Goal: Task Accomplishment & Management: Manage account settings

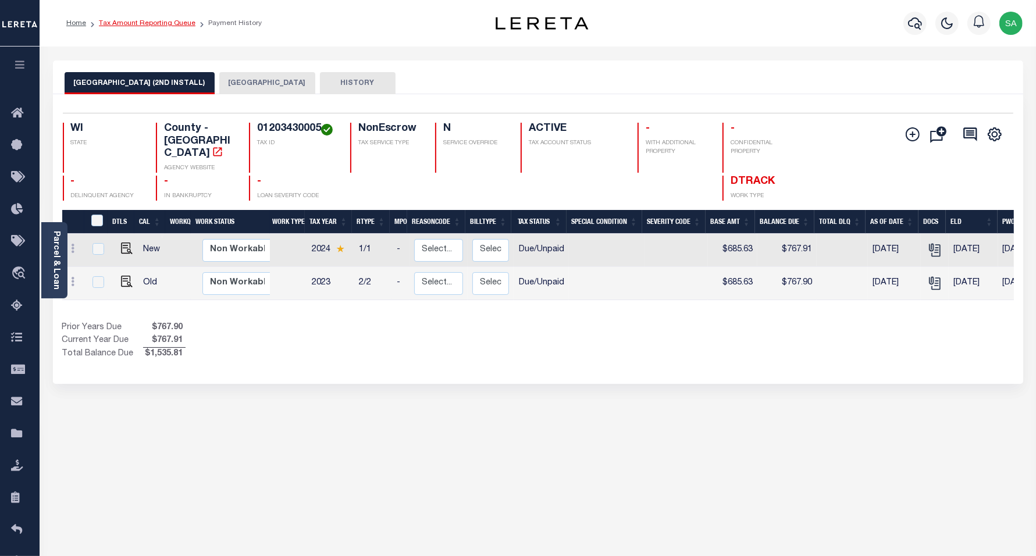
click at [172, 26] on link "Tax Amount Reporting Queue" at bounding box center [147, 23] width 97 height 7
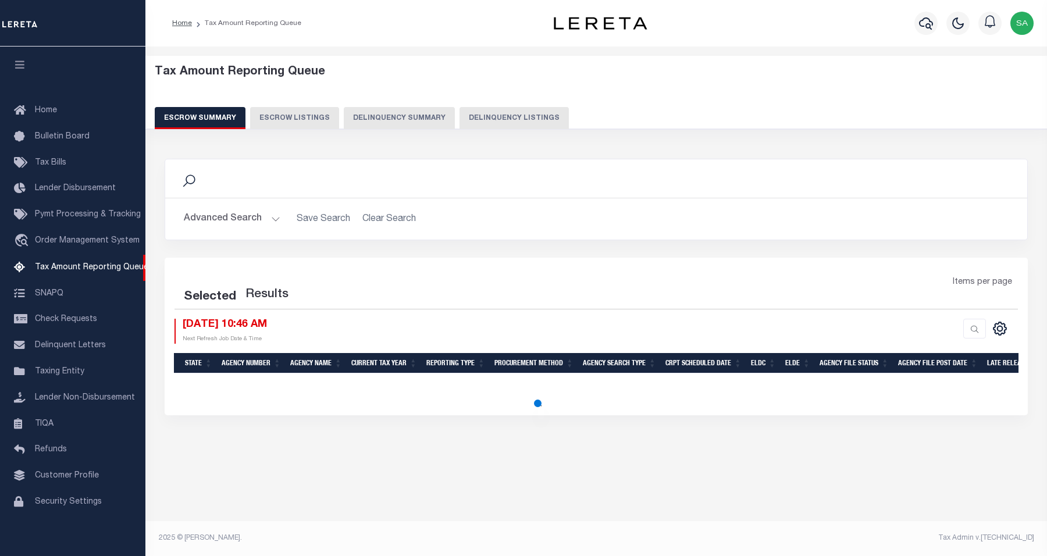
click at [501, 121] on button "Delinquency Listings" at bounding box center [514, 118] width 109 height 22
select select "100"
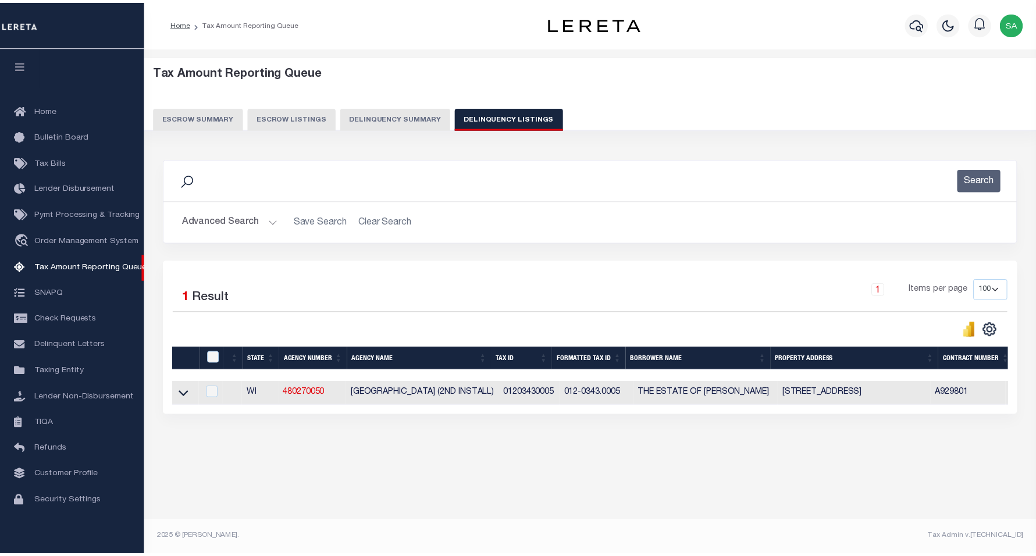
scroll to position [10, 0]
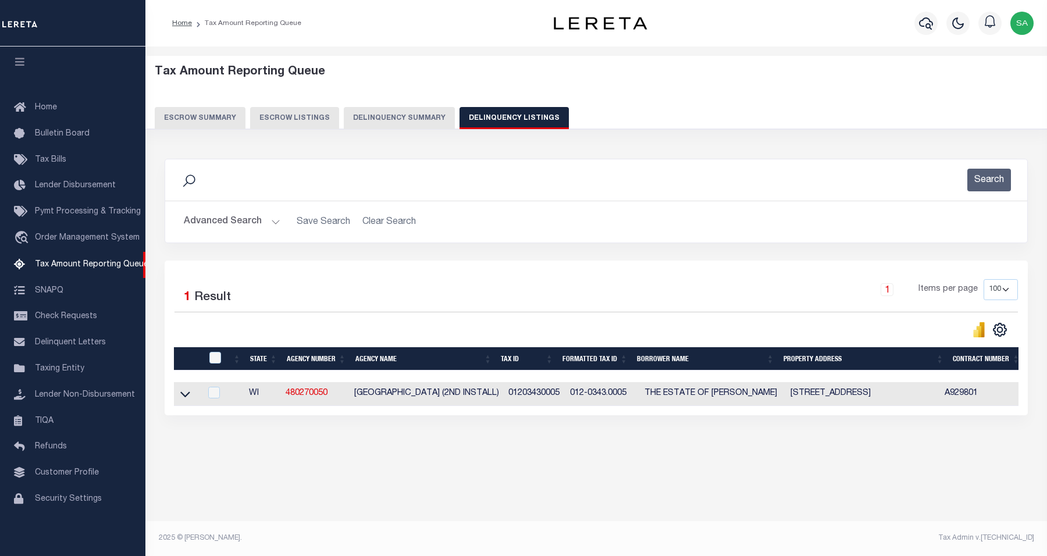
click at [240, 219] on button "Advanced Search" at bounding box center [232, 222] width 97 height 23
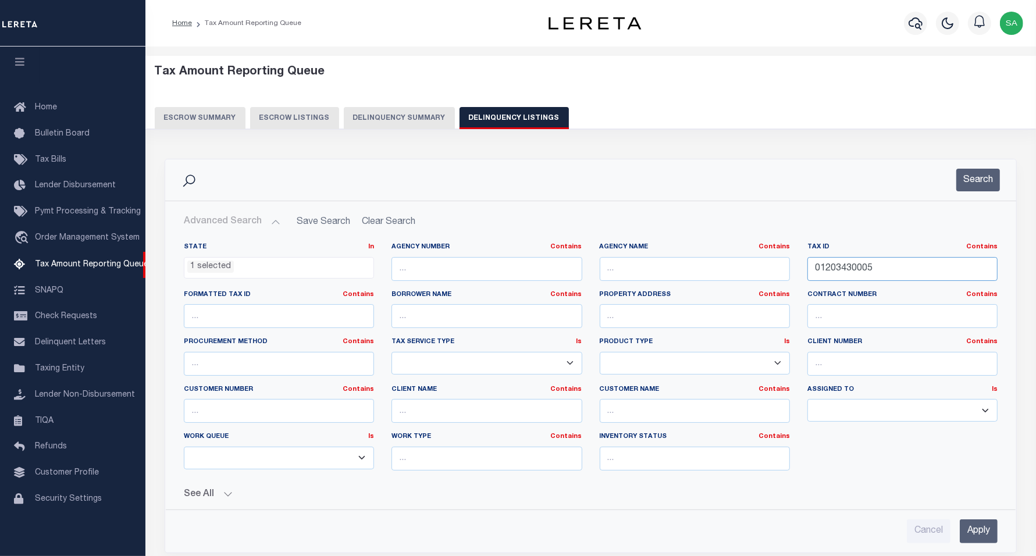
click at [873, 269] on input "01203430005" at bounding box center [903, 269] width 190 height 24
drag, startPoint x: 875, startPoint y: 269, endPoint x: 723, endPoint y: 260, distance: 152.2
click at [723, 260] on div "State In In AK AL AR AZ CA CO CT DC DE FL GA GU HI IA ID IL IN KS KY LA MA MD M…" at bounding box center [591, 361] width 832 height 237
paste input "-0816-1124-004"
type input "012-0816-1124-004"
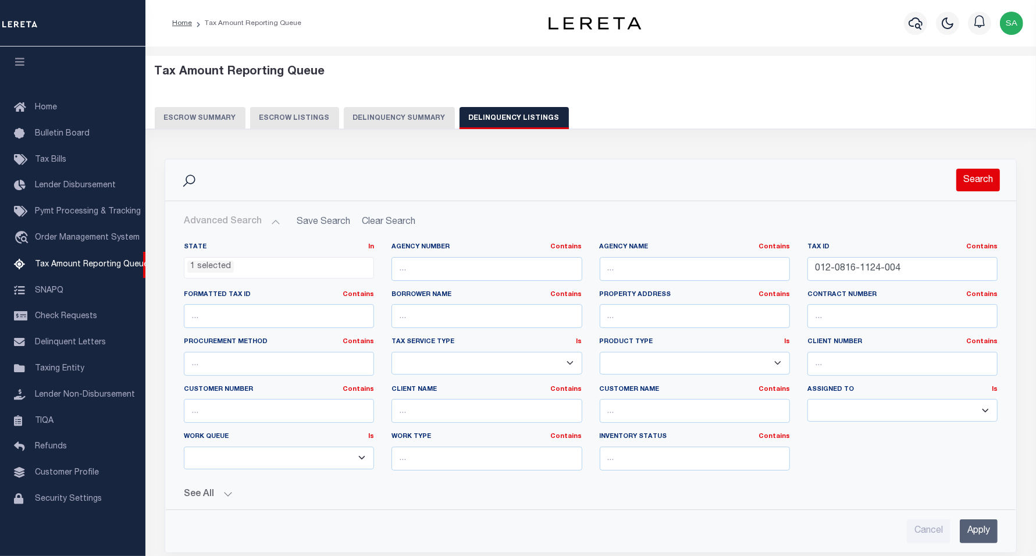
click at [979, 179] on button "Search" at bounding box center [979, 180] width 44 height 23
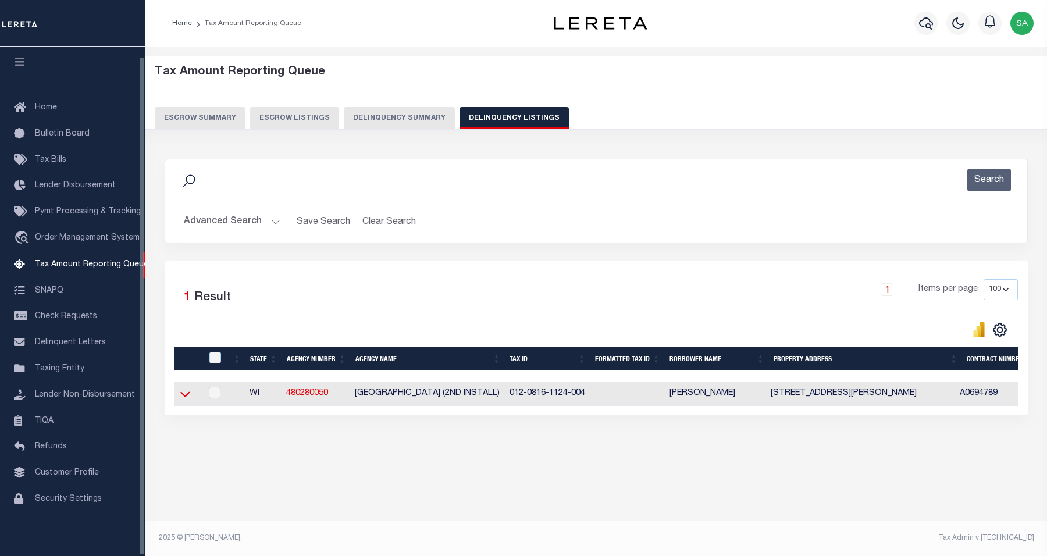
click at [184, 400] on icon at bounding box center [185, 394] width 10 height 12
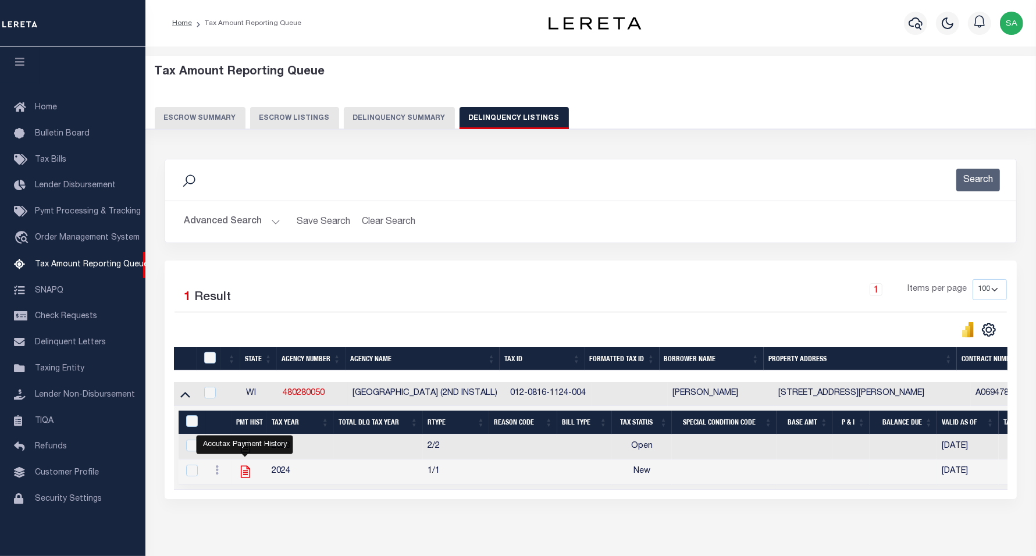
click at [246, 478] on icon "" at bounding box center [244, 472] width 9 height 12
checkbox input "true"
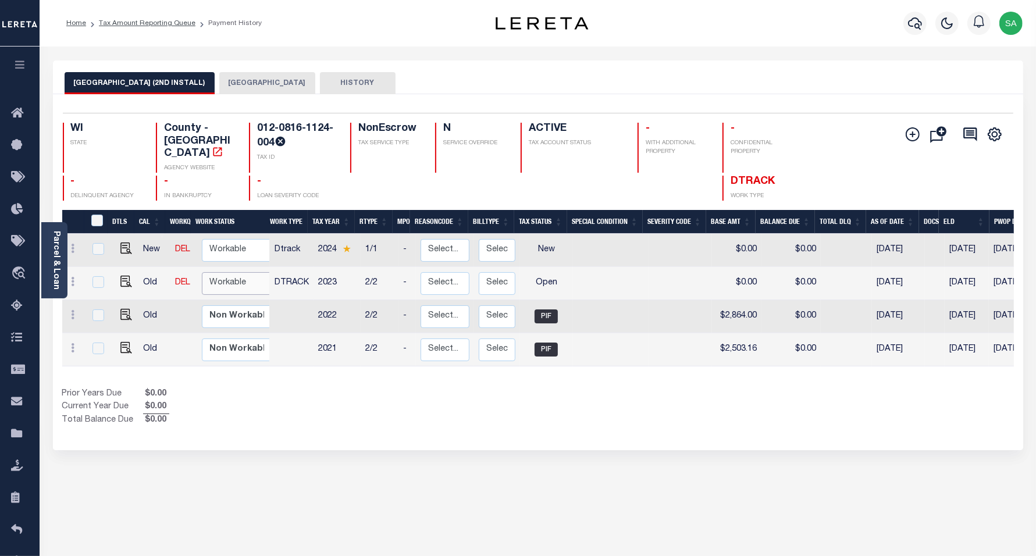
click at [228, 272] on select "Non Workable Workable" at bounding box center [237, 283] width 70 height 23
checkbox input "true"
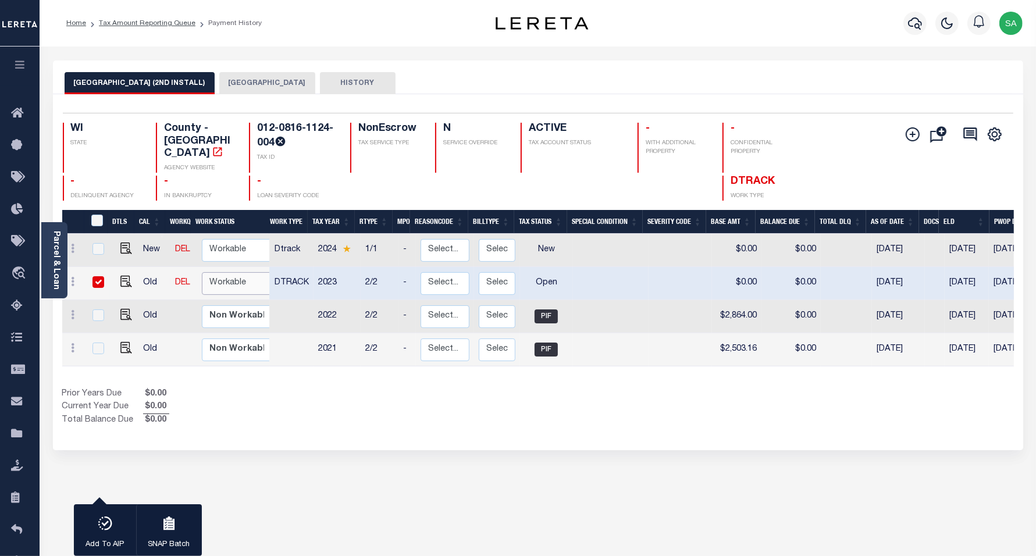
select select "true"
click at [202, 272] on select "Non Workable Workable" at bounding box center [237, 283] width 70 height 23
checkbox input "false"
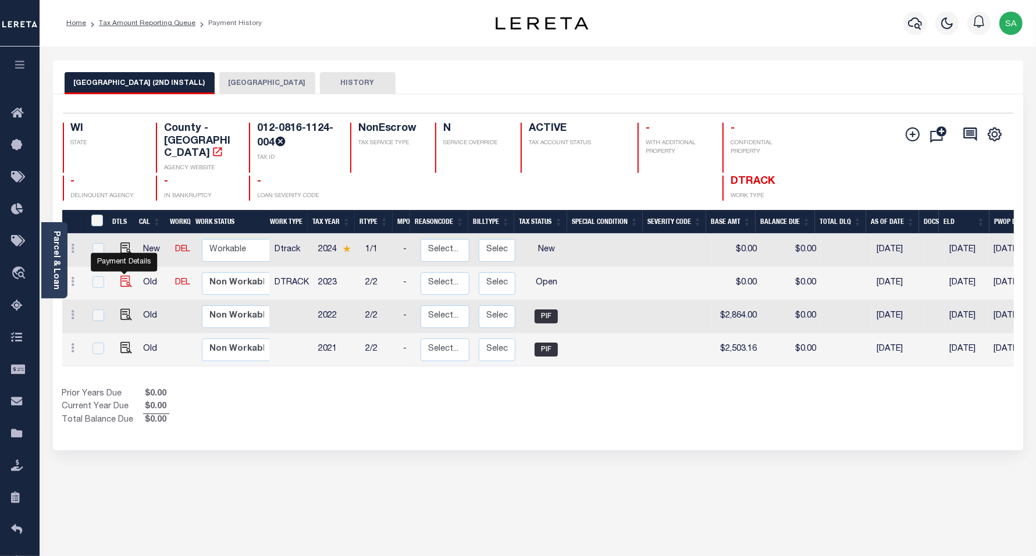
click at [125, 276] on img "" at bounding box center [126, 282] width 12 height 12
checkbox input "true"
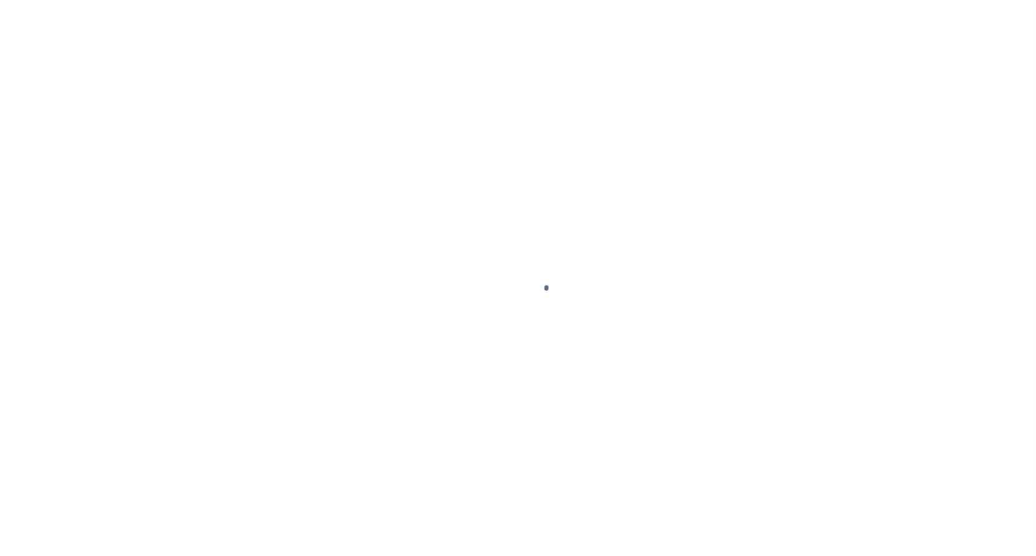
select select "OP2"
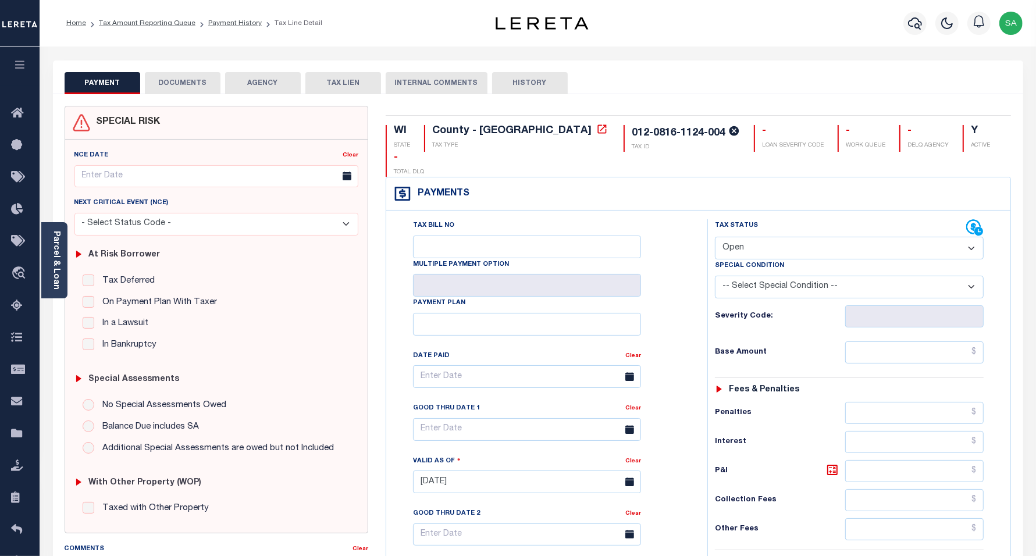
click at [61, 234] on div "Parcel & Loan" at bounding box center [54, 260] width 26 height 76
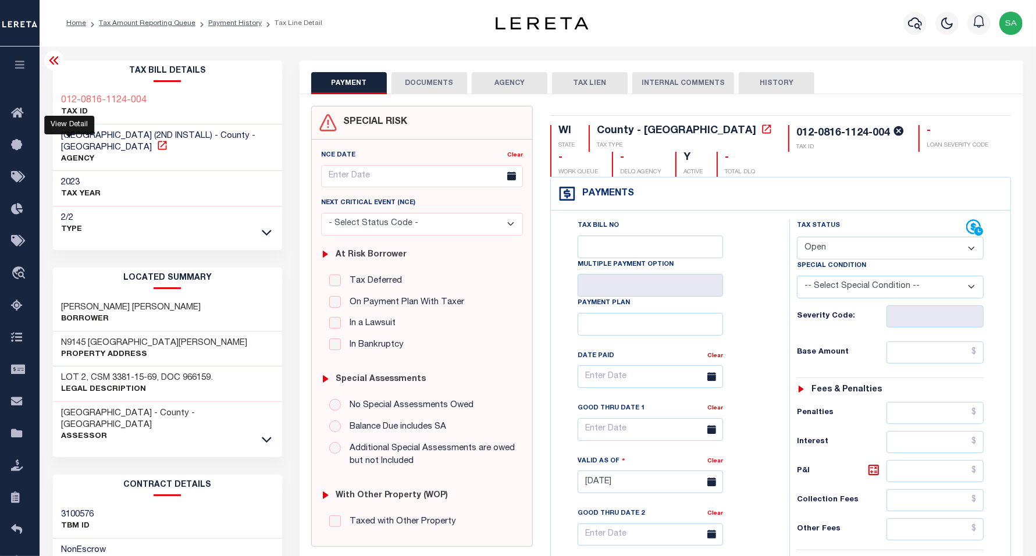
click at [157, 143] on icon at bounding box center [163, 146] width 12 height 12
click at [219, 23] on link "Payment History" at bounding box center [235, 23] width 54 height 7
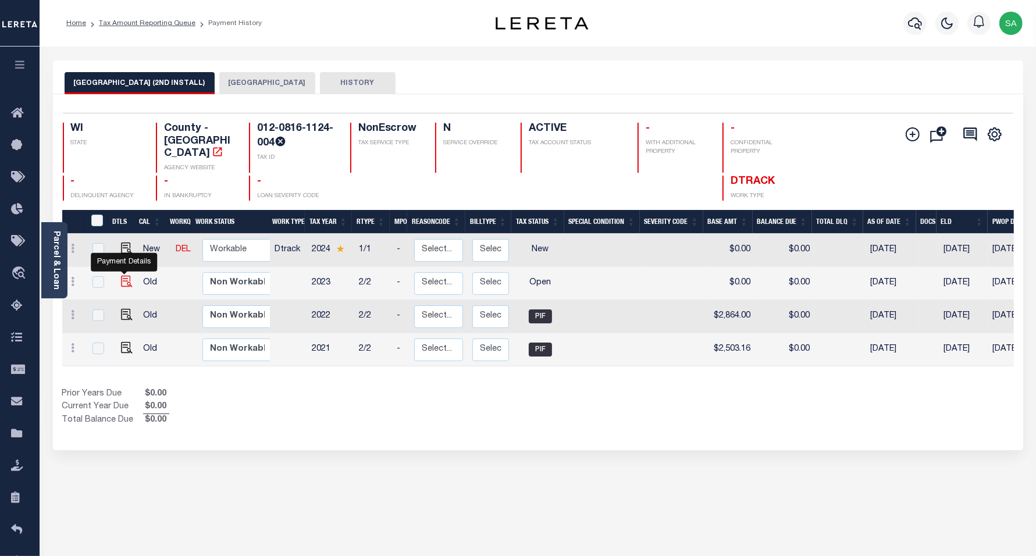
click at [124, 276] on img "" at bounding box center [127, 282] width 12 height 12
checkbox input "true"
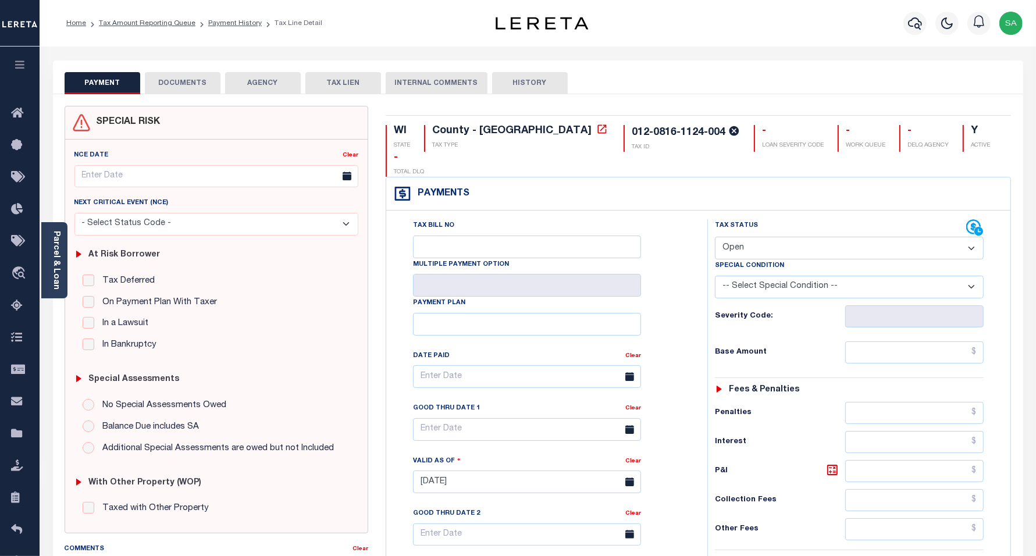
click at [790, 237] on select "- Select Status Code - Open Due/Unpaid Paid Incomplete No Tax Due Internal Refu…" at bounding box center [849, 248] width 269 height 23
select select "PYD"
click at [715, 237] on select "- Select Status Code - Open Due/Unpaid Paid Incomplete No Tax Due Internal Refu…" at bounding box center [849, 248] width 269 height 23
type input "[DATE]"
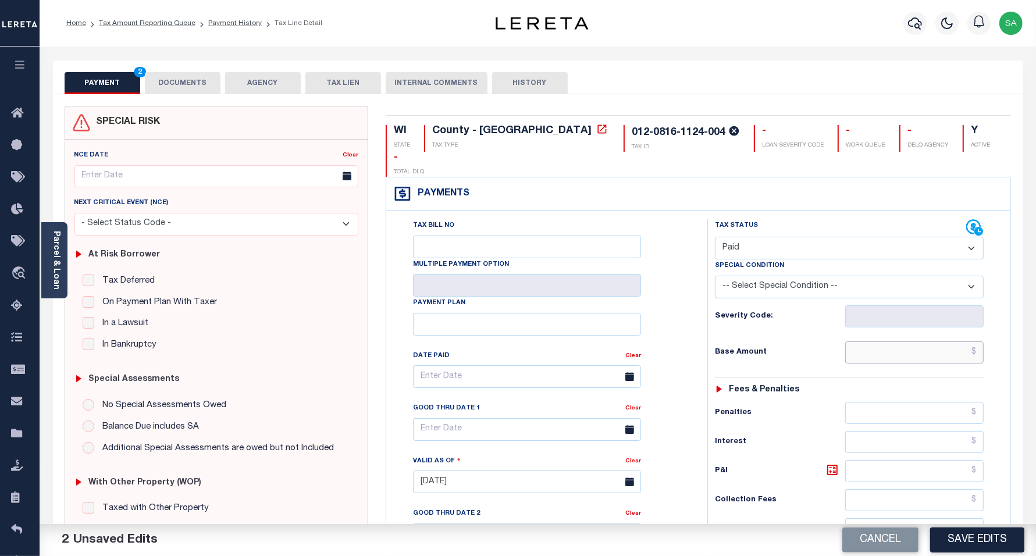
drag, startPoint x: 871, startPoint y: 332, endPoint x: 864, endPoint y: 332, distance: 7.0
click at [871, 342] on input "text" at bounding box center [915, 353] width 138 height 22
type input "$0.00"
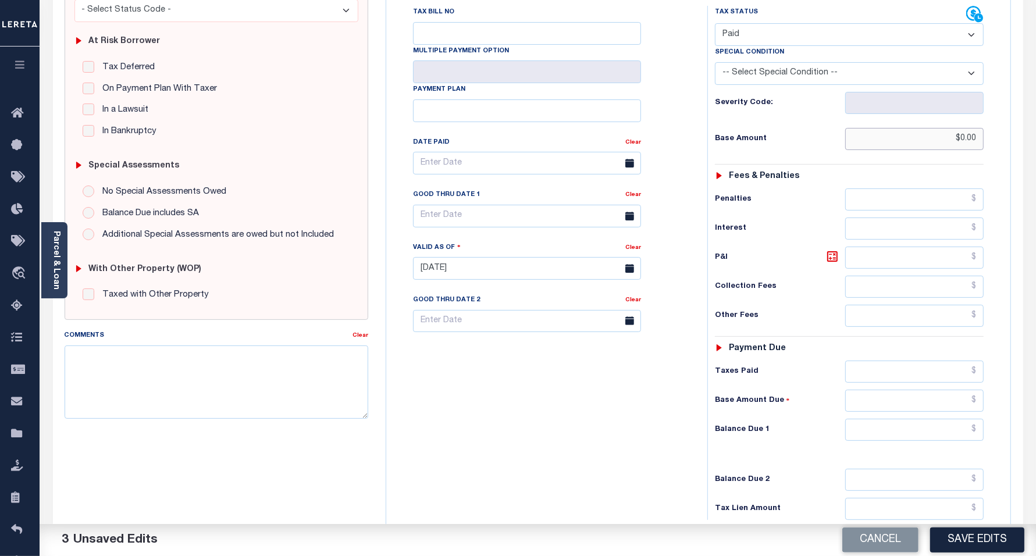
scroll to position [218, 0]
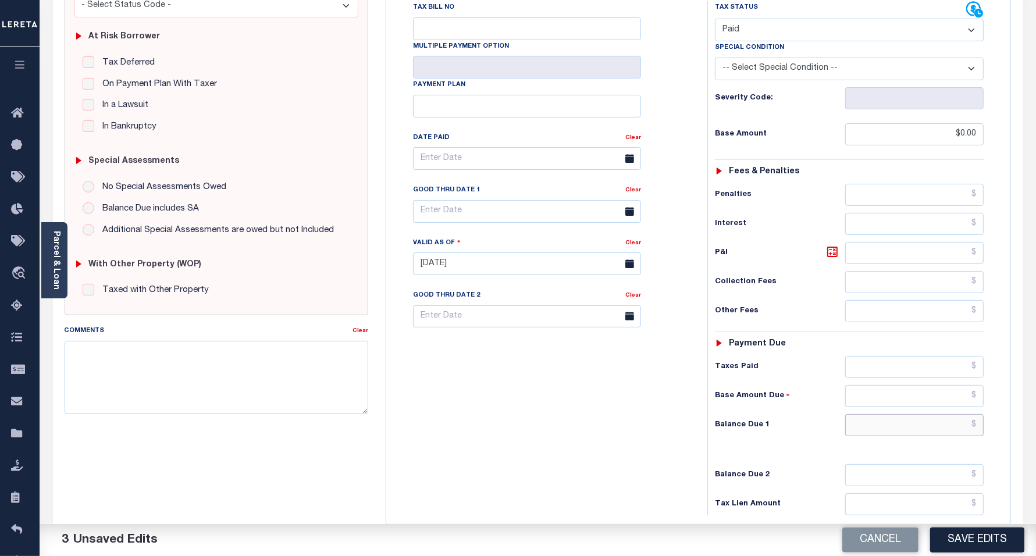
click at [869, 414] on input "text" at bounding box center [915, 425] width 138 height 22
type input "$0.00"
click at [549, 365] on div "Tax Bill No Multiple Payment Option Payment Plan Clear" at bounding box center [544, 258] width 310 height 514
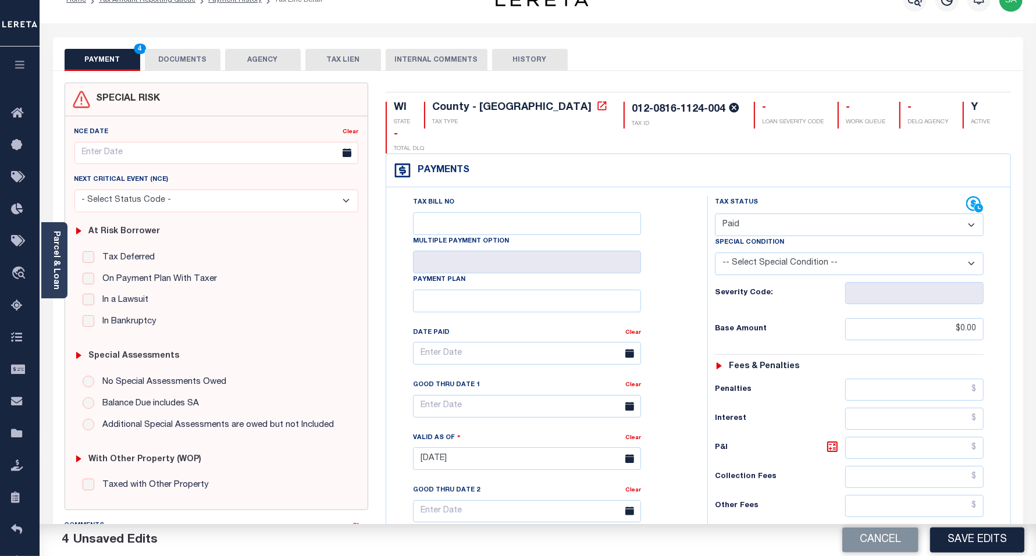
scroll to position [0, 0]
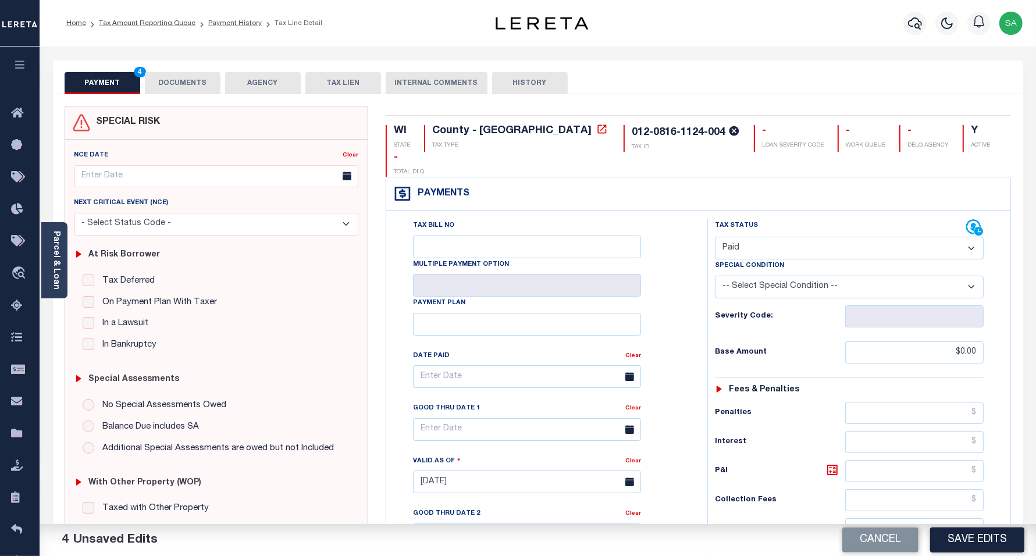
click at [197, 90] on button "DOCUMENTS" at bounding box center [183, 83] width 76 height 22
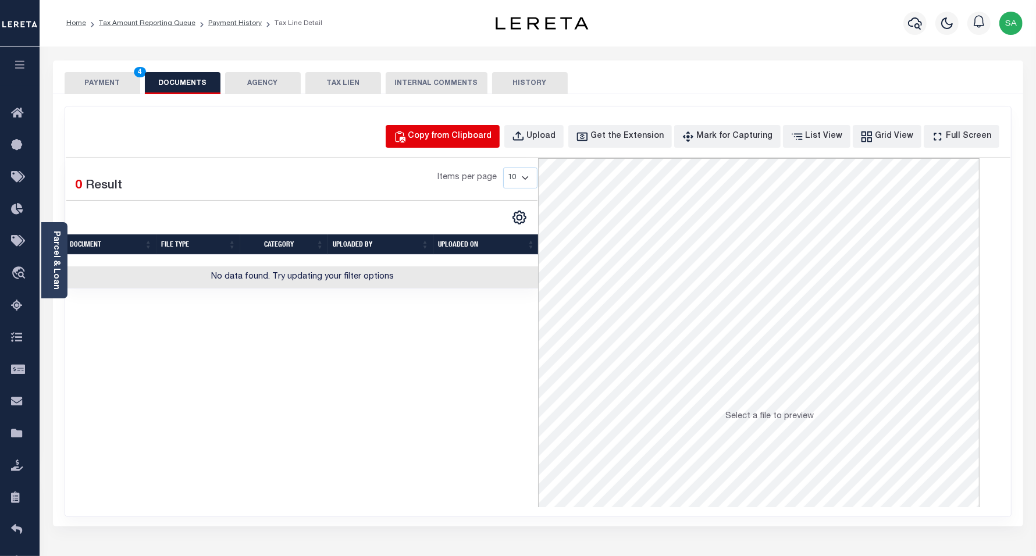
click at [457, 131] on div "Copy from Clipboard" at bounding box center [451, 136] width 84 height 13
select select "POP"
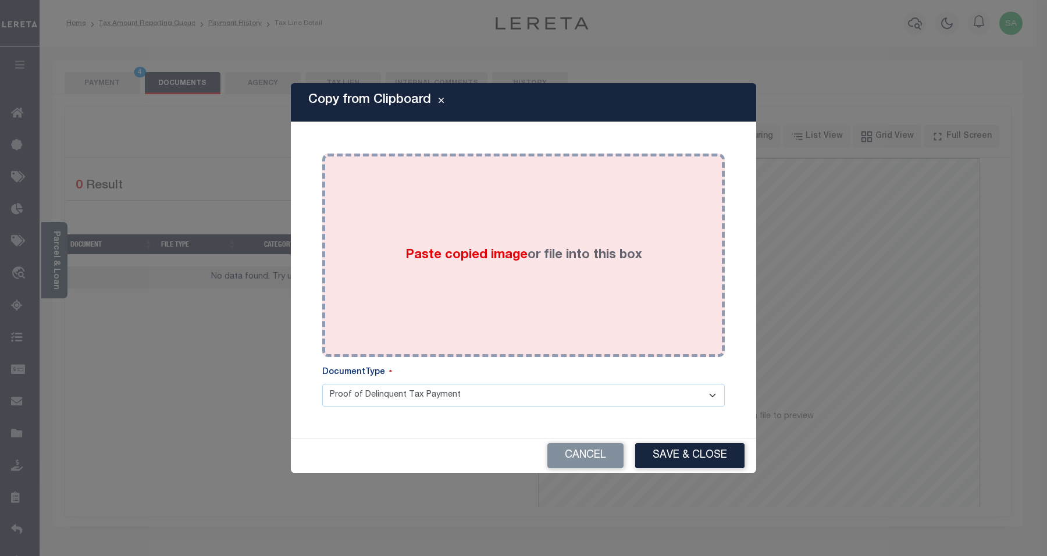
click at [495, 324] on div "Paste copied image or file into this box" at bounding box center [523, 255] width 385 height 186
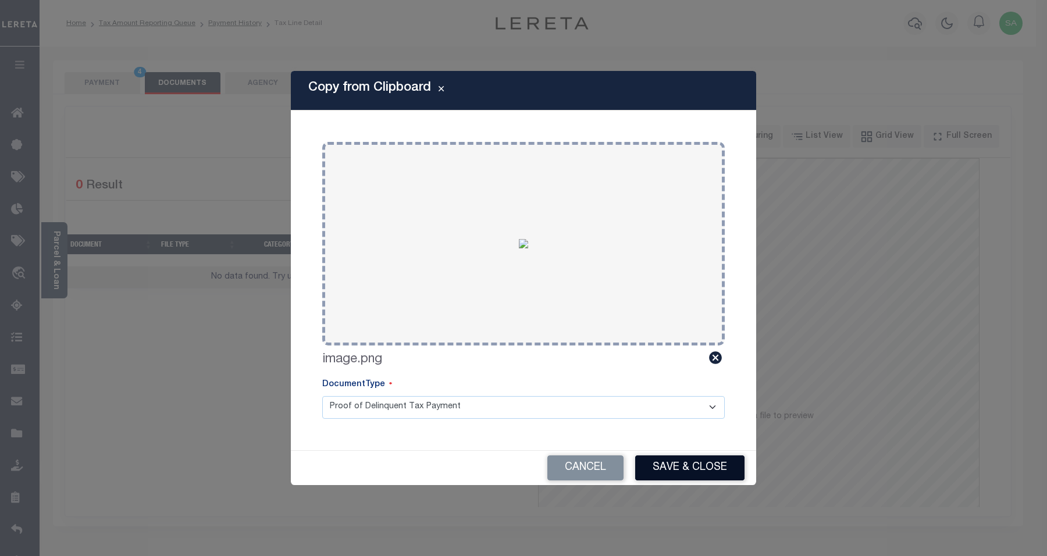
click at [676, 461] on button "Save & Close" at bounding box center [689, 468] width 109 height 25
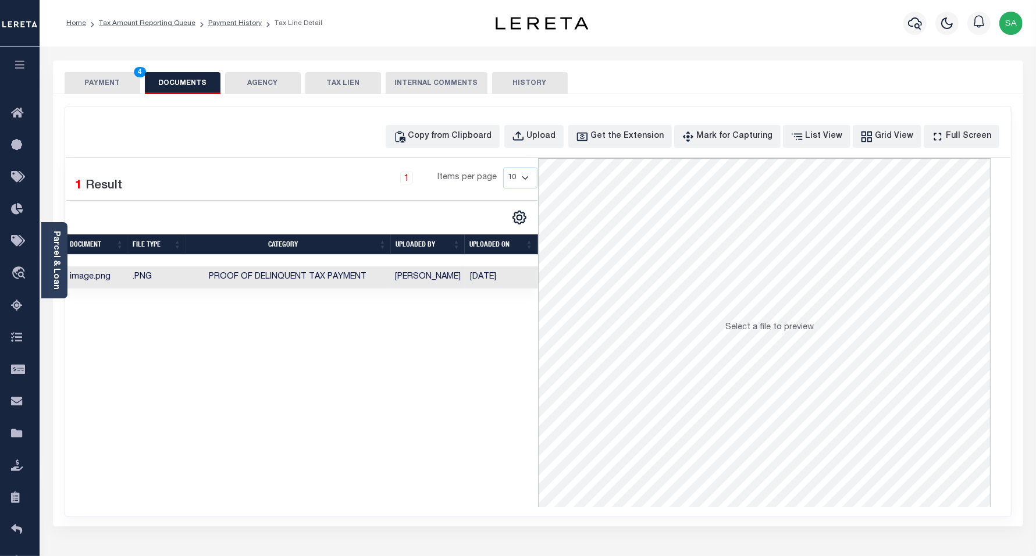
click at [106, 84] on button "PAYMENT 4" at bounding box center [103, 83] width 76 height 22
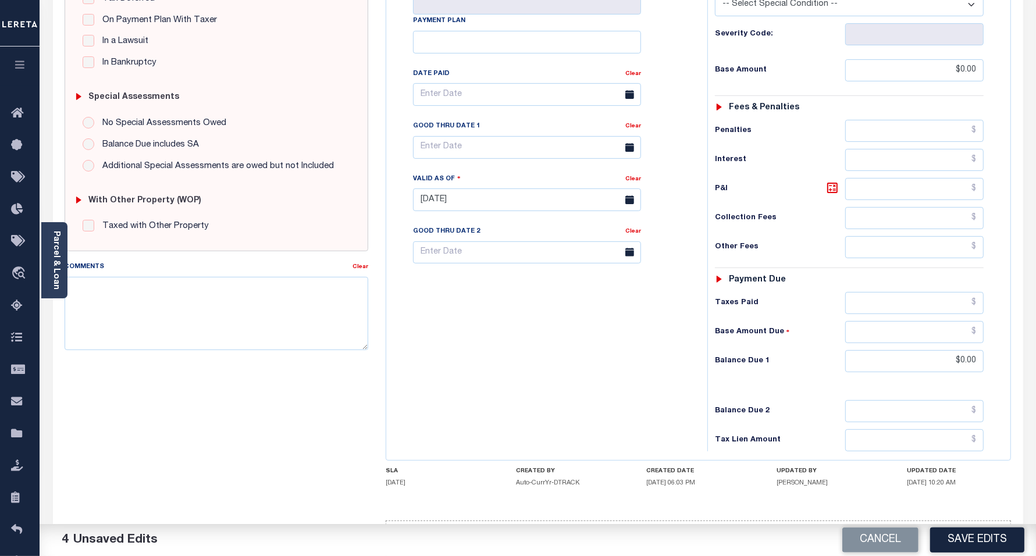
scroll to position [291, 0]
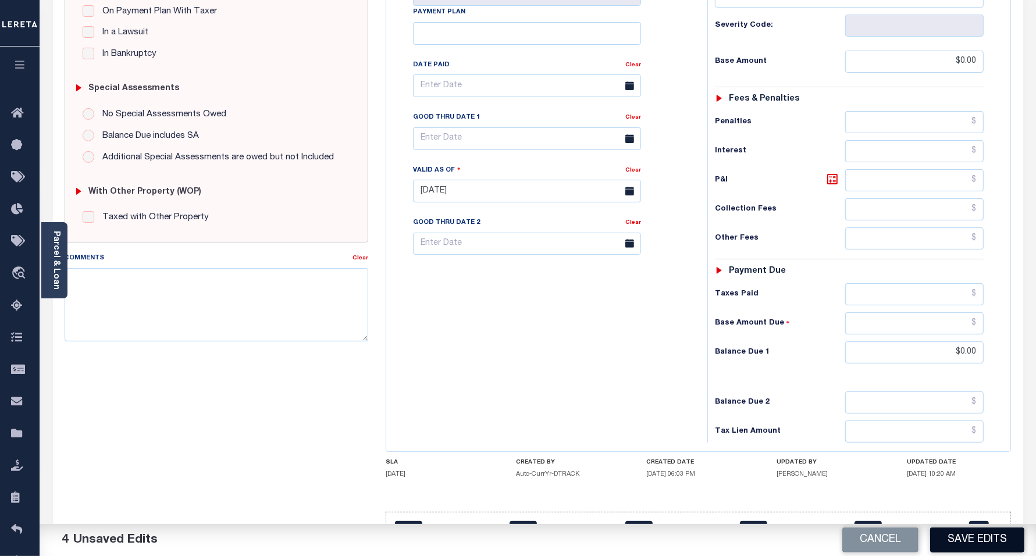
click at [961, 546] on button "Save Edits" at bounding box center [977, 540] width 94 height 25
checkbox input "false"
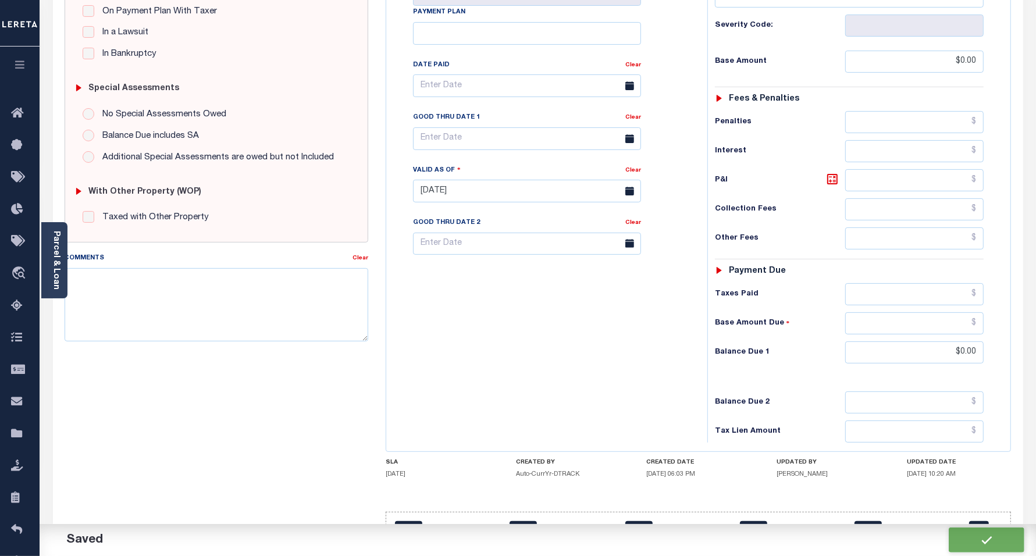
type input "$0"
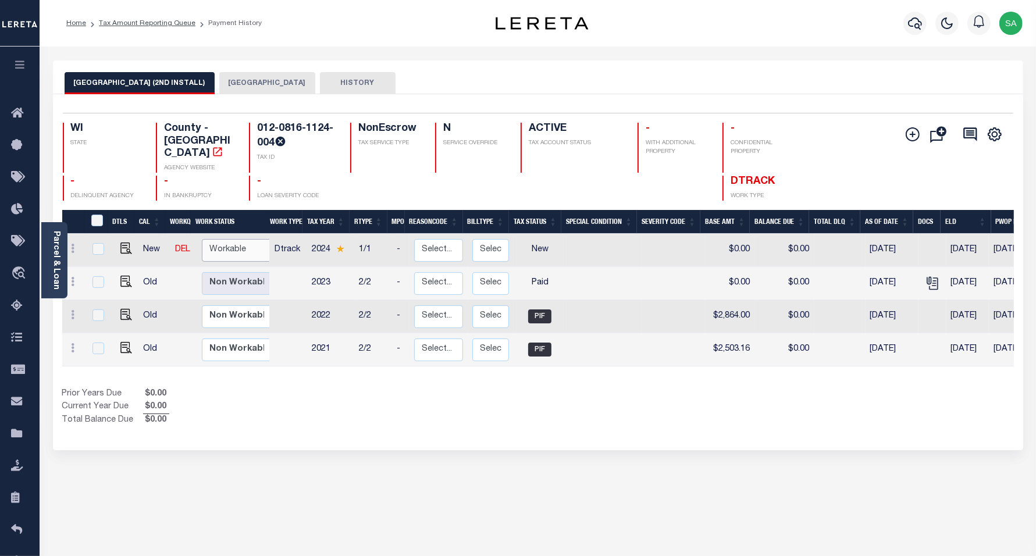
click at [248, 239] on select "Non Workable Workable" at bounding box center [237, 250] width 70 height 23
checkbox input "true"
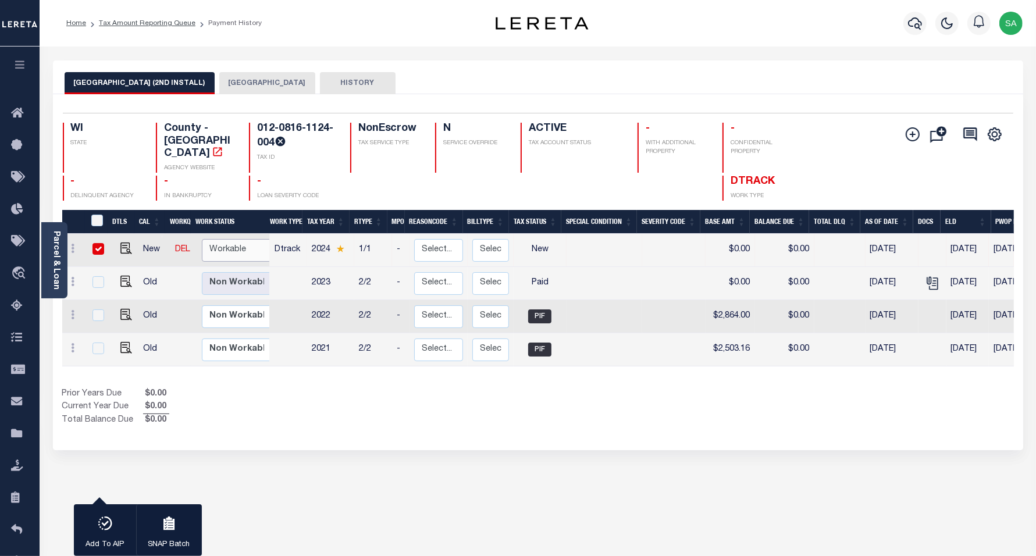
select select "true"
click at [202, 239] on select "Non Workable Workable" at bounding box center [237, 250] width 70 height 23
checkbox input "false"
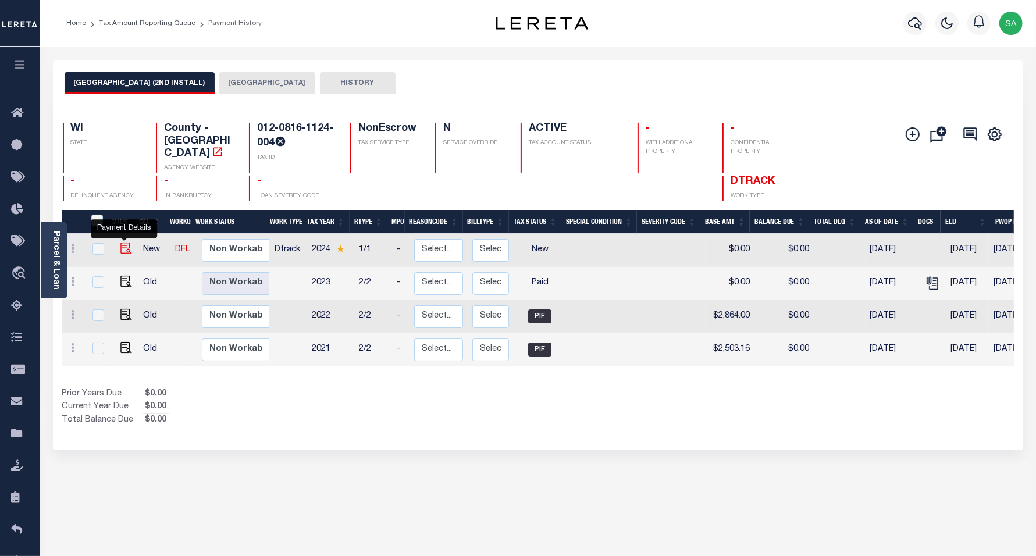
click at [120, 243] on img "" at bounding box center [126, 249] width 12 height 12
checkbox input "true"
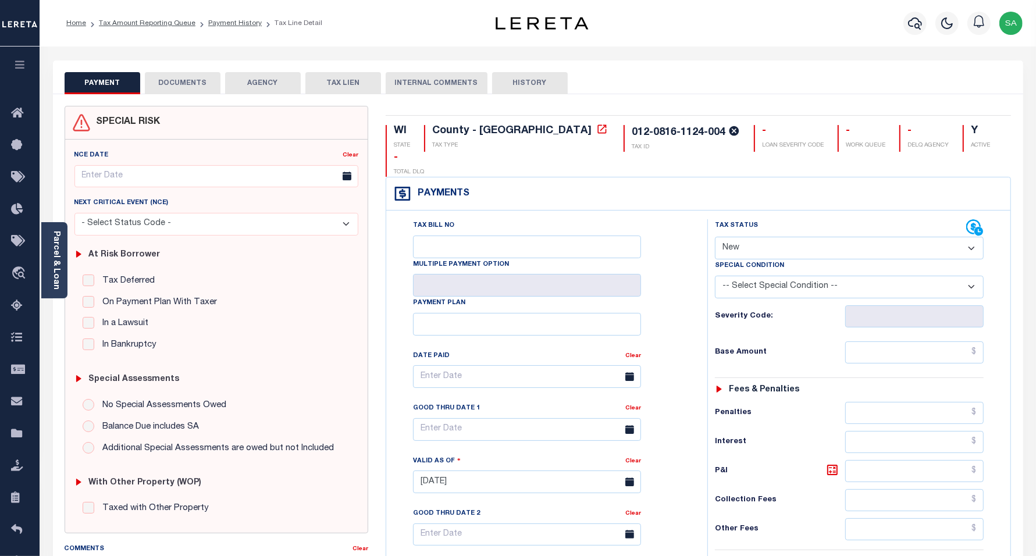
click at [748, 237] on select "- Select Status Code - Open Due/Unpaid Paid Incomplete No Tax Due Internal Refu…" at bounding box center [849, 248] width 269 height 23
select select "PYD"
click at [715, 237] on select "- Select Status Code - Open Due/Unpaid Paid Incomplete No Tax Due Internal Refu…" at bounding box center [849, 248] width 269 height 23
type input "[DATE]"
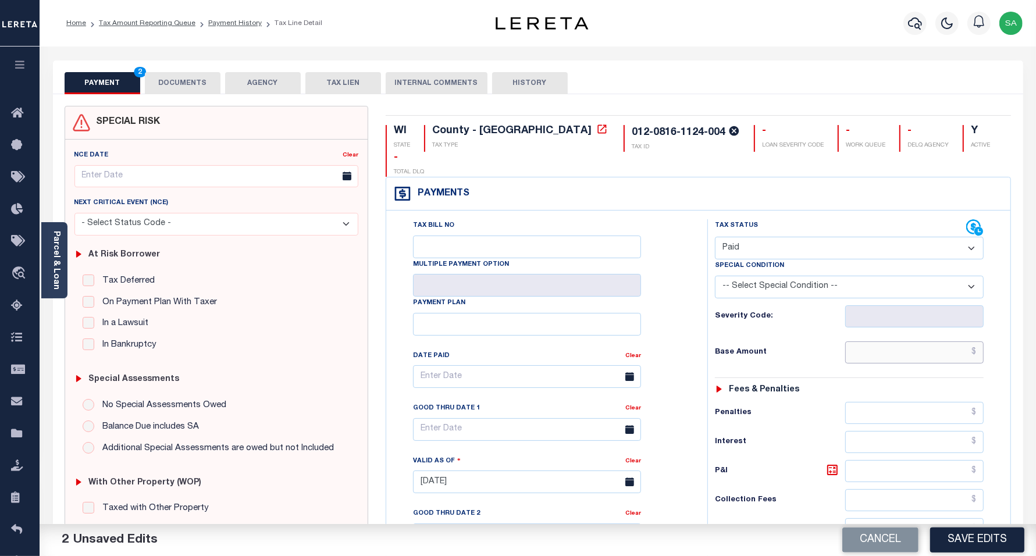
click at [899, 342] on input "text" at bounding box center [915, 353] width 138 height 22
type input "$0.00"
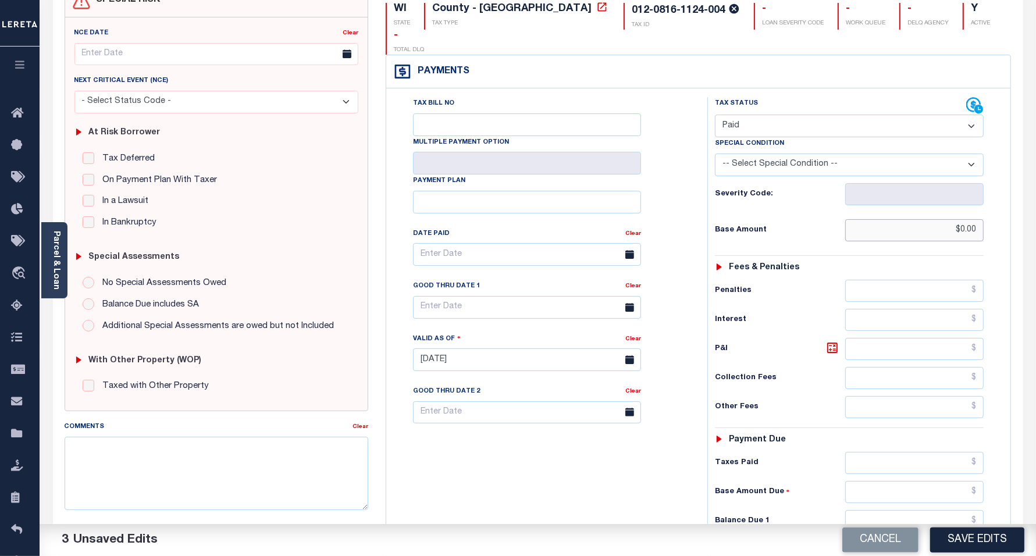
scroll to position [218, 0]
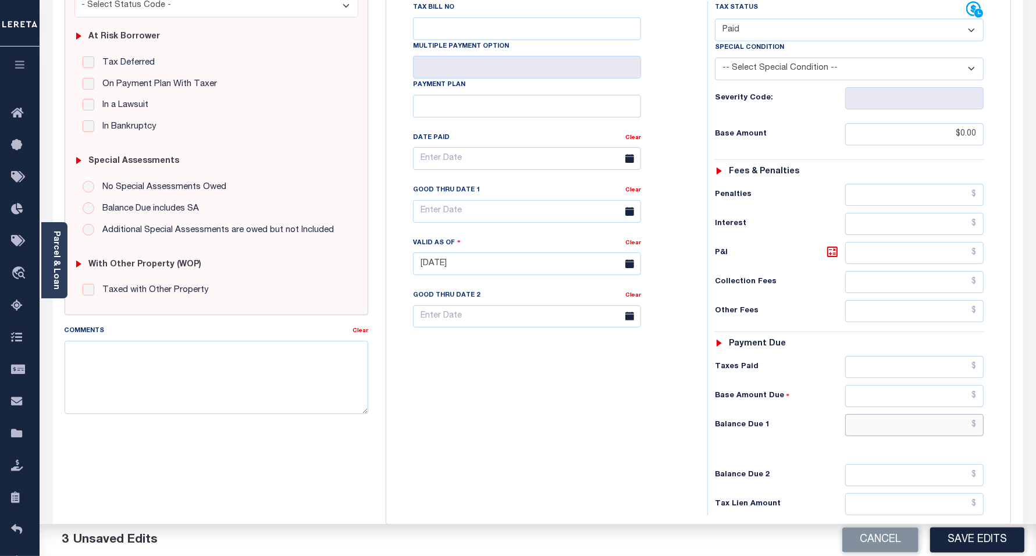
click at [882, 414] on input "text" at bounding box center [915, 425] width 138 height 22
type input "$0.00"
click at [427, 390] on div "Tax Bill No Multiple Payment Option Payment Plan Clear" at bounding box center [544, 258] width 310 height 514
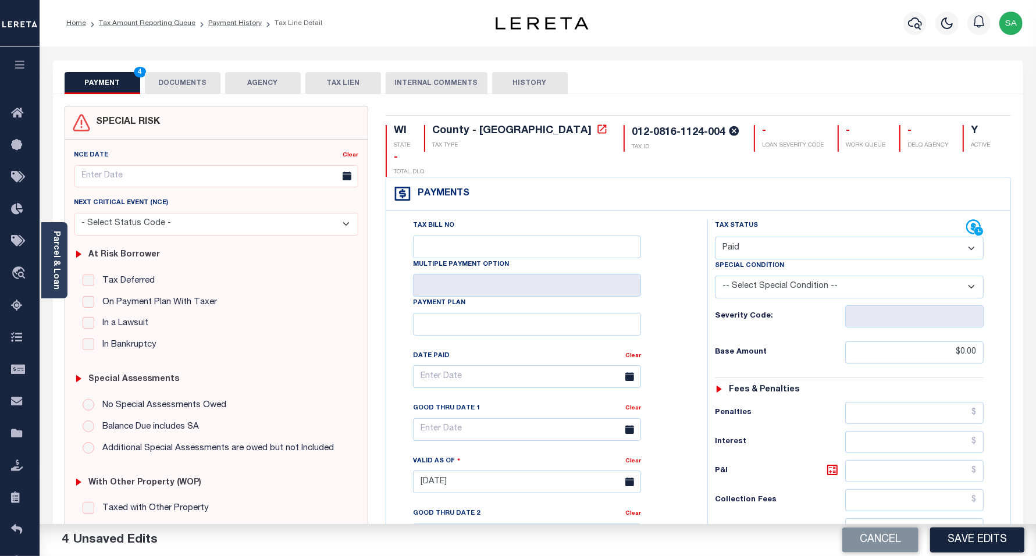
click at [191, 48] on div "Parcel & Loan Tax Bill Details 012-0816-1124-004 TAX ID AGENCY 2024/2024 2025" at bounding box center [538, 465] width 988 height 836
click at [173, 79] on button "DOCUMENTS" at bounding box center [183, 83] width 76 height 22
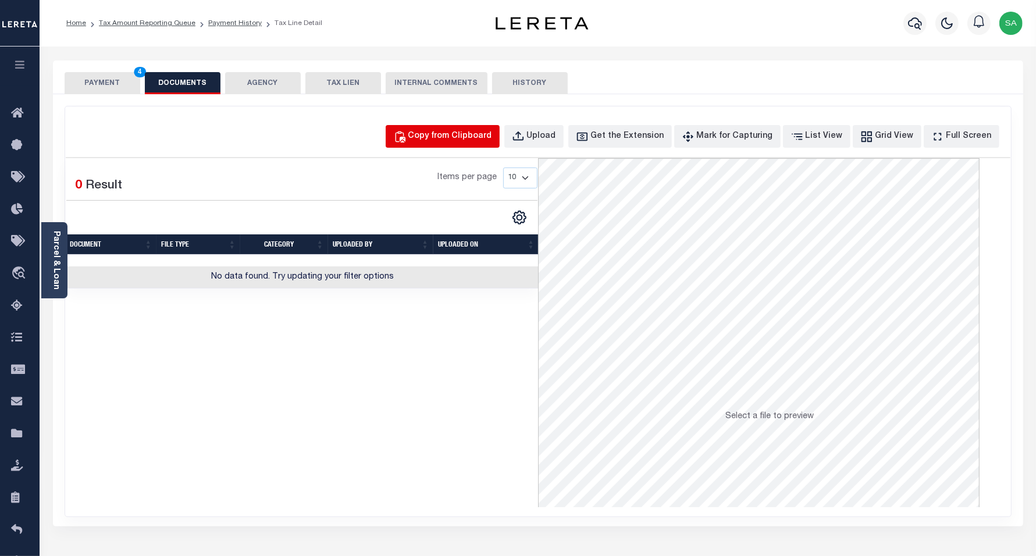
click at [454, 141] on div "Copy from Clipboard" at bounding box center [451, 136] width 84 height 13
select select "POP"
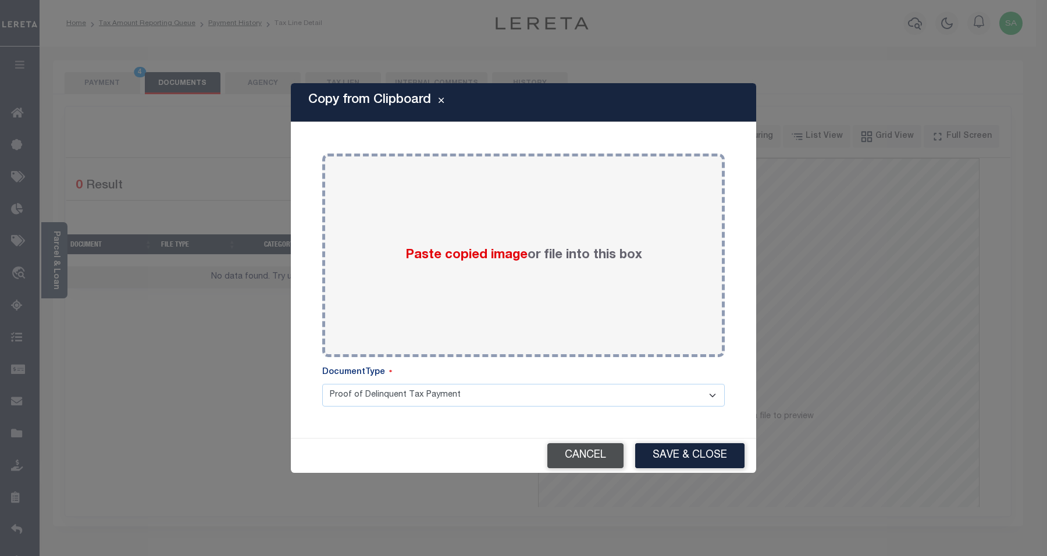
click at [531, 290] on div "Paste copied image or file into this box" at bounding box center [523, 255] width 385 height 186
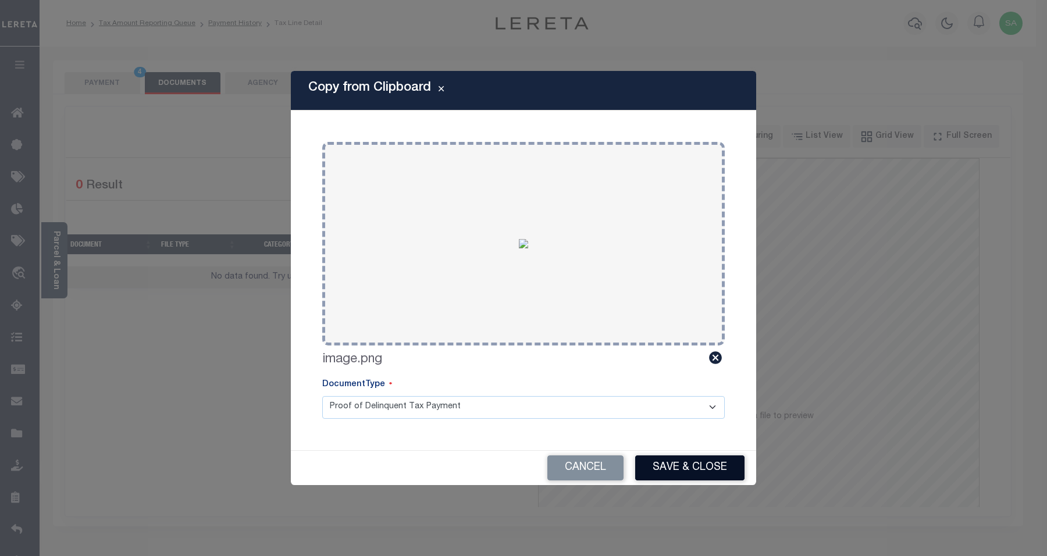
click at [674, 456] on button "Save & Close" at bounding box center [689, 468] width 109 height 25
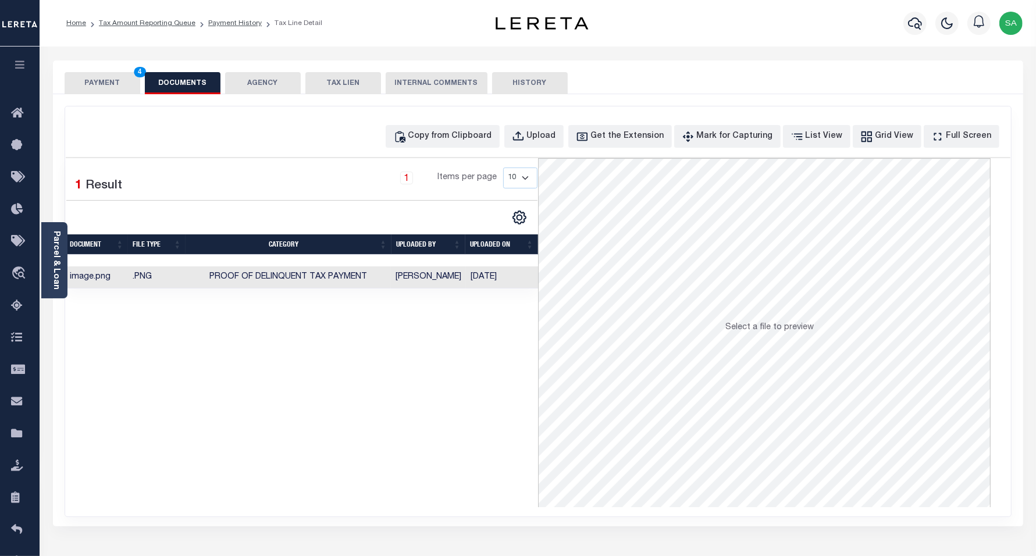
click at [106, 92] on button "PAYMENT 4" at bounding box center [103, 83] width 76 height 22
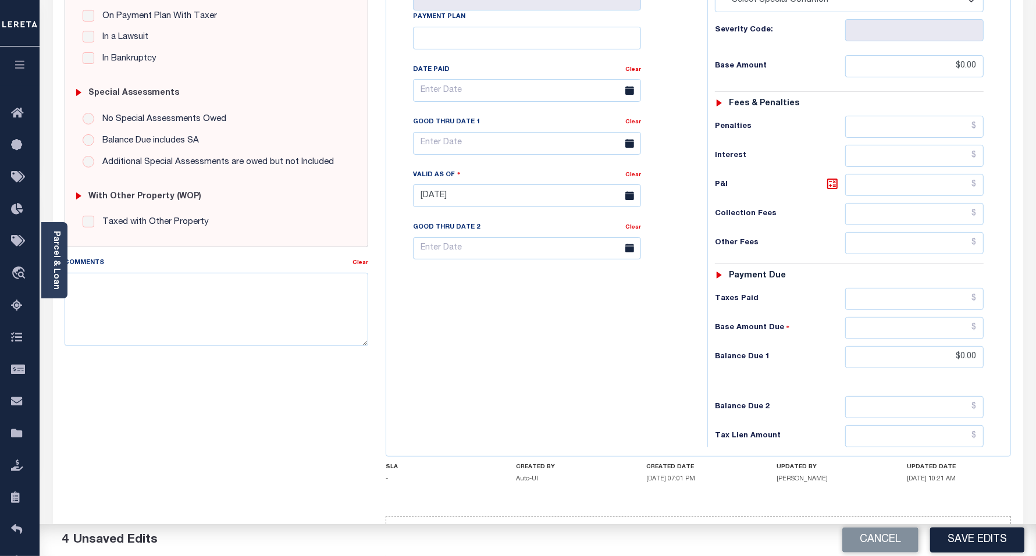
scroll to position [291, 0]
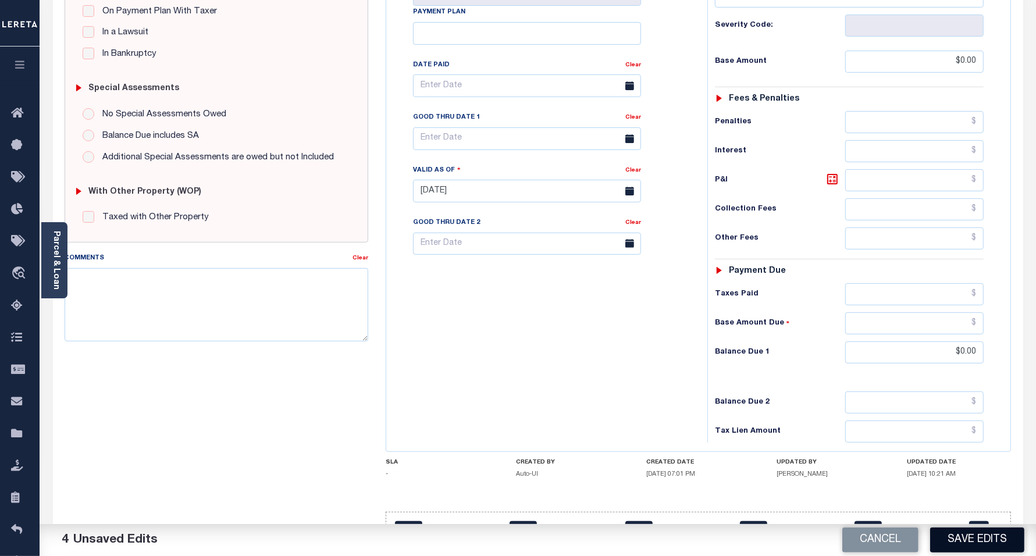
click at [999, 542] on button "Save Edits" at bounding box center [977, 540] width 94 height 25
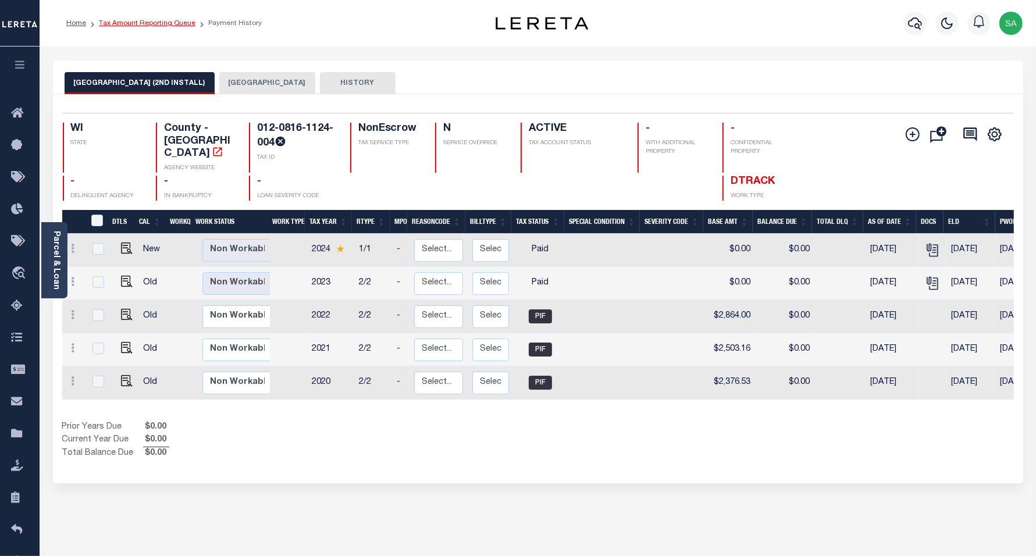
click at [150, 25] on link "Tax Amount Reporting Queue" at bounding box center [147, 23] width 97 height 7
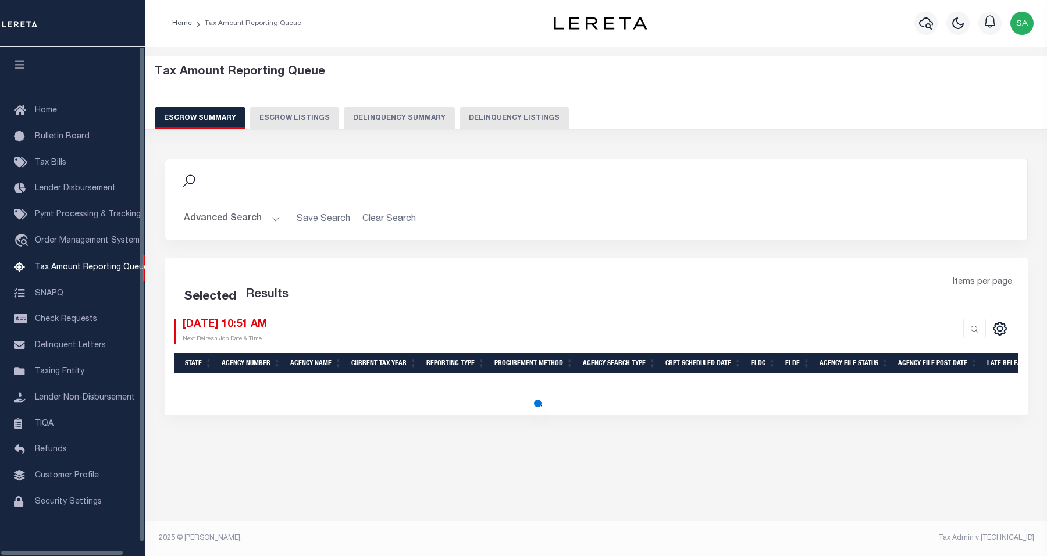
click at [538, 118] on button "Delinquency Listings" at bounding box center [514, 118] width 109 height 22
select select "100"
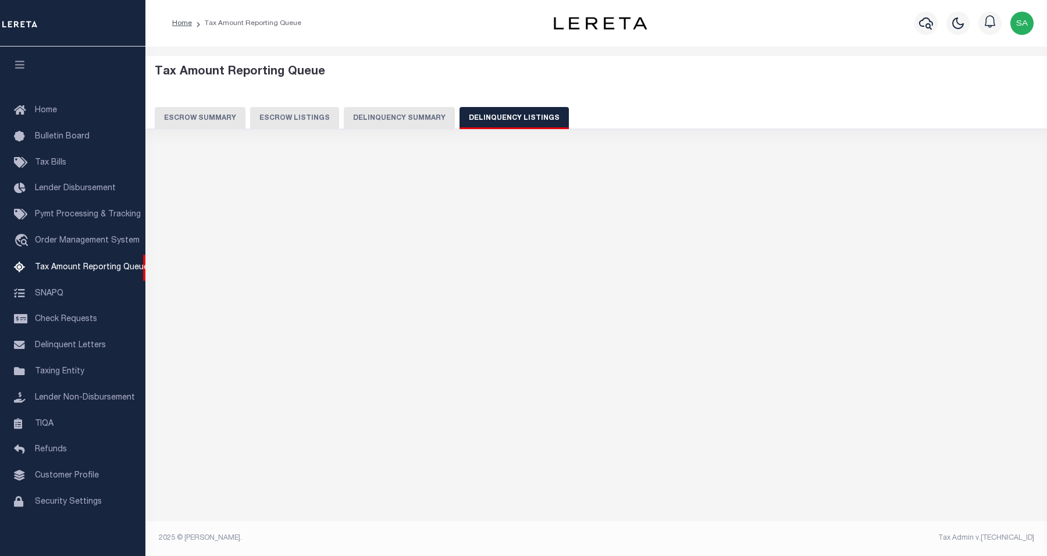
select select "100"
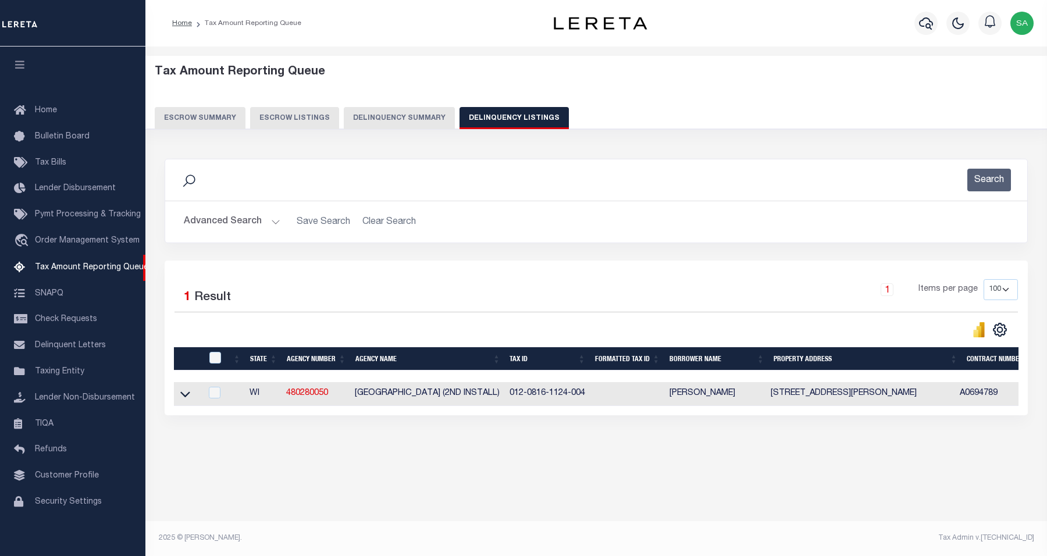
click at [241, 225] on button "Advanced Search" at bounding box center [232, 222] width 97 height 23
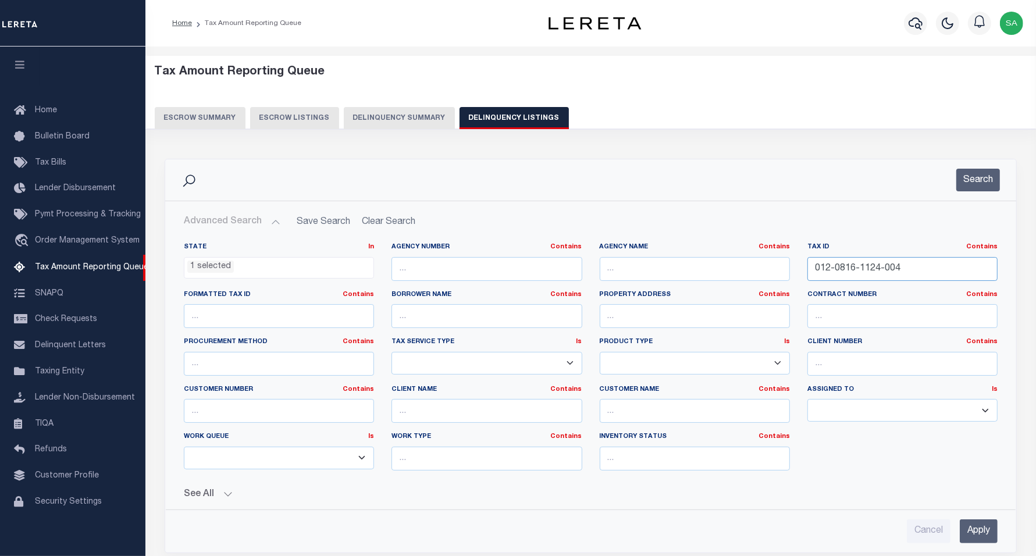
click at [902, 271] on input "012-0816-1124-004" at bounding box center [903, 269] width 190 height 24
drag, startPoint x: 903, startPoint y: 268, endPoint x: 765, endPoint y: 262, distance: 138.0
click at [765, 262] on div "State In In AK AL AR AZ CA CO CT DC DE FL GA GU HI IA ID IL IN KS KY LA MA MD M…" at bounding box center [591, 361] width 832 height 237
paste input "28001020000"
type input "028001020000"
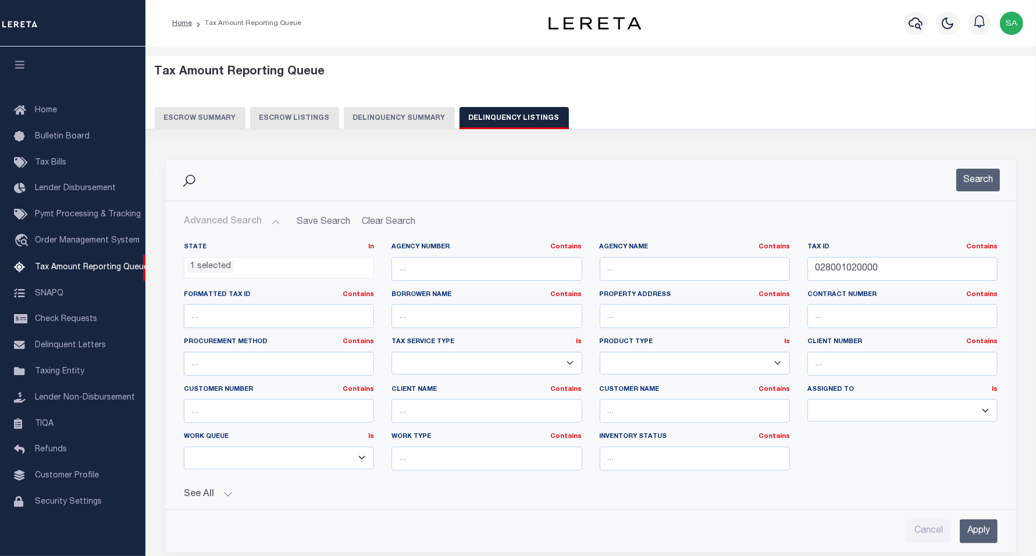
click at [965, 193] on div "Search" at bounding box center [590, 179] width 851 height 41
click at [965, 185] on button "Search" at bounding box center [979, 180] width 44 height 23
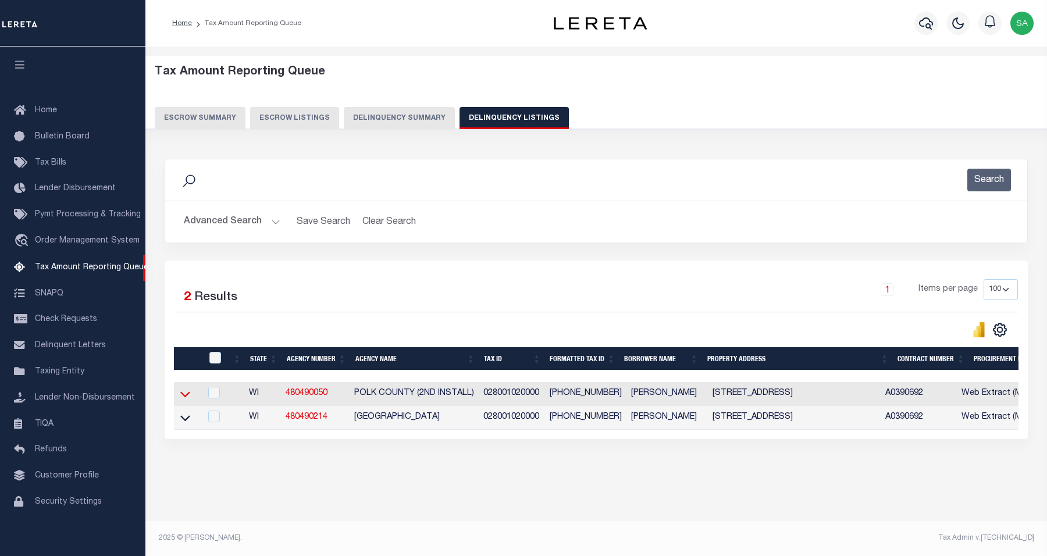
click at [182, 397] on icon at bounding box center [185, 395] width 10 height 6
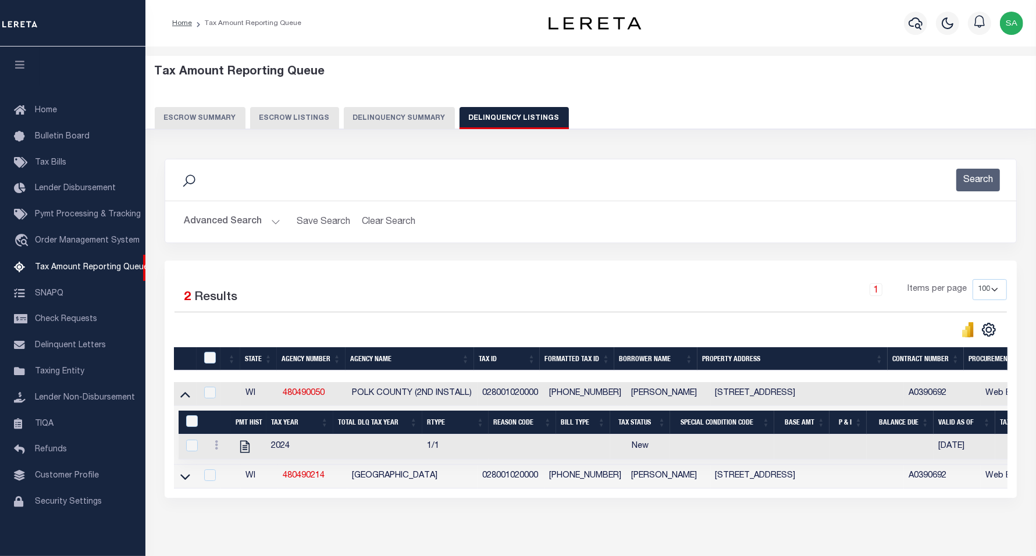
scroll to position [59, 0]
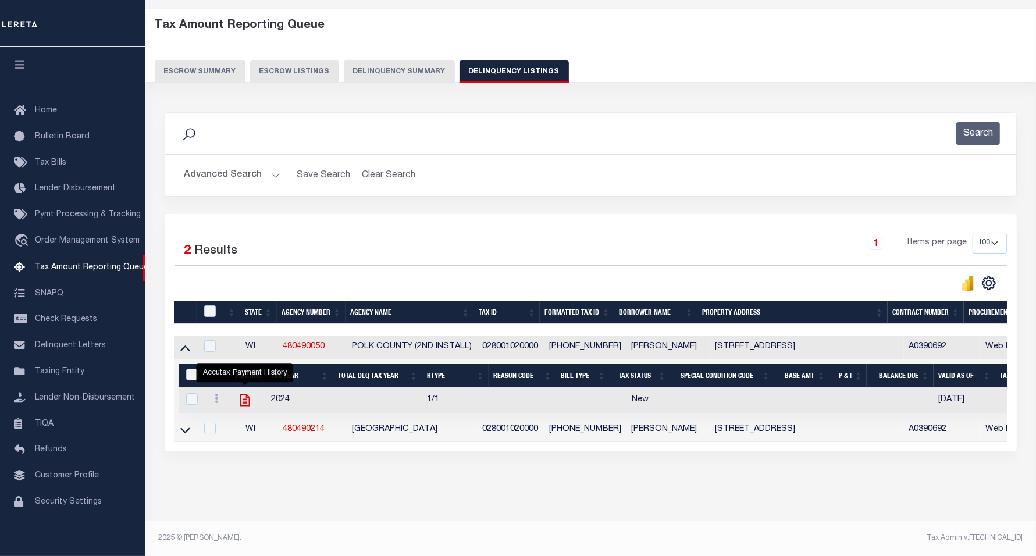
click at [246, 395] on icon "" at bounding box center [244, 401] width 9 height 12
checkbox input "true"
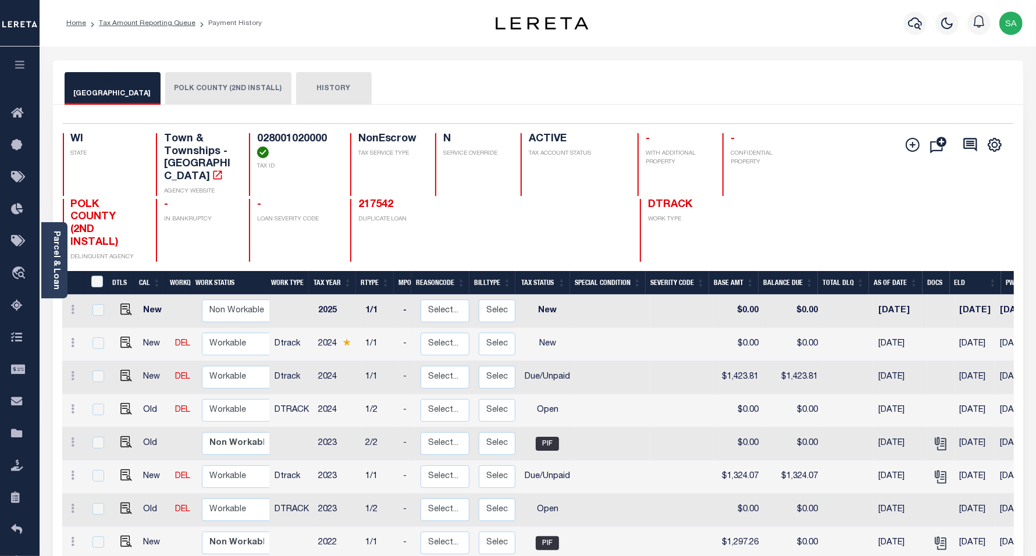
click at [583, 508] on td at bounding box center [613, 510] width 76 height 33
checkbox input "true"
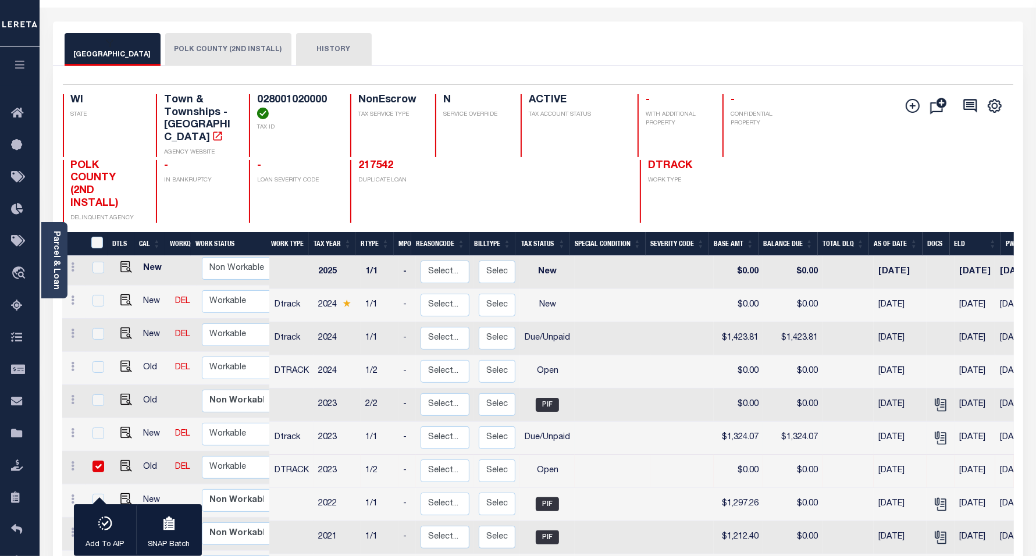
scroll to position [145, 0]
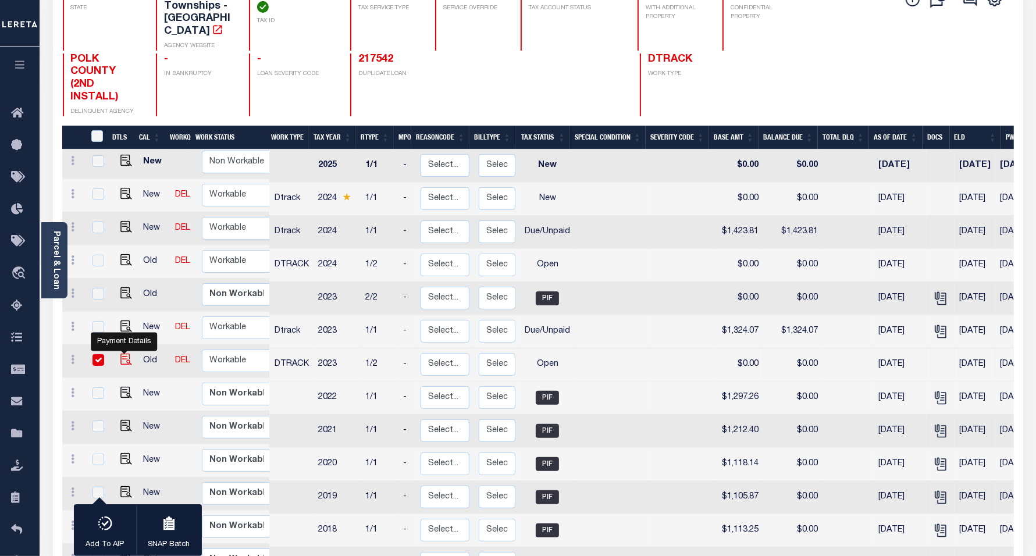
click at [120, 354] on img "" at bounding box center [126, 360] width 12 height 12
checkbox input "false"
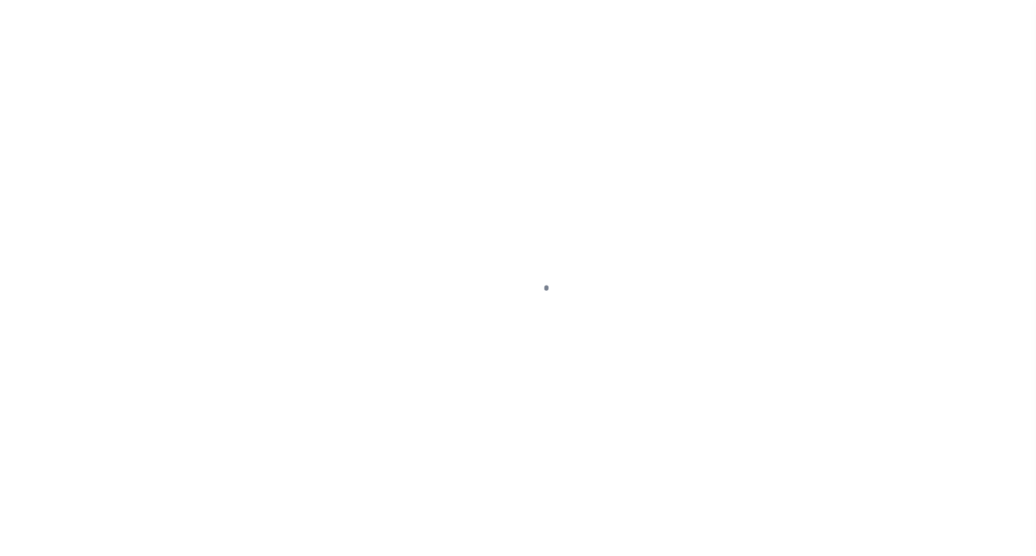
select select "OP2"
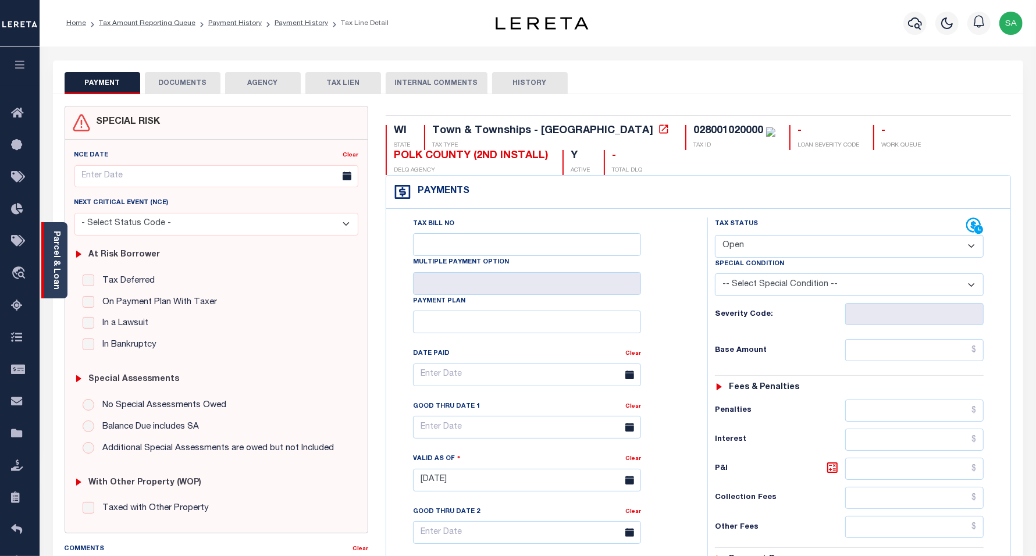
click at [62, 267] on div "Parcel & Loan" at bounding box center [54, 260] width 26 height 76
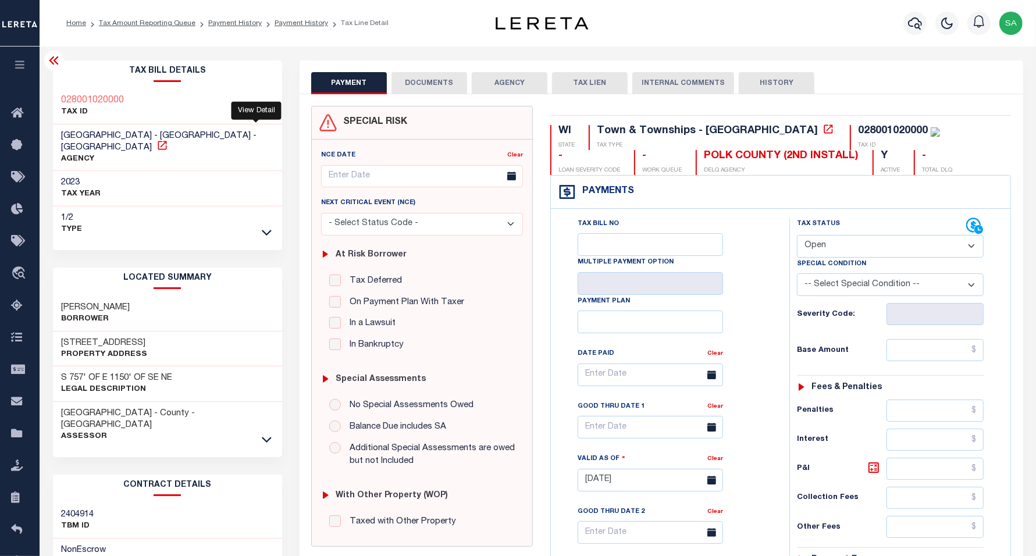
click at [168, 140] on icon at bounding box center [163, 146] width 12 height 12
drag, startPoint x: 150, startPoint y: 136, endPoint x: 56, endPoint y: 136, distance: 93.1
click at [56, 136] on div "[GEOGRAPHIC_DATA] - [GEOGRAPHIC_DATA] - [GEOGRAPHIC_DATA] AGENCY" at bounding box center [168, 148] width 230 height 47
copy span "[GEOGRAPHIC_DATA] -"
click at [52, 65] on icon at bounding box center [53, 60] width 9 height 8
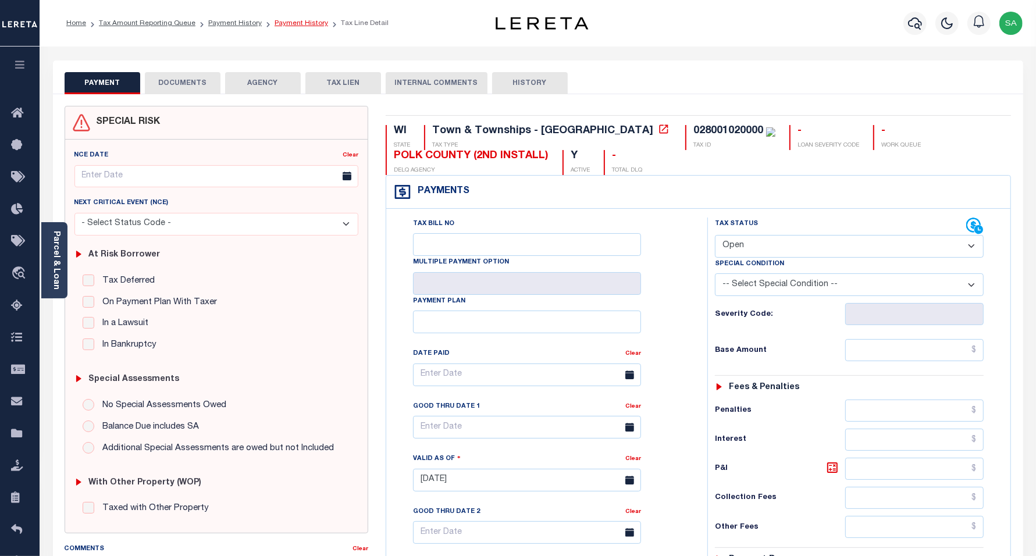
click at [290, 25] on link "Payment History" at bounding box center [302, 23] width 54 height 7
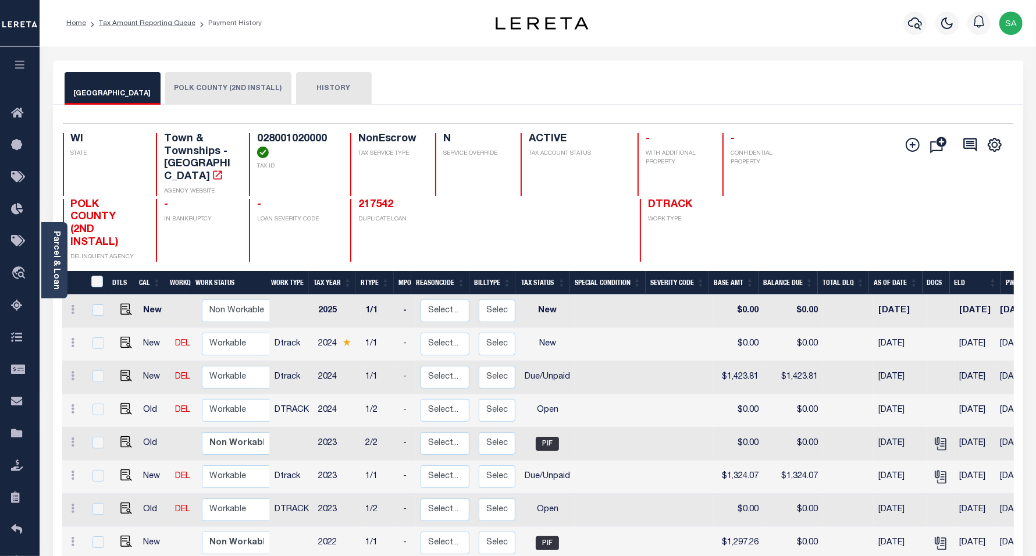
scroll to position [3, 0]
click at [123, 499] on img "" at bounding box center [126, 505] width 12 height 12
checkbox input "true"
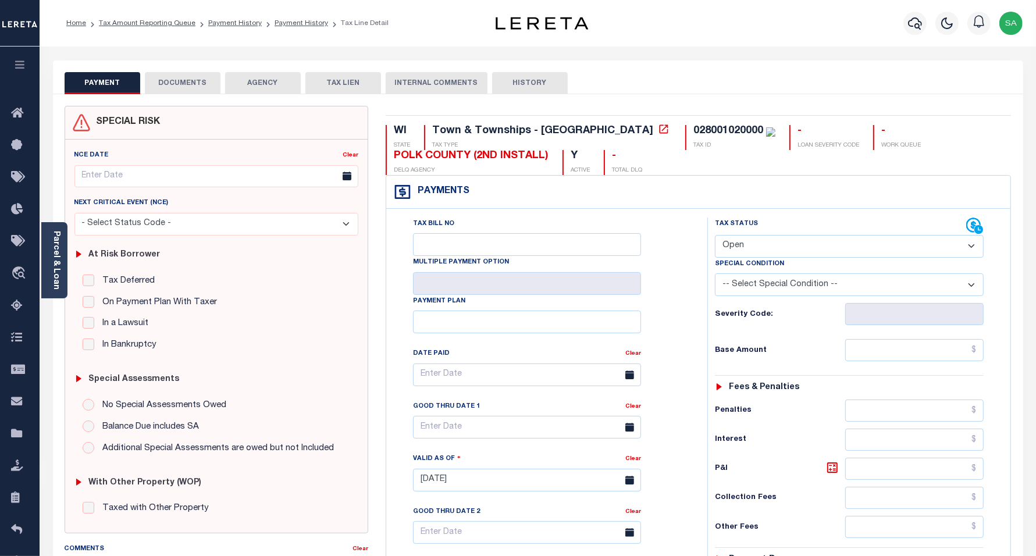
click at [68, 275] on div "NCE Date Clear Next Critical Event (NCE)" at bounding box center [216, 336] width 303 height 393
click at [59, 272] on link "Parcel & Loan" at bounding box center [56, 260] width 8 height 59
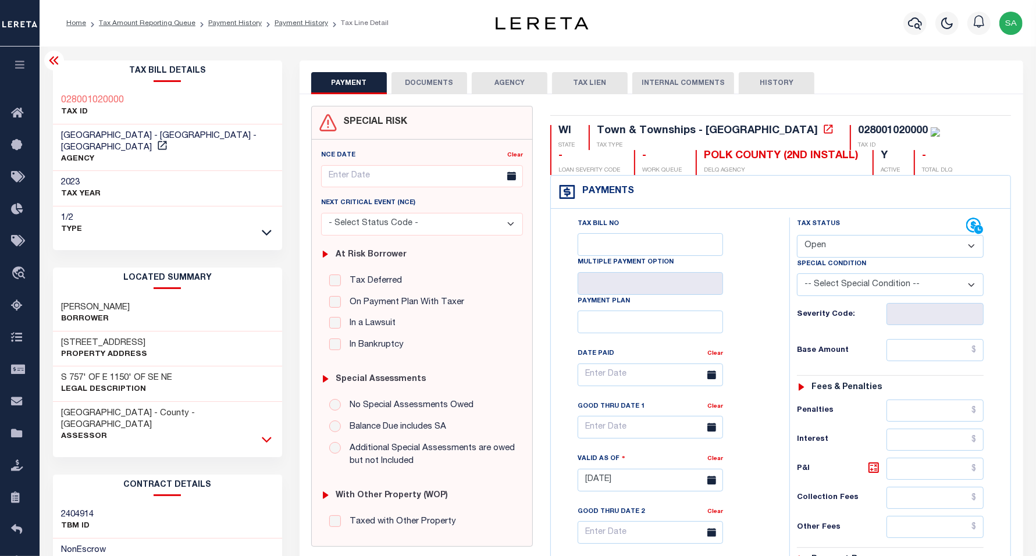
click at [262, 434] on icon at bounding box center [267, 440] width 10 height 12
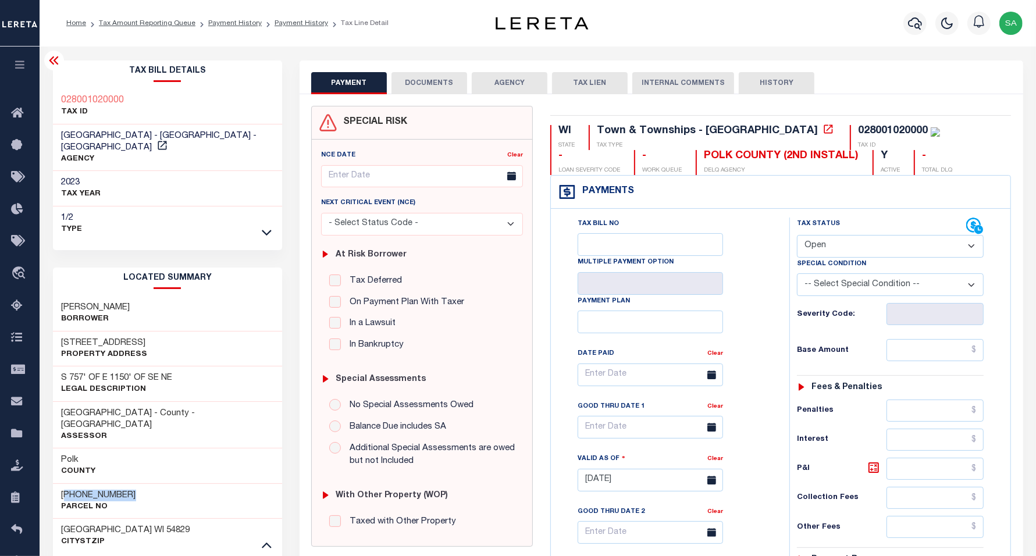
drag, startPoint x: 67, startPoint y: 472, endPoint x: 59, endPoint y: 470, distance: 8.3
click at [59, 484] on div "[PHONE_NUMBER] Parcel No" at bounding box center [168, 501] width 230 height 35
copy h3 "[PHONE_NUMBER]"
click at [56, 63] on icon at bounding box center [53, 60] width 9 height 8
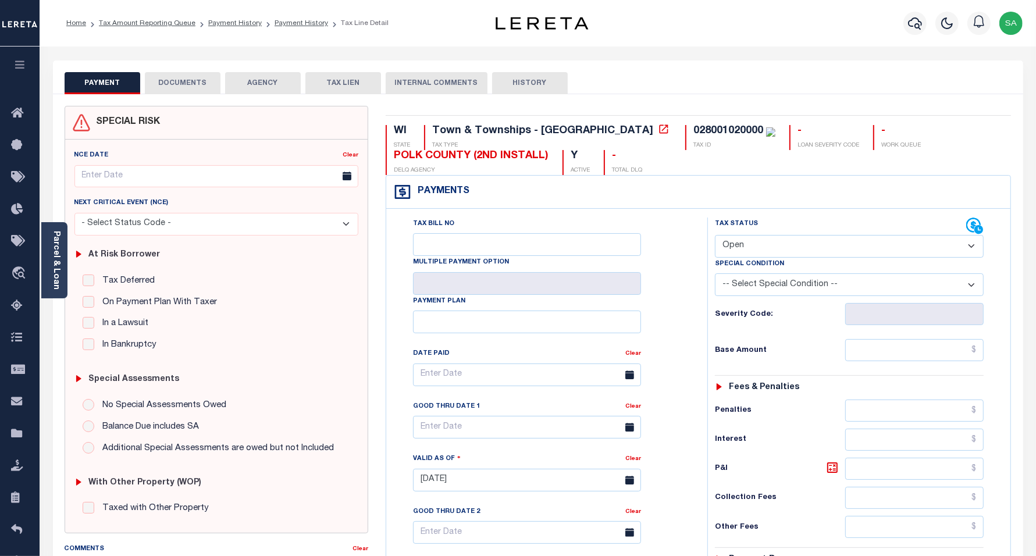
click at [778, 251] on select "- Select Status Code - Open Due/Unpaid Paid Incomplete No Tax Due Internal Refu…" at bounding box center [849, 246] width 269 height 23
select select "PYD"
click at [715, 236] on select "- Select Status Code - Open Due/Unpaid Paid Incomplete No Tax Due Internal Refu…" at bounding box center [849, 246] width 269 height 23
type input "[DATE]"
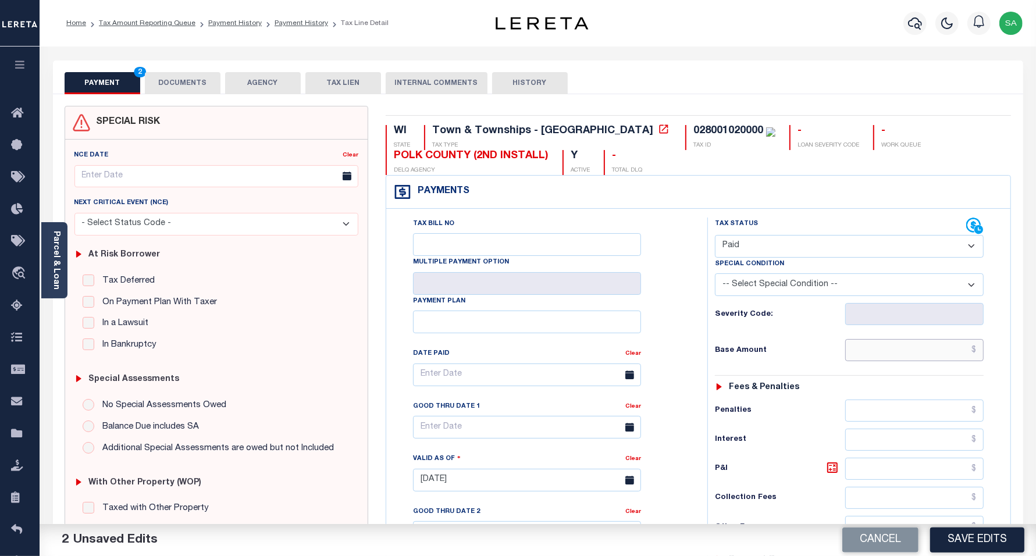
click at [885, 353] on input "text" at bounding box center [915, 350] width 138 height 22
type input "$0.00"
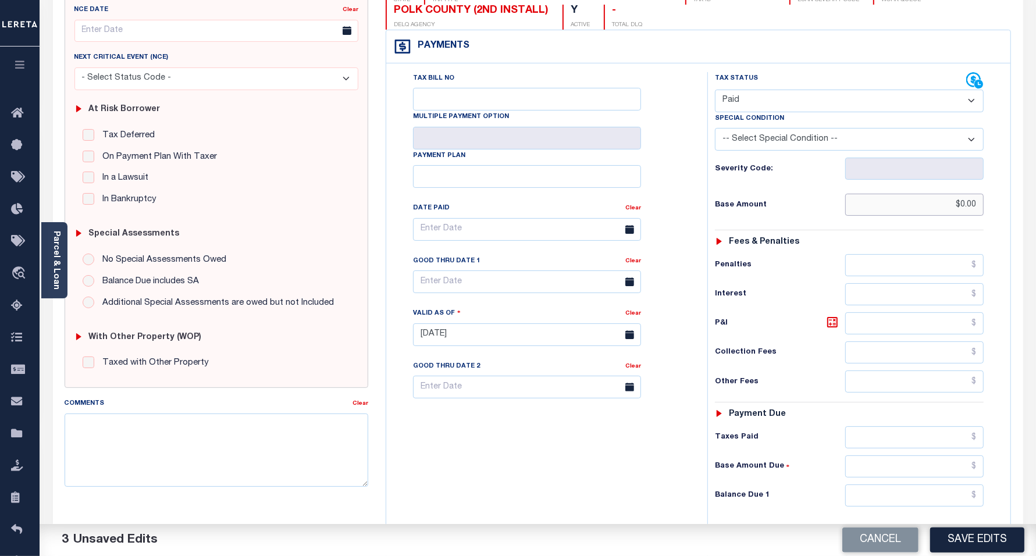
scroll to position [291, 0]
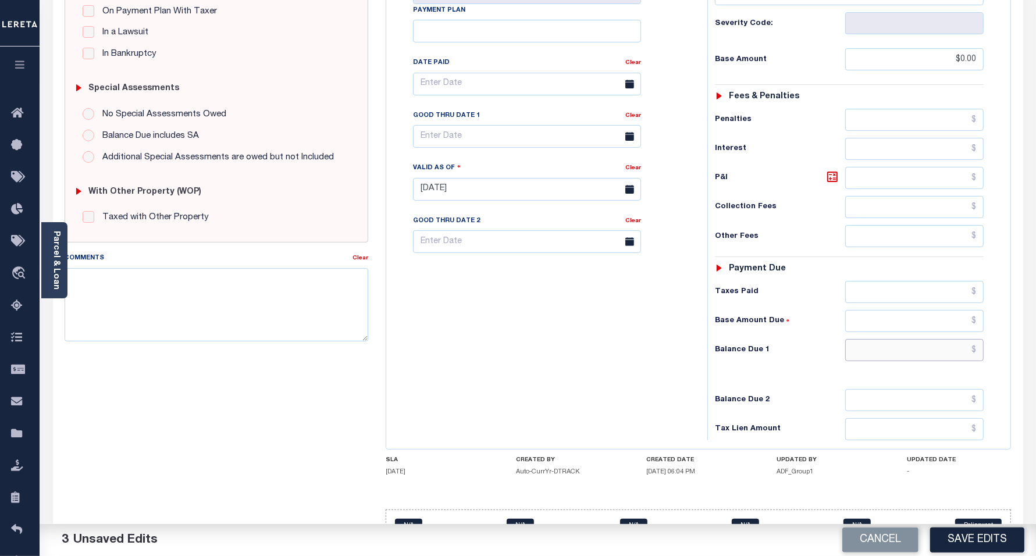
click at [861, 358] on input "text" at bounding box center [915, 350] width 138 height 22
type input "$0.00"
click at [464, 373] on div "Tax Bill No Multiple Payment Option Payment Plan Clear" at bounding box center [544, 184] width 310 height 514
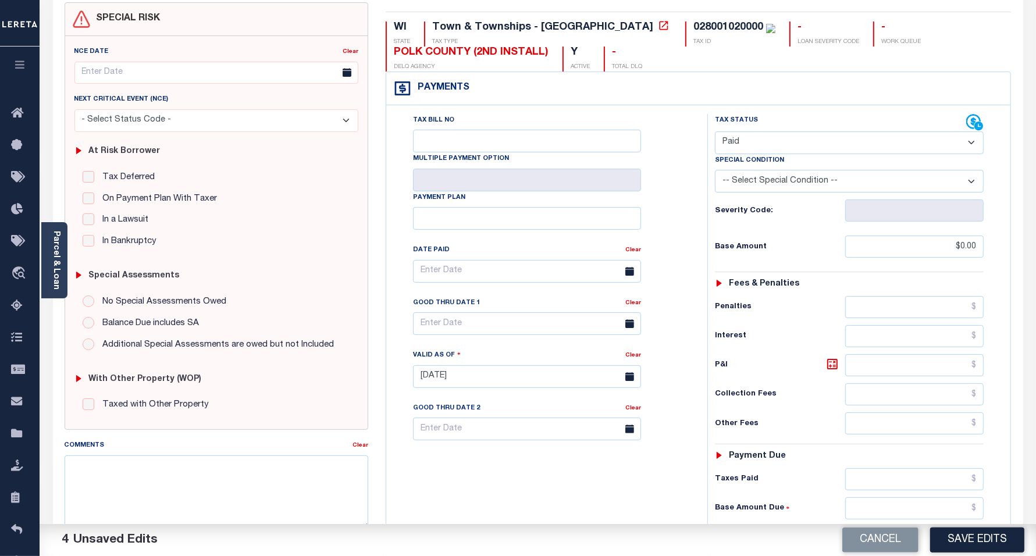
scroll to position [0, 0]
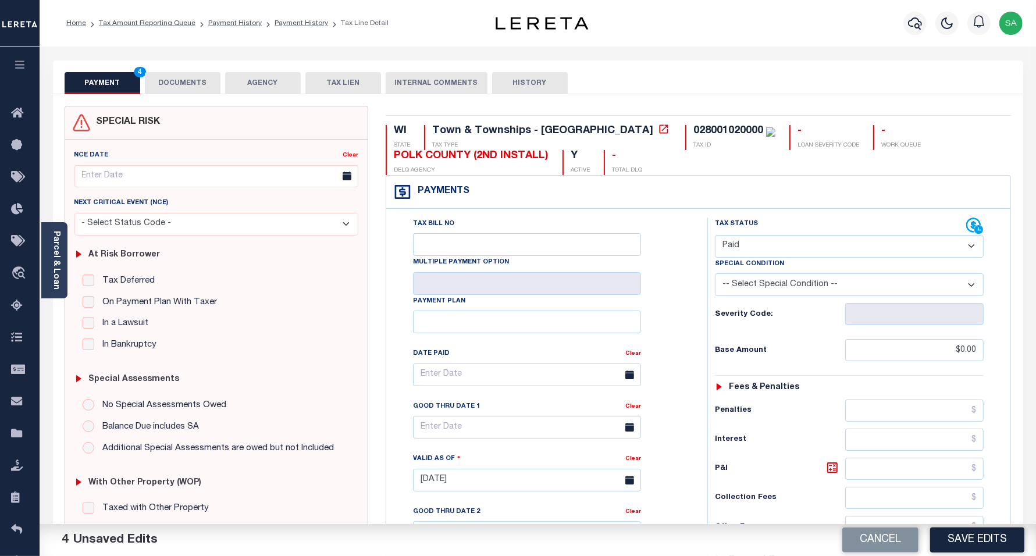
click at [173, 86] on button "DOCUMENTS" at bounding box center [183, 83] width 76 height 22
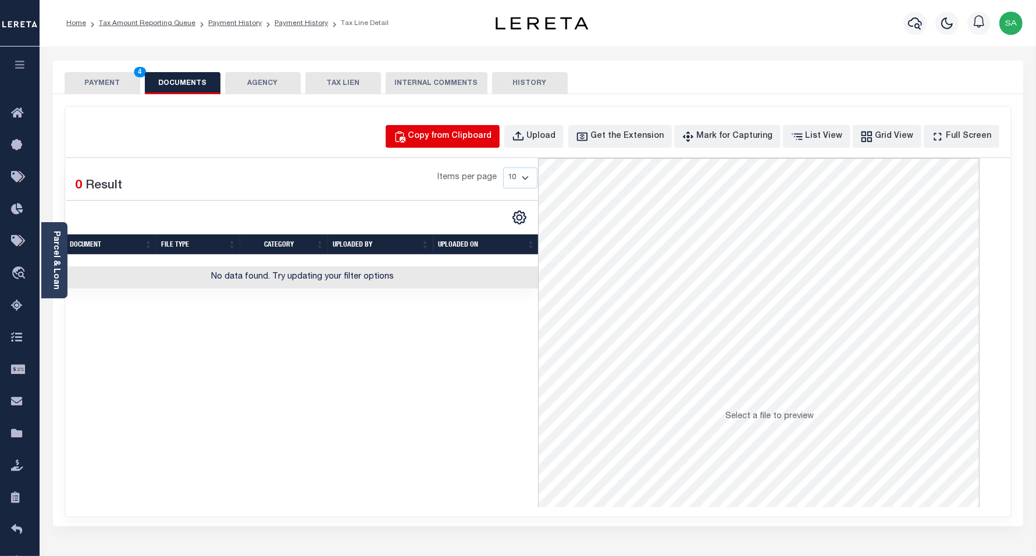
click at [454, 134] on div "Copy from Clipboard" at bounding box center [451, 136] width 84 height 13
select select "POP"
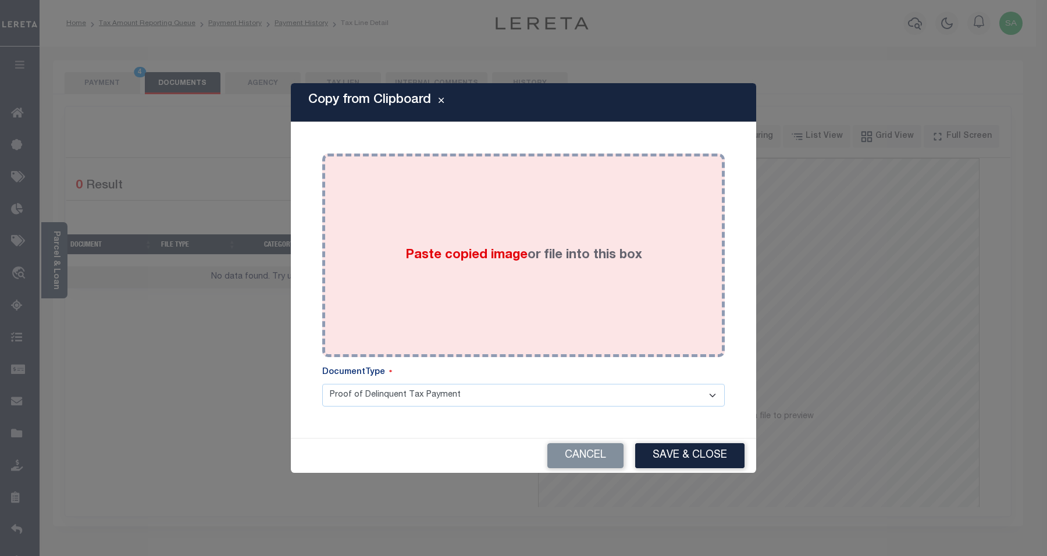
click at [432, 254] on span "Paste copied image" at bounding box center [467, 255] width 122 height 13
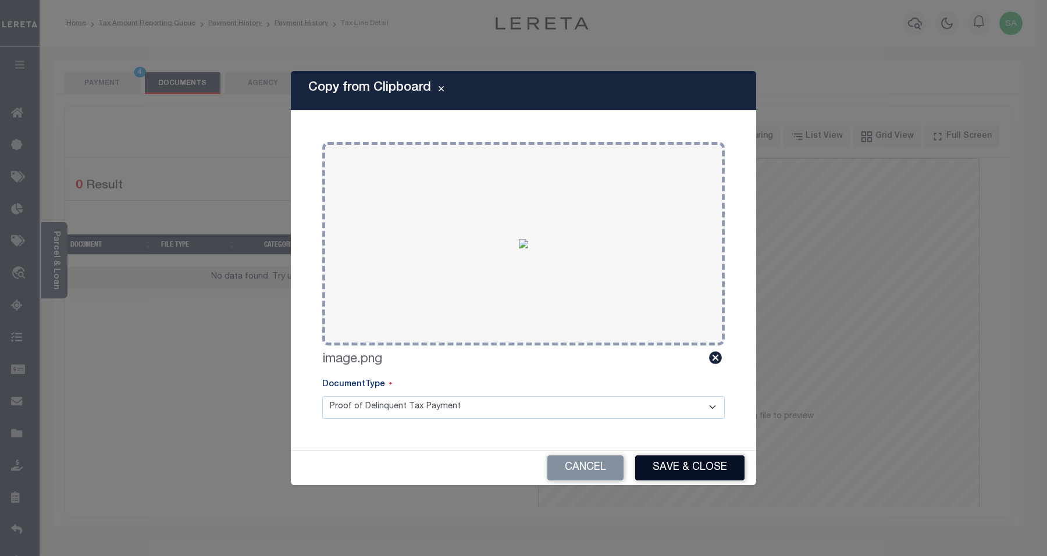
click at [696, 467] on button "Save & Close" at bounding box center [689, 468] width 109 height 25
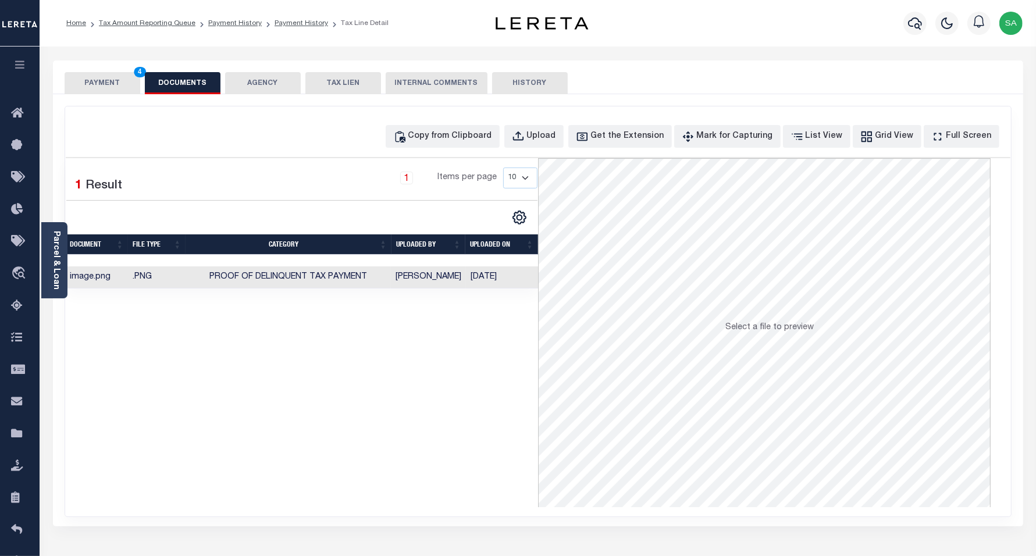
click at [91, 85] on button "PAYMENT 4" at bounding box center [103, 83] width 76 height 22
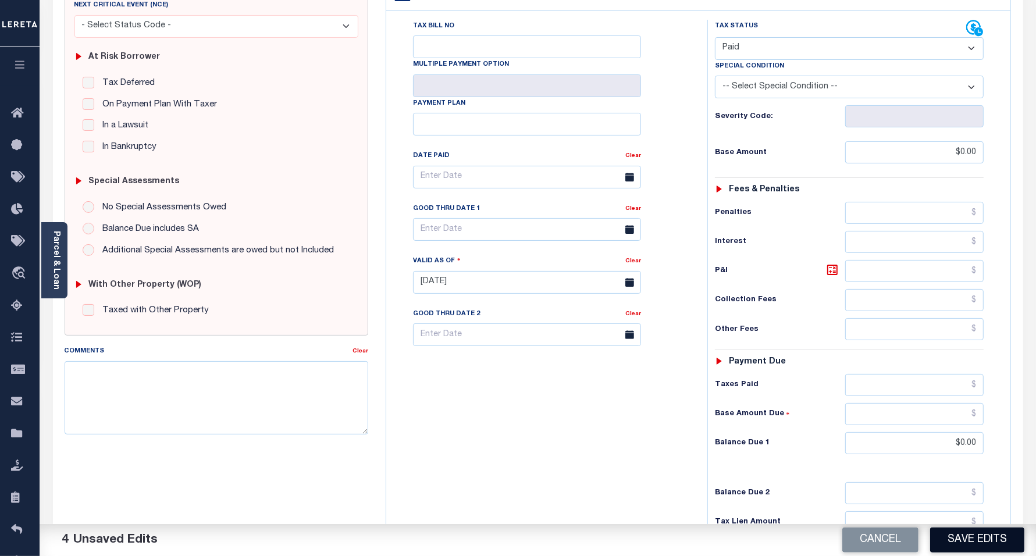
scroll to position [218, 0]
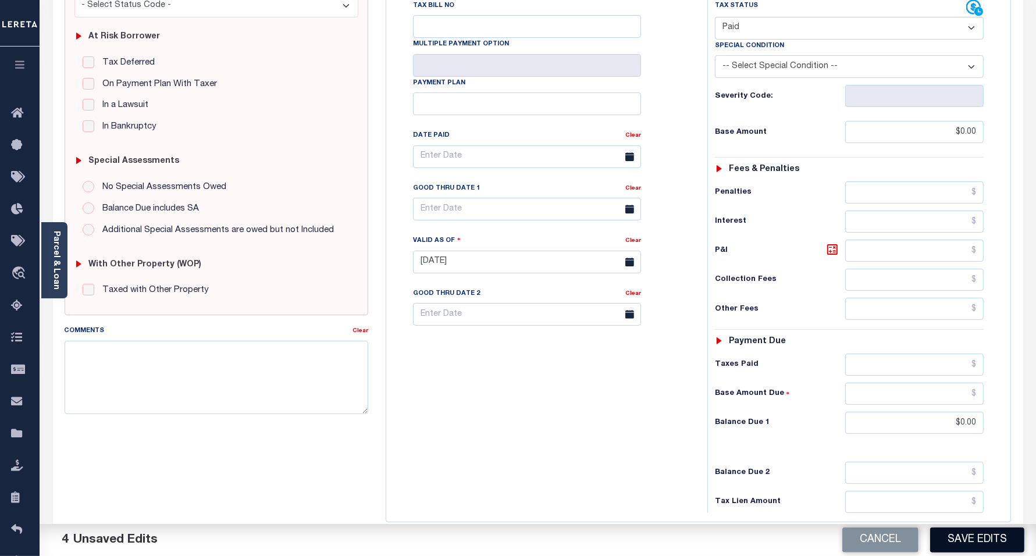
click at [988, 538] on button "Save Edits" at bounding box center [977, 540] width 94 height 25
checkbox input "false"
type input "$0"
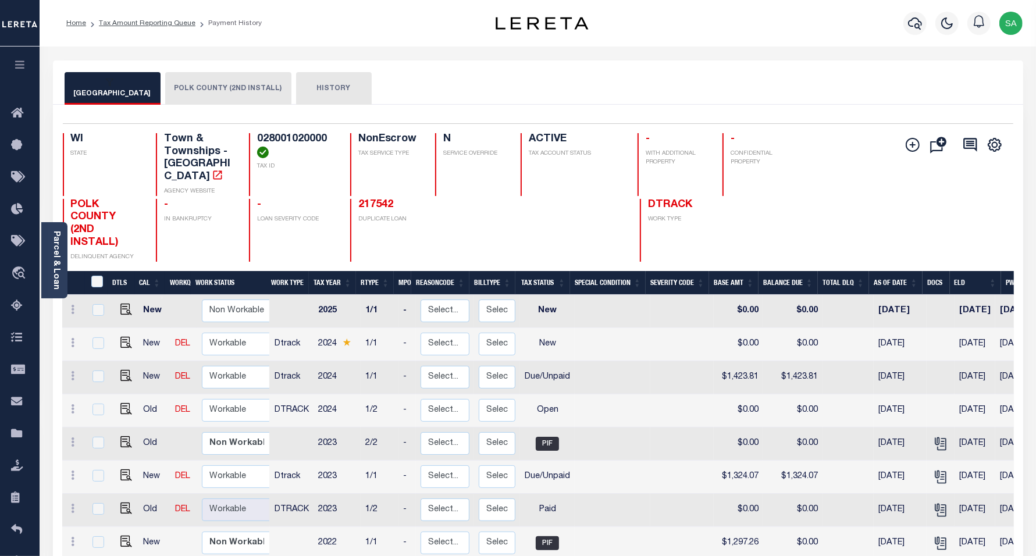
scroll to position [3, 0]
click at [121, 466] on img "" at bounding box center [126, 472] width 12 height 12
checkbox input "true"
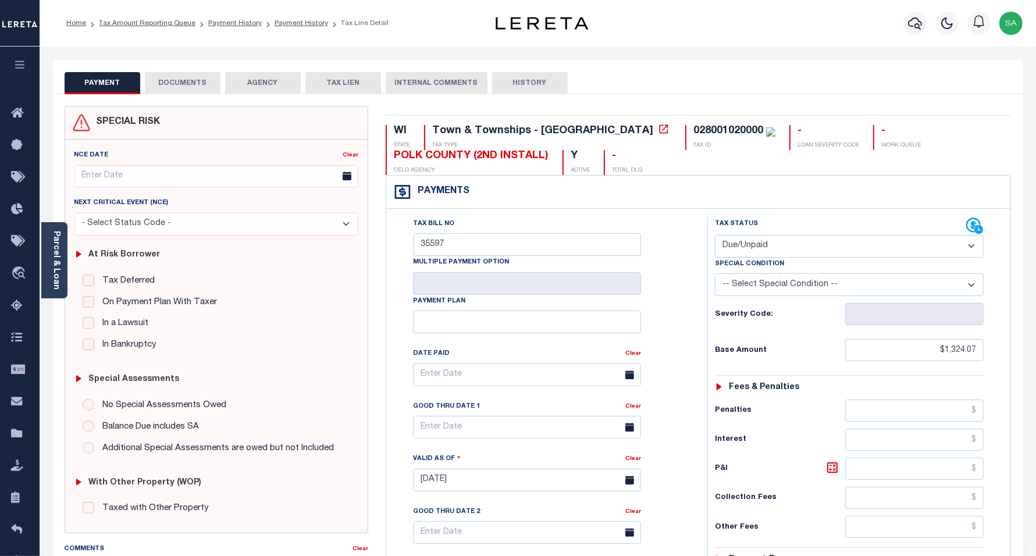
click at [765, 243] on select "- Select Status Code - Open Due/Unpaid Paid Incomplete No Tax Due Internal Refu…" at bounding box center [849, 246] width 269 height 23
select select "PYD"
click at [715, 236] on select "- Select Status Code - Open Due/Unpaid Paid Incomplete No Tax Due Internal Refu…" at bounding box center [849, 246] width 269 height 23
type input "[DATE]"
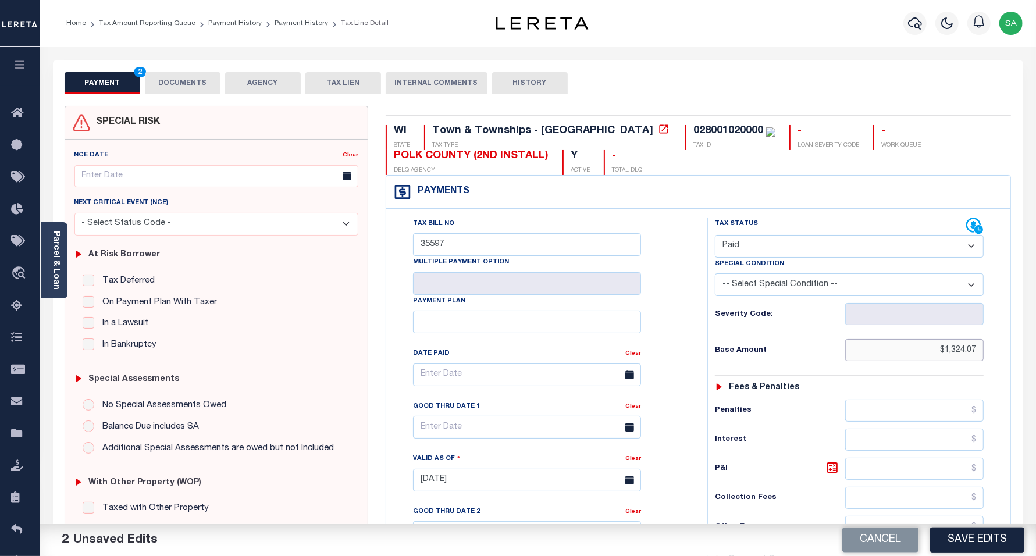
drag, startPoint x: 937, startPoint y: 354, endPoint x: 1046, endPoint y: 350, distance: 108.9
click at [1036, 350] on html "Home Tax Amount Reporting Queue Payment History Payment History Tax Line Detail" at bounding box center [518, 441] width 1036 height 882
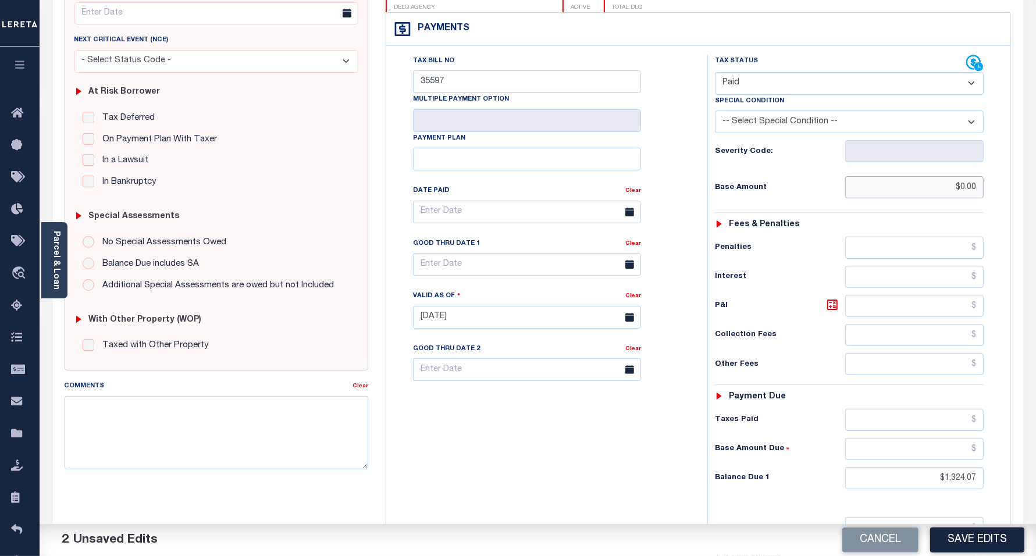
scroll to position [218, 0]
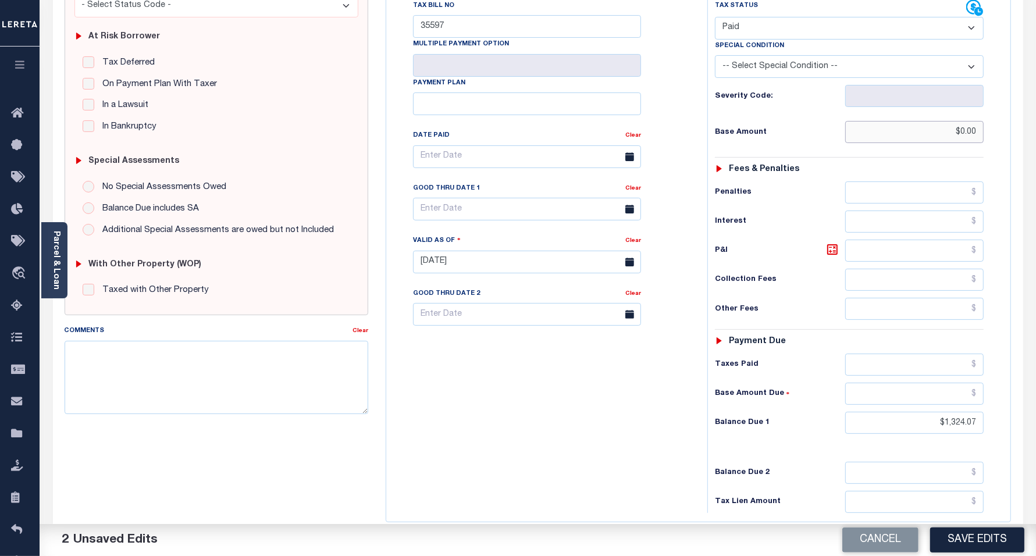
type input "$0.00"
drag, startPoint x: 936, startPoint y: 429, endPoint x: 1046, endPoint y: 440, distance: 110.5
click at [1036, 440] on html "Home Tax Amount Reporting Queue Payment History Payment History Tax Line Detail" at bounding box center [518, 223] width 1036 height 882
type input "$0.00"
click at [454, 374] on div "Tax Bill No 35597 Multiple Payment Option Payment Plan" at bounding box center [544, 256] width 310 height 514
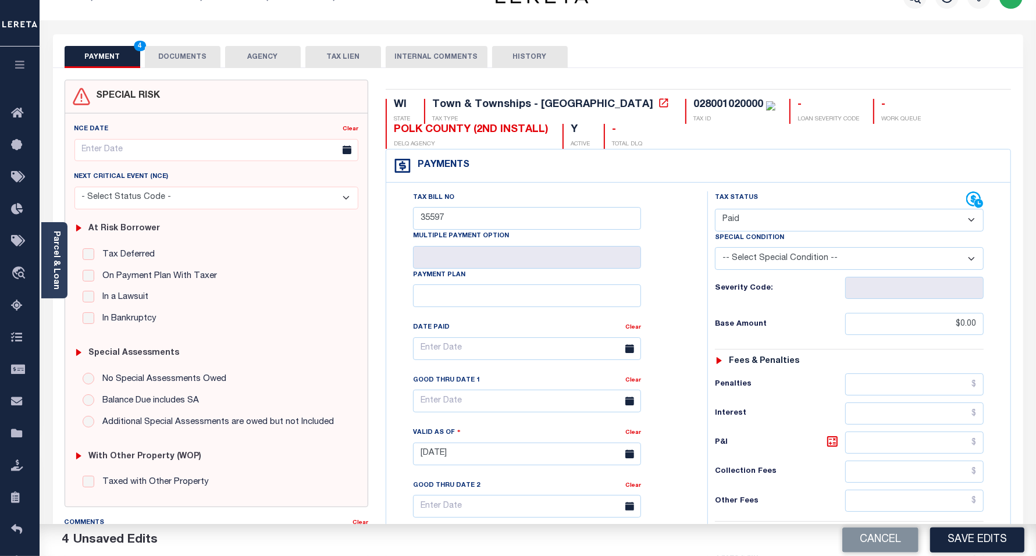
scroll to position [0, 0]
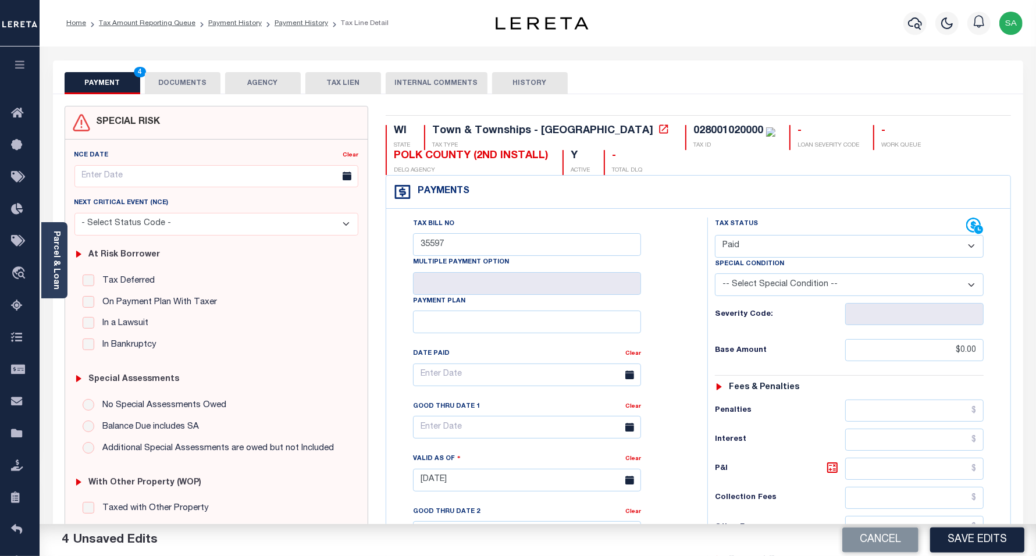
click at [188, 72] on button "DOCUMENTS" at bounding box center [183, 83] width 76 height 22
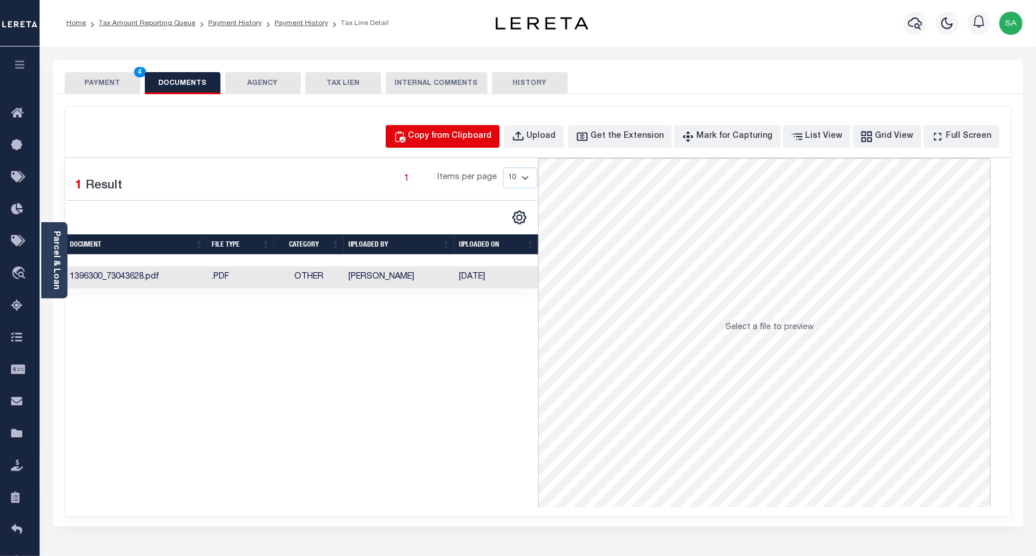
click at [461, 138] on div "Copy from Clipboard" at bounding box center [451, 136] width 84 height 13
select select "POP"
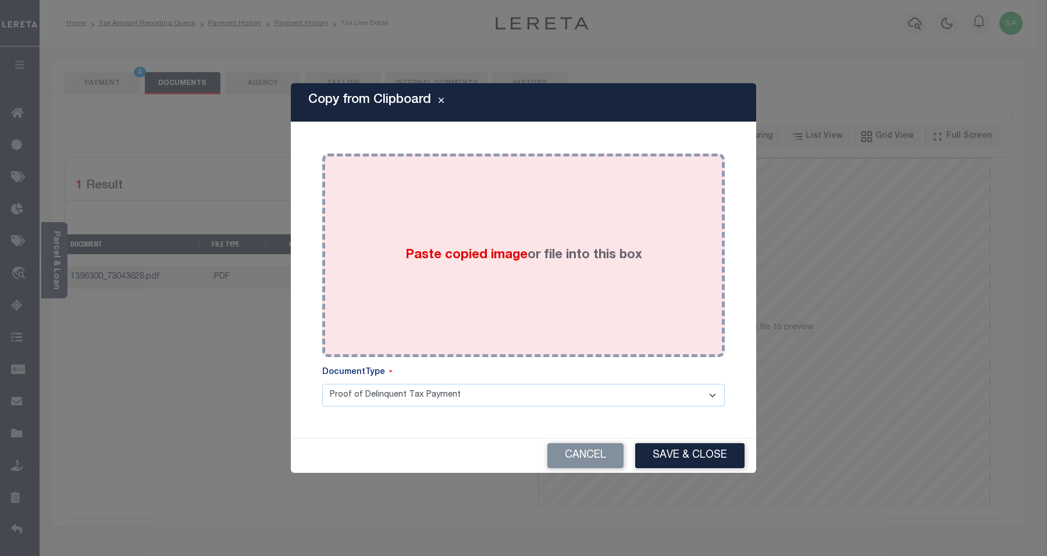
click at [489, 280] on div "Paste copied image or file into this box" at bounding box center [523, 255] width 385 height 186
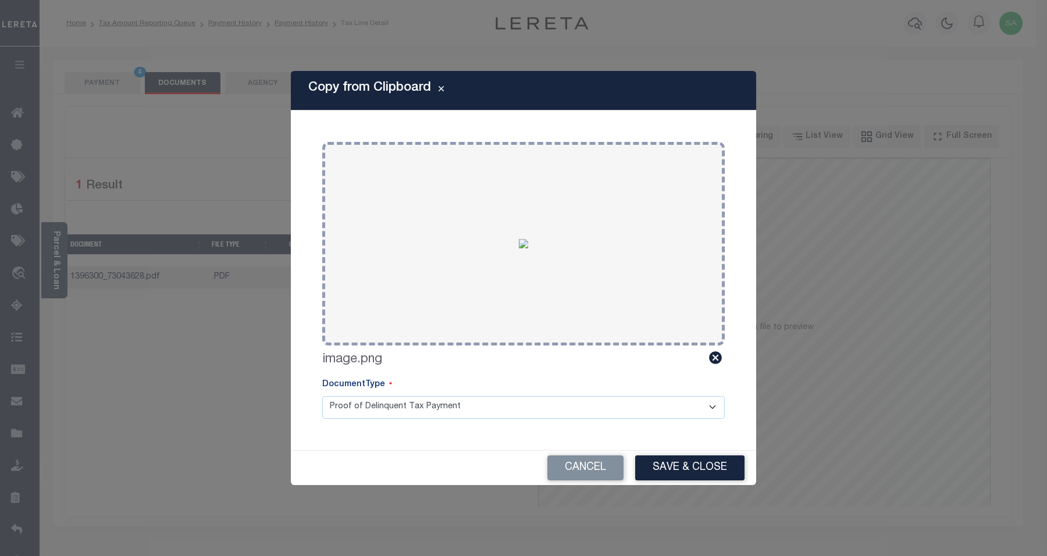
click at [685, 481] on div "Cancel Save & Close" at bounding box center [524, 468] width 466 height 34
click at [664, 469] on button "Save & Close" at bounding box center [689, 468] width 109 height 25
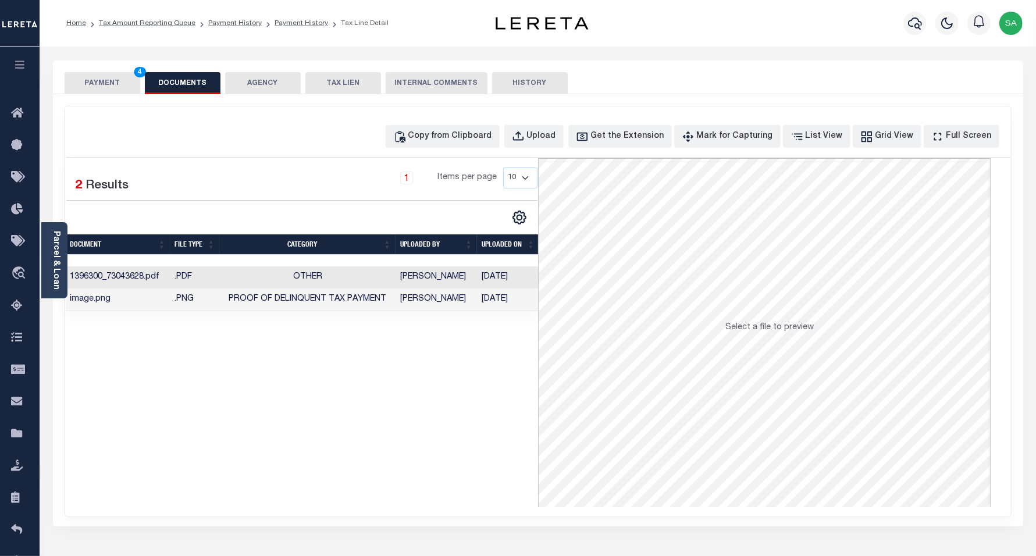
click at [103, 88] on button "PAYMENT 4" at bounding box center [103, 83] width 76 height 22
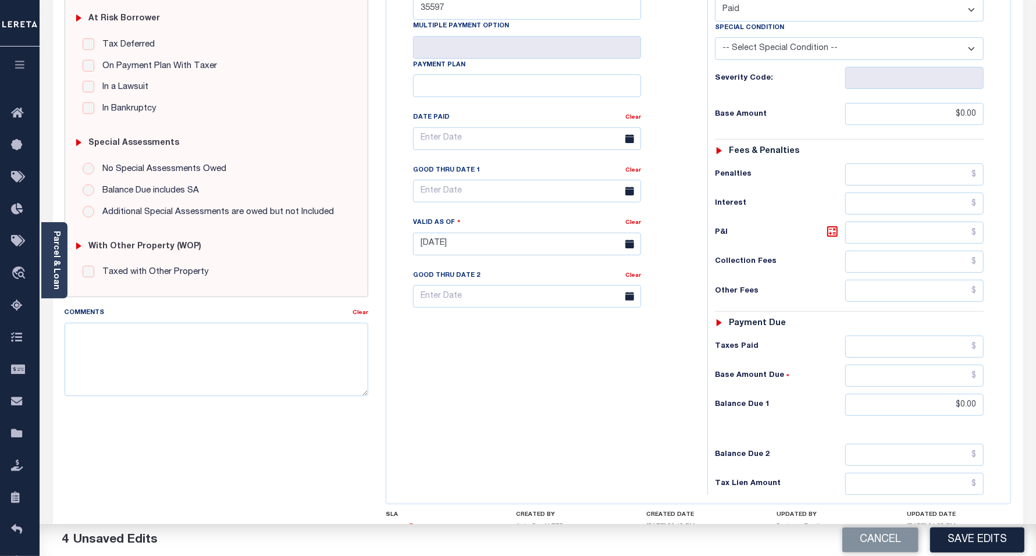
scroll to position [329, 0]
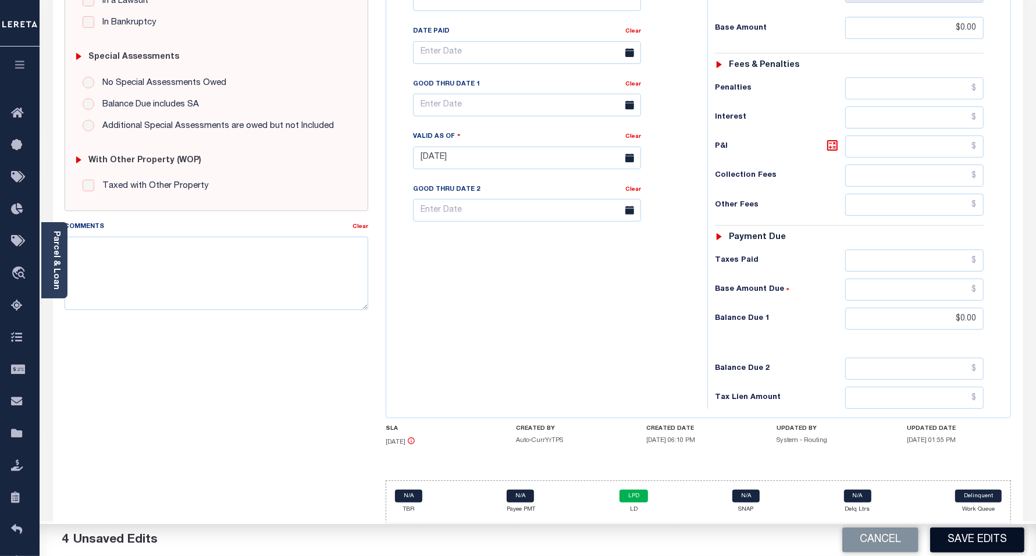
click at [965, 536] on button "Save Edits" at bounding box center [977, 540] width 94 height 25
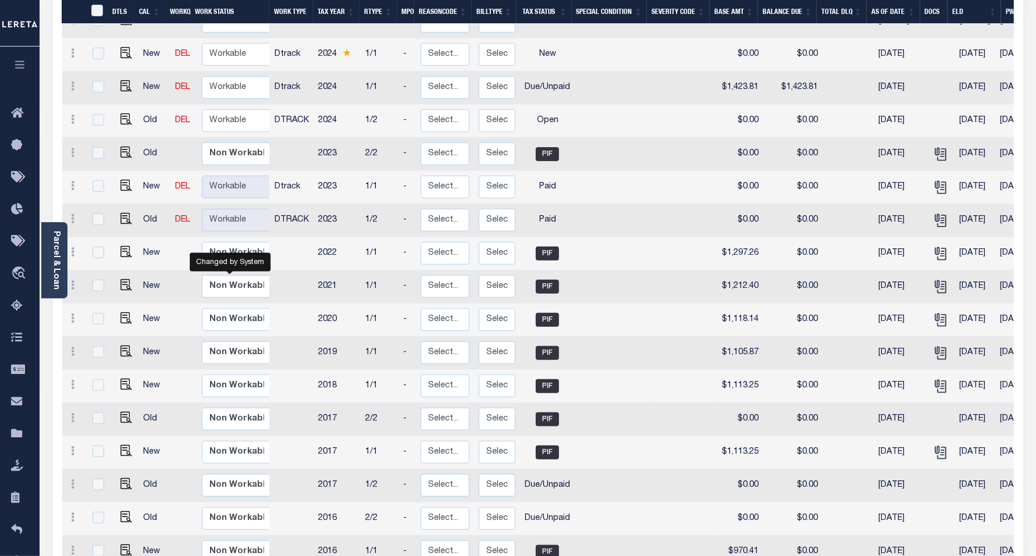
scroll to position [291, 0]
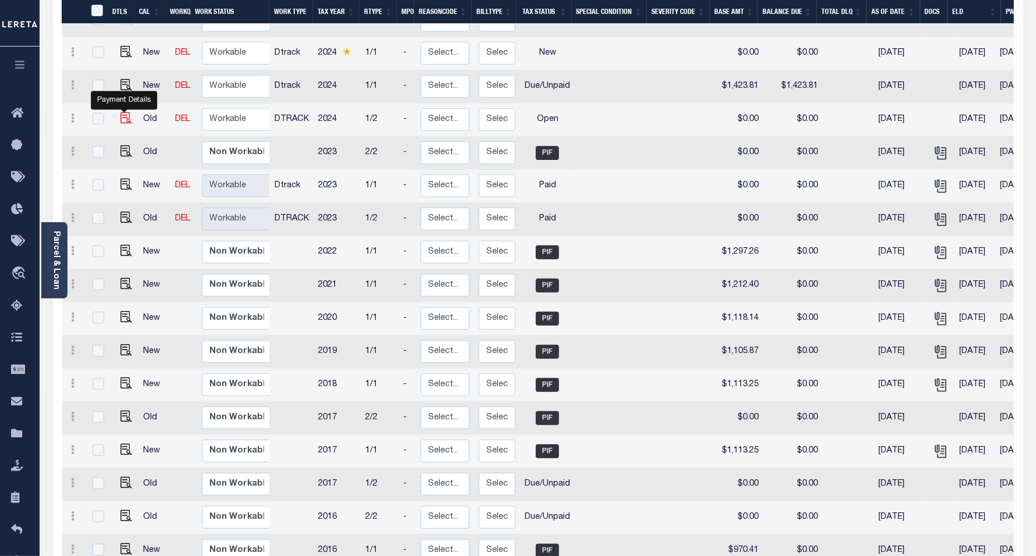
click at [122, 112] on img "" at bounding box center [126, 118] width 12 height 12
checkbox input "true"
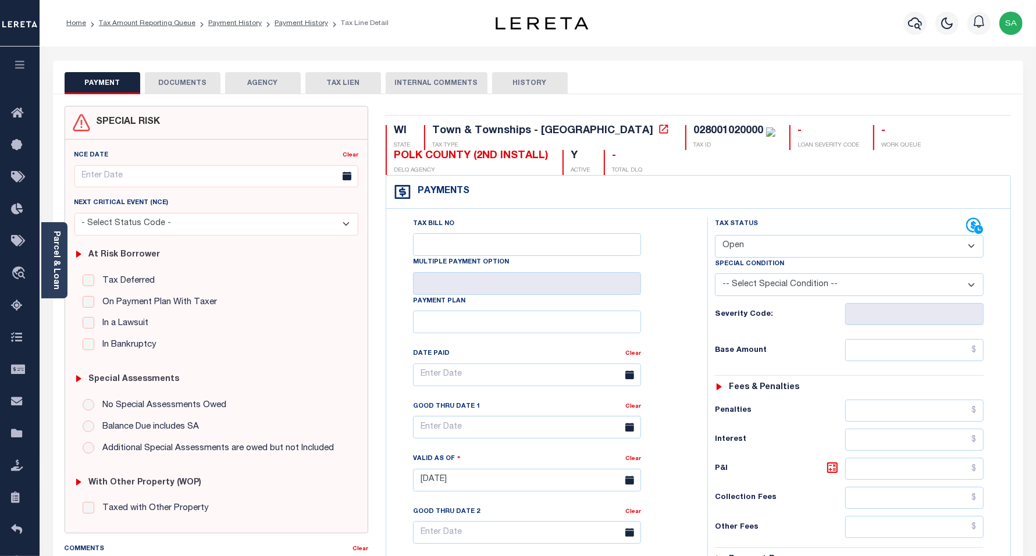
click at [773, 249] on select "- Select Status Code - Open Due/Unpaid Paid Incomplete No Tax Due Internal Refu…" at bounding box center [849, 246] width 269 height 23
select select "PYD"
click at [715, 236] on select "- Select Status Code - Open Due/Unpaid Paid Incomplete No Tax Due Internal Refu…" at bounding box center [849, 246] width 269 height 23
type input "[DATE]"
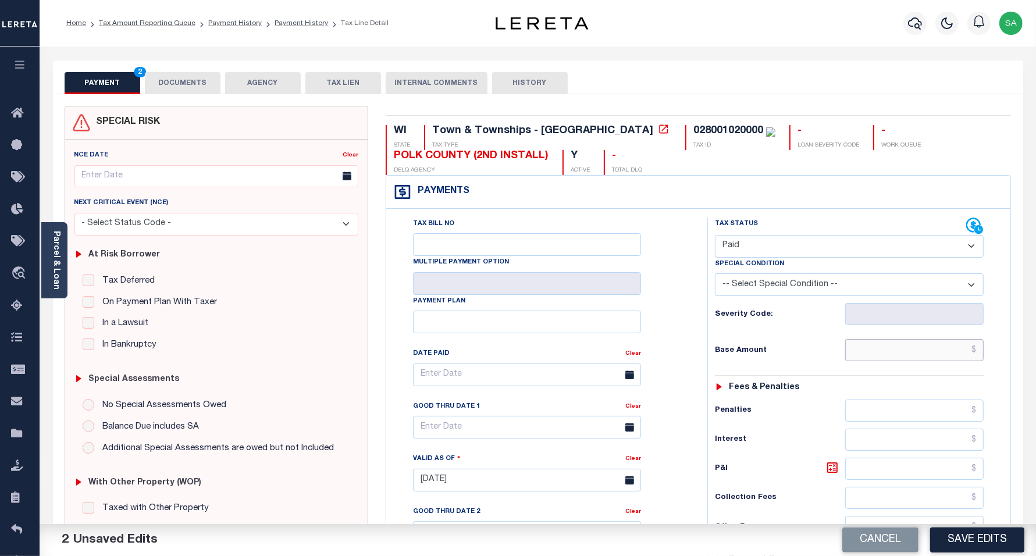
click at [944, 353] on input "text" at bounding box center [915, 350] width 138 height 22
type input "$0.00"
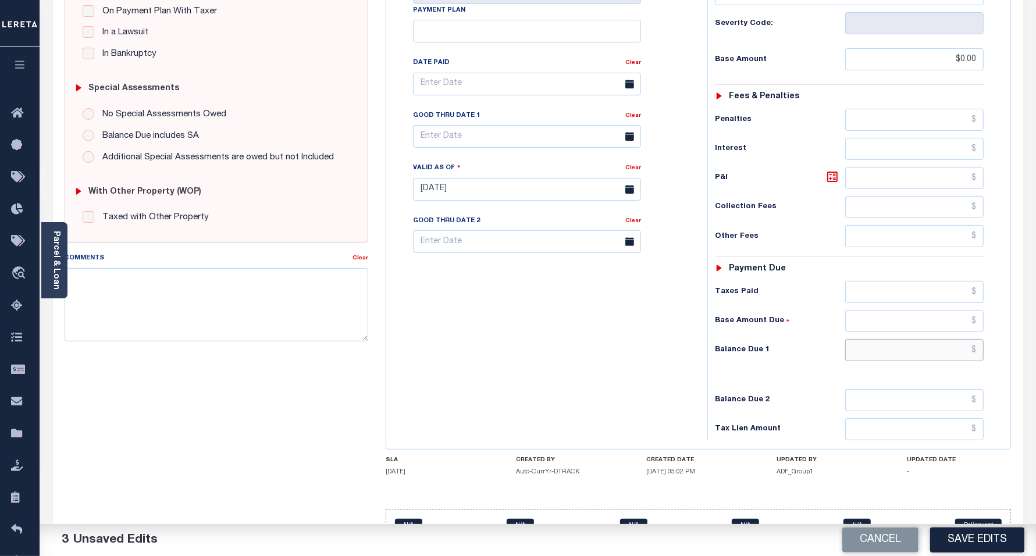
click at [883, 361] on input "text" at bounding box center [915, 350] width 138 height 22
type input "$0.00"
click at [562, 399] on div "Tax Bill No Multiple Payment Option Payment Plan Clear" at bounding box center [544, 184] width 310 height 514
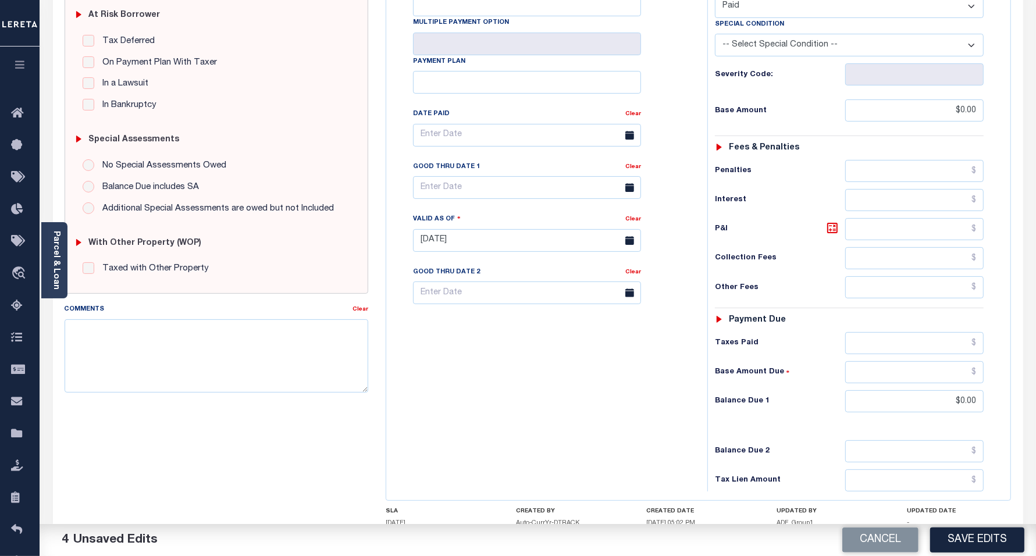
scroll to position [0, 0]
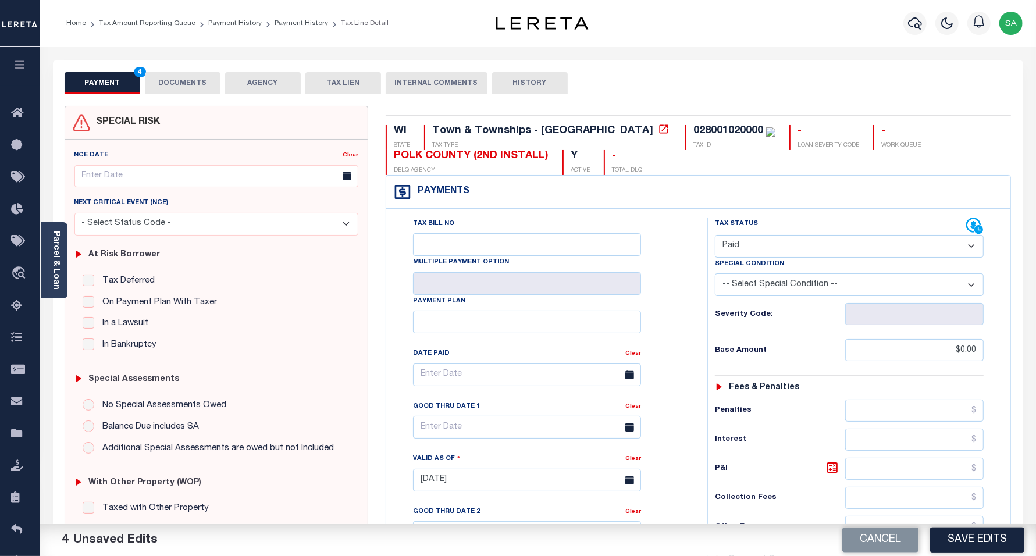
click at [211, 86] on button "DOCUMENTS" at bounding box center [183, 83] width 76 height 22
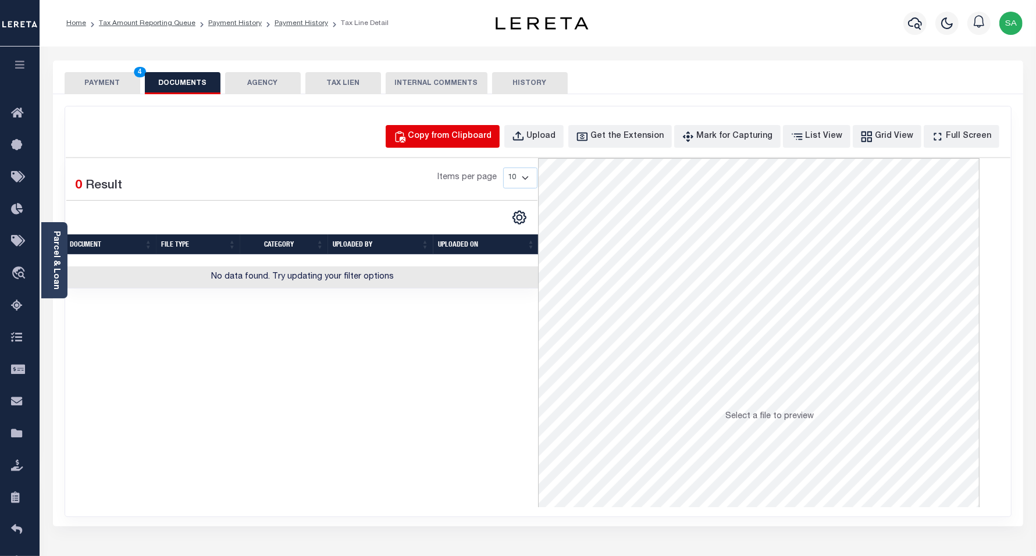
click at [464, 138] on div "Copy from Clipboard" at bounding box center [451, 136] width 84 height 13
select select "POP"
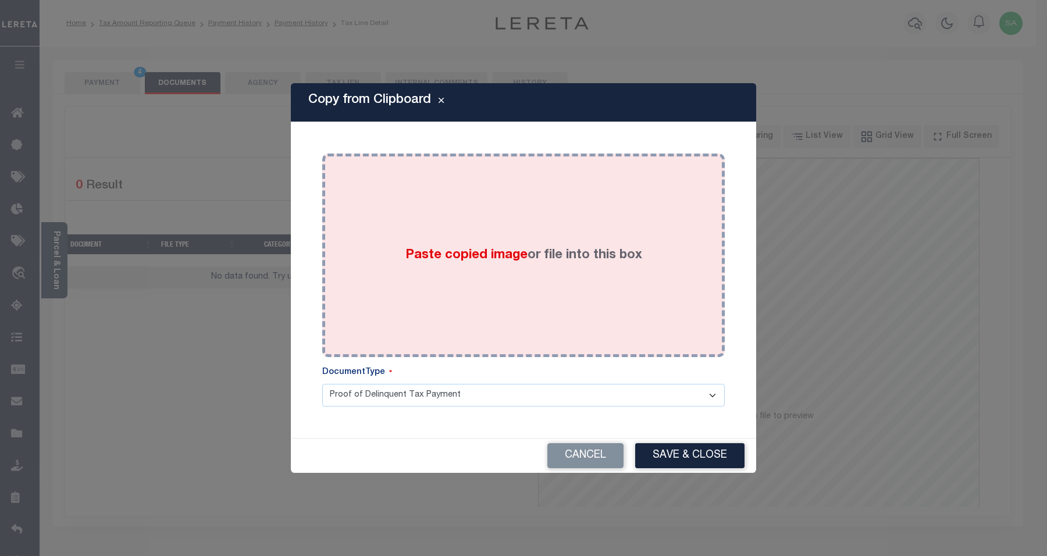
click at [447, 271] on div "Paste copied image or file into this box" at bounding box center [523, 255] width 385 height 186
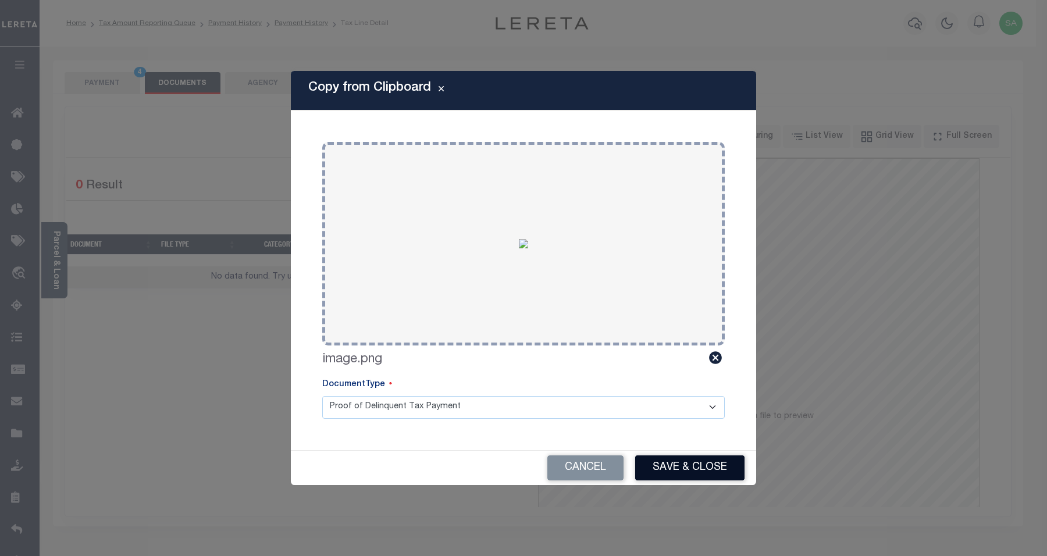
click at [692, 473] on button "Save & Close" at bounding box center [689, 468] width 109 height 25
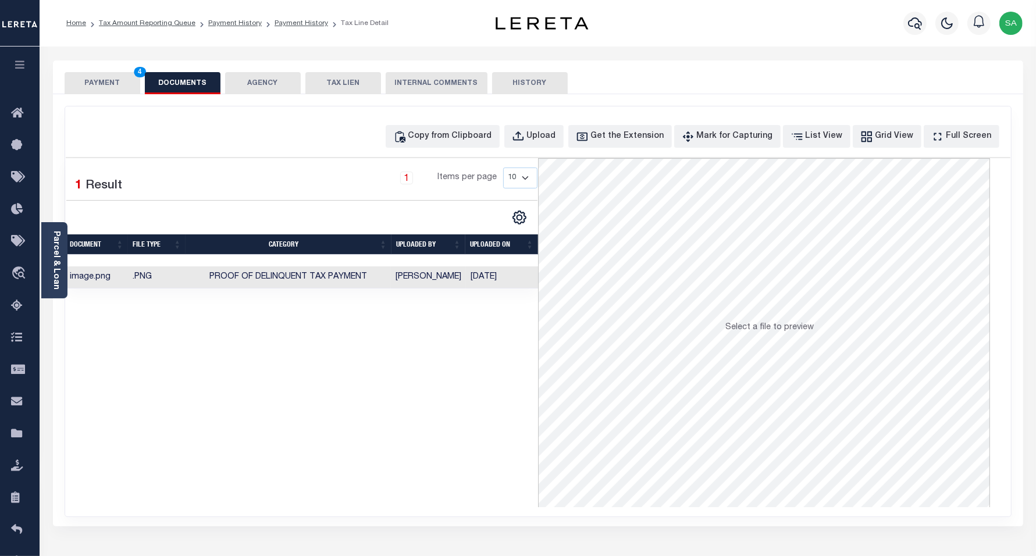
click at [91, 84] on button "PAYMENT 4" at bounding box center [103, 83] width 76 height 22
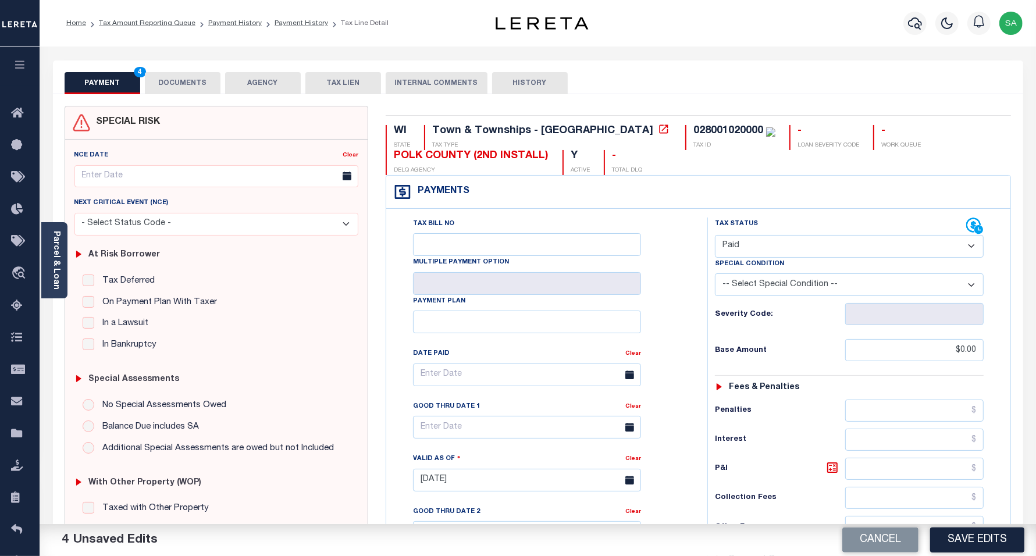
scroll to position [327, 0]
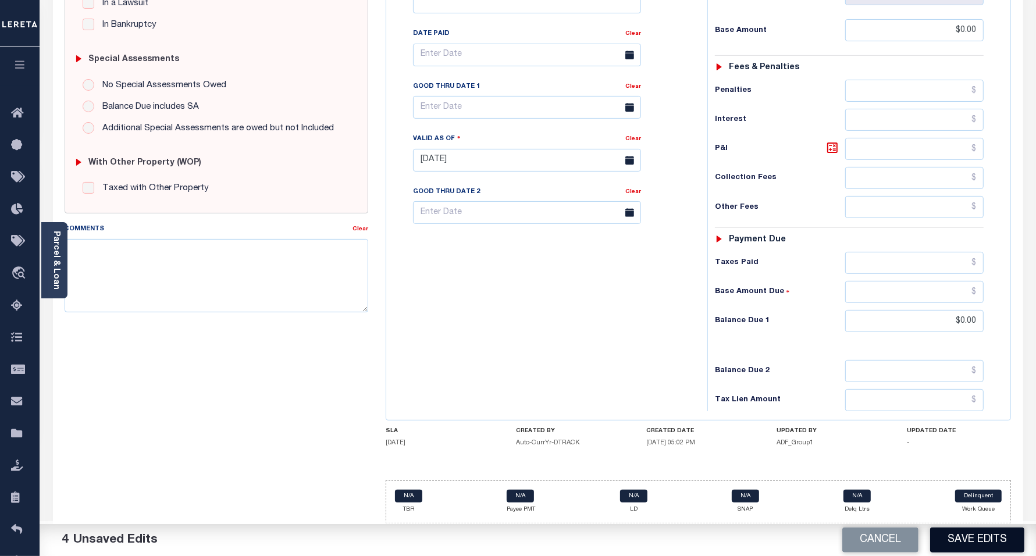
click at [967, 535] on button "Save Edits" at bounding box center [977, 540] width 94 height 25
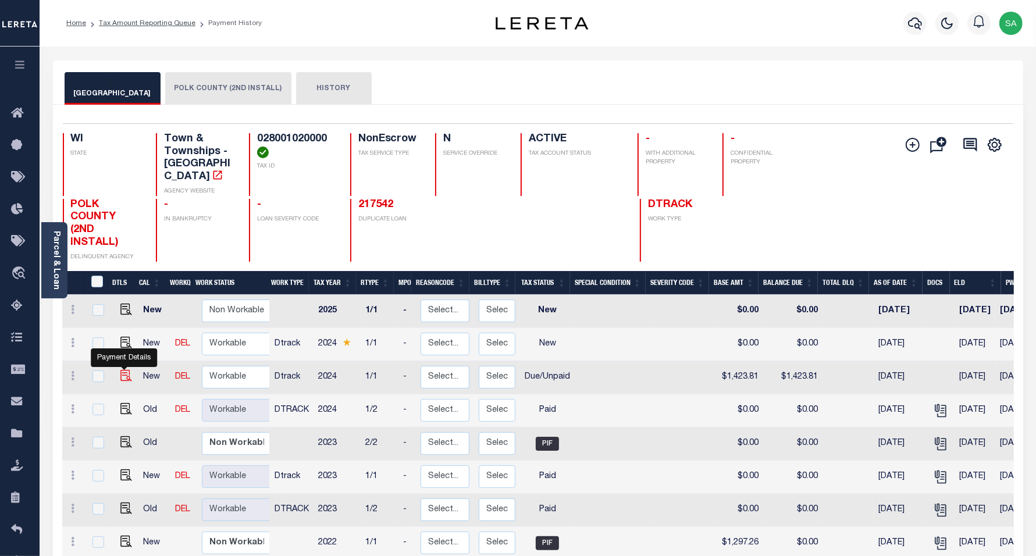
click at [122, 370] on img "" at bounding box center [126, 376] width 12 height 12
checkbox input "true"
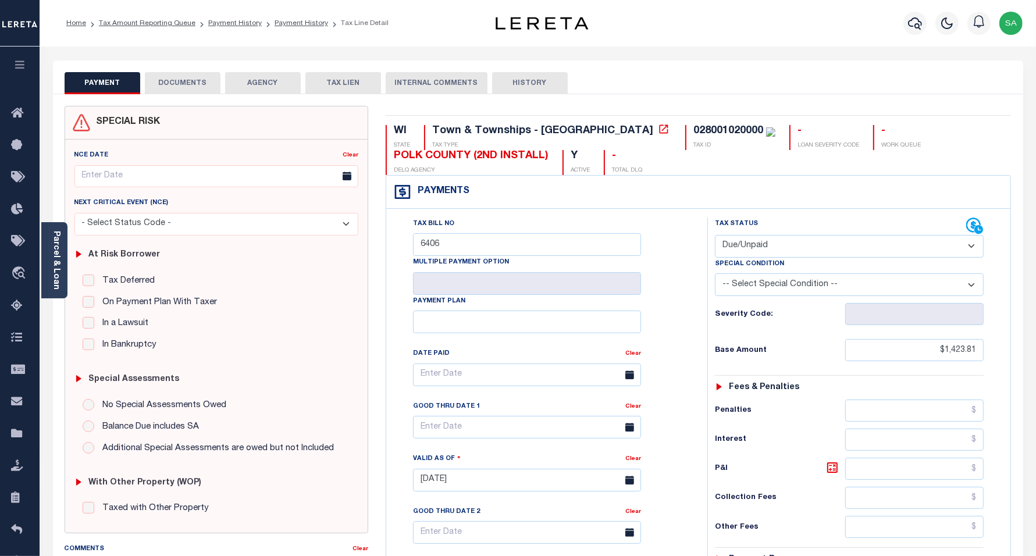
click at [747, 249] on select "- Select Status Code - Open Due/Unpaid Paid Incomplete No Tax Due Internal Refu…" at bounding box center [849, 246] width 269 height 23
select select "PYD"
click at [715, 236] on select "- Select Status Code - Open Due/Unpaid Paid Incomplete No Tax Due Internal Refu…" at bounding box center [849, 246] width 269 height 23
type input "[DATE]"
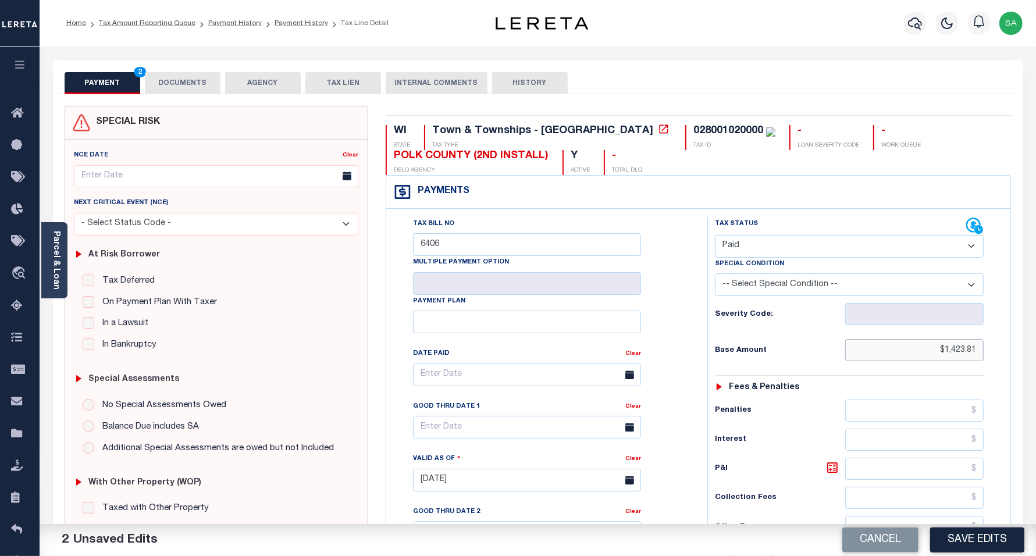
click at [1036, 360] on html "Home Tax Amount Reporting Queue Payment History Payment History Tax Line Detail" at bounding box center [518, 441] width 1036 height 882
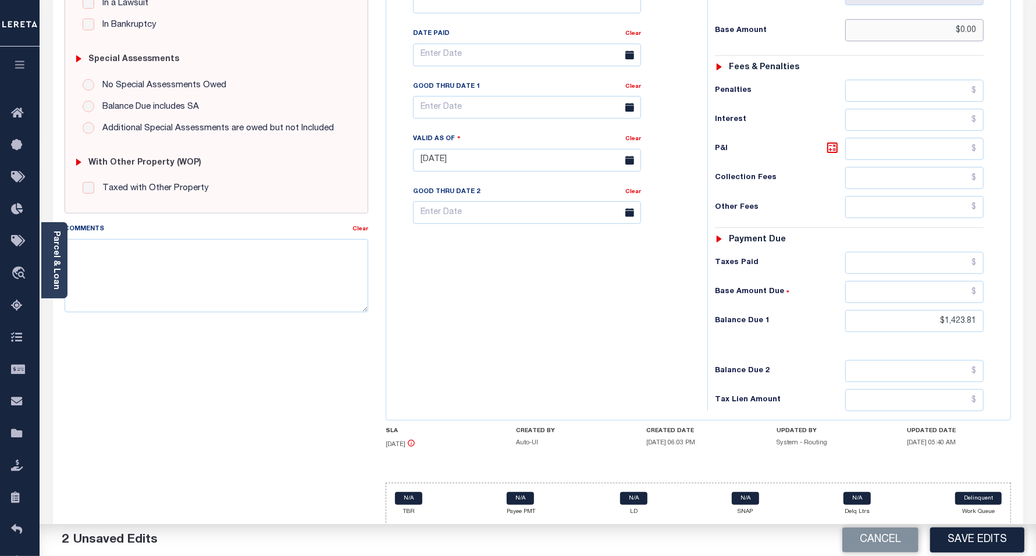
scroll to position [332, 0]
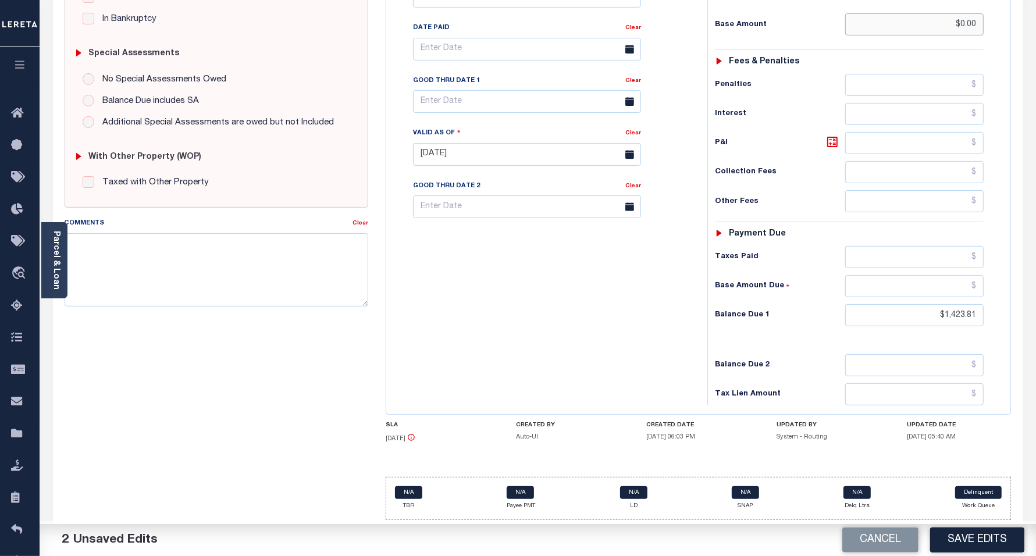
type input "$0.00"
click at [1020, 326] on div "WI STATE Town & Townships - WI TAX TYPE 028001020000 TAX ID - LOAN SEVERITY COD…" at bounding box center [698, 155] width 643 height 750
type input "$0.00"
click at [507, 344] on div "Tax Bill No 6406 Multiple Payment Option Payment Plan" at bounding box center [544, 149] width 310 height 514
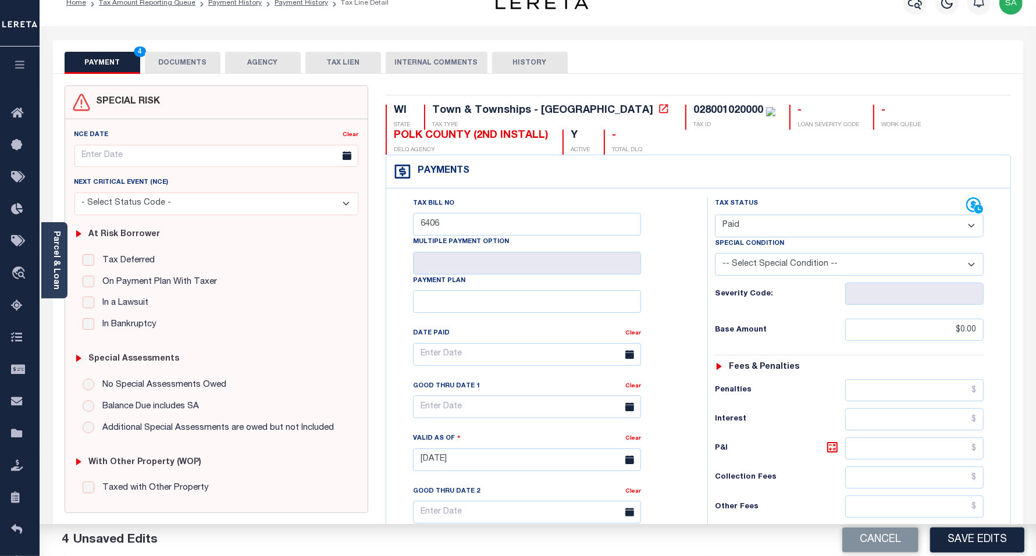
scroll to position [0, 0]
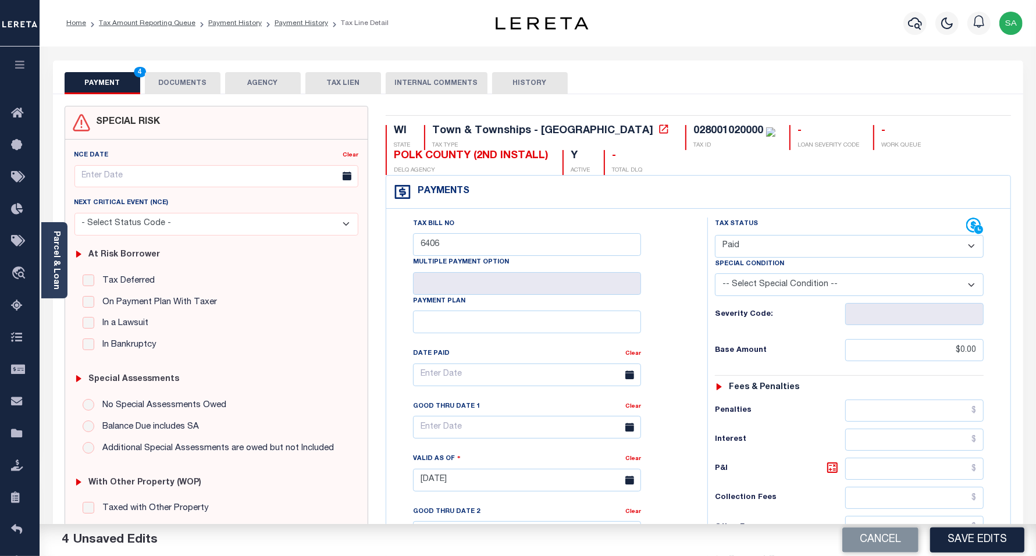
click at [173, 86] on button "DOCUMENTS" at bounding box center [183, 83] width 76 height 22
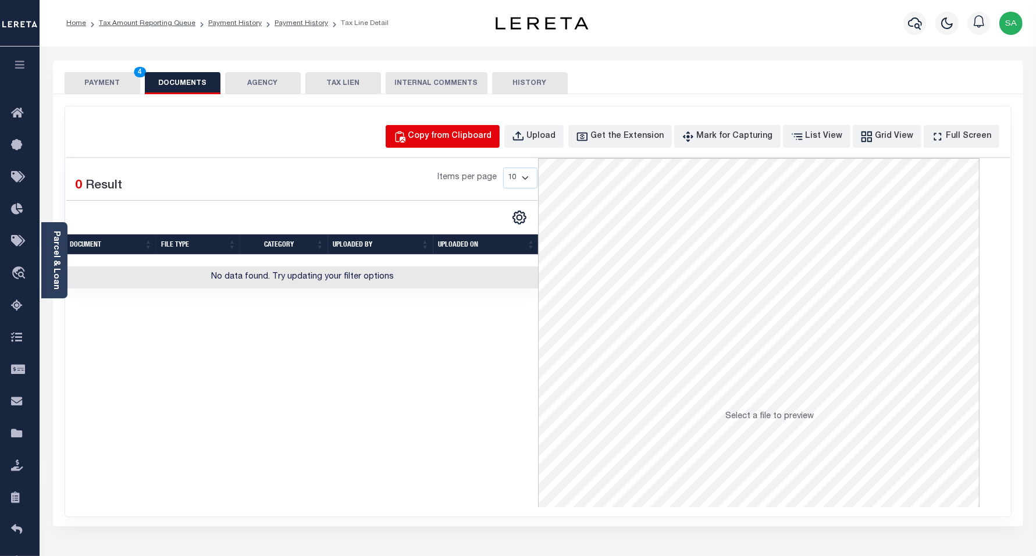
click at [467, 136] on div "Copy from Clipboard" at bounding box center [451, 136] width 84 height 13
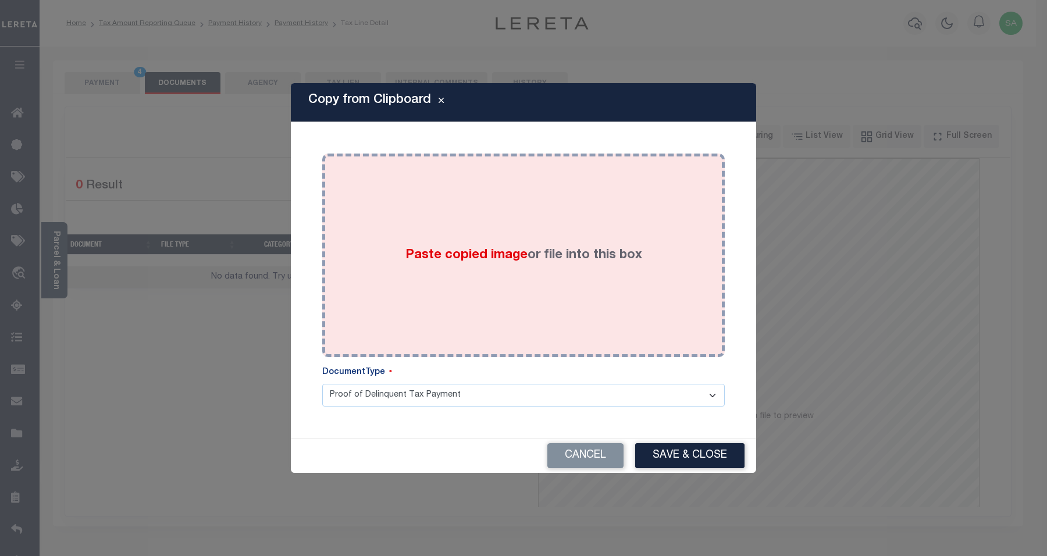
click at [540, 315] on div "Paste copied image or file into this box" at bounding box center [523, 255] width 385 height 186
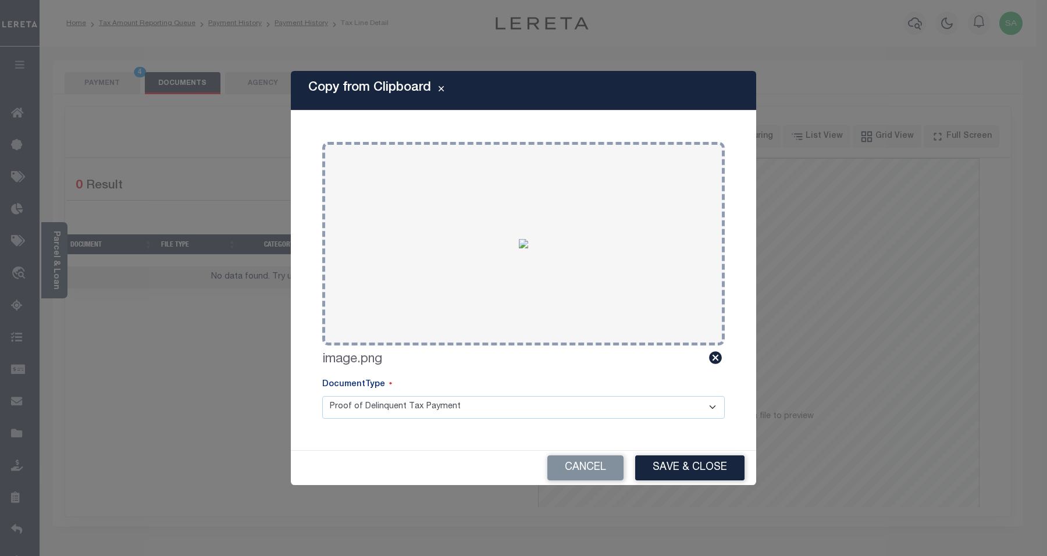
click at [684, 466] on button "Save & Close" at bounding box center [689, 468] width 109 height 25
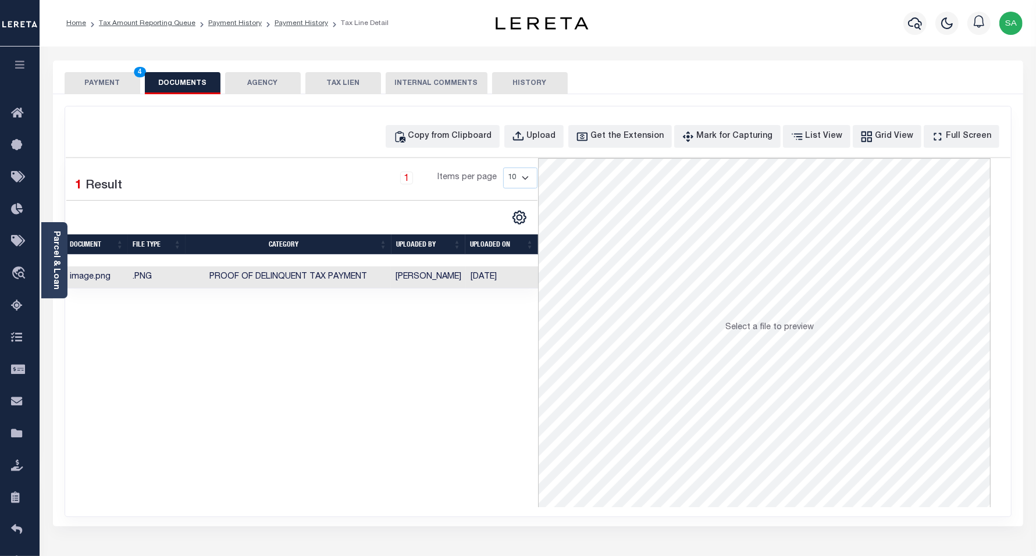
click at [115, 90] on button "PAYMENT 4" at bounding box center [103, 83] width 76 height 22
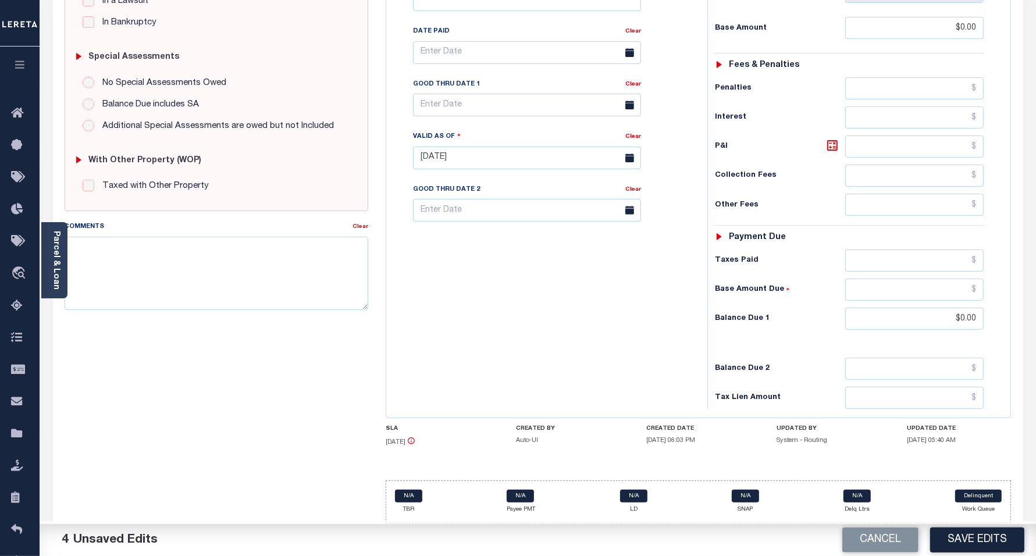
scroll to position [329, 0]
click at [969, 540] on button "Save Edits" at bounding box center [977, 540] width 94 height 25
checkbox input "false"
type input "$0"
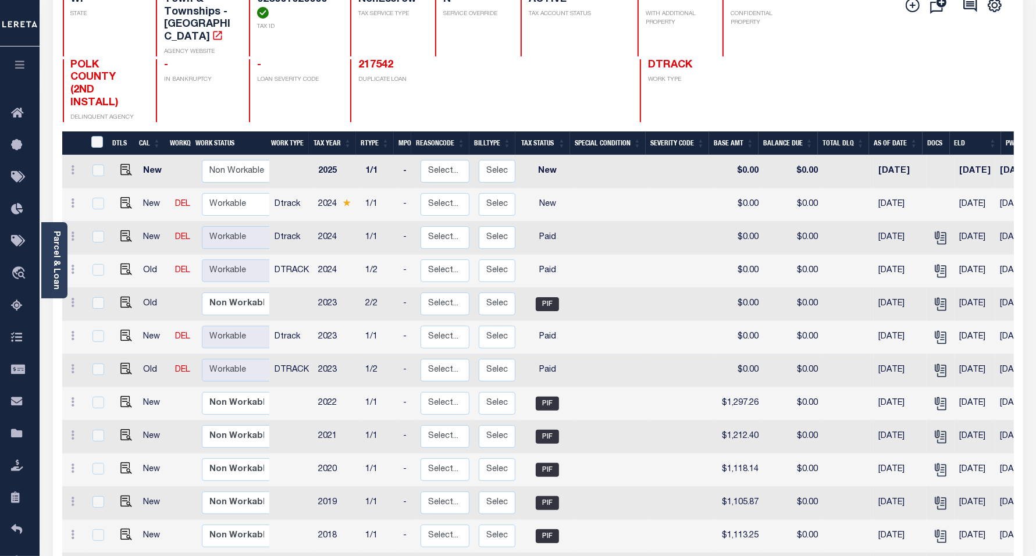
scroll to position [145, 0]
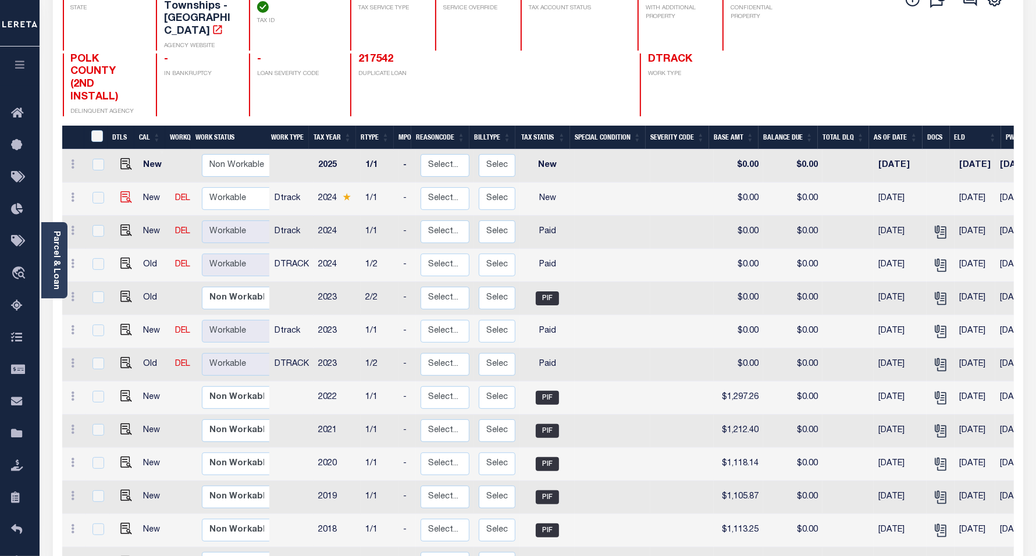
click at [123, 191] on img at bounding box center [126, 197] width 12 height 12
checkbox input "true"
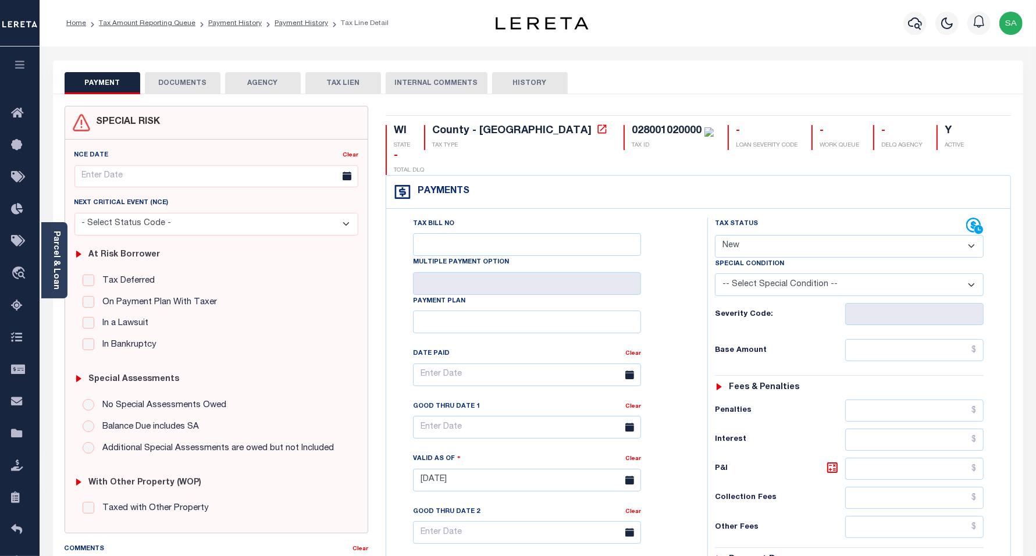
click at [755, 235] on select "- Select Status Code - Open Due/Unpaid Paid Incomplete No Tax Due Internal Refu…" at bounding box center [849, 246] width 269 height 23
select select "PYD"
click at [715, 235] on select "- Select Status Code - Open Due/Unpaid Paid Incomplete No Tax Due Internal Refu…" at bounding box center [849, 246] width 269 height 23
type input "[DATE]"
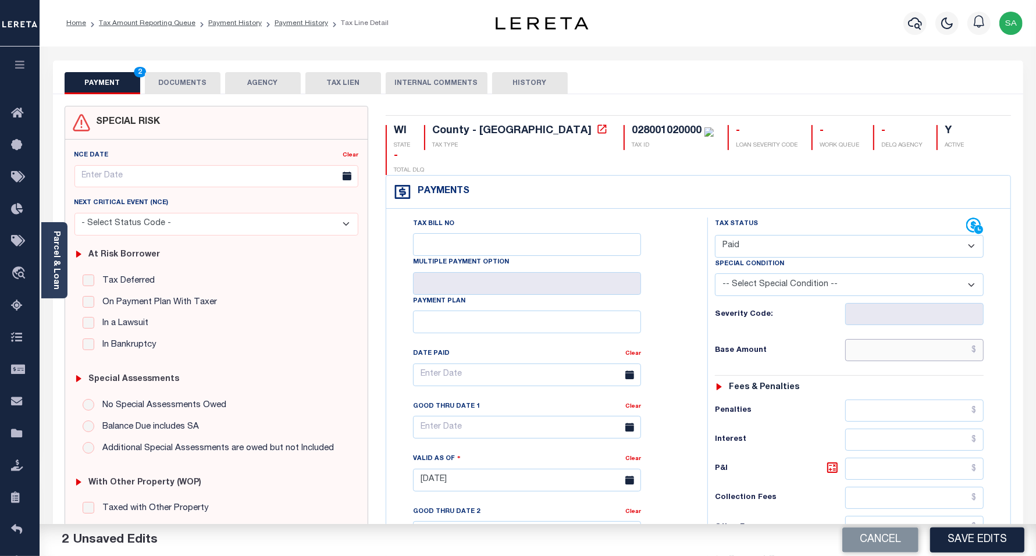
click at [889, 339] on input "text" at bounding box center [915, 350] width 138 height 22
type input "$0.00"
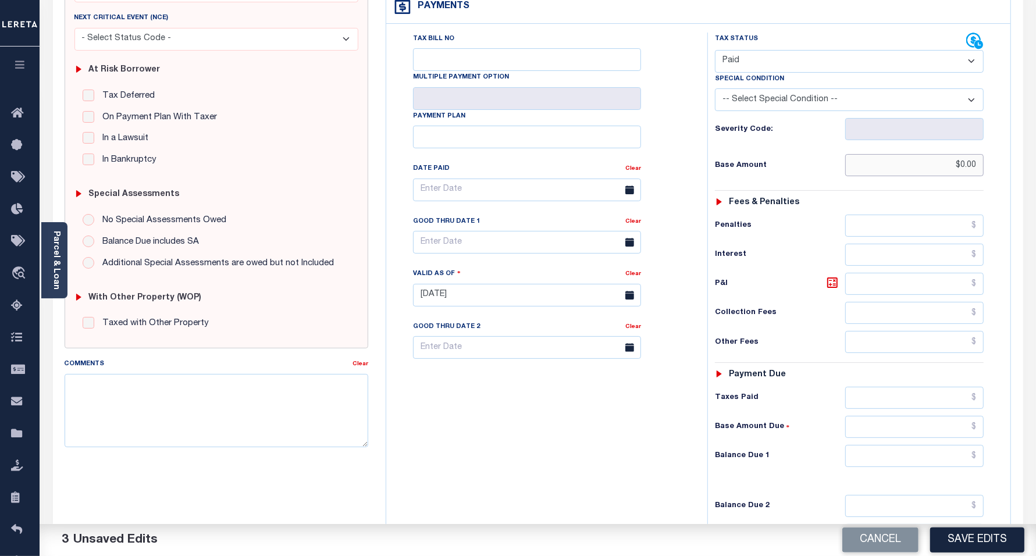
scroll to position [218, 0]
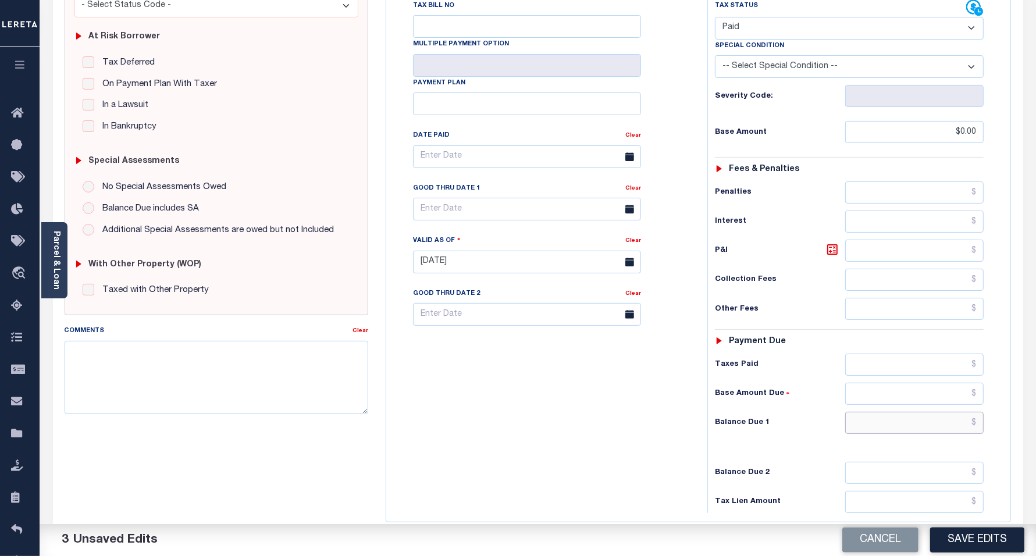
click at [862, 412] on input "text" at bounding box center [915, 423] width 138 height 22
type input "$0.00"
click at [456, 421] on div "Tax Bill No Multiple Payment Option Payment Plan Clear" at bounding box center [544, 256] width 310 height 514
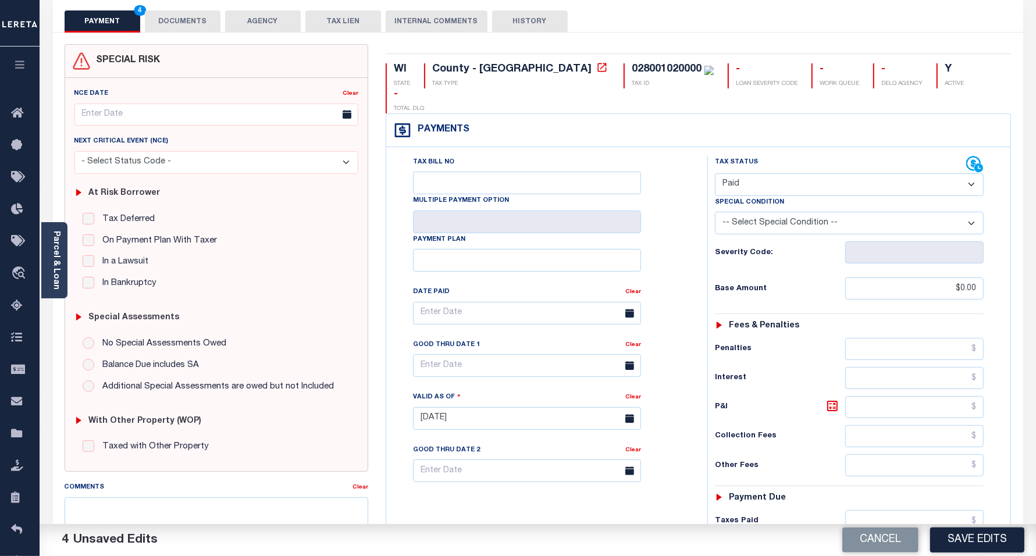
scroll to position [0, 0]
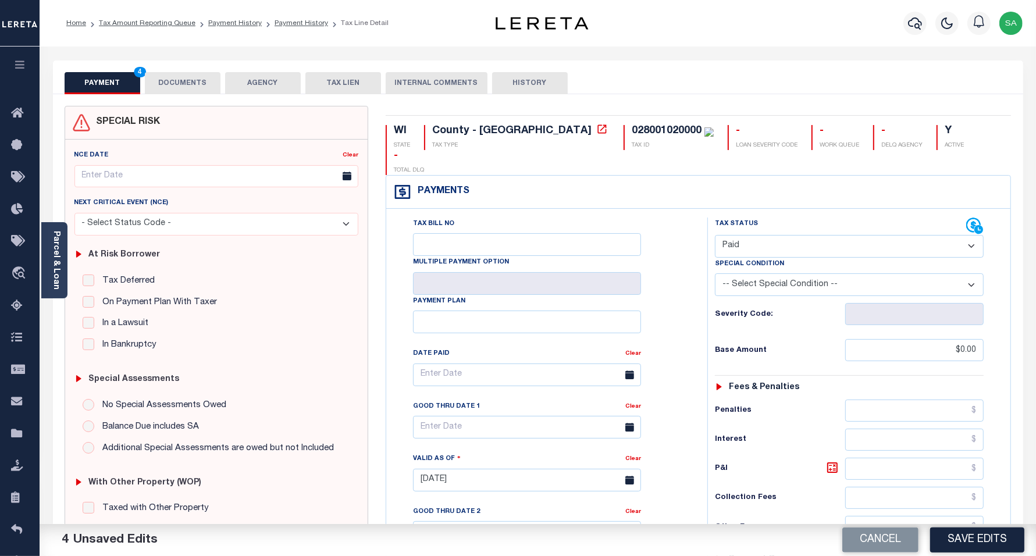
click at [199, 83] on button "DOCUMENTS" at bounding box center [183, 83] width 76 height 22
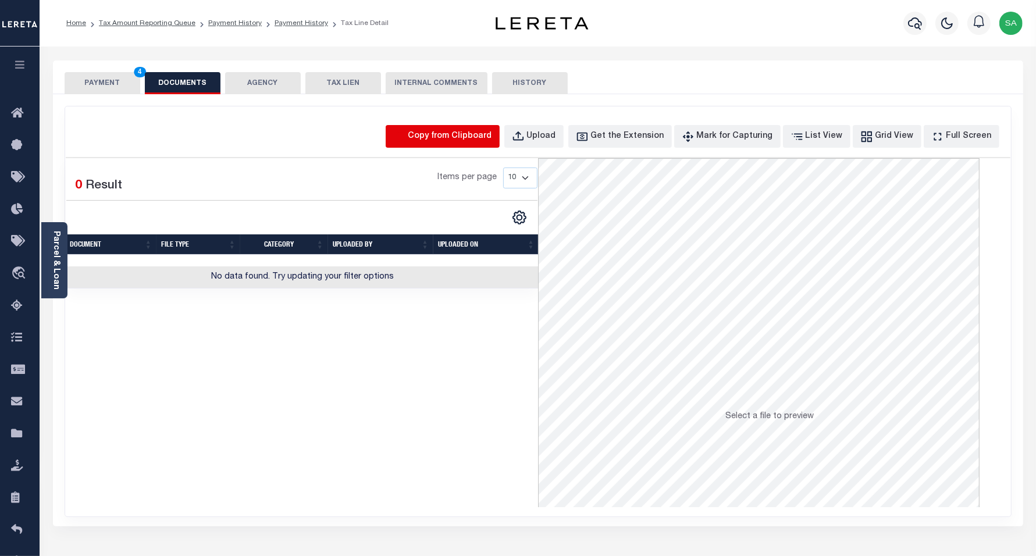
click at [406, 137] on icon "button" at bounding box center [399, 136] width 13 height 13
select select "POP"
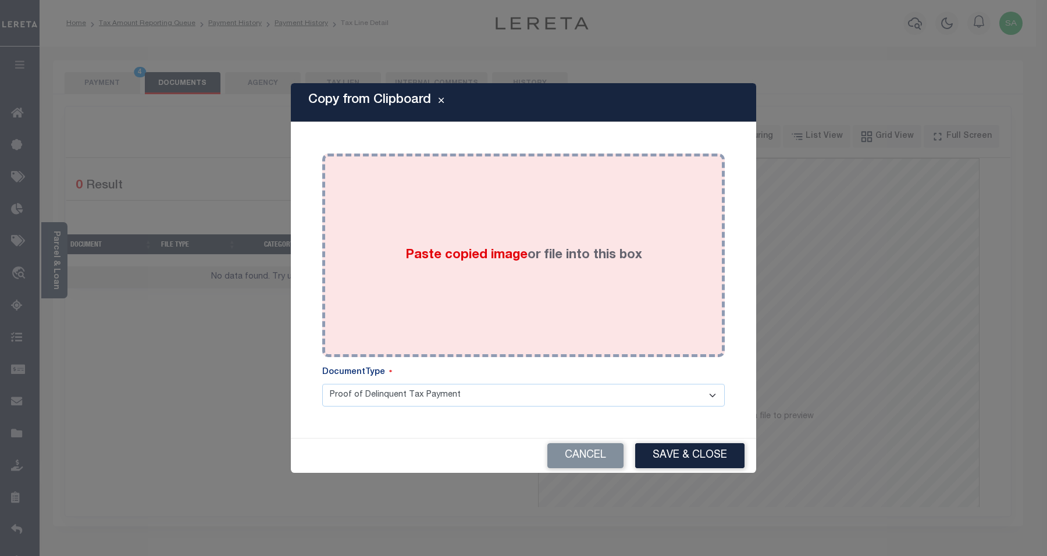
click at [486, 133] on div "Copy from Clipboard Paste copied image or file into this box Select file or dra…" at bounding box center [524, 278] width 466 height 390
click at [524, 301] on div "Paste copied image or file into this box" at bounding box center [523, 255] width 385 height 186
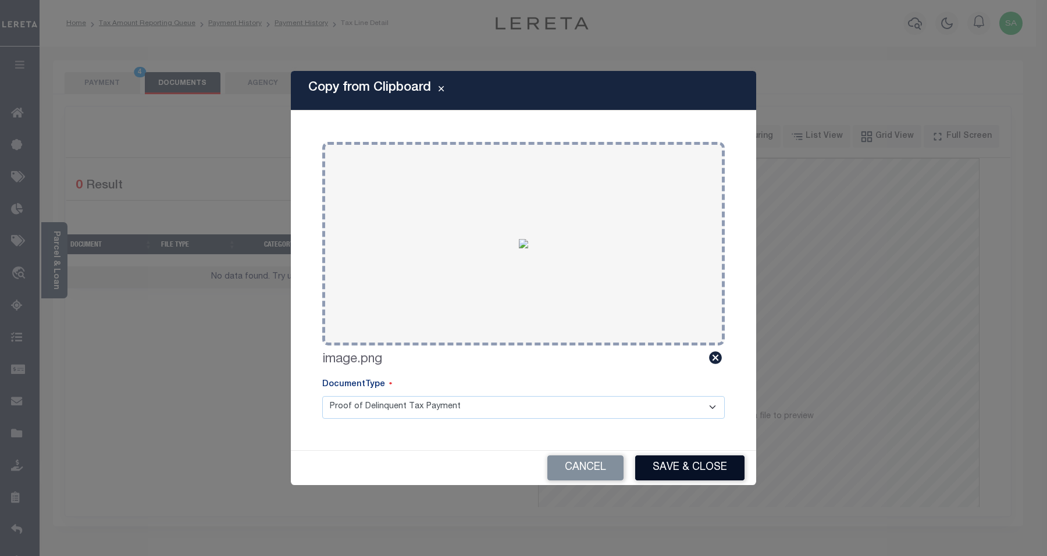
click at [664, 466] on button "Save & Close" at bounding box center [689, 468] width 109 height 25
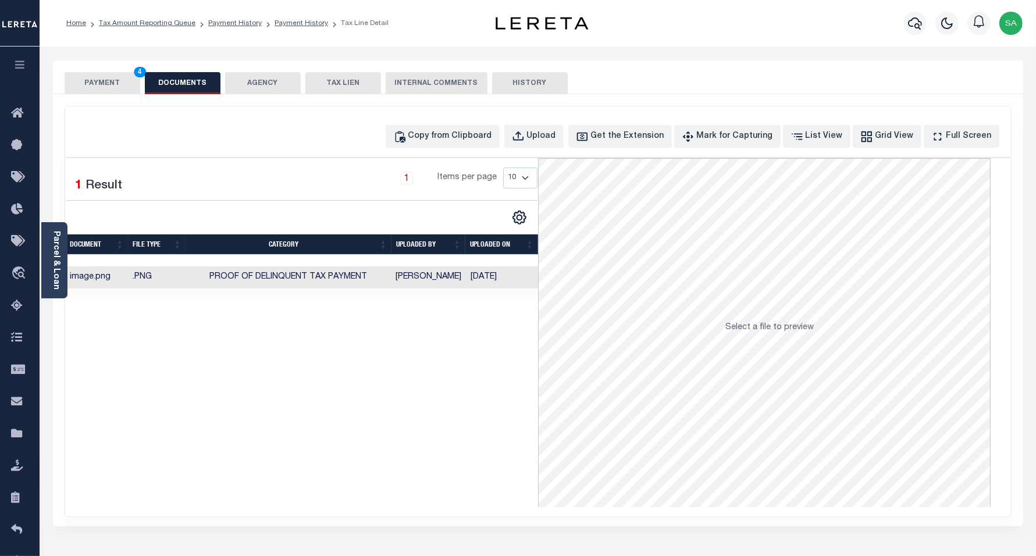
click at [96, 84] on button "PAYMENT 4" at bounding box center [103, 83] width 76 height 22
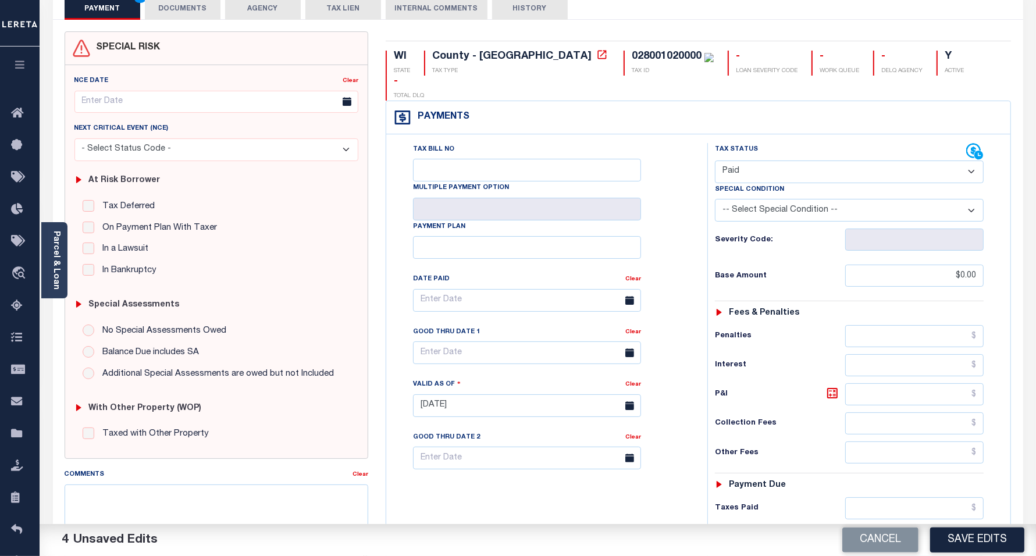
scroll to position [291, 0]
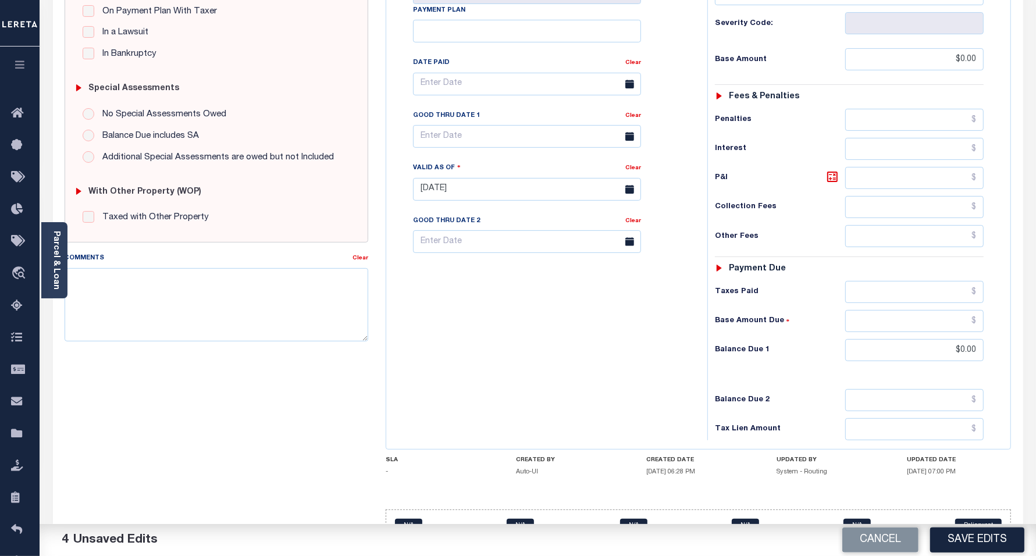
click at [970, 531] on button "Save Edits" at bounding box center [977, 540] width 94 height 25
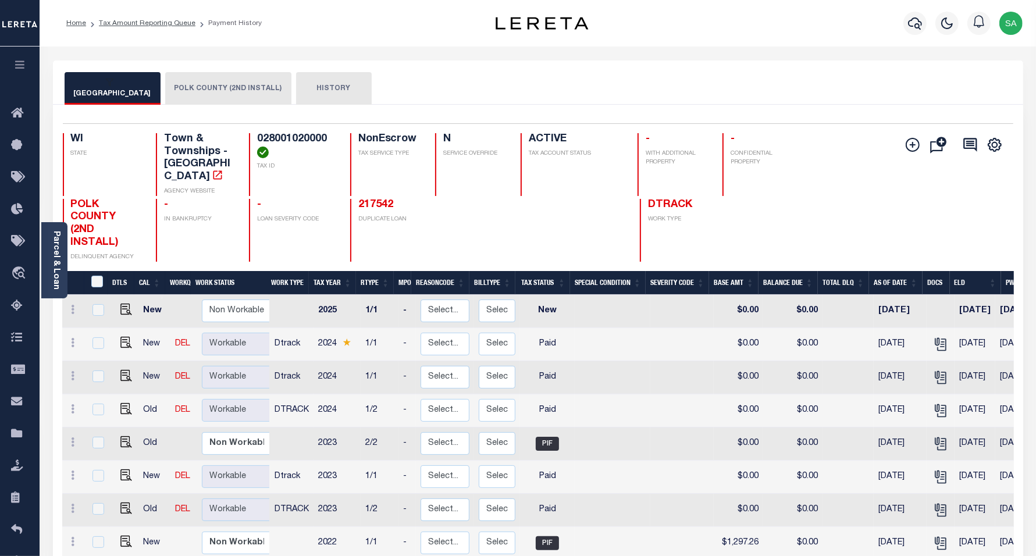
click at [224, 86] on button "POLK COUNTY (2ND INSTALL)" at bounding box center [228, 88] width 126 height 33
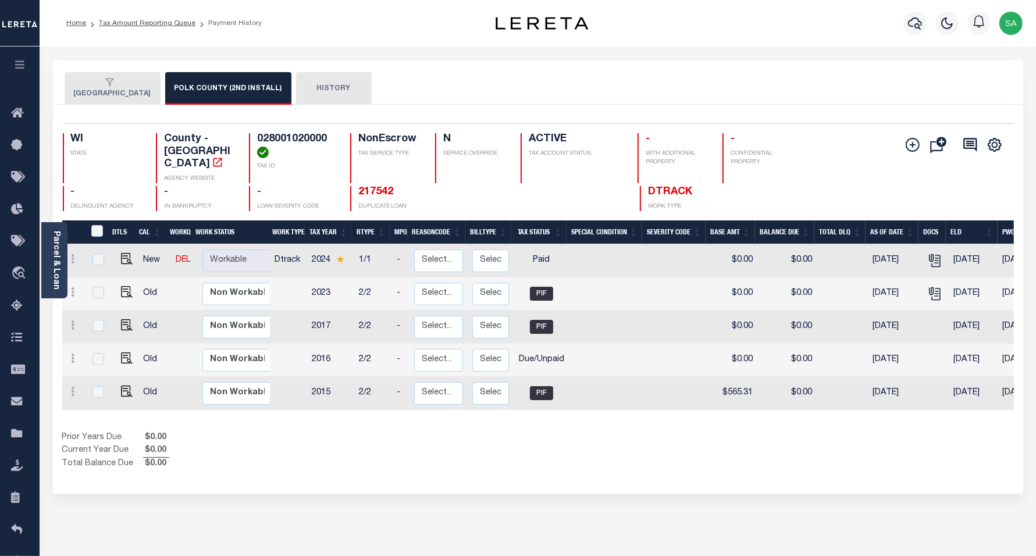
click at [113, 82] on div "button" at bounding box center [110, 83] width 73 height 10
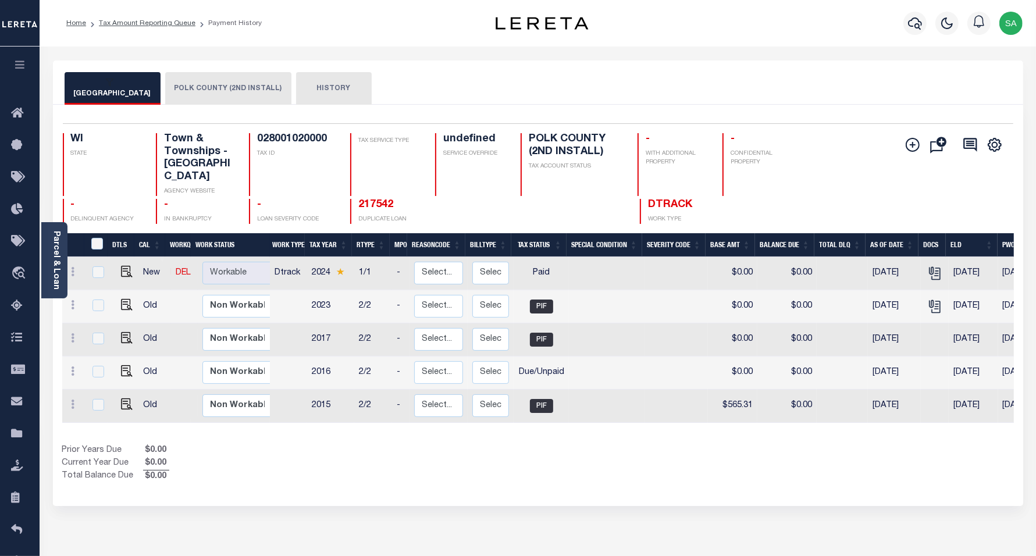
click at [111, 83] on div "button" at bounding box center [110, 83] width 73 height 10
click at [222, 87] on button "POLK COUNTY (2ND INSTALL)" at bounding box center [228, 88] width 126 height 33
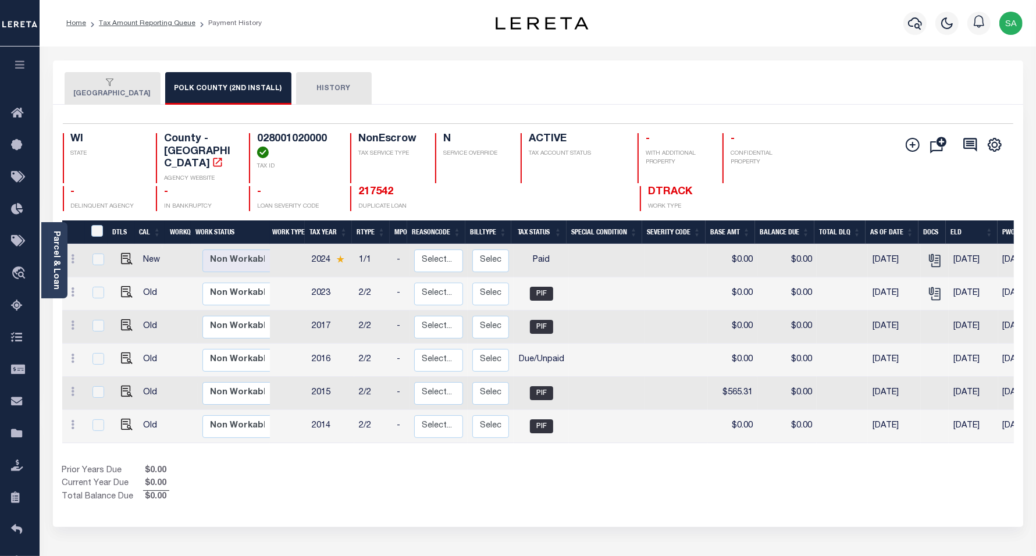
click at [121, 87] on div "button" at bounding box center [110, 83] width 73 height 10
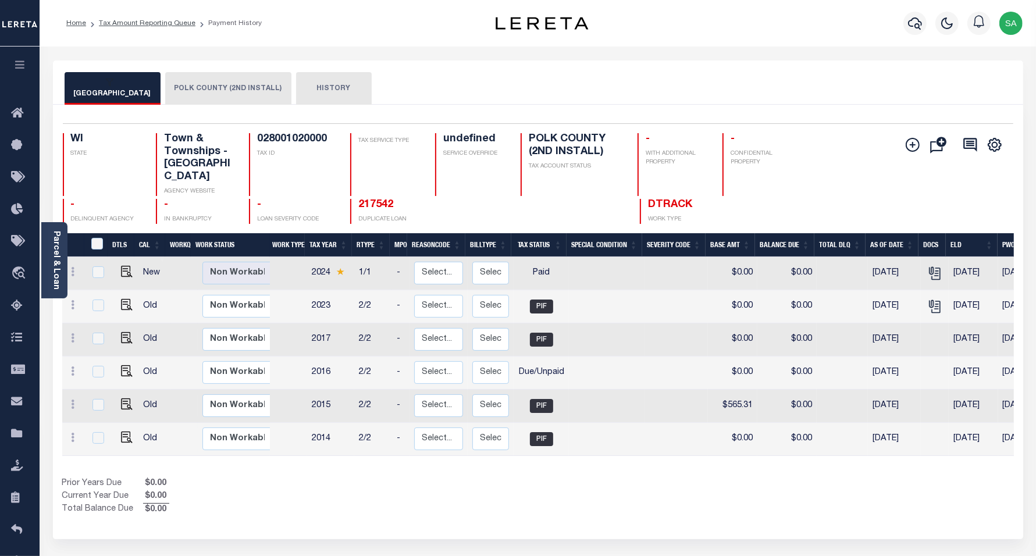
drag, startPoint x: 245, startPoint y: 443, endPoint x: 112, endPoint y: 436, distance: 133.4
click at [112, 436] on div "DTLS CAL WorkQ Work Status Work Type Tax Year RType MPO ReasonCode BillType Tax…" at bounding box center [538, 348] width 952 height 230
click at [157, 20] on link "Tax Amount Reporting Queue" at bounding box center [147, 23] width 97 height 7
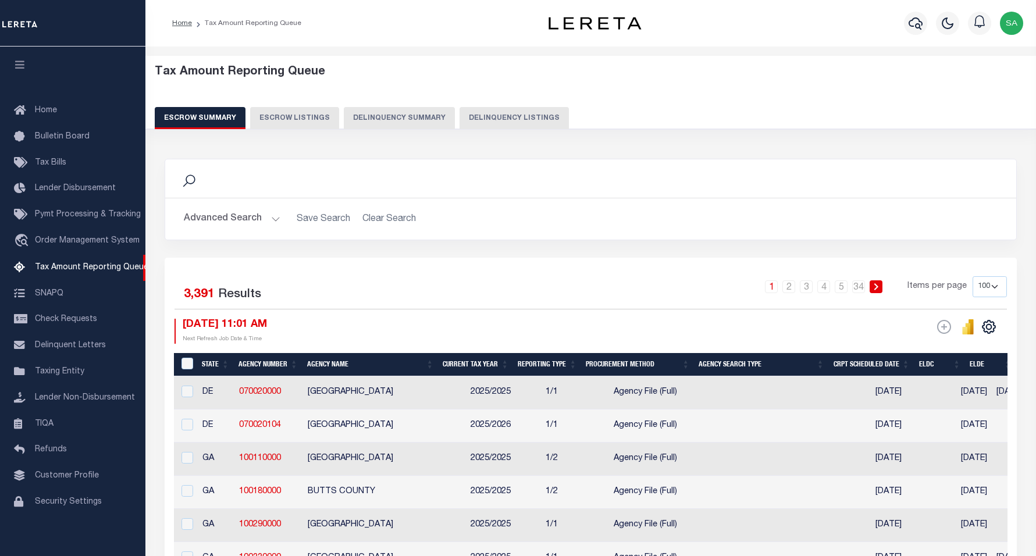
click at [537, 117] on button "Delinquency Listings" at bounding box center [514, 118] width 109 height 22
select select "100"
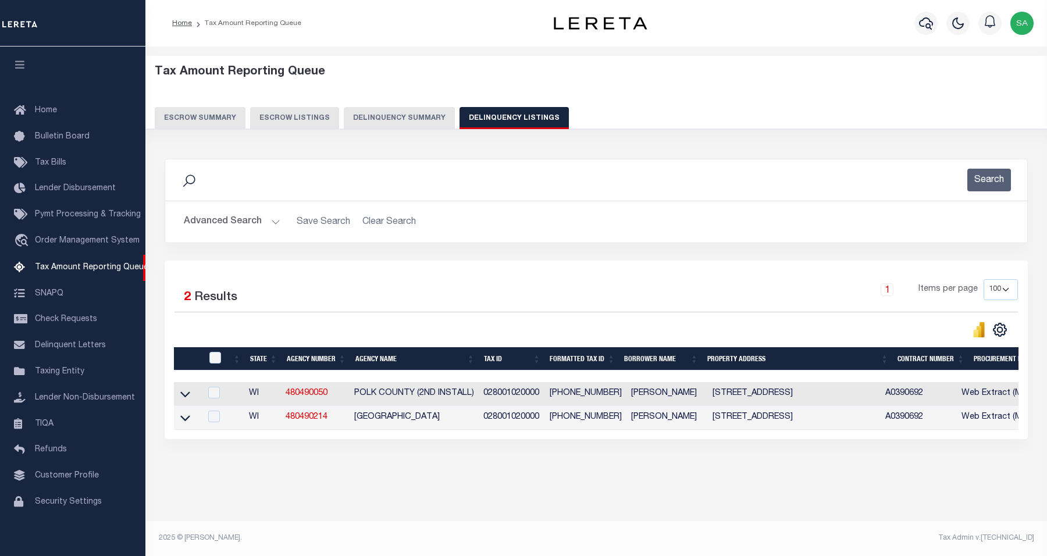
click at [251, 223] on button "Advanced Search" at bounding box center [232, 222] width 97 height 23
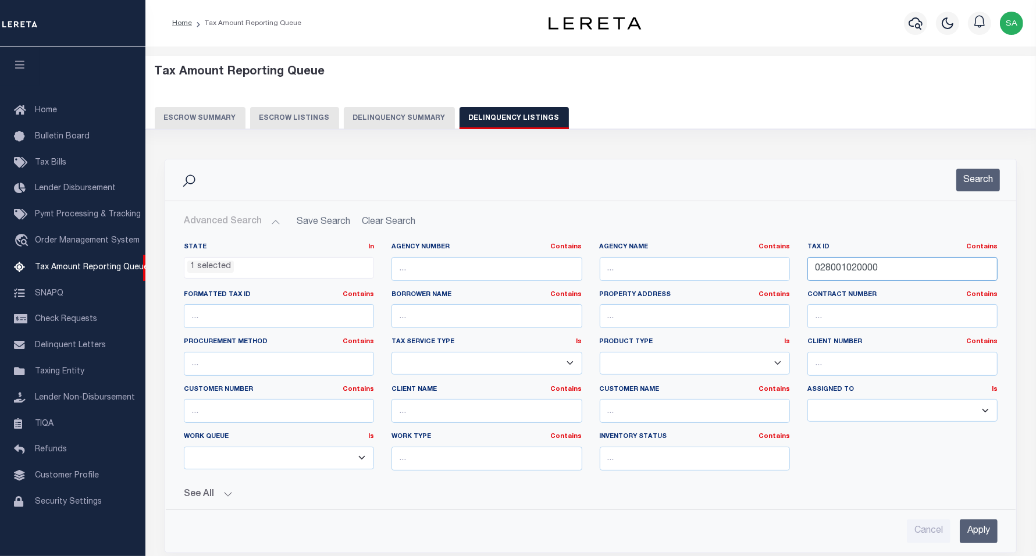
drag, startPoint x: 891, startPoint y: 269, endPoint x: 754, endPoint y: 271, distance: 136.8
click at [754, 271] on div "State In In AK AL AR AZ CA CO CT DC DE FL GA GU HI IA ID IL IN KS KY LA MA MD M…" at bounding box center [591, 361] width 832 height 237
click at [976, 182] on button "Search" at bounding box center [979, 180] width 44 height 23
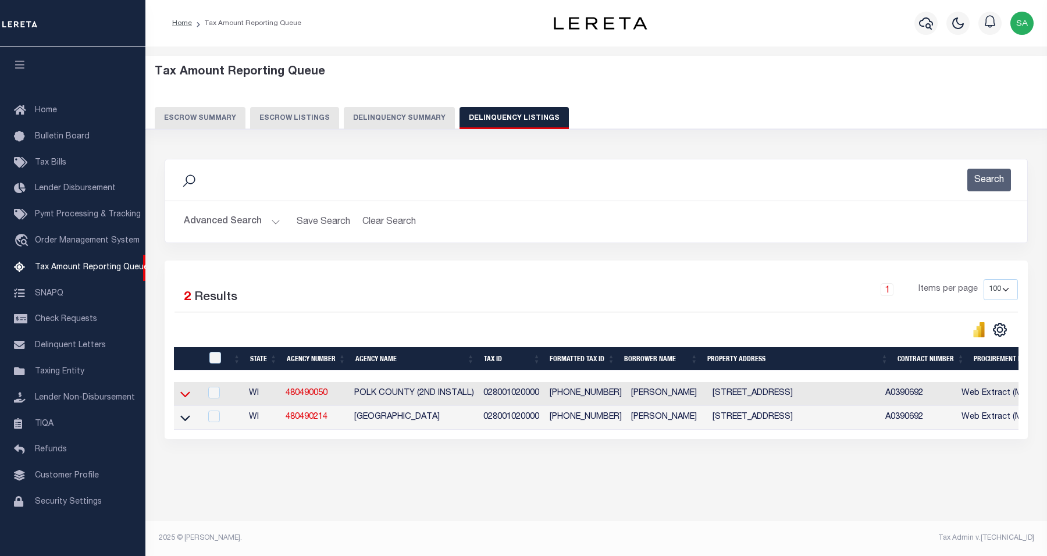
click at [182, 400] on icon at bounding box center [185, 394] width 10 height 12
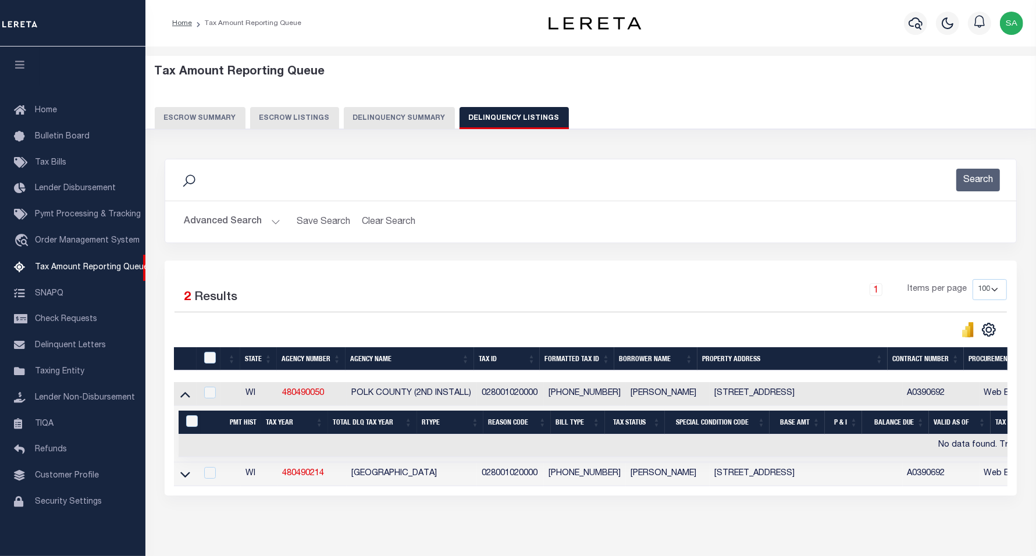
scroll to position [56, 0]
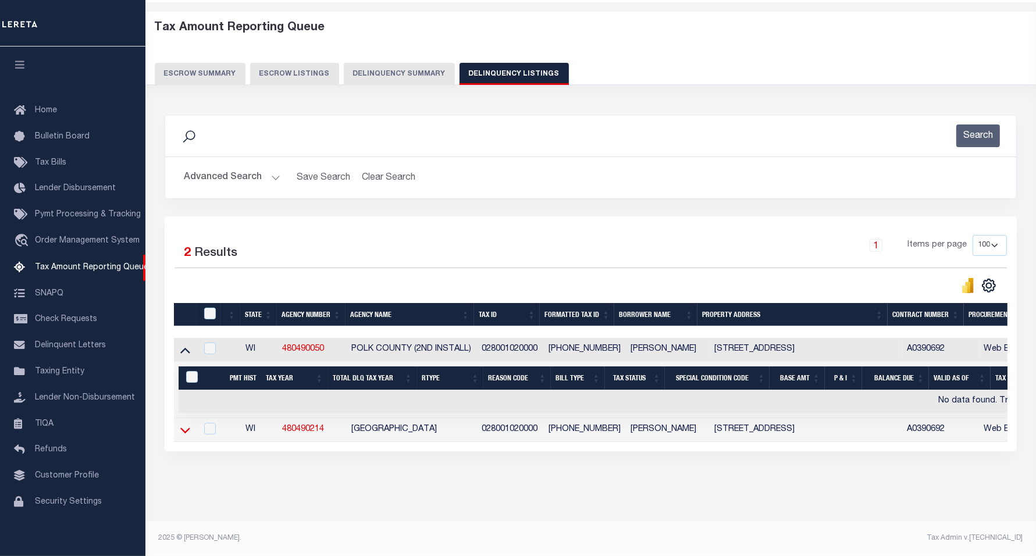
click at [185, 424] on icon at bounding box center [185, 430] width 10 height 12
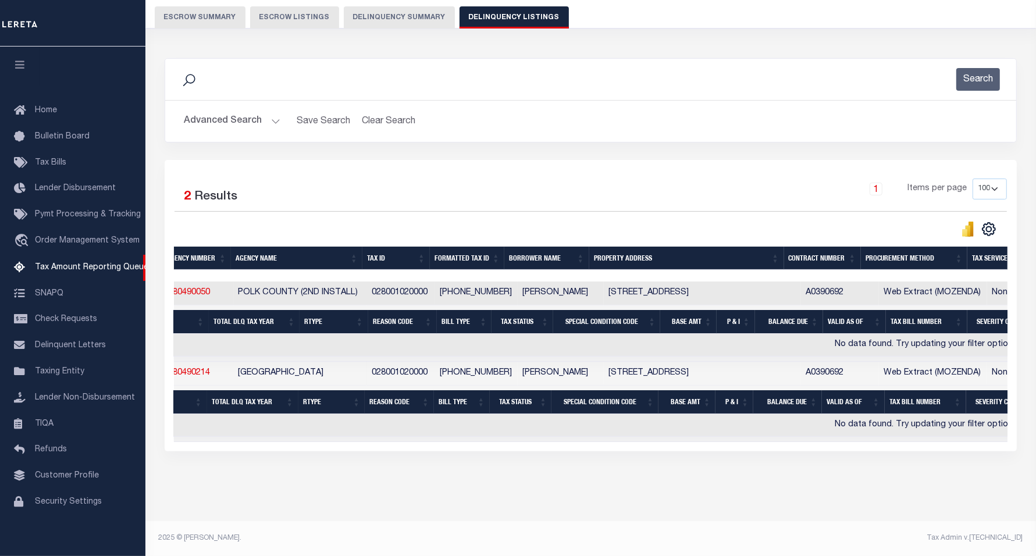
scroll to position [0, 0]
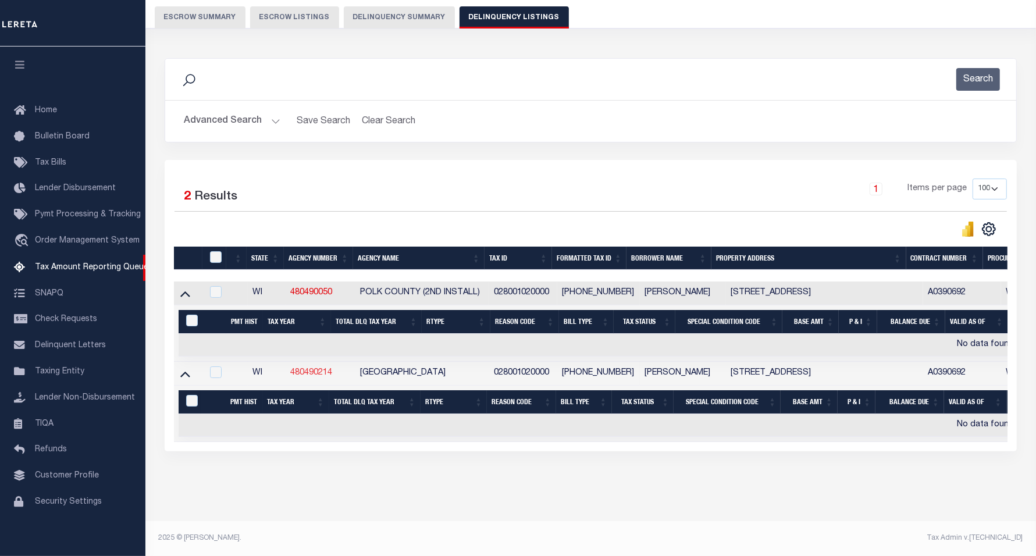
click at [303, 369] on link "480490214" at bounding box center [311, 373] width 42 height 8
checkbox input "true"
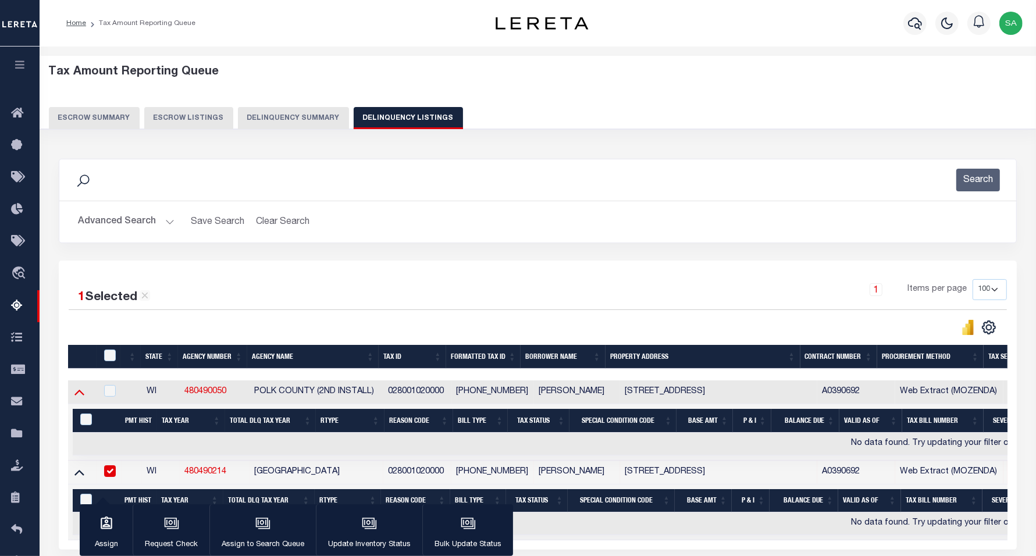
click at [81, 393] on icon at bounding box center [79, 392] width 10 height 12
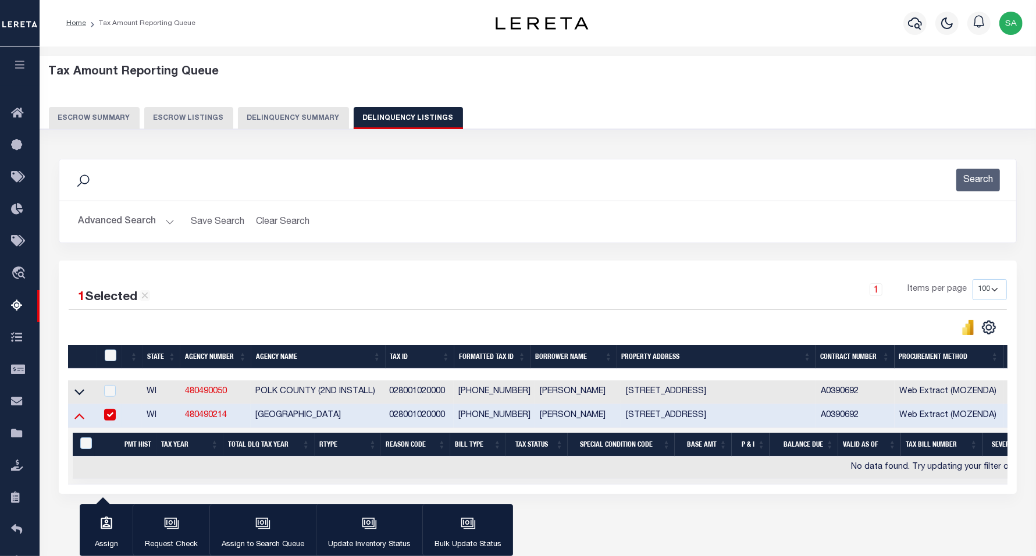
click at [77, 422] on icon at bounding box center [79, 416] width 10 height 12
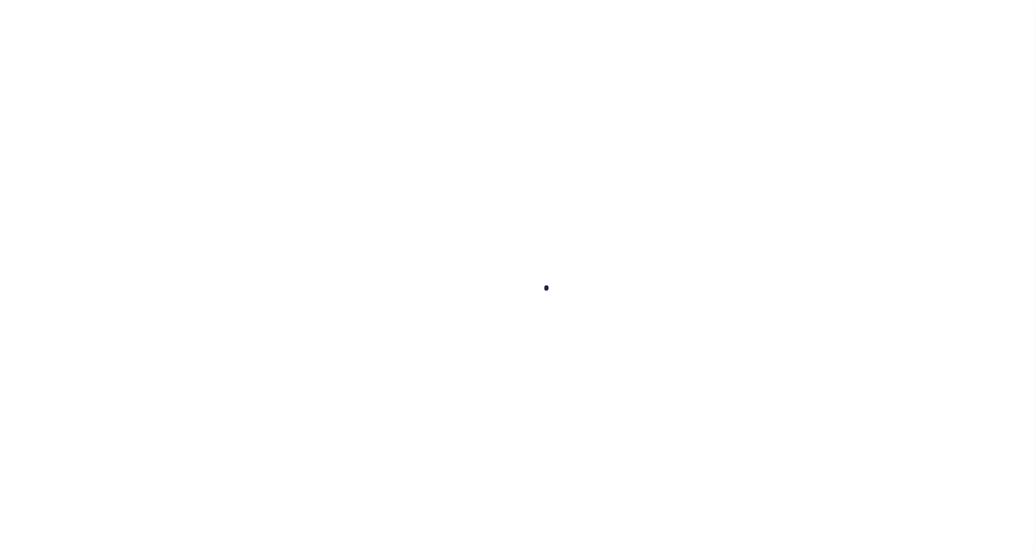
select select
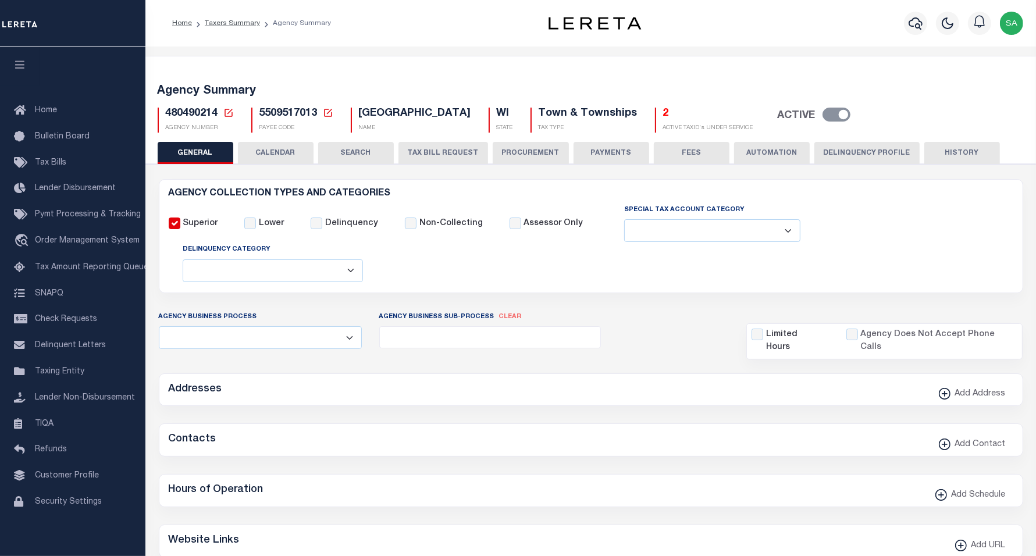
checkbox input "false"
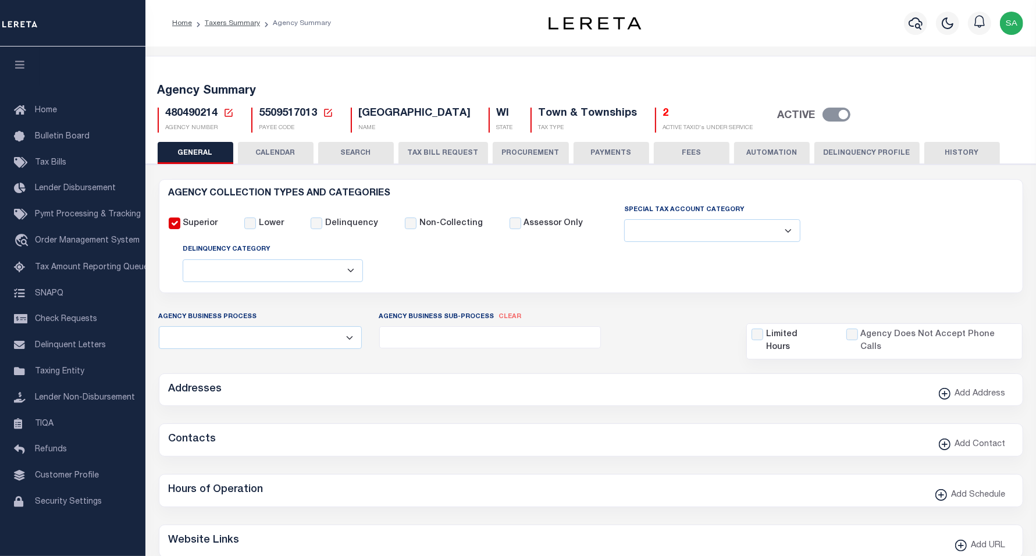
type input "5509517013"
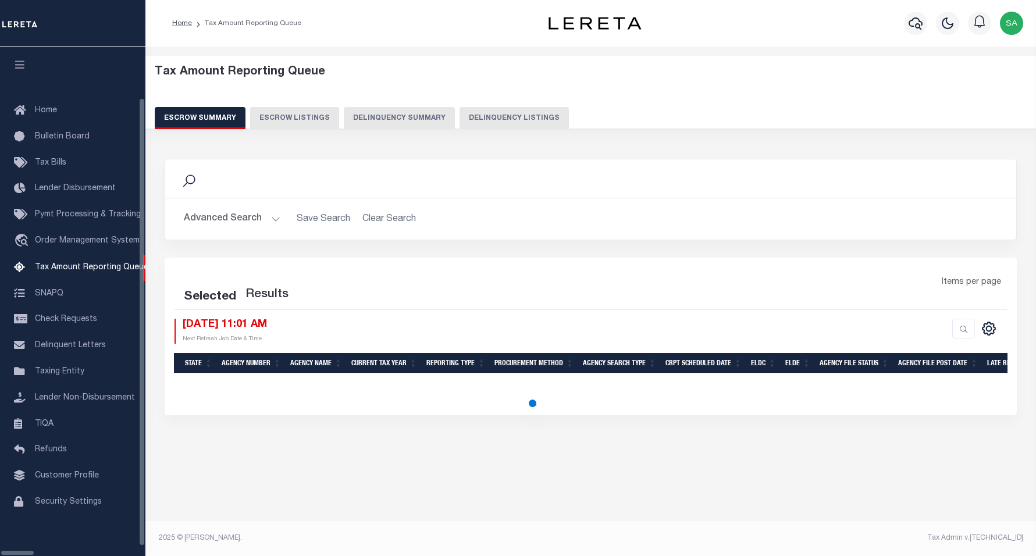
select select "100"
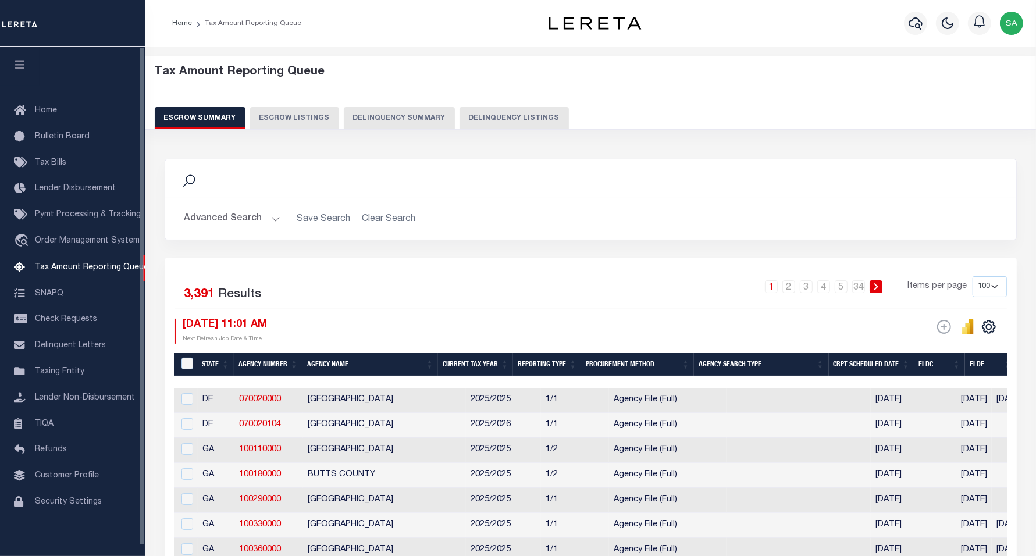
click at [460, 123] on button "Delinquency Listings" at bounding box center [514, 118] width 109 height 22
select select "100"
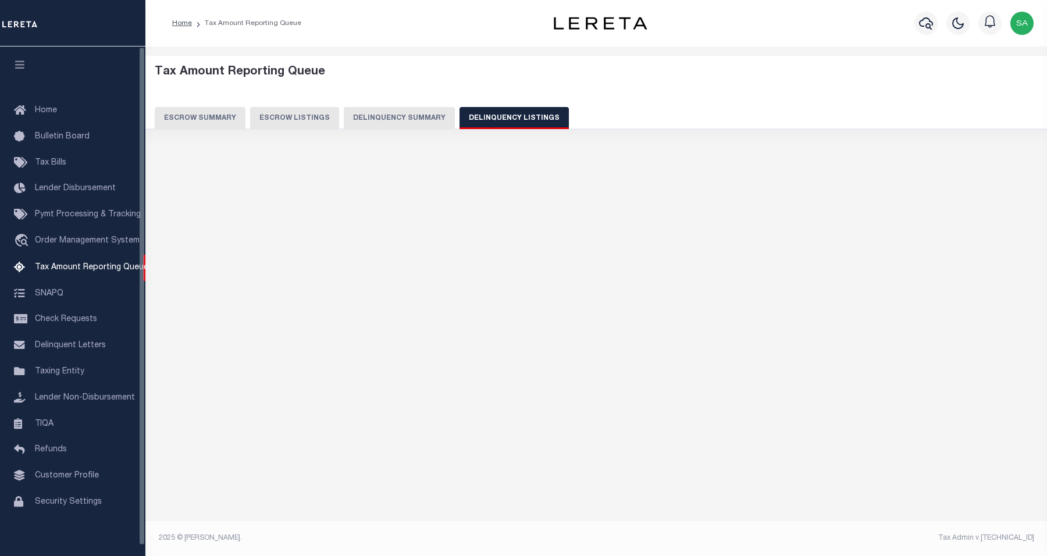
select select "100"
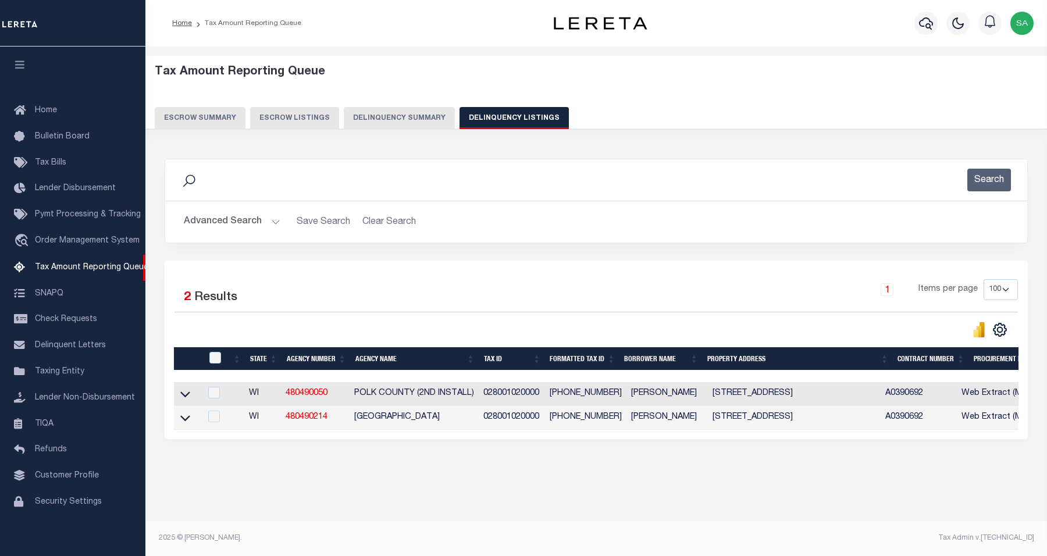
click at [233, 220] on button "Advanced Search" at bounding box center [232, 222] width 97 height 23
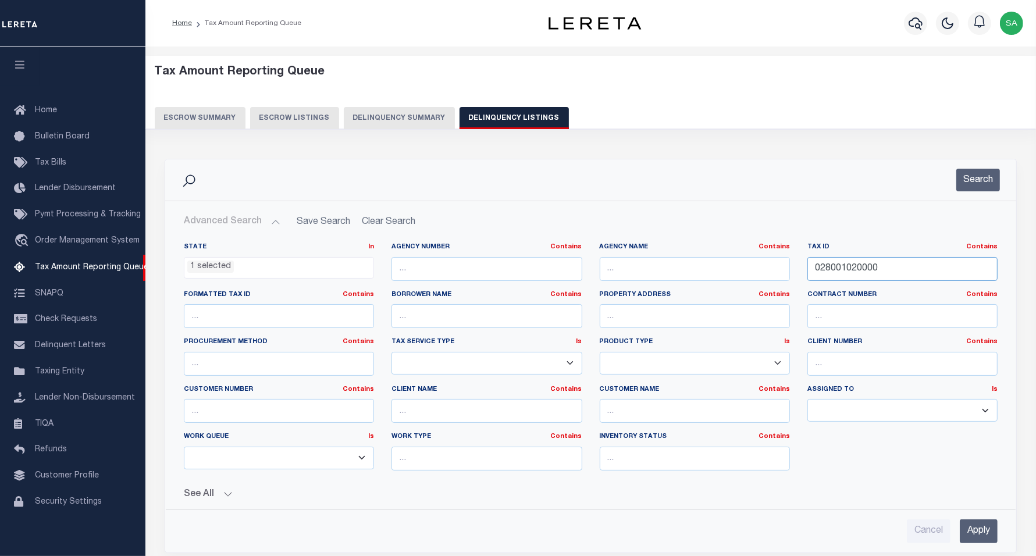
click at [903, 277] on input "028001020000" at bounding box center [903, 269] width 190 height 24
drag, startPoint x: 900, startPoint y: 267, endPoint x: 783, endPoint y: 262, distance: 116.5
click at [783, 262] on div "State In In AK AL AR AZ CA CO CT DC DE FL GA GU HI IA ID IL IN KS KY LA MA MD M…" at bounding box center [591, 361] width 832 height 237
click at [976, 179] on button "Search" at bounding box center [979, 180] width 44 height 23
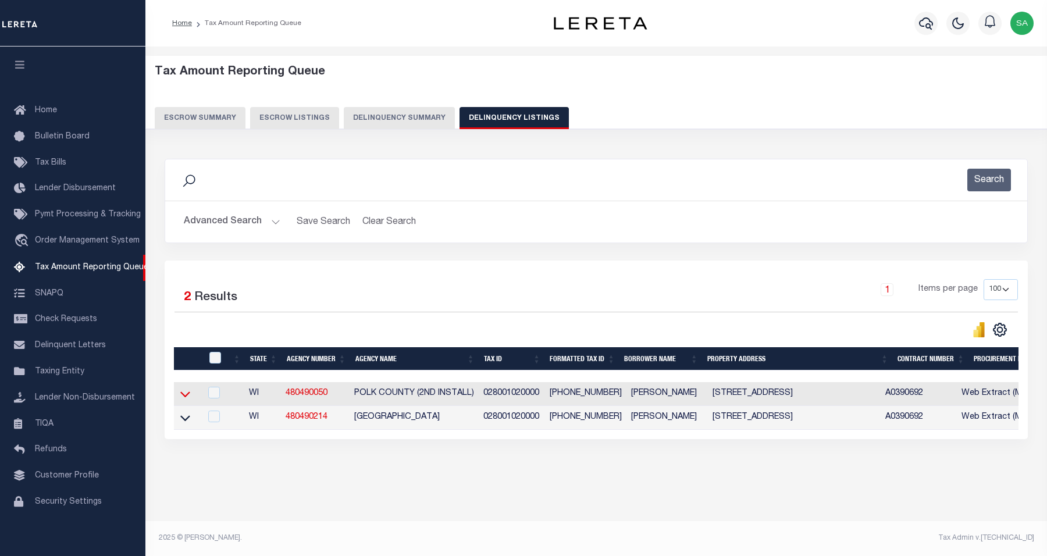
click at [185, 397] on icon at bounding box center [185, 394] width 10 height 12
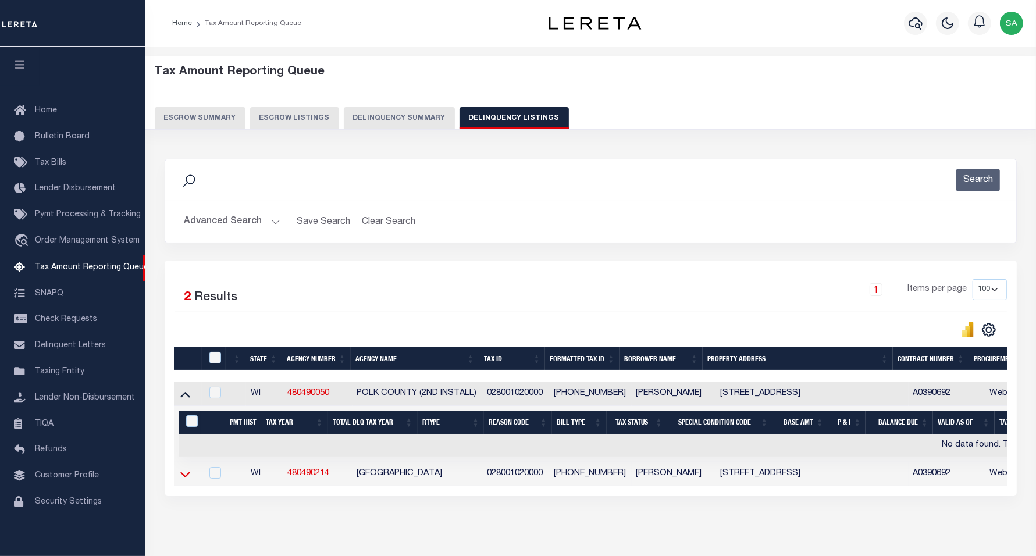
click at [182, 476] on icon at bounding box center [185, 474] width 10 height 12
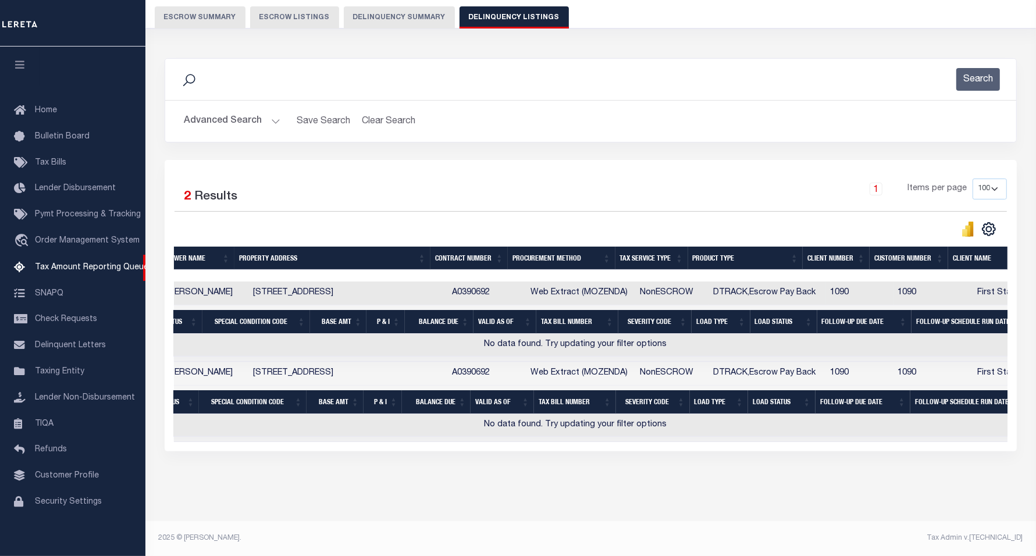
scroll to position [0, 82]
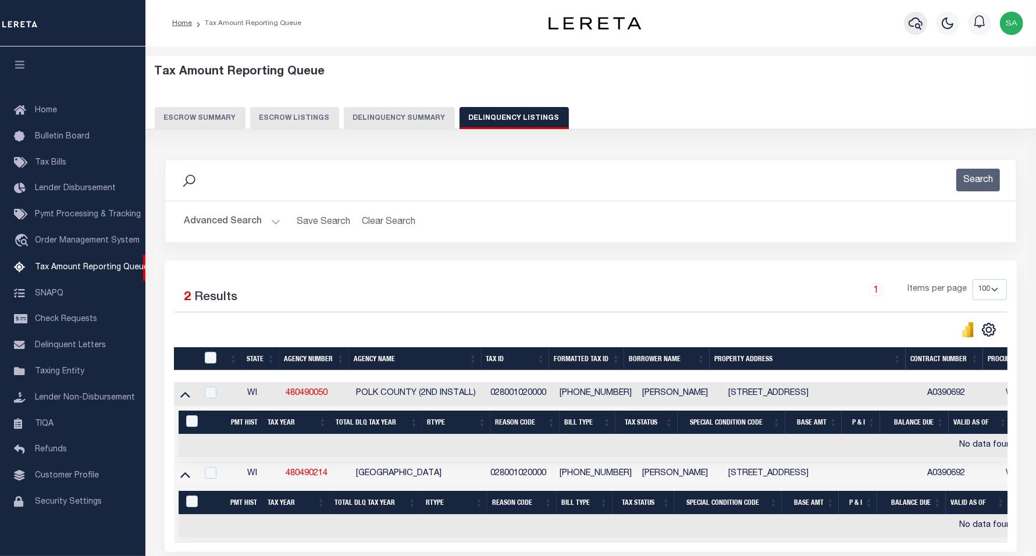
click at [911, 29] on icon "button" at bounding box center [916, 23] width 14 height 14
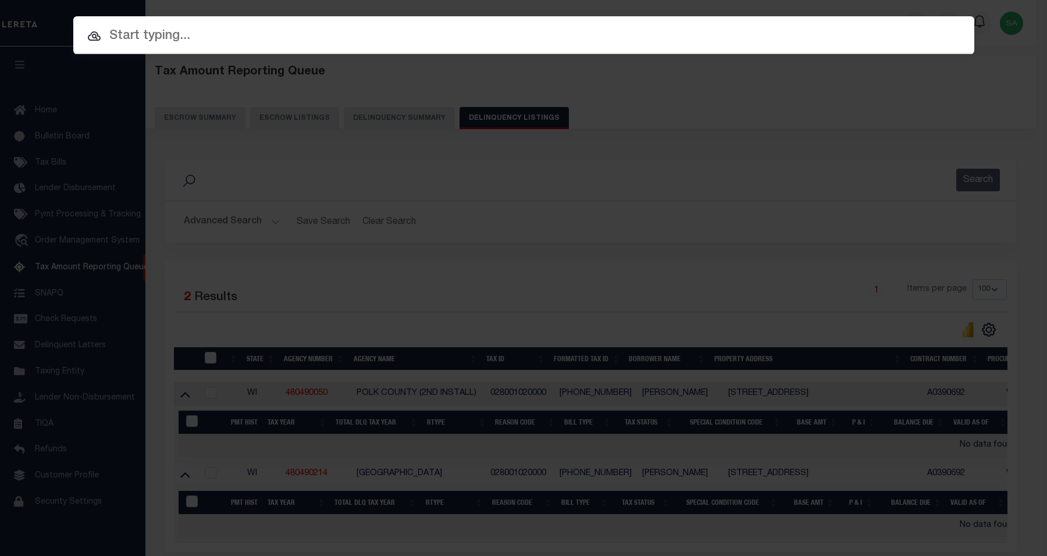
click at [345, 35] on input "text" at bounding box center [523, 36] width 901 height 20
paste input "028001020000"
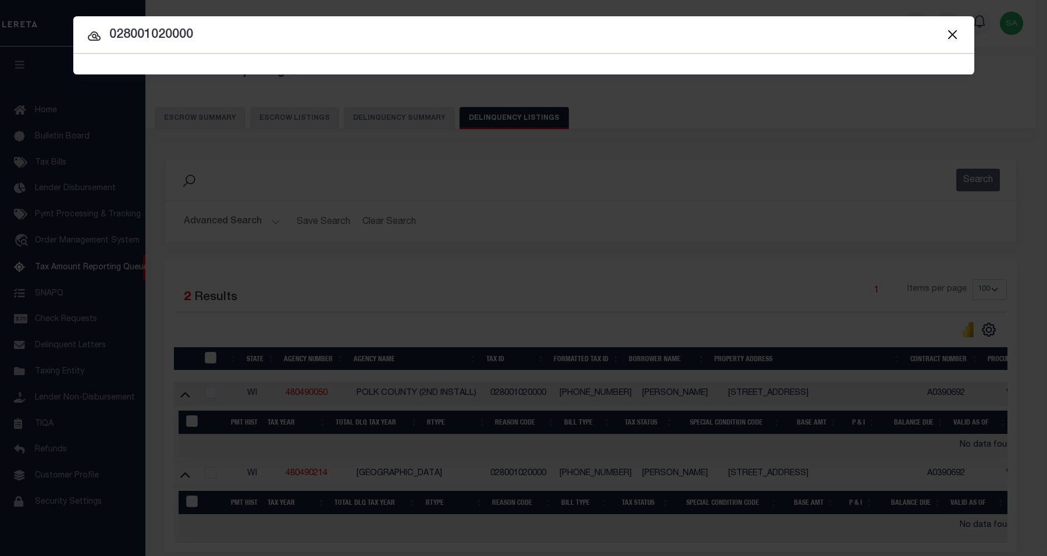
type input "028001020000"
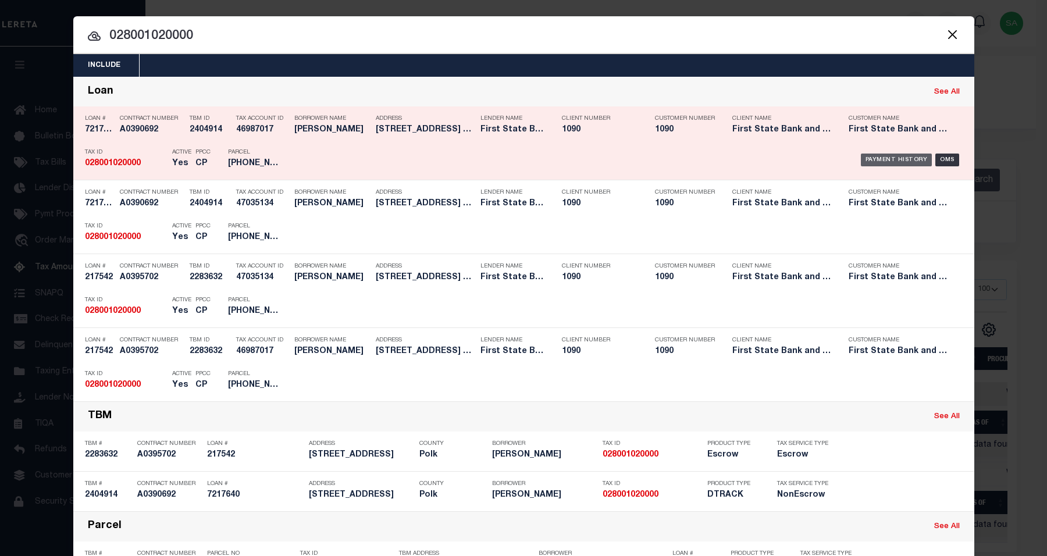
click at [869, 159] on div "Payment History" at bounding box center [897, 160] width 72 height 13
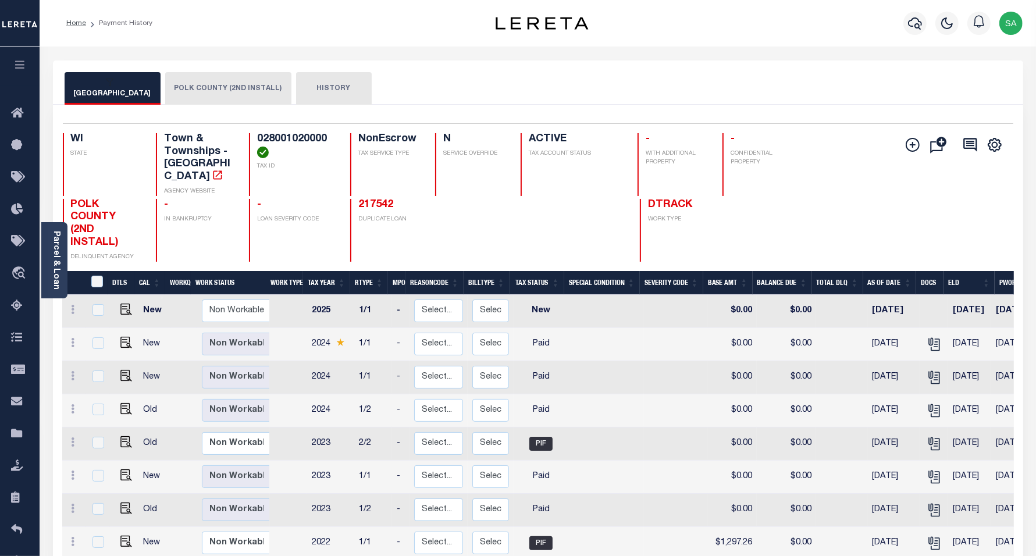
scroll to position [3, 0]
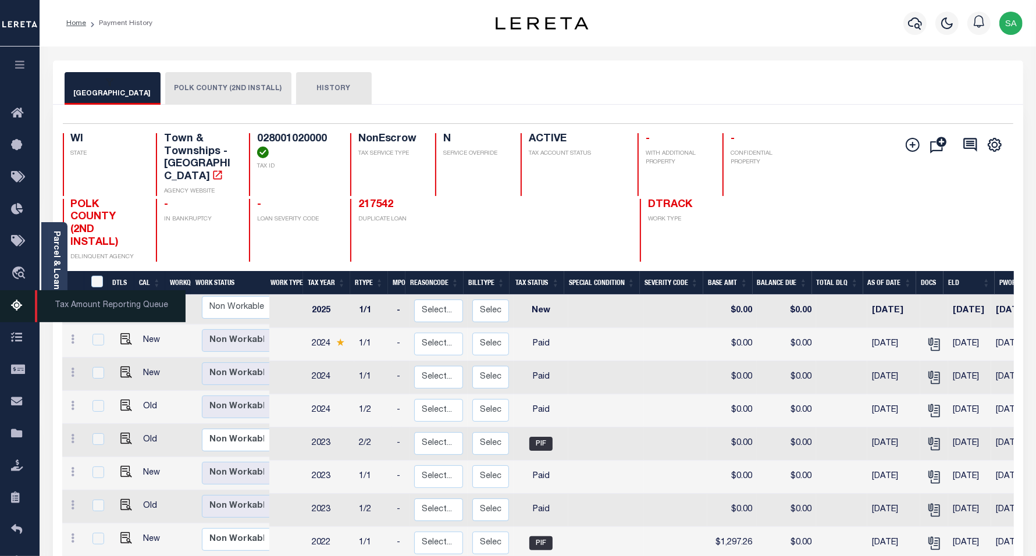
click at [18, 308] on icon at bounding box center [20, 306] width 19 height 15
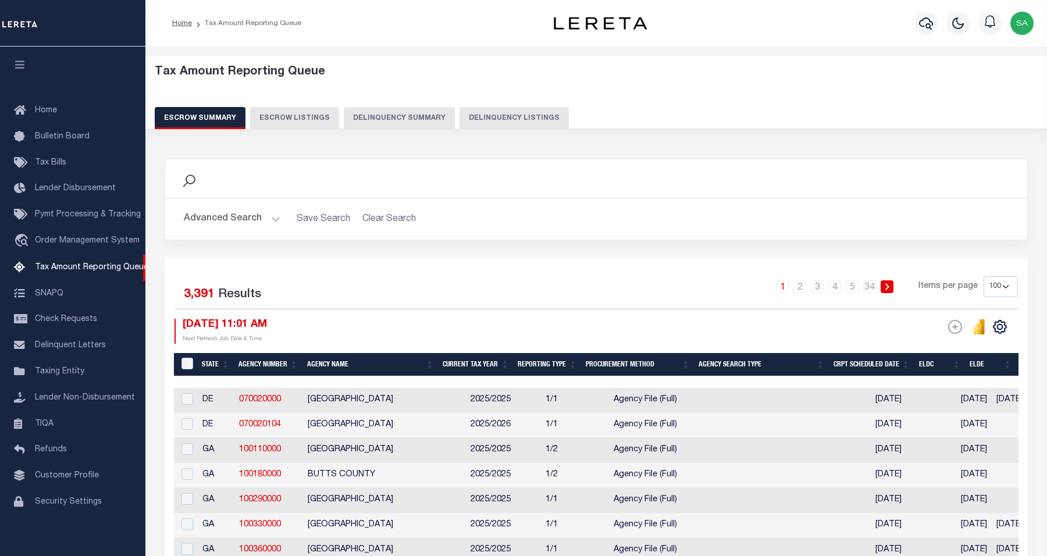
click at [422, 112] on button "Delinquency Summary" at bounding box center [399, 118] width 111 height 22
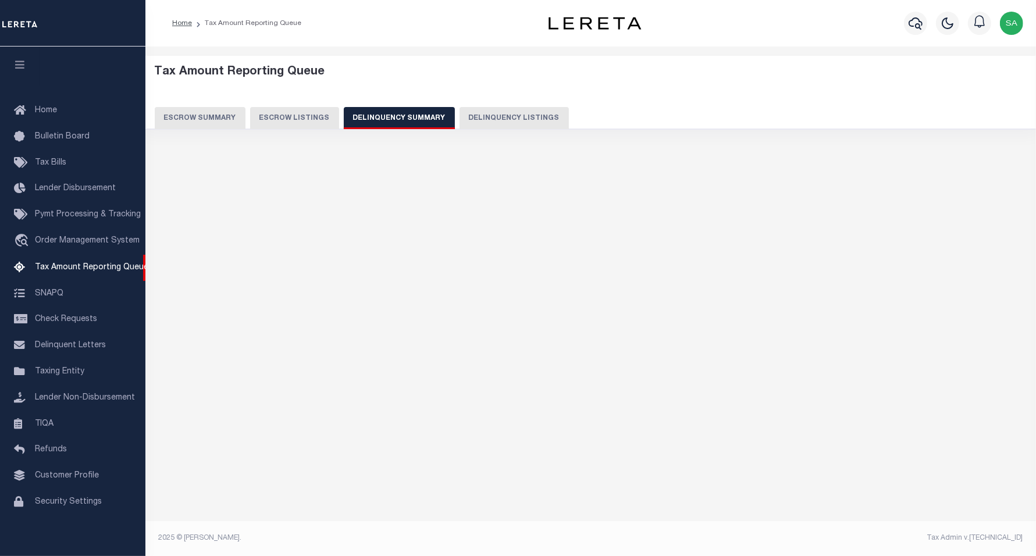
click at [488, 118] on button "Delinquency Listings" at bounding box center [514, 118] width 109 height 22
select select "100"
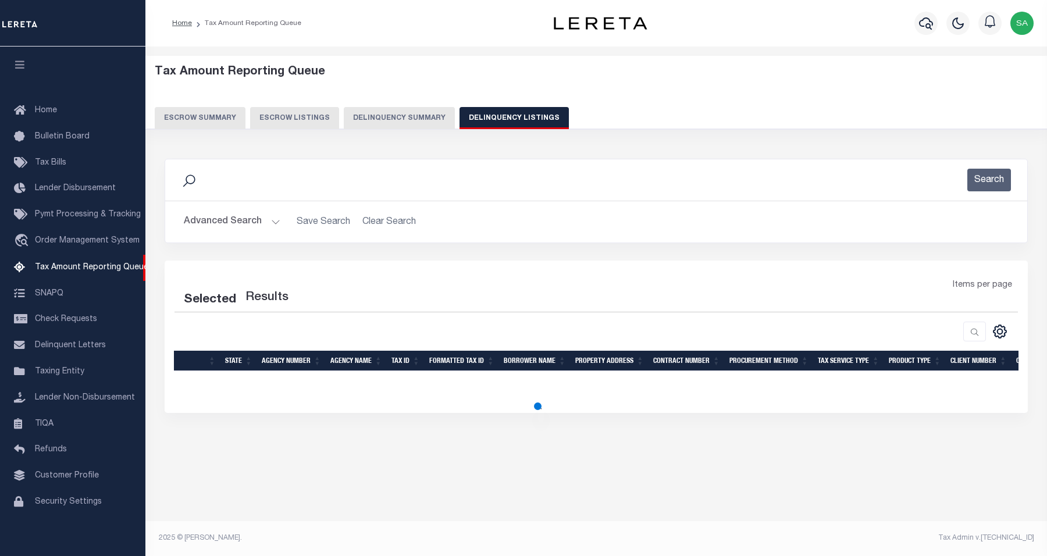
select select "100"
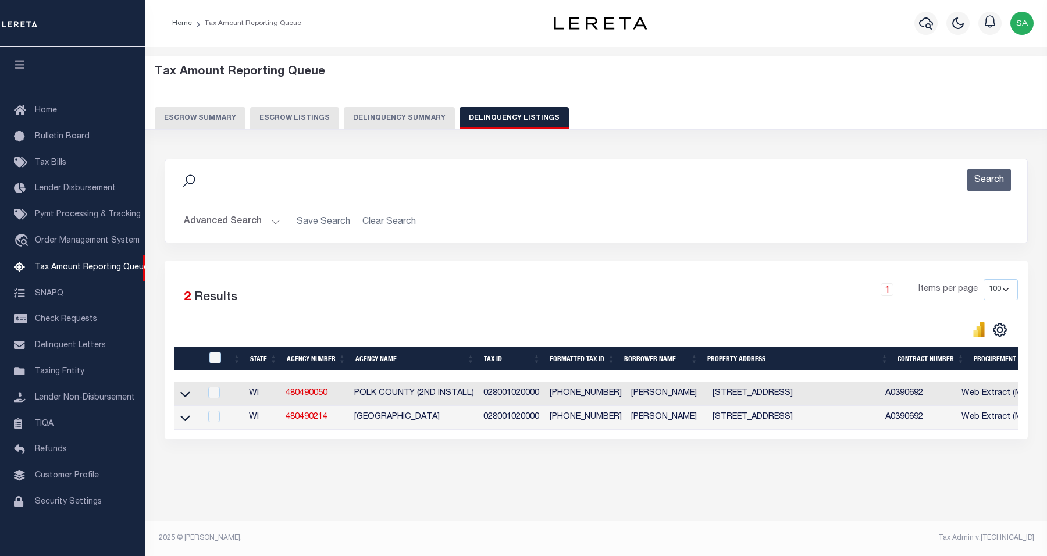
click at [225, 223] on button "Advanced Search" at bounding box center [232, 222] width 97 height 23
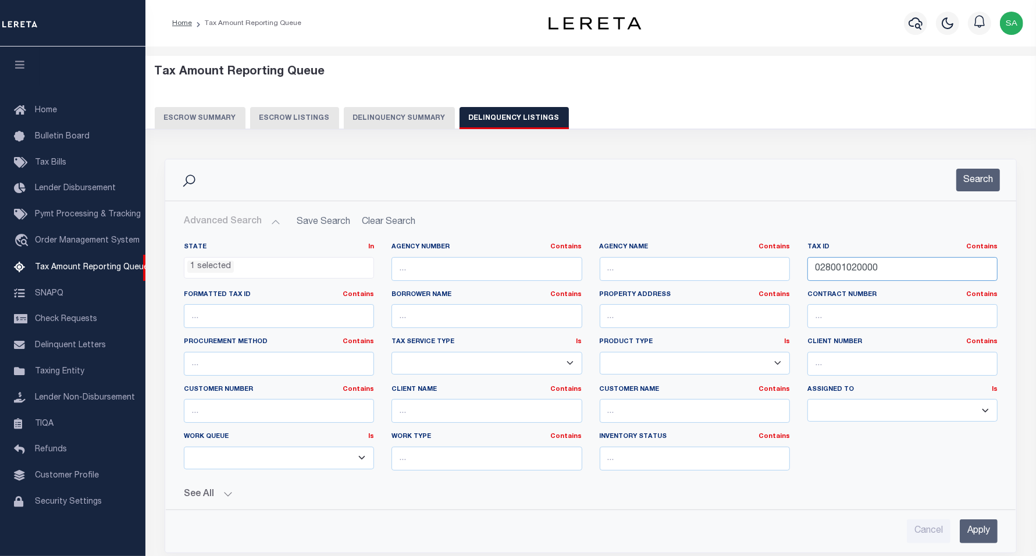
click at [905, 267] on input "028001020000" at bounding box center [903, 269] width 190 height 24
drag, startPoint x: 886, startPoint y: 266, endPoint x: 755, endPoint y: 257, distance: 130.6
click at [755, 257] on div "State In In AK AL AR AZ CA CO CT DC DE FL GA GU HI IA ID IL IN KS KY LA MA MD M…" at bounding box center [591, 361] width 832 height 237
paste input "412212136022"
type input "0412212136022"
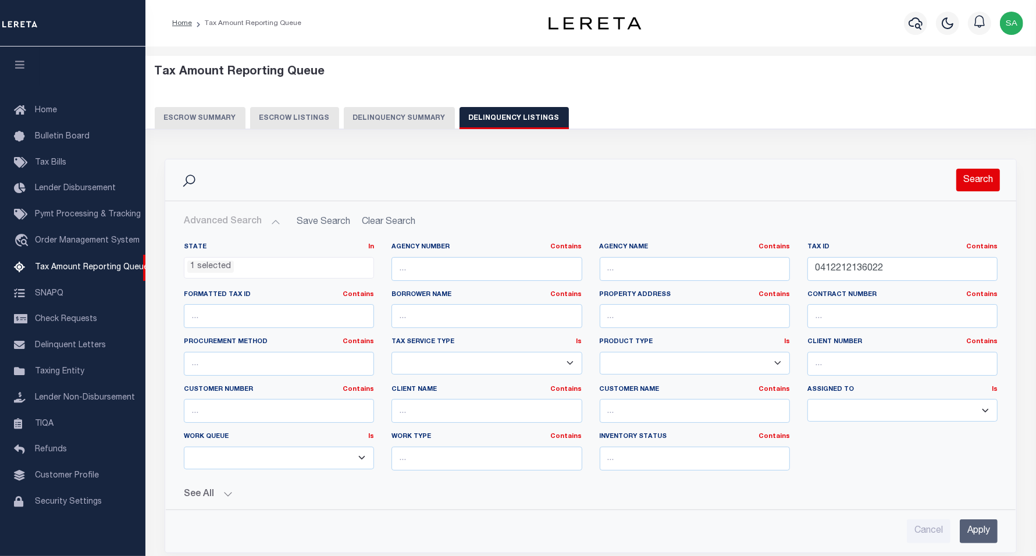
click at [981, 187] on button "Search" at bounding box center [979, 180] width 44 height 23
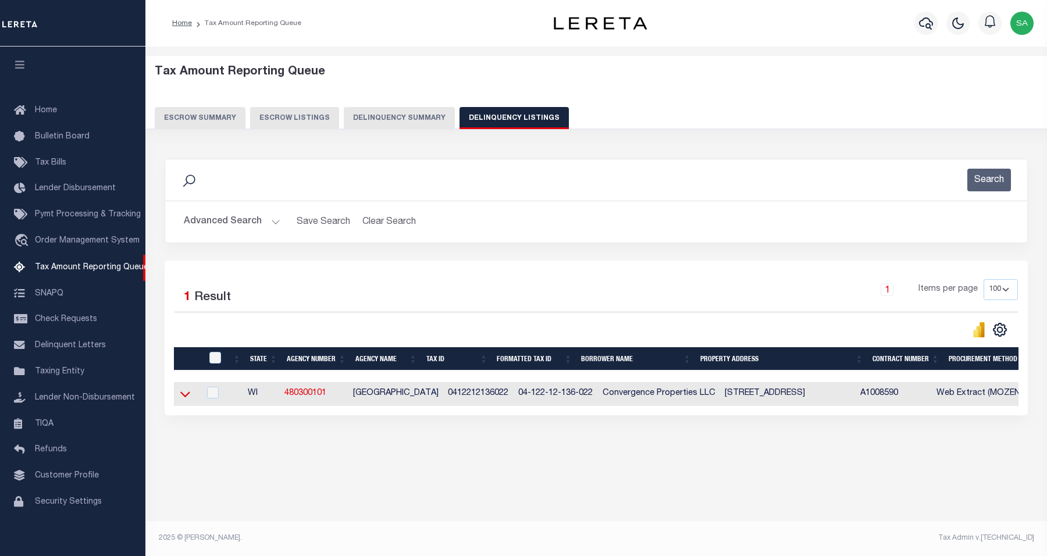
click at [185, 397] on icon at bounding box center [185, 394] width 10 height 12
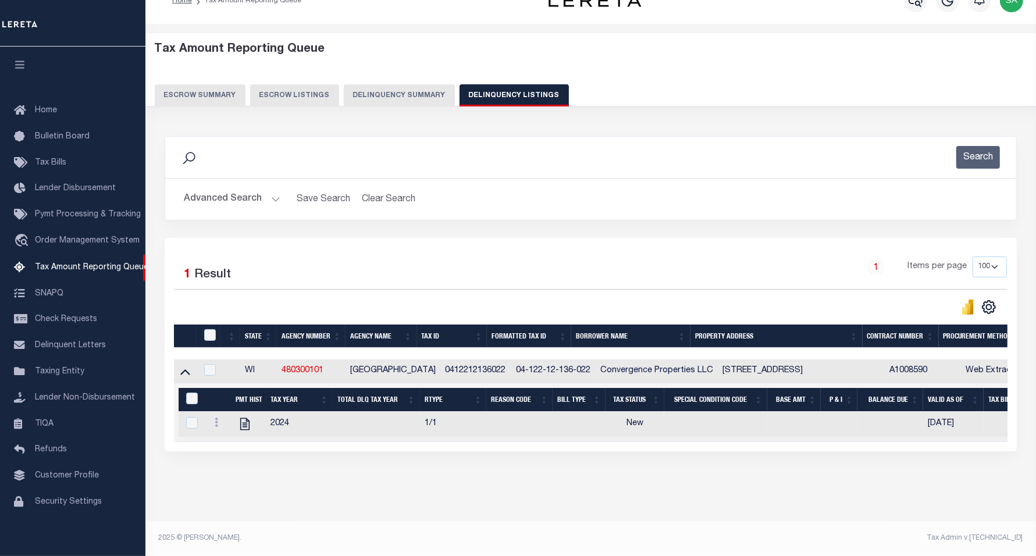
scroll to position [35, 0]
click at [243, 420] on icon at bounding box center [244, 424] width 9 height 12
checkbox input "true"
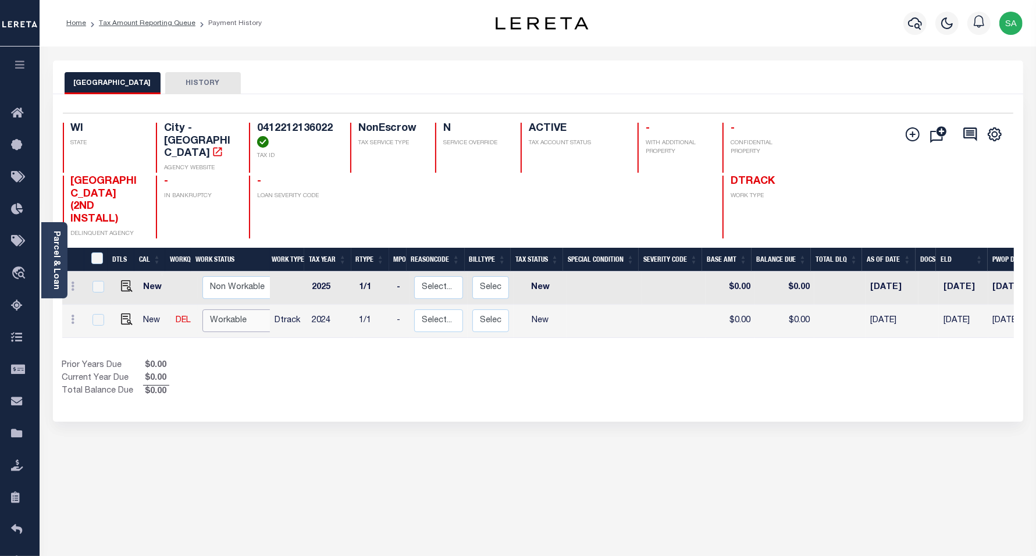
click at [232, 315] on select "Non Workable Workable" at bounding box center [238, 321] width 70 height 23
checkbox input "true"
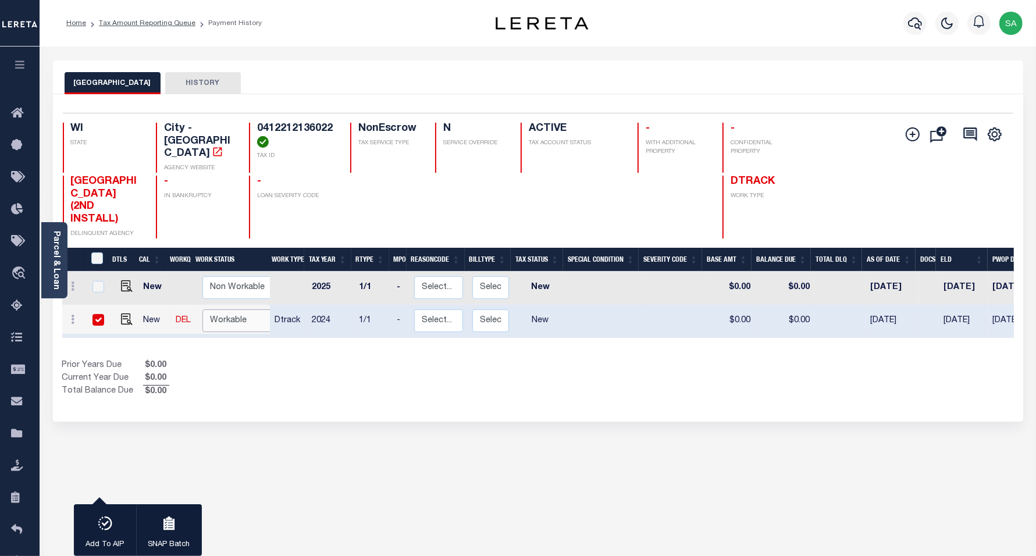
select select "true"
click at [203, 310] on select "Non Workable Workable" at bounding box center [238, 321] width 70 height 23
checkbox input "false"
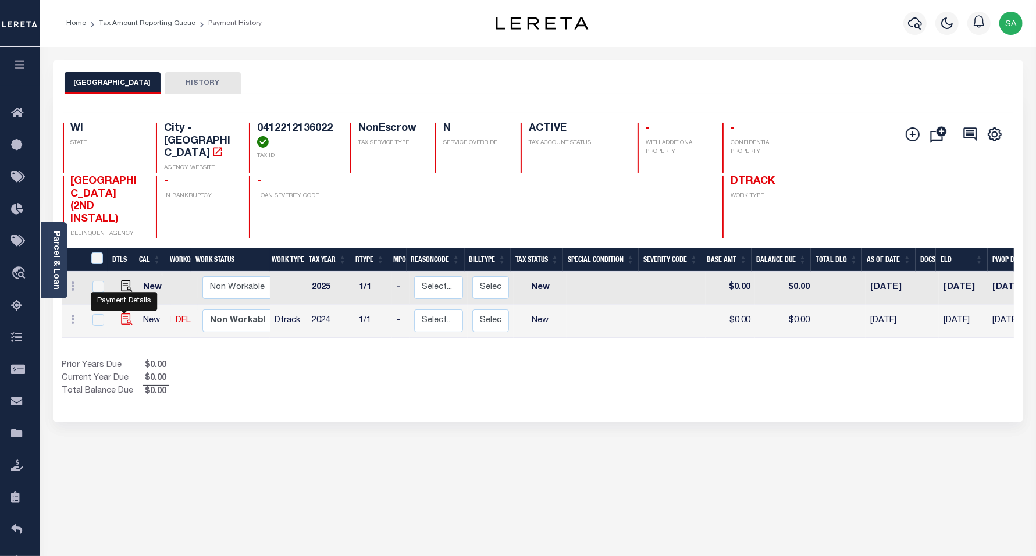
click at [121, 314] on img "" at bounding box center [127, 320] width 12 height 12
checkbox input "true"
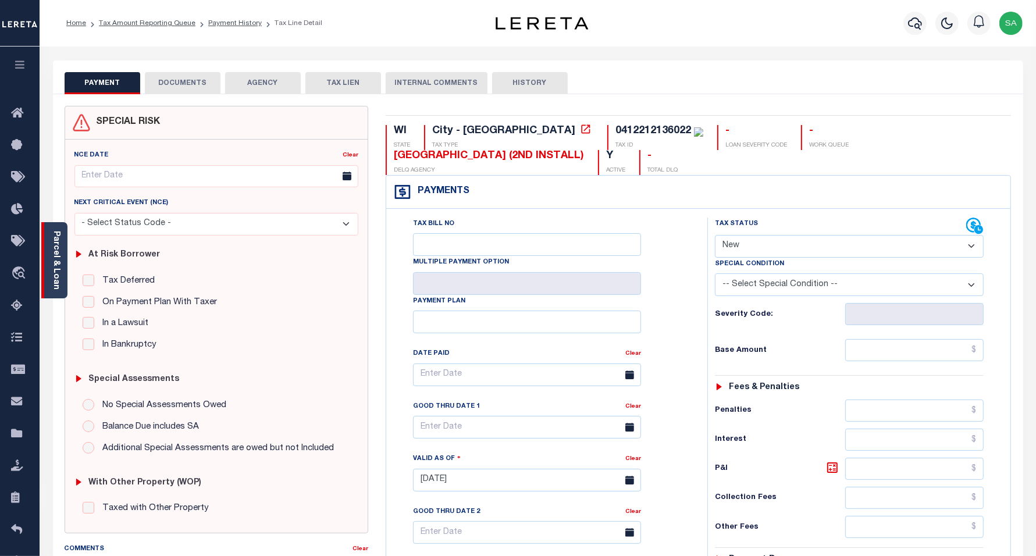
click at [59, 263] on link "Parcel & Loan" at bounding box center [56, 260] width 8 height 59
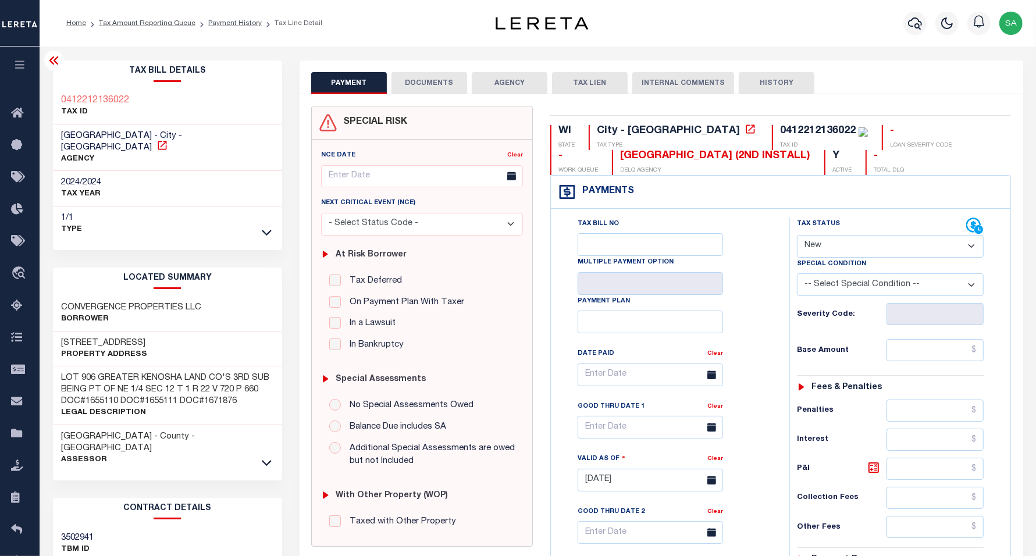
click at [166, 141] on icon at bounding box center [162, 145] width 9 height 9
click at [128, 137] on span "[GEOGRAPHIC_DATA] - City - [GEOGRAPHIC_DATA]" at bounding box center [122, 142] width 121 height 20
drag, startPoint x: 117, startPoint y: 135, endPoint x: 58, endPoint y: 136, distance: 58.8
click at [58, 136] on div "[GEOGRAPHIC_DATA] - City - [GEOGRAPHIC_DATA] AGENCY" at bounding box center [168, 148] width 230 height 47
copy span "[GEOGRAPHIC_DATA]"
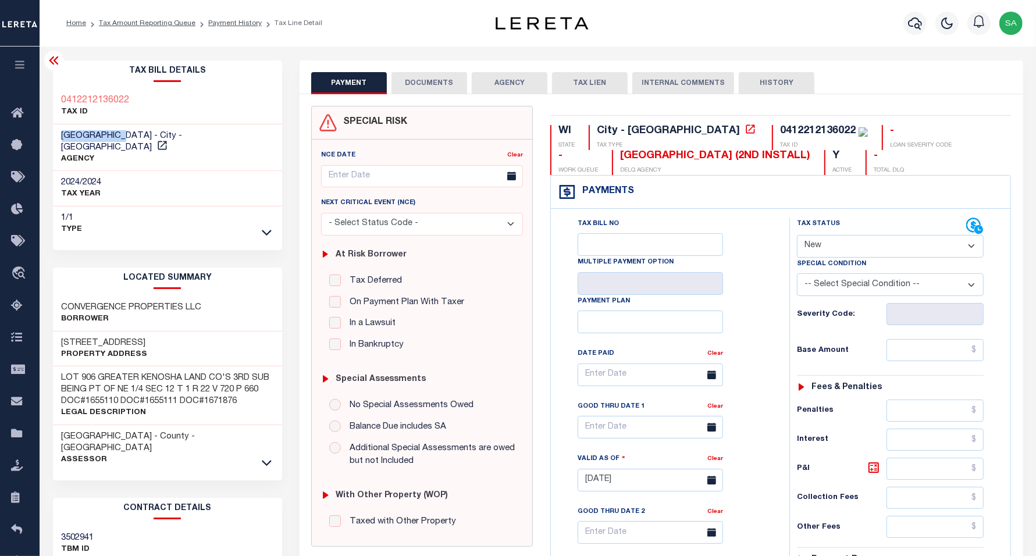
click at [147, 106] on div "0412212136022 TAX ID" at bounding box center [168, 106] width 230 height 35
drag, startPoint x: 143, startPoint y: 102, endPoint x: 58, endPoint y: 97, distance: 85.1
click at [58, 97] on div "0412212136022 TAX ID" at bounding box center [168, 106] width 230 height 35
copy h3 "0412212136022"
click at [55, 64] on icon at bounding box center [53, 60] width 9 height 8
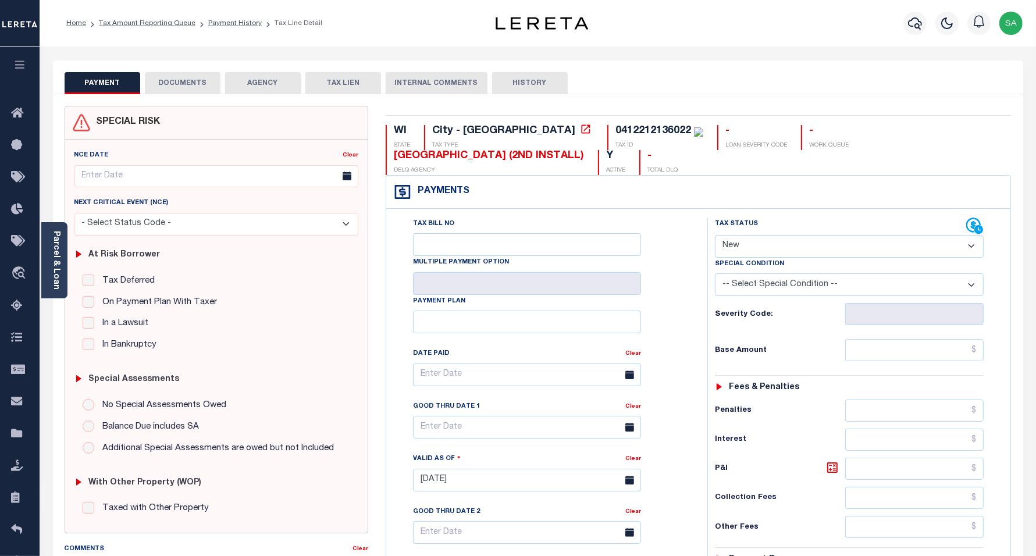
click at [730, 240] on select "- Select Status Code - Open Due/Unpaid Paid Incomplete No Tax Due Internal Refu…" at bounding box center [849, 246] width 269 height 23
select select "PYD"
click at [715, 236] on select "- Select Status Code - Open Due/Unpaid Paid Incomplete No Tax Due Internal Refu…" at bounding box center [849, 246] width 269 height 23
type input "[DATE]"
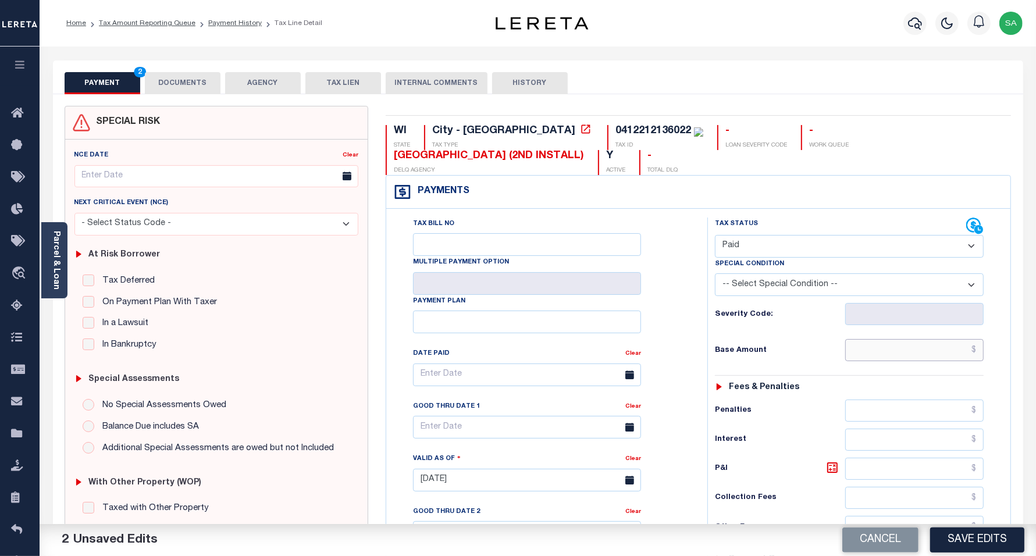
click at [882, 361] on input "text" at bounding box center [915, 350] width 138 height 22
type input "$0.00"
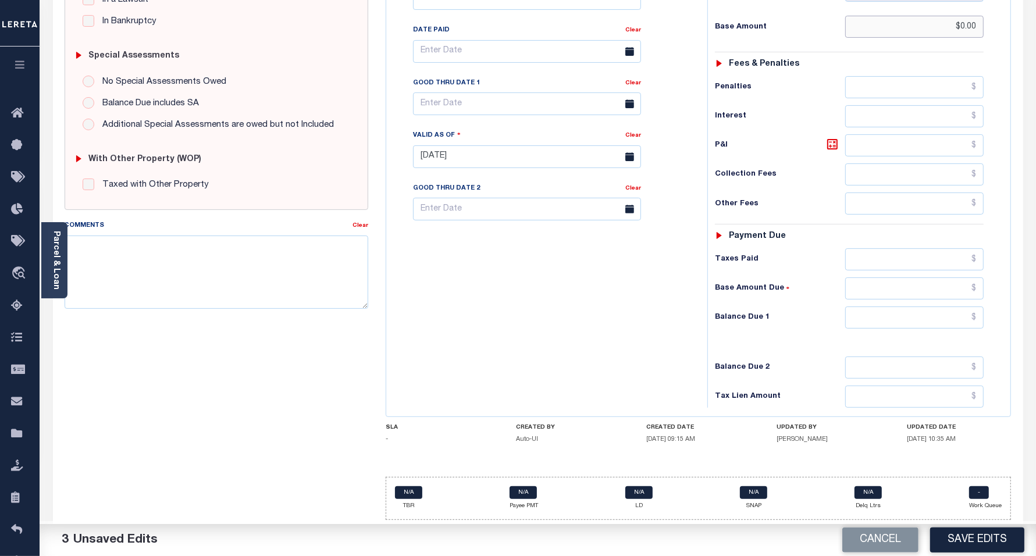
scroll to position [331, 0]
click at [858, 317] on input "text" at bounding box center [915, 318] width 138 height 22
type input "$0.00"
click at [468, 360] on div "Tax Bill No Multiple Payment Option Payment Plan Clear" at bounding box center [544, 151] width 310 height 514
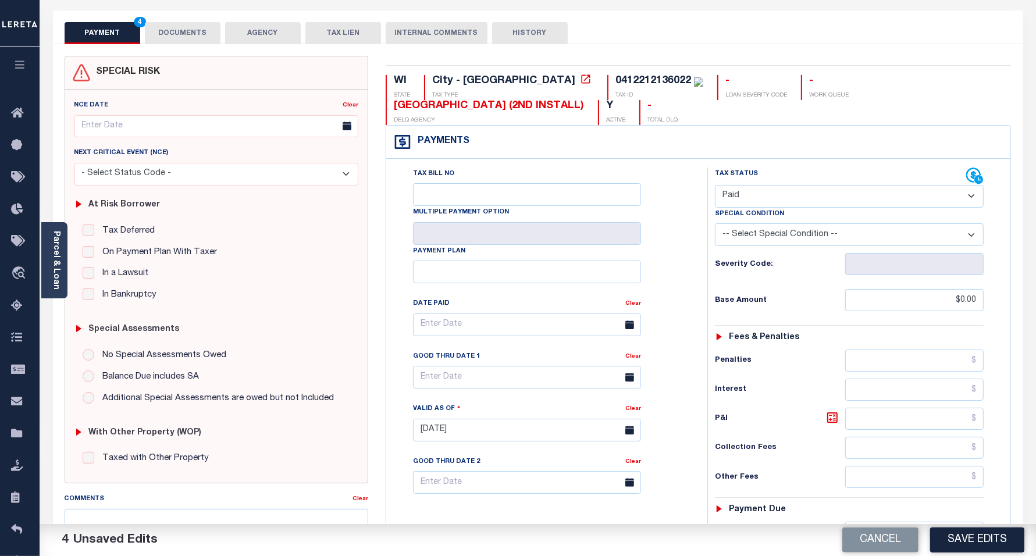
scroll to position [0, 0]
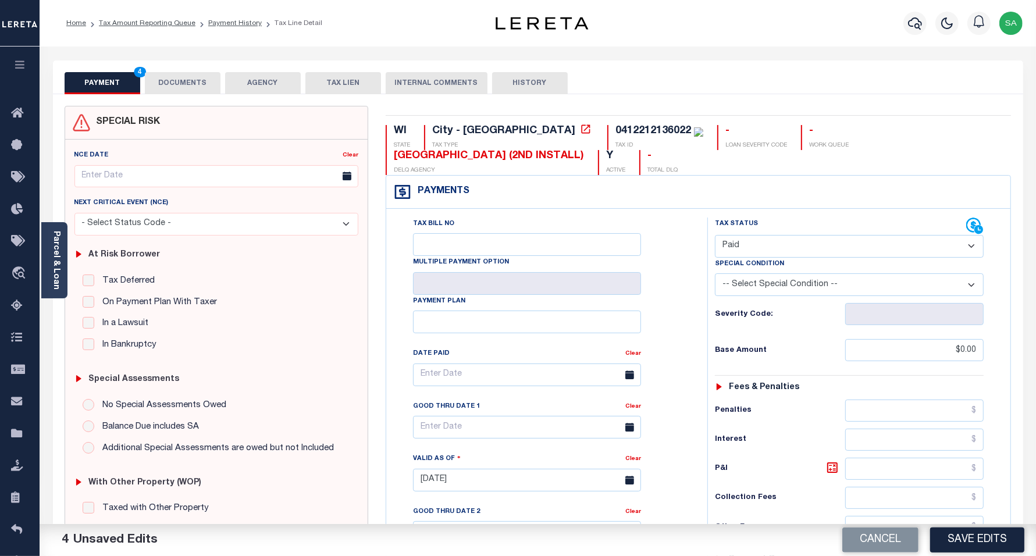
click at [204, 85] on button "DOCUMENTS" at bounding box center [183, 83] width 76 height 22
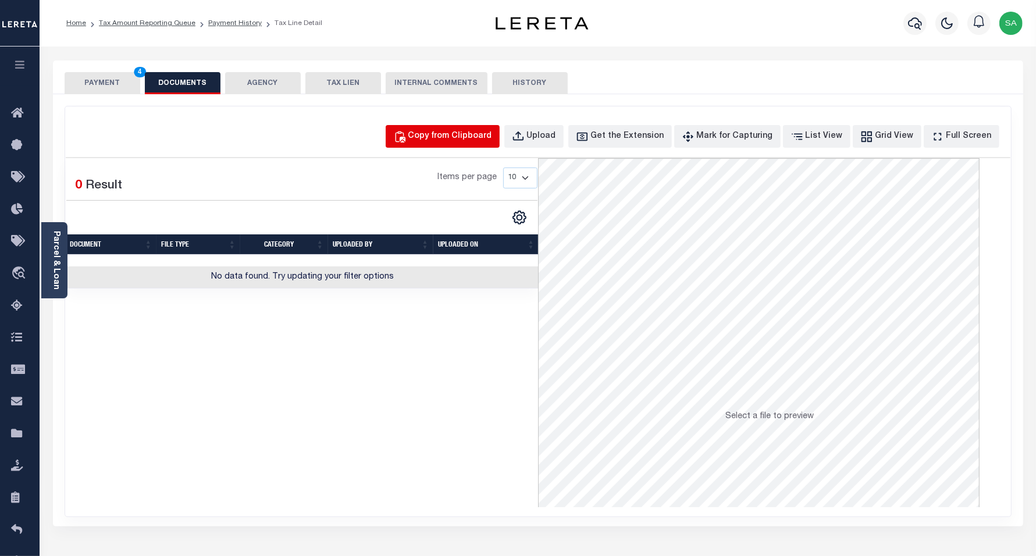
click at [500, 144] on button "Copy from Clipboard" at bounding box center [443, 136] width 114 height 23
select select "POP"
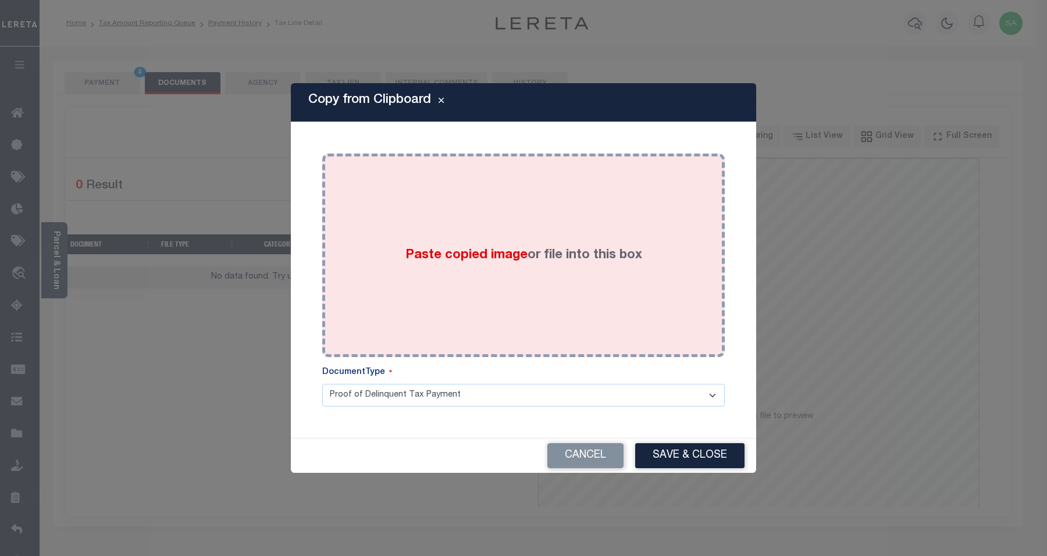
click at [550, 271] on div "Paste copied image or file into this box" at bounding box center [523, 255] width 385 height 186
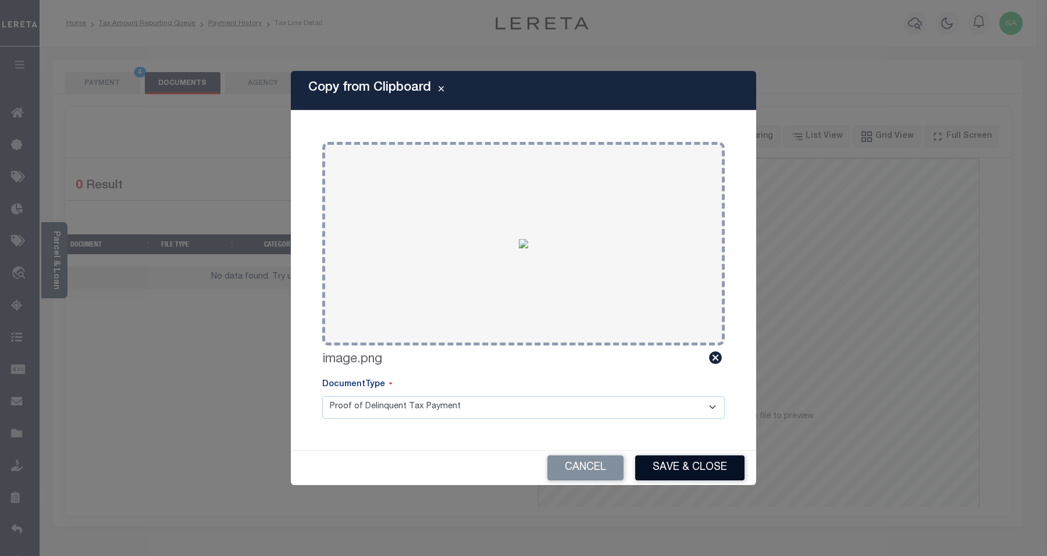
click at [699, 473] on button "Save & Close" at bounding box center [689, 468] width 109 height 25
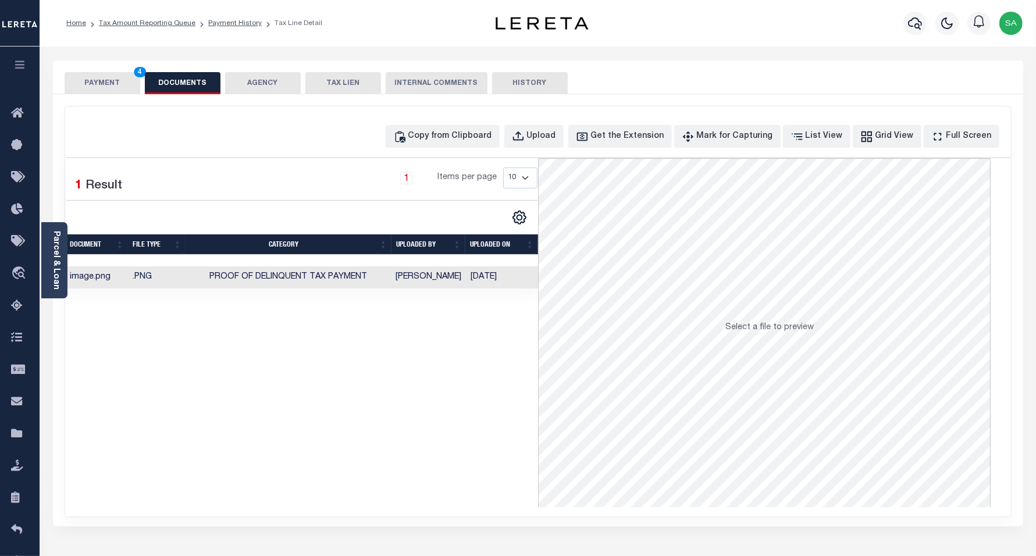
click at [88, 82] on button "PAYMENT 4" at bounding box center [103, 83] width 76 height 22
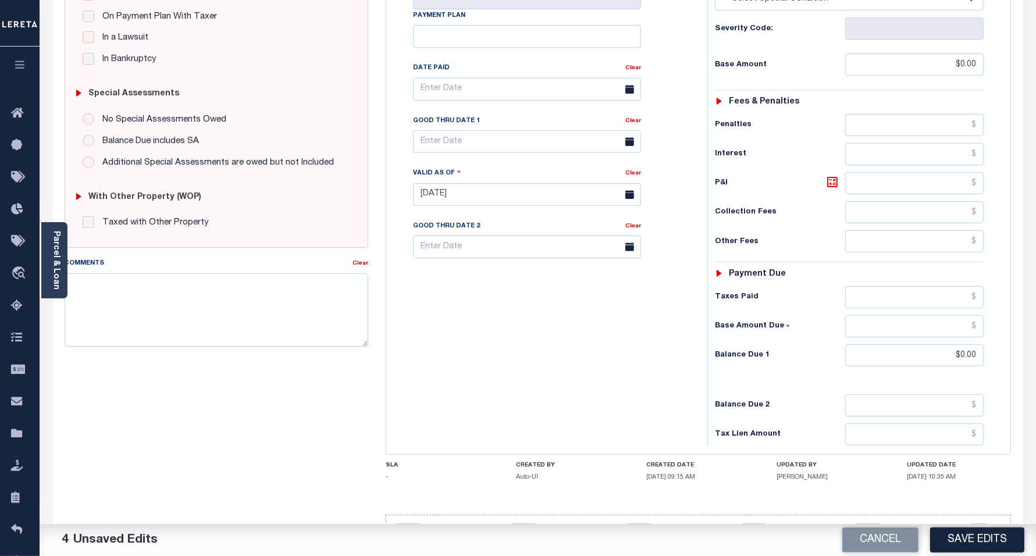
scroll to position [327, 0]
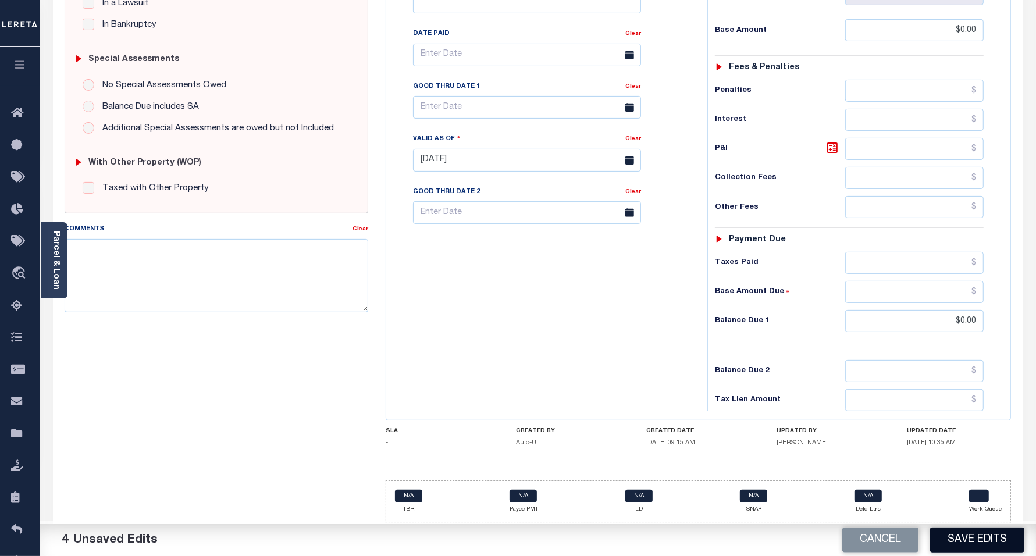
click at [988, 534] on button "Save Edits" at bounding box center [977, 540] width 94 height 25
checkbox input "false"
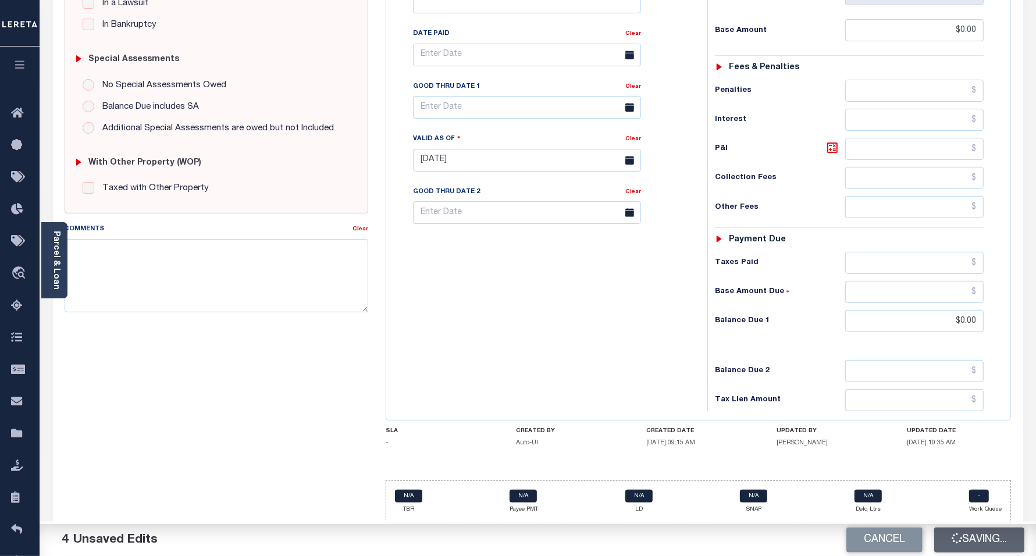
type input "$0"
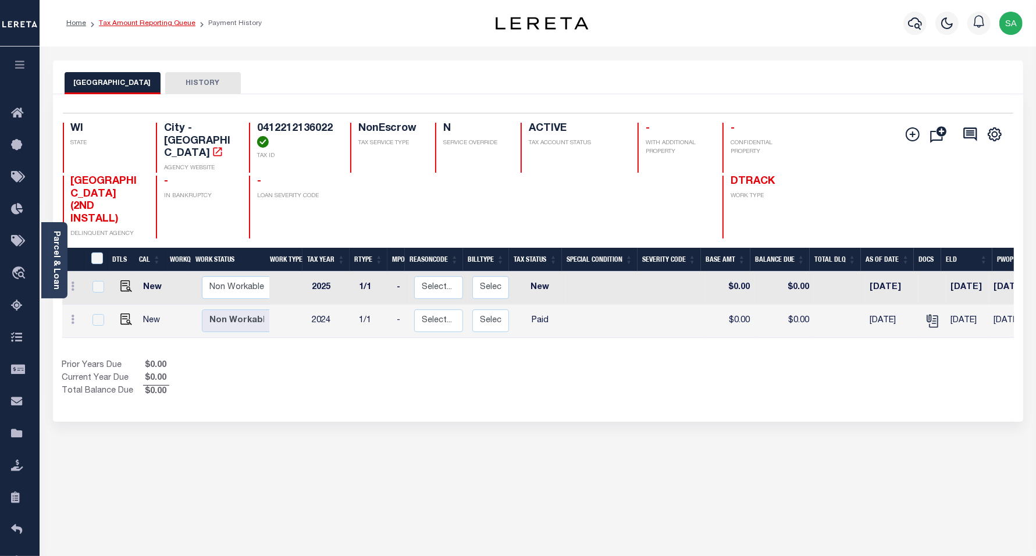
click at [120, 26] on link "Tax Amount Reporting Queue" at bounding box center [147, 23] width 97 height 7
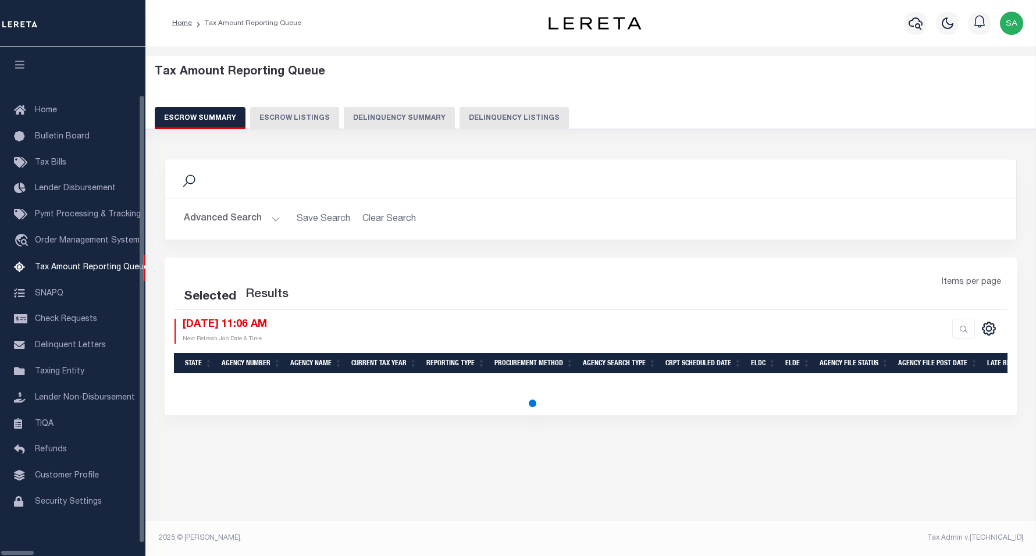
click at [438, 122] on button "Delinquency Summary" at bounding box center [399, 118] width 111 height 22
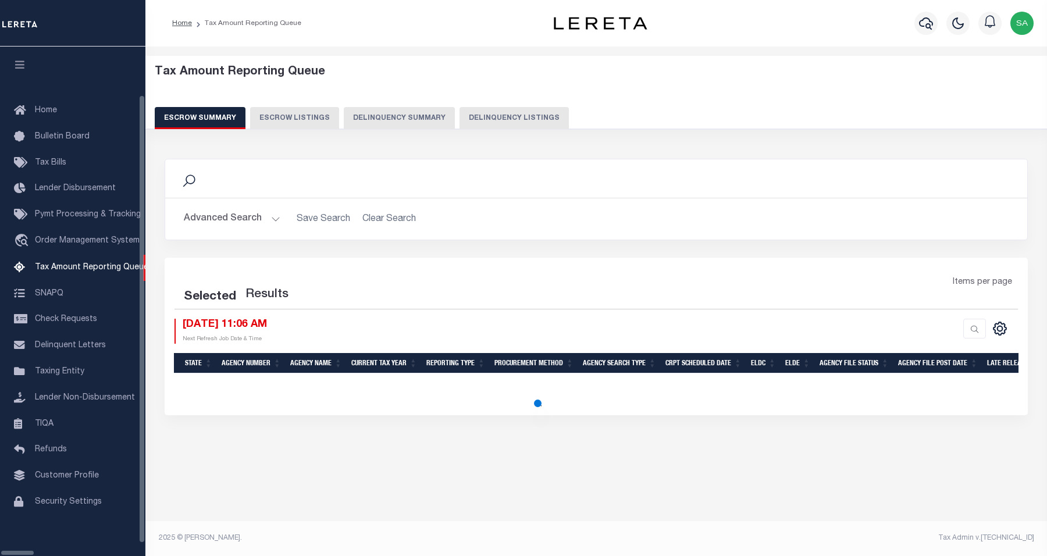
select select
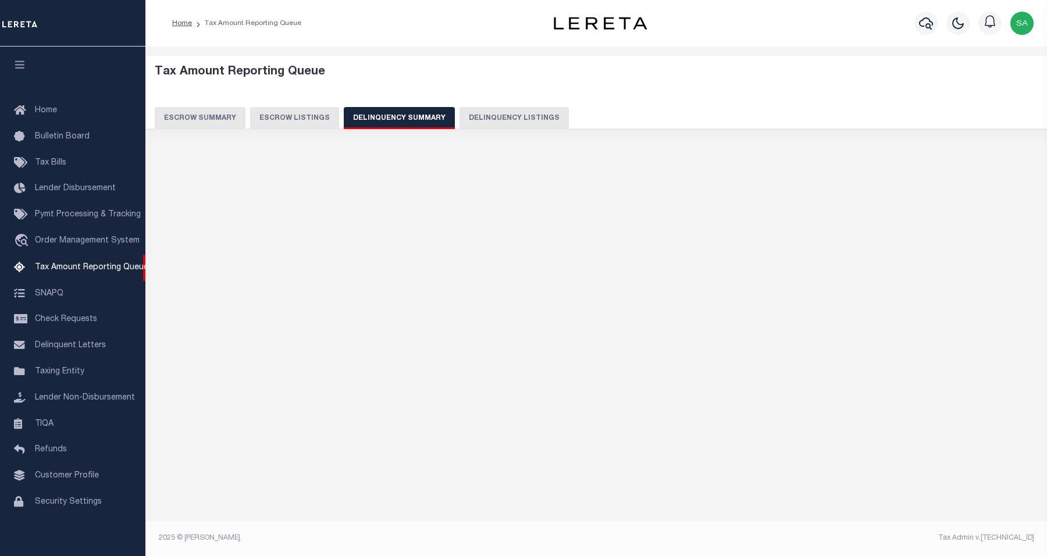
click at [242, 219] on button "Advanced Search" at bounding box center [232, 219] width 97 height 23
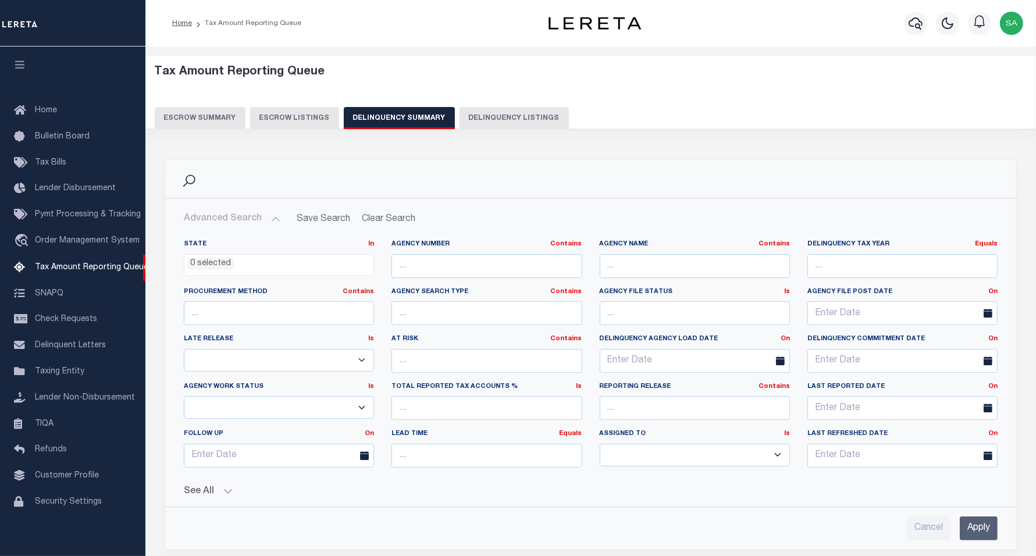
click at [496, 119] on button "Delinquency Listings" at bounding box center [514, 118] width 109 height 22
select select "100"
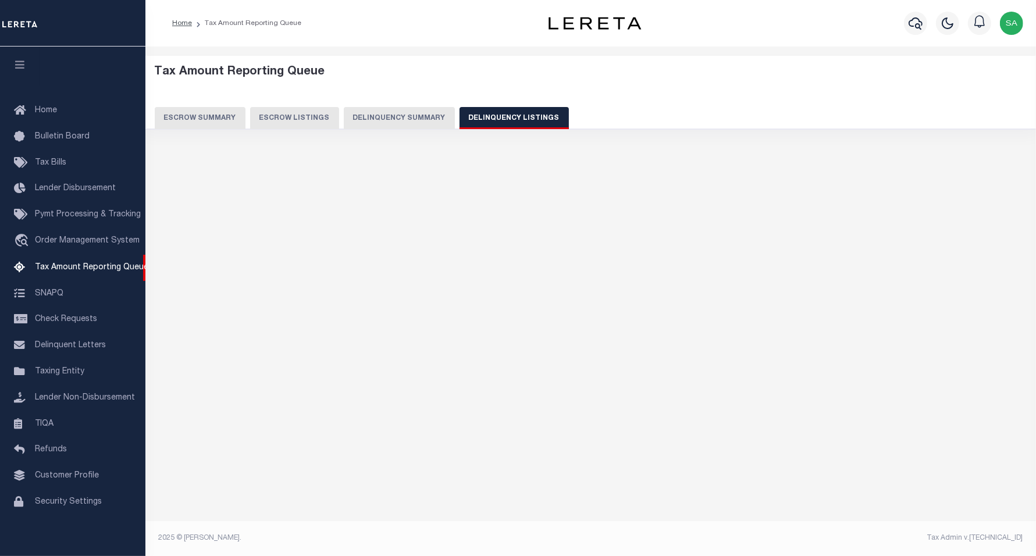
select select "100"
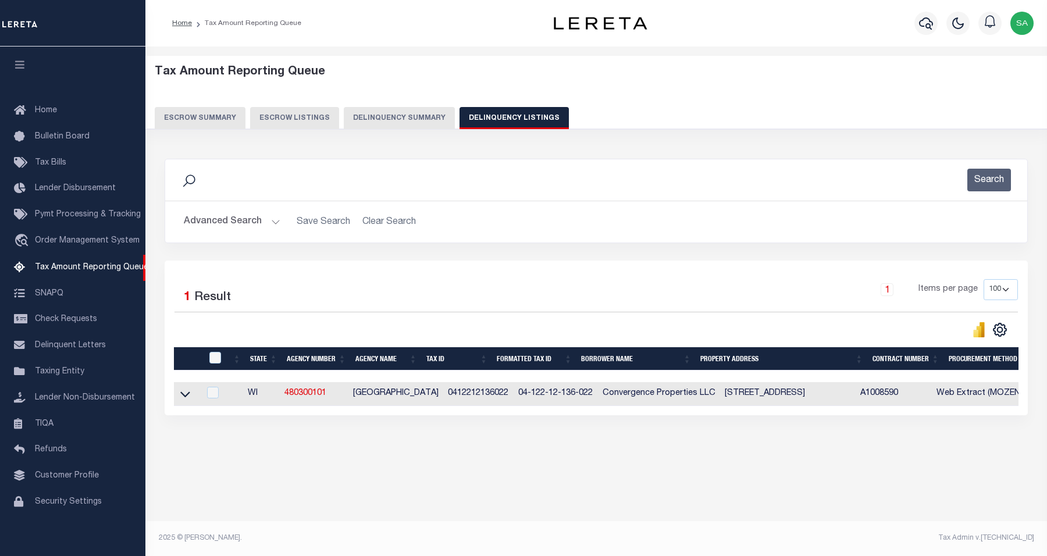
click at [243, 217] on button "Advanced Search" at bounding box center [232, 222] width 97 height 23
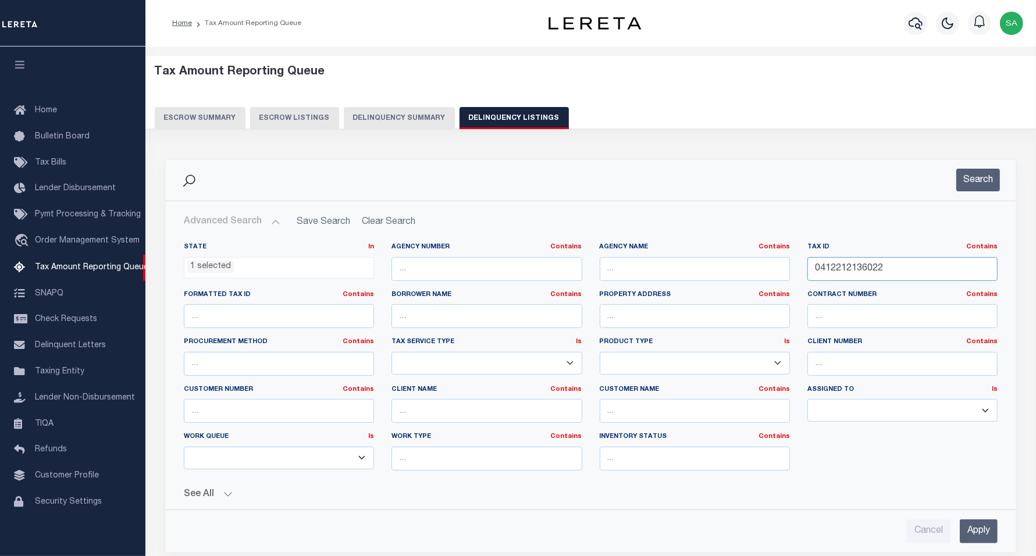
click at [900, 272] on input "0412212136022" at bounding box center [903, 269] width 190 height 24
drag, startPoint x: 865, startPoint y: 268, endPoint x: 755, endPoint y: 272, distance: 110.6
click at [755, 272] on div "State In In AK AL AR AZ CA CO CT DC DE FL GA GU HI IA ID IL IN KS [GEOGRAPHIC_D…" at bounding box center [591, 361] width 832 height 237
paste input "922236411004"
type input "0922236411004"
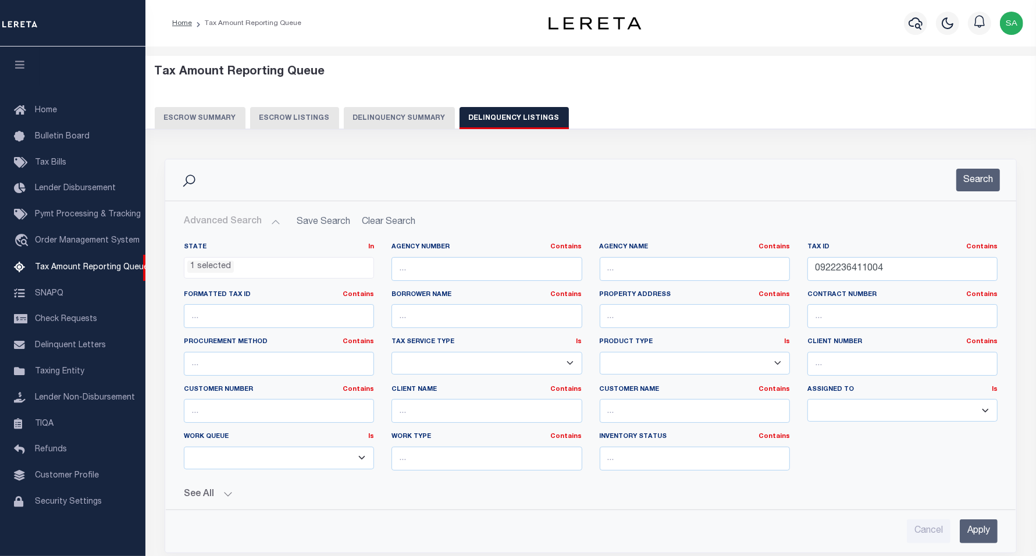
click at [971, 189] on button "Search" at bounding box center [979, 180] width 44 height 23
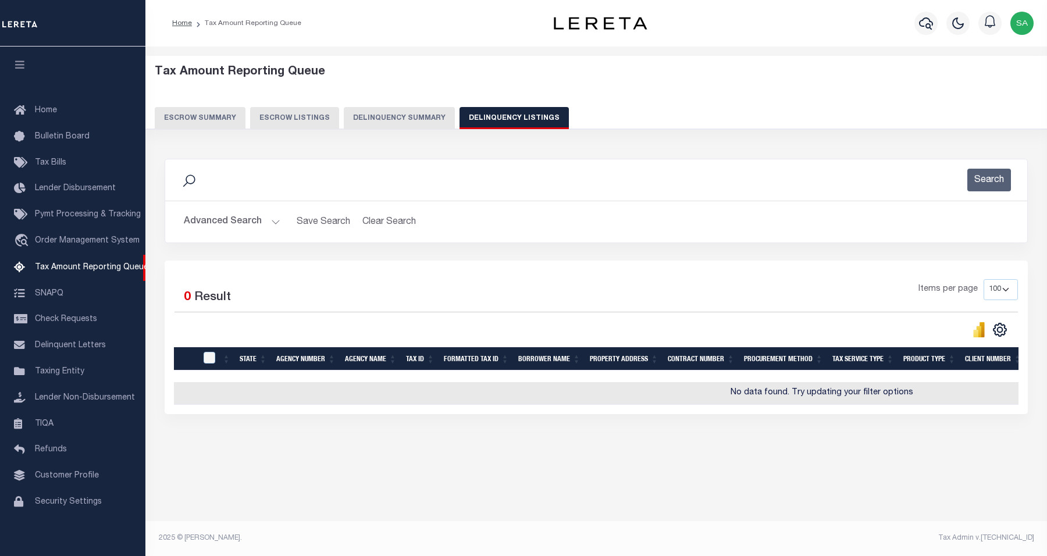
click at [246, 225] on button "Advanced Search" at bounding box center [232, 222] width 97 height 23
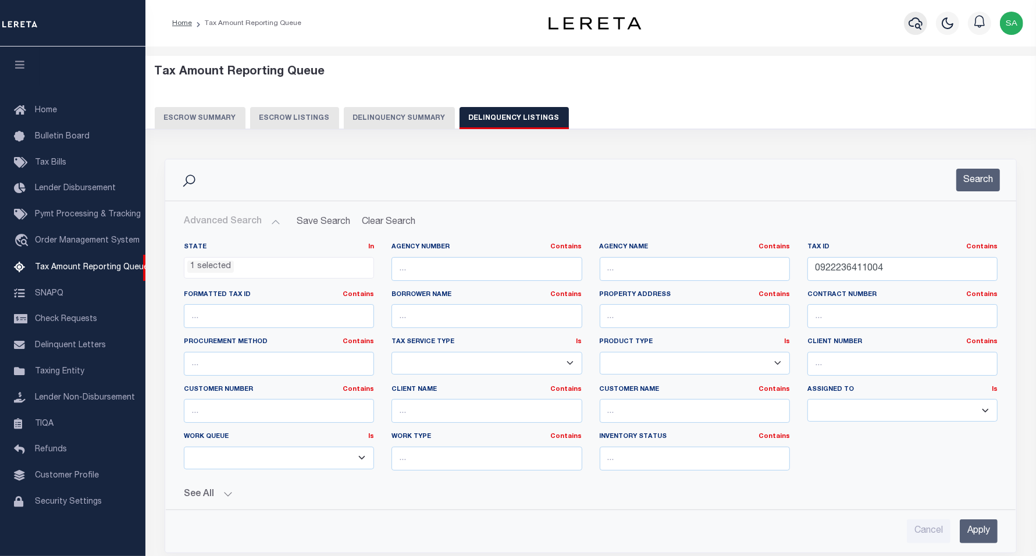
click at [919, 22] on icon "button" at bounding box center [916, 23] width 14 height 12
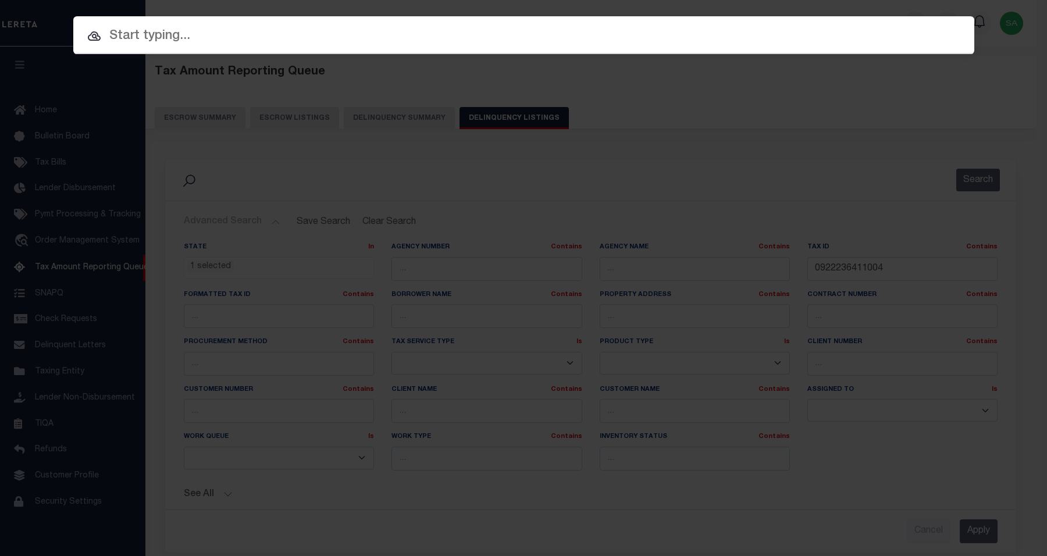
click at [456, 35] on input "text" at bounding box center [523, 36] width 901 height 20
paste input "0922236411004"
type input "0922236411004"
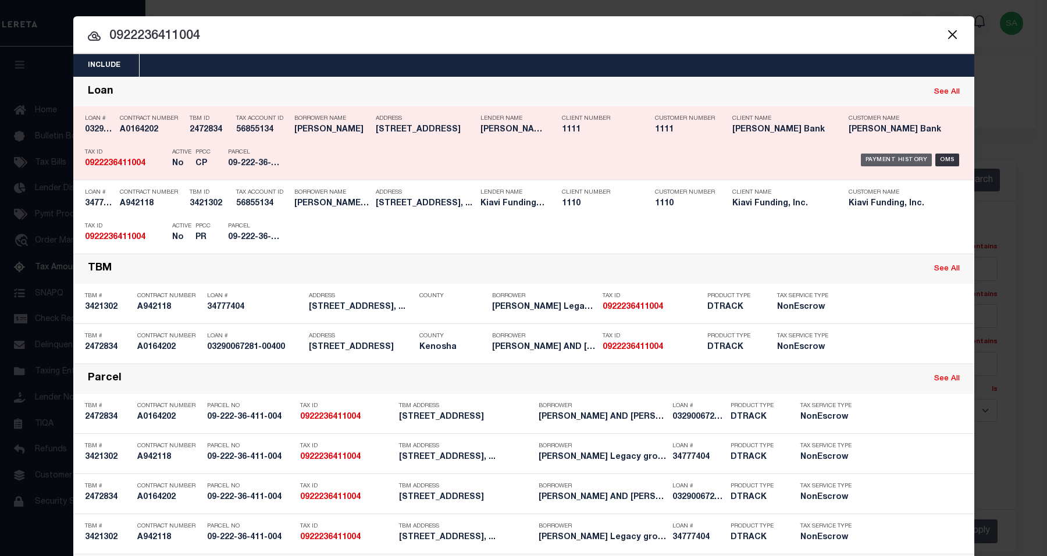
click at [861, 159] on div "Payment History" at bounding box center [897, 160] width 72 height 13
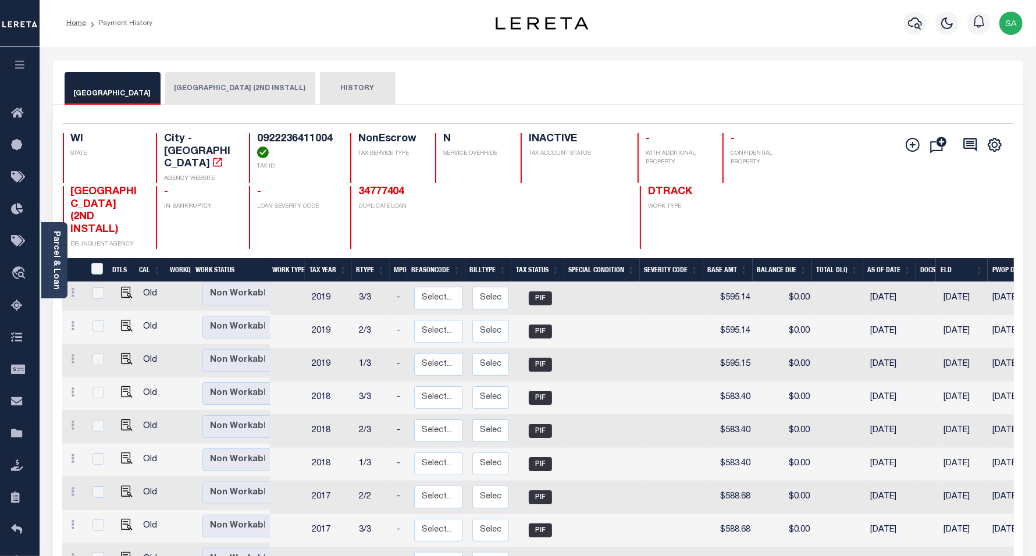
click at [219, 88] on button "[GEOGRAPHIC_DATA] (2ND INSTALL)" at bounding box center [240, 88] width 150 height 33
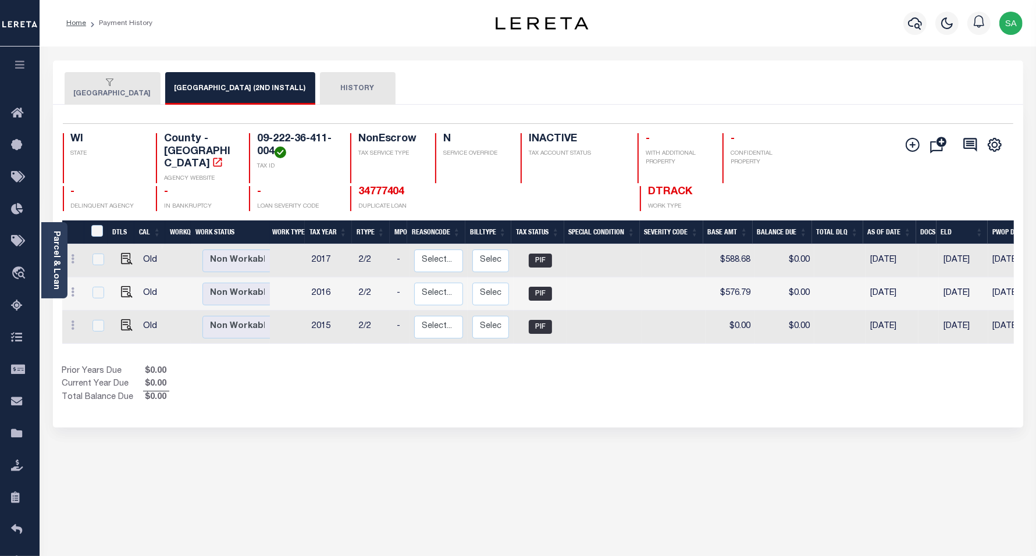
click at [112, 91] on button "KENOSHA CITY" at bounding box center [113, 88] width 96 height 33
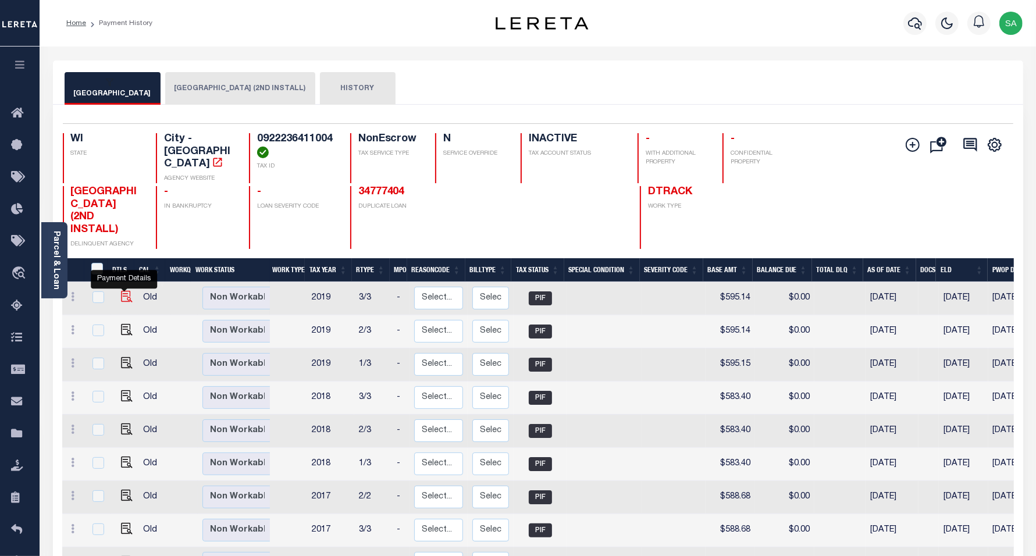
click at [122, 291] on img "" at bounding box center [127, 297] width 12 height 12
checkbox input "true"
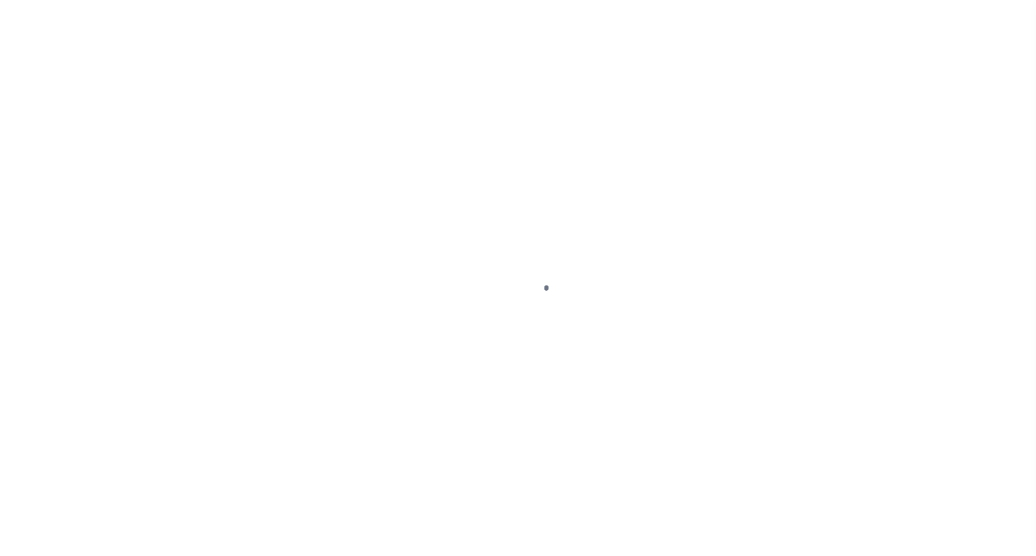
select select "PIF"
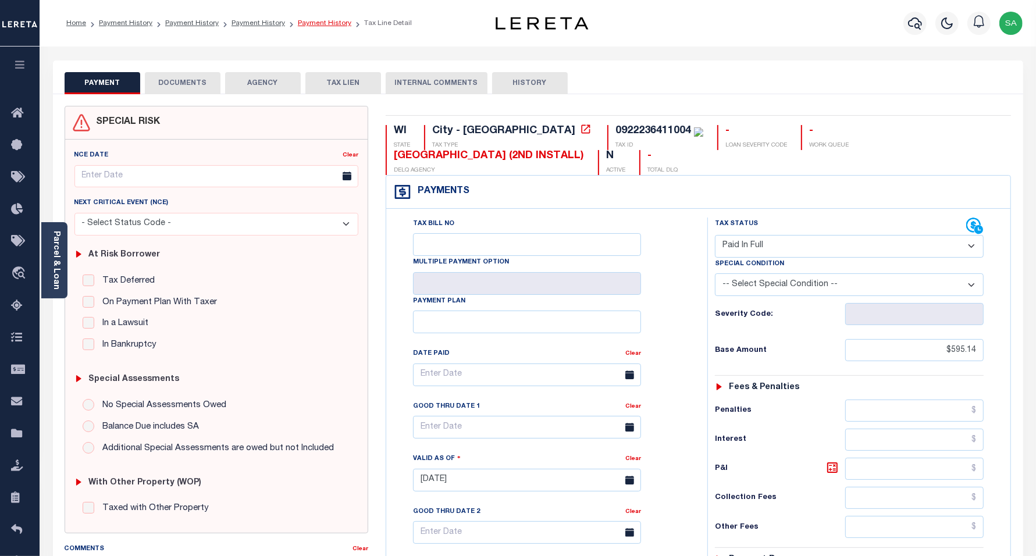
click at [303, 23] on link "Payment History" at bounding box center [325, 23] width 54 height 7
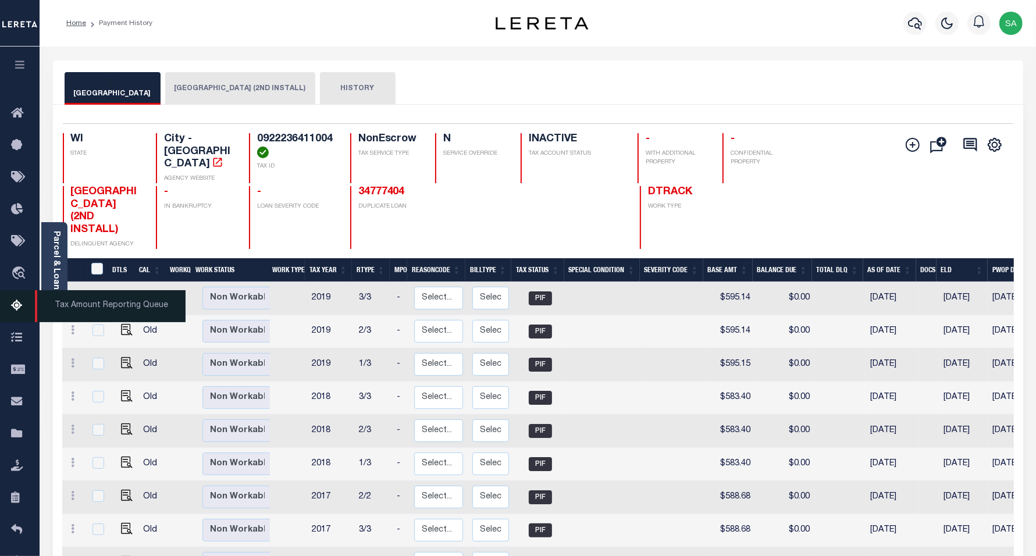
click at [15, 308] on icon at bounding box center [20, 306] width 19 height 15
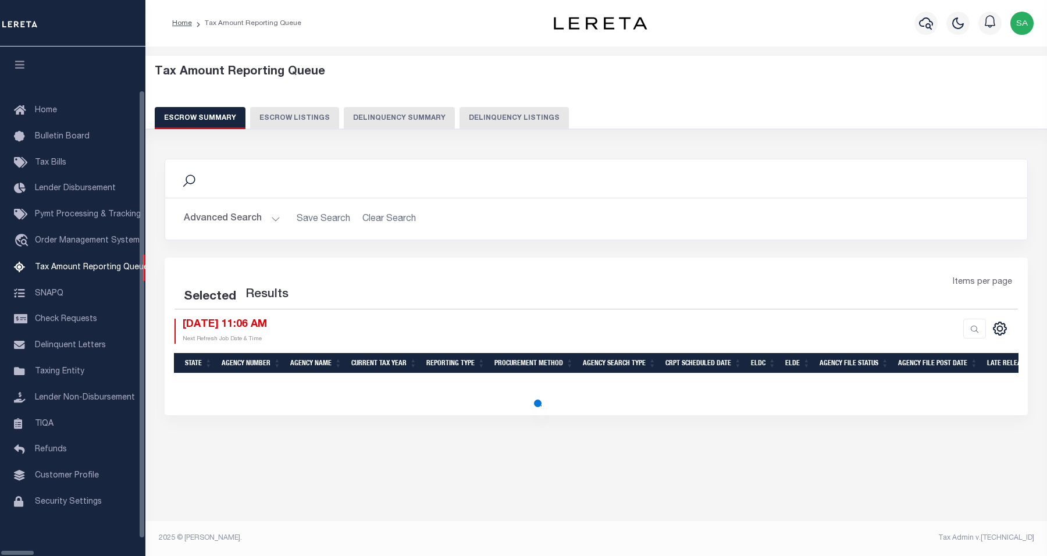
select select "100"
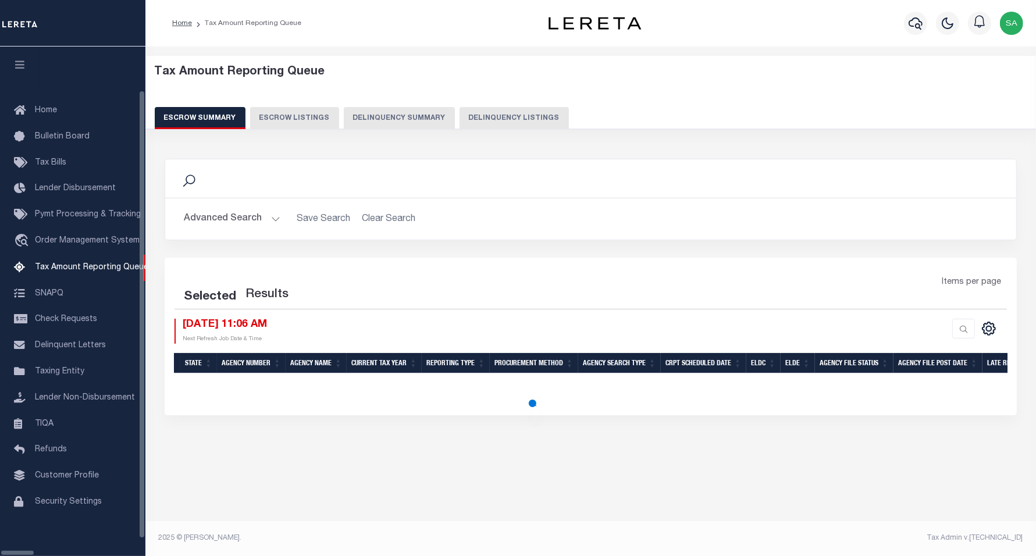
select select "100"
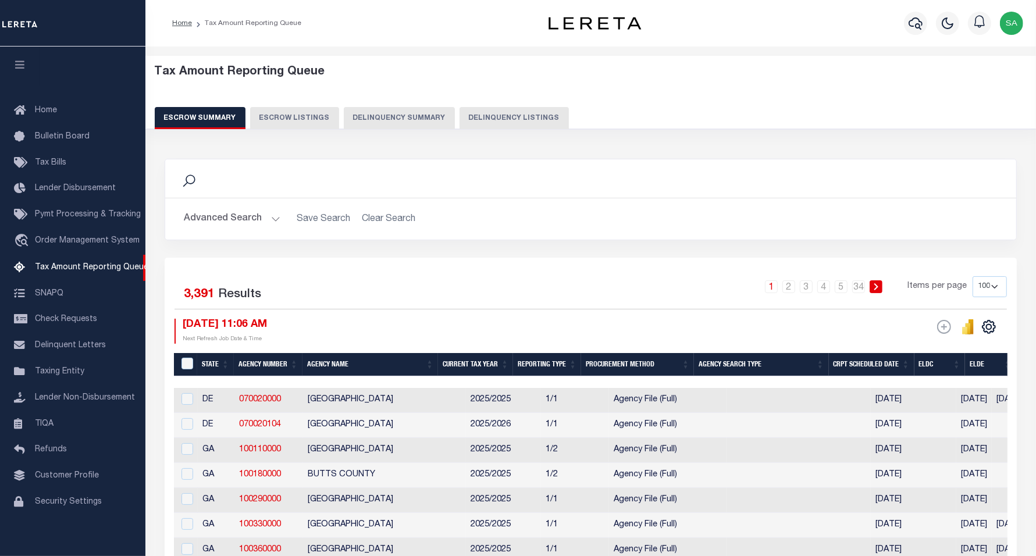
click at [489, 116] on button "Delinquency Listings" at bounding box center [514, 118] width 109 height 22
select select "100"
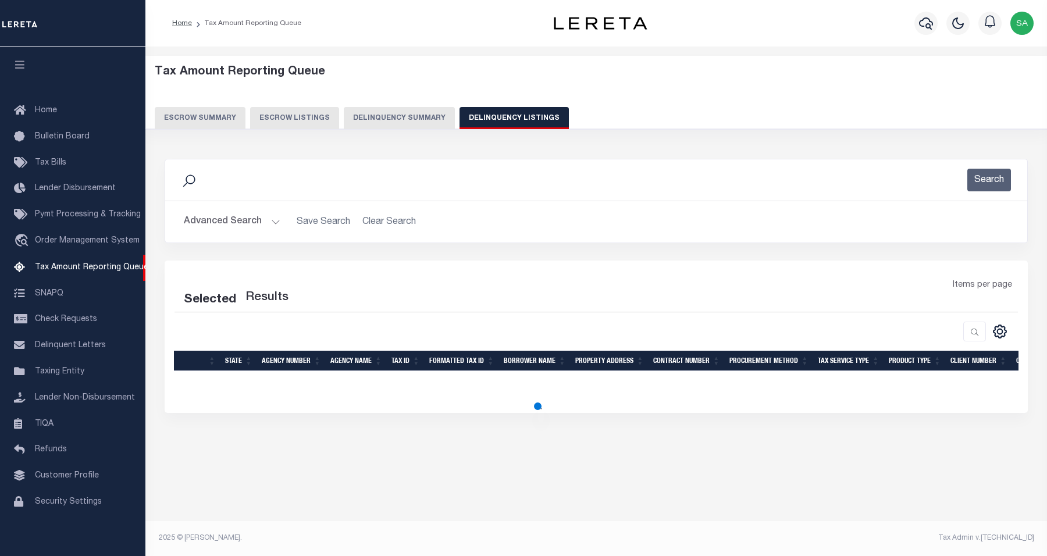
select select "100"
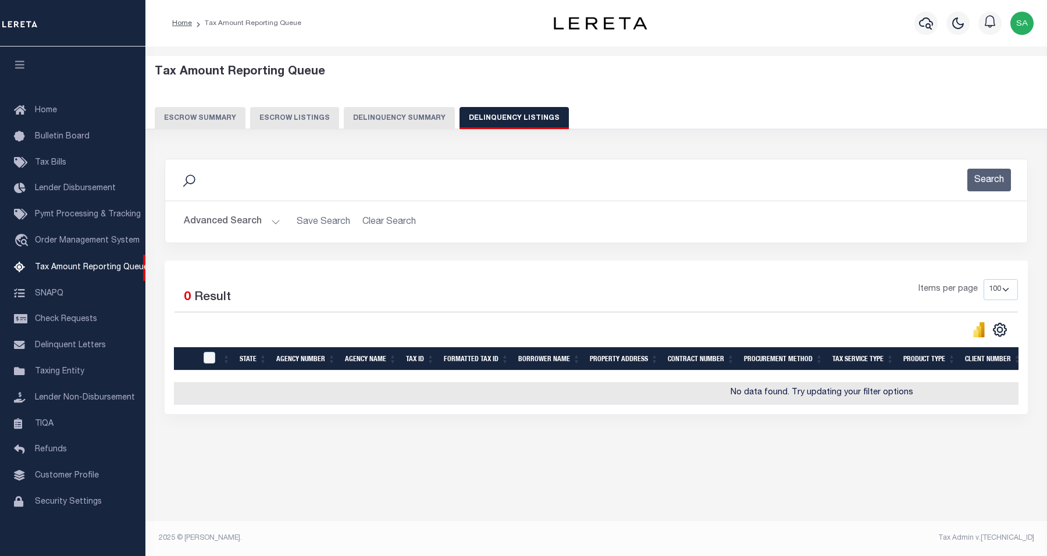
click at [246, 224] on button "Advanced Search" at bounding box center [232, 222] width 97 height 23
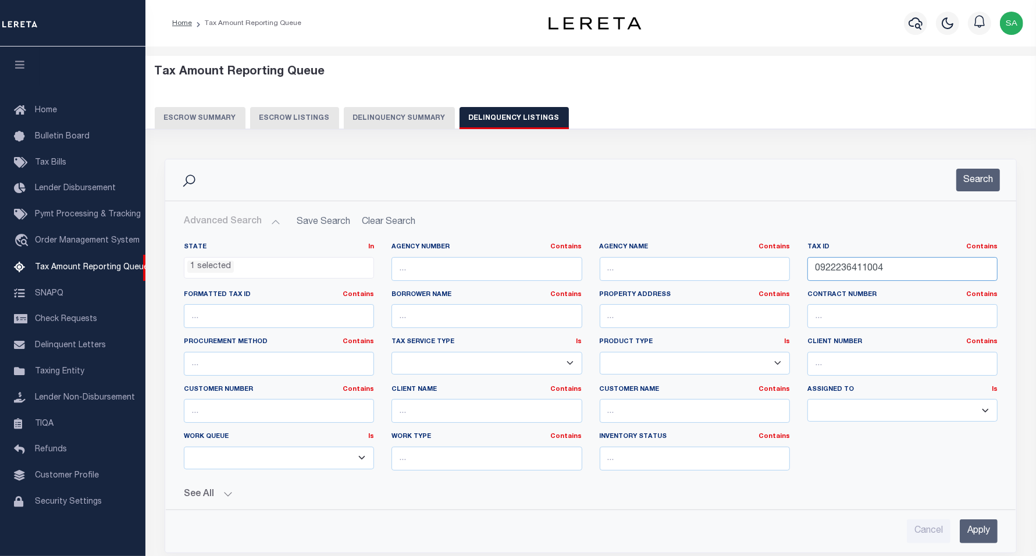
click at [895, 271] on input "0922236411004" at bounding box center [903, 269] width 190 height 24
drag, startPoint x: 895, startPoint y: 267, endPoint x: 729, endPoint y: 242, distance: 168.2
click at [729, 242] on div "State In In AK AL AR AZ CA CO CT DC DE FL GA GU HI IA ID IL IN KS KY LA MA MD M…" at bounding box center [591, 366] width 850 height 267
click at [976, 193] on div "Search" at bounding box center [590, 179] width 851 height 41
click at [976, 187] on button "Search" at bounding box center [979, 180] width 44 height 23
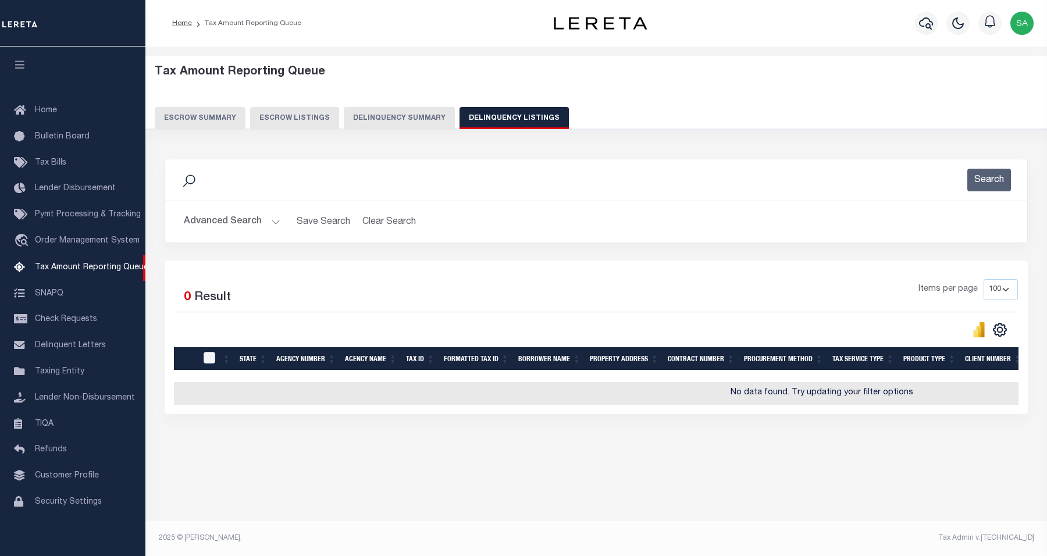
click at [265, 219] on button "Advanced Search" at bounding box center [232, 222] width 97 height 23
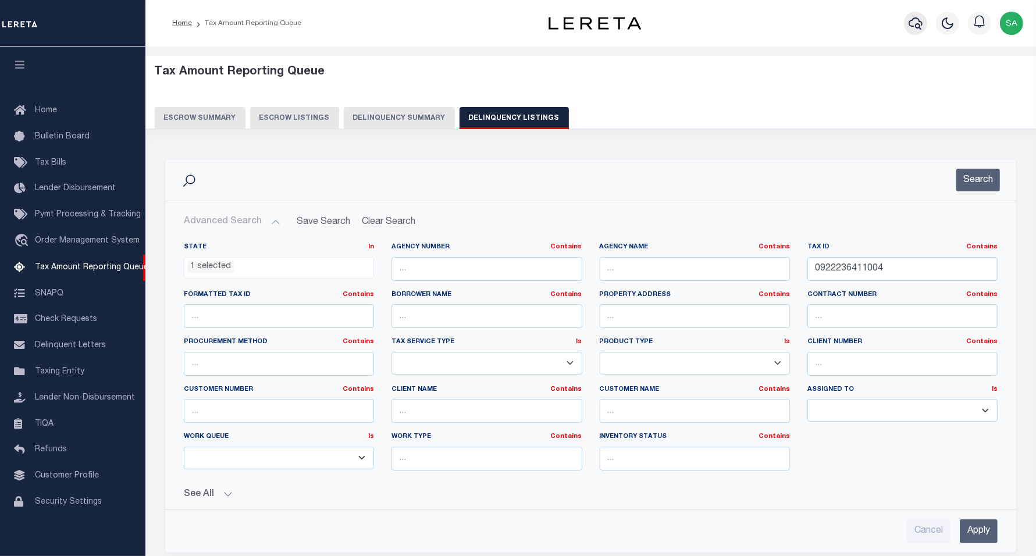
click at [915, 27] on icon "button" at bounding box center [916, 23] width 14 height 12
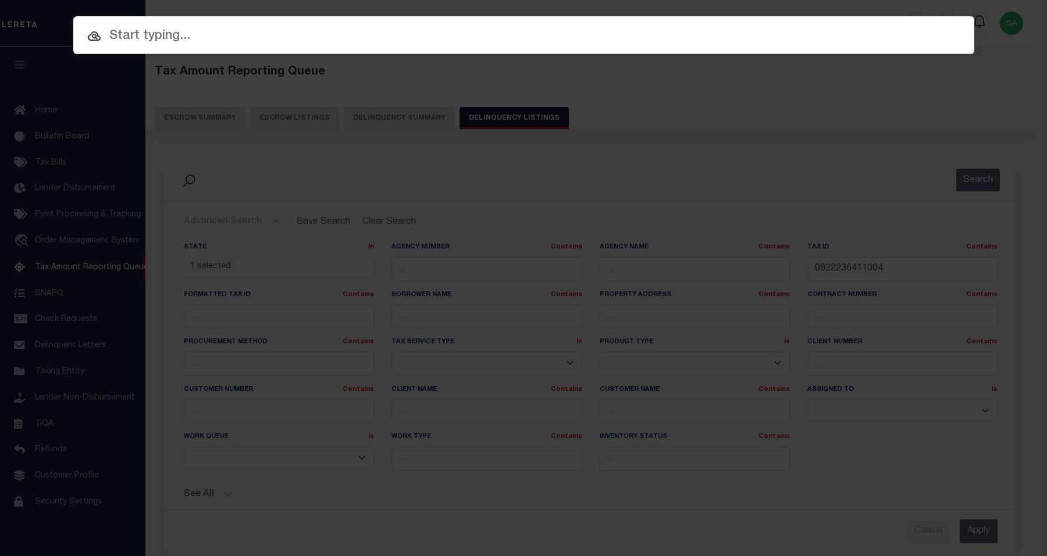
click at [325, 31] on input "text" at bounding box center [523, 36] width 901 height 20
paste input "0922236411004"
type input "0922236411004"
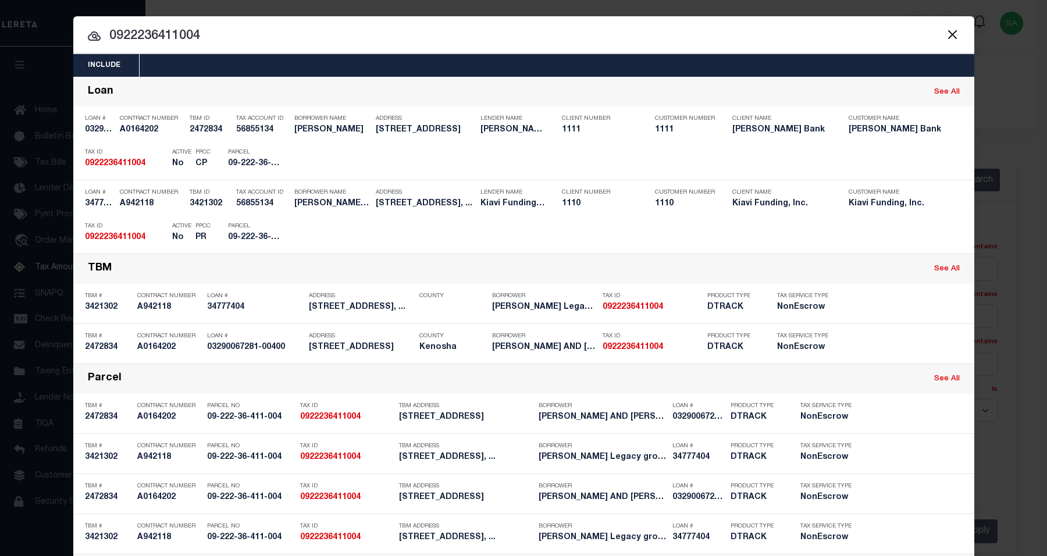
click at [949, 30] on button "Close" at bounding box center [953, 34] width 15 height 15
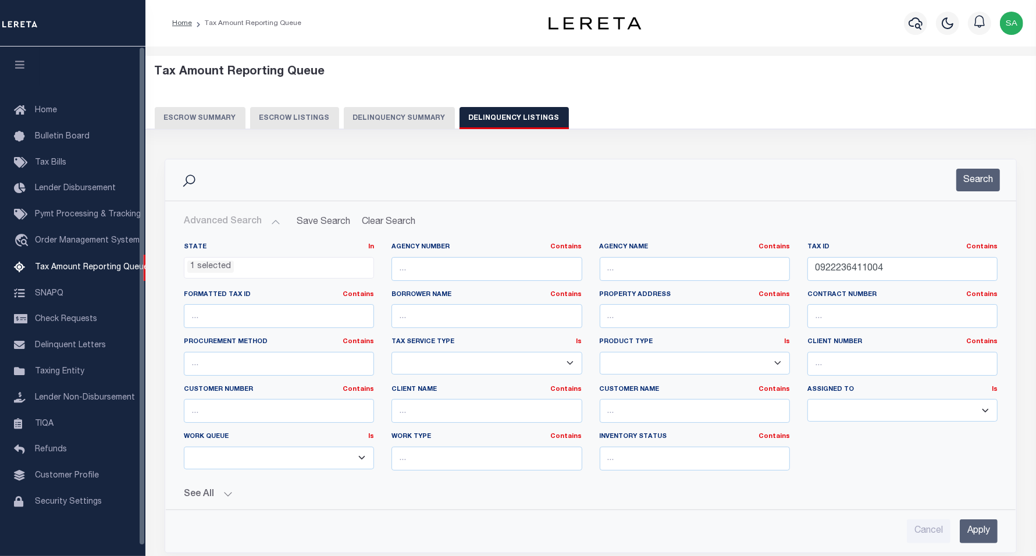
click at [237, 23] on li "Tax Amount Reporting Queue" at bounding box center [246, 23] width 109 height 10
click at [99, 272] on span "Tax Amount Reporting Queue" at bounding box center [91, 268] width 113 height 8
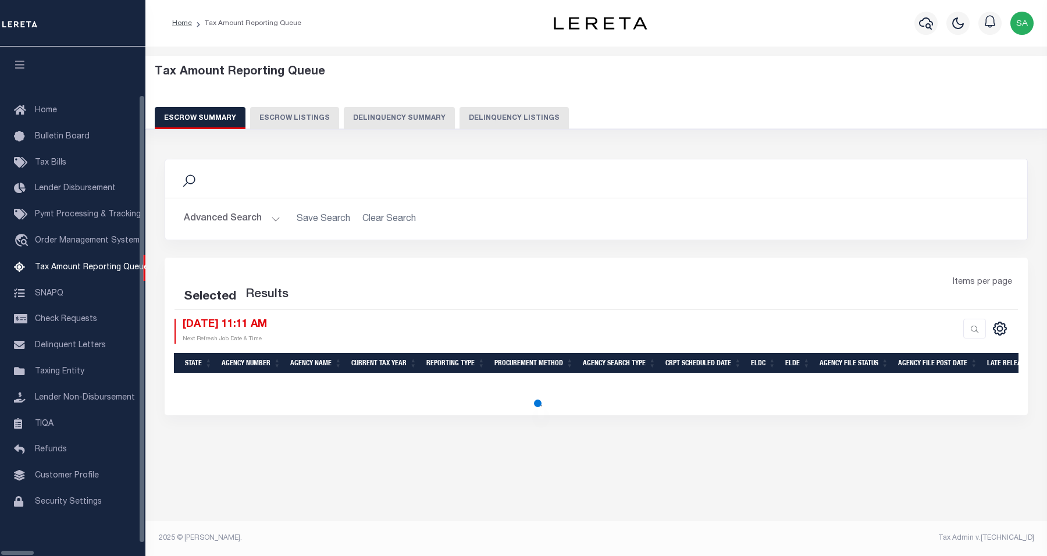
select select "100"
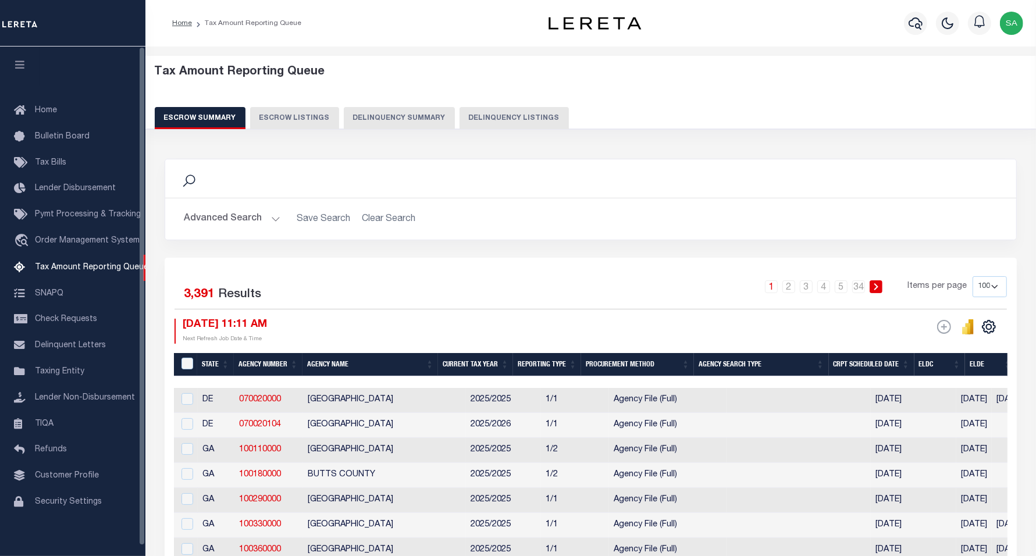
click at [486, 121] on button "Delinquency Listings" at bounding box center [514, 118] width 109 height 22
select select "100"
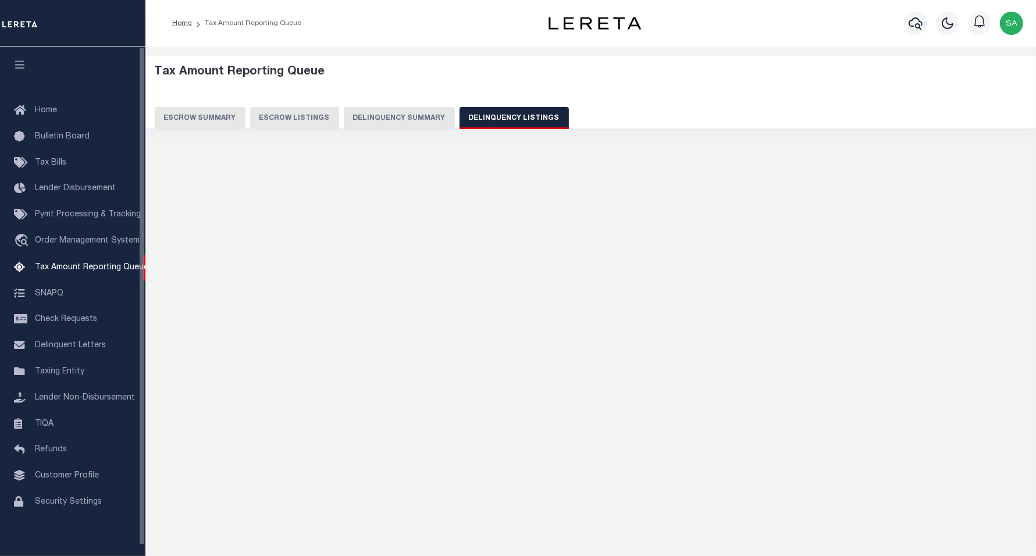
select select "100"
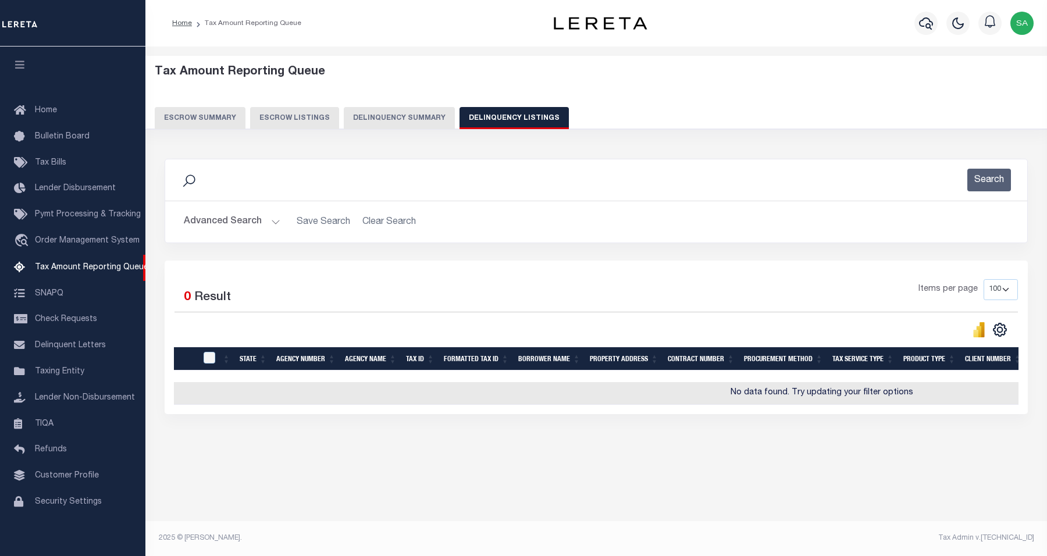
click at [251, 224] on button "Advanced Search" at bounding box center [232, 222] width 97 height 23
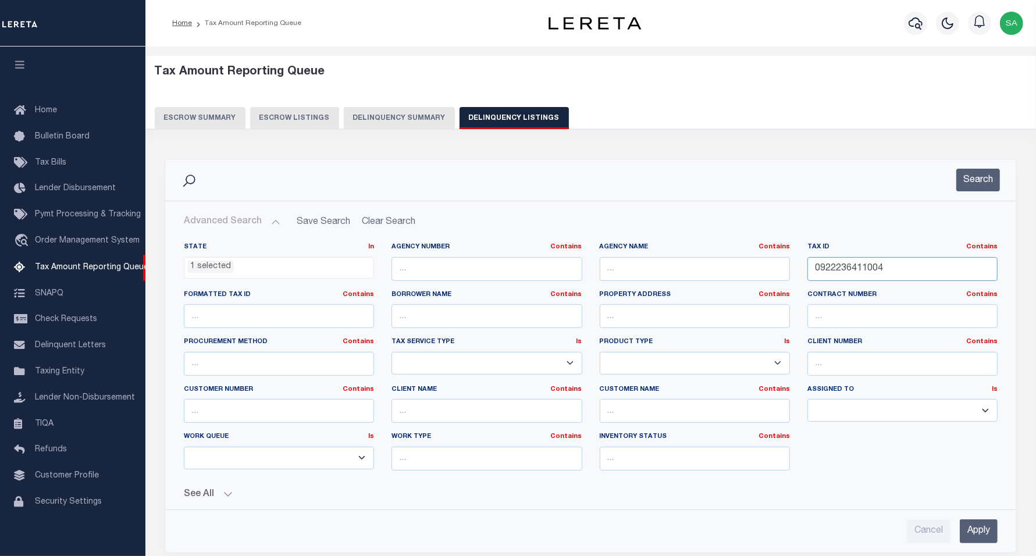
drag, startPoint x: 877, startPoint y: 268, endPoint x: 856, endPoint y: 265, distance: 21.2
click at [878, 268] on input "0922236411004" at bounding box center [903, 269] width 190 height 24
drag, startPoint x: 856, startPoint y: 265, endPoint x: 761, endPoint y: 272, distance: 95.1
click at [761, 272] on div "State In In AK AL AR AZ CA CO CT DC DE FL GA GU HI IA ID IL IN KS KY LA MA MD M…" at bounding box center [591, 361] width 832 height 237
paste input "1222331328009"
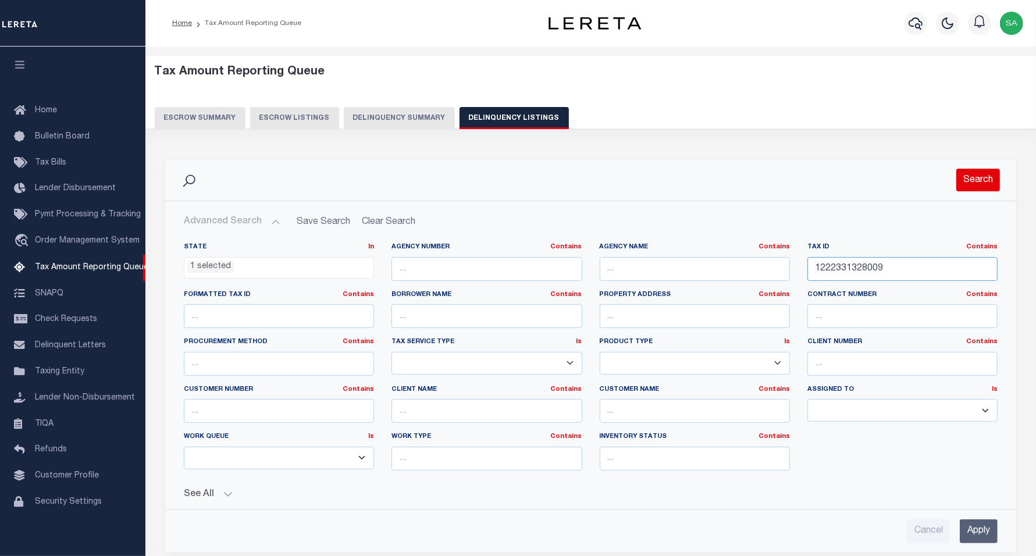
type input "1222331328009"
click at [994, 188] on button "Search" at bounding box center [979, 180] width 44 height 23
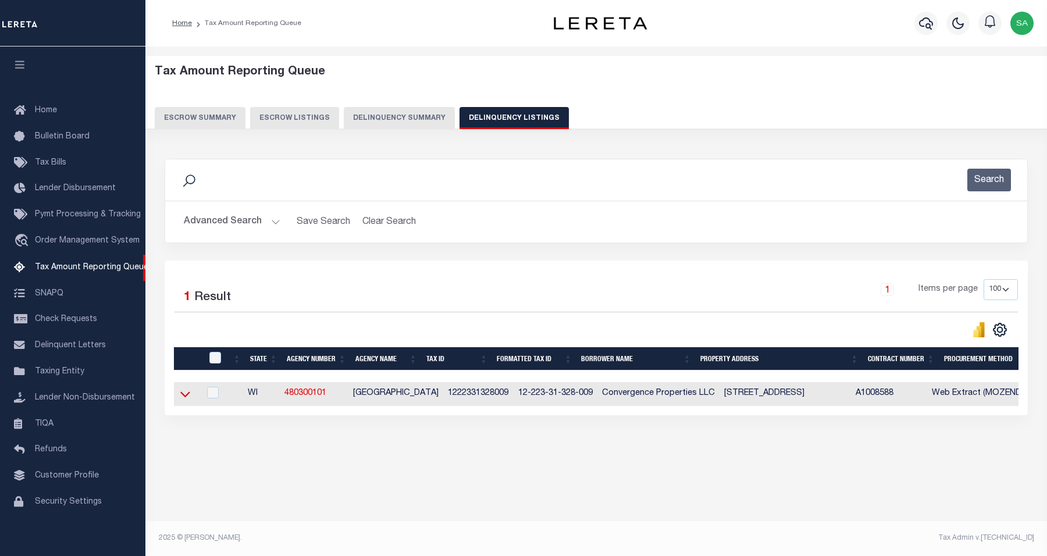
click at [185, 398] on icon at bounding box center [185, 395] width 10 height 6
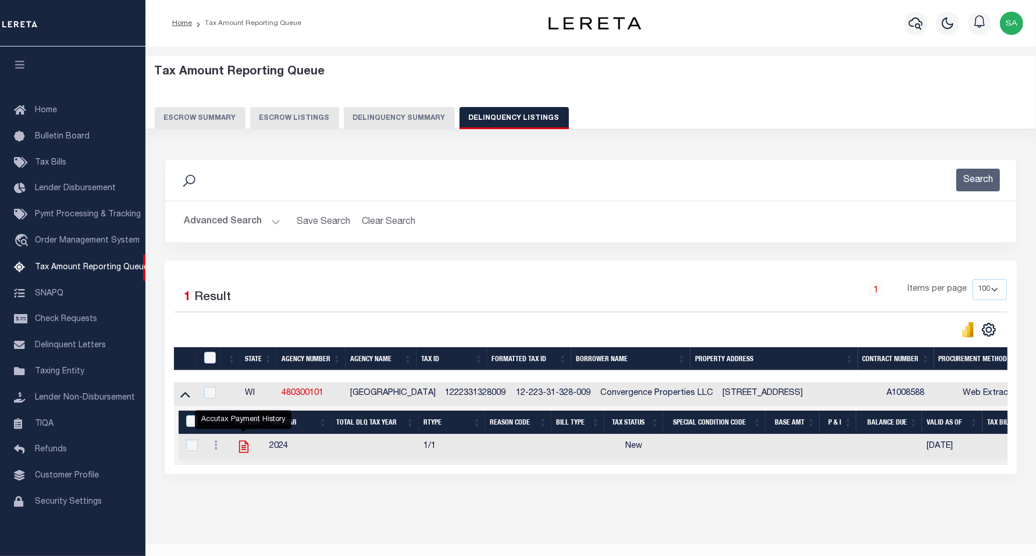
click at [242, 450] on icon "" at bounding box center [243, 447] width 9 height 12
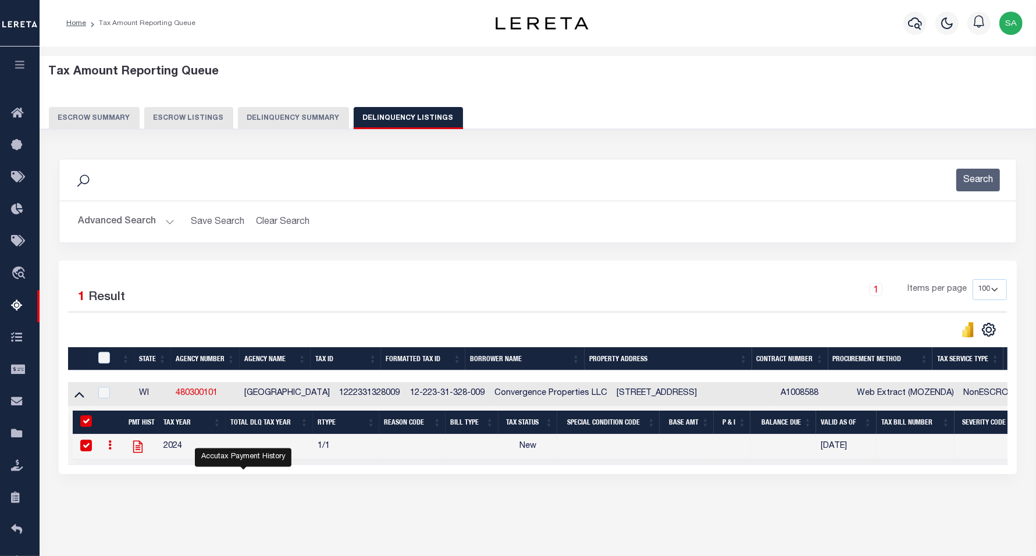
checkbox input "true"
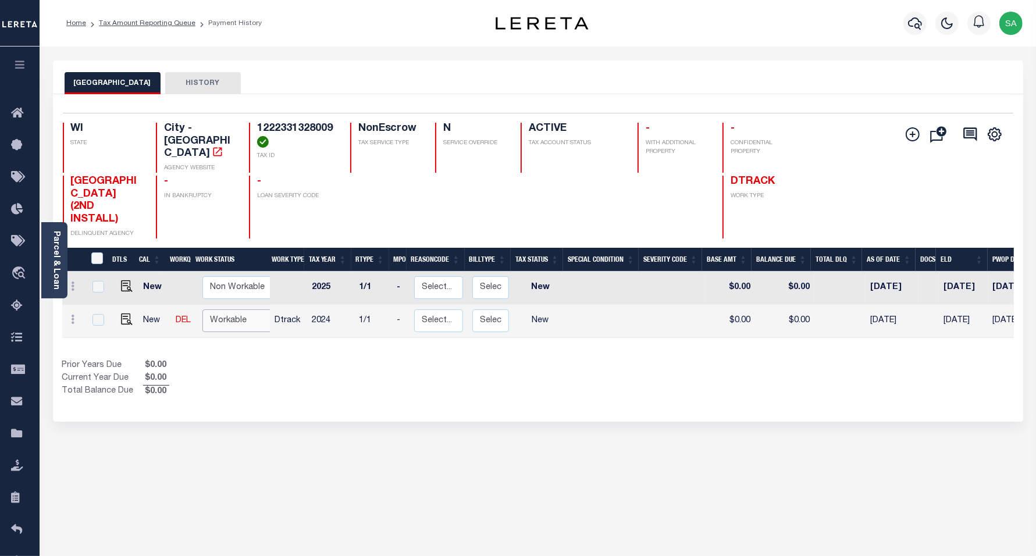
click at [226, 310] on select "Non Workable Workable" at bounding box center [238, 321] width 70 height 23
checkbox input "true"
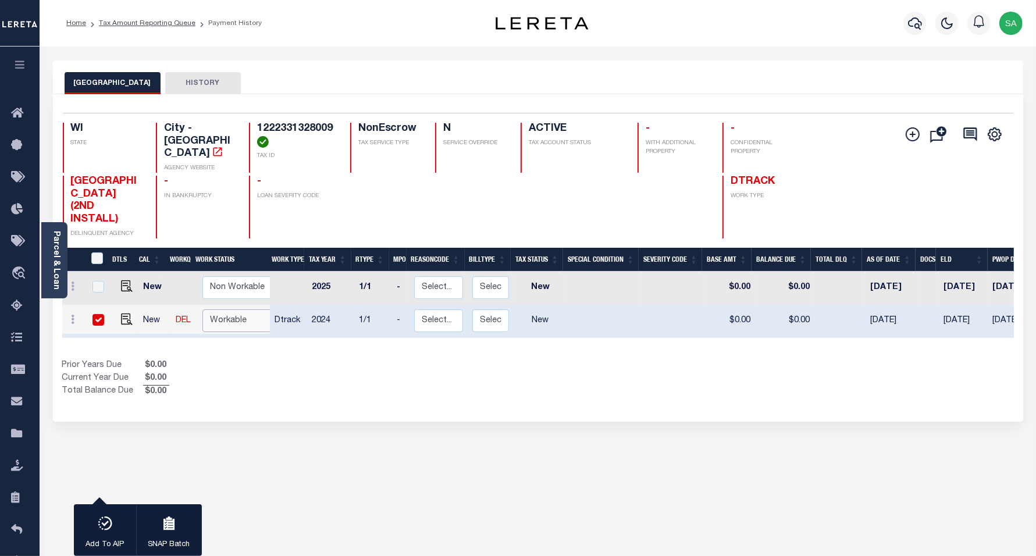
select select "true"
click at [203, 310] on select "Non Workable Workable" at bounding box center [238, 321] width 70 height 23
checkbox input "false"
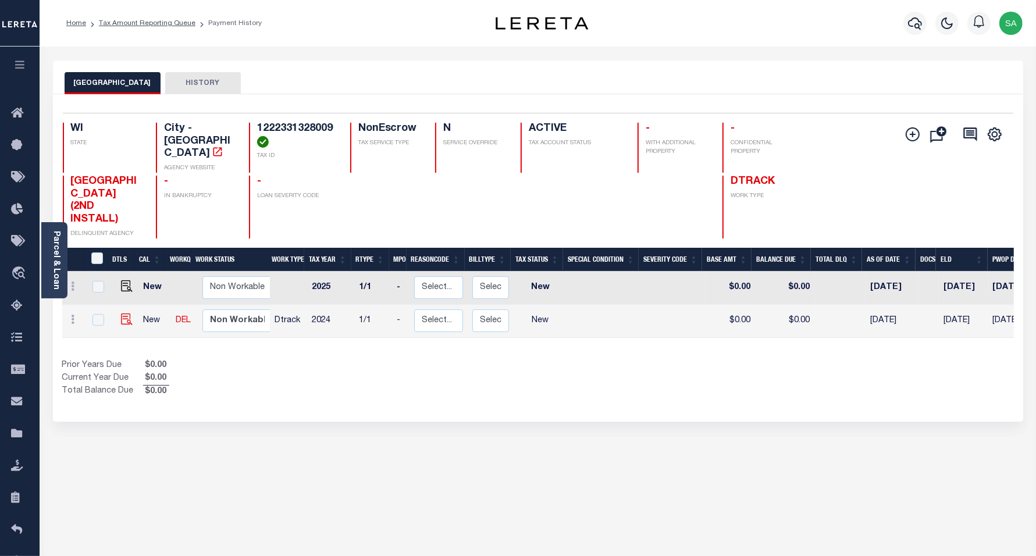
click at [123, 314] on img at bounding box center [127, 320] width 12 height 12
checkbox input "true"
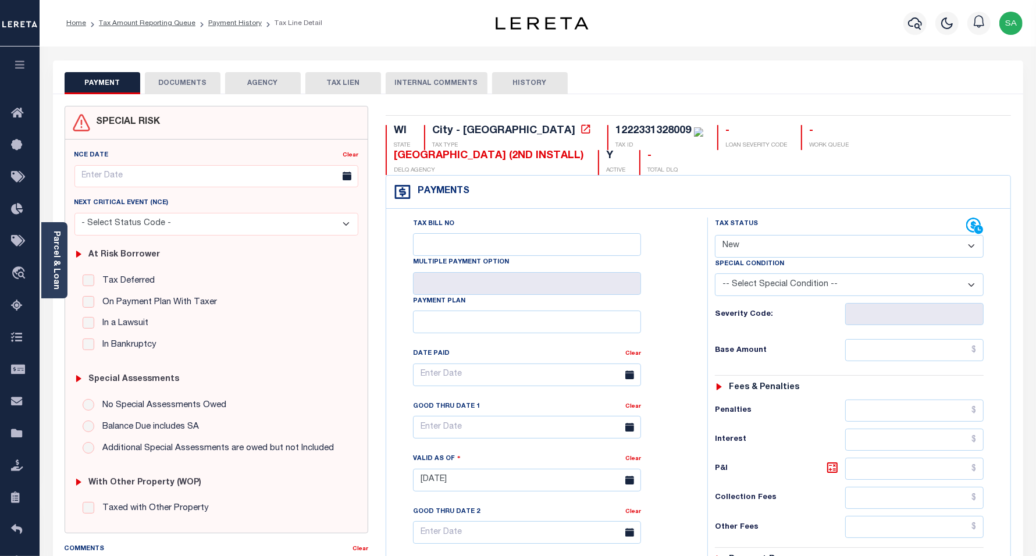
click at [779, 251] on select "- Select Status Code - Open Due/Unpaid Paid Incomplete No Tax Due Internal Refu…" at bounding box center [849, 246] width 269 height 23
select select "PYD"
click at [715, 236] on select "- Select Status Code - Open Due/Unpaid Paid Incomplete No Tax Due Internal Refu…" at bounding box center [849, 246] width 269 height 23
type input "[DATE]"
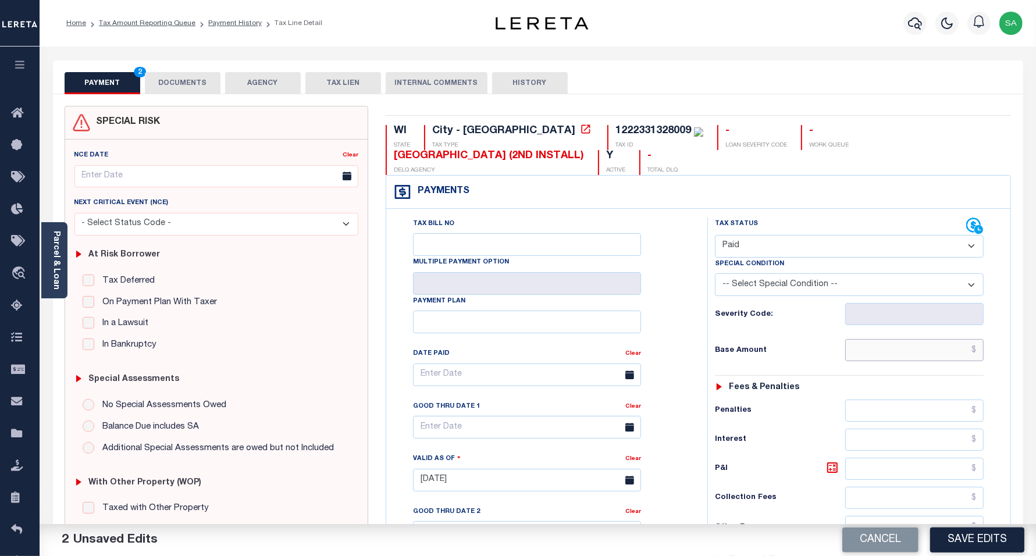
drag, startPoint x: 864, startPoint y: 353, endPoint x: 865, endPoint y: 365, distance: 12.3
click at [865, 354] on input "text" at bounding box center [915, 350] width 138 height 22
type input "$0.00"
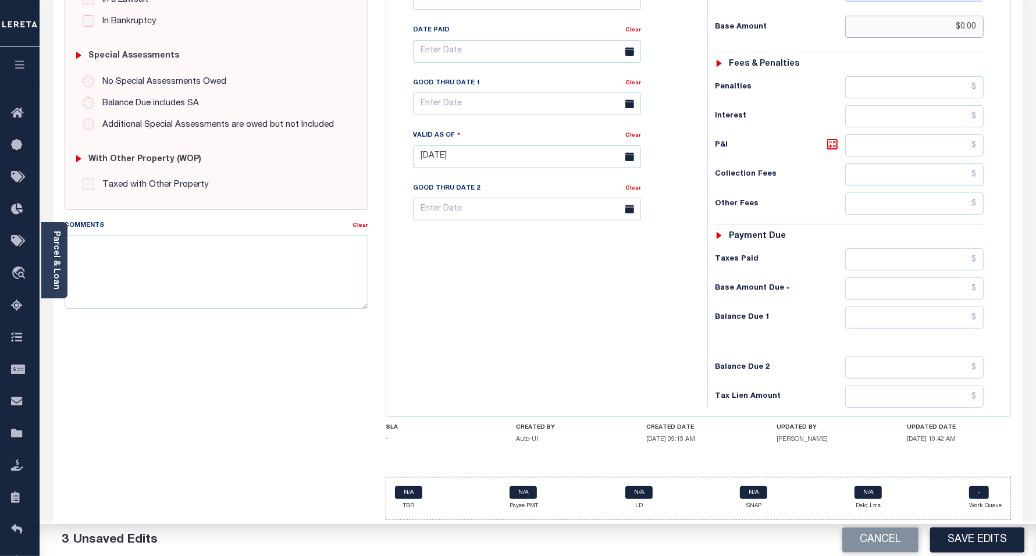
scroll to position [331, 0]
click at [873, 315] on input "text" at bounding box center [915, 318] width 138 height 22
type input "$0.00"
click at [518, 317] on div "Tax Bill No Multiple Payment Option Payment Plan Clear" at bounding box center [544, 151] width 310 height 514
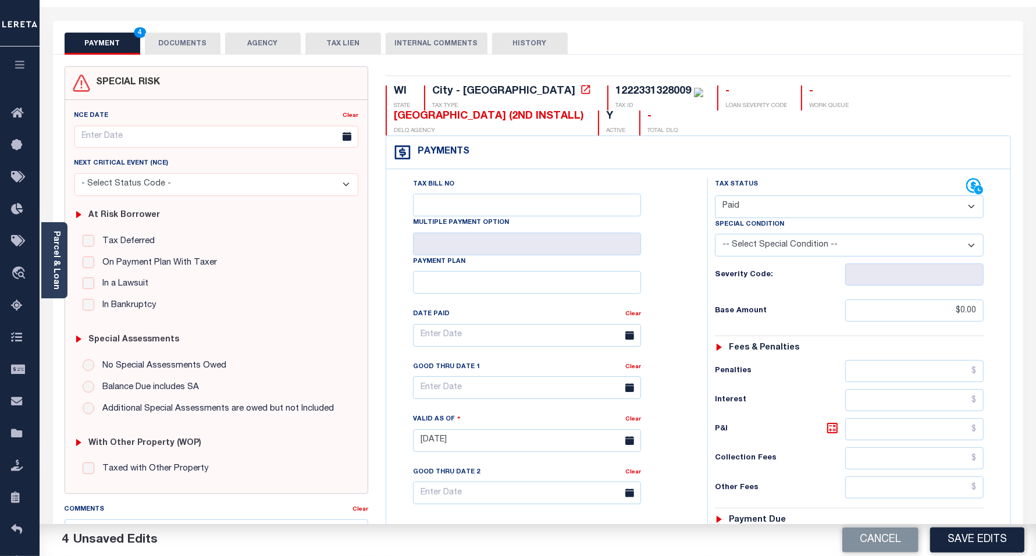
scroll to position [0, 0]
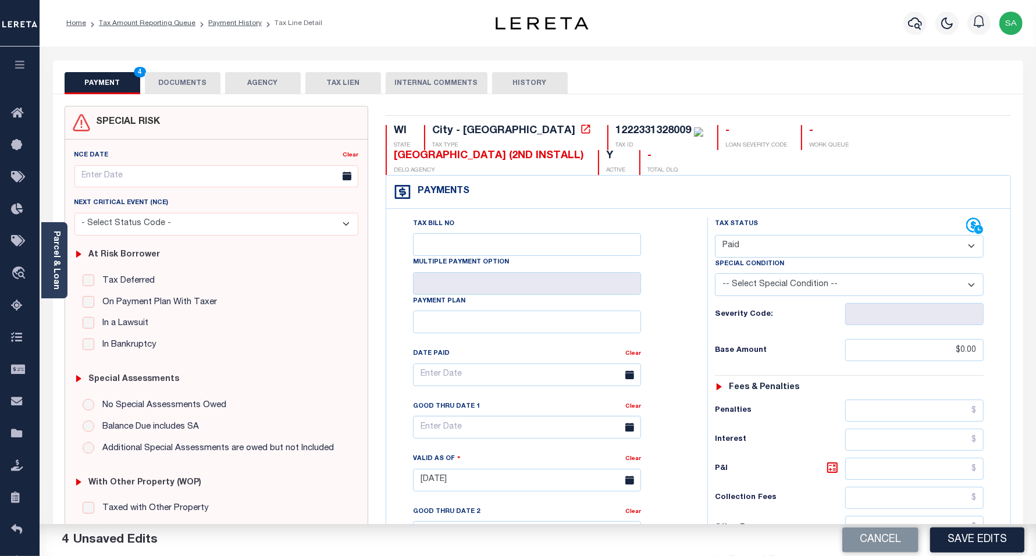
click at [196, 81] on button "DOCUMENTS" at bounding box center [183, 83] width 76 height 22
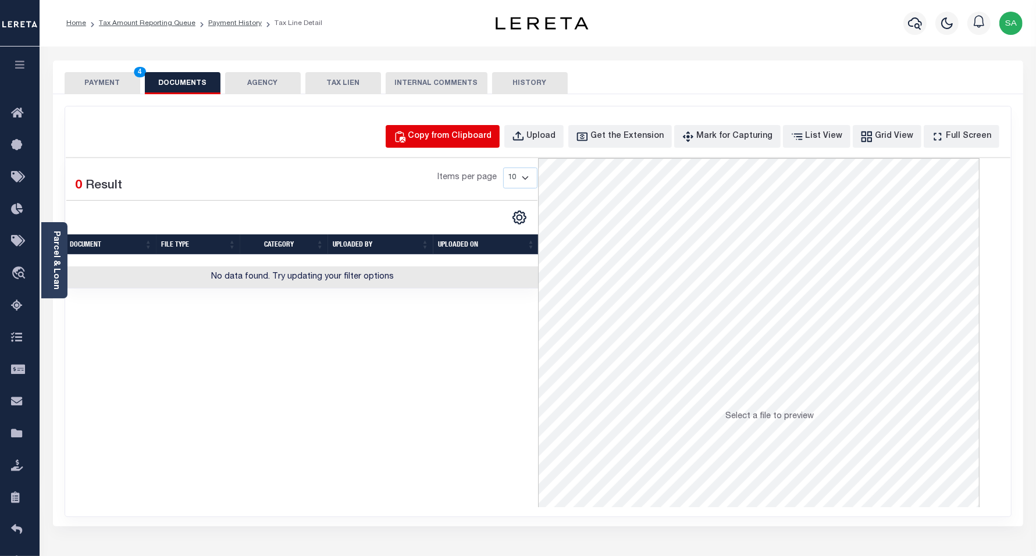
click at [444, 137] on div "Copy from Clipboard" at bounding box center [451, 136] width 84 height 13
select select "POP"
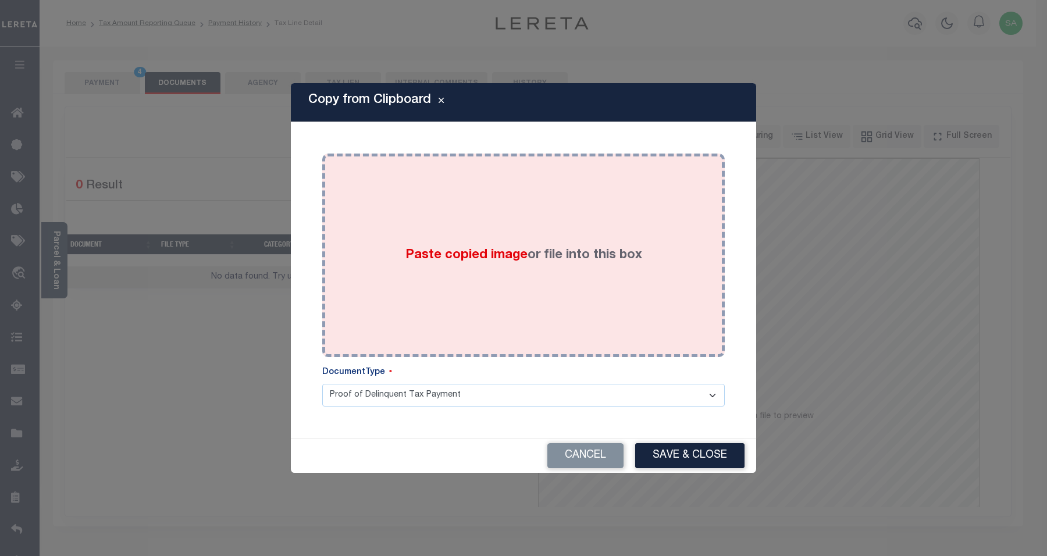
click at [507, 286] on div "Paste copied image or file into this box" at bounding box center [523, 255] width 385 height 186
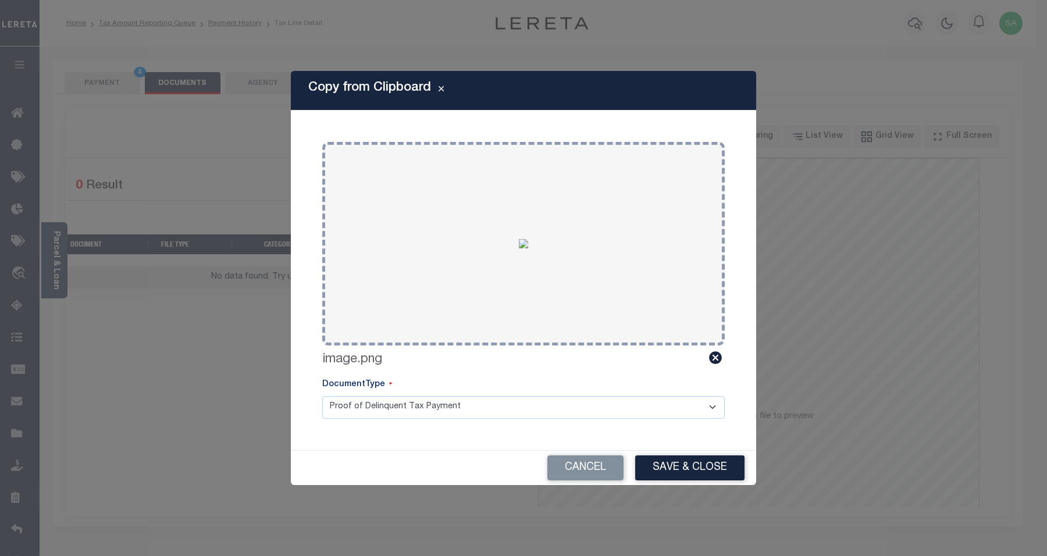
click at [684, 466] on button "Save & Close" at bounding box center [689, 468] width 109 height 25
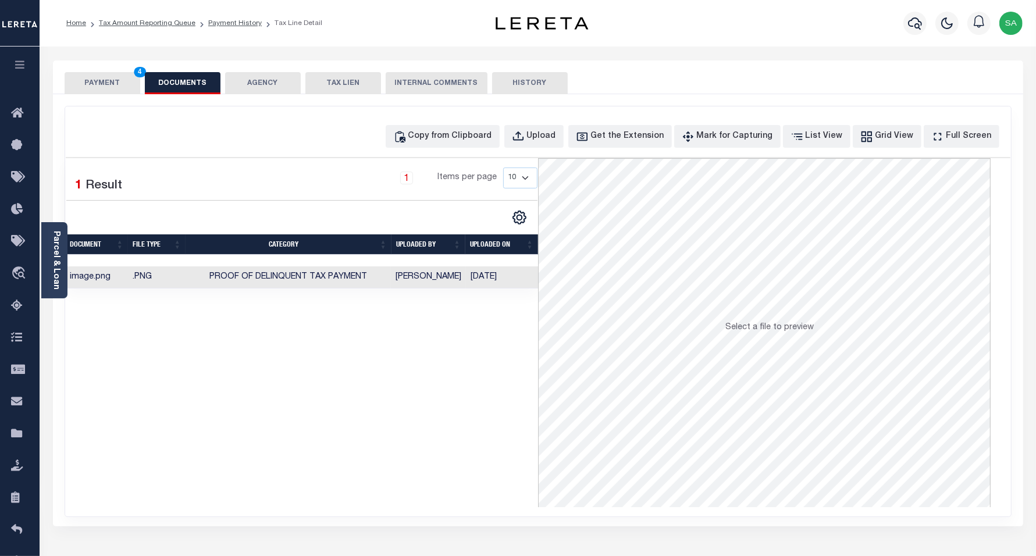
click at [99, 85] on button "PAYMENT 4" at bounding box center [103, 83] width 76 height 22
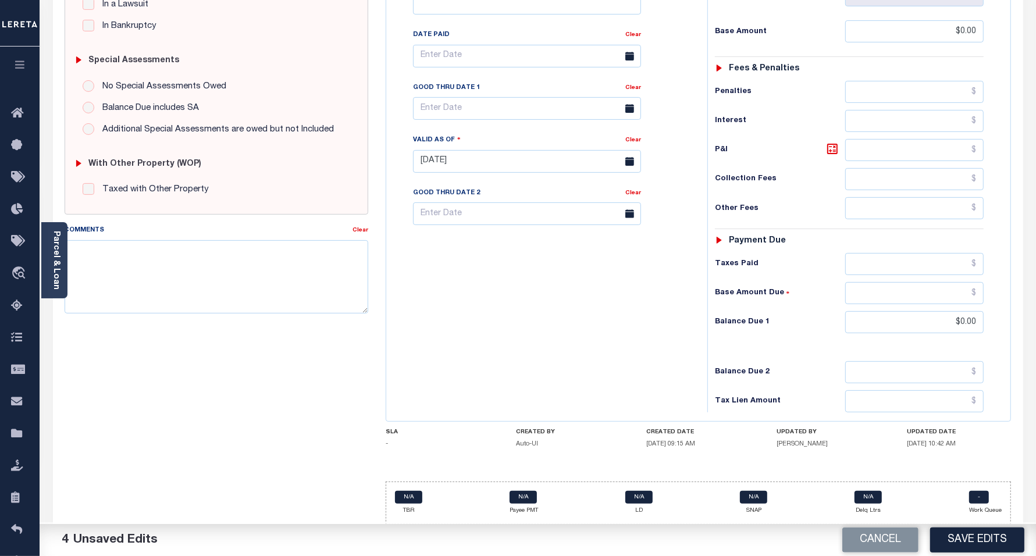
scroll to position [327, 0]
click at [979, 542] on button "Save Edits" at bounding box center [977, 540] width 94 height 25
checkbox input "false"
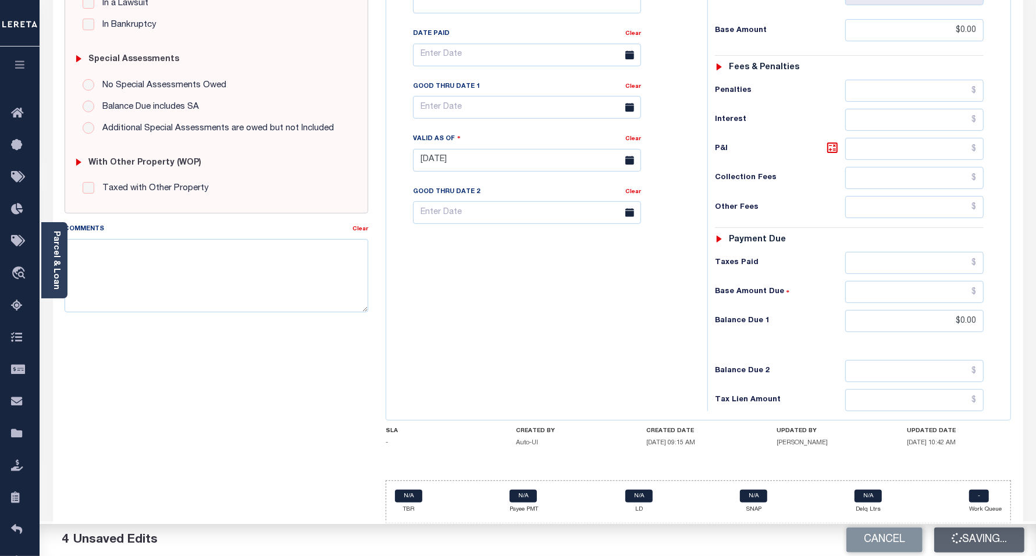
checkbox input "false"
type input "$0"
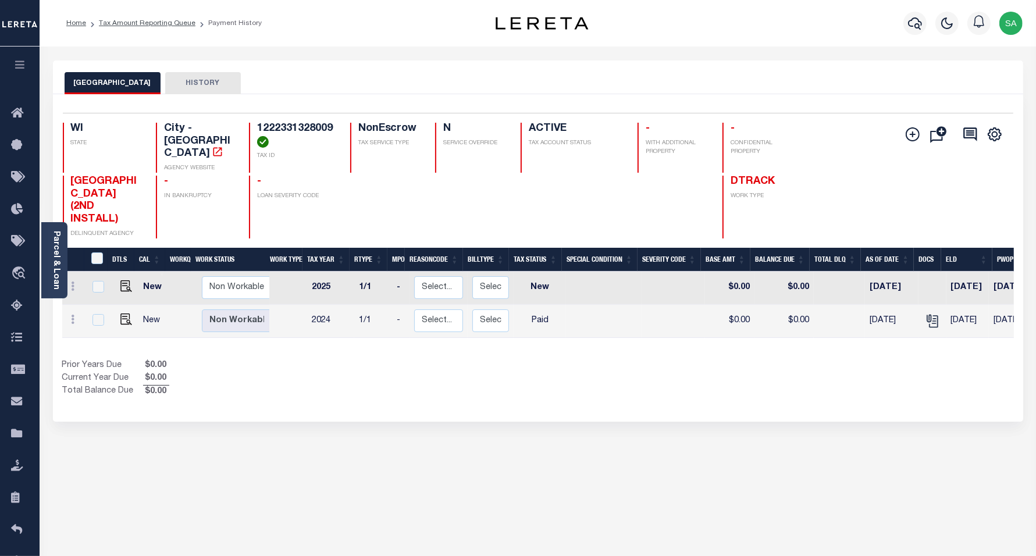
click at [137, 27] on li "Tax Amount Reporting Queue" at bounding box center [140, 23] width 109 height 10
click at [164, 24] on link "Tax Amount Reporting Queue" at bounding box center [147, 23] width 97 height 7
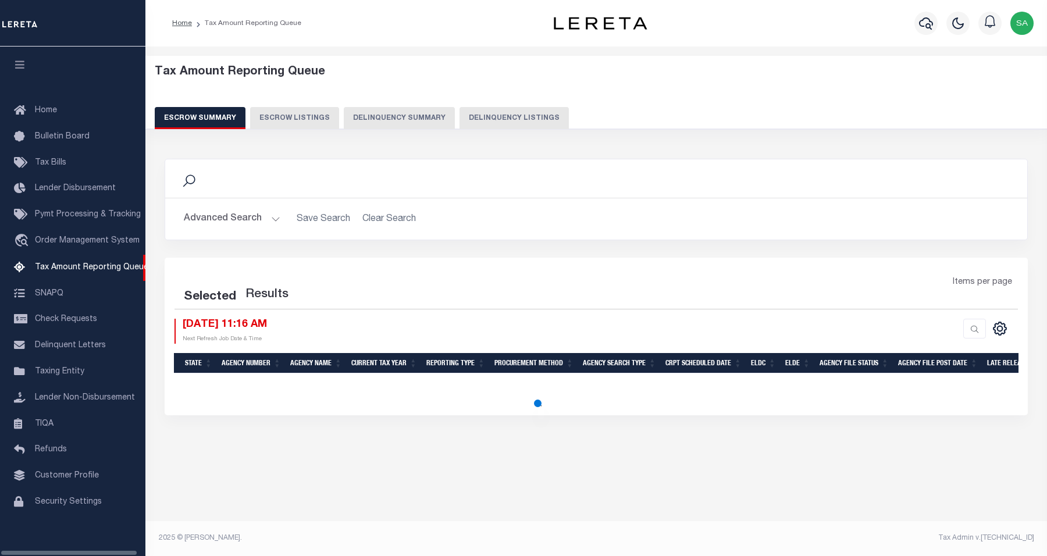
click at [236, 223] on button "Advanced Search" at bounding box center [232, 219] width 97 height 23
select select "100"
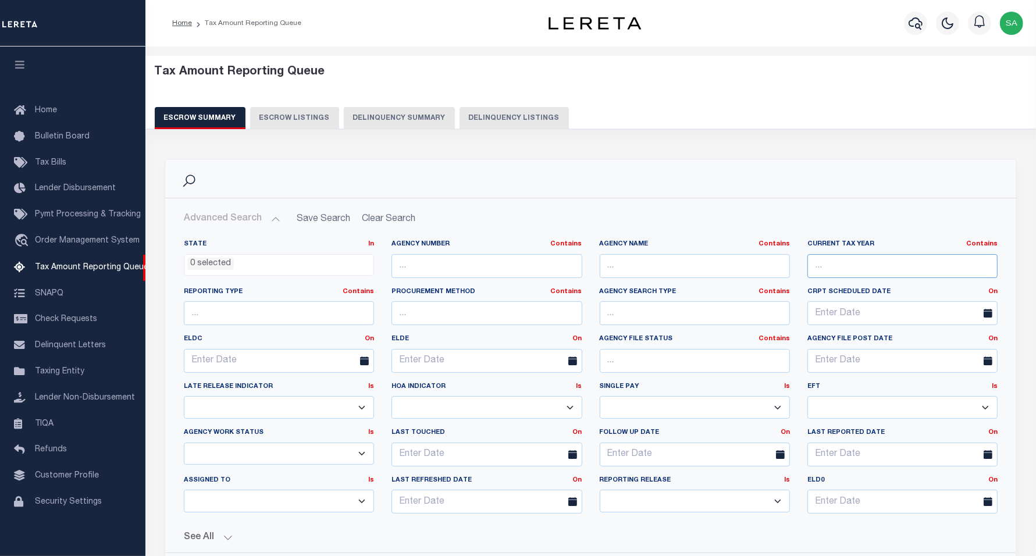
click at [876, 268] on input "text" at bounding box center [903, 266] width 190 height 24
click at [520, 112] on button "Delinquency Listings" at bounding box center [514, 118] width 109 height 22
select select "WI"
select select "100"
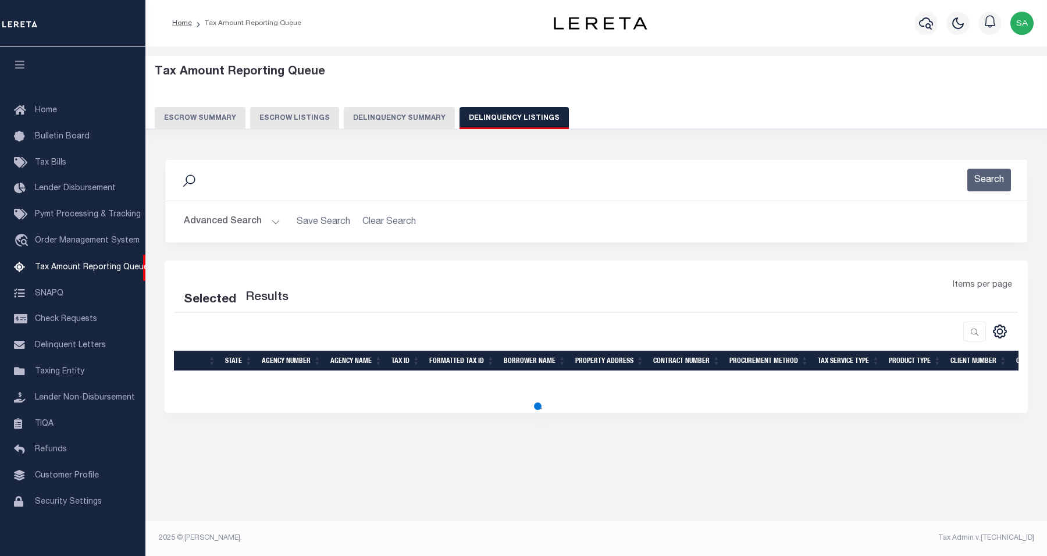
select select "100"
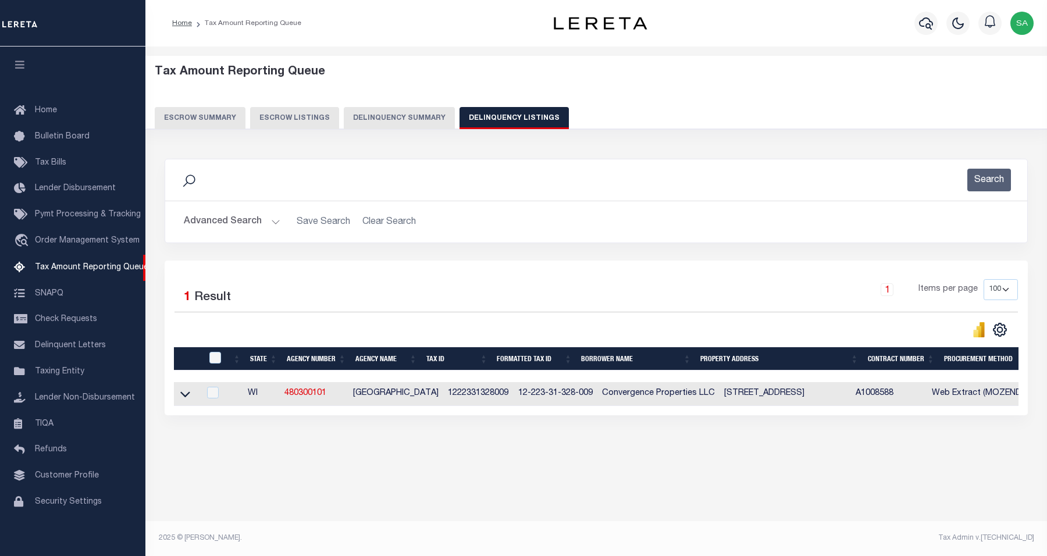
click at [225, 225] on button "Advanced Search" at bounding box center [232, 222] width 97 height 23
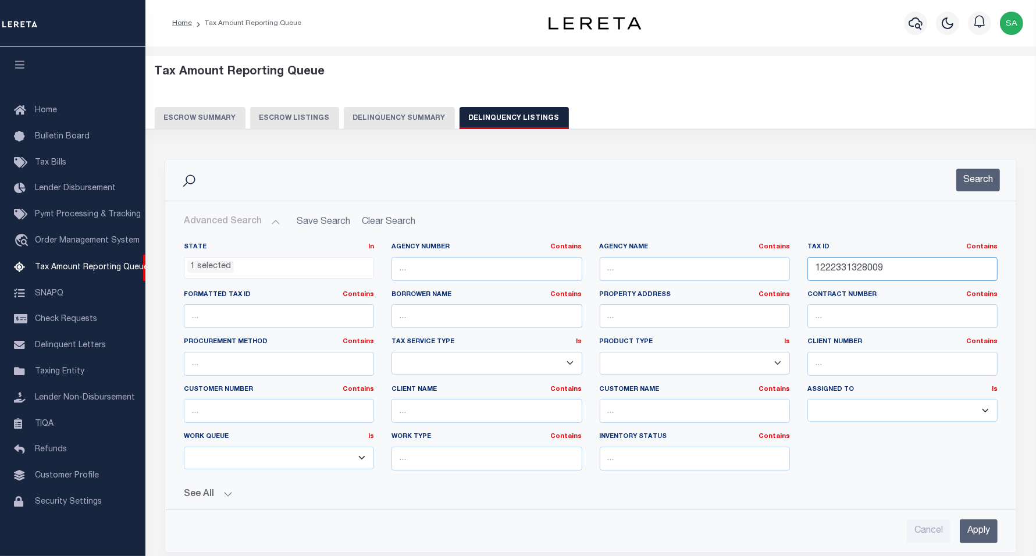
click at [894, 265] on input "1222331328009" at bounding box center [903, 269] width 190 height 24
drag, startPoint x: 892, startPoint y: 267, endPoint x: 691, endPoint y: 257, distance: 201.0
click at [691, 257] on div "State In In AK AL AR AZ CA CO CT DC DE FL GA GU HI IA ID IL IN KS [GEOGRAPHIC_D…" at bounding box center [591, 361] width 832 height 237
paste input "09-222-36-411-004"
type input "09-222-36-411-004"
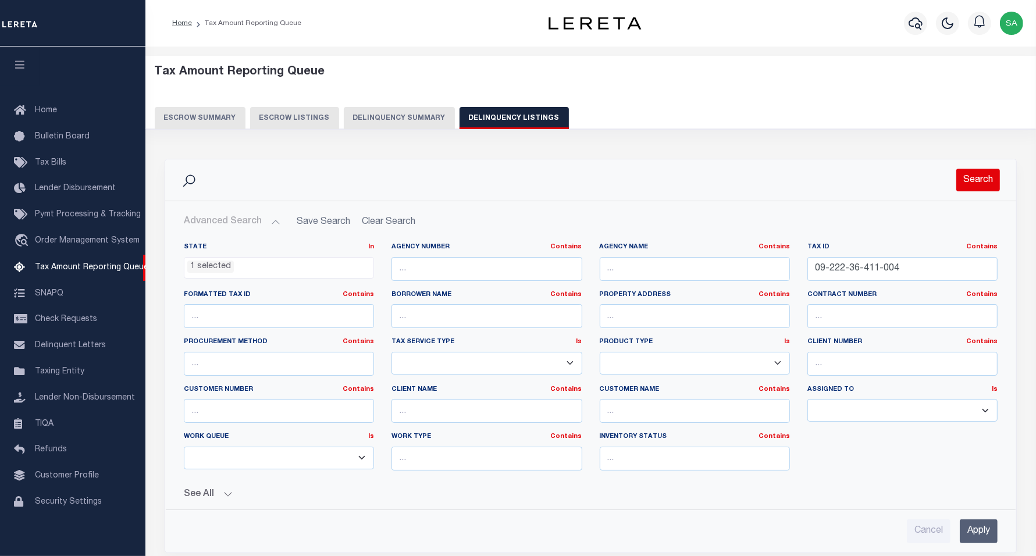
click at [976, 190] on button "Search" at bounding box center [979, 180] width 44 height 23
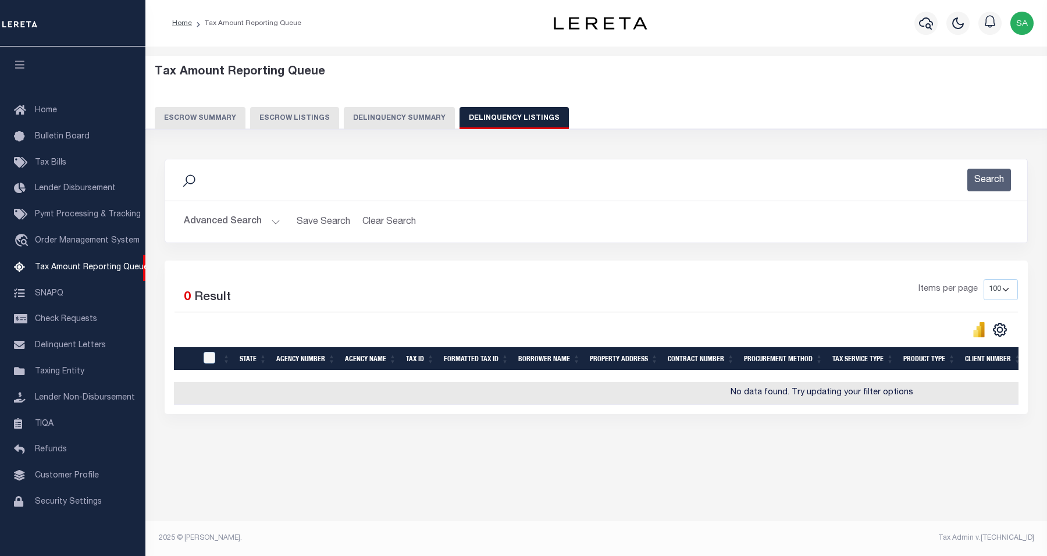
click at [222, 224] on button "Advanced Search" at bounding box center [232, 222] width 97 height 23
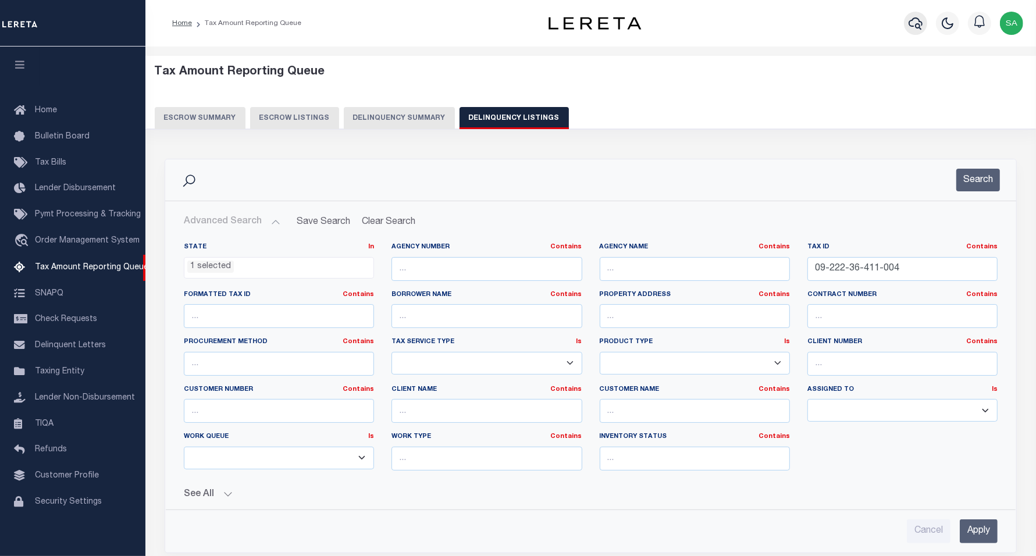
click at [915, 26] on icon "button" at bounding box center [916, 23] width 14 height 14
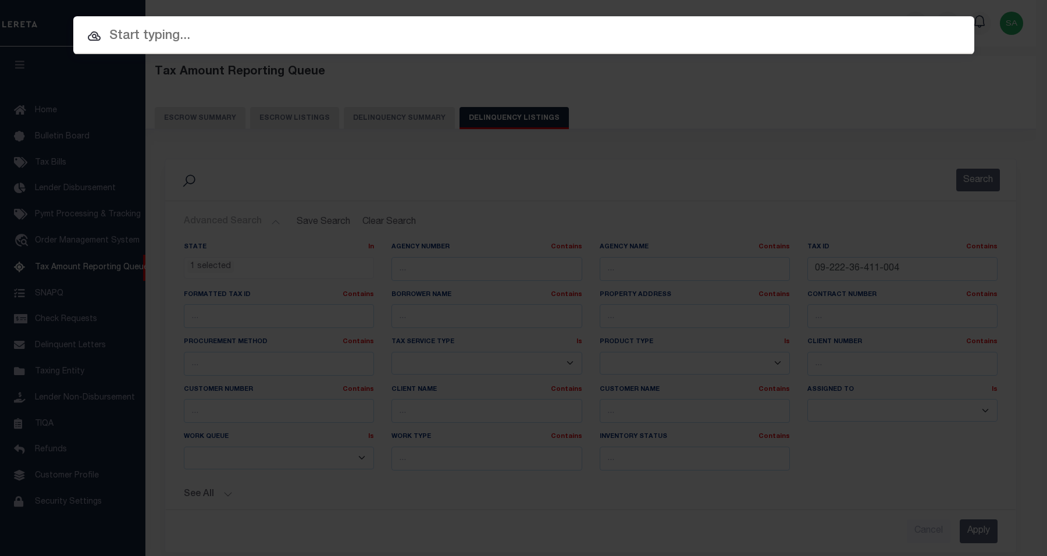
click at [388, 37] on input "text" at bounding box center [523, 36] width 901 height 20
paste input "09-222-36-411-004"
type input "09-222-36-411-004"
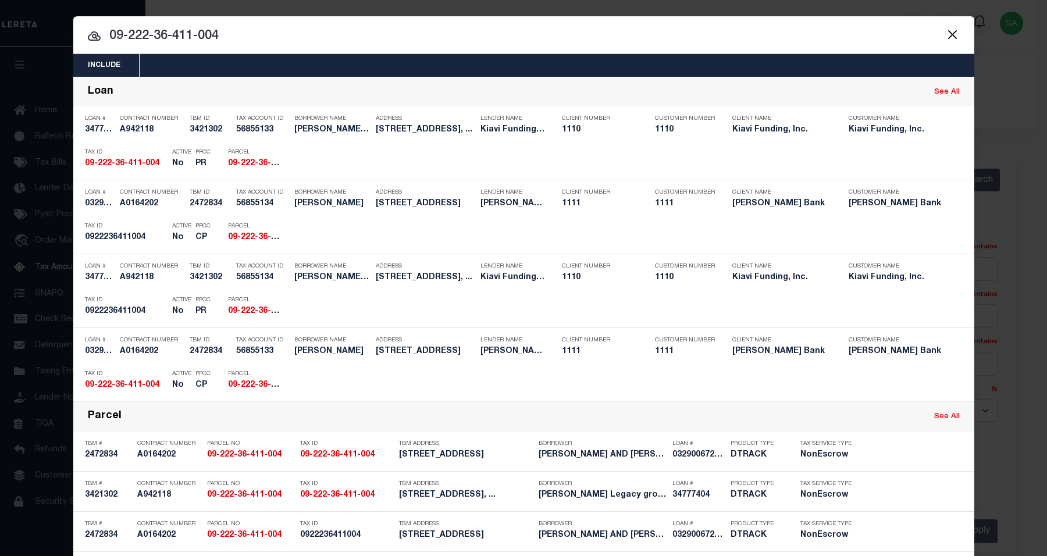
click at [946, 38] on button "Close" at bounding box center [953, 34] width 15 height 15
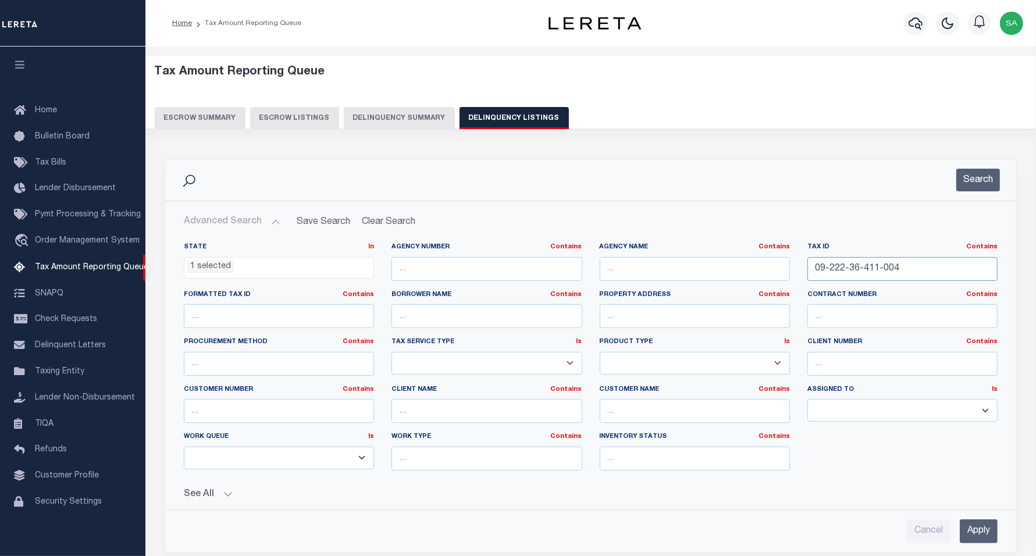
click at [950, 271] on input "09-222-36-411-004" at bounding box center [903, 269] width 190 height 24
click at [944, 267] on input "09-222-36-411-004" at bounding box center [903, 269] width 190 height 24
click at [915, 268] on input "09-222-36-411-004" at bounding box center [903, 269] width 190 height 24
click at [715, 268] on div "State In In AK AL AR AZ CA CO CT DC DE FL GA GU HI IA ID IL IN KS KY LA MA MD M…" at bounding box center [591, 361] width 832 height 237
paste input "30-4-220-021-0200"
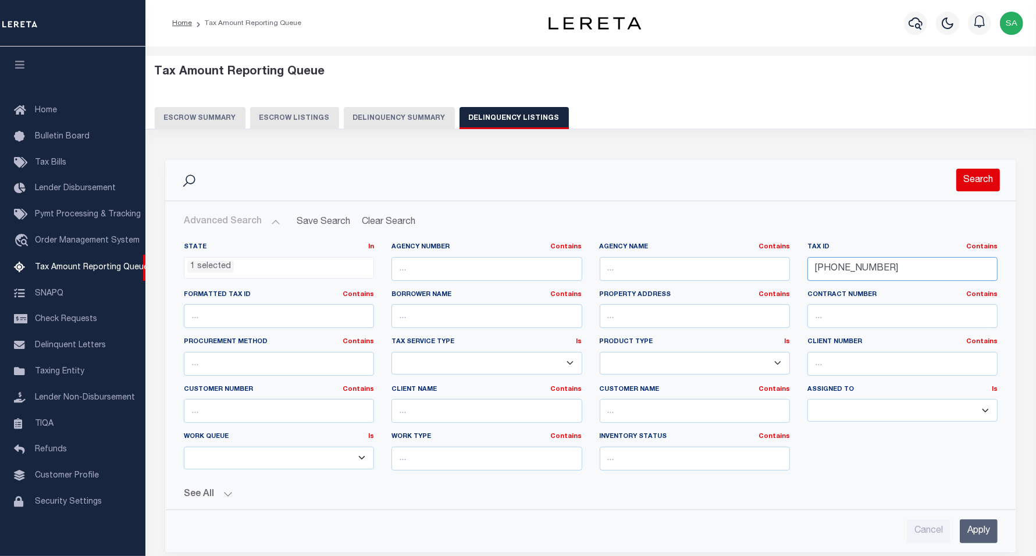
type input "30-4-220-021-0200"
click at [981, 172] on button "Search" at bounding box center [979, 180] width 44 height 23
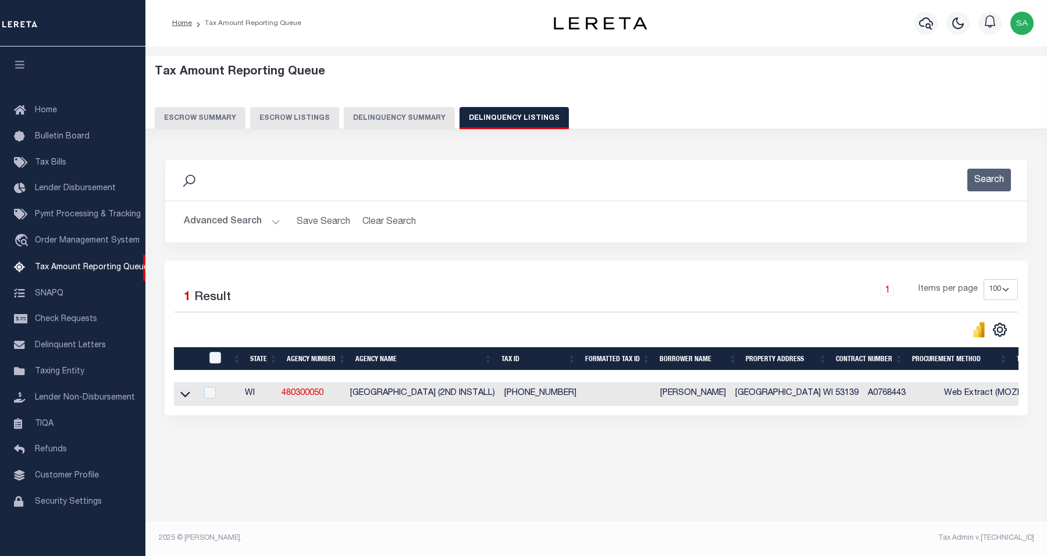
click at [182, 399] on icon at bounding box center [185, 394] width 10 height 12
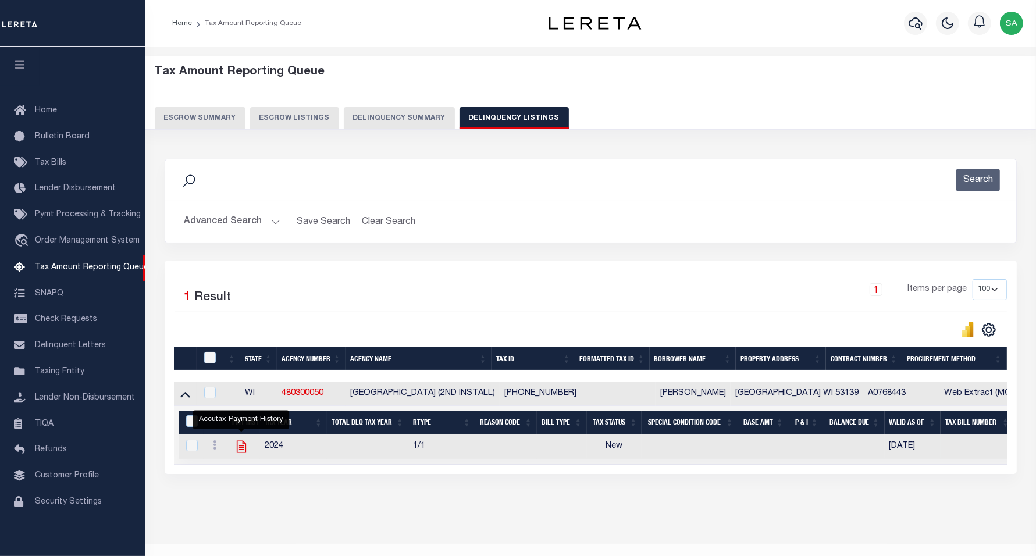
click at [242, 452] on icon "" at bounding box center [241, 446] width 15 height 15
checkbox input "true"
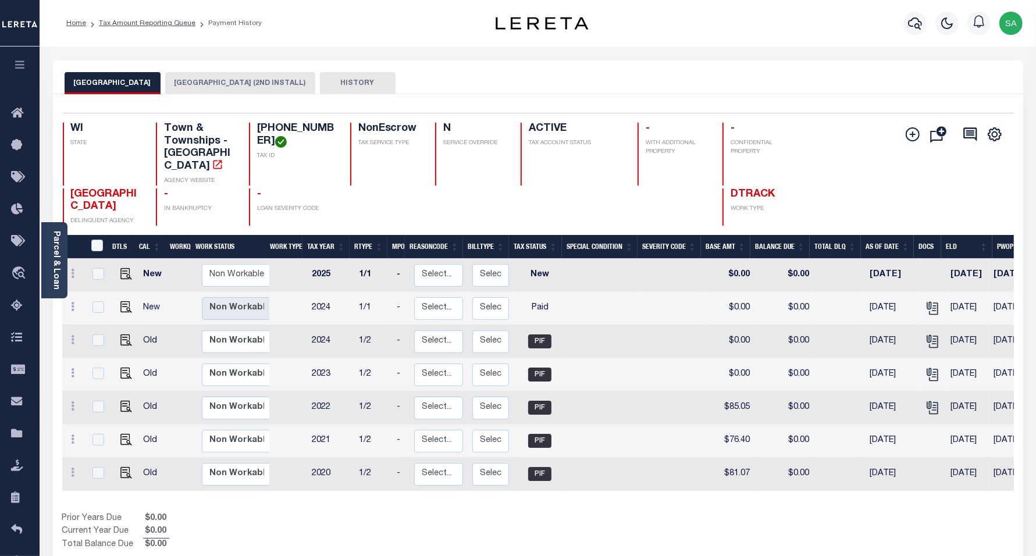
click at [237, 80] on button "KENOSHA COUNTY (2ND INSTALL)" at bounding box center [240, 83] width 150 height 22
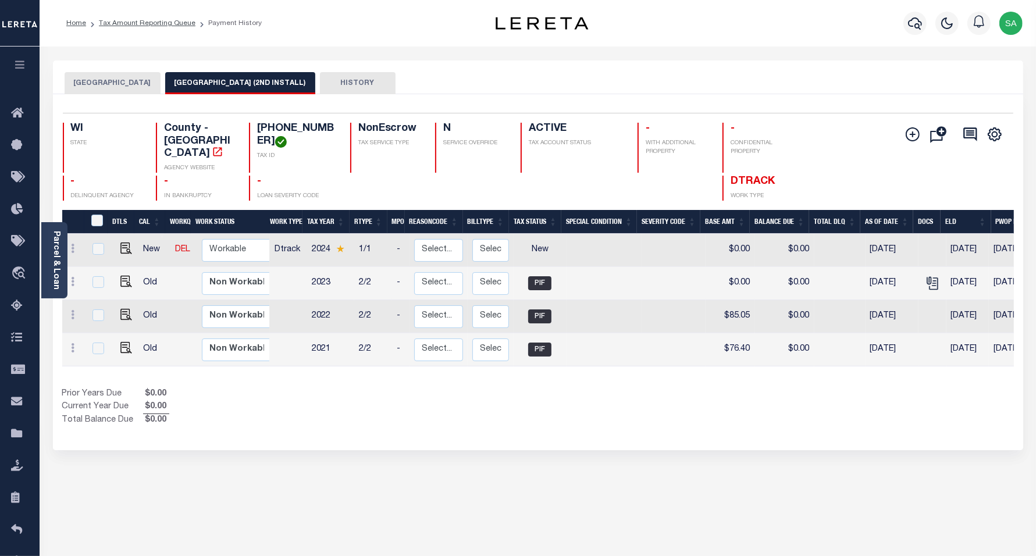
click at [216, 249] on div "Changed by System" at bounding box center [230, 258] width 81 height 19
click at [225, 243] on select "Non Workable Workable" at bounding box center [237, 250] width 70 height 23
checkbox input "true"
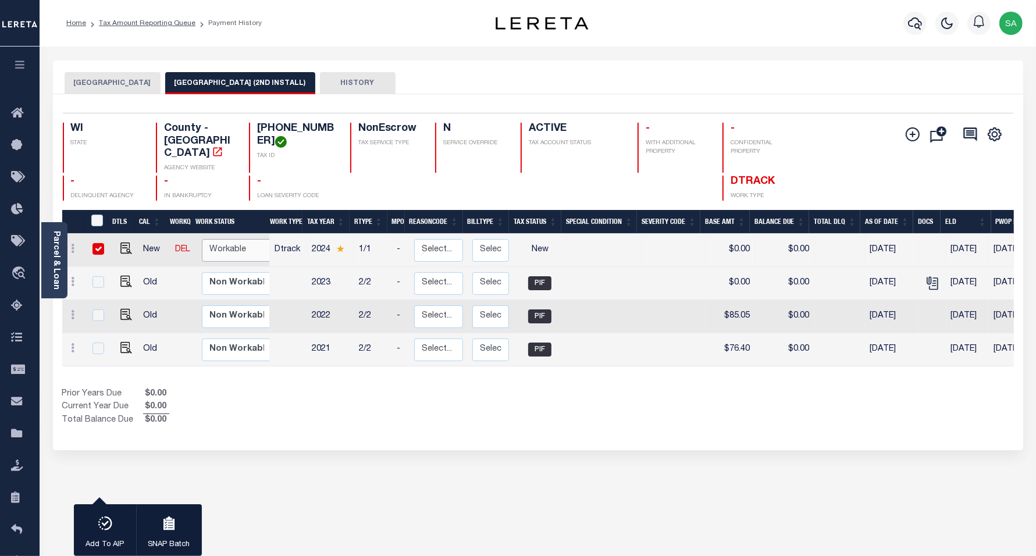
click at [247, 239] on select "Non Workable Workable" at bounding box center [237, 250] width 70 height 23
checkbox input "false"
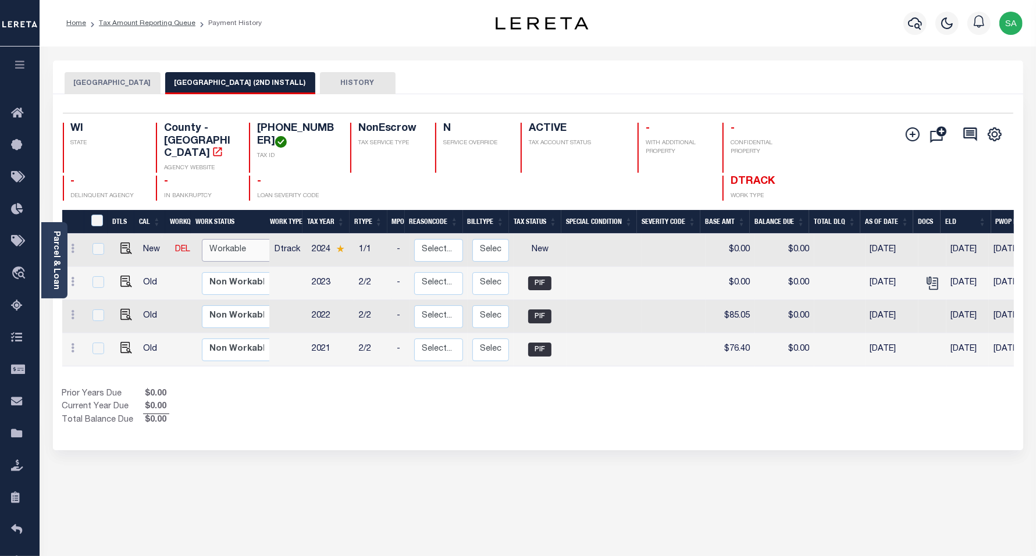
click at [234, 251] on select "Non Workable Workable" at bounding box center [237, 250] width 70 height 23
checkbox input "true"
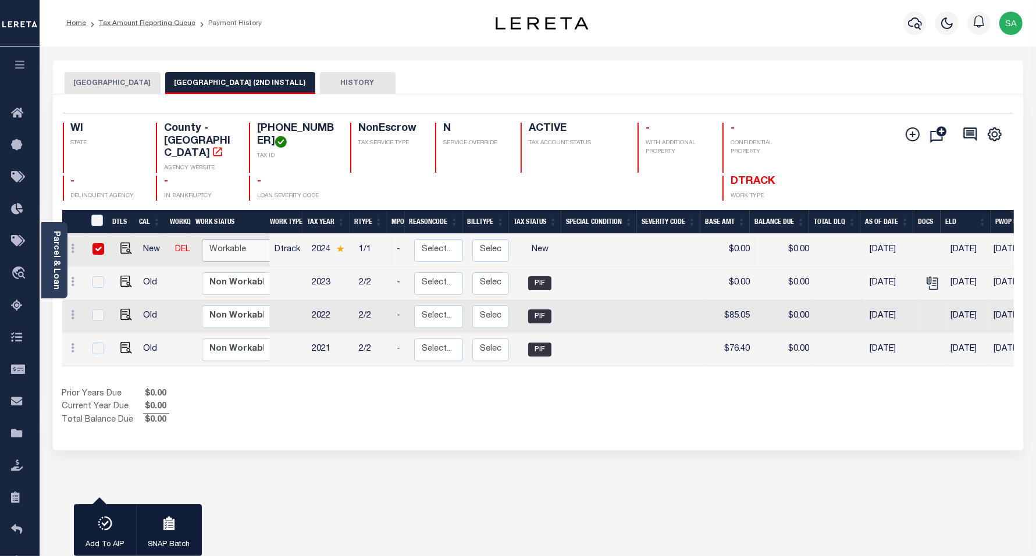
select select "true"
click at [202, 239] on select "Non Workable Workable" at bounding box center [237, 250] width 70 height 23
checkbox input "false"
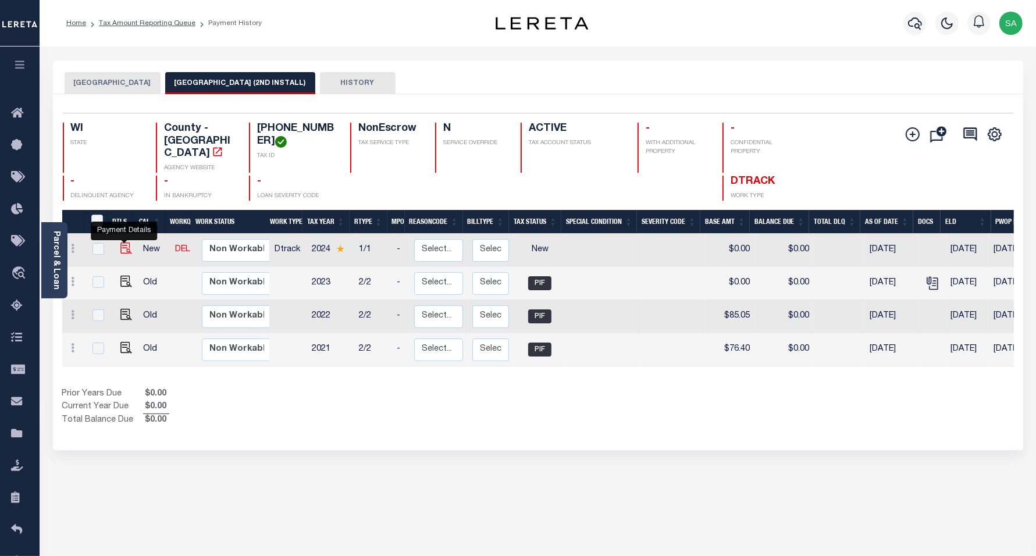
click at [123, 243] on img "" at bounding box center [126, 249] width 12 height 12
checkbox input "true"
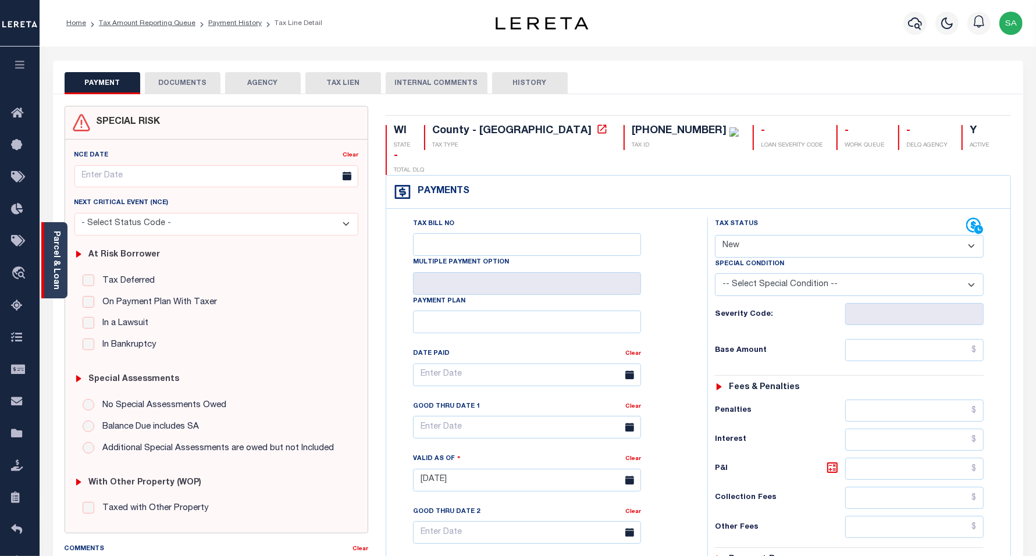
click at [52, 267] on link "Parcel & Loan" at bounding box center [56, 260] width 8 height 59
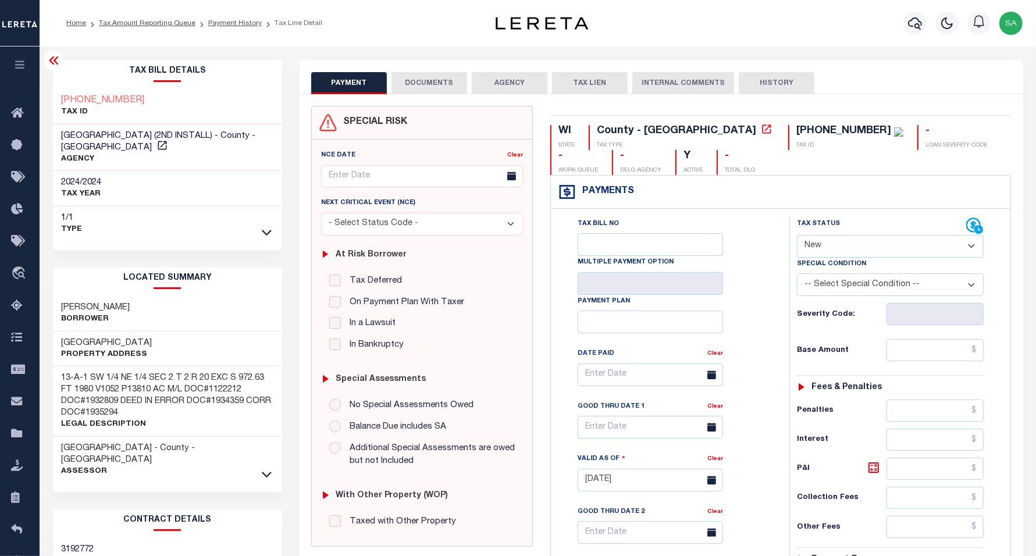
click at [153, 102] on div "[PHONE_NUMBER] TAX ID" at bounding box center [168, 106] width 230 height 35
drag, startPoint x: 120, startPoint y: 96, endPoint x: 54, endPoint y: 93, distance: 66.4
click at [54, 93] on div "[PHONE_NUMBER] TAX ID" at bounding box center [168, 106] width 230 height 35
click at [53, 62] on icon at bounding box center [54, 61] width 14 height 14
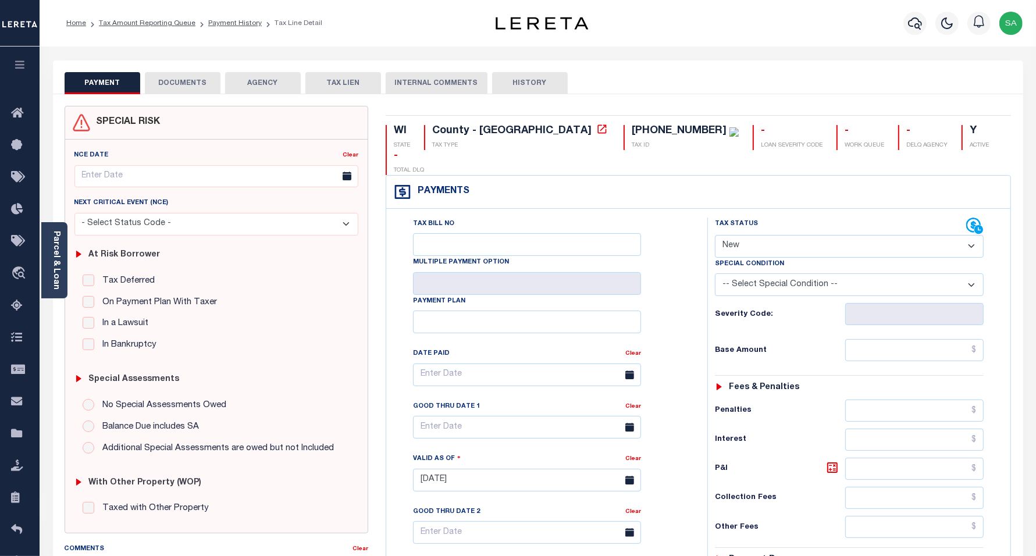
click at [759, 235] on select "- Select Status Code - Open Due/Unpaid Paid Incomplete No Tax Due Internal Refu…" at bounding box center [849, 246] width 269 height 23
select select "PYD"
click at [715, 235] on select "- Select Status Code - Open Due/Unpaid Paid Incomplete No Tax Due Internal Refu…" at bounding box center [849, 246] width 269 height 23
type input "[DATE]"
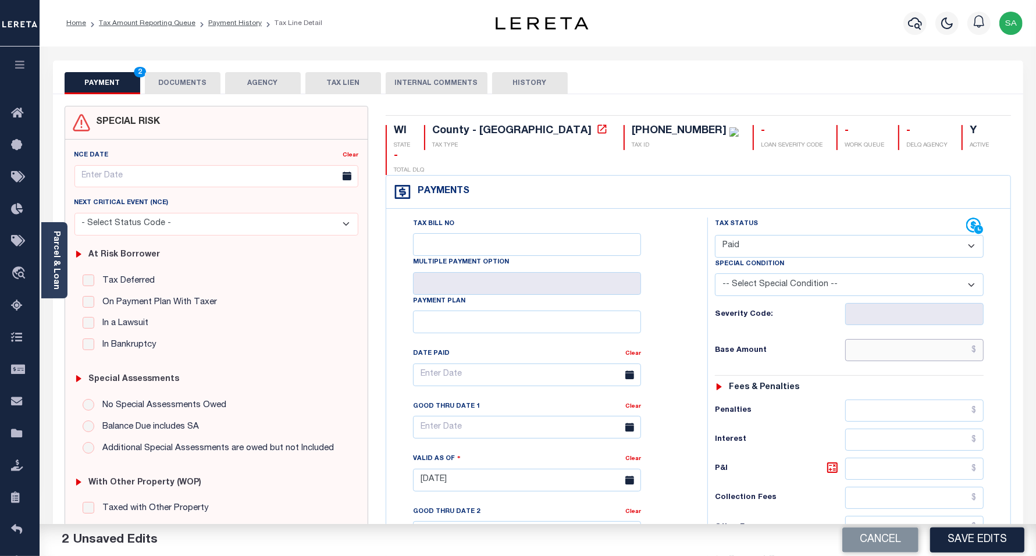
click at [921, 339] on input "text" at bounding box center [915, 350] width 138 height 22
type input "$0.00"
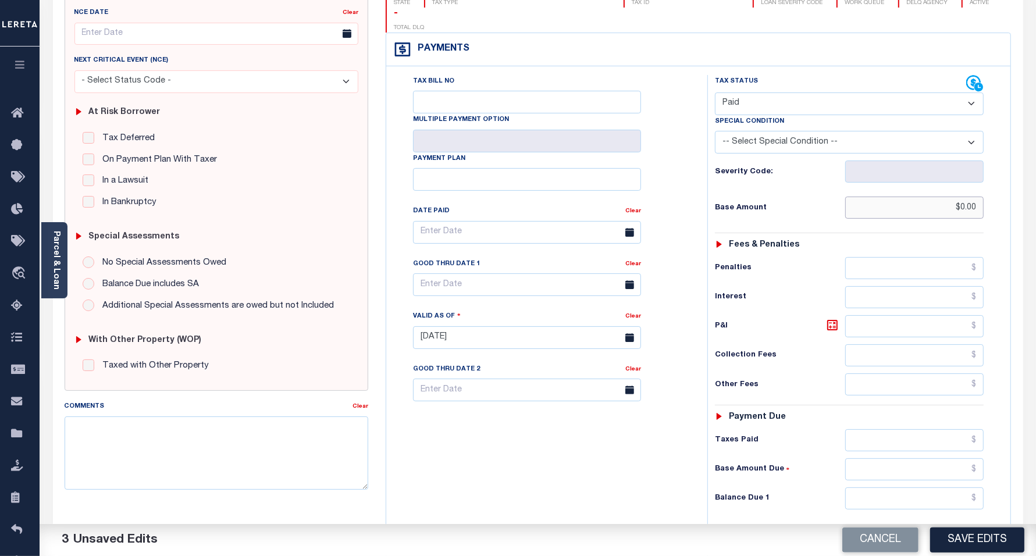
scroll to position [218, 0]
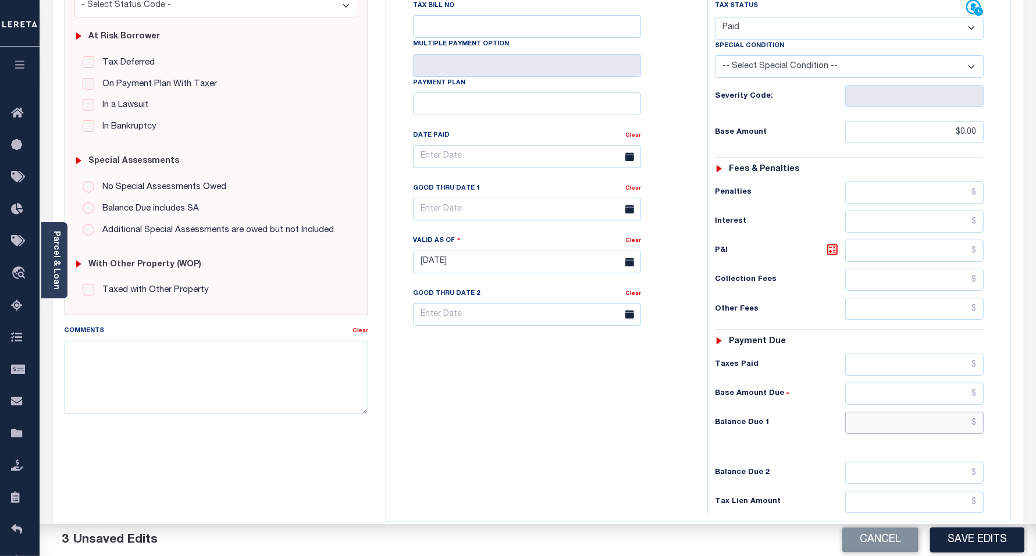
click at [874, 412] on input "text" at bounding box center [915, 423] width 138 height 22
type input "$0.00"
click at [484, 434] on div "Tax Bill No Multiple Payment Option Payment Plan Clear" at bounding box center [544, 256] width 310 height 514
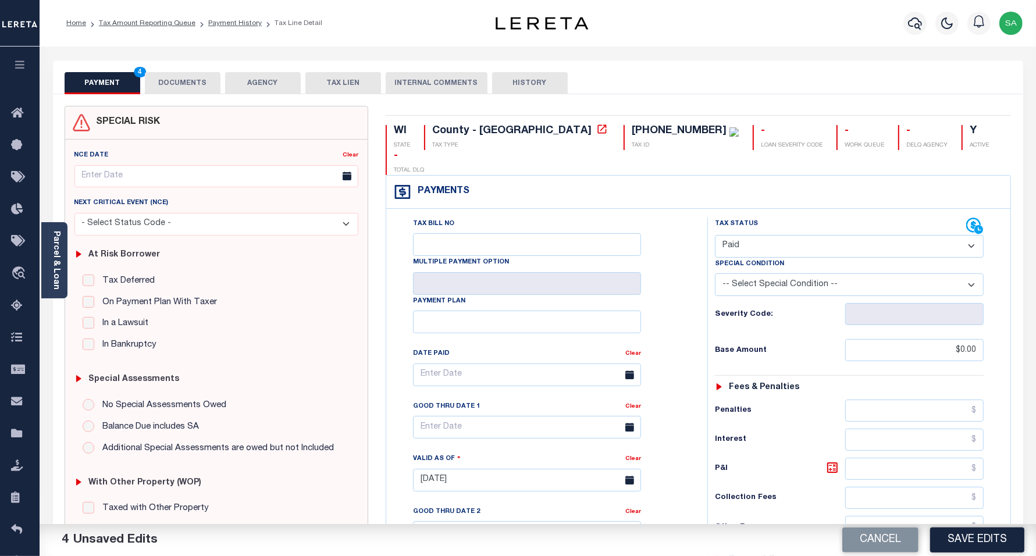
click at [184, 83] on button "DOCUMENTS" at bounding box center [183, 83] width 76 height 22
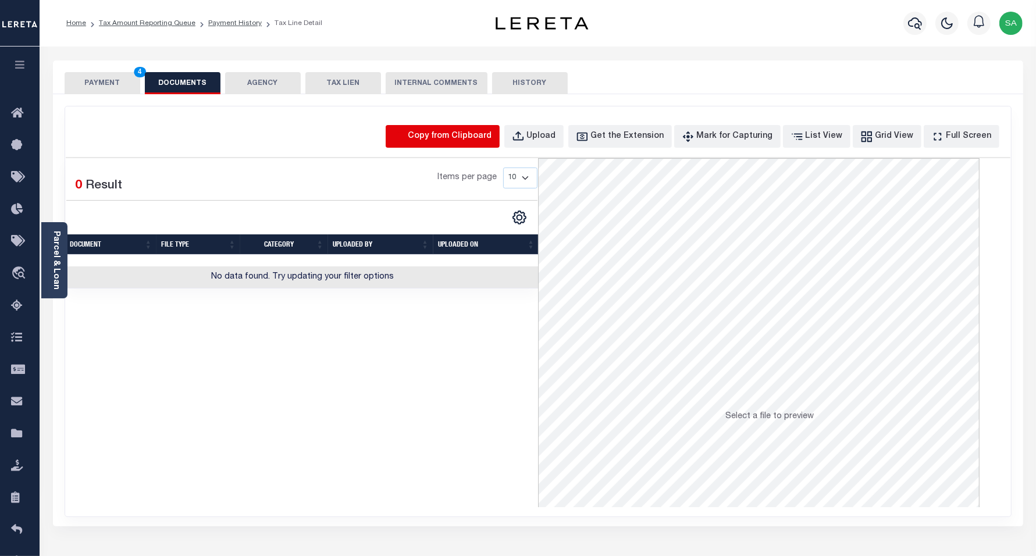
click at [406, 137] on icon "button" at bounding box center [399, 136] width 13 height 13
select select "POP"
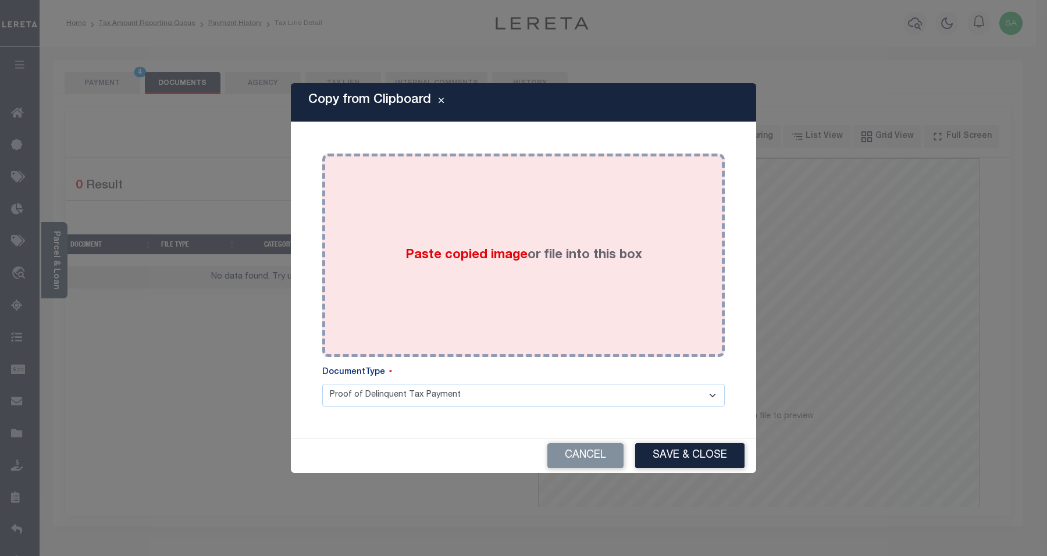
click at [532, 306] on div "Paste copied image or file into this box" at bounding box center [523, 255] width 385 height 186
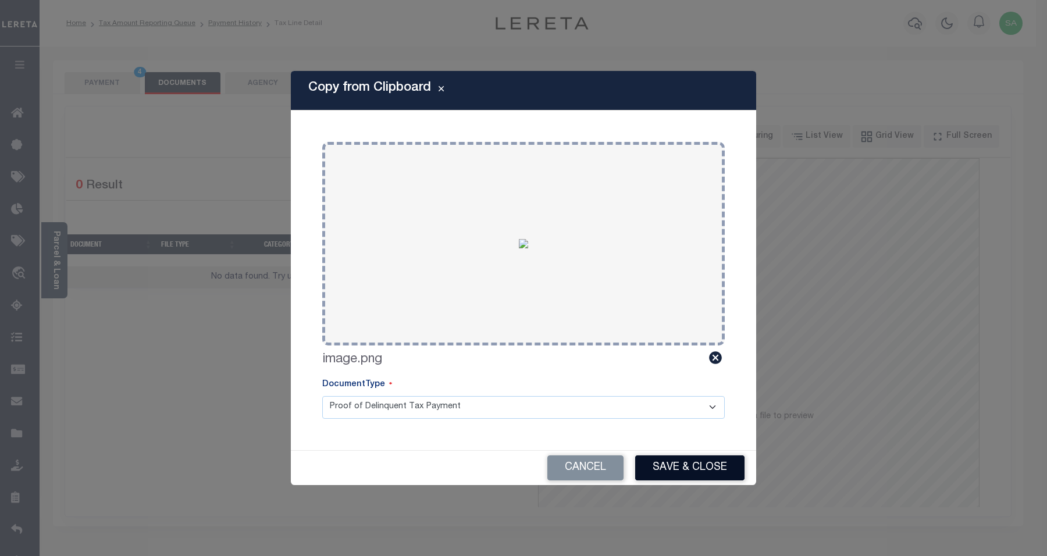
click at [696, 479] on button "Save & Close" at bounding box center [689, 468] width 109 height 25
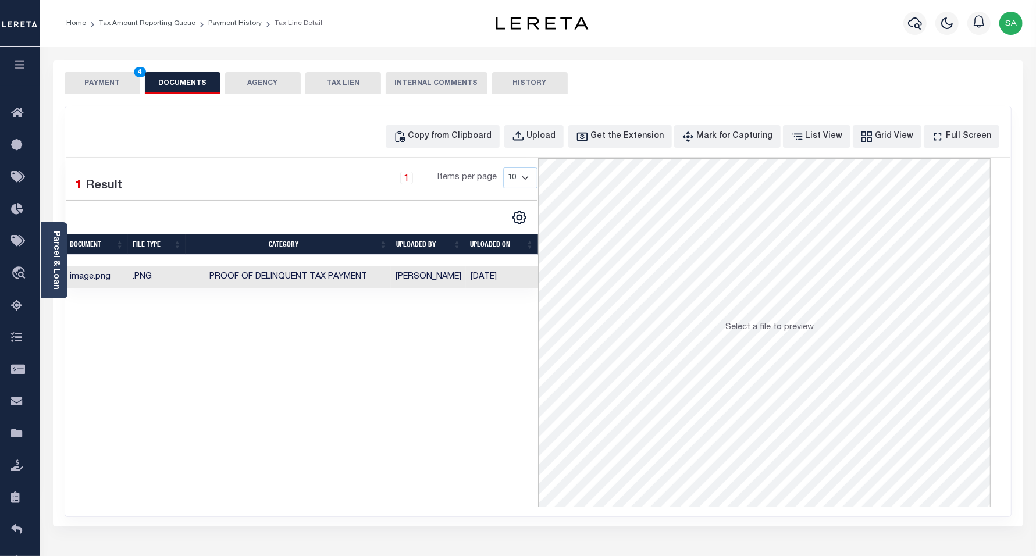
click at [109, 87] on button "PAYMENT 4" at bounding box center [103, 83] width 76 height 22
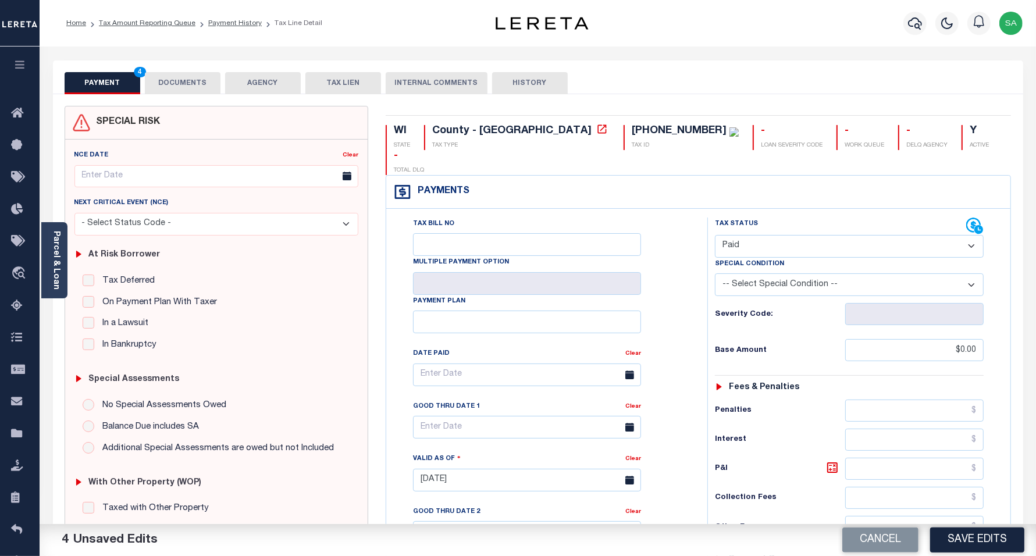
click at [967, 546] on button "Save Edits" at bounding box center [977, 540] width 94 height 25
checkbox input "false"
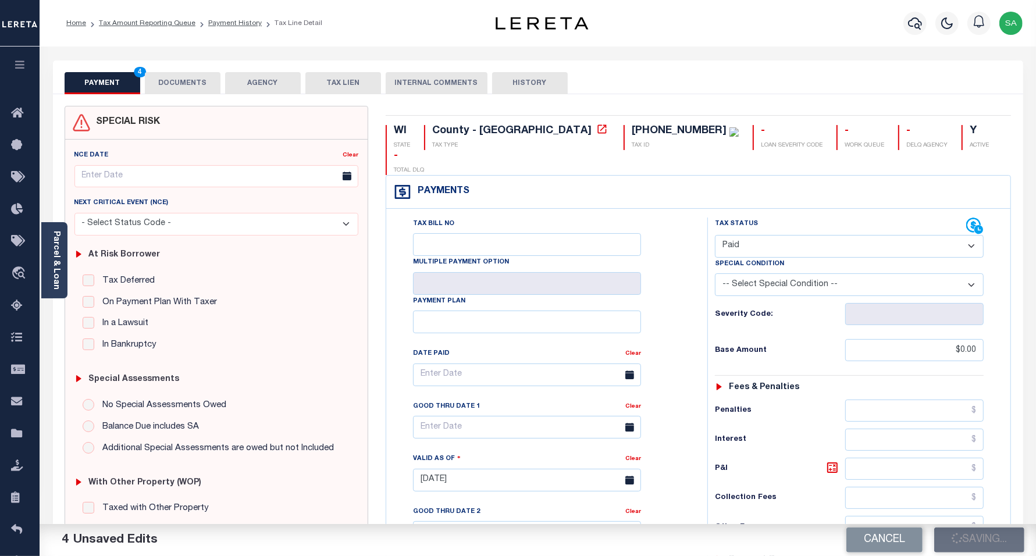
type input "$0"
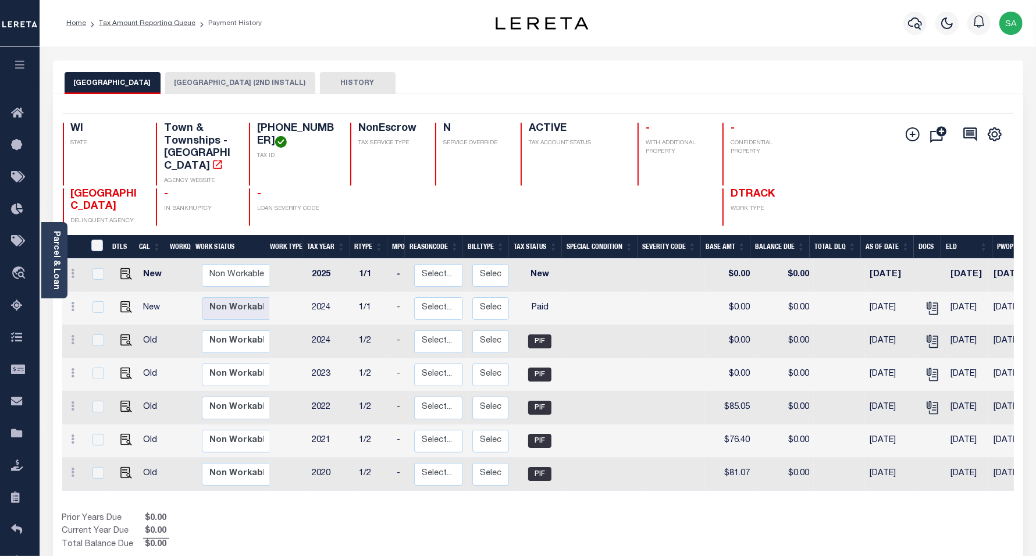
click at [208, 80] on button "[GEOGRAPHIC_DATA] (2ND INSTALL)" at bounding box center [240, 83] width 150 height 22
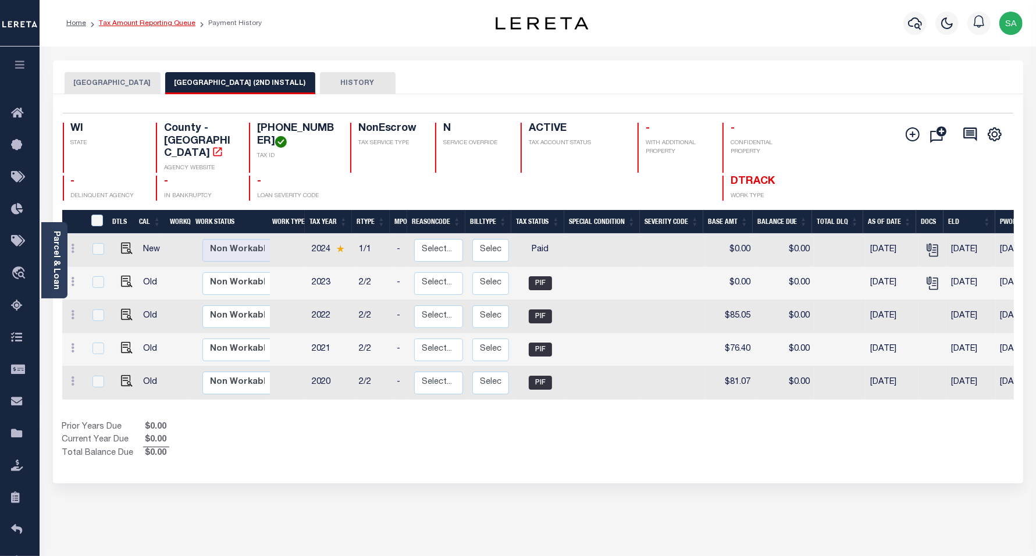
click at [121, 23] on link "Tax Amount Reporting Queue" at bounding box center [147, 23] width 97 height 7
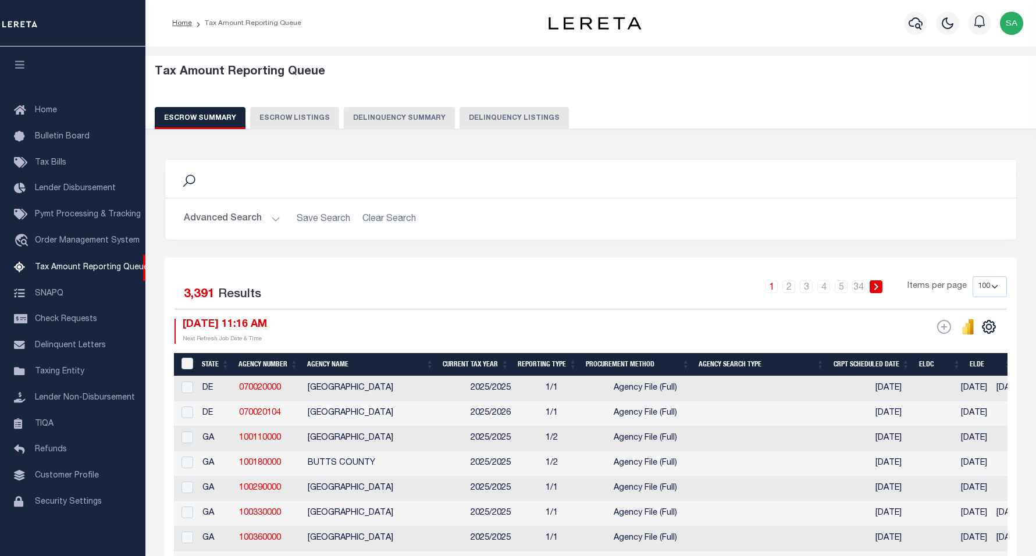
click at [466, 115] on button "Delinquency Listings" at bounding box center [514, 118] width 109 height 22
select select "100"
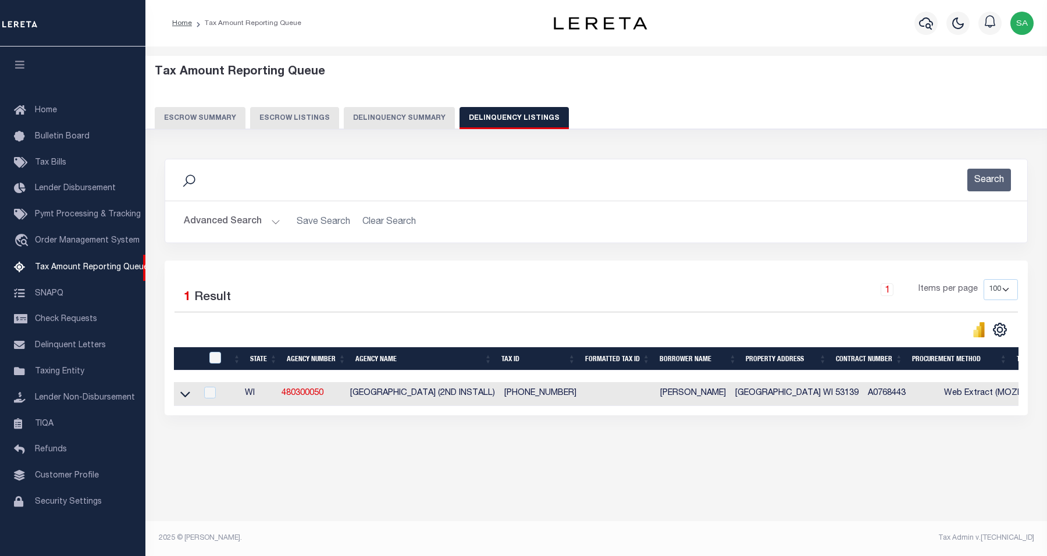
click at [233, 223] on button "Advanced Search" at bounding box center [232, 222] width 97 height 23
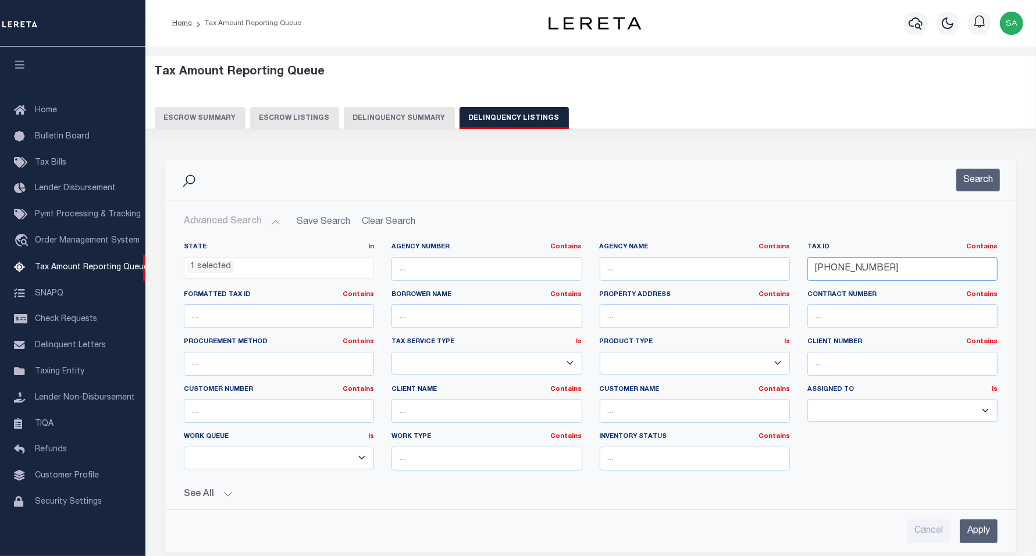
click at [897, 268] on input "30-4-220-021-0200" at bounding box center [903, 269] width 190 height 24
drag, startPoint x: 880, startPoint y: 268, endPoint x: 699, endPoint y: 274, distance: 181.1
click at [699, 274] on div "State In In AK AL AR AZ CA CO CT DC DE FL GA GU HI IA ID IL IN KS KY LA MA MD M…" at bounding box center [591, 361] width 832 height 237
paste input "2-0101"
type input "[PHONE_NUMBER]"
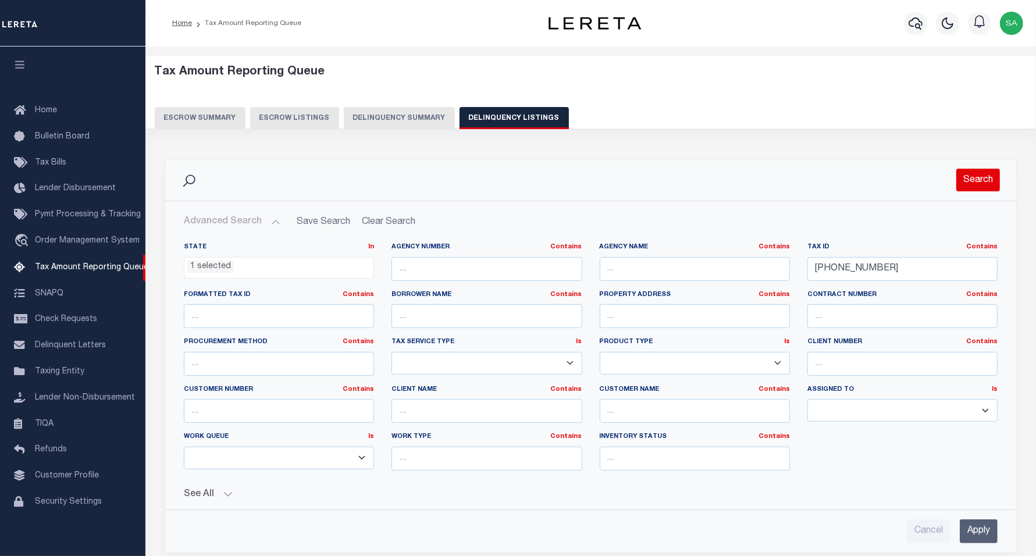
click at [963, 183] on button "Search" at bounding box center [979, 180] width 44 height 23
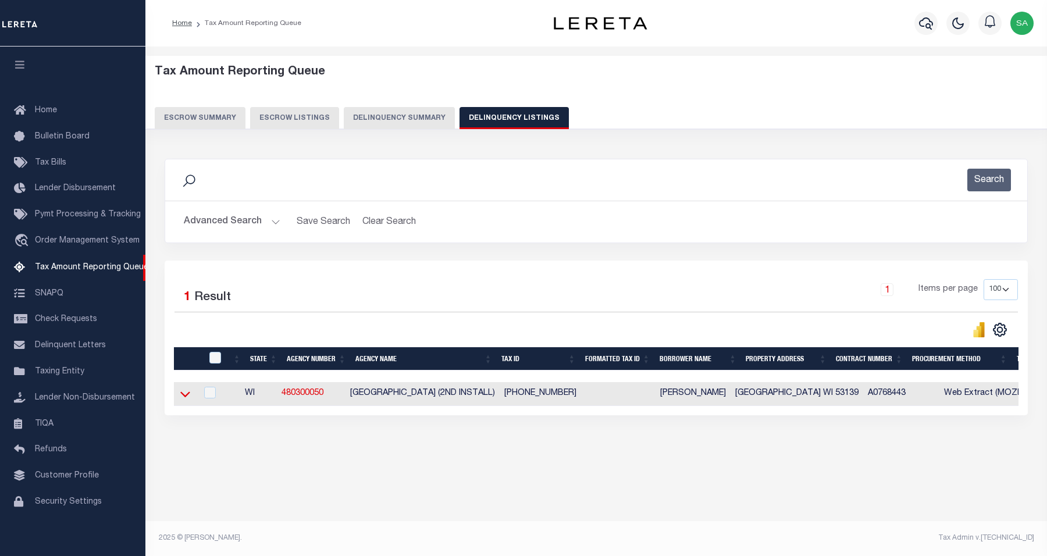
click at [182, 400] on icon at bounding box center [185, 394] width 10 height 12
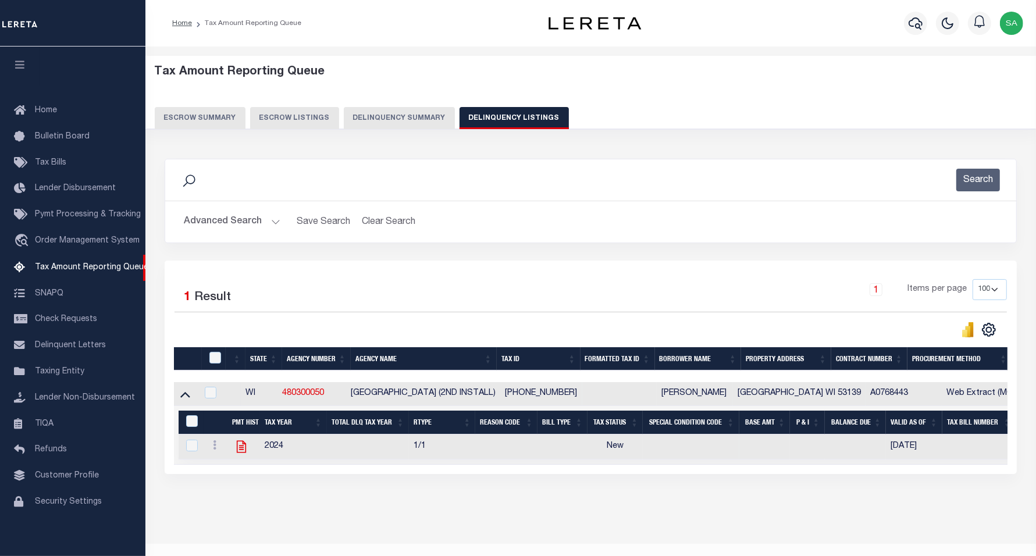
click at [239, 450] on icon at bounding box center [241, 446] width 15 height 15
checkbox input "true"
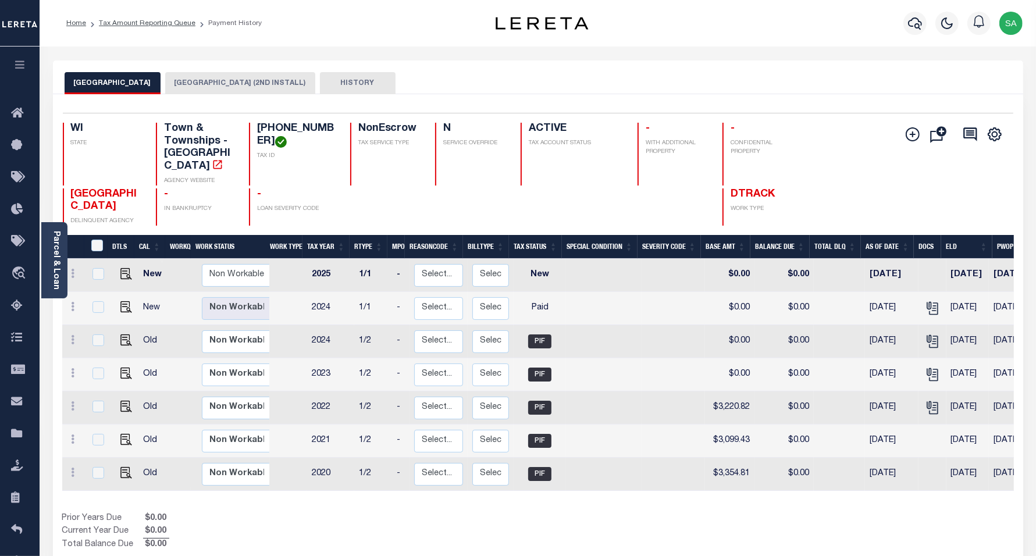
click at [245, 85] on button "[GEOGRAPHIC_DATA] (2ND INSTALL)" at bounding box center [240, 83] width 150 height 22
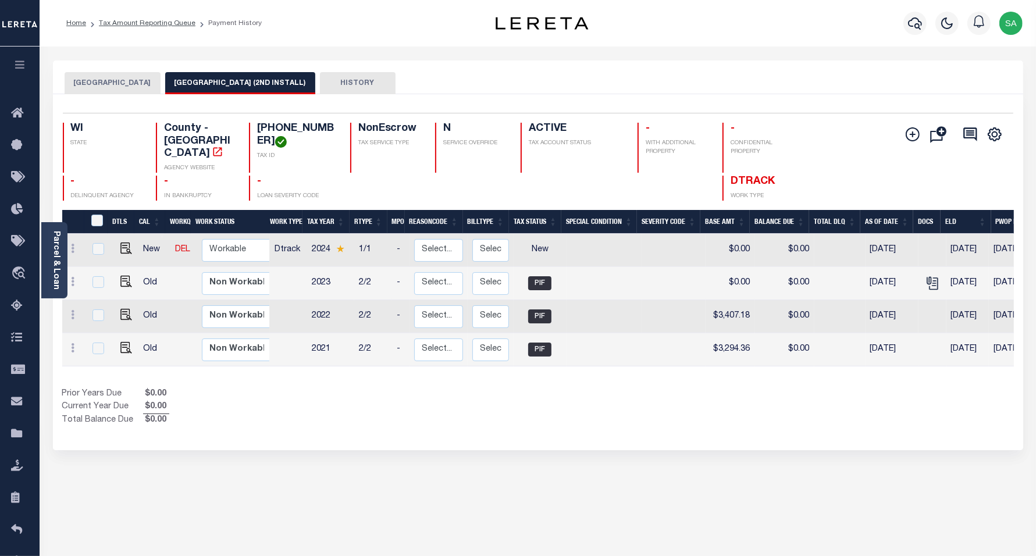
drag, startPoint x: 226, startPoint y: 239, endPoint x: 221, endPoint y: 262, distance: 23.2
click at [230, 244] on select "Non Workable Workable" at bounding box center [237, 250] width 70 height 23
checkbox input "true"
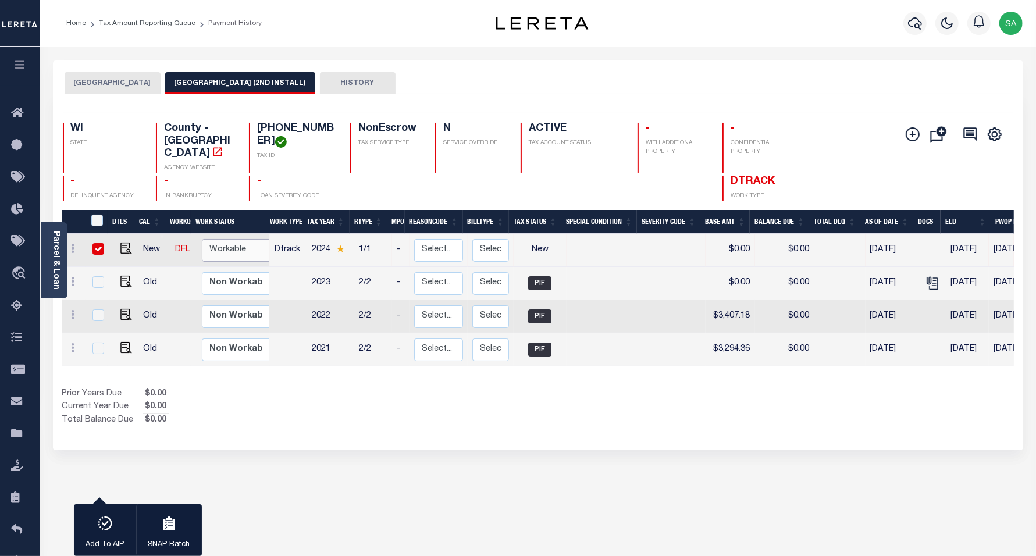
select select "true"
click at [202, 239] on select "Non Workable Workable" at bounding box center [237, 250] width 70 height 23
checkbox input "false"
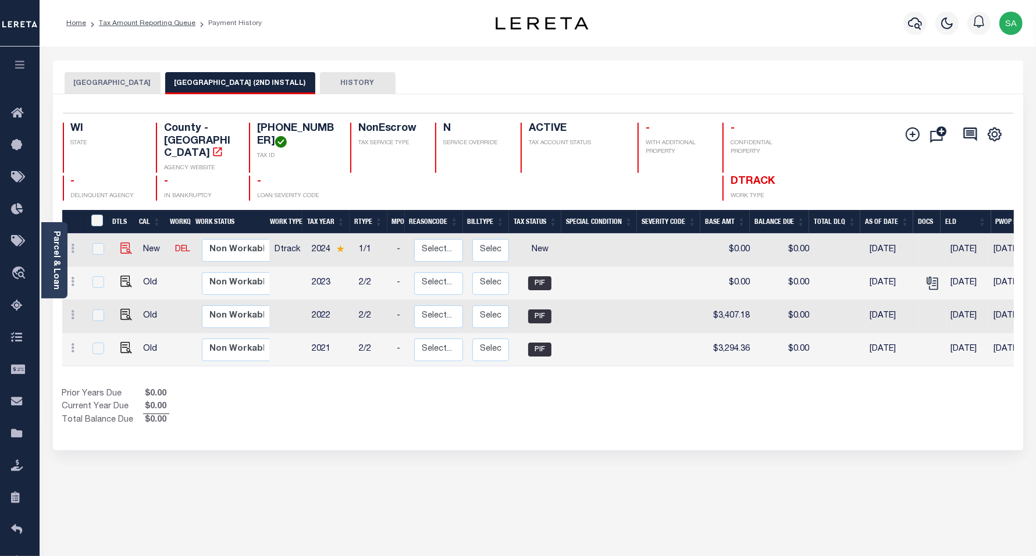
click at [123, 243] on img at bounding box center [126, 249] width 12 height 12
checkbox input "true"
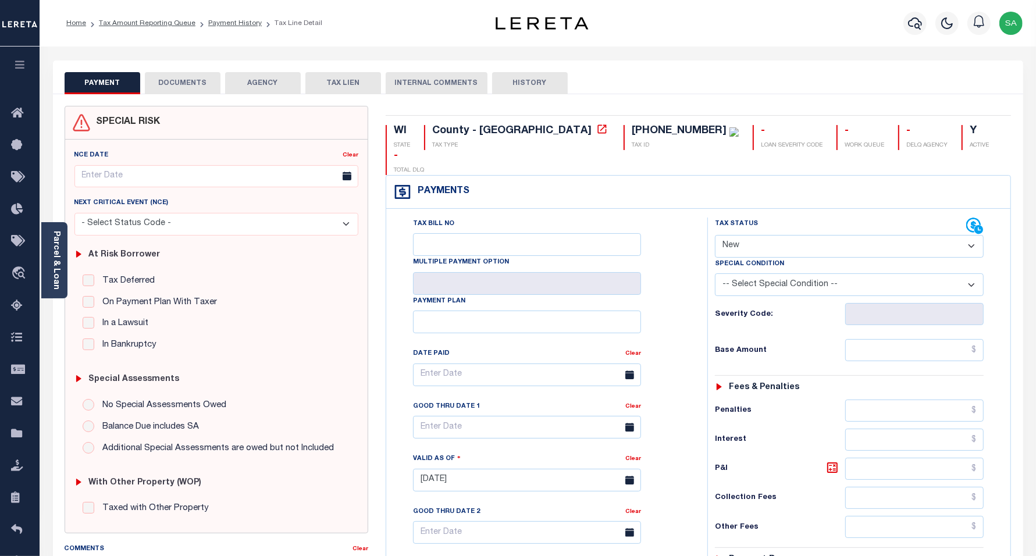
click at [795, 235] on select "- Select Status Code - Open Due/Unpaid Paid Incomplete No Tax Due Internal Refu…" at bounding box center [849, 246] width 269 height 23
select select "PYD"
click at [715, 235] on select "- Select Status Code - Open Due/Unpaid Paid Incomplete No Tax Due Internal Refu…" at bounding box center [849, 246] width 269 height 23
type input "[DATE]"
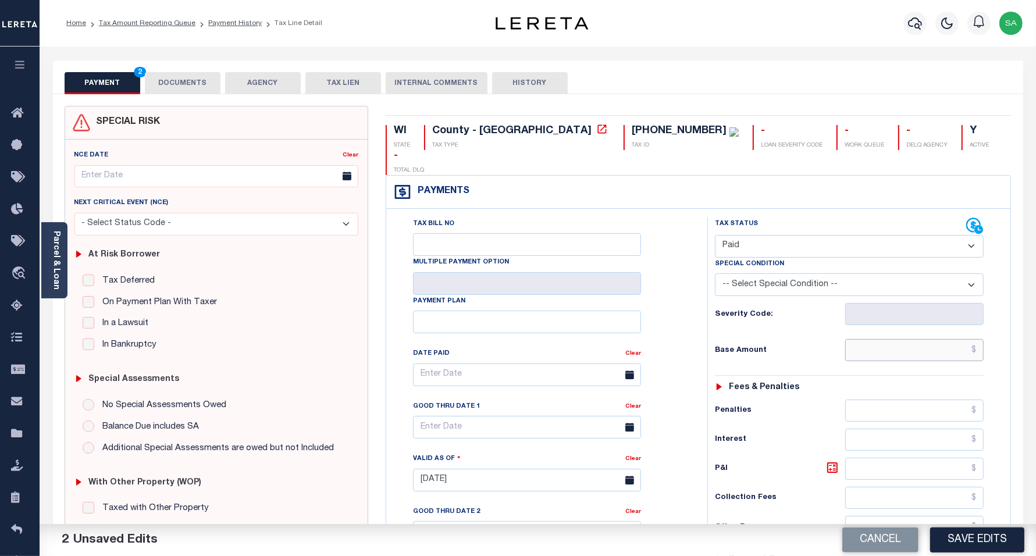
click at [854, 339] on input "text" at bounding box center [915, 350] width 138 height 22
type input "$0.00"
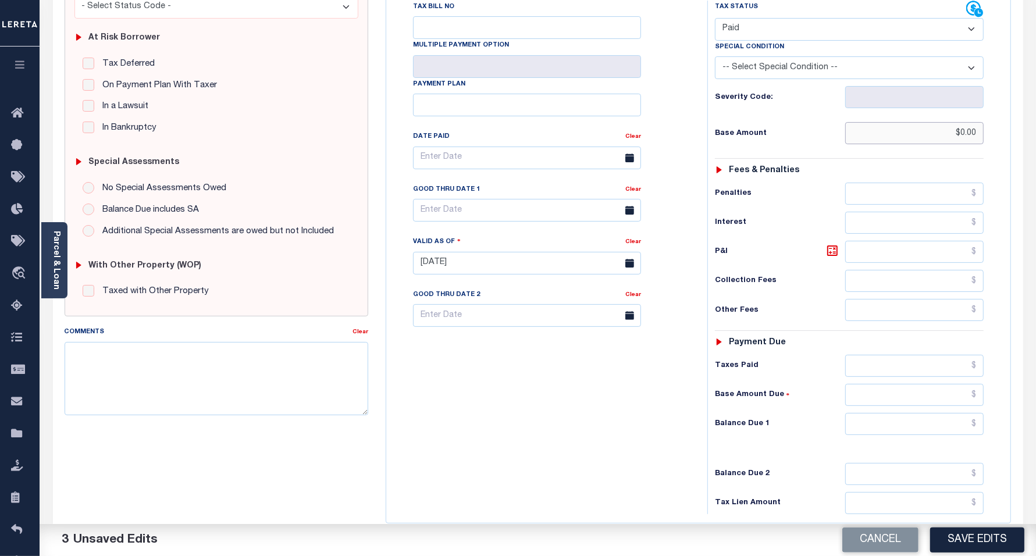
scroll to position [218, 0]
click at [877, 412] on input "text" at bounding box center [915, 423] width 138 height 22
type input "$0.00"
click at [584, 347] on div "Tax Bill No Multiple Payment Option Payment Plan Clear" at bounding box center [544, 256] width 310 height 514
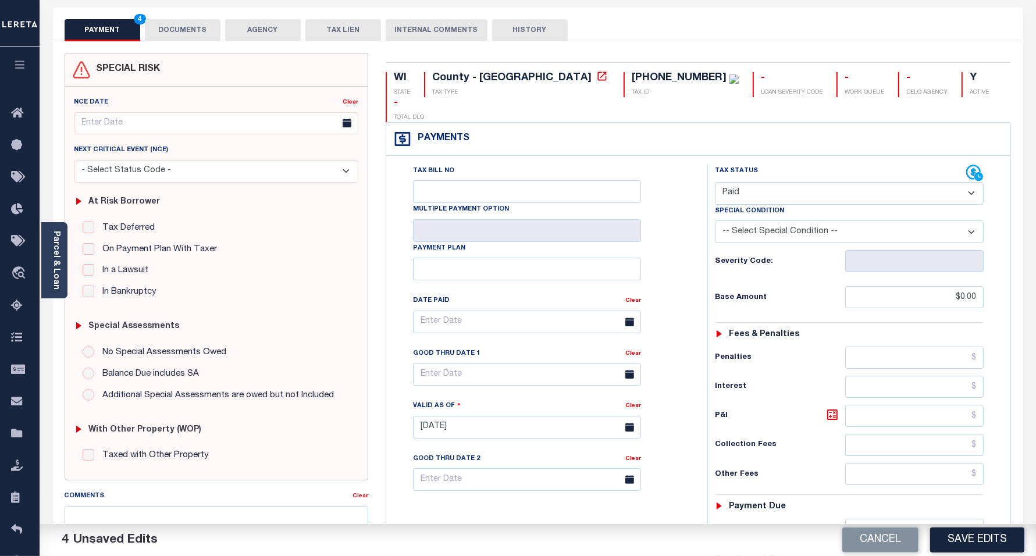
scroll to position [0, 0]
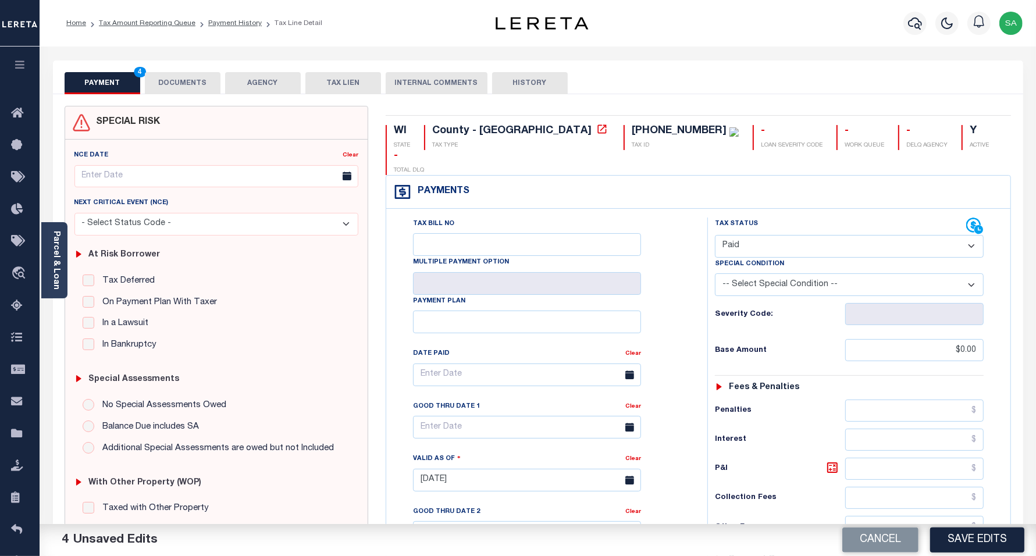
click at [184, 84] on button "DOCUMENTS" at bounding box center [183, 83] width 76 height 22
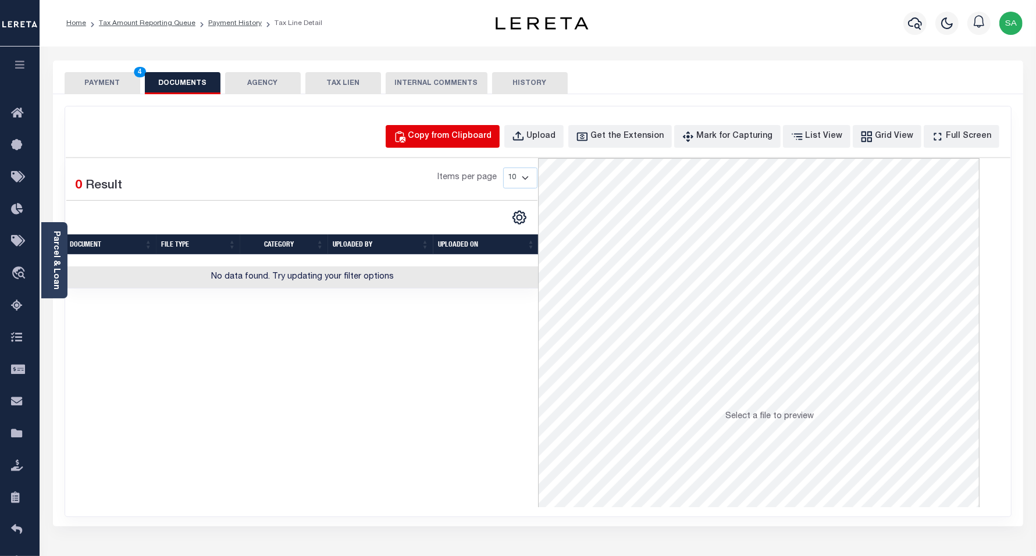
click at [488, 129] on button "Copy from Clipboard" at bounding box center [443, 136] width 114 height 23
select select "POP"
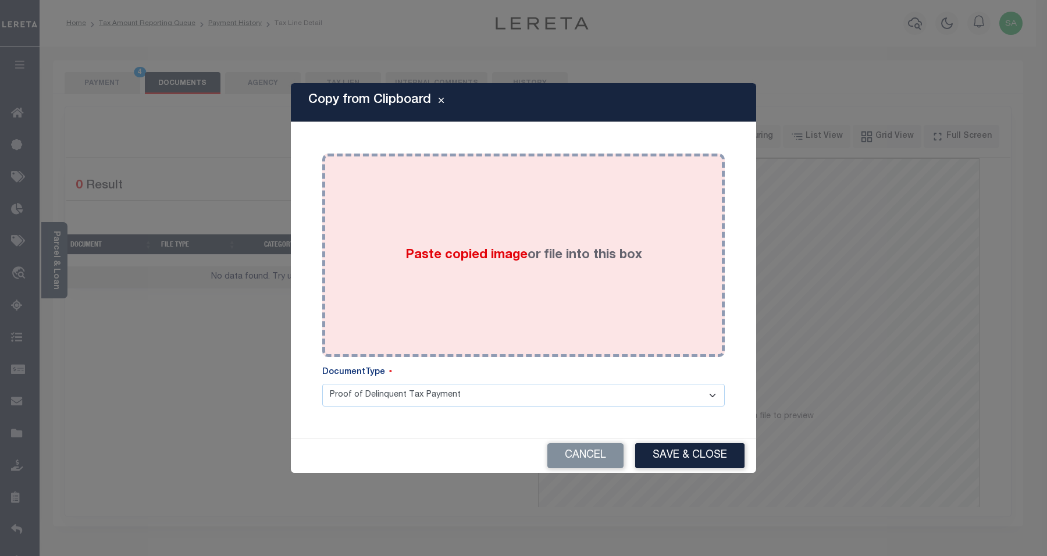
click at [542, 283] on div "Paste copied image or file into this box" at bounding box center [523, 255] width 385 height 186
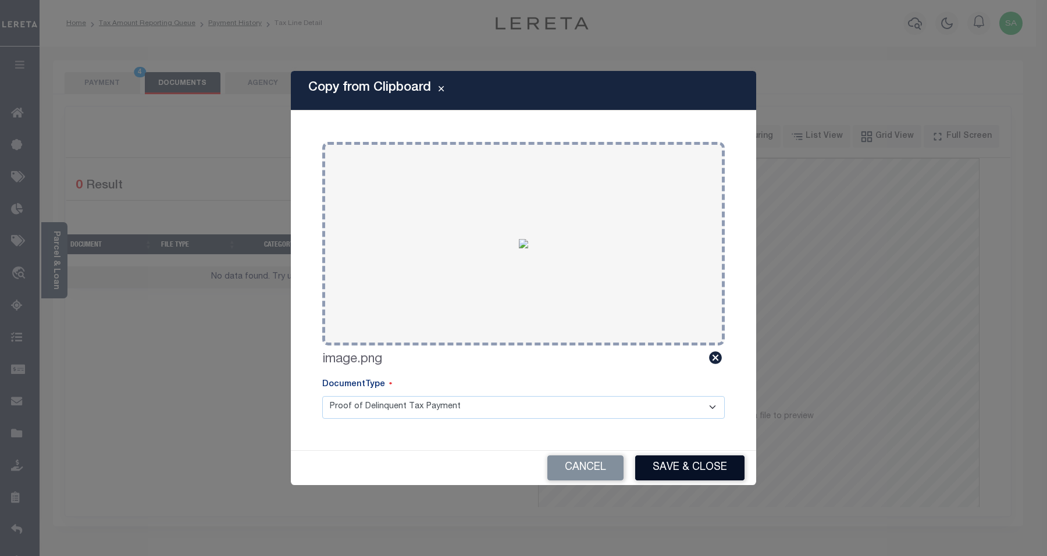
click at [679, 461] on button "Save & Close" at bounding box center [689, 468] width 109 height 25
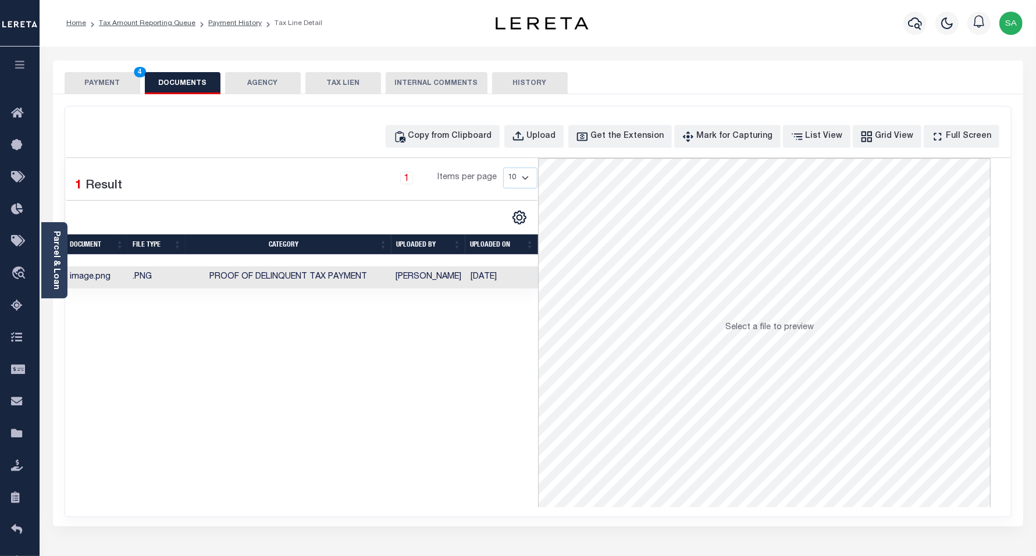
click at [98, 91] on button "PAYMENT 4" at bounding box center [103, 83] width 76 height 22
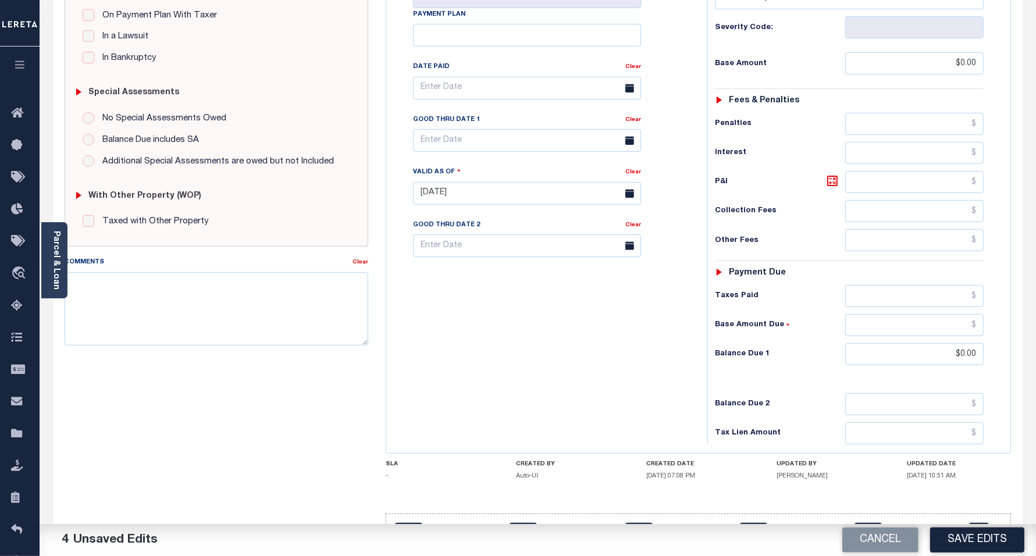
scroll to position [291, 0]
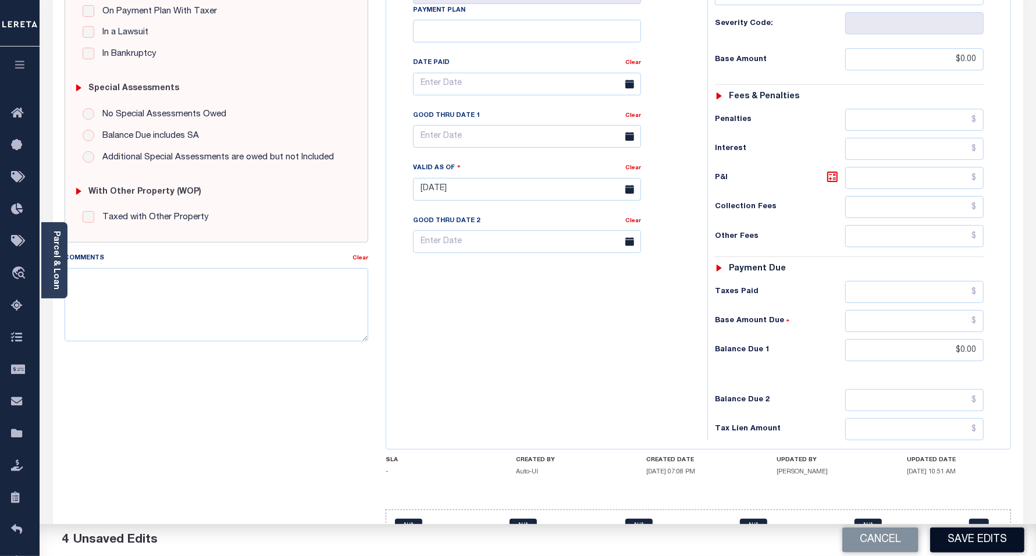
click at [974, 543] on button "Save Edits" at bounding box center [977, 540] width 94 height 25
checkbox input "false"
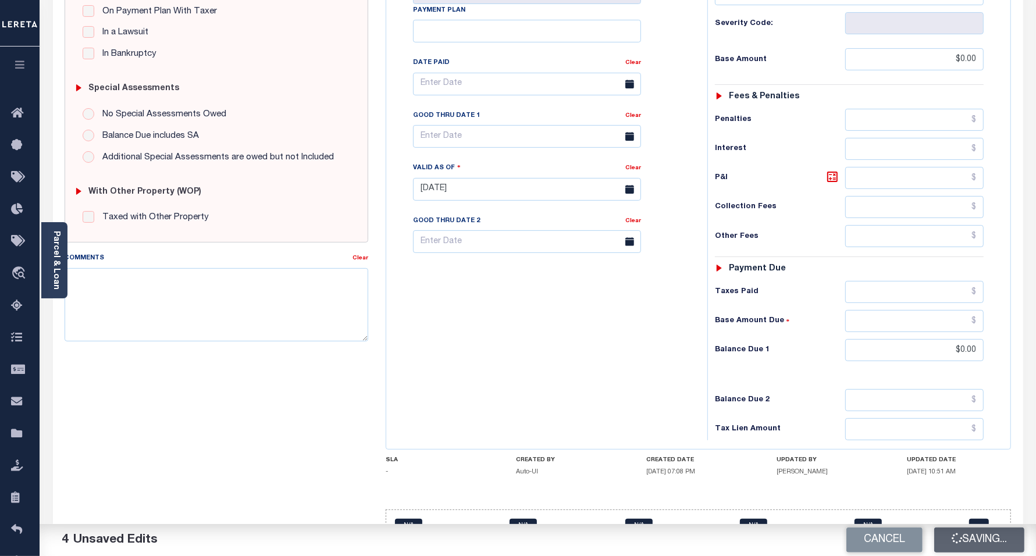
type input "$0"
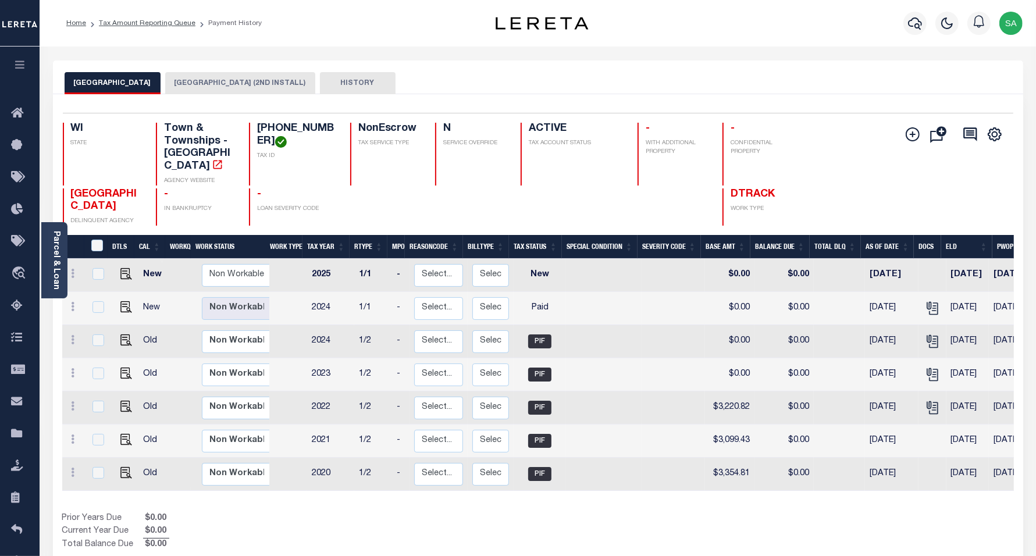
click at [227, 90] on button "[GEOGRAPHIC_DATA] (2ND INSTALL)" at bounding box center [240, 83] width 150 height 22
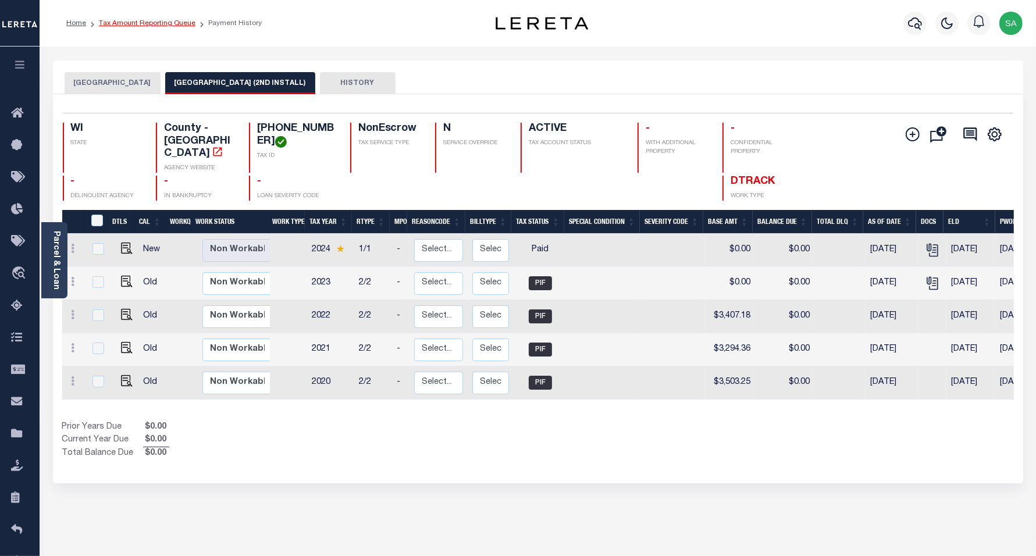
click at [163, 24] on link "Tax Amount Reporting Queue" at bounding box center [147, 23] width 97 height 7
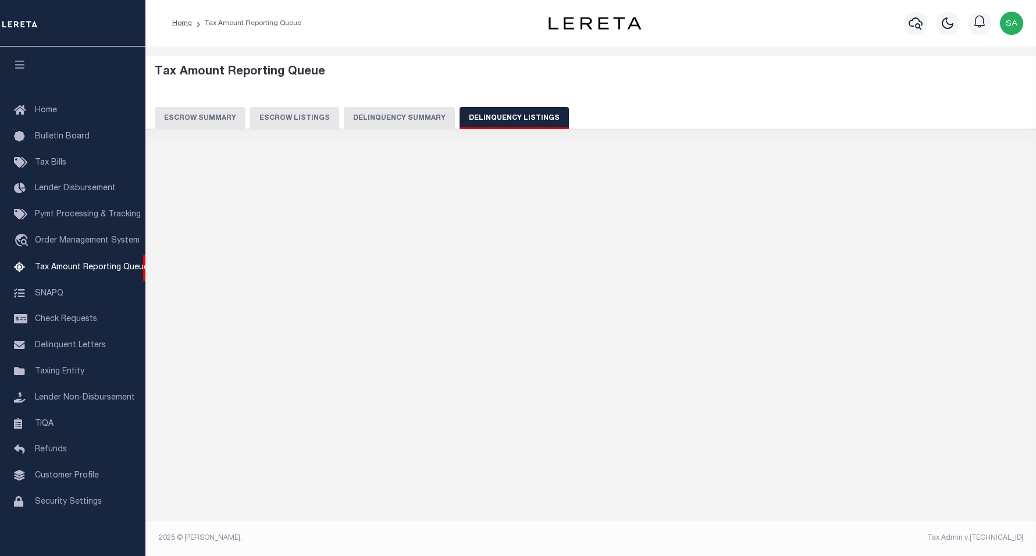
select select "WI"
select select "100"
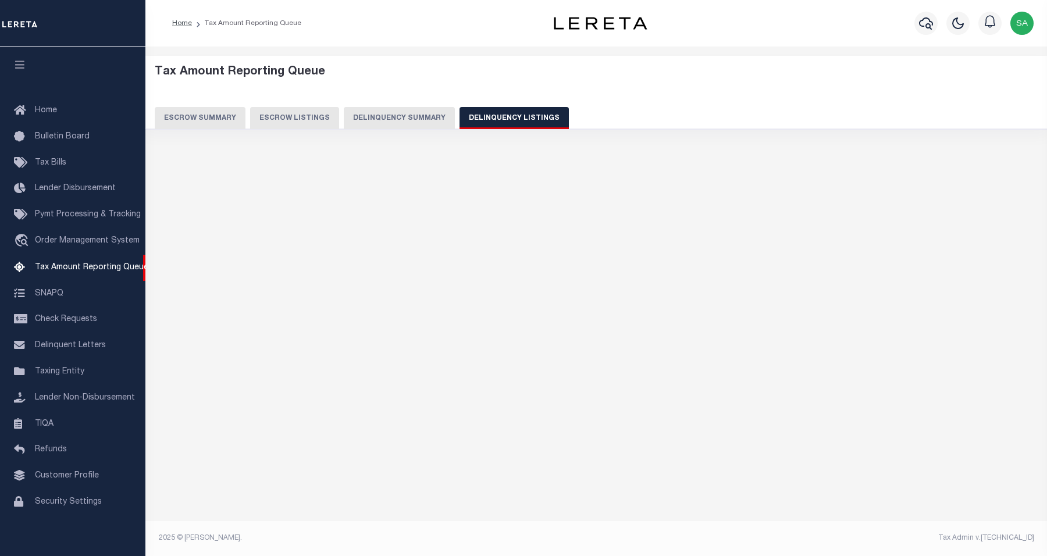
select select "100"
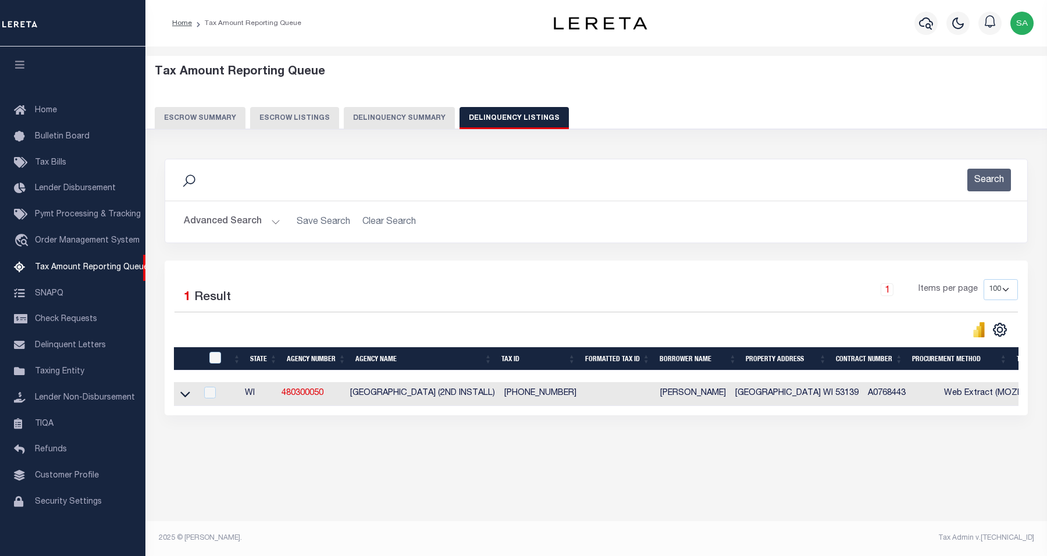
click at [207, 225] on button "Advanced Search" at bounding box center [232, 222] width 97 height 23
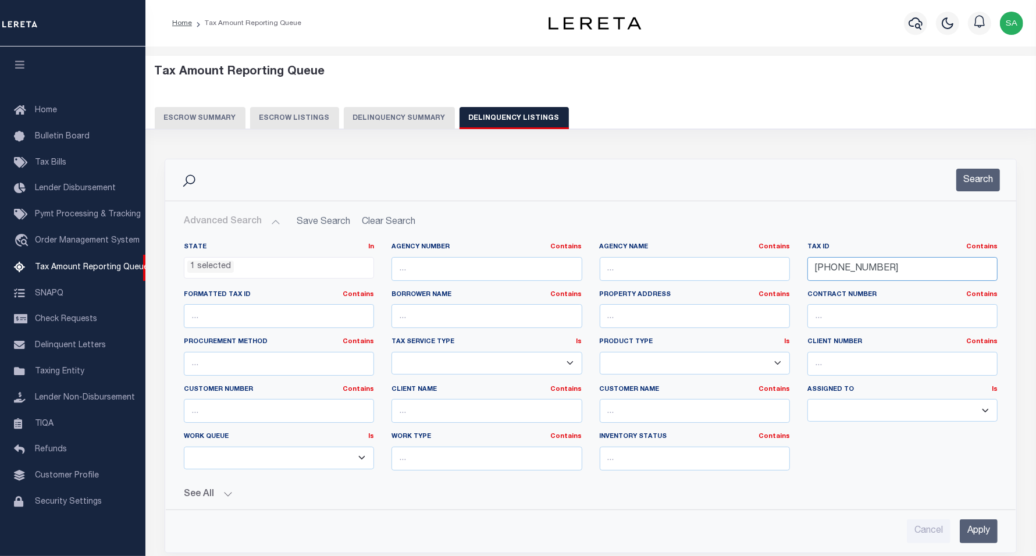
click at [899, 274] on input "30-4-220-022-0101" at bounding box center [903, 269] width 190 height 24
click at [900, 268] on input "30-4-220-022-0101" at bounding box center [903, 269] width 190 height 24
drag, startPoint x: 758, startPoint y: 256, endPoint x: 749, endPoint y: 256, distance: 9.3
click at [749, 256] on div "State In In AK AL AR AZ CA CO CT DC DE FL GA GU HI IA ID IL IN KS KY LA MA MD M…" at bounding box center [591, 361] width 832 height 237
paste input "[PHONE_NUMBER]"
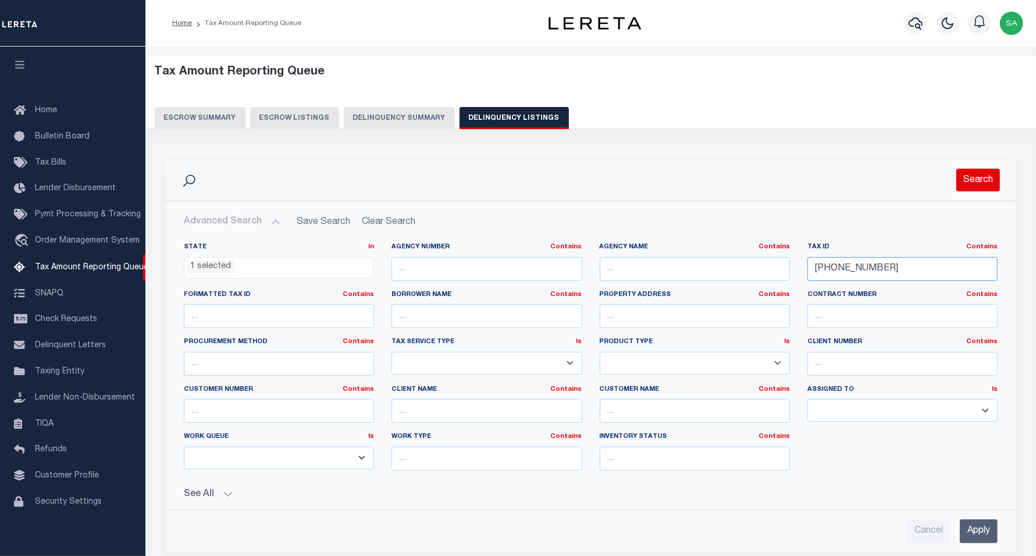
type input "[PHONE_NUMBER]"
click at [981, 171] on button "Search" at bounding box center [979, 180] width 44 height 23
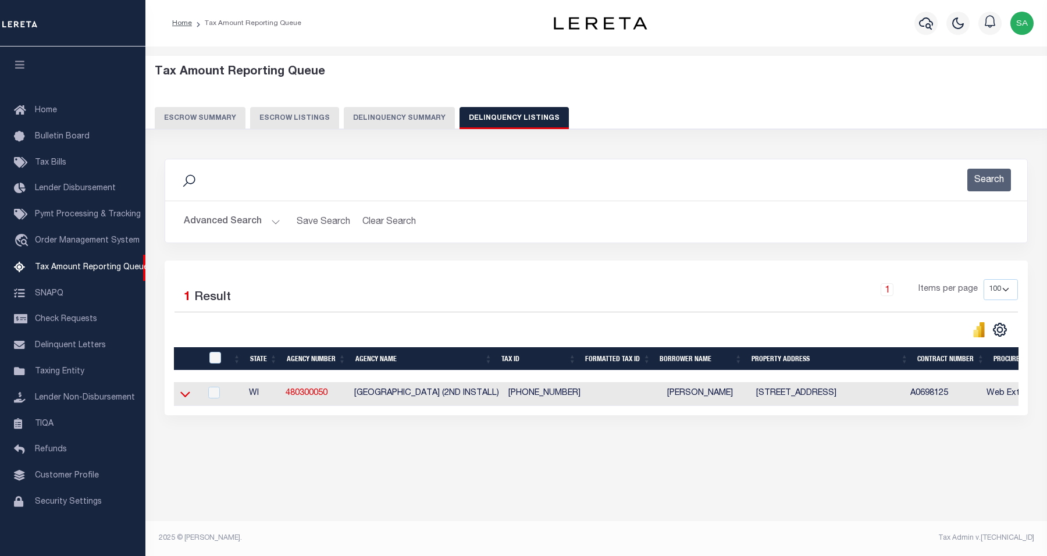
click at [182, 395] on icon at bounding box center [185, 394] width 10 height 12
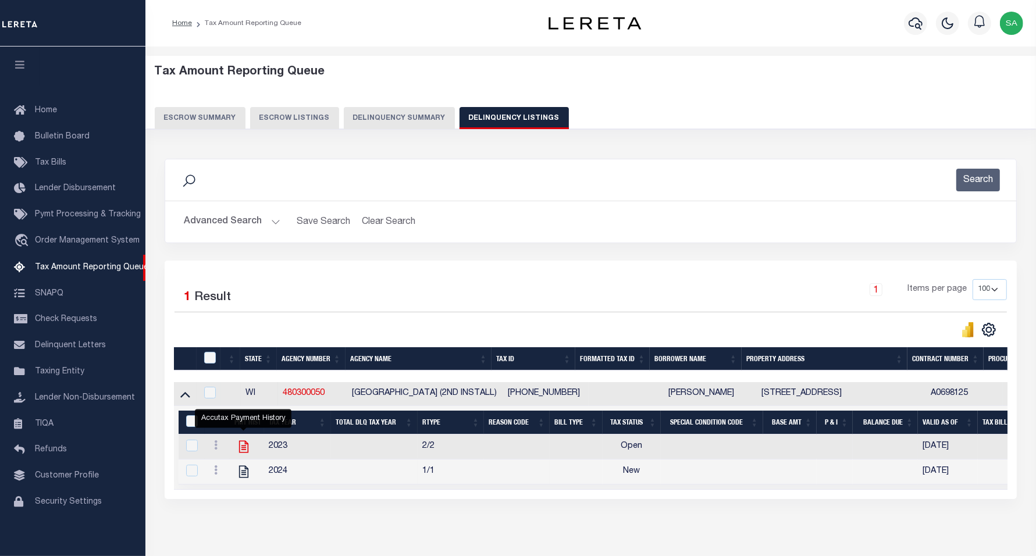
click at [243, 452] on icon "" at bounding box center [243, 446] width 15 height 15
checkbox input "true"
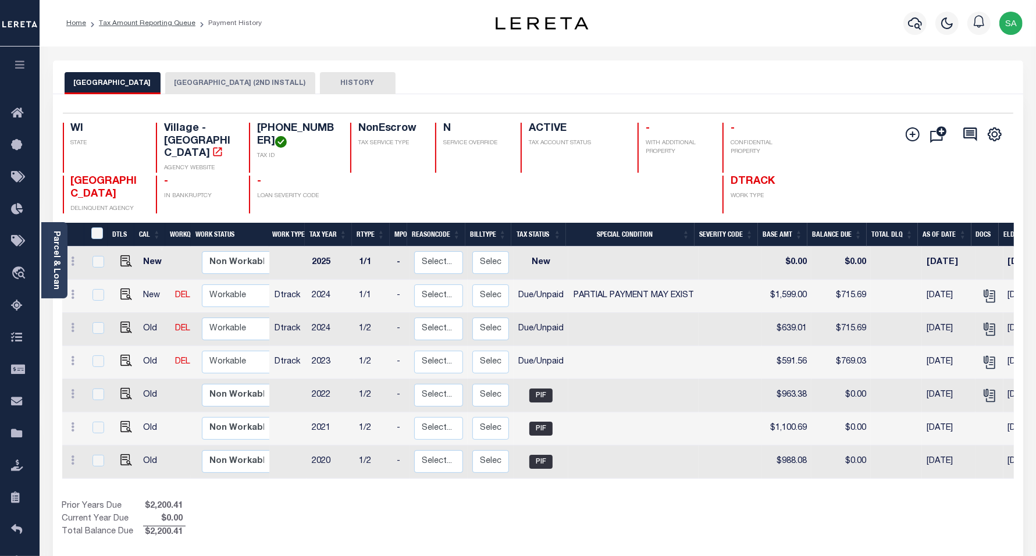
click at [211, 86] on button "[GEOGRAPHIC_DATA] (2ND INSTALL)" at bounding box center [240, 83] width 150 height 22
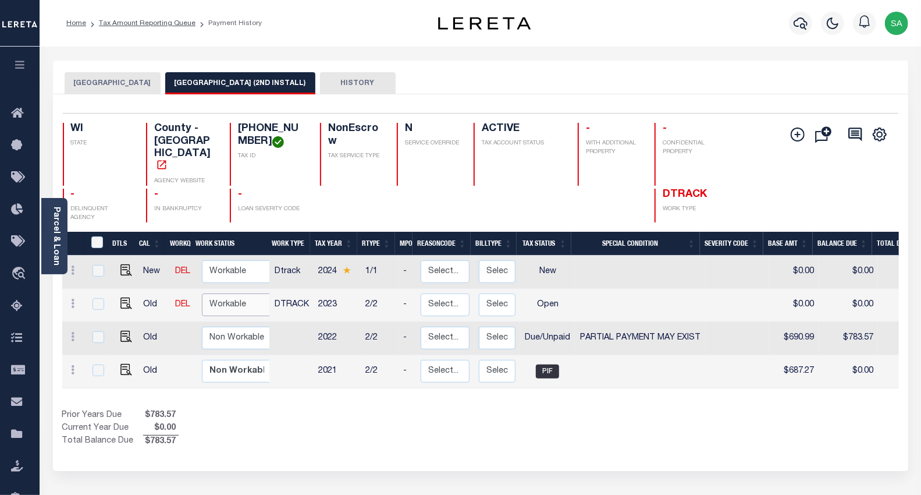
click at [225, 293] on select "Non Workable Workable" at bounding box center [237, 304] width 70 height 23
checkbox input "true"
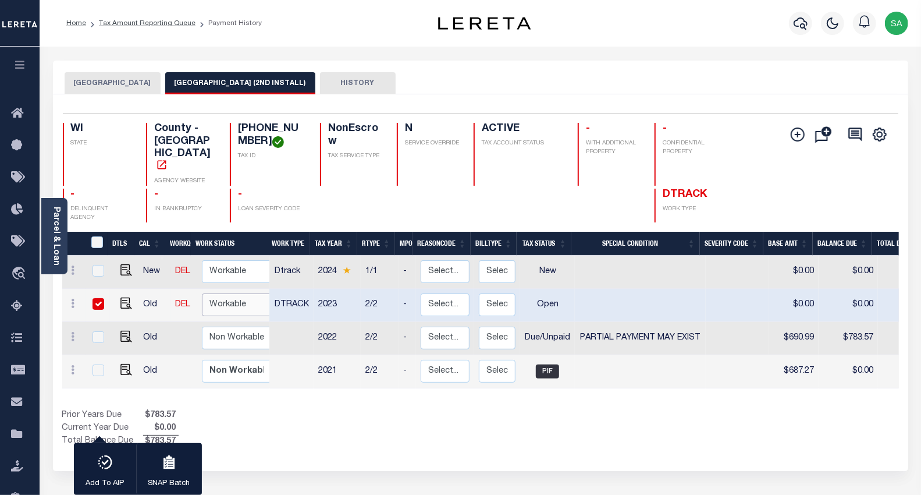
select select "true"
click at [202, 293] on select "Non Workable Workable" at bounding box center [237, 304] width 70 height 23
checkbox input "false"
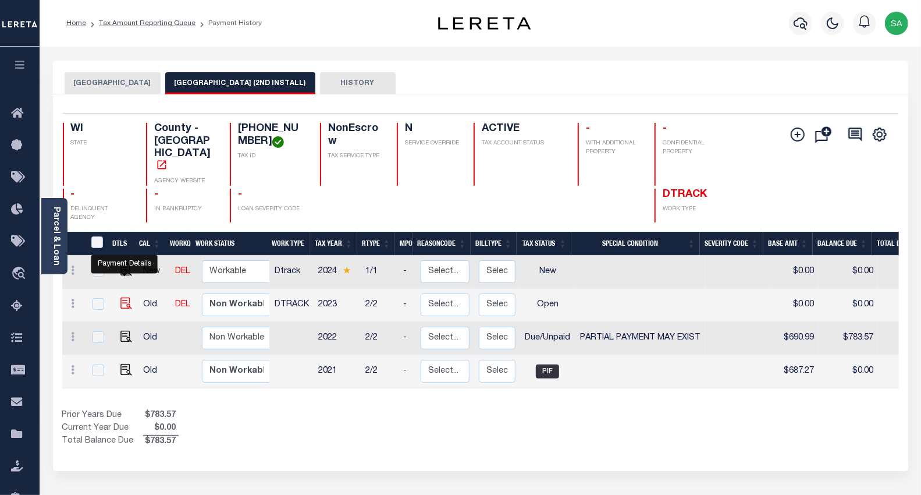
click at [126, 297] on img "" at bounding box center [126, 303] width 12 height 12
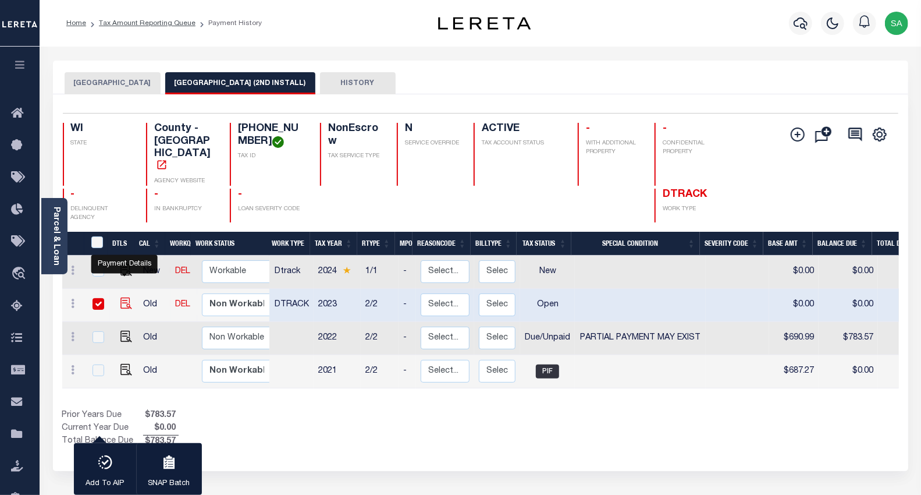
checkbox input "true"
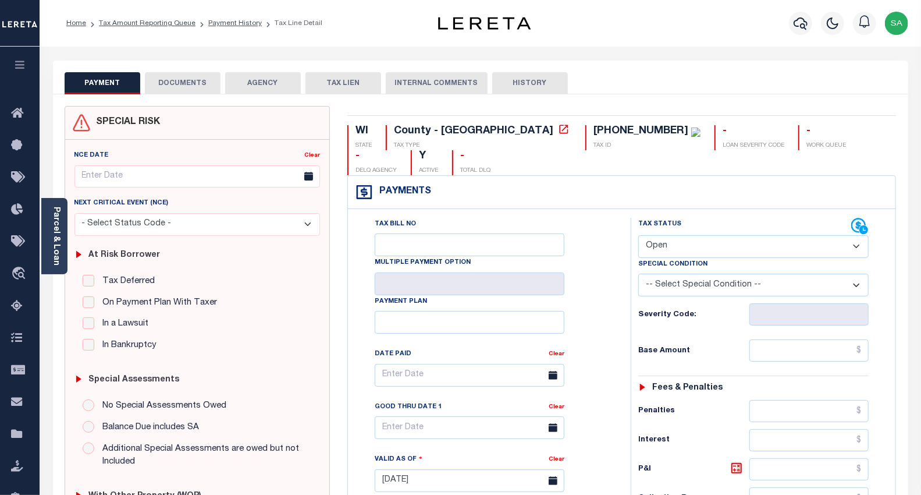
click at [677, 241] on select "- Select Status Code - Open Due/Unpaid Paid Incomplete No Tax Due Internal Refu…" at bounding box center [753, 246] width 231 height 23
select select "DUE"
click at [638, 236] on select "- Select Status Code - Open Due/Unpaid Paid Incomplete No Tax Due Internal Refu…" at bounding box center [753, 246] width 231 height 23
type input "[DATE]"
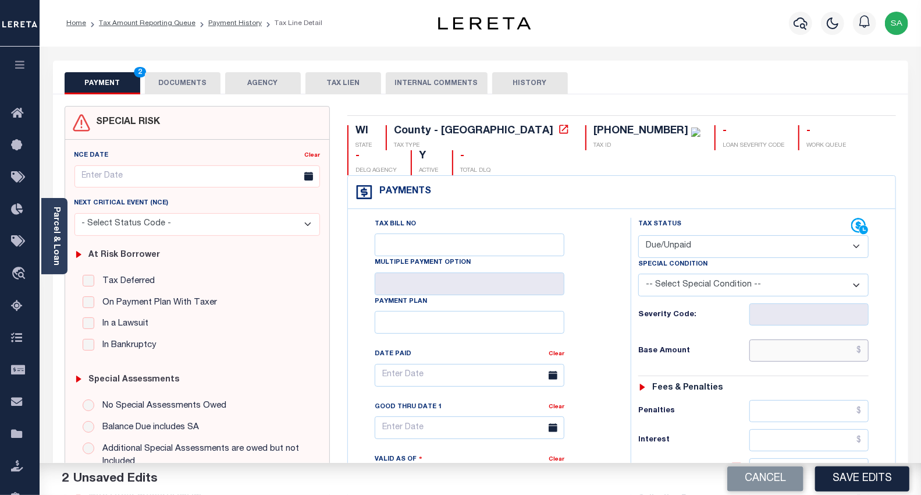
click at [783, 356] on input "text" at bounding box center [809, 350] width 119 height 22
paste input "$591.56"
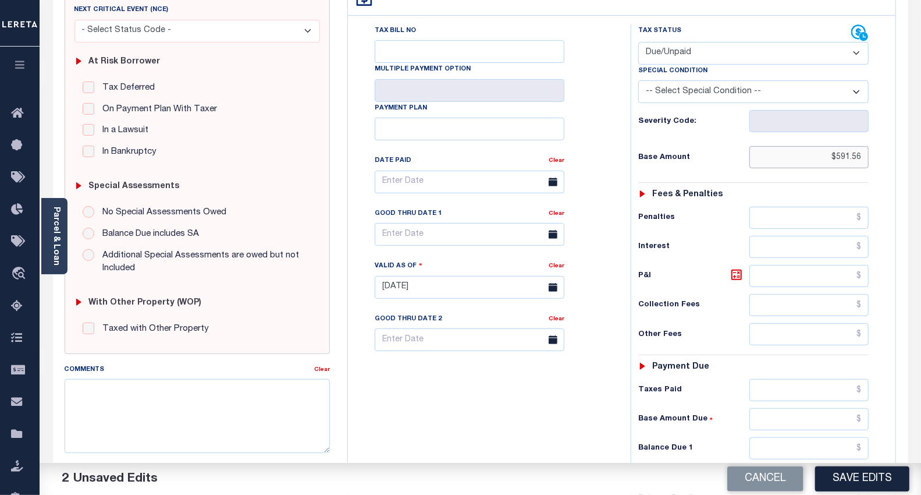
scroll to position [194, 0]
type input "$591.56"
click at [791, 247] on input "text" at bounding box center [809, 246] width 119 height 22
click at [790, 450] on input "text" at bounding box center [809, 447] width 119 height 22
paste input "$769.03"
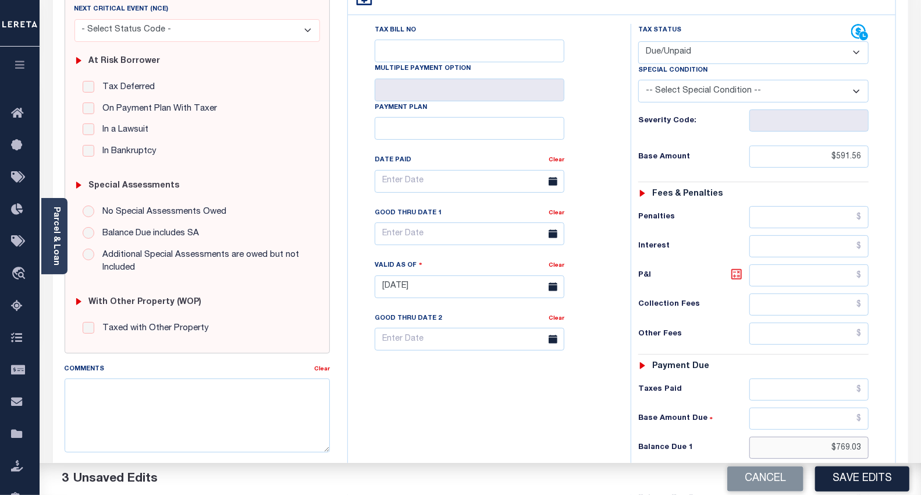
type input "$769.03"
click at [737, 276] on icon at bounding box center [737, 274] width 14 height 14
type input "$177.47"
click at [513, 235] on input "text" at bounding box center [470, 233] width 190 height 23
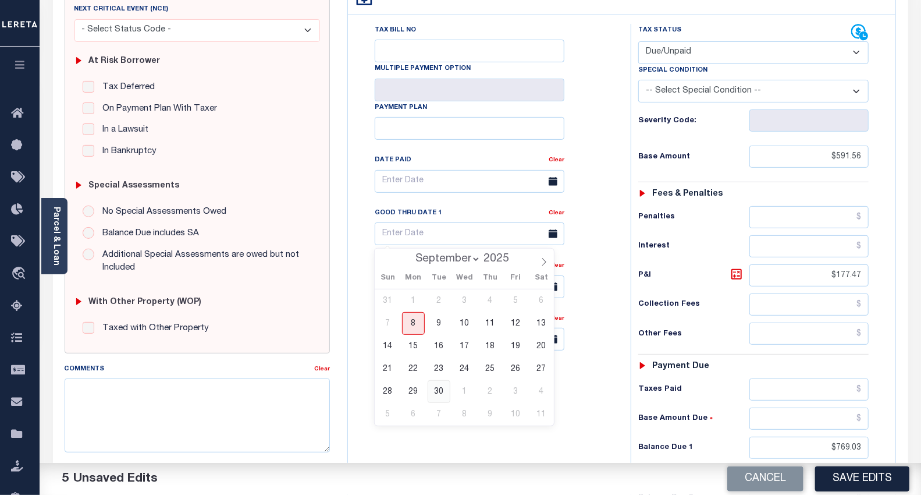
click at [439, 392] on span "30" at bounding box center [439, 391] width 23 height 23
type input "[DATE]"
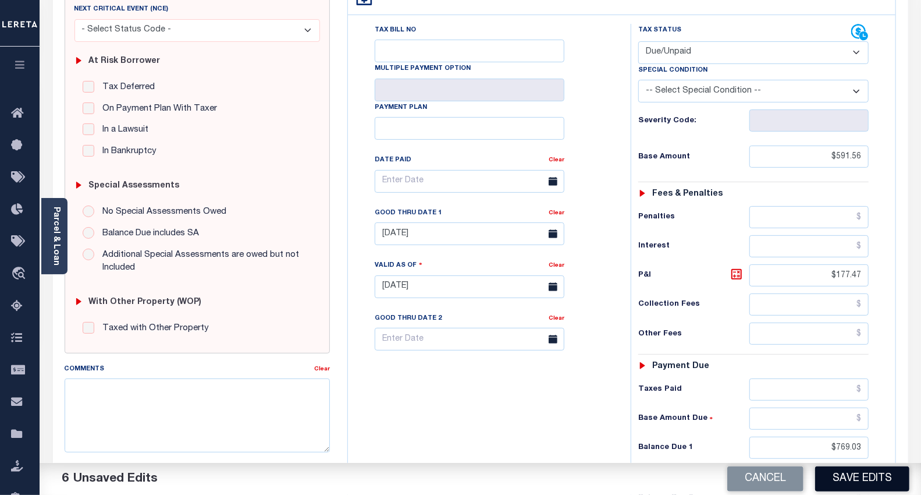
click at [868, 480] on button "Save Edits" at bounding box center [862, 478] width 94 height 25
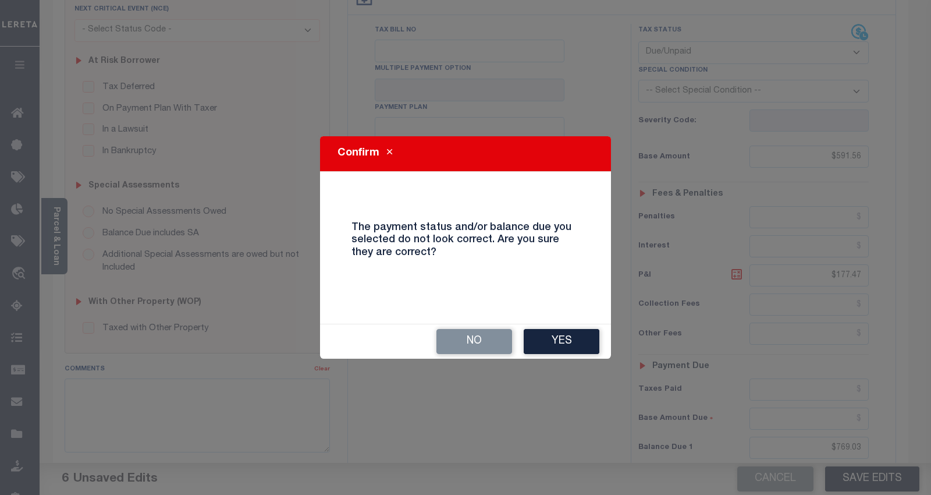
click at [566, 335] on button "Yes" at bounding box center [562, 341] width 76 height 25
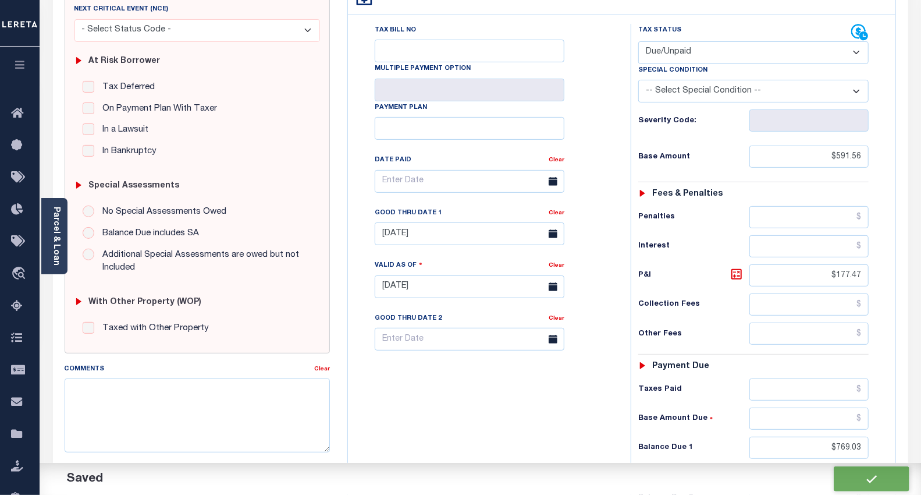
checkbox input "false"
type input "$591.56"
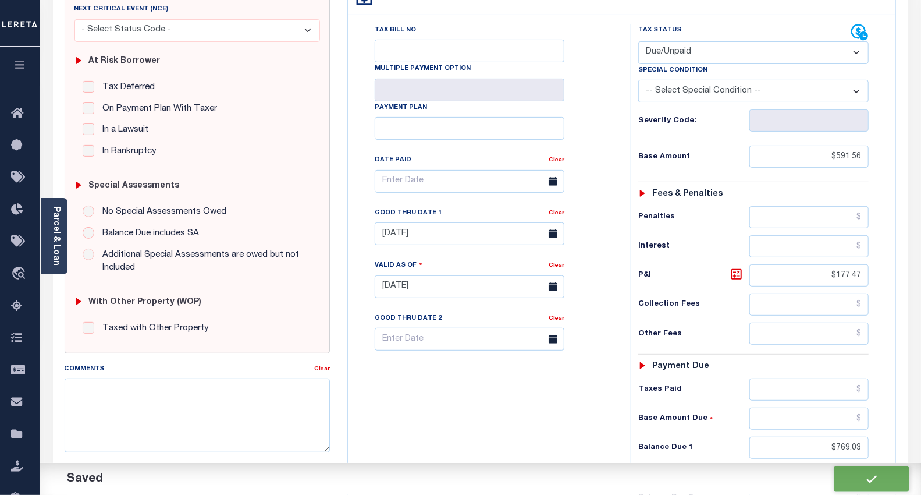
type input "$177.47"
type input "$769.03"
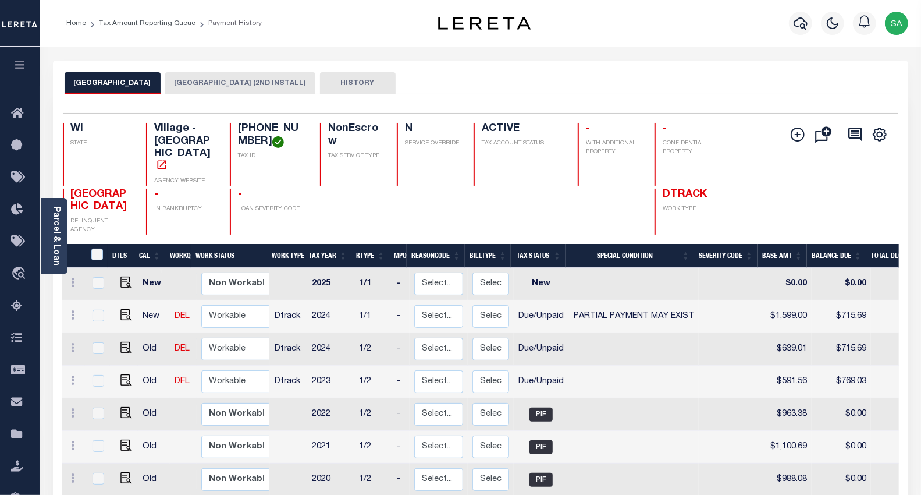
click at [217, 90] on button "[GEOGRAPHIC_DATA] (2ND INSTALL)" at bounding box center [240, 83] width 150 height 22
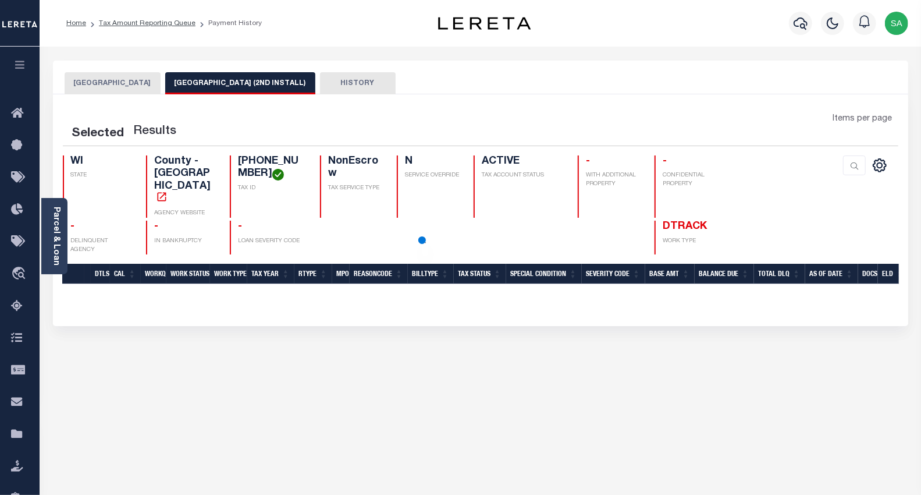
click at [217, 83] on button "[GEOGRAPHIC_DATA] (2ND INSTALL)" at bounding box center [240, 83] width 150 height 22
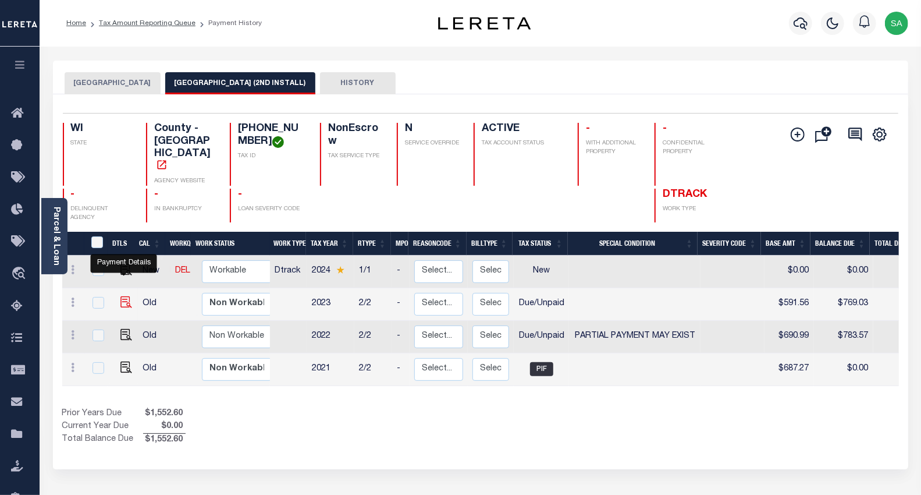
click at [123, 296] on img "" at bounding box center [126, 302] width 12 height 12
checkbox input "true"
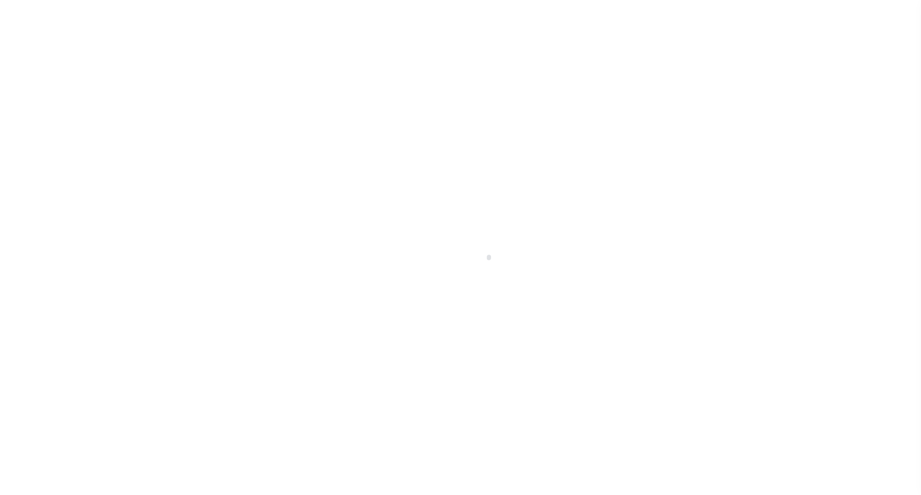
select select "DUE"
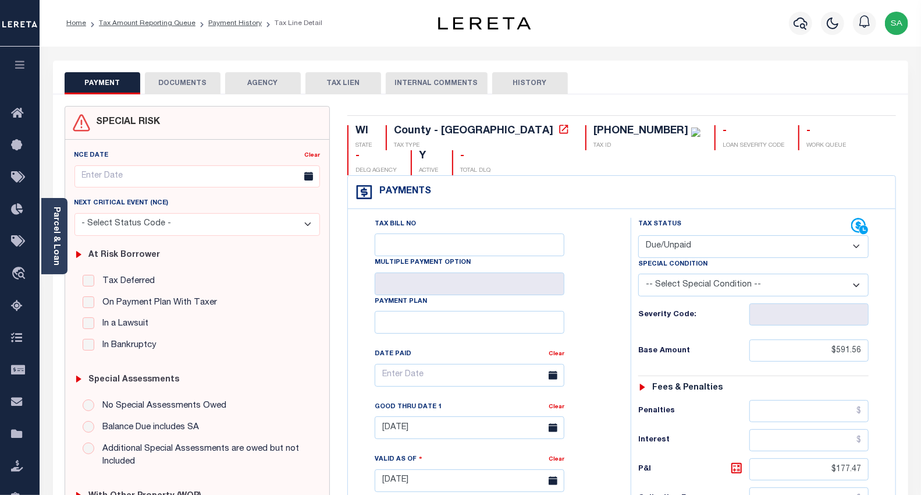
click at [168, 80] on button "DOCUMENTS" at bounding box center [183, 83] width 76 height 22
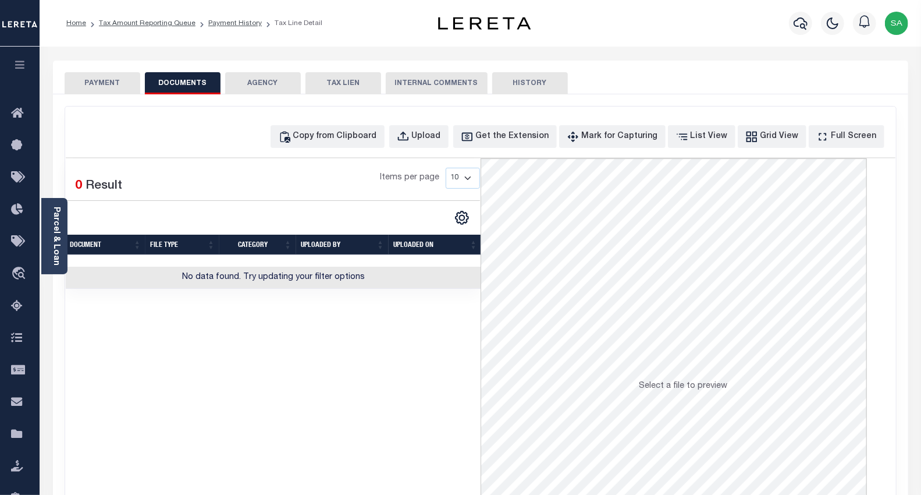
click at [333, 148] on div "Copy from Clipboard Upload Get the Extension Mark for Capturing Got it List Vie…" at bounding box center [480, 311] width 831 height 410
click at [335, 141] on div "Copy from Clipboard" at bounding box center [335, 136] width 84 height 13
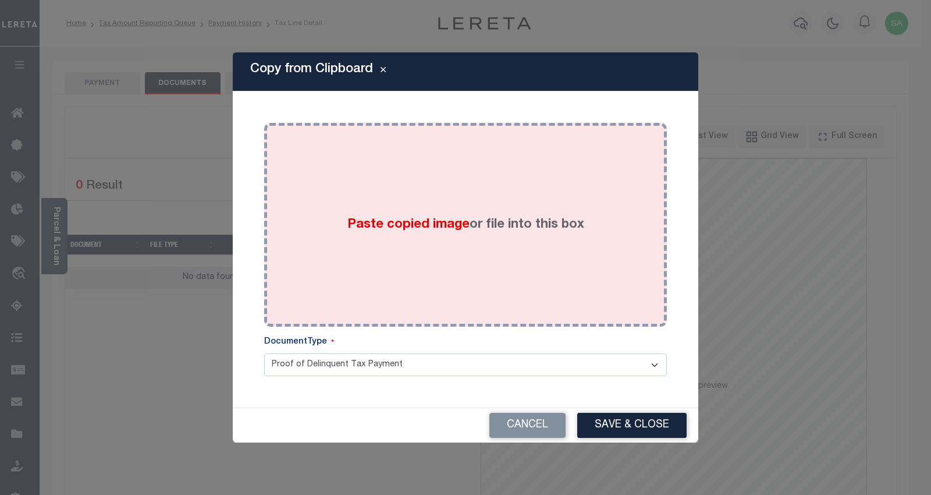
click at [432, 272] on div "Paste copied image or file into this box" at bounding box center [465, 225] width 385 height 186
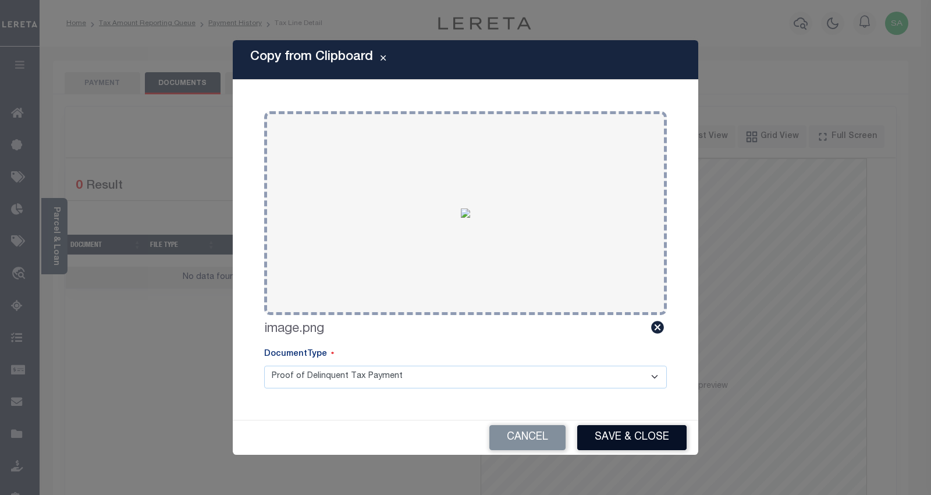
click at [631, 440] on button "Save & Close" at bounding box center [631, 437] width 109 height 25
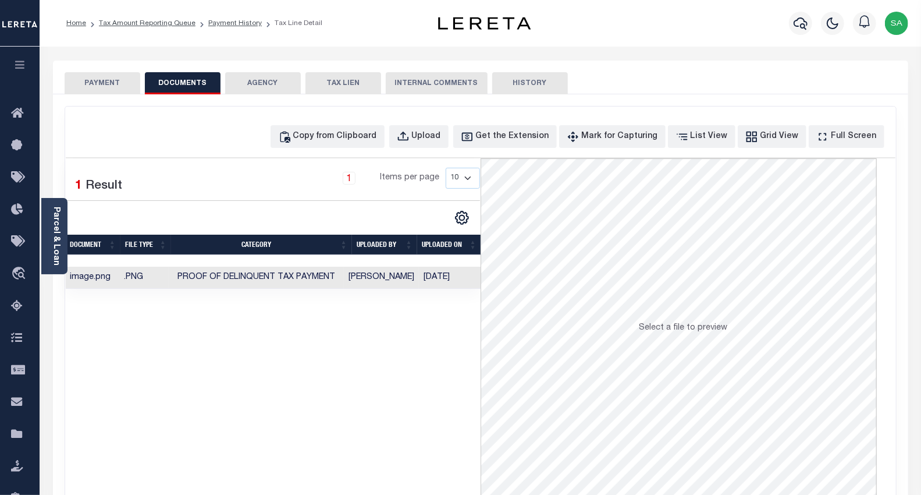
click at [84, 84] on button "PAYMENT" at bounding box center [103, 83] width 76 height 22
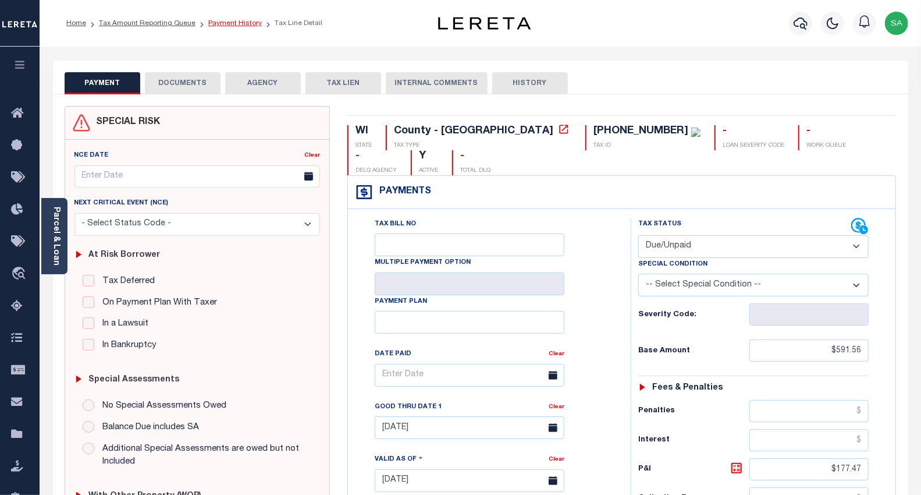
click at [228, 22] on link "Payment History" at bounding box center [235, 23] width 54 height 7
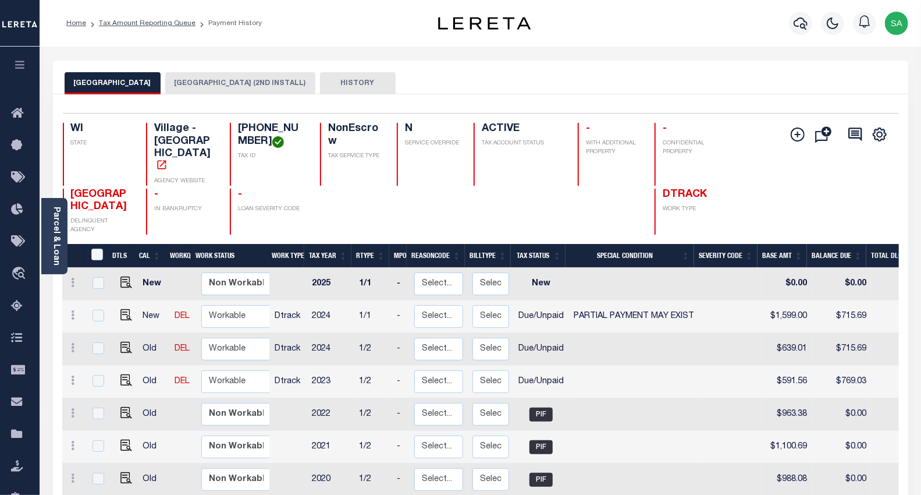
click at [214, 79] on button "[GEOGRAPHIC_DATA] (2ND INSTALL)" at bounding box center [240, 83] width 150 height 22
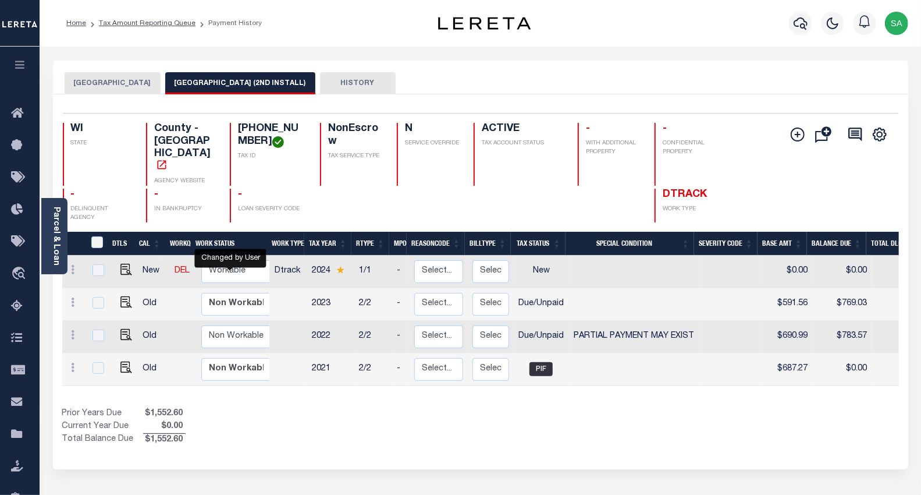
click at [230, 248] on div "Changed by User" at bounding box center [230, 257] width 72 height 19
click at [225, 260] on select "Non Workable Workable" at bounding box center [236, 271] width 70 height 23
checkbox input "true"
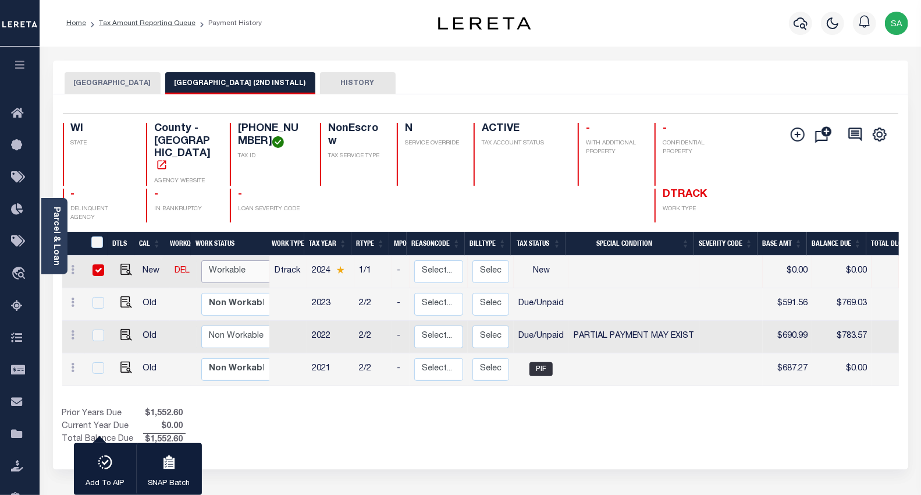
select select "true"
click at [201, 260] on select "Non Workable Workable" at bounding box center [236, 271] width 70 height 23
checkbox input "false"
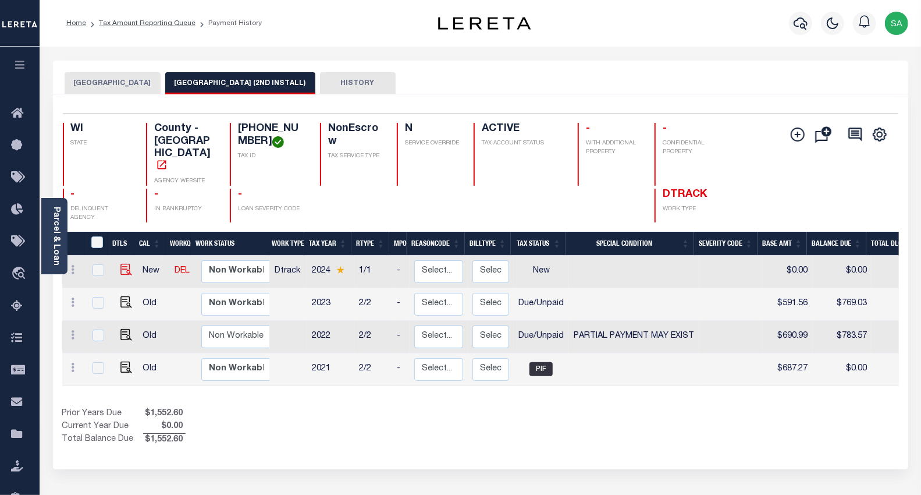
click at [123, 264] on img at bounding box center [126, 270] width 12 height 12
checkbox input "true"
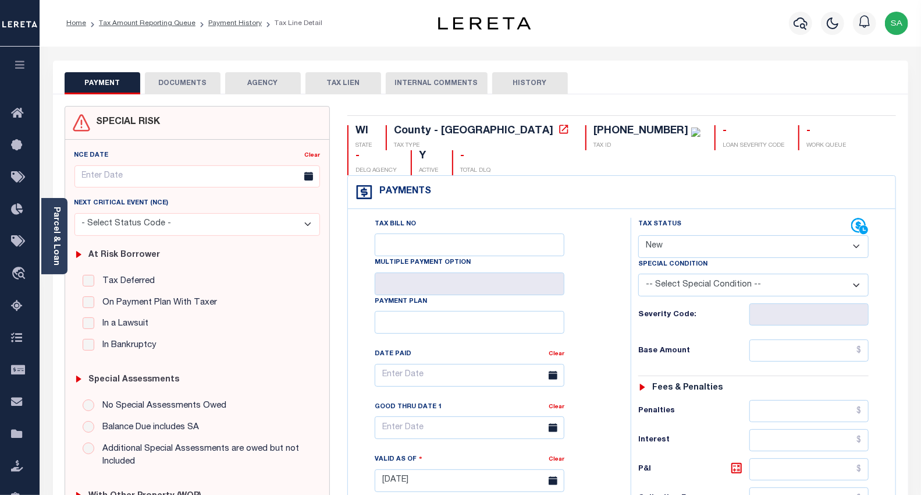
click at [687, 241] on select "- Select Status Code - Open Due/Unpaid Paid Incomplete No Tax Due Internal Refu…" at bounding box center [753, 246] width 231 height 23
select select "DUE"
click at [638, 236] on select "- Select Status Code - Open Due/Unpaid Paid Incomplete No Tax Due Internal Refu…" at bounding box center [753, 246] width 231 height 23
type input "[DATE]"
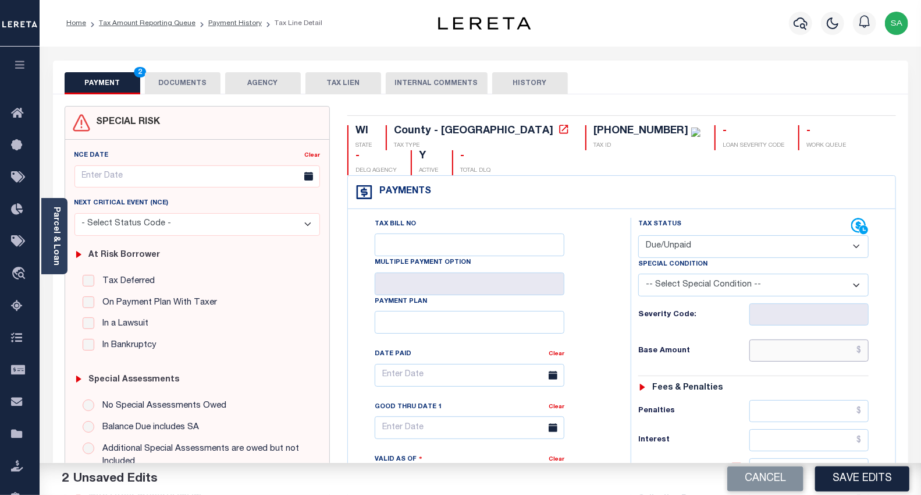
click at [798, 350] on input "text" at bounding box center [809, 350] width 119 height 22
paste input "$639.01"
type input "$639.01"
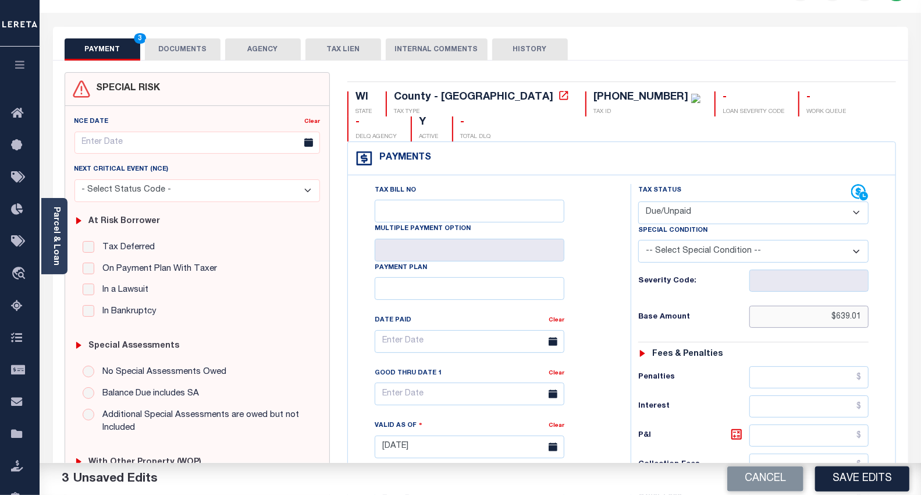
scroll to position [323, 0]
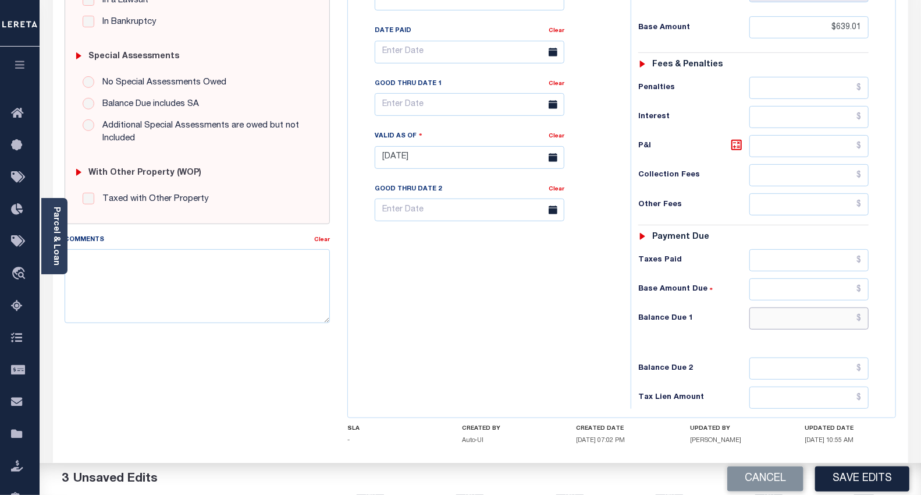
click at [766, 311] on input "text" at bounding box center [809, 318] width 119 height 22
click at [776, 321] on input "text" at bounding box center [809, 318] width 119 height 22
paste input "$715.69"
type input "$715.69"
click at [485, 322] on div "Tax Bill No Multiple Payment Option Payment Plan Clear" at bounding box center [486, 152] width 271 height 514
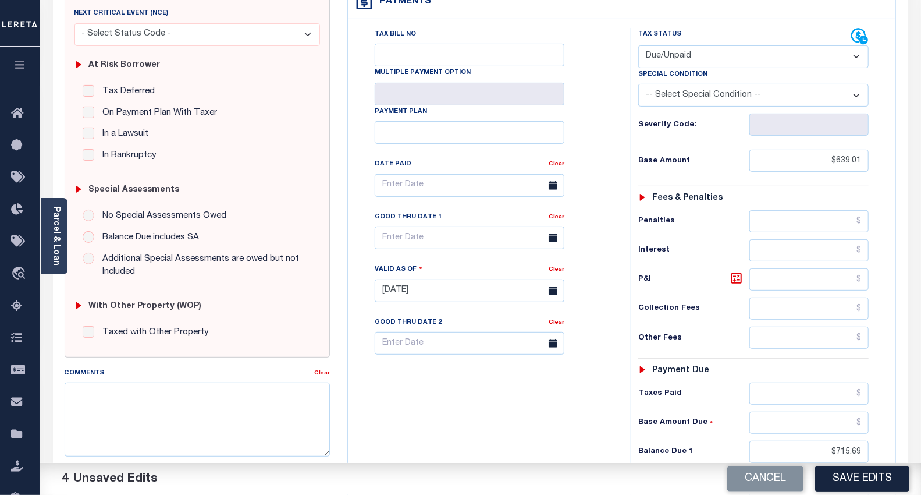
scroll to position [194, 0]
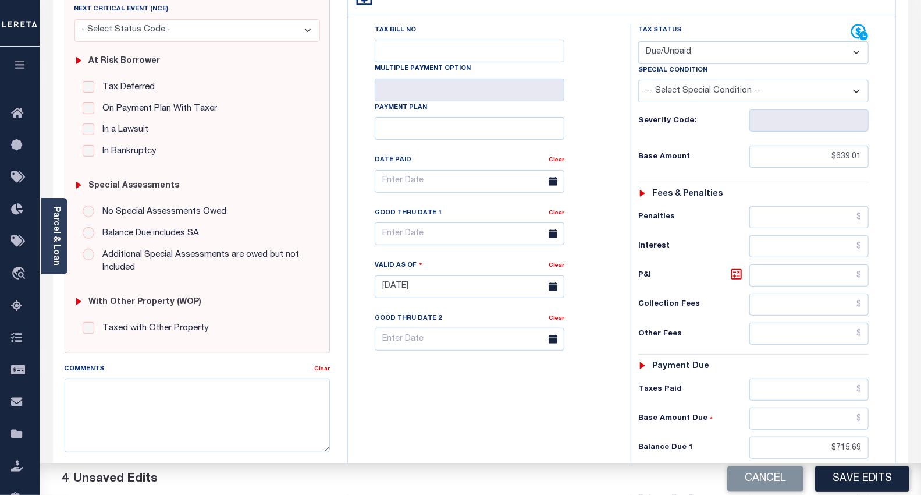
click at [732, 276] on icon at bounding box center [736, 274] width 10 height 10
type input "$76.68"
click at [502, 239] on body "Home Tax Amount Reporting Queue Payment History Tax Line Detail Profile" at bounding box center [460, 252] width 921 height 893
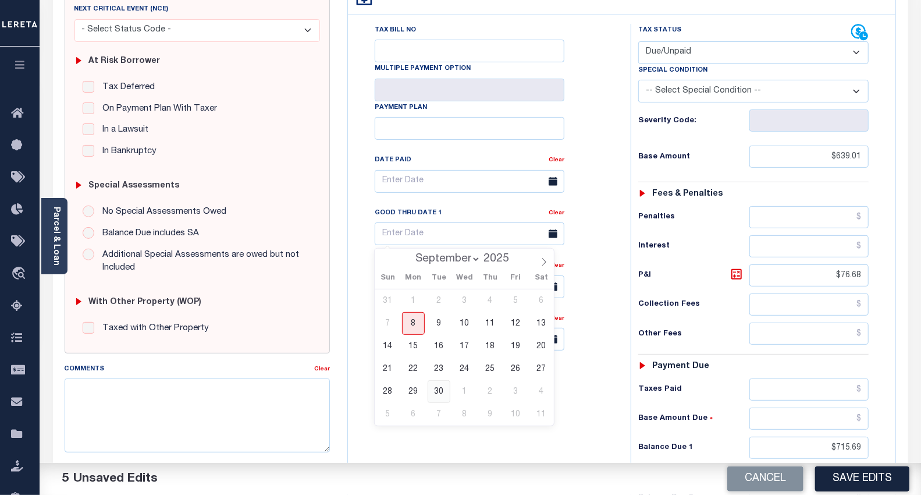
click at [439, 387] on span "30" at bounding box center [439, 391] width 23 height 23
type input "09/30/2025"
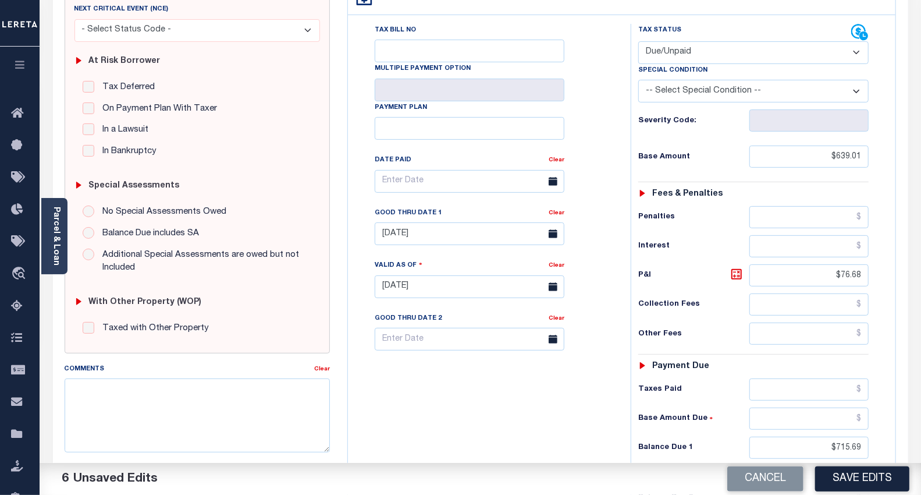
click at [484, 386] on div "Tax Bill No Multiple Payment Option Payment Plan Clear" at bounding box center [486, 281] width 271 height 514
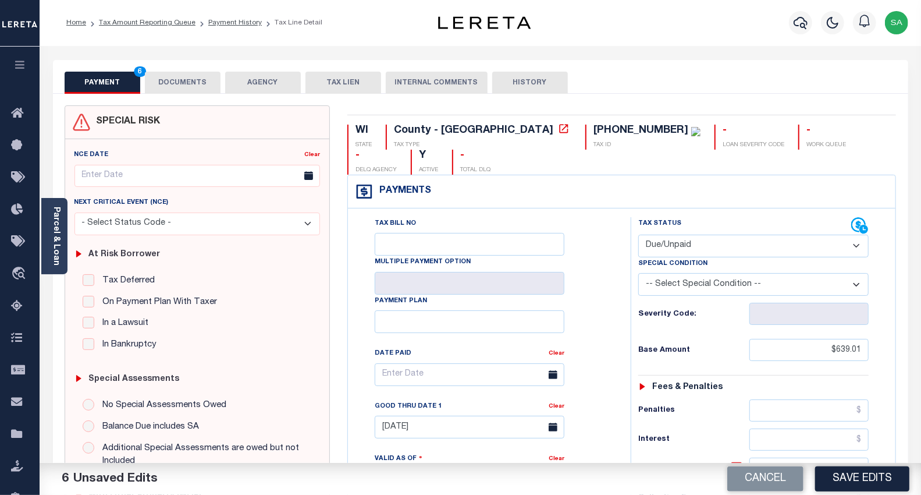
scroll to position [0, 0]
click at [167, 83] on button "DOCUMENTS" at bounding box center [183, 83] width 76 height 22
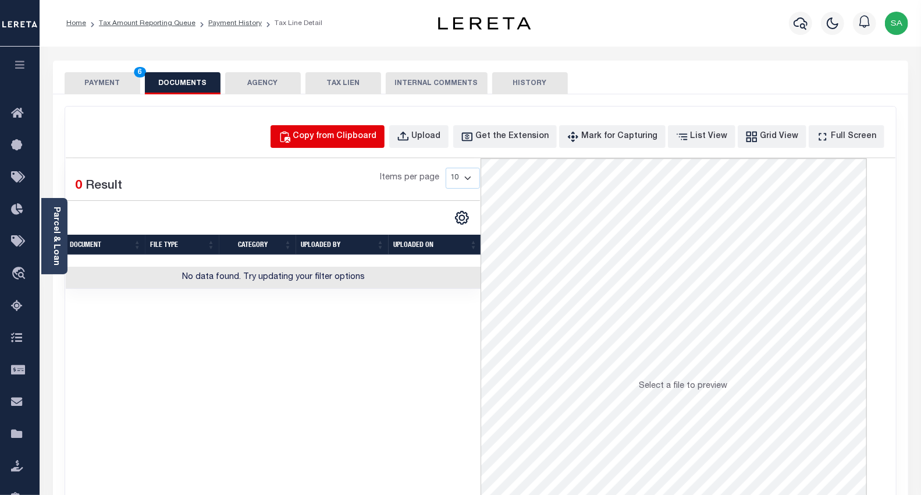
click at [377, 133] on div "Copy from Clipboard" at bounding box center [335, 136] width 84 height 13
select select "POP"
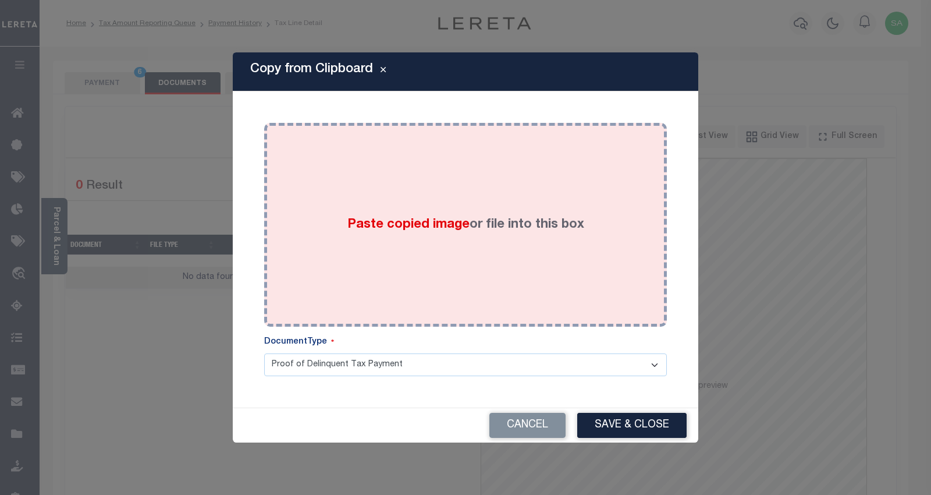
click at [377, 267] on div "Paste copied image or file into this box" at bounding box center [465, 225] width 385 height 186
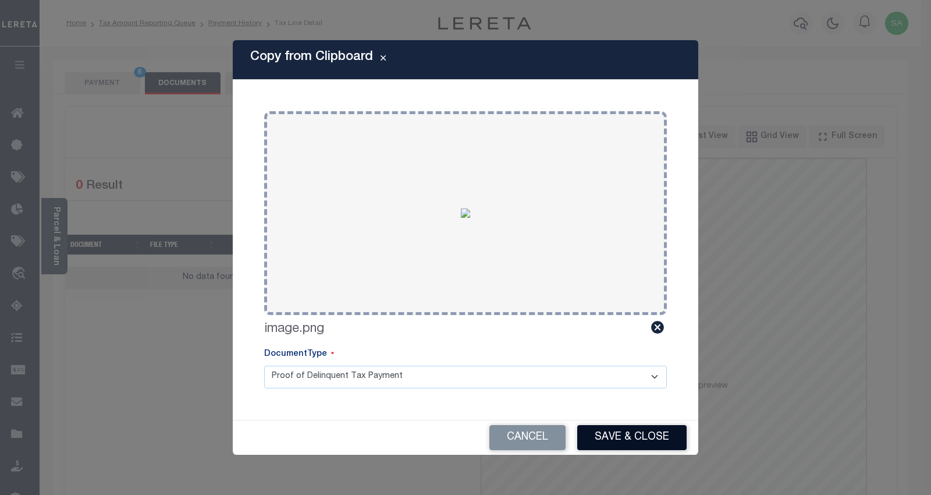
click at [620, 445] on button "Save & Close" at bounding box center [631, 437] width 109 height 25
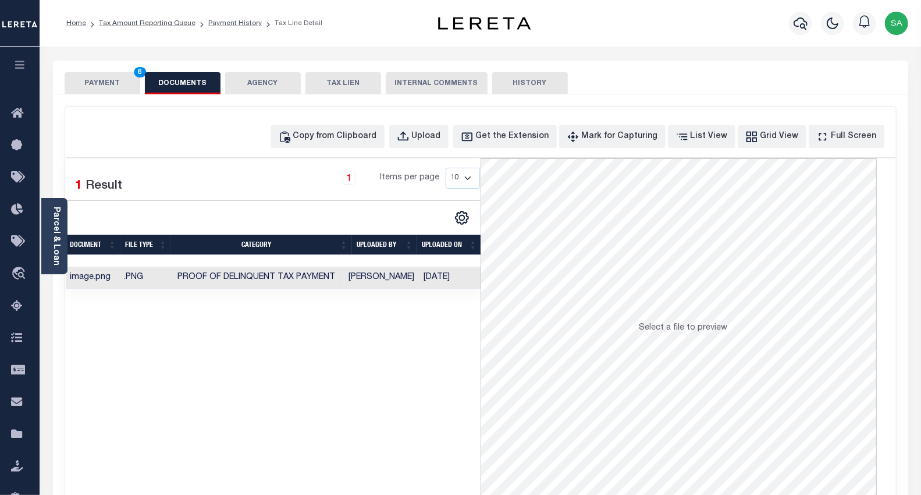
click at [101, 80] on button "PAYMENT 6" at bounding box center [103, 83] width 76 height 22
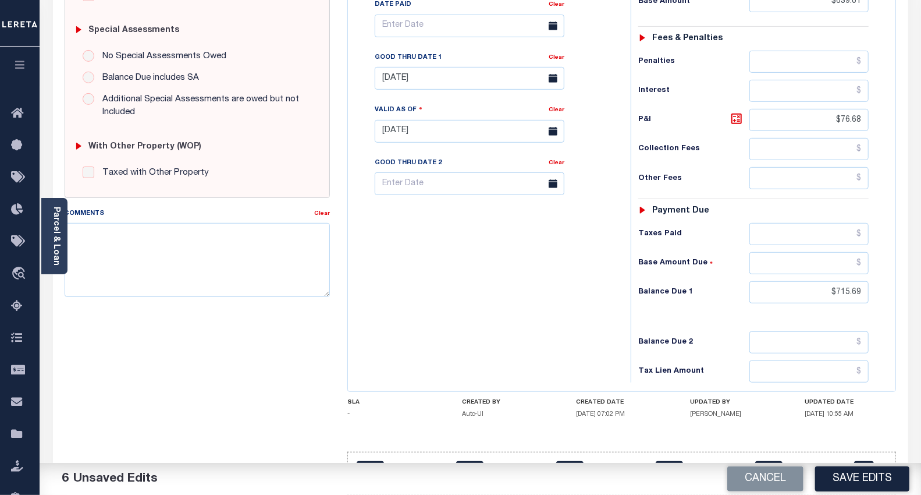
scroll to position [385, 0]
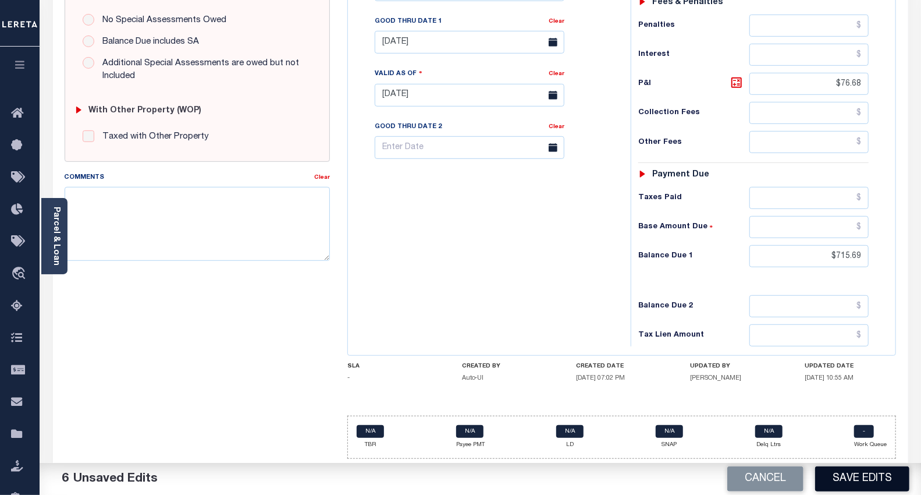
click at [853, 481] on button "Save Edits" at bounding box center [862, 478] width 94 height 25
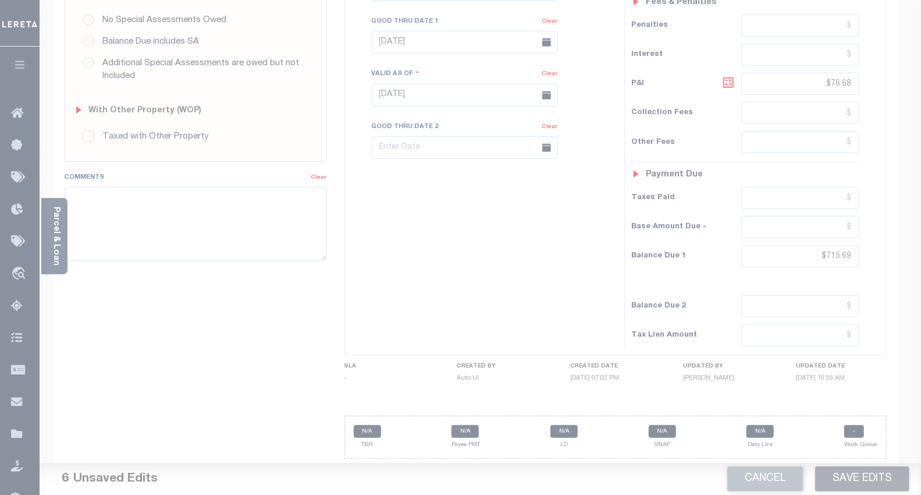
scroll to position [374, 0]
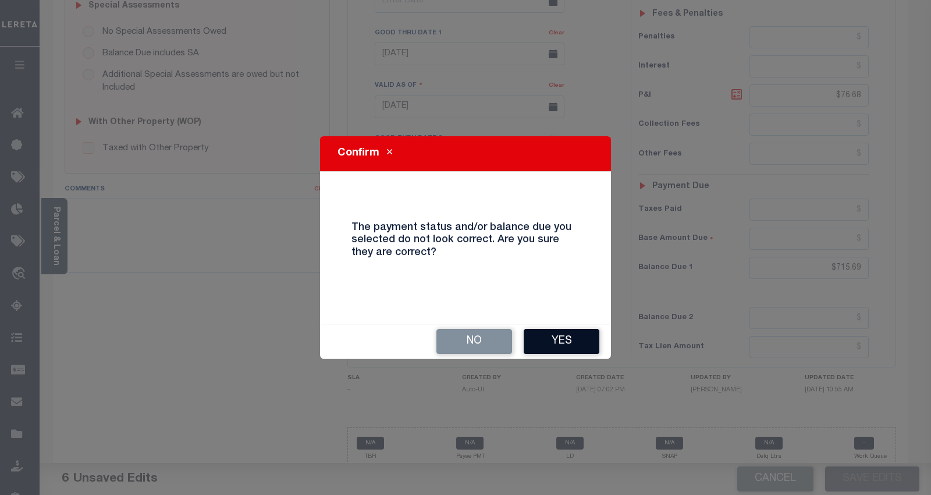
click at [553, 346] on button "Yes" at bounding box center [562, 341] width 76 height 25
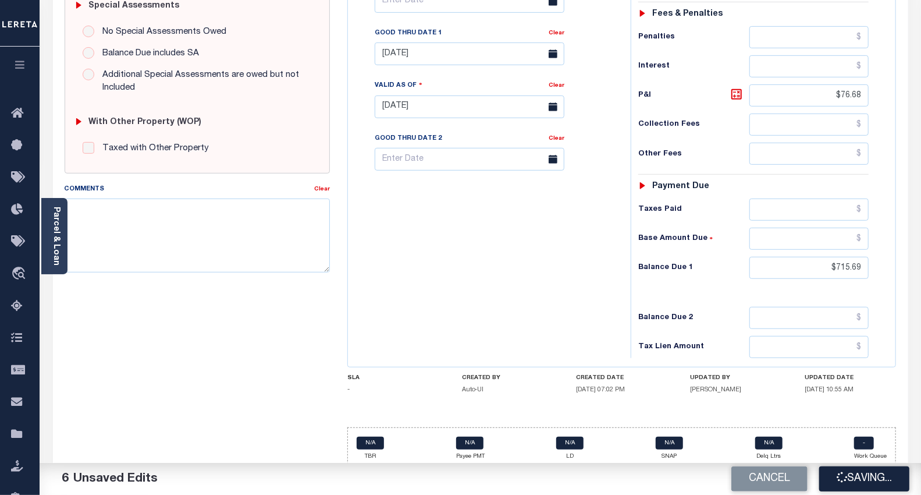
checkbox input "false"
type input "$639.01"
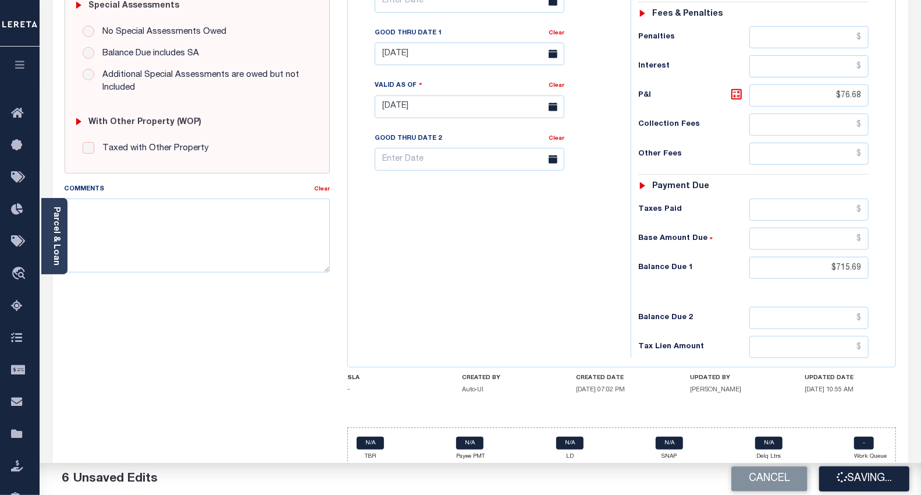
type input "$76.68"
type input "$715.69"
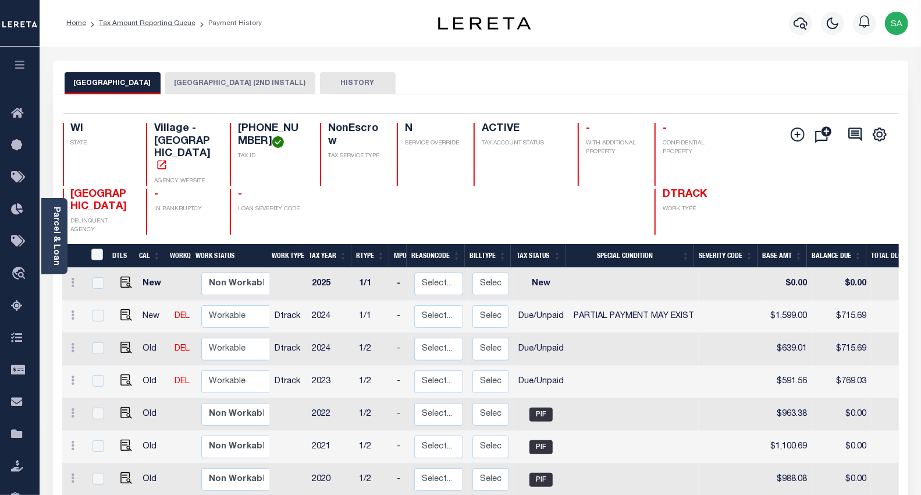
click at [242, 86] on button "[GEOGRAPHIC_DATA] (2ND INSTALL)" at bounding box center [240, 83] width 150 height 22
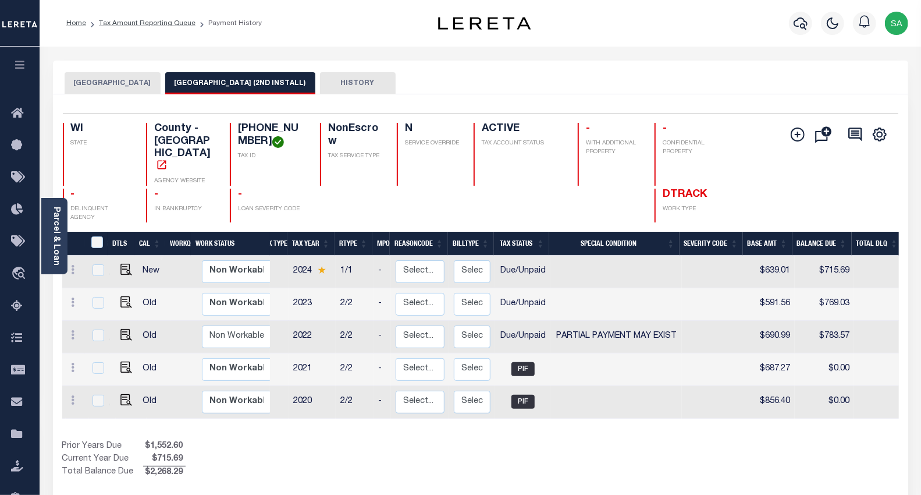
scroll to position [0, 19]
click at [100, 87] on button "[GEOGRAPHIC_DATA]" at bounding box center [113, 83] width 96 height 22
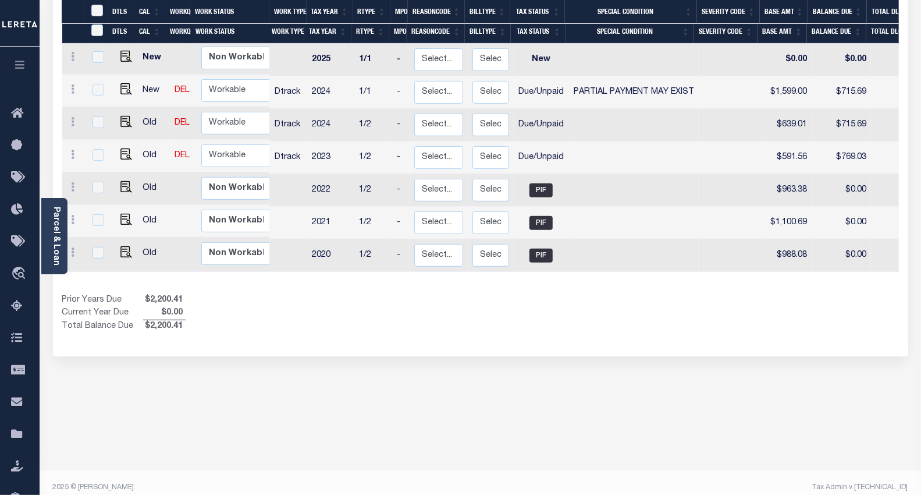
scroll to position [0, 0]
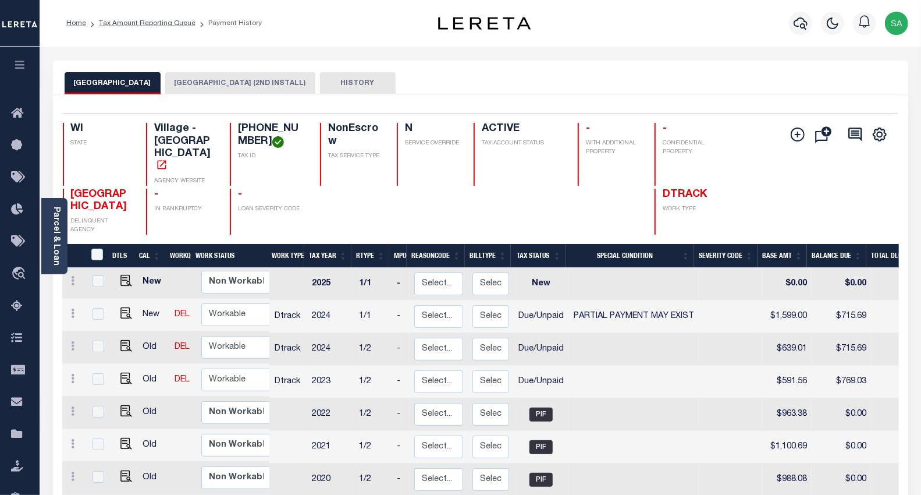
click at [225, 74] on button "[GEOGRAPHIC_DATA] (2ND INSTALL)" at bounding box center [240, 83] width 150 height 22
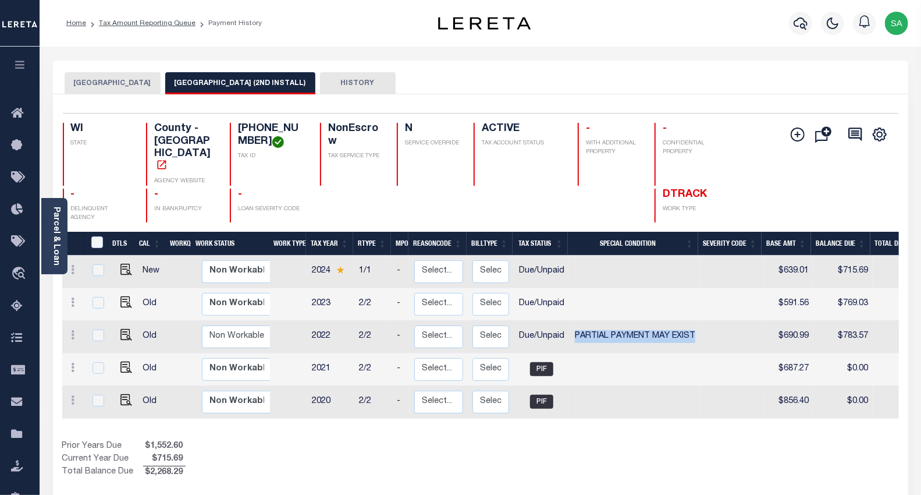
drag, startPoint x: 573, startPoint y: 307, endPoint x: 712, endPoint y: 311, distance: 138.6
click at [712, 321] on tr "Old Non Workable Workable 2022 2/2 - Select... Payment Reversal Taxable Value C…" at bounding box center [660, 337] width 1197 height 33
drag, startPoint x: 830, startPoint y: 306, endPoint x: 729, endPoint y: 123, distance: 208.4
click at [868, 321] on td "$783.57" at bounding box center [843, 337] width 59 height 33
checkbox input "true"
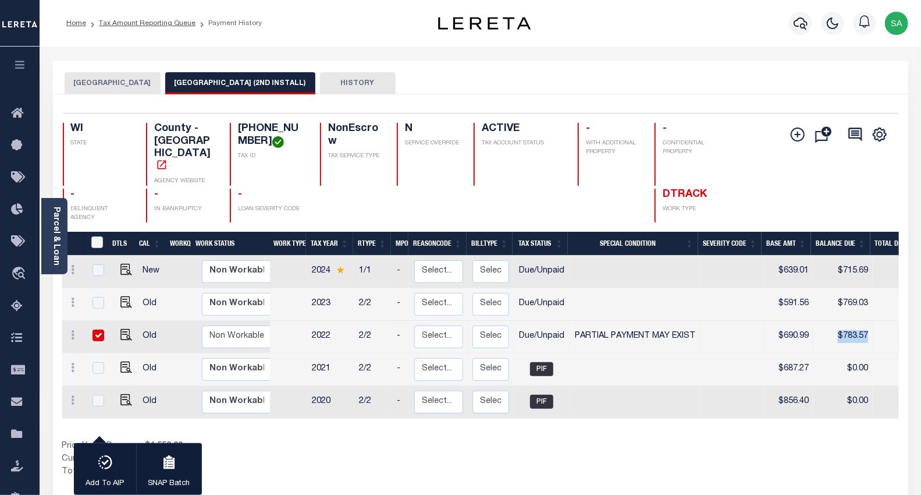
click at [94, 329] on input "checkbox" at bounding box center [99, 335] width 12 height 12
checkbox input "false"
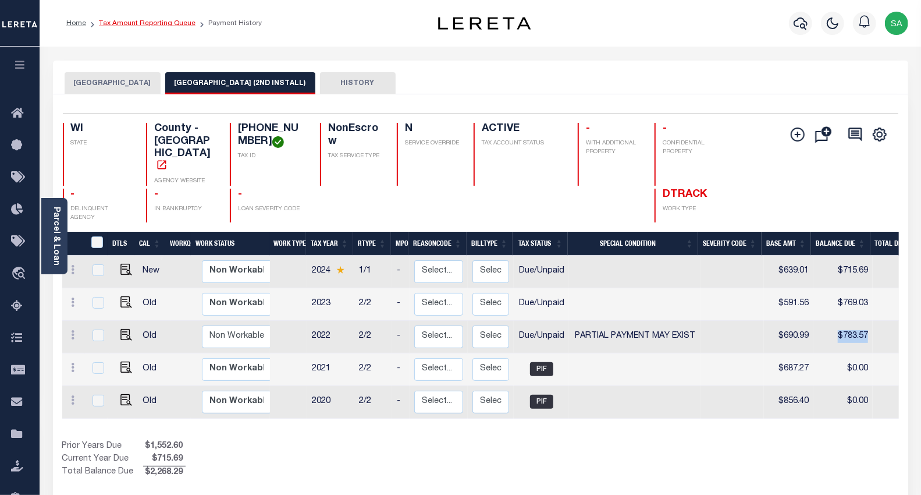
click at [147, 25] on link "Tax Amount Reporting Queue" at bounding box center [147, 23] width 97 height 7
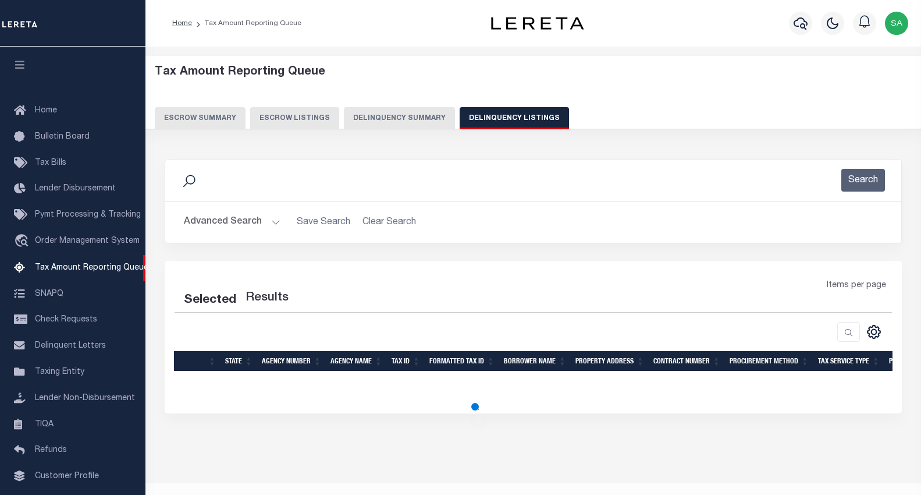
select select "WI"
select select "100"
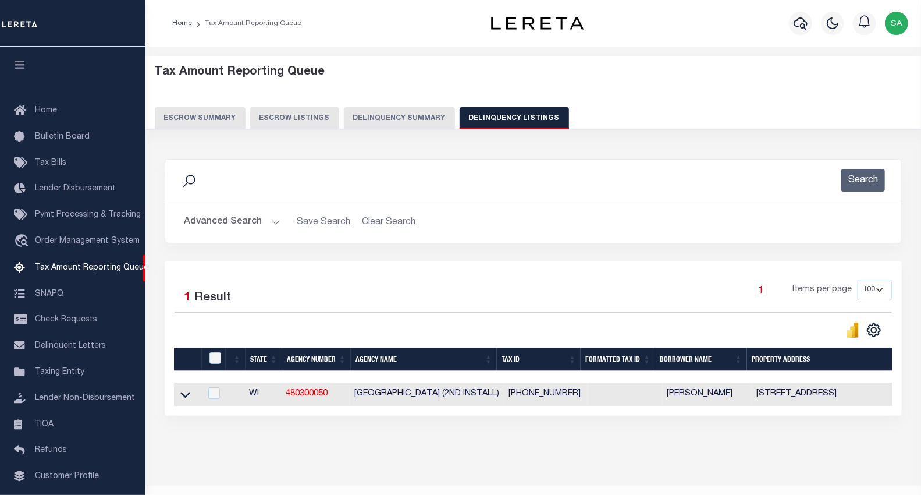
scroll to position [56, 0]
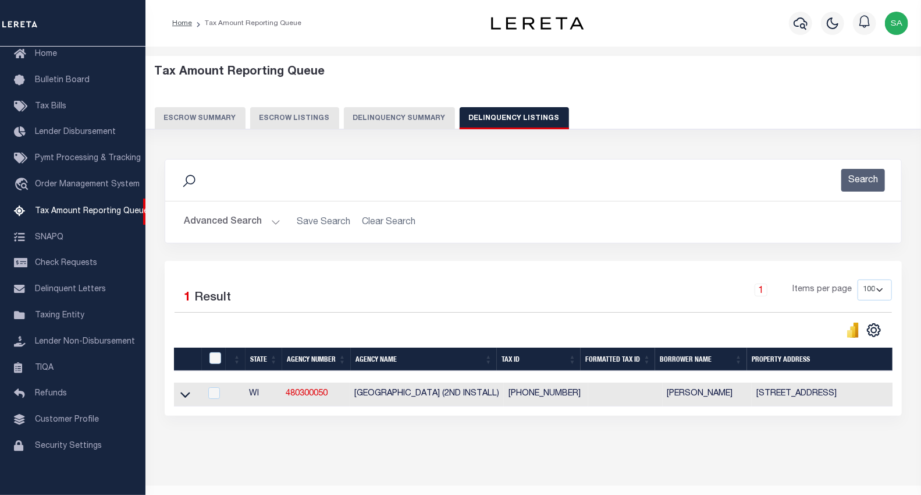
click at [234, 223] on button "Advanced Search" at bounding box center [232, 222] width 97 height 23
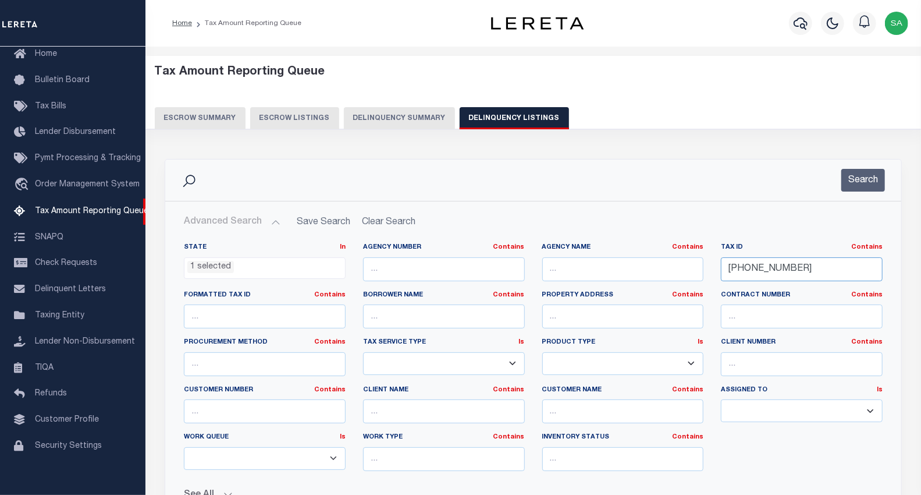
click at [868, 264] on input "70-4-120-211-0916" at bounding box center [802, 269] width 162 height 24
drag, startPoint x: 769, startPoint y: 274, endPoint x: 638, endPoint y: 274, distance: 130.9
click at [638, 274] on div "State In In AK AL AR AZ CA CO CT DC DE FL GA GU HI IA ID IL IN KS [GEOGRAPHIC_D…" at bounding box center [533, 361] width 716 height 237
paste input "[PHONE_NUMBER]"
type input "85-4-119-223-2485"
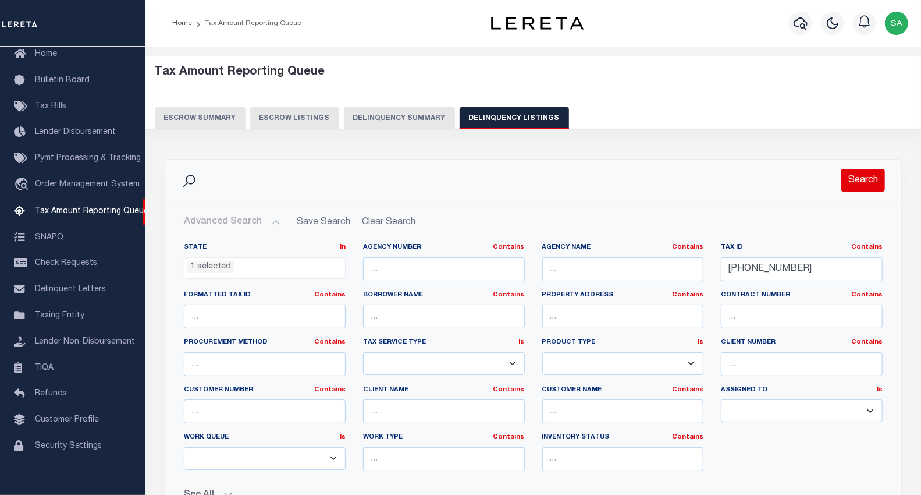
click at [868, 179] on button "Search" at bounding box center [863, 180] width 44 height 23
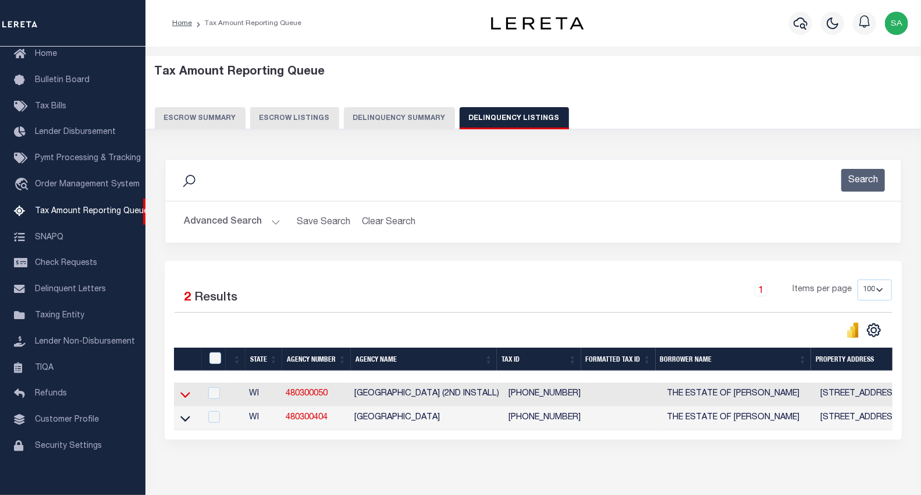
click at [183, 396] on icon at bounding box center [185, 394] width 10 height 12
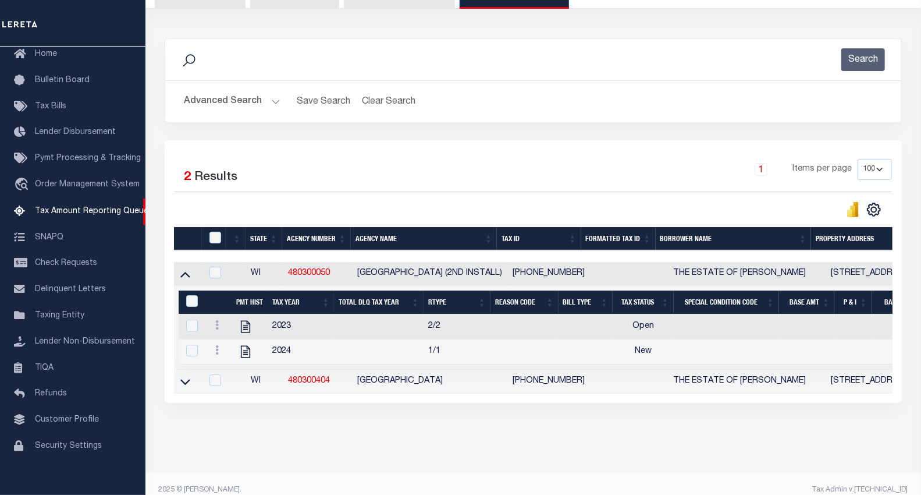
scroll to position [129, 0]
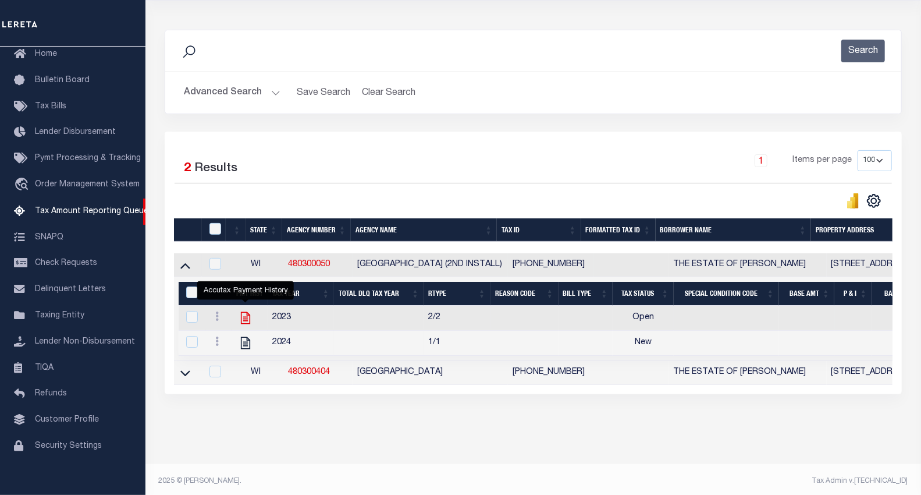
click at [246, 319] on icon "" at bounding box center [245, 318] width 9 height 12
checkbox input "true"
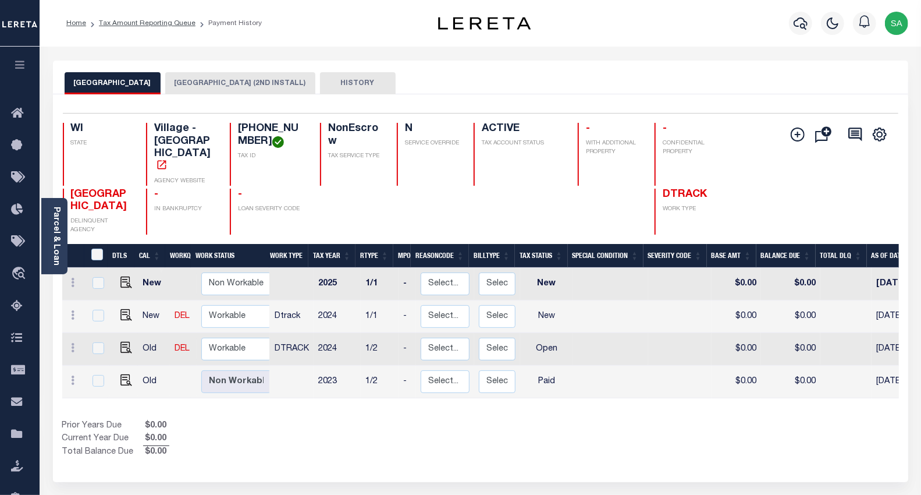
click at [222, 431] on div "Selected 4 Results 1 Items per page 25 50 100 WI STATE TAX ID N" at bounding box center [480, 288] width 855 height 388
click at [223, 90] on button "KENOSHA COUNTY (2ND INSTALL)" at bounding box center [240, 83] width 150 height 22
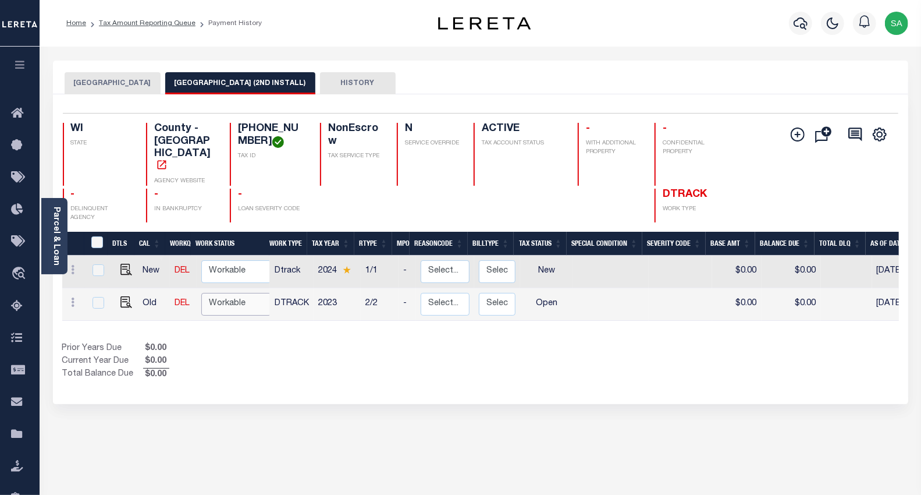
click at [220, 293] on select "Non Workable Workable" at bounding box center [236, 304] width 70 height 23
checkbox input "true"
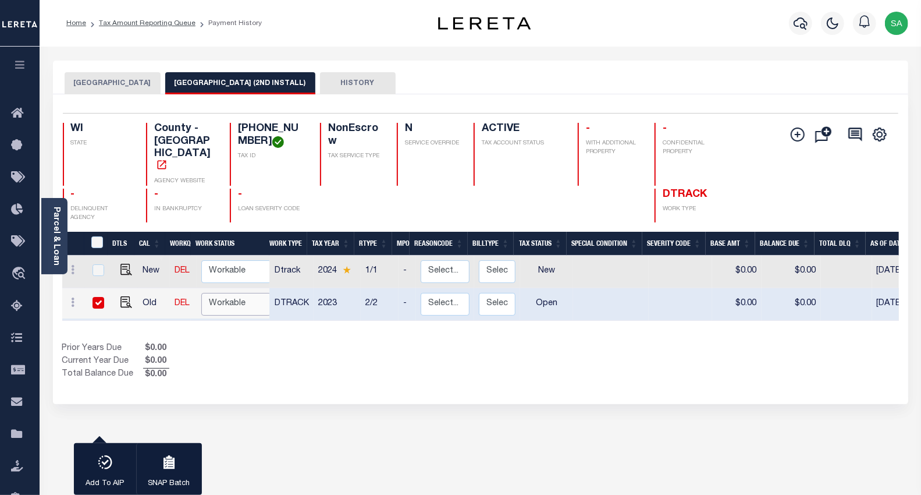
select select "true"
click at [201, 293] on select "Non Workable Workable" at bounding box center [236, 304] width 70 height 23
checkbox input "false"
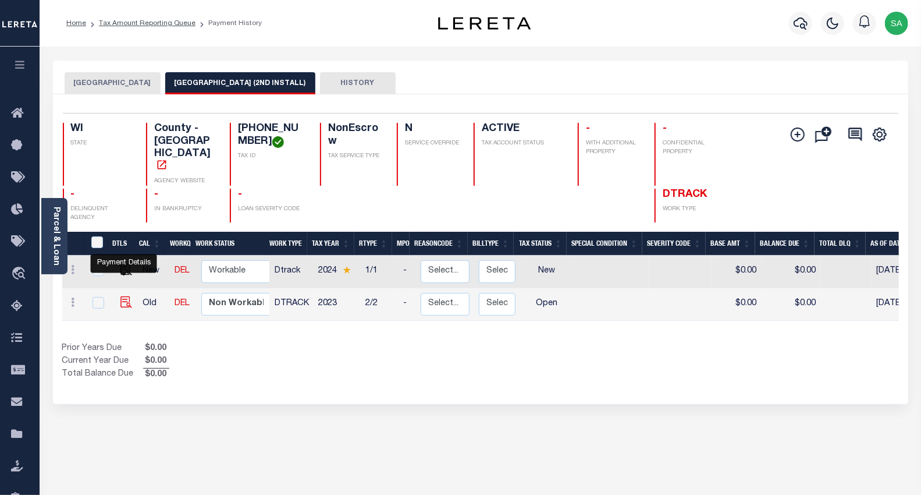
click at [126, 296] on img "" at bounding box center [126, 302] width 12 height 12
checkbox input "true"
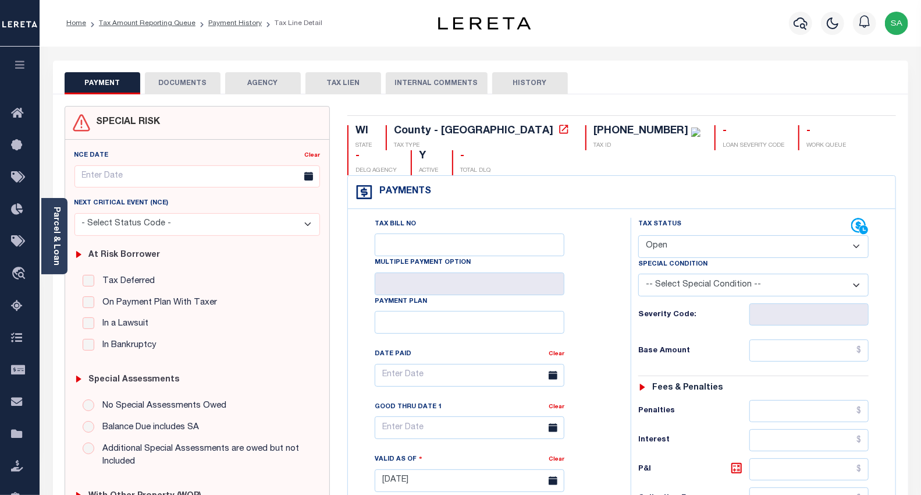
click at [671, 243] on select "- Select Status Code - Open Due/Unpaid Paid Incomplete No Tax Due Internal Refu…" at bounding box center [753, 246] width 231 height 23
select select "PYD"
click at [638, 236] on select "- Select Status Code - Open Due/Unpaid Paid Incomplete No Tax Due Internal Refu…" at bounding box center [753, 246] width 231 height 23
type input "[DATE]"
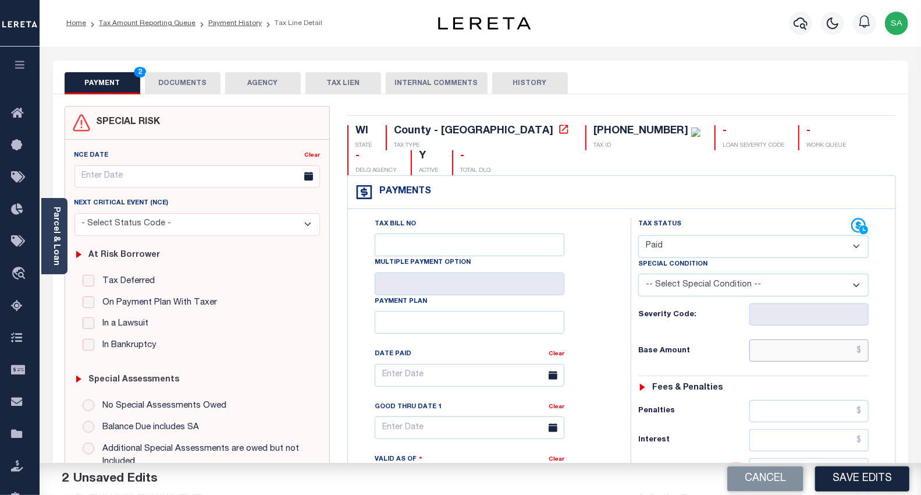
click at [780, 352] on input "text" at bounding box center [809, 350] width 119 height 22
type input "$0.00"
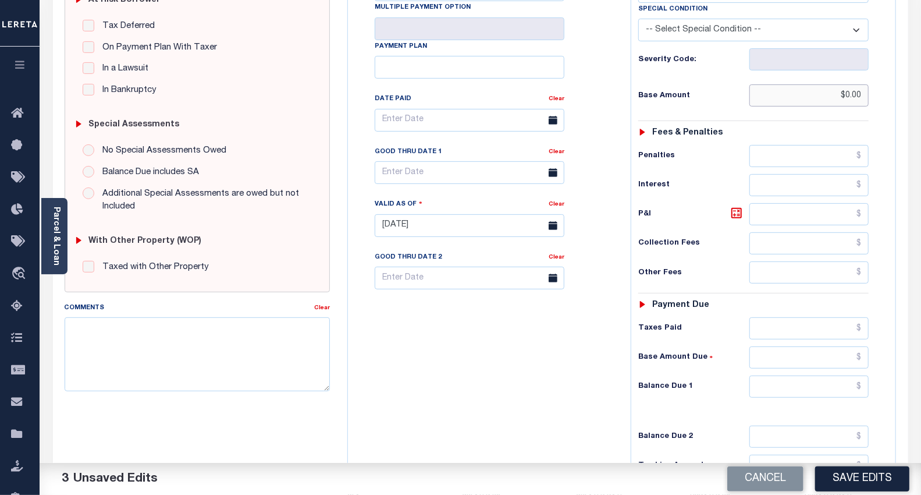
scroll to position [258, 0]
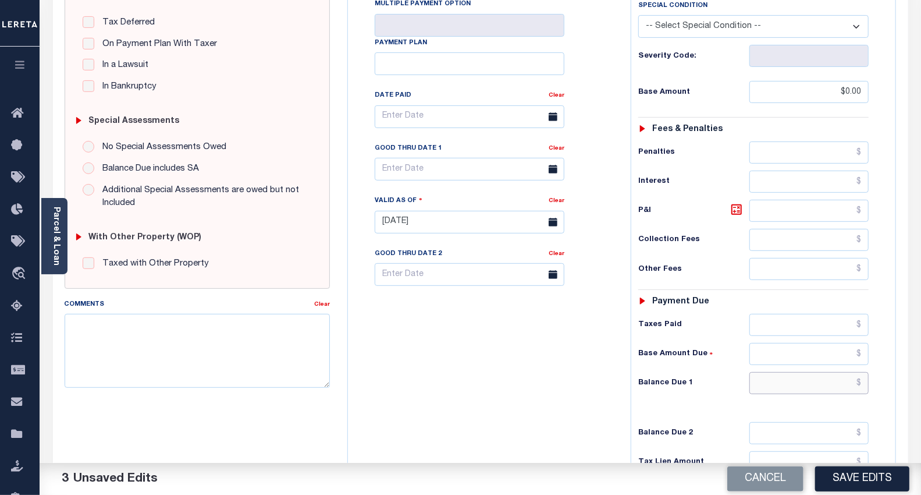
click at [759, 382] on input "text" at bounding box center [809, 383] width 119 height 22
type input "$0.00"
click at [487, 355] on div "Tax Bill No Multiple Payment Option Payment Plan Clear" at bounding box center [486, 216] width 271 height 514
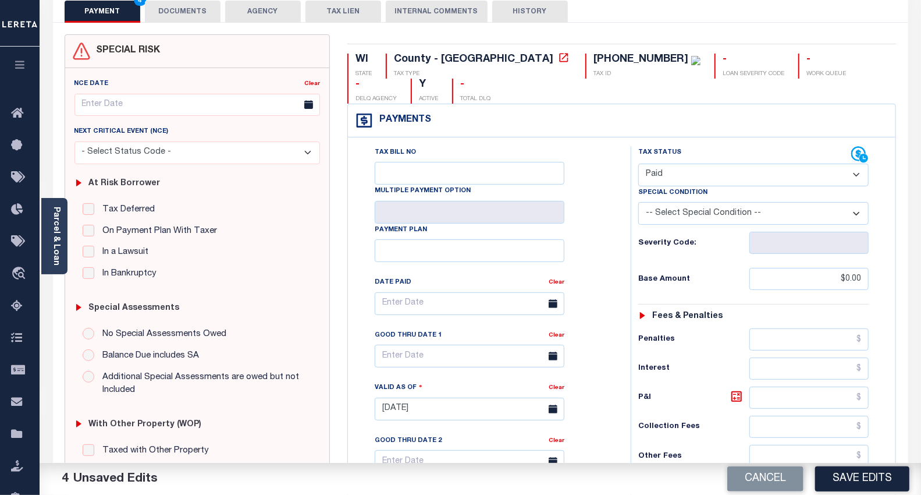
scroll to position [0, 0]
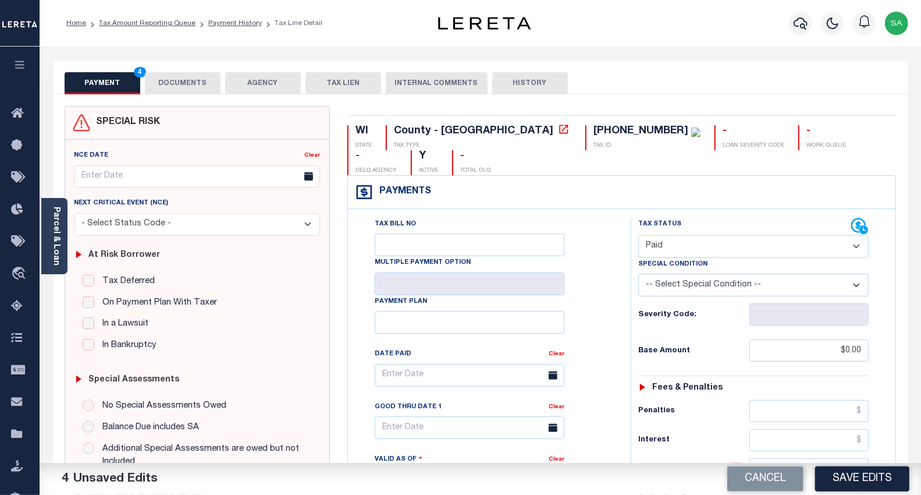
click at [190, 83] on button "DOCUMENTS" at bounding box center [183, 83] width 76 height 22
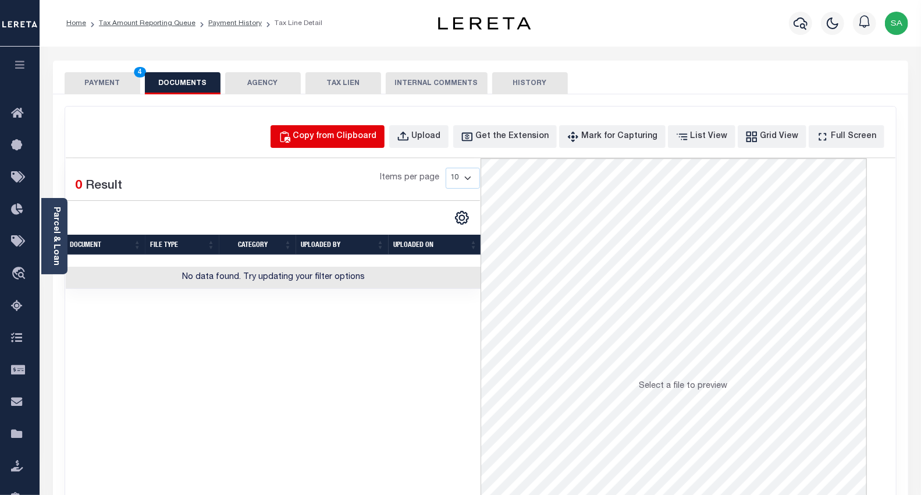
click at [377, 137] on div "Copy from Clipboard" at bounding box center [335, 136] width 84 height 13
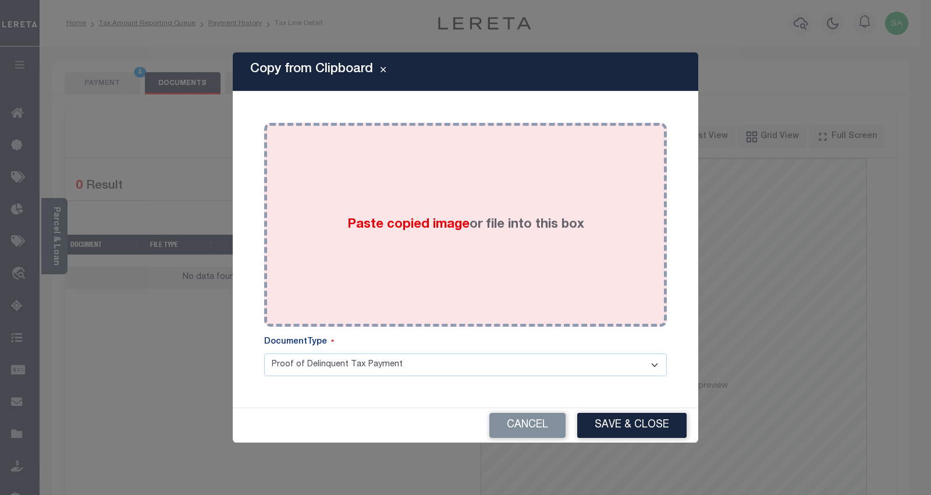
click at [462, 237] on div "Paste copied image or file into this box" at bounding box center [465, 225] width 385 height 186
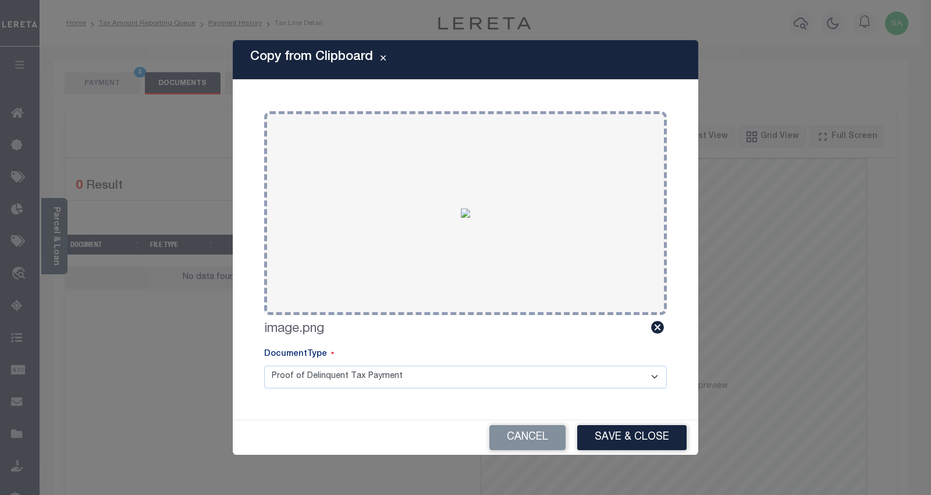
click at [614, 442] on button "Save & Close" at bounding box center [631, 437] width 109 height 25
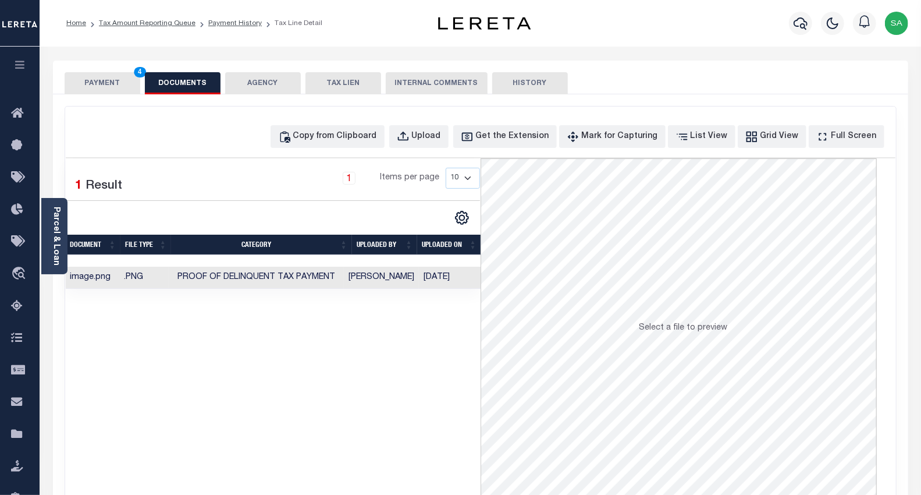
click at [91, 87] on button "PAYMENT 4" at bounding box center [103, 83] width 76 height 22
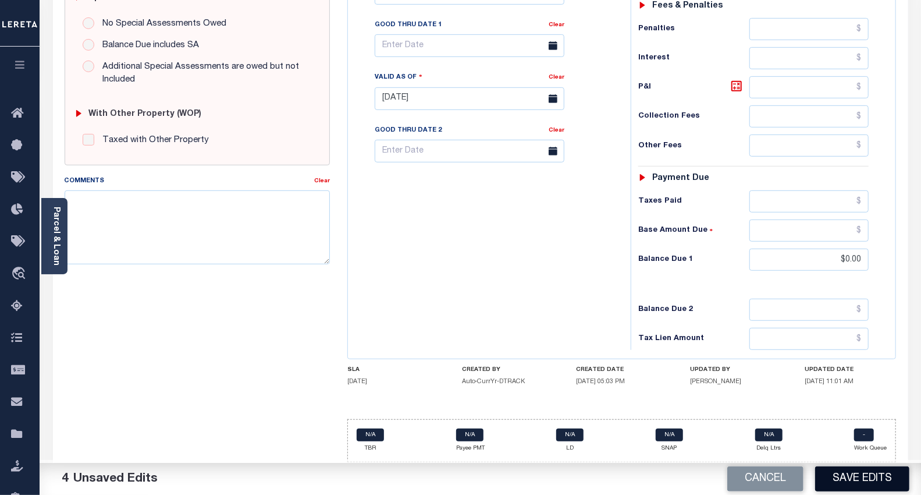
scroll to position [385, 0]
click at [861, 478] on button "Save Edits" at bounding box center [862, 478] width 94 height 25
checkbox input "false"
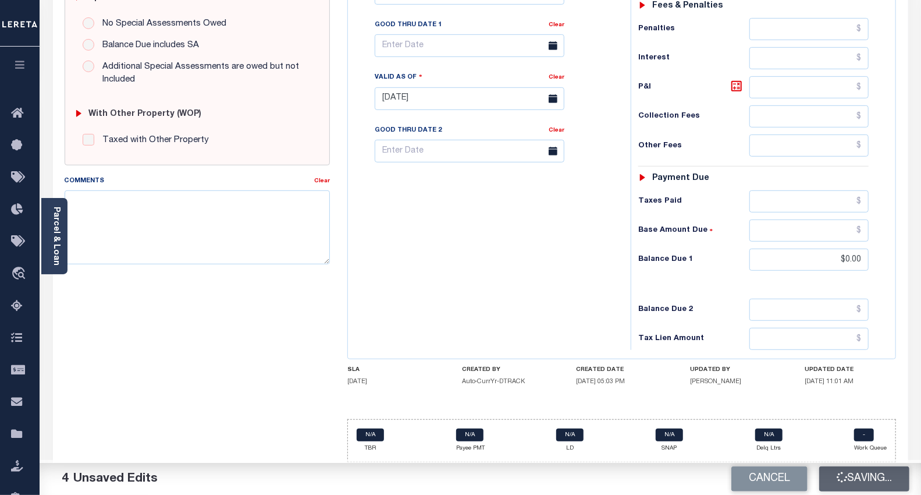
checkbox input "false"
type input "$0"
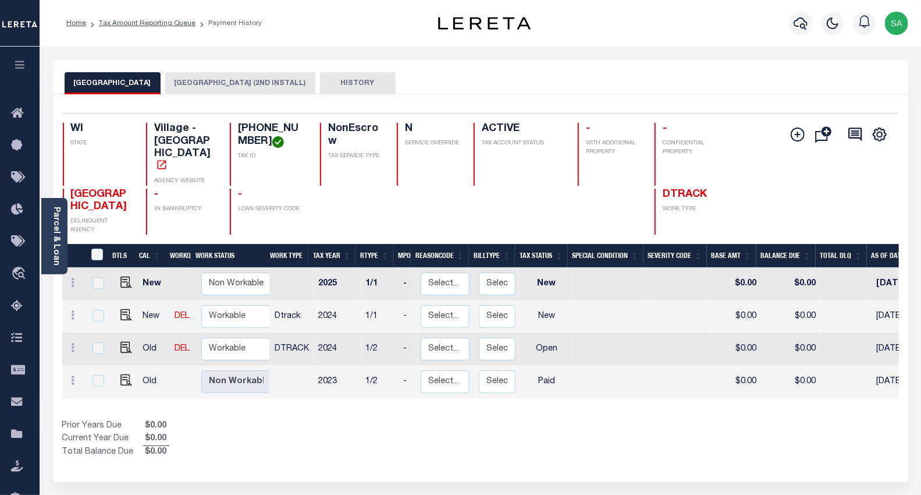
click at [198, 76] on button "[GEOGRAPHIC_DATA] (2ND INSTALL)" at bounding box center [240, 83] width 150 height 22
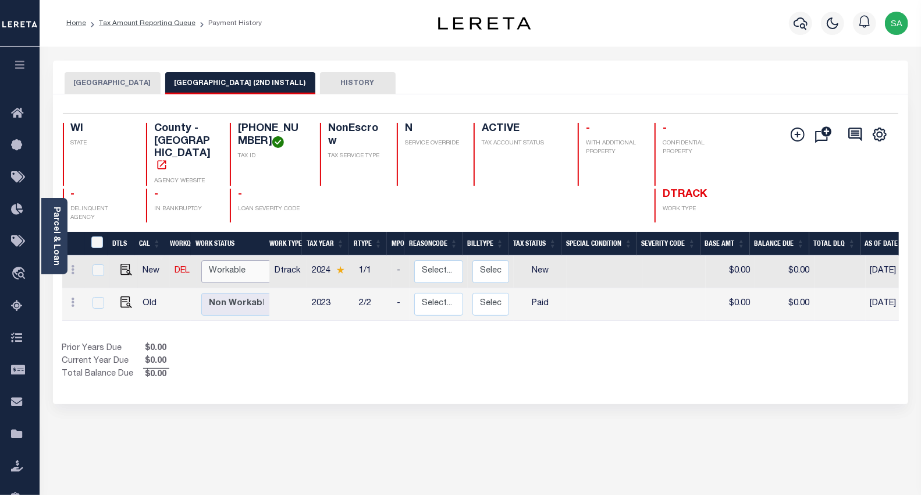
click at [212, 260] on select "Non Workable Workable" at bounding box center [236, 271] width 70 height 23
checkbox input "true"
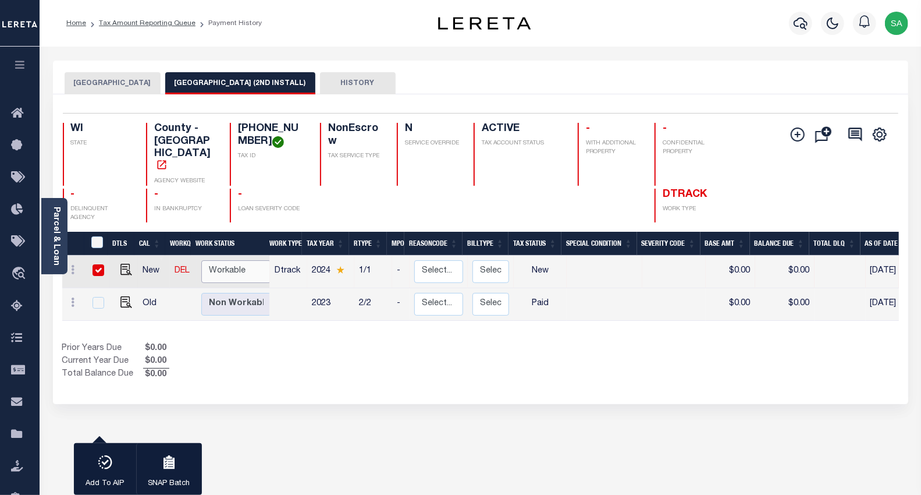
select select "true"
click at [201, 260] on select "Non Workable Workable" at bounding box center [236, 271] width 70 height 23
checkbox input "false"
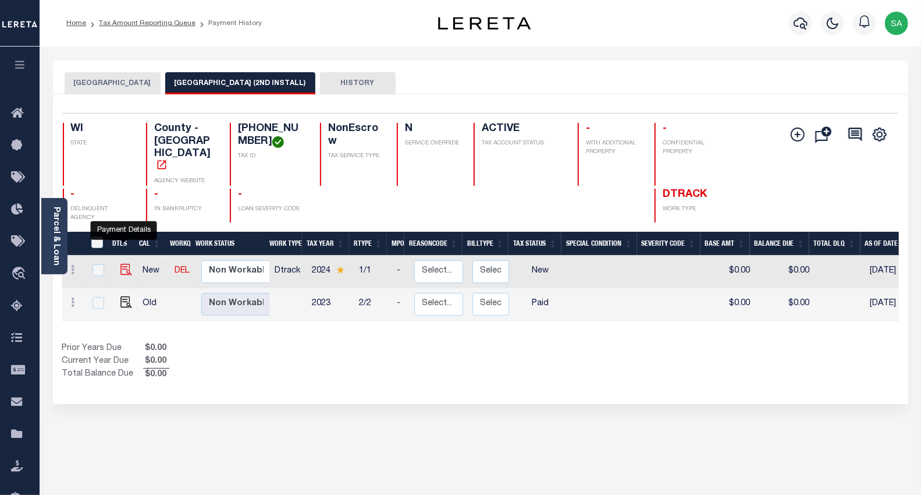
click at [122, 264] on img "" at bounding box center [126, 270] width 12 height 12
checkbox input "true"
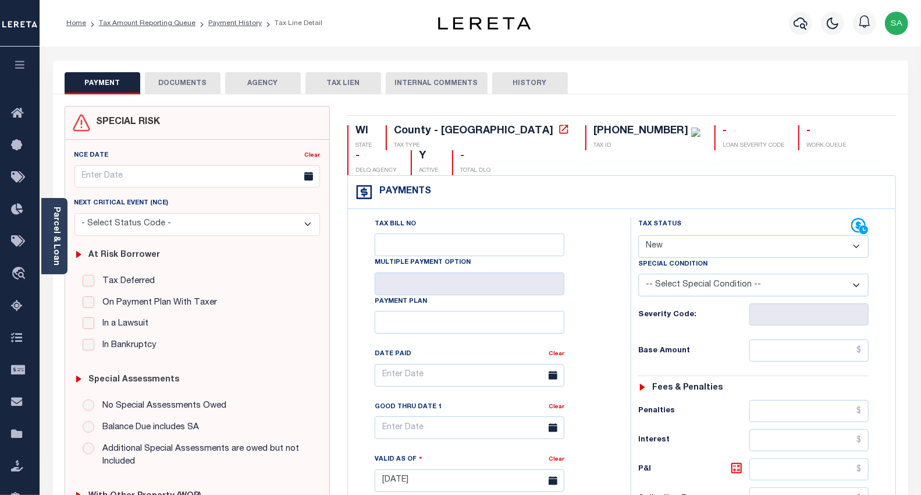
click at [705, 242] on select "- Select Status Code - Open Due/Unpaid Paid Incomplete No Tax Due Internal Refu…" at bounding box center [753, 246] width 231 height 23
select select "DUE"
click at [638, 236] on select "- Select Status Code - Open Due/Unpaid Paid Incomplete No Tax Due Internal Refu…" at bounding box center [753, 246] width 231 height 23
type input "[DATE]"
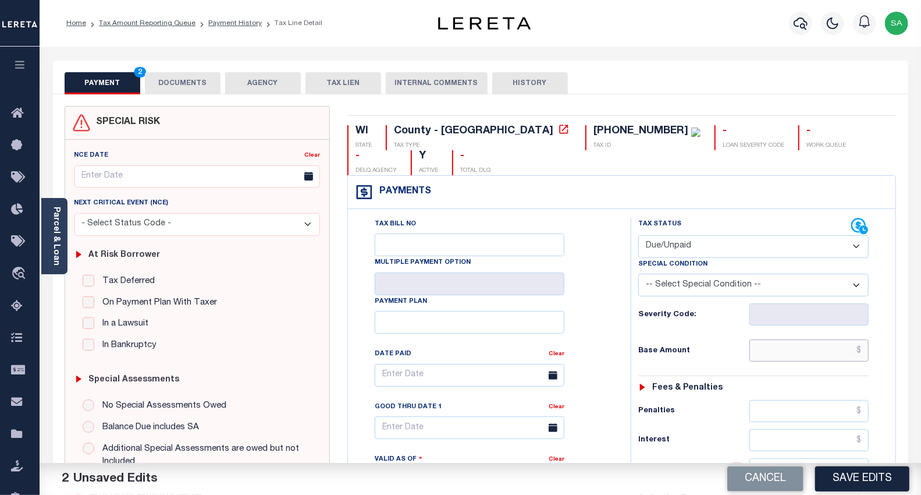
click at [796, 351] on input "text" at bounding box center [809, 350] width 119 height 22
click at [217, 24] on link "Payment History" at bounding box center [235, 23] width 54 height 7
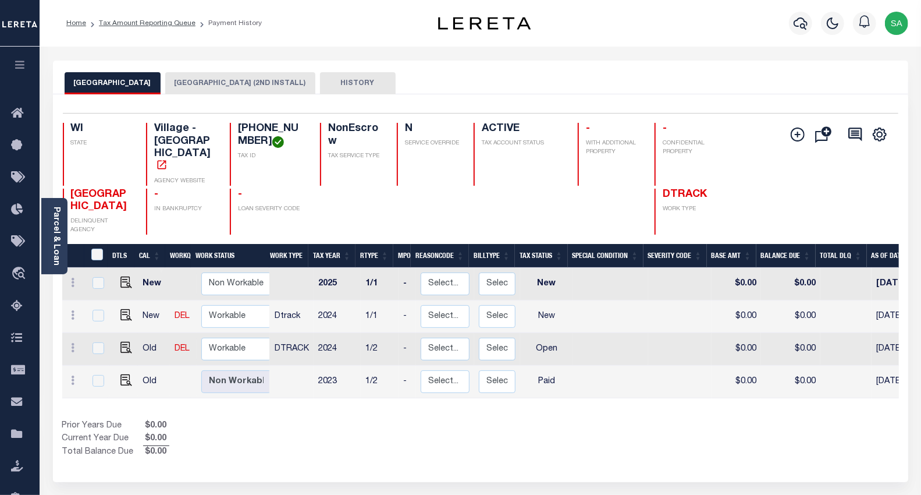
click at [225, 86] on button "KENOSHA COUNTY (2ND INSTALL)" at bounding box center [240, 83] width 150 height 22
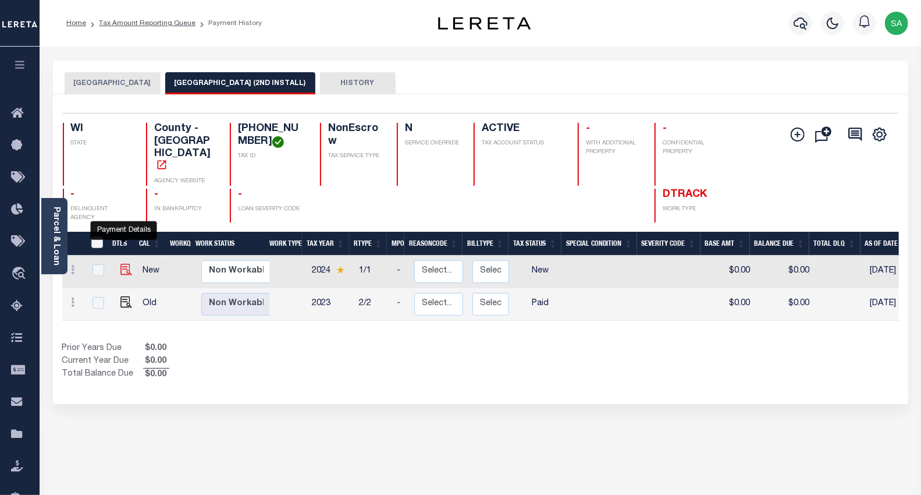
click at [125, 264] on img "" at bounding box center [126, 270] width 12 height 12
checkbox input "true"
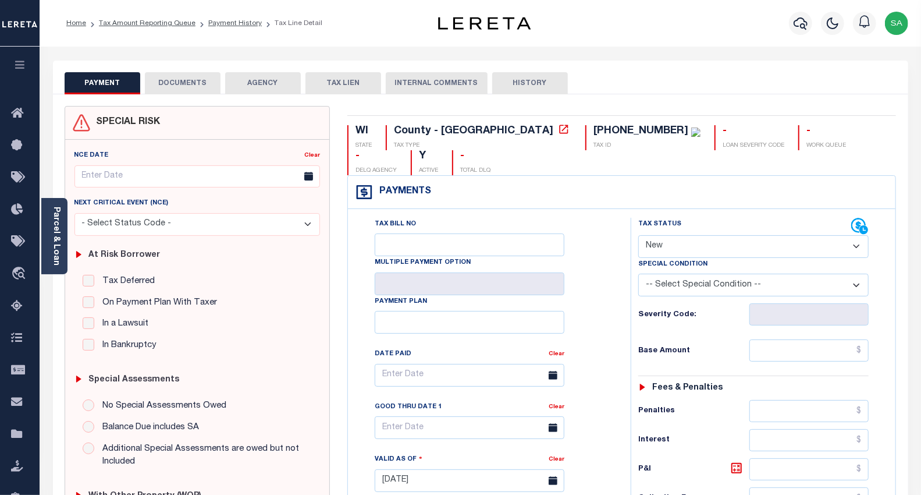
click at [695, 246] on select "- Select Status Code - Open Due/Unpaid Paid Incomplete No Tax Due Internal Refu…" at bounding box center [753, 246] width 231 height 23
select select "DUE"
click at [638, 236] on select "- Select Status Code - Open Due/Unpaid Paid Incomplete No Tax Due Internal Refu…" at bounding box center [753, 246] width 231 height 23
type input "[DATE]"
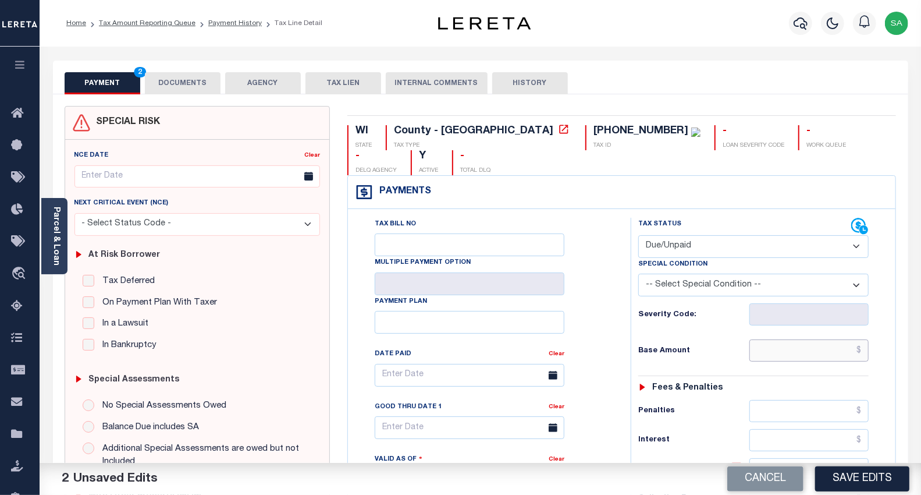
click at [794, 351] on input "text" at bounding box center [809, 350] width 119 height 22
paste input "$3,332.75"
type input "$3,332.75"
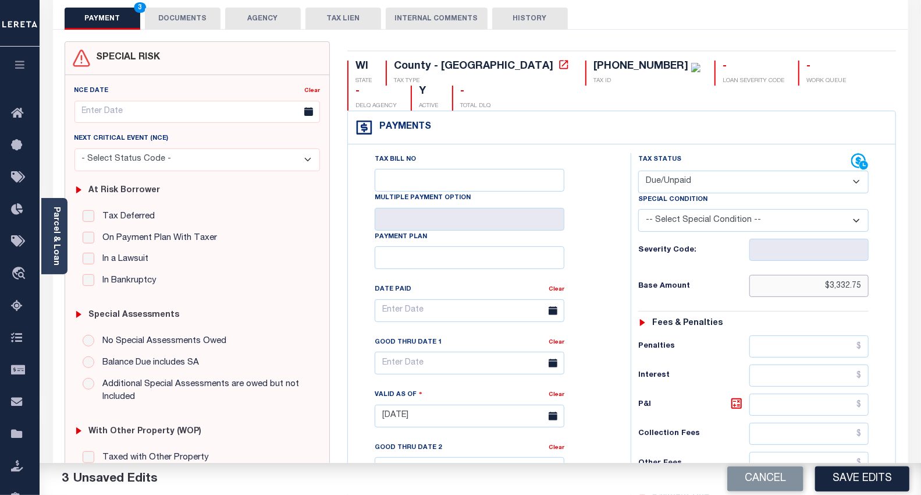
scroll to position [388, 0]
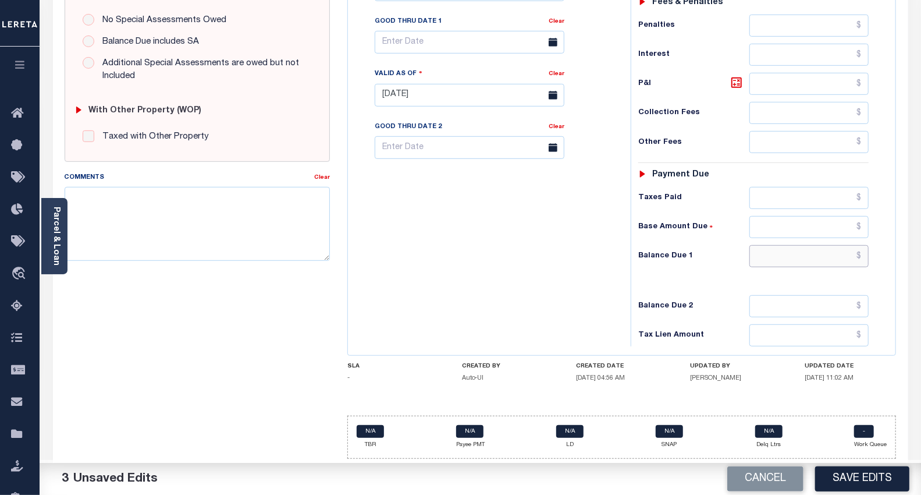
click at [759, 257] on input "text" at bounding box center [809, 256] width 119 height 22
paste input "$3,732.68"
type input "$3,732.68"
click at [737, 80] on icon at bounding box center [737, 83] width 14 height 14
type input "$399.93"
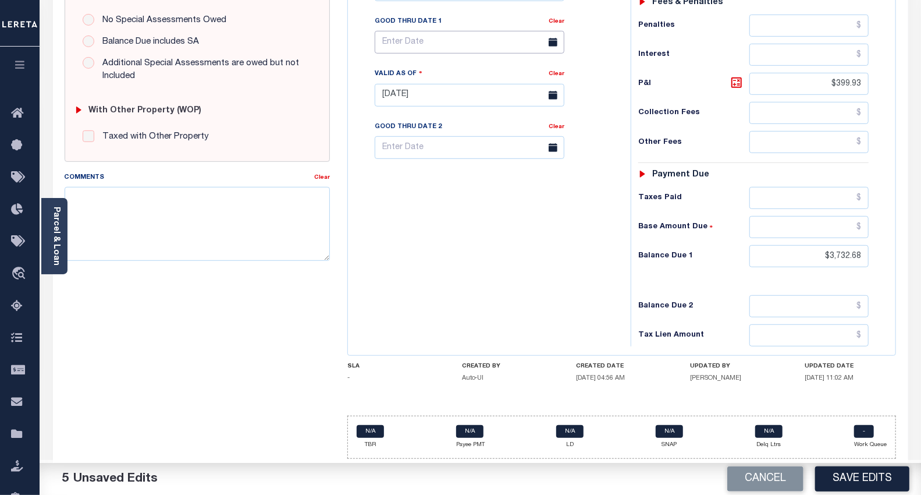
click at [441, 40] on input "text" at bounding box center [470, 42] width 190 height 23
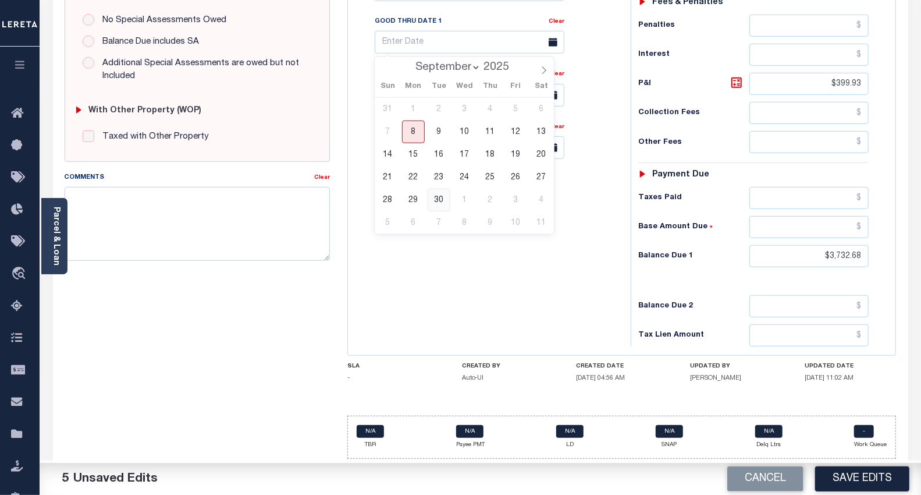
click at [439, 197] on span "30" at bounding box center [439, 200] width 23 height 23
type input "[DATE]"
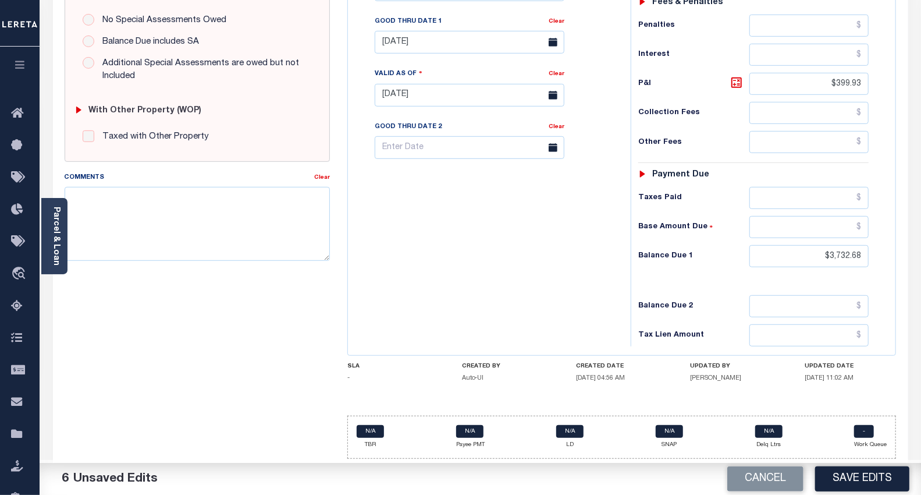
click at [456, 293] on div "Tax Bill No Multiple Payment Option Payment Plan Clear" at bounding box center [486, 89] width 271 height 514
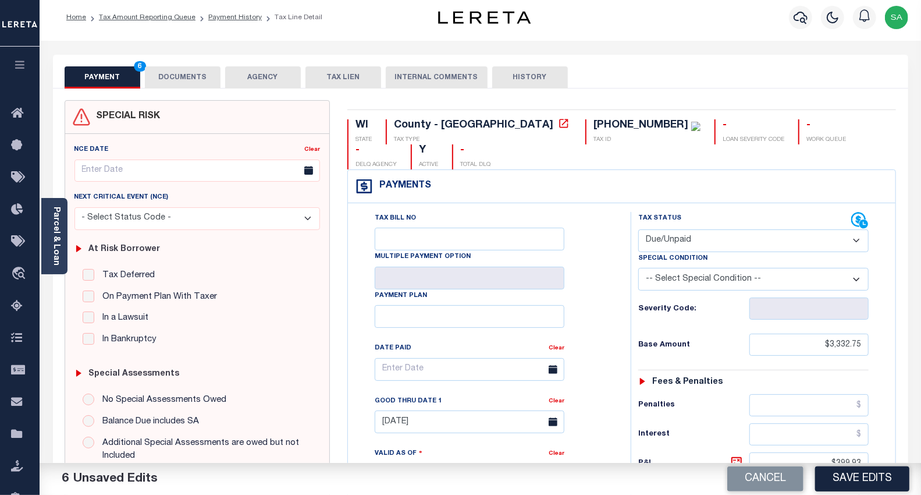
scroll to position [0, 0]
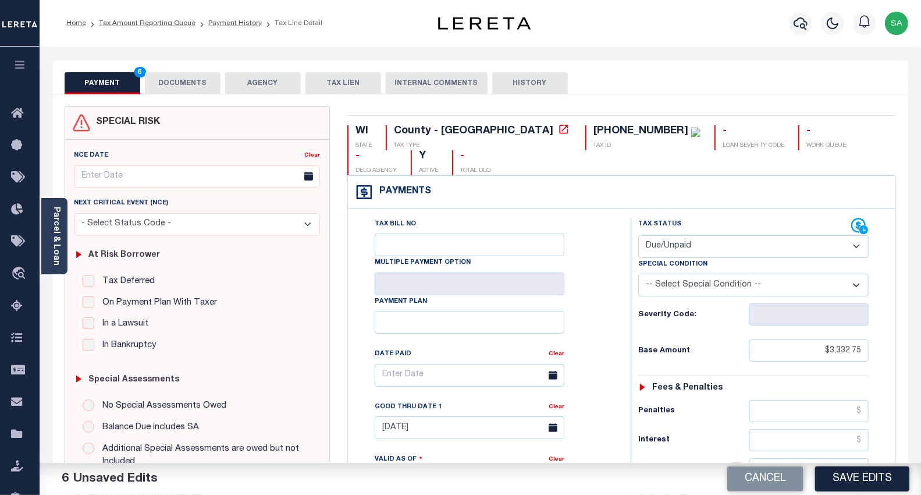
click at [177, 86] on button "DOCUMENTS" at bounding box center [183, 83] width 76 height 22
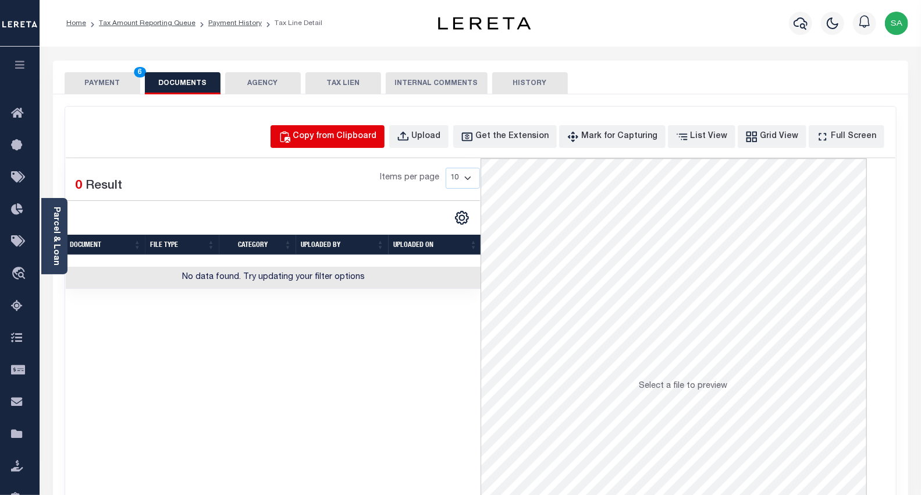
click at [346, 134] on div "Copy from Clipboard" at bounding box center [335, 136] width 84 height 13
select select "POP"
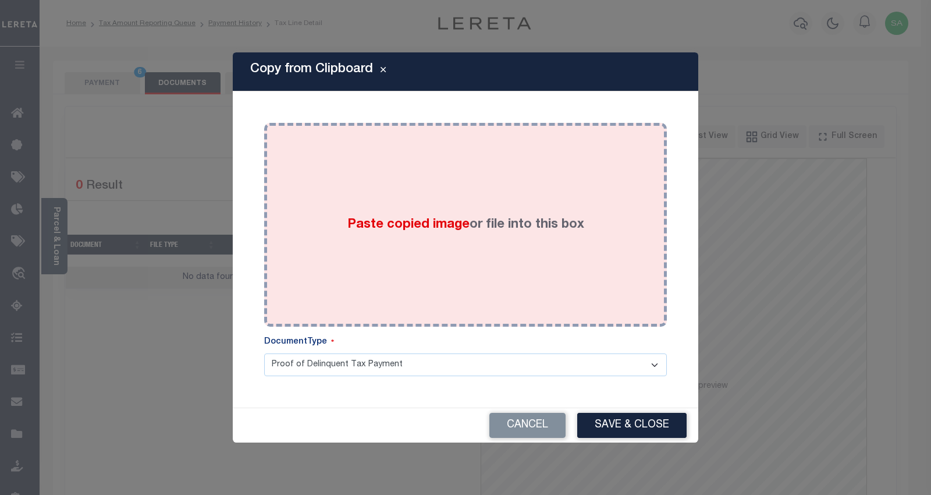
click at [466, 290] on div "Paste copied image or file into this box" at bounding box center [465, 225] width 385 height 186
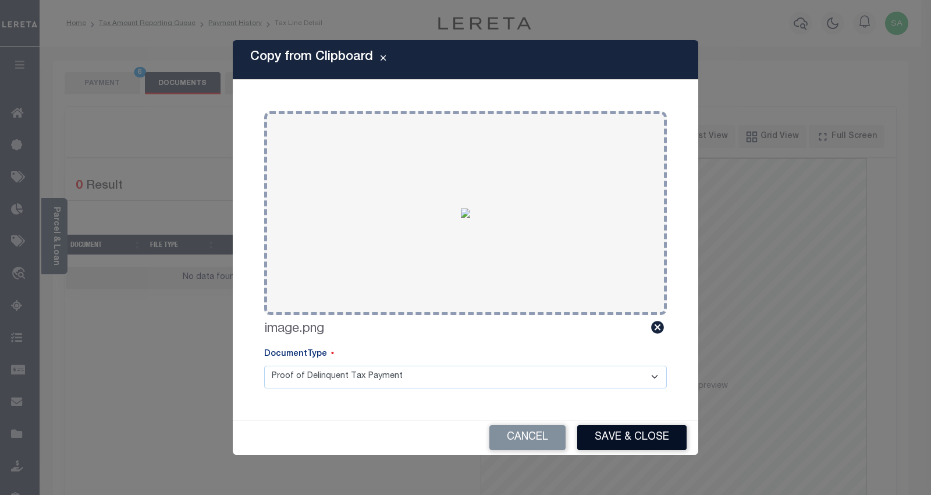
click at [630, 443] on button "Save & Close" at bounding box center [631, 437] width 109 height 25
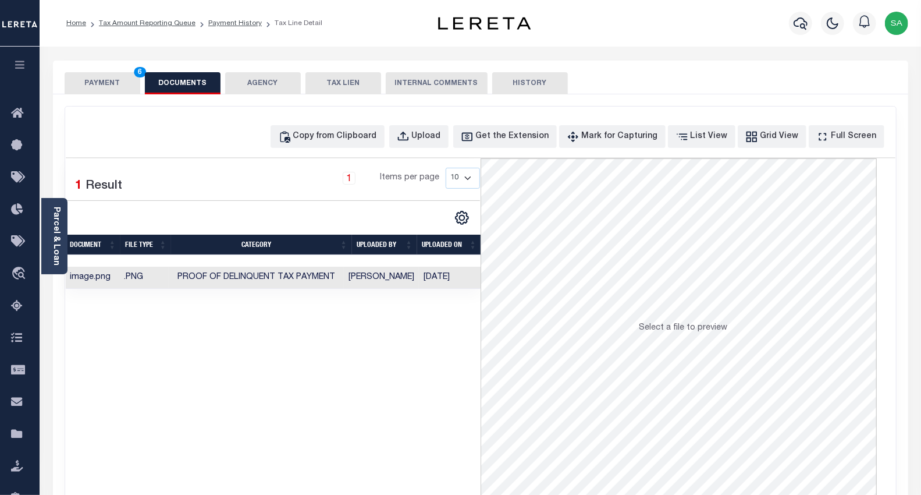
click at [120, 79] on button "PAYMENT 6" at bounding box center [103, 83] width 76 height 22
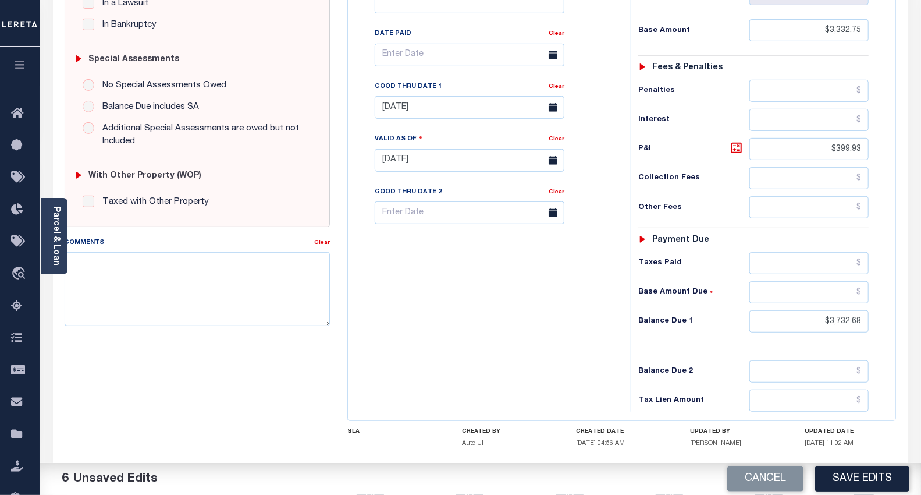
scroll to position [385, 0]
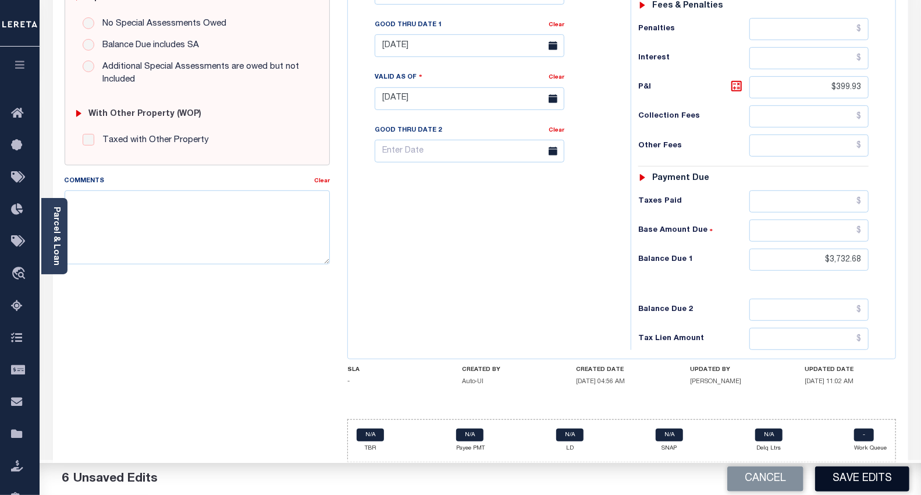
click at [853, 478] on button "Save Edits" at bounding box center [862, 478] width 94 height 25
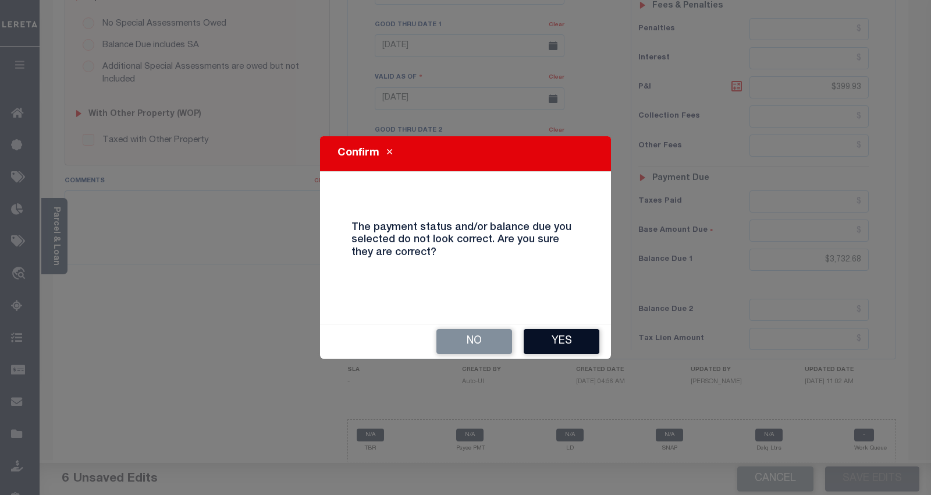
click at [550, 342] on button "Yes" at bounding box center [562, 341] width 76 height 25
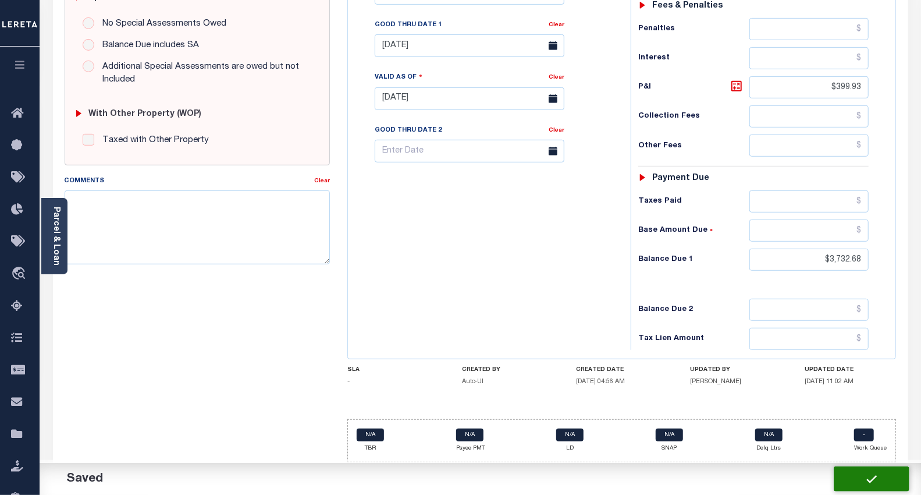
checkbox input "false"
type input "$3,332.75"
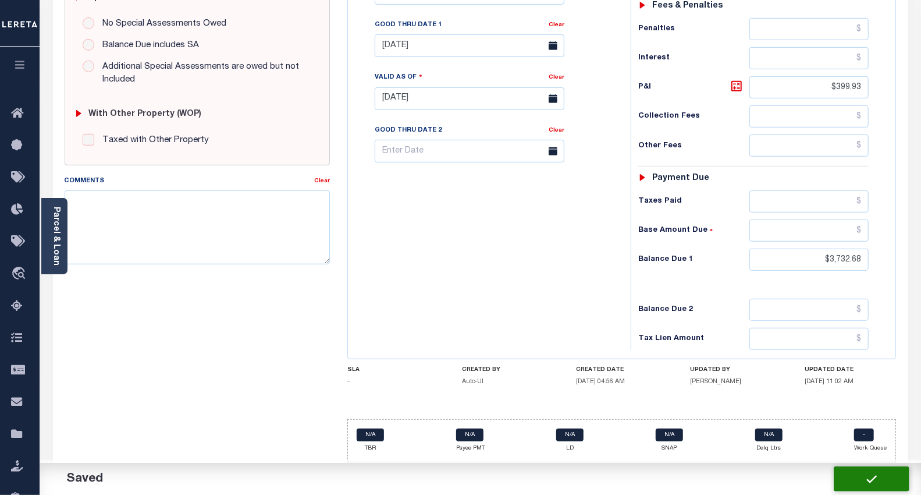
type input "$399.93"
type input "$3,732.68"
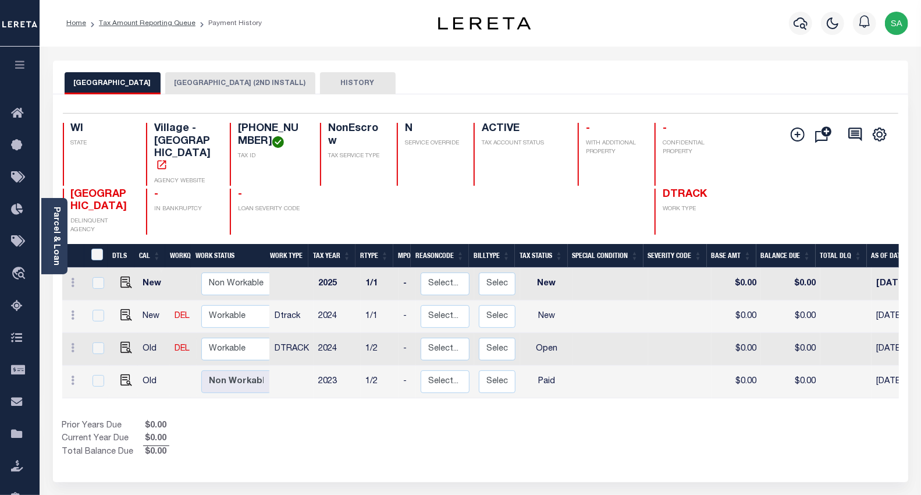
click at [200, 91] on button "[GEOGRAPHIC_DATA] (2ND INSTALL)" at bounding box center [240, 83] width 150 height 22
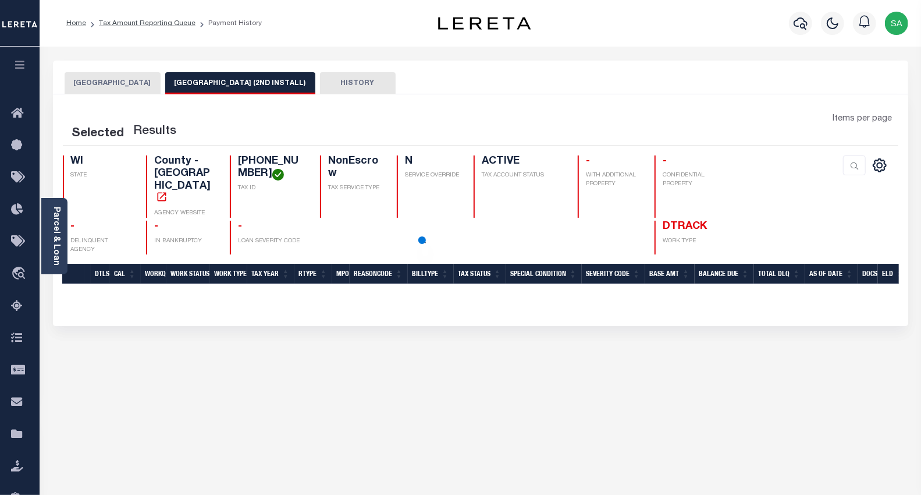
click at [200, 86] on button "[GEOGRAPHIC_DATA] (2ND INSTALL)" at bounding box center [240, 83] width 150 height 22
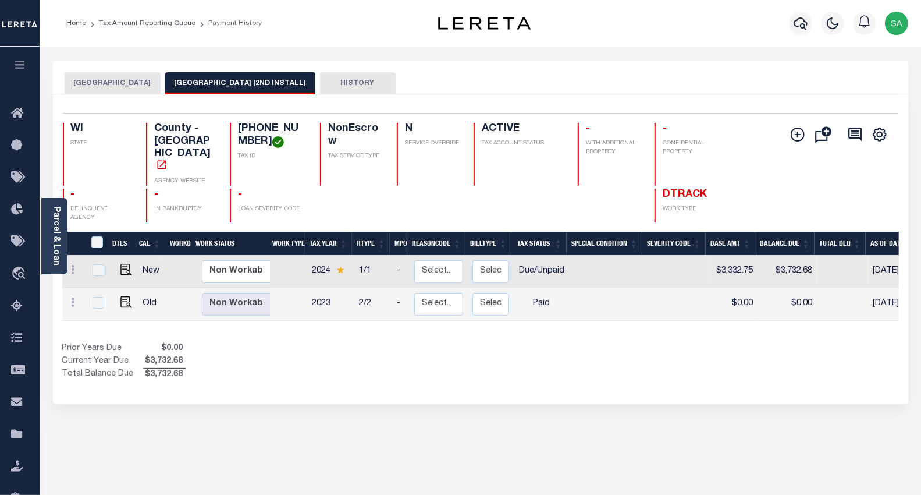
click at [339, 342] on div "Prior Years Due $0.00 Current Year Due $3,732.68 Total Balance Due $3,732.68" at bounding box center [271, 361] width 418 height 39
click at [155, 26] on link "Tax Amount Reporting Queue" at bounding box center [147, 23] width 97 height 7
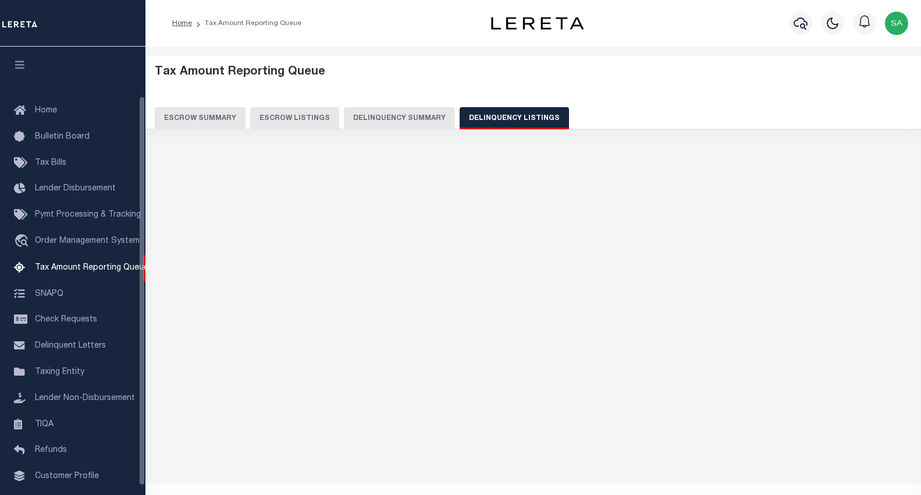
select select "WI"
select select "100"
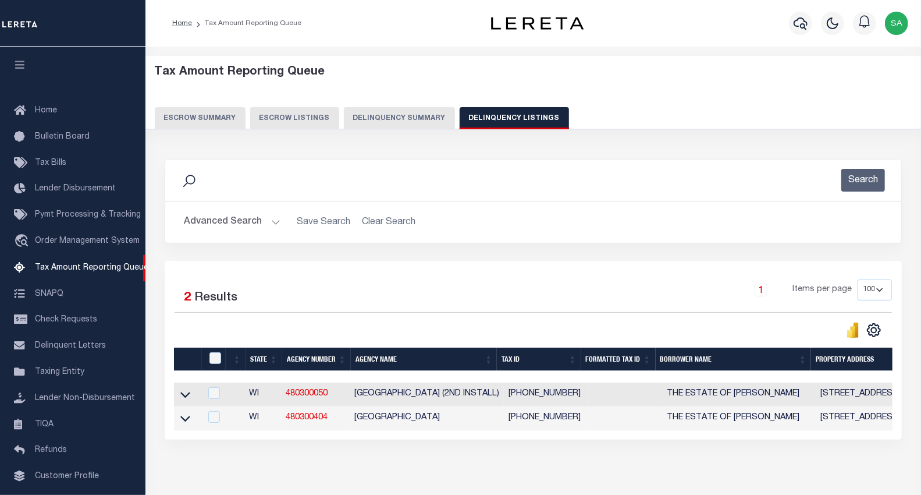
scroll to position [56, 0]
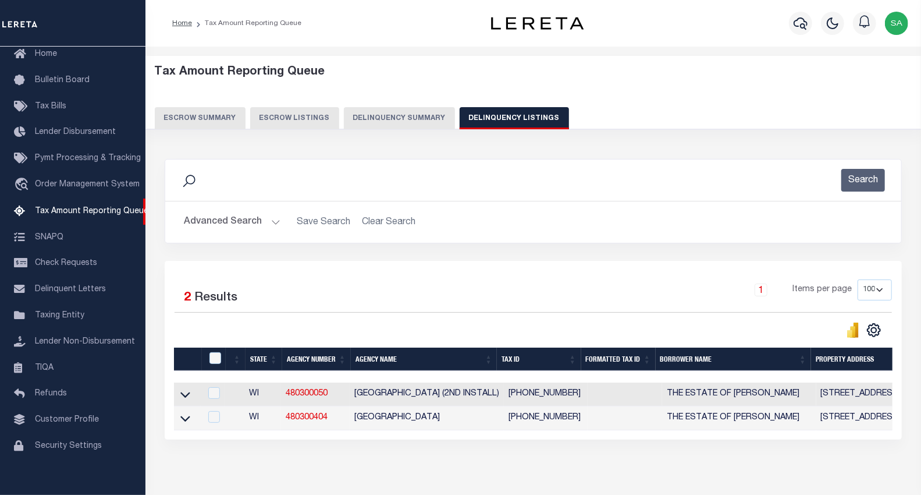
click at [219, 225] on button "Advanced Search" at bounding box center [232, 222] width 97 height 23
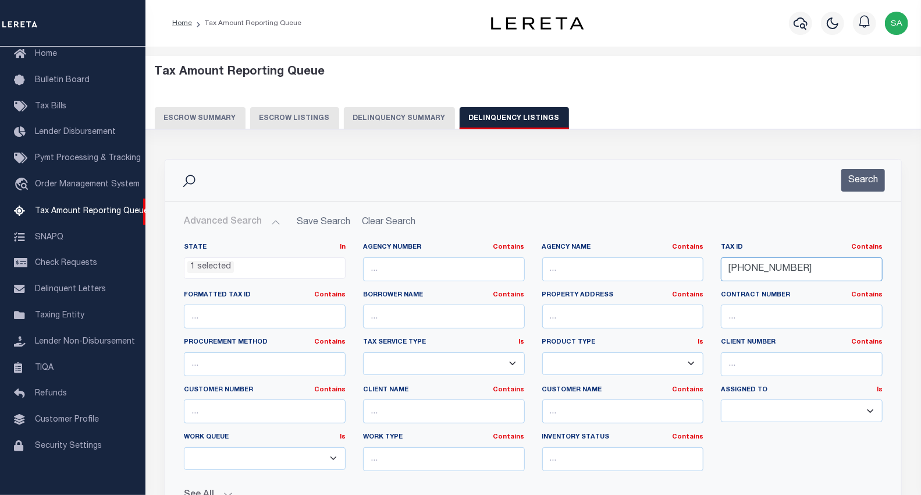
click at [814, 271] on input "85-4-119-223-2485" at bounding box center [802, 269] width 162 height 24
drag, startPoint x: 817, startPoint y: 270, endPoint x: 708, endPoint y: 274, distance: 109.5
click at [708, 274] on div "State In In AK AL AR AZ CA CO CT DC DE FL GA GU HI IA ID IL IN KS KY LA MA MD M…" at bounding box center [533, 361] width 716 height 237
paste input "022105710000"
type input "022105710000"
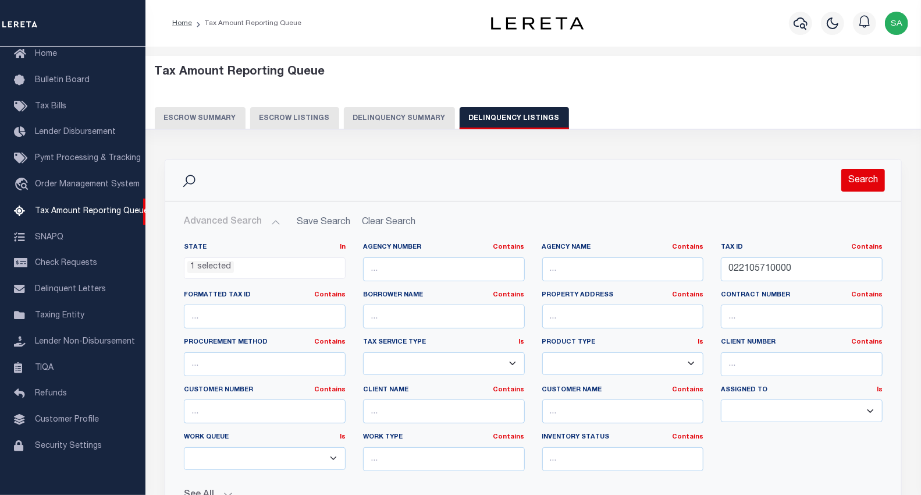
click at [860, 183] on button "Search" at bounding box center [863, 180] width 44 height 23
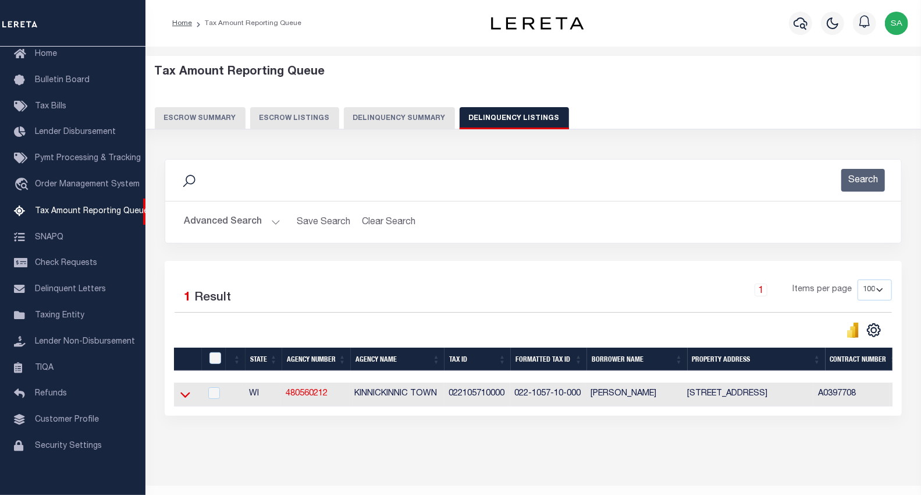
click at [186, 397] on icon at bounding box center [185, 394] width 10 height 12
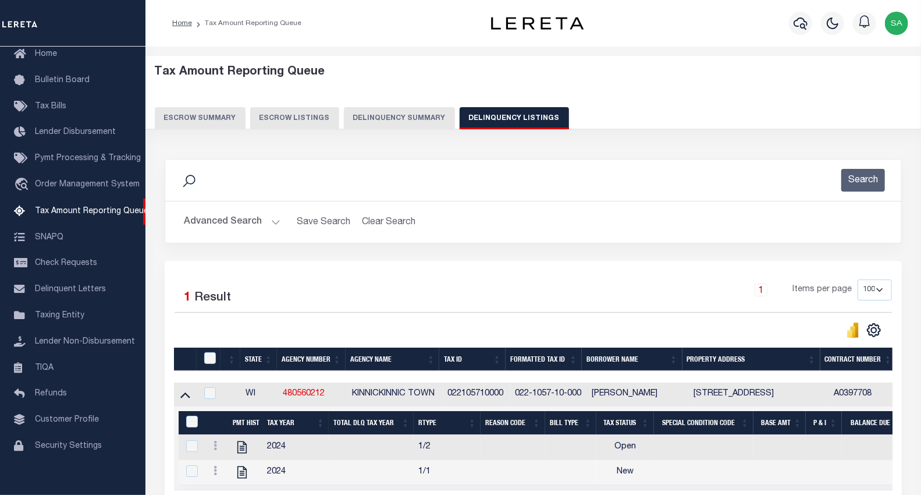
scroll to position [120, 0]
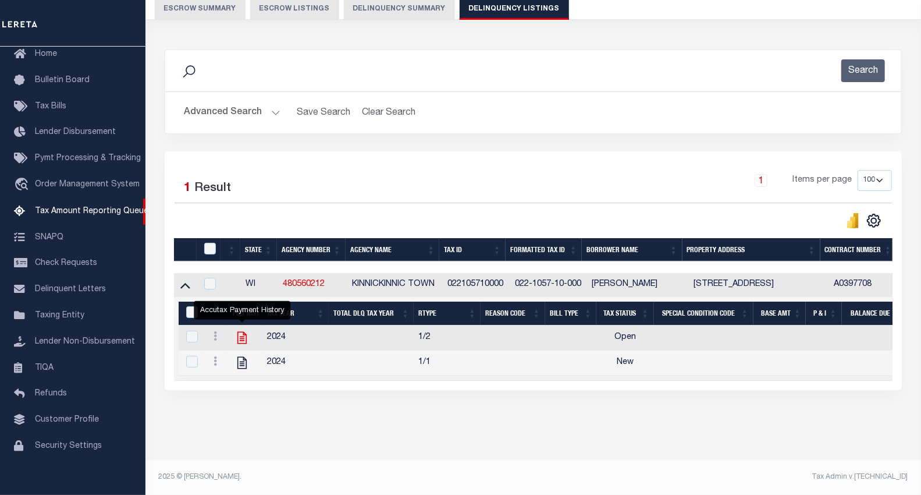
click at [241, 330] on icon "" at bounding box center [242, 337] width 15 height 15
checkbox input "true"
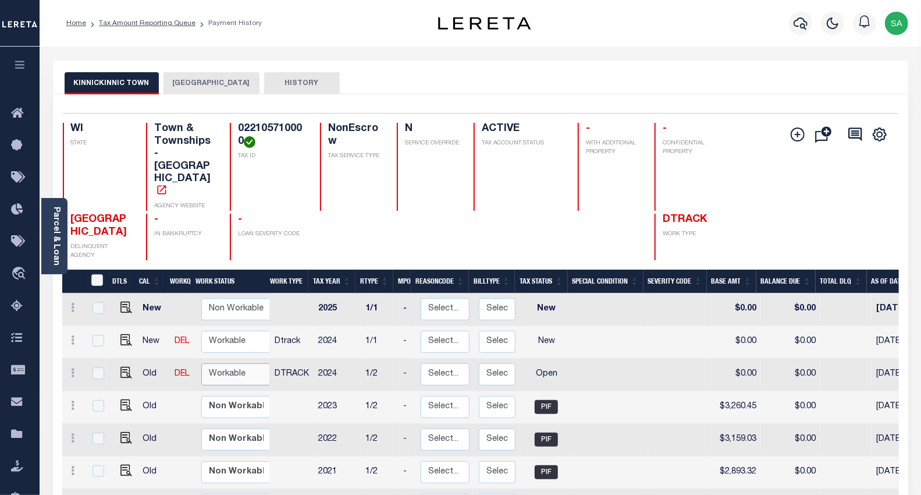
click at [220, 363] on select "Non Workable Workable" at bounding box center [236, 374] width 70 height 23
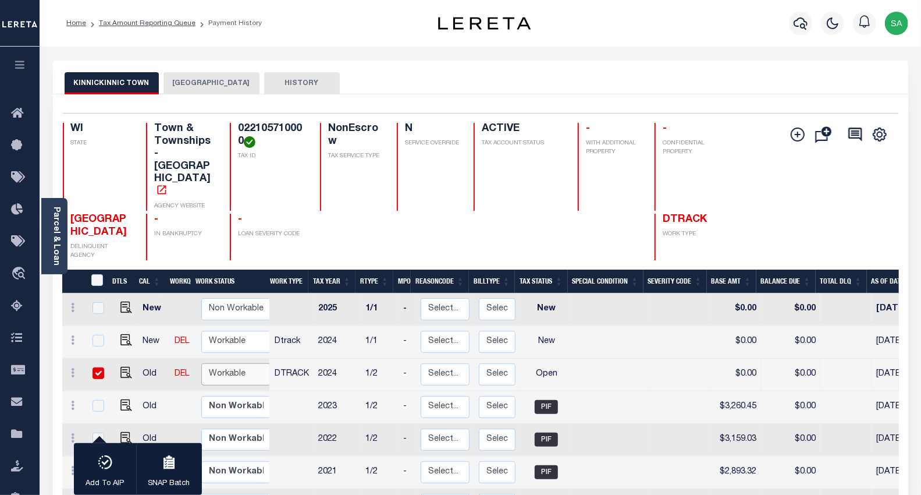
checkbox input "true"
select select "true"
click at [201, 363] on select "Non Workable Workable" at bounding box center [236, 374] width 70 height 23
checkbox input "false"
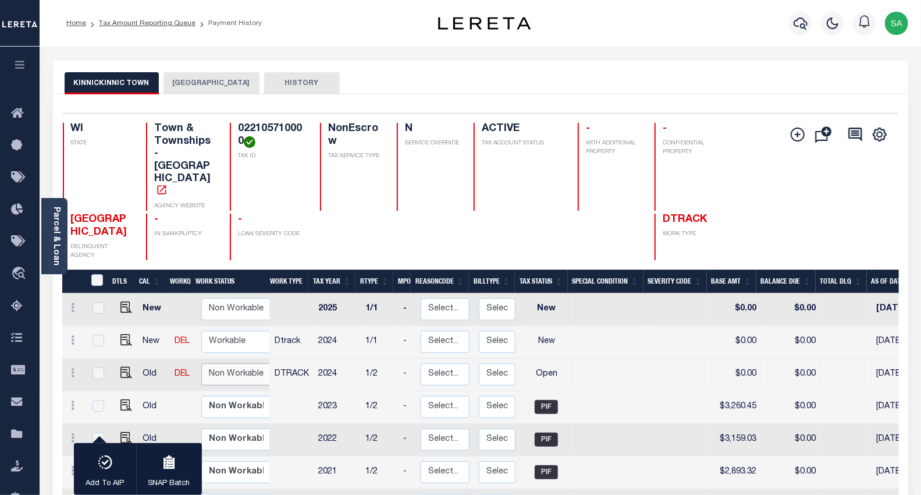
checkbox input "false"
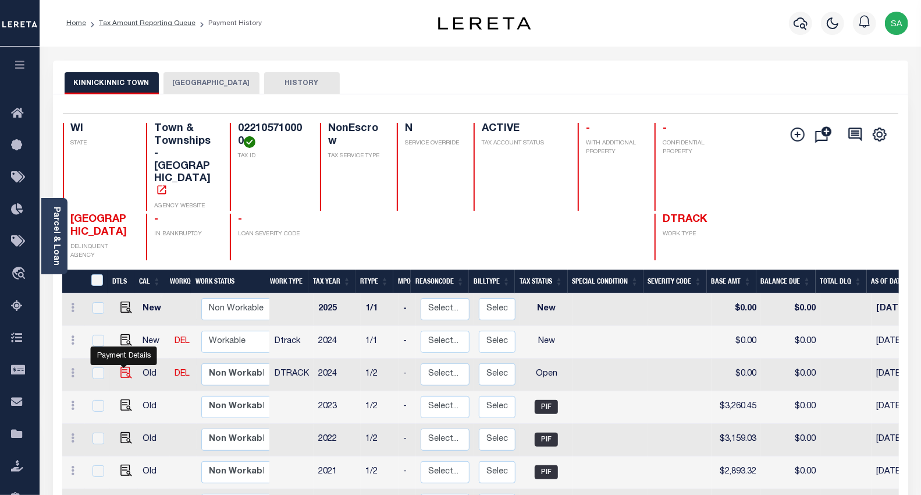
click at [124, 367] on img "" at bounding box center [126, 373] width 12 height 12
checkbox input "true"
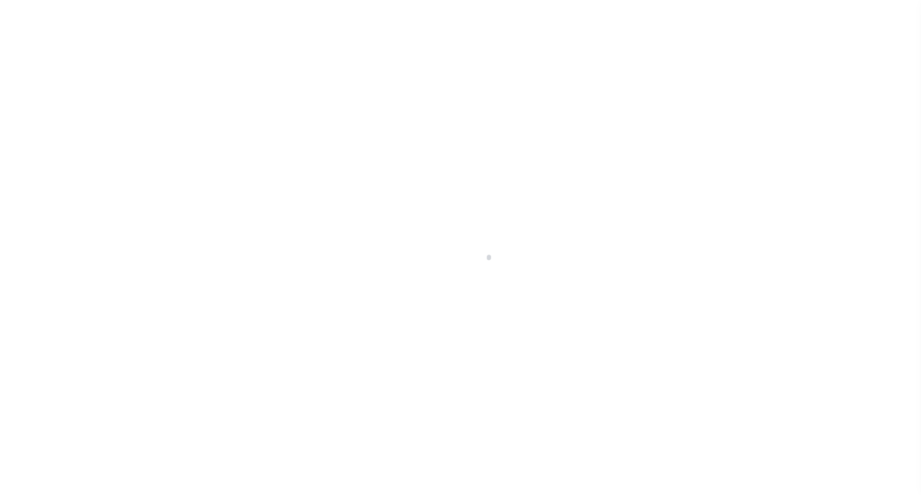
select select "OP2"
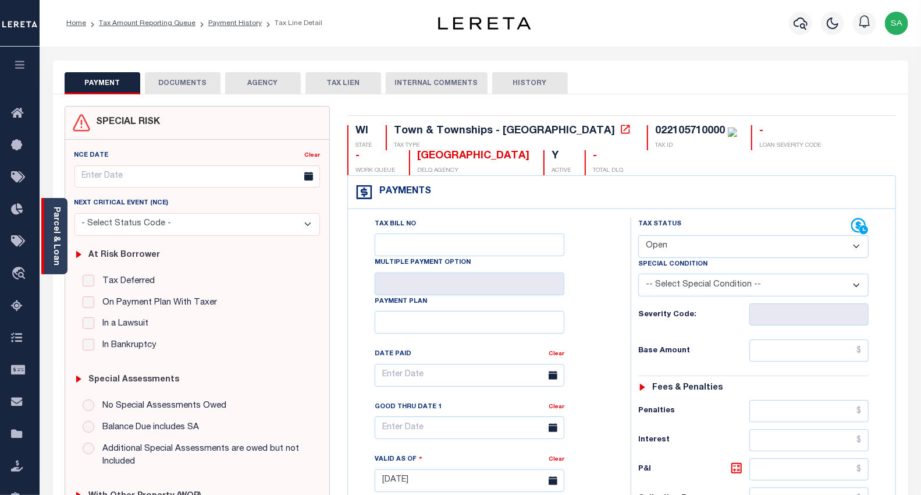
click at [61, 247] on div "Parcel & Loan" at bounding box center [54, 236] width 26 height 76
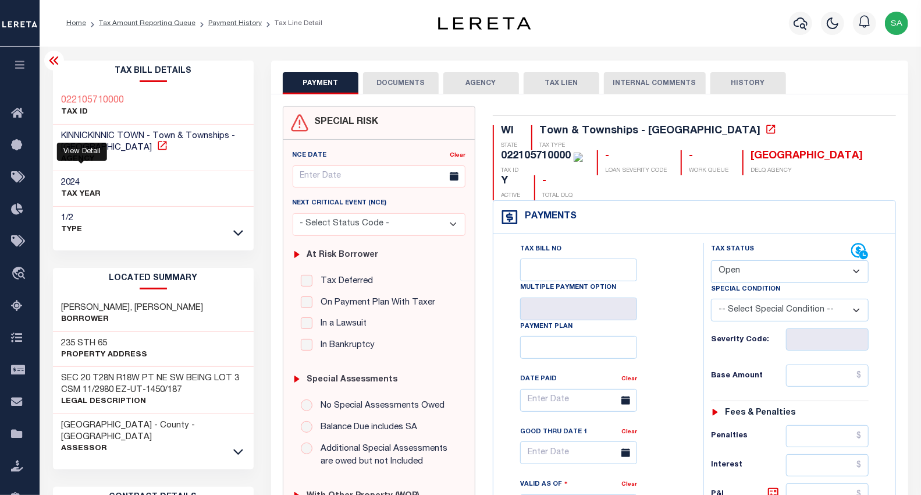
click at [157, 146] on icon at bounding box center [163, 146] width 12 height 12
click at [228, 26] on link "Payment History" at bounding box center [235, 23] width 54 height 7
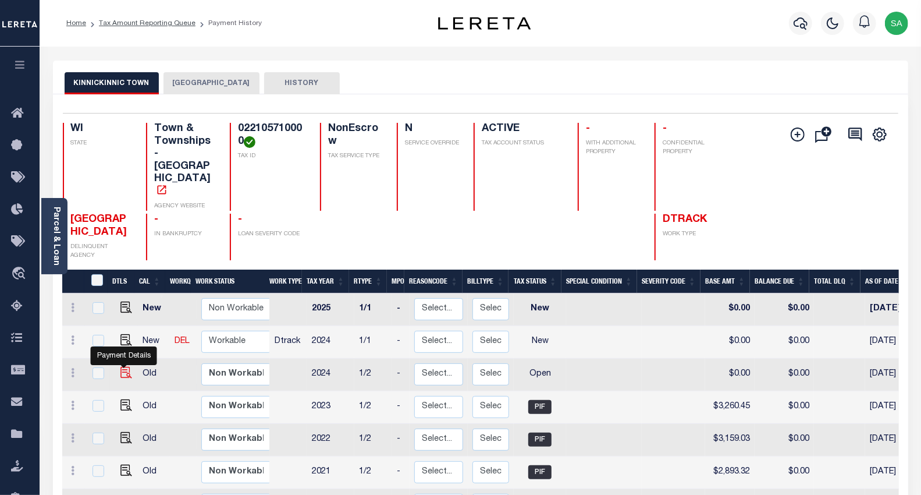
click at [127, 367] on img "" at bounding box center [126, 373] width 12 height 12
checkbox input "true"
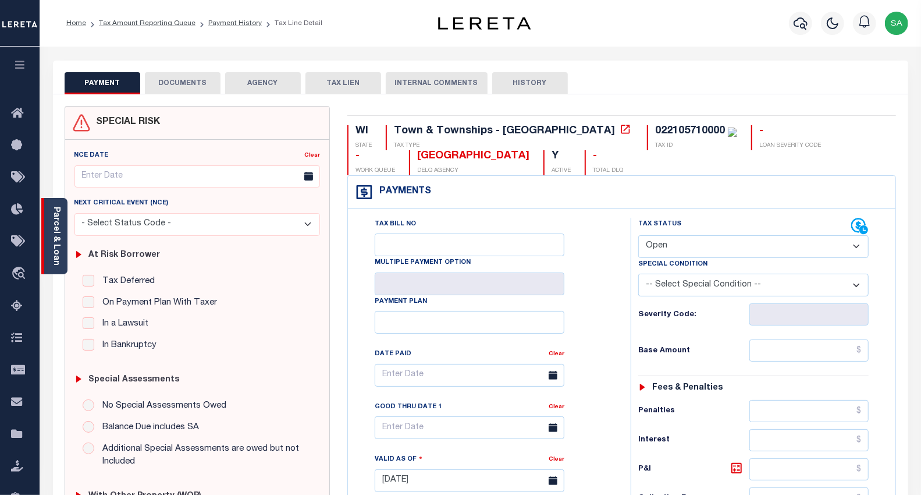
click at [54, 241] on link "Parcel & Loan" at bounding box center [56, 236] width 8 height 59
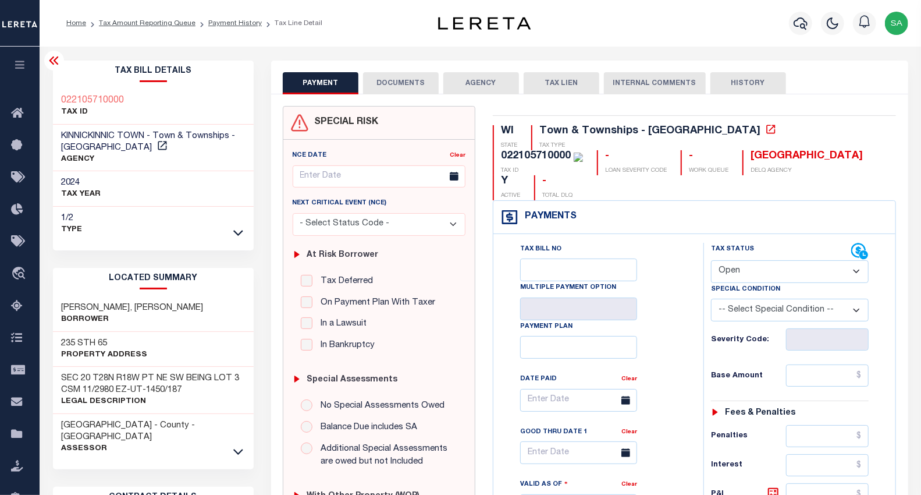
click at [55, 59] on icon at bounding box center [53, 60] width 9 height 8
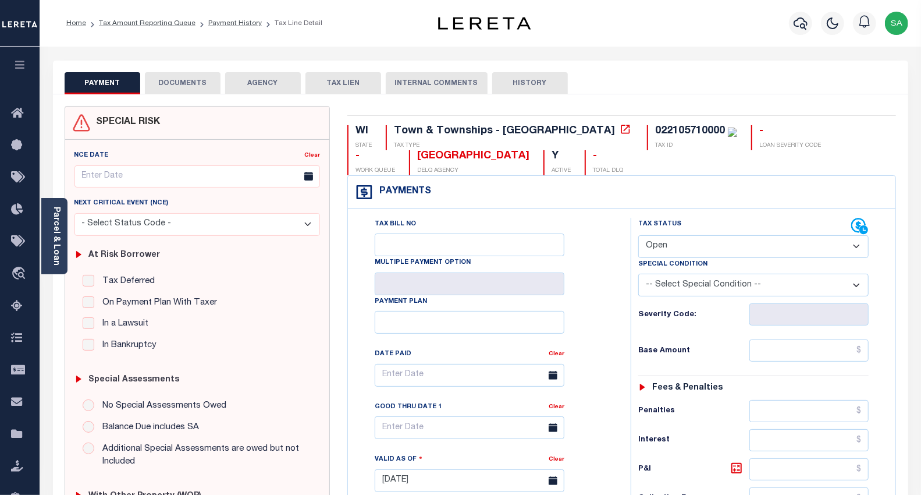
click at [711, 252] on select "- Select Status Code - Open Due/Unpaid Paid Incomplete No Tax Due Internal Refu…" at bounding box center [753, 246] width 231 height 23
select select "PYD"
click at [638, 236] on select "- Select Status Code - Open Due/Unpaid Paid Incomplete No Tax Due Internal Refu…" at bounding box center [753, 246] width 231 height 23
type input "[DATE]"
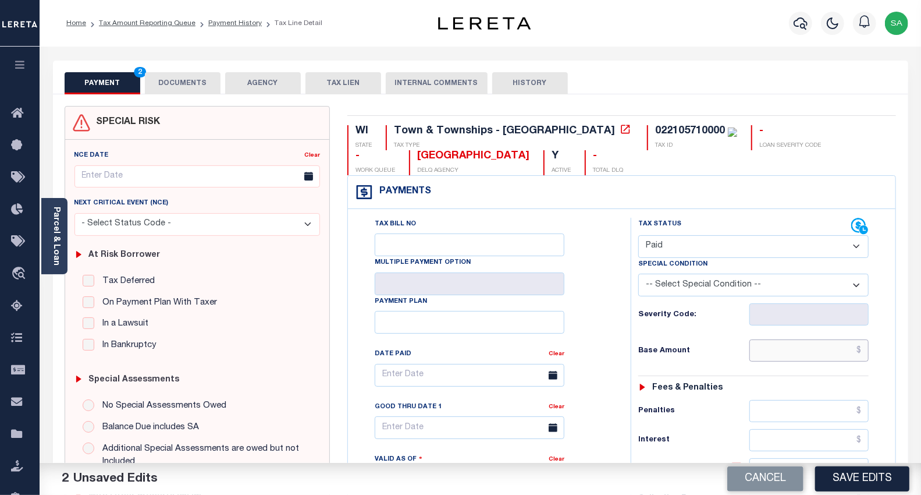
click at [787, 348] on input "text" at bounding box center [809, 350] width 119 height 22
type input "$0.00"
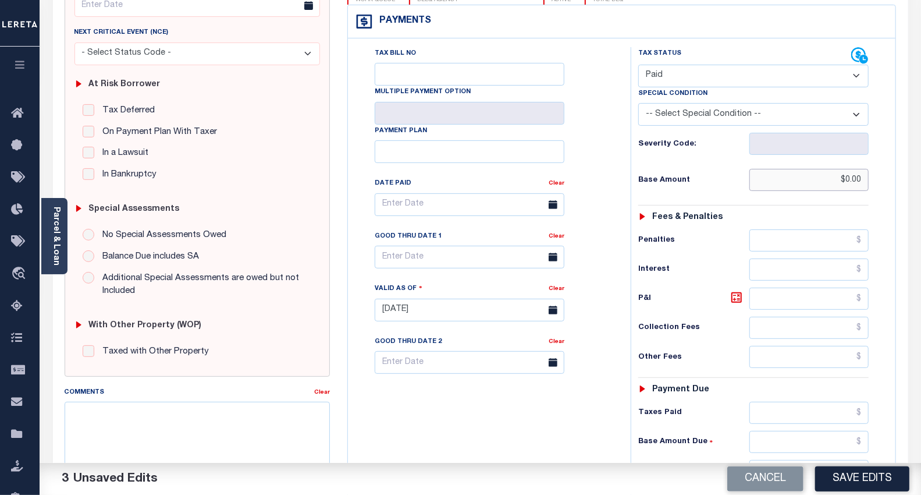
scroll to position [258, 0]
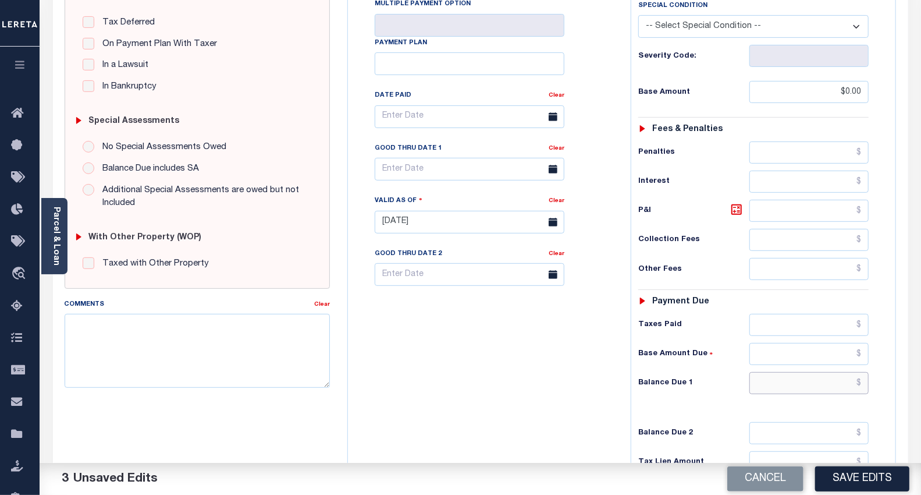
click at [768, 384] on input "text" at bounding box center [809, 383] width 119 height 22
type input "$0.00"
click at [507, 329] on div "Tax Bill No Multiple Payment Option Payment Plan Clear" at bounding box center [486, 216] width 271 height 514
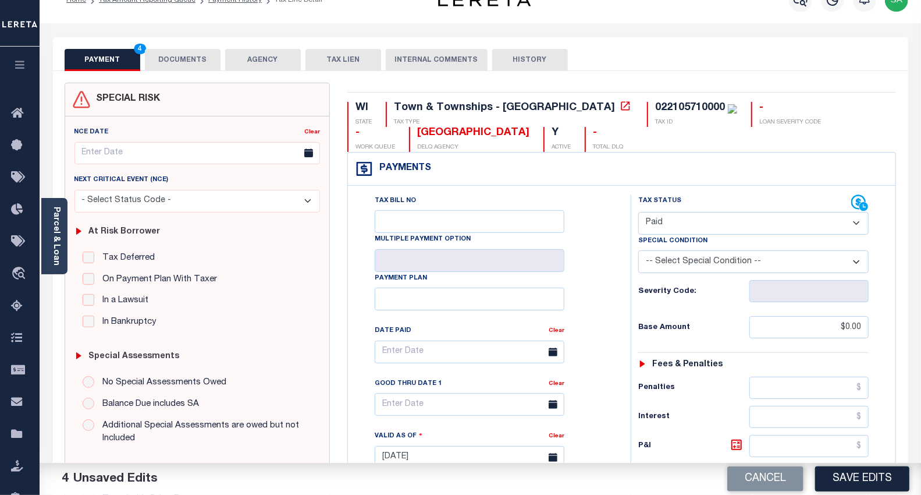
scroll to position [0, 0]
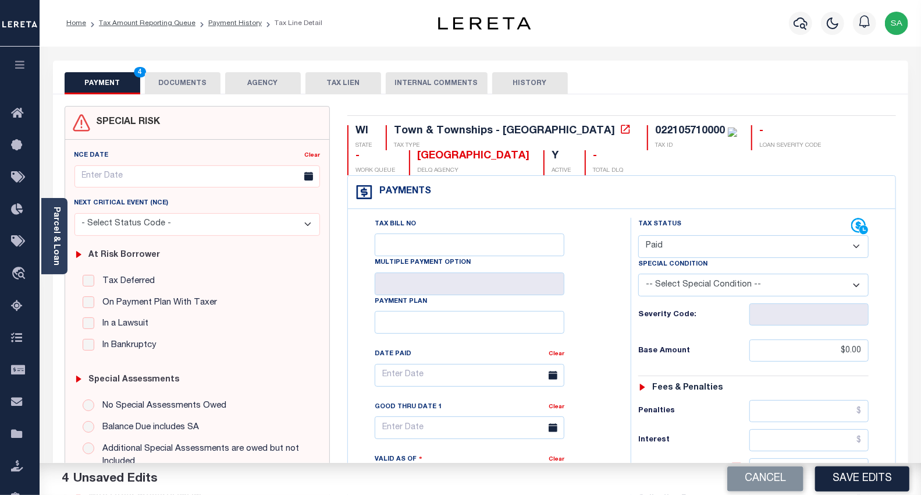
click at [165, 87] on button "DOCUMENTS" at bounding box center [183, 83] width 76 height 22
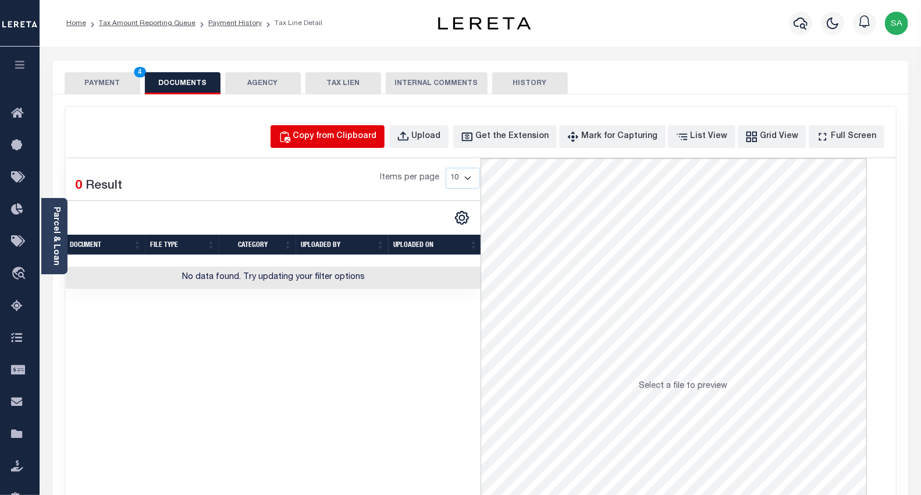
click at [364, 130] on div "Copy from Clipboard" at bounding box center [335, 136] width 84 height 13
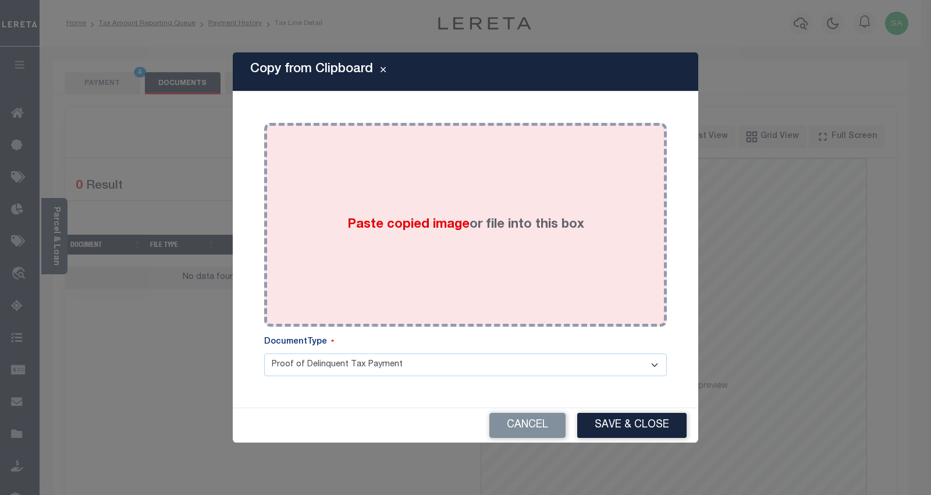
click at [420, 276] on div "Paste copied image or file into this box" at bounding box center [465, 225] width 385 height 186
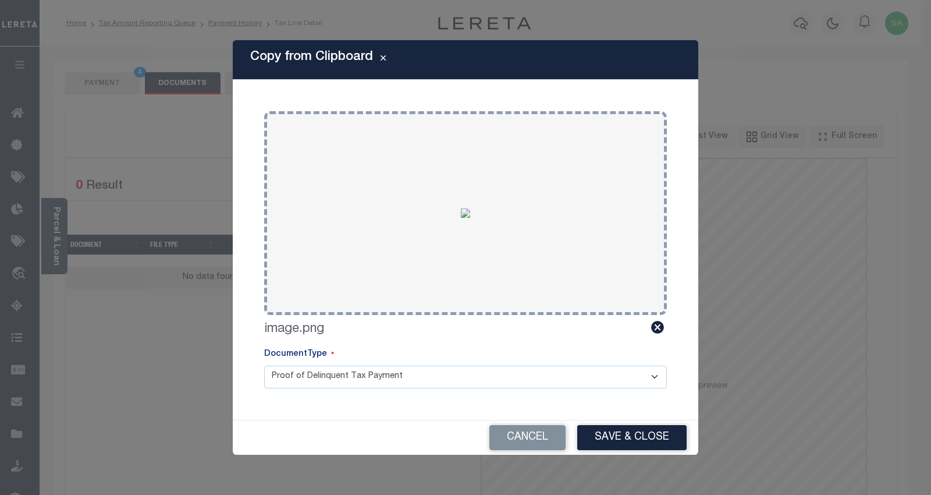
click at [615, 446] on button "Save & Close" at bounding box center [631, 437] width 109 height 25
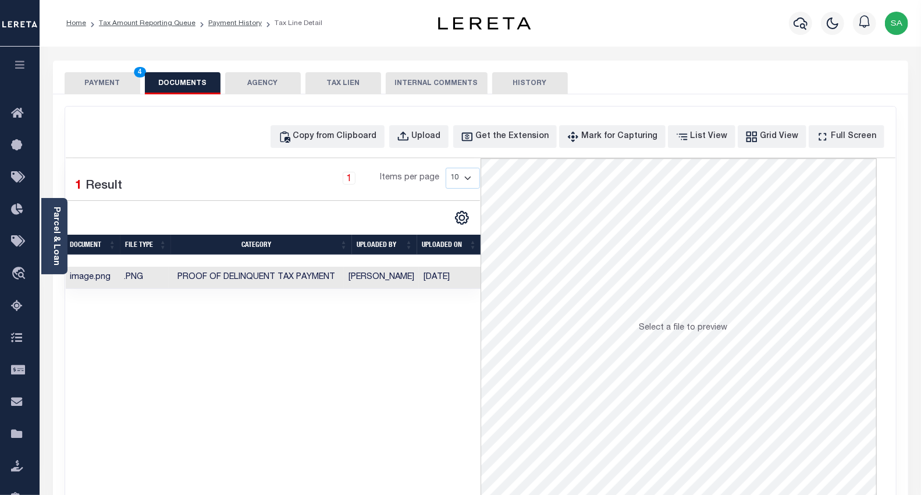
click at [95, 86] on button "PAYMENT 4" at bounding box center [103, 83] width 76 height 22
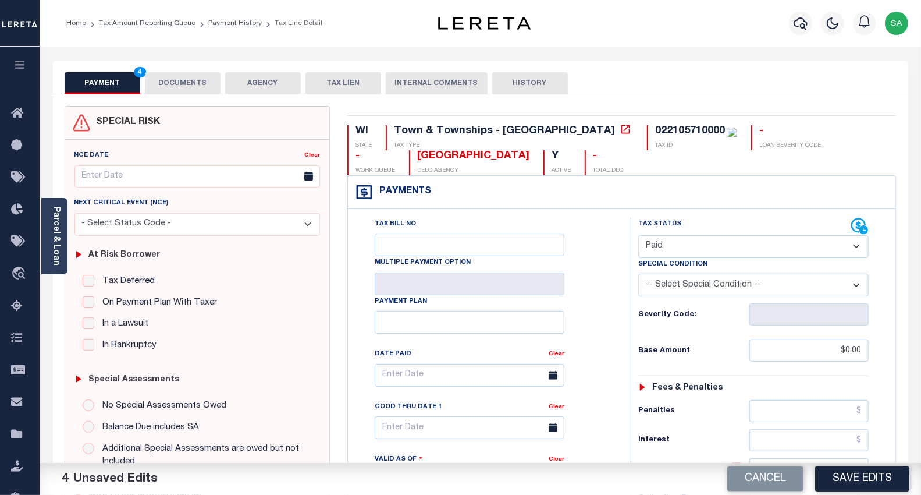
scroll to position [323, 0]
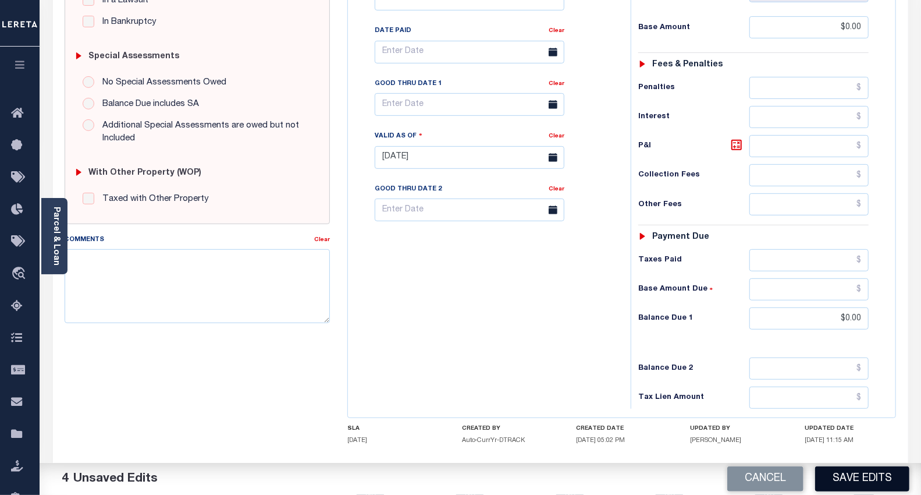
click at [875, 482] on button "Save Edits" at bounding box center [862, 478] width 94 height 25
checkbox input "false"
type input "$0"
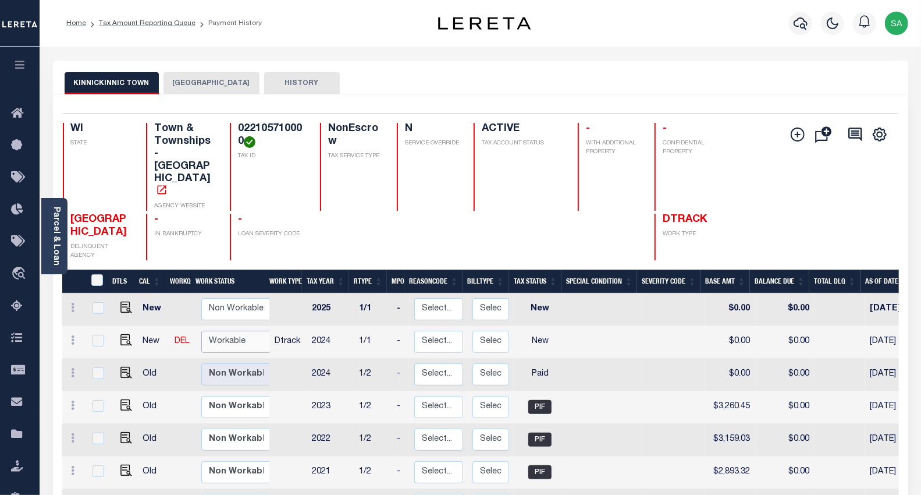
click at [226, 331] on select "Non Workable Workable" at bounding box center [236, 342] width 70 height 23
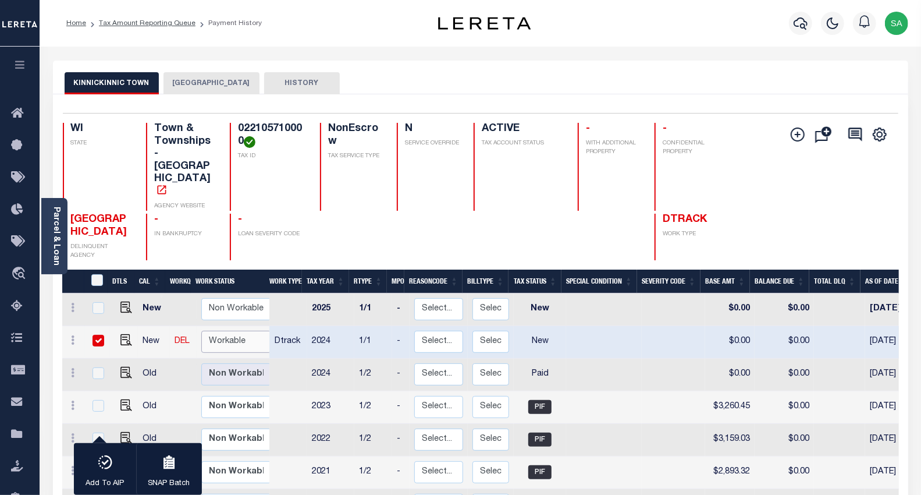
checkbox input "true"
select select "true"
click at [201, 331] on select "Non Workable Workable" at bounding box center [236, 342] width 70 height 23
checkbox input "false"
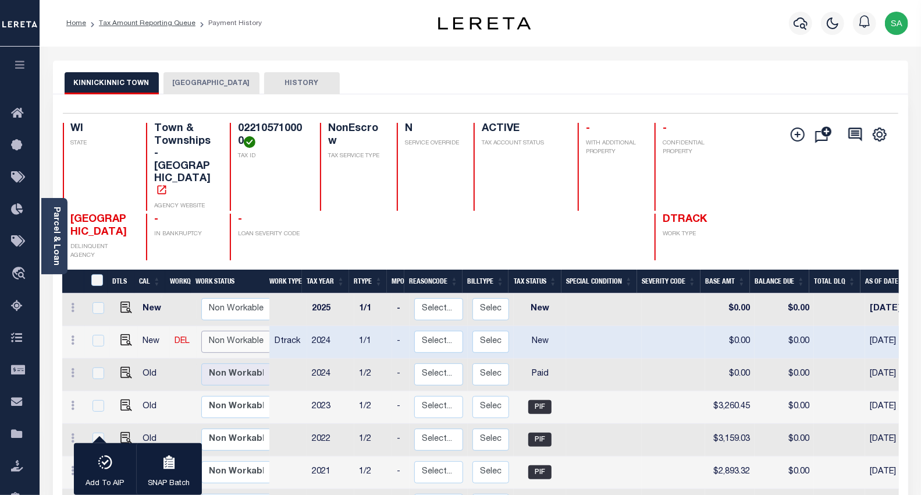
checkbox input "false"
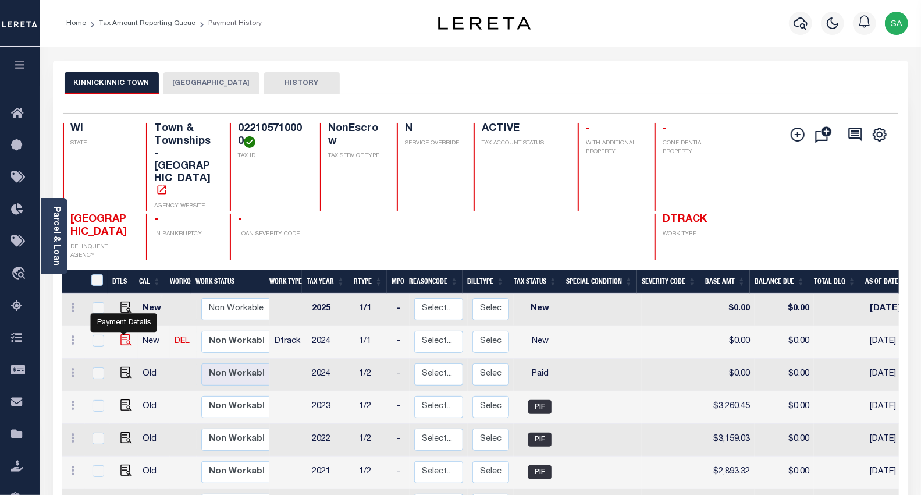
click at [126, 334] on img "" at bounding box center [126, 340] width 12 height 12
checkbox input "true"
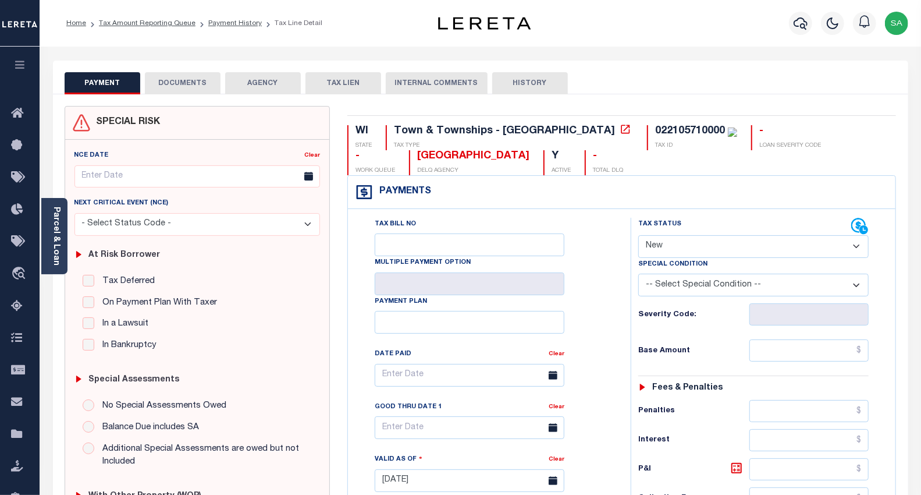
click at [692, 250] on select "- Select Status Code - Open Due/Unpaid Paid Incomplete No Tax Due Internal Refu…" at bounding box center [753, 246] width 231 height 23
select select "PYD"
click at [638, 236] on select "- Select Status Code - Open Due/Unpaid Paid Incomplete No Tax Due Internal Refu…" at bounding box center [753, 246] width 231 height 23
type input "[DATE]"
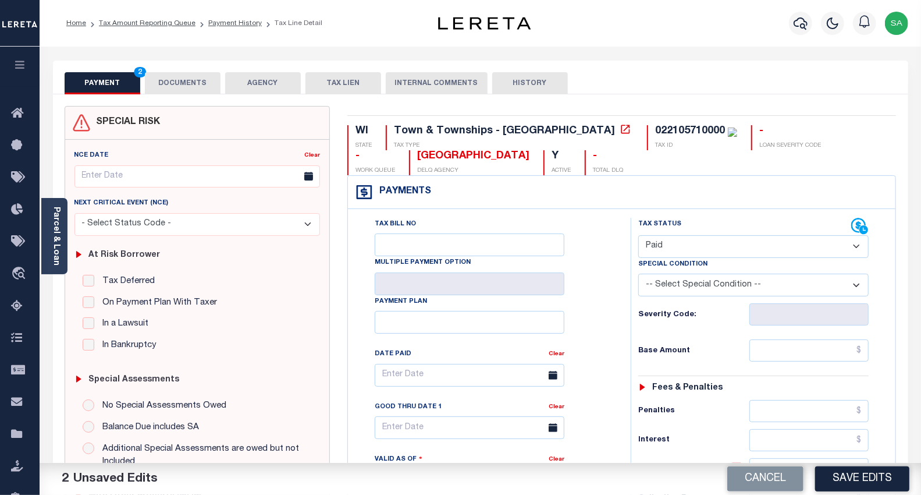
click at [793, 334] on div "Tax Status Status - Select Status Code -" at bounding box center [758, 475] width 254 height 514
click at [789, 350] on input "text" at bounding box center [809, 350] width 119 height 22
type input "$0.00"
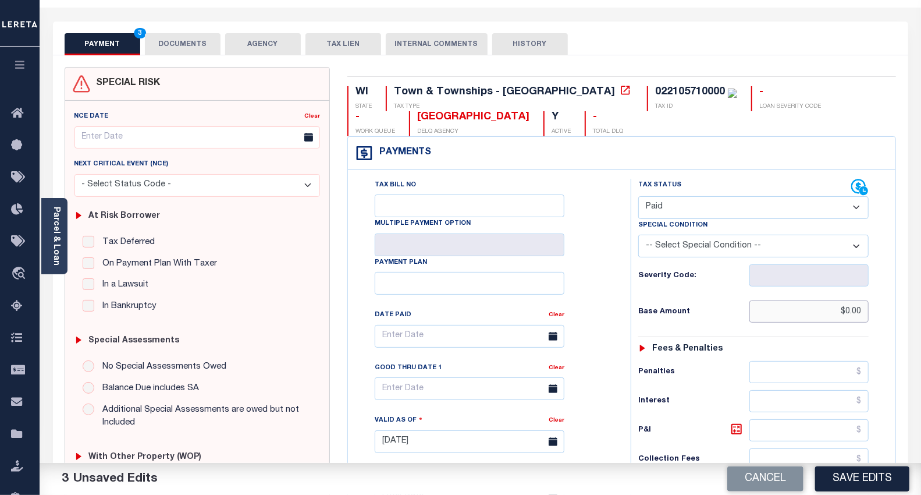
scroll to position [194, 0]
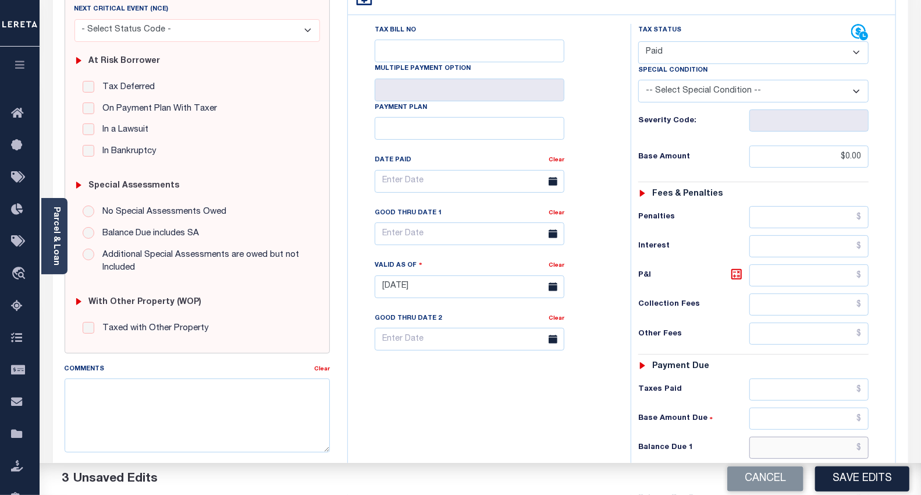
click at [762, 443] on input "text" at bounding box center [809, 447] width 119 height 22
type input "$0.00"
click at [480, 400] on div "Tax Bill No Multiple Payment Option Payment Plan Clear" at bounding box center [486, 281] width 271 height 514
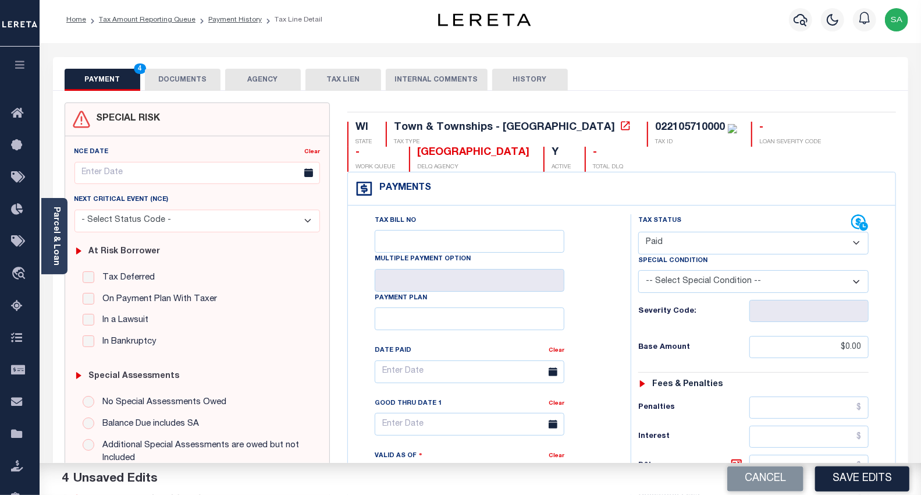
scroll to position [0, 0]
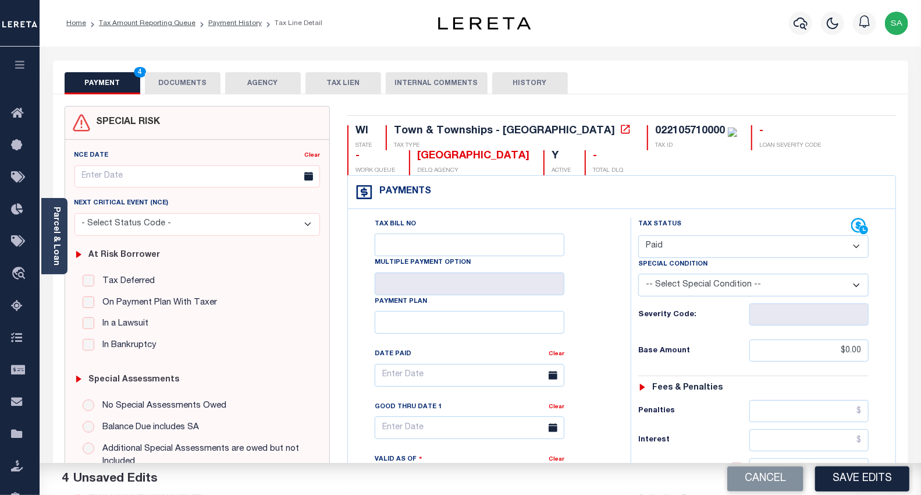
click at [189, 74] on button "DOCUMENTS" at bounding box center [183, 83] width 76 height 22
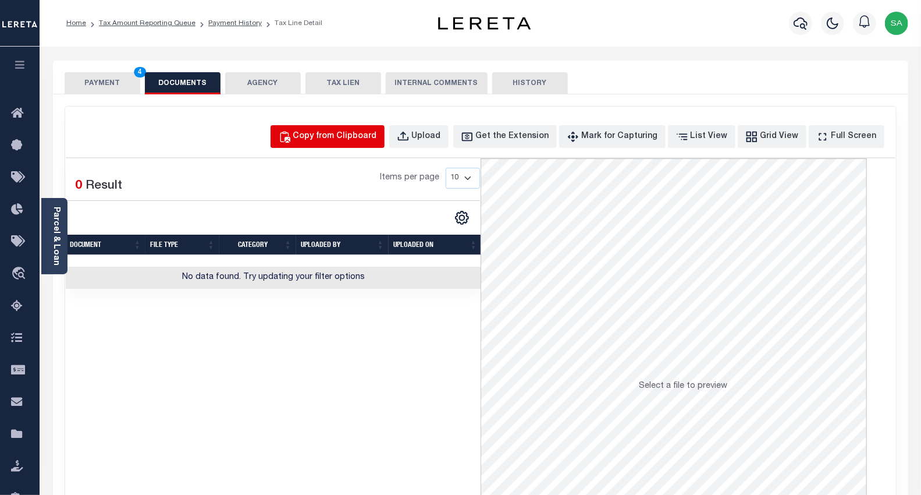
click at [344, 134] on div "Copy from Clipboard" at bounding box center [335, 136] width 84 height 13
select select "POP"
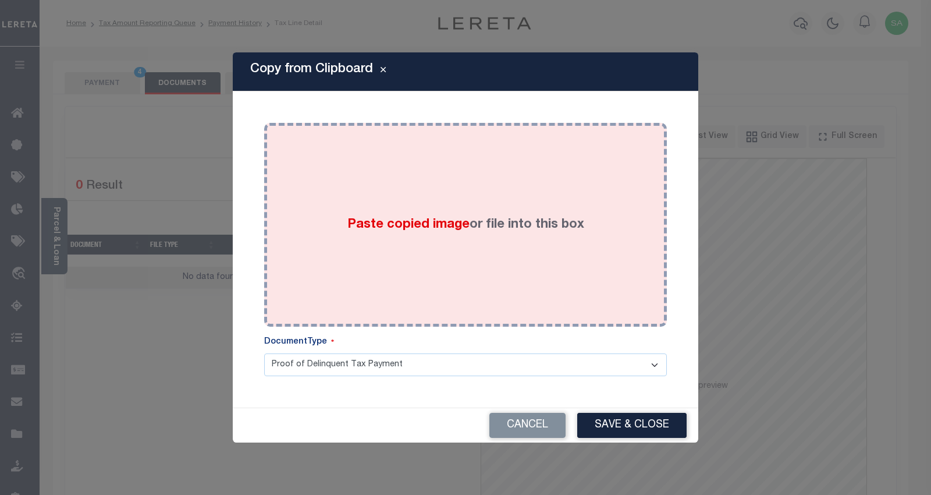
click at [400, 298] on div "Paste copied image or file into this box" at bounding box center [465, 225] width 385 height 186
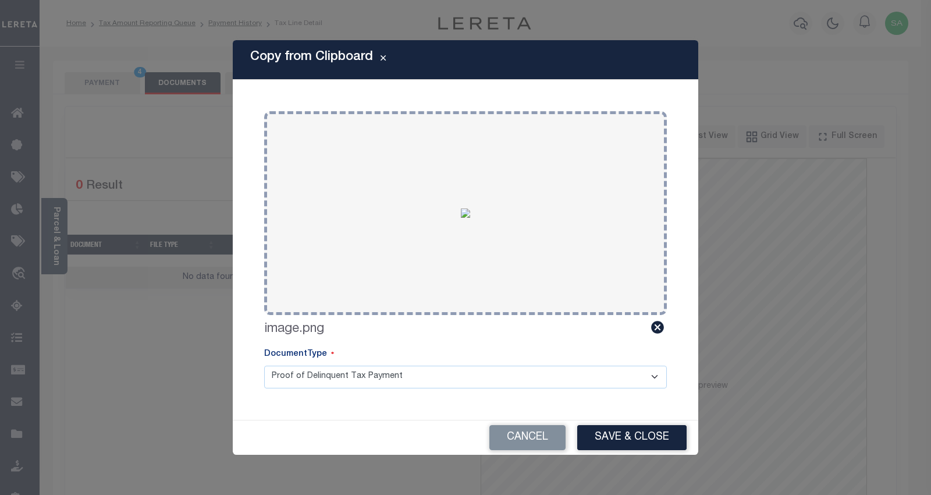
click at [609, 437] on button "Save & Close" at bounding box center [631, 437] width 109 height 25
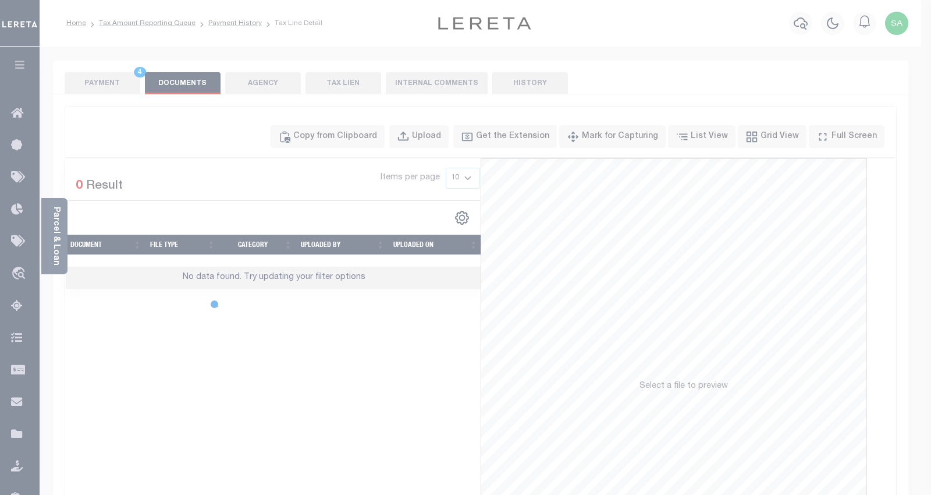
click at [78, 79] on button "PAYMENT 4" at bounding box center [103, 83] width 76 height 22
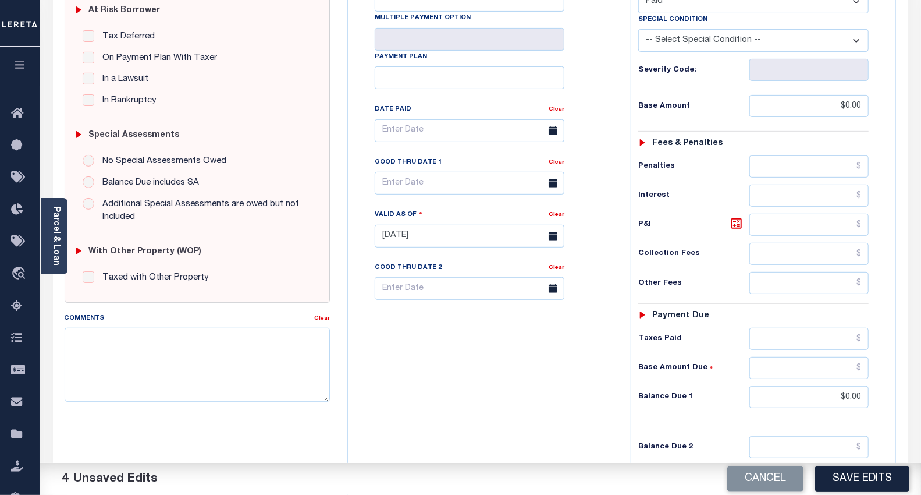
scroll to position [258, 0]
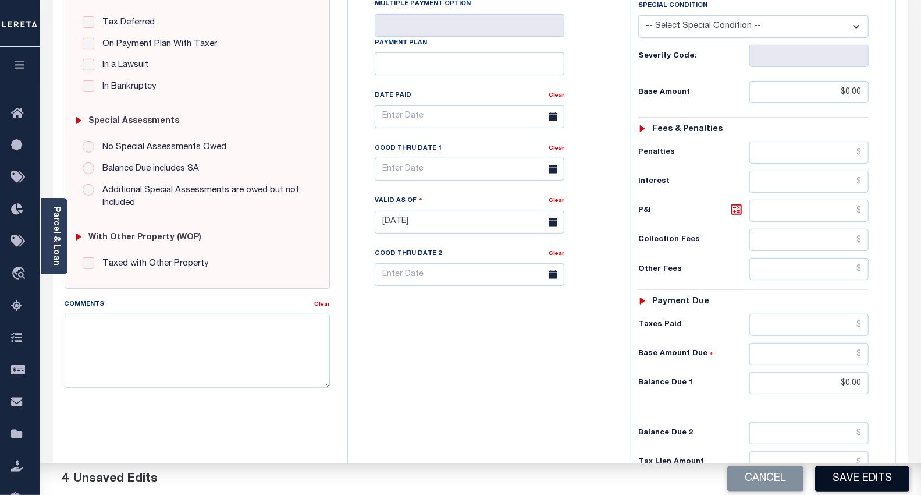
click at [875, 480] on button "Save Edits" at bounding box center [862, 478] width 94 height 25
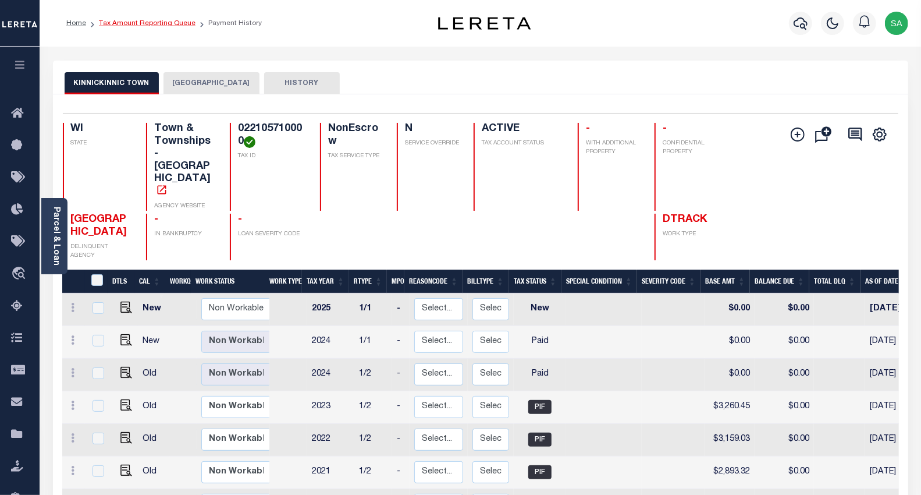
click at [138, 23] on link "Tax Amount Reporting Queue" at bounding box center [147, 23] width 97 height 7
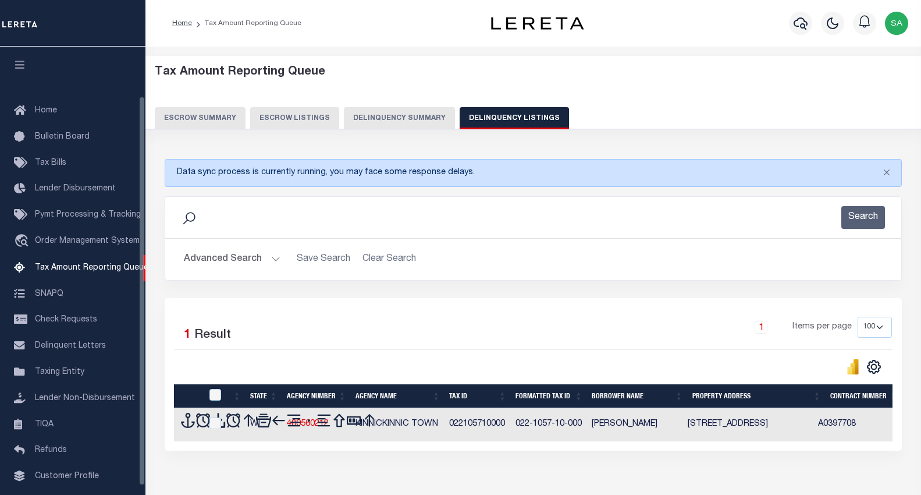
select select "100"
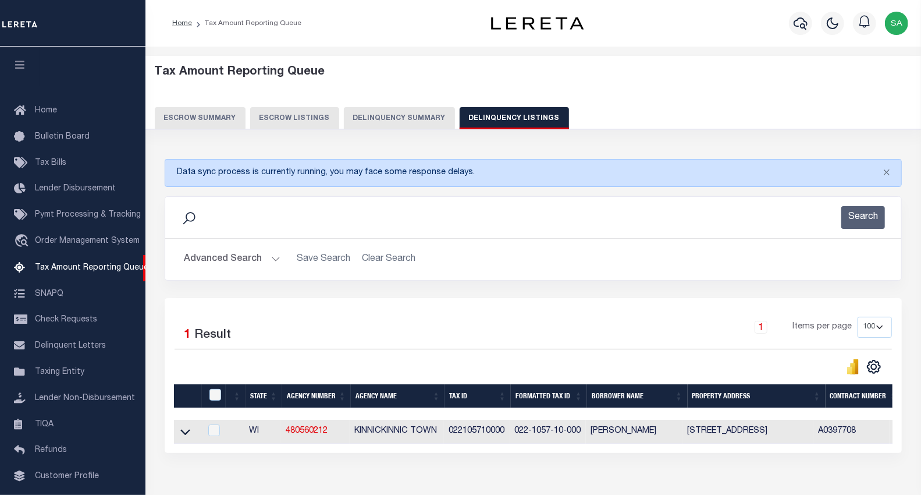
scroll to position [56, 0]
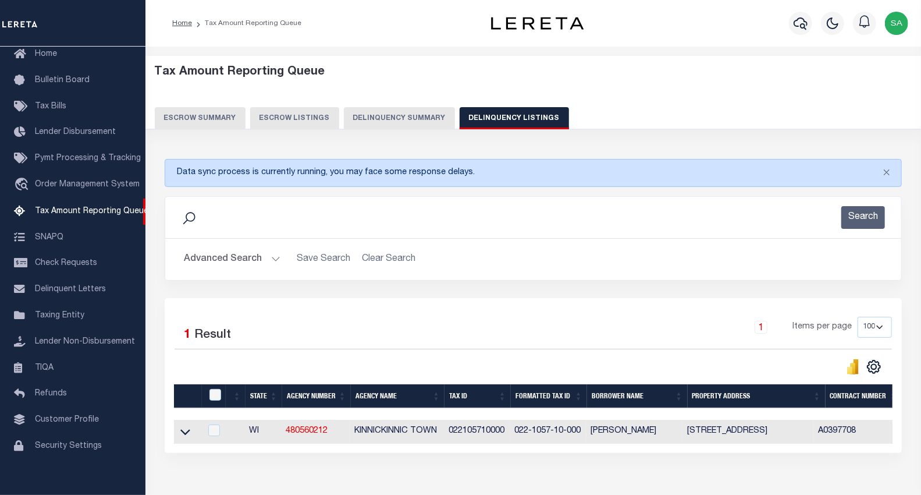
click at [215, 260] on button "Advanced Search" at bounding box center [232, 259] width 97 height 23
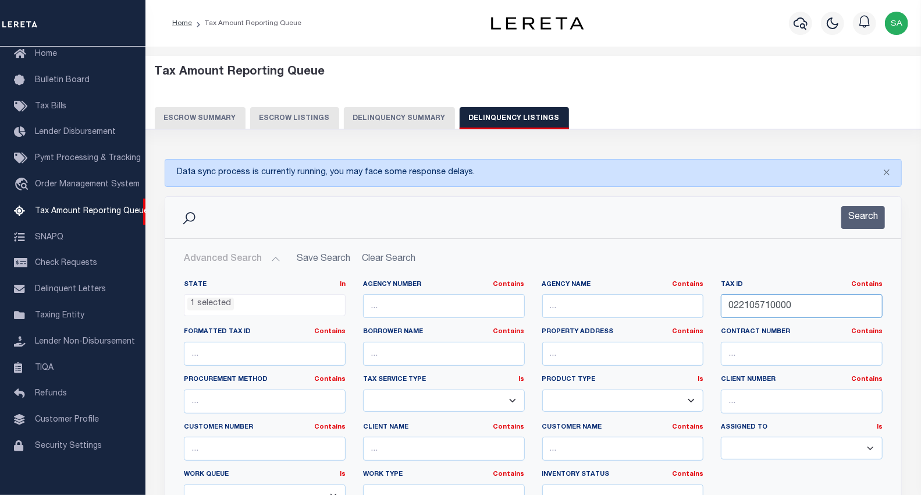
drag, startPoint x: 799, startPoint y: 307, endPoint x: 636, endPoint y: 303, distance: 163.0
click at [636, 303] on div "State In In AK AL AR AZ CA CO CT DC DE FL GA GU HI IA ID IL IN KS KY LA MA MD M…" at bounding box center [533, 398] width 716 height 237
paste input "88701"
type input "022108870100"
click at [857, 218] on button "Search" at bounding box center [863, 217] width 44 height 23
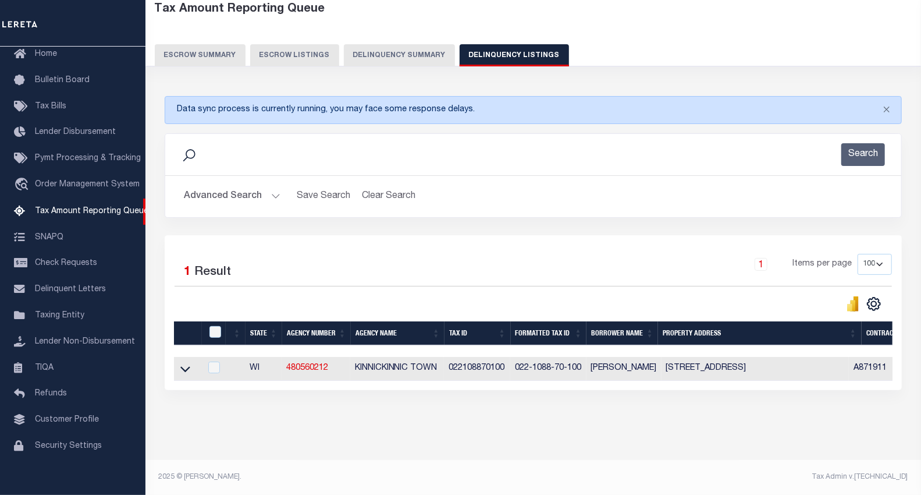
scroll to position [72, 0]
click at [183, 363] on icon at bounding box center [185, 369] width 10 height 12
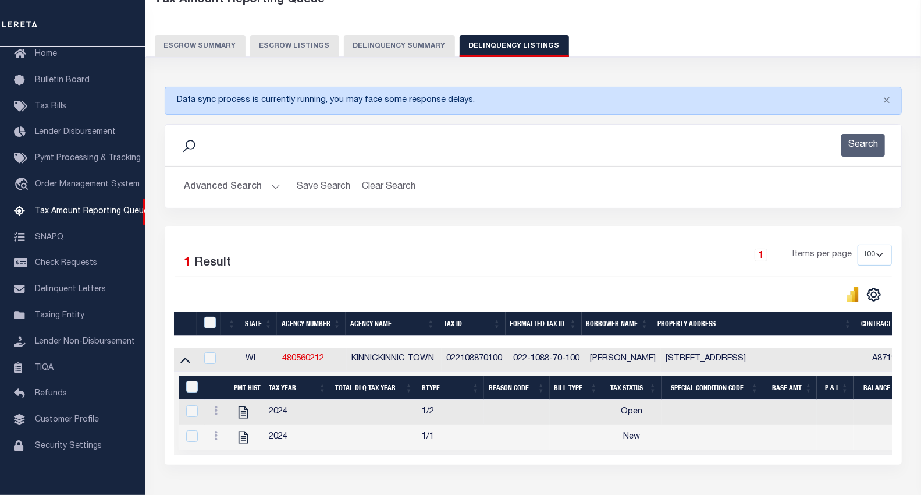
scroll to position [137, 0]
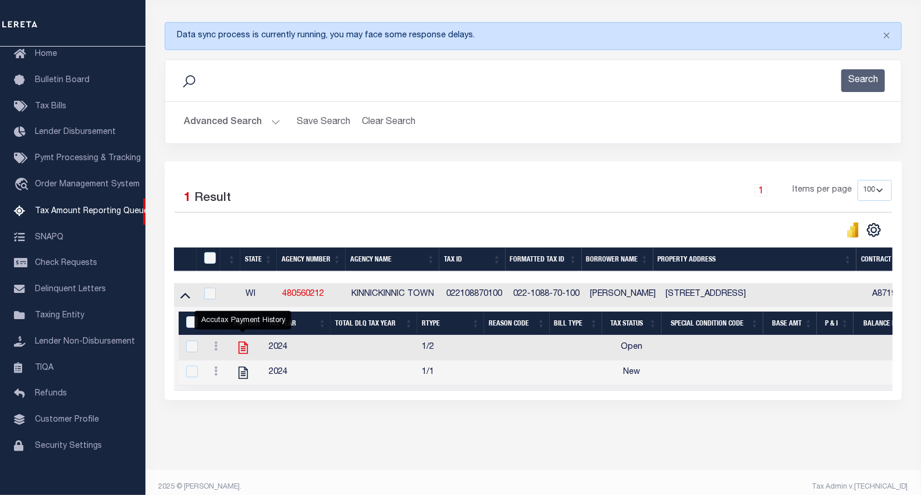
click at [244, 350] on icon "" at bounding box center [243, 347] width 15 height 15
checkbox input "true"
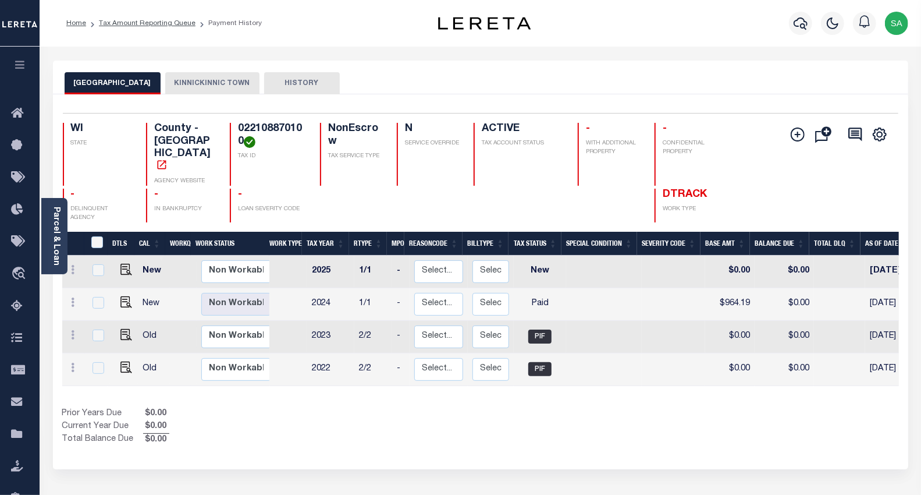
click at [200, 89] on button "KINNICKINNIC TOWN" at bounding box center [212, 83] width 94 height 22
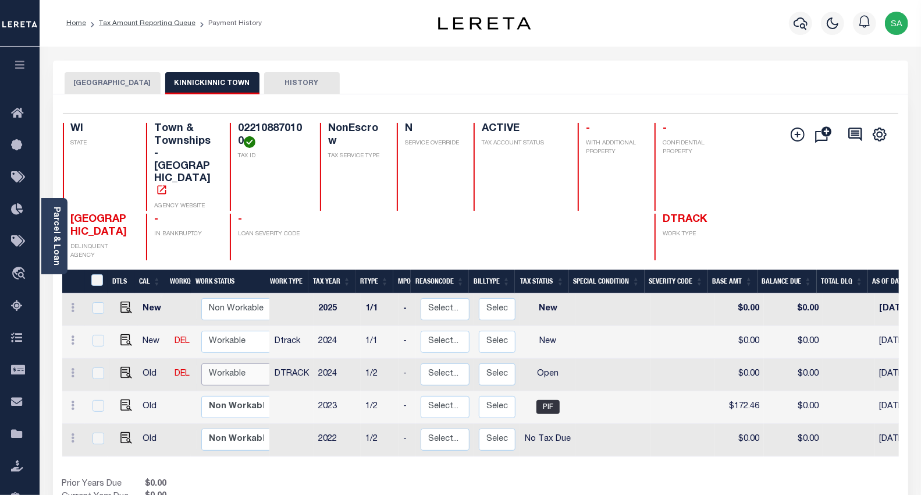
click at [206, 363] on select "Non Workable Workable" at bounding box center [236, 374] width 70 height 23
checkbox input "true"
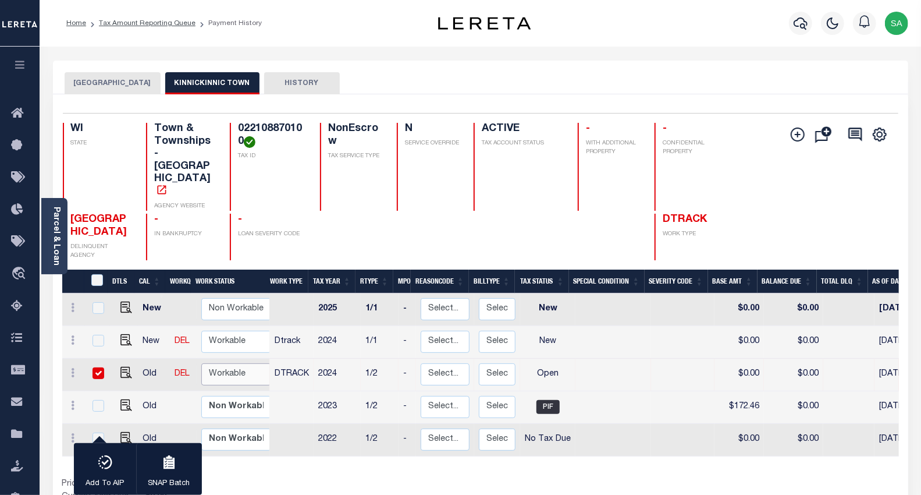
select select "true"
click at [201, 363] on select "Non Workable Workable" at bounding box center [236, 374] width 70 height 23
checkbox input "false"
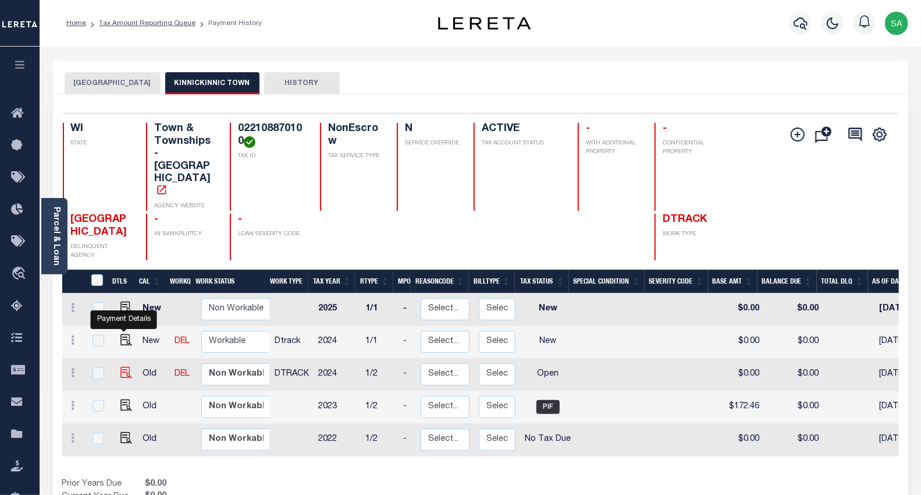
click at [125, 367] on img "" at bounding box center [126, 373] width 12 height 12
checkbox input "true"
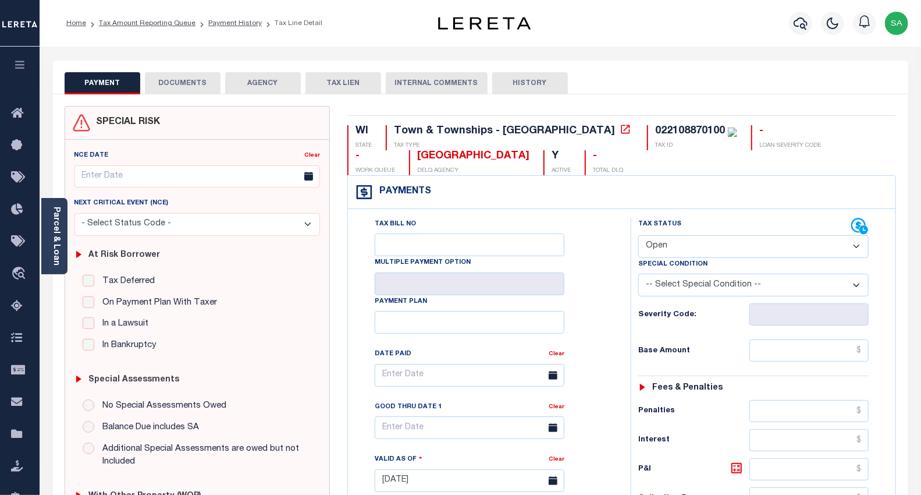
click at [672, 248] on select "- Select Status Code - Open Due/Unpaid Paid Incomplete No Tax Due Internal Refu…" at bounding box center [753, 246] width 231 height 23
select select "PYD"
click at [638, 236] on select "- Select Status Code - Open Due/Unpaid Paid Incomplete No Tax Due Internal Refu…" at bounding box center [753, 246] width 231 height 23
type input "[DATE]"
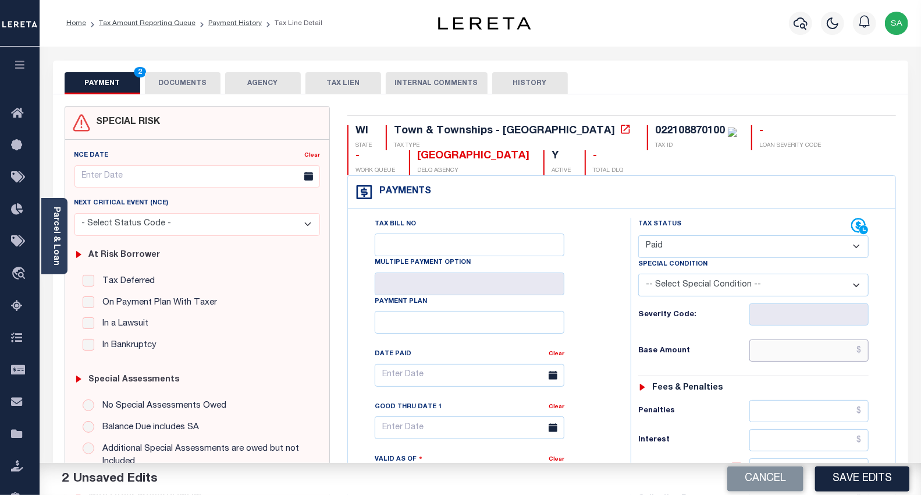
click at [778, 357] on input "text" at bounding box center [809, 350] width 119 height 22
type input "$0.00"
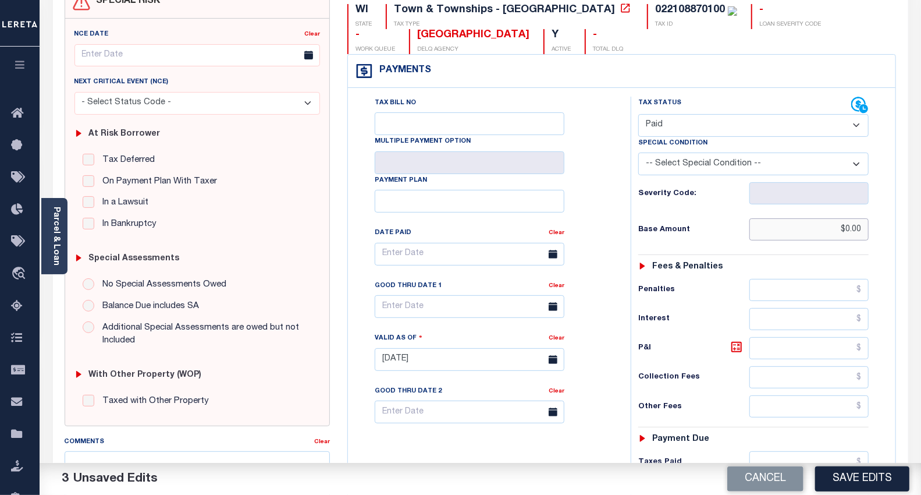
scroll to position [258, 0]
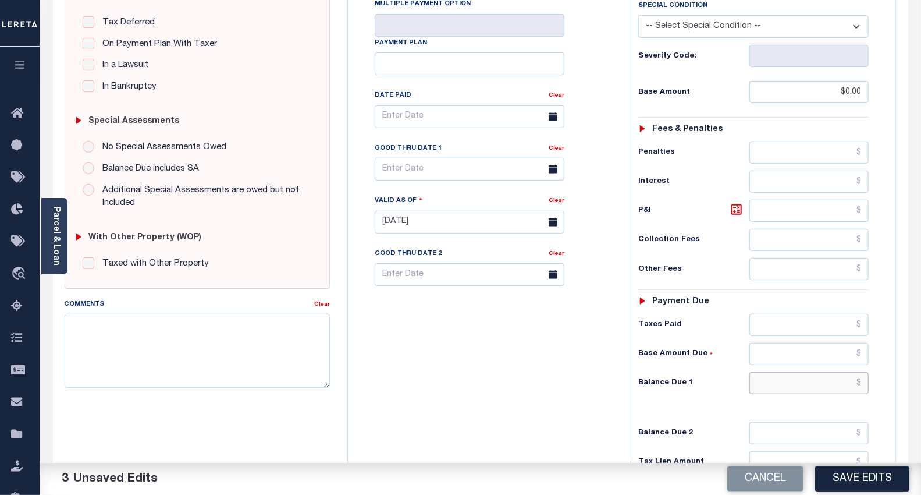
click at [769, 388] on input "text" at bounding box center [809, 383] width 119 height 22
type input "$0.00"
click at [576, 387] on div "Tax Bill No Multiple Payment Option Payment Plan Clear" at bounding box center [486, 216] width 271 height 514
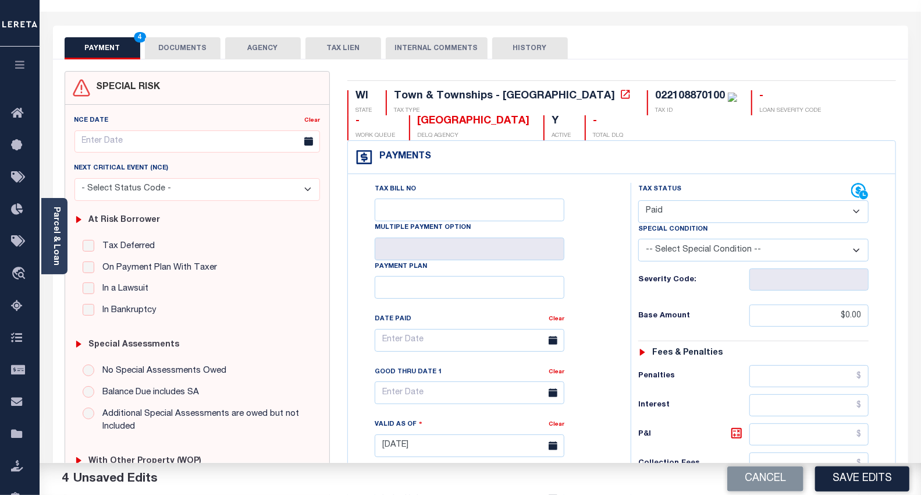
scroll to position [0, 0]
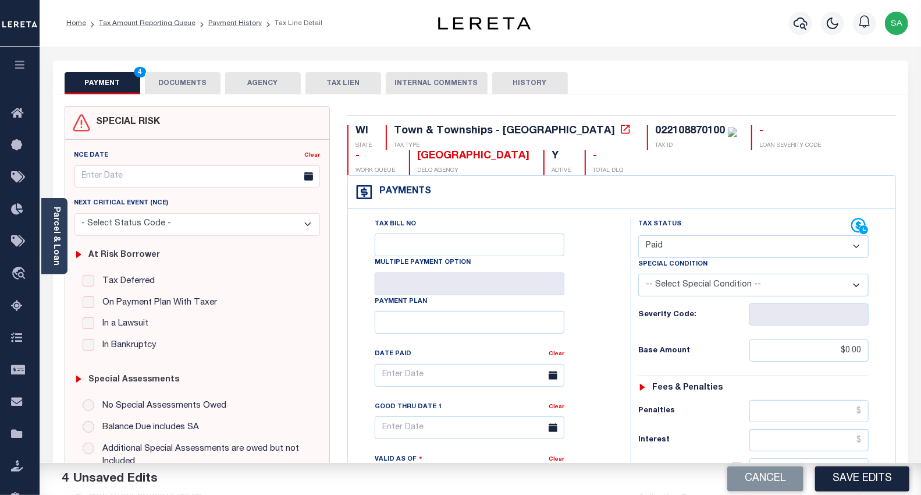
click at [196, 84] on button "DOCUMENTS" at bounding box center [183, 83] width 76 height 22
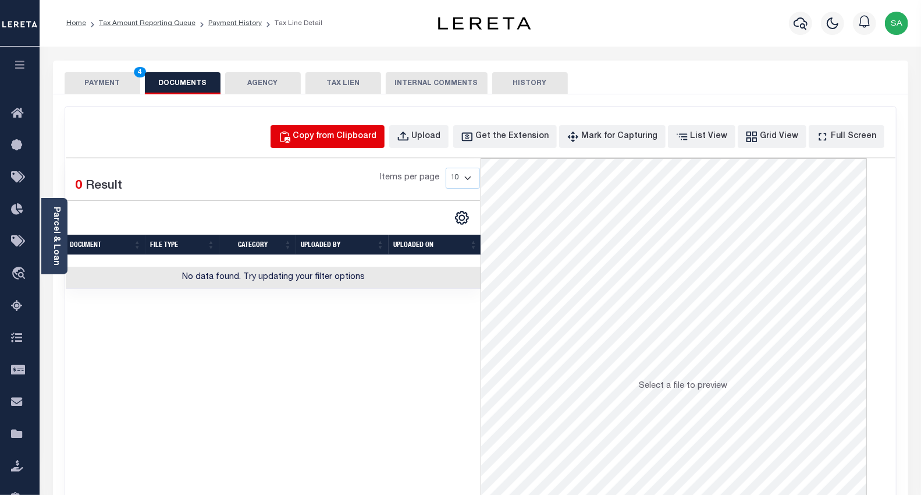
click at [365, 136] on div "Copy from Clipboard" at bounding box center [335, 136] width 84 height 13
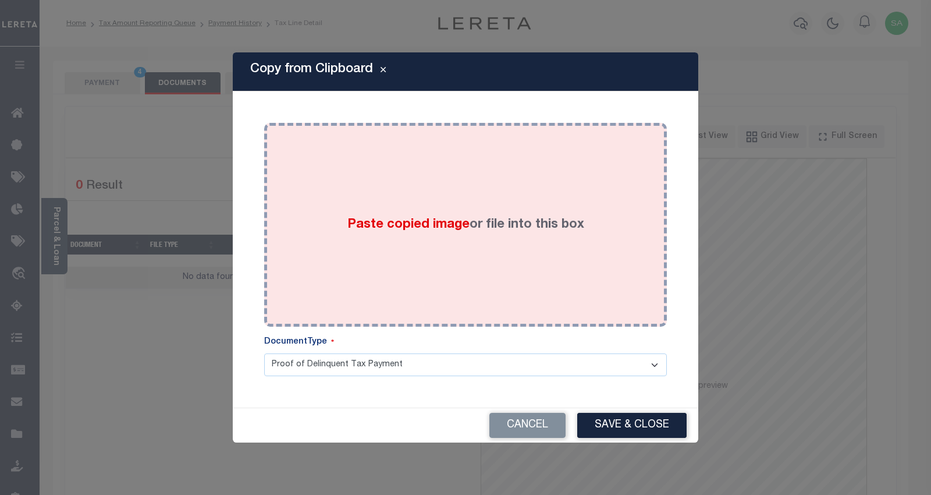
click at [428, 283] on div "Paste copied image or file into this box" at bounding box center [465, 225] width 385 height 186
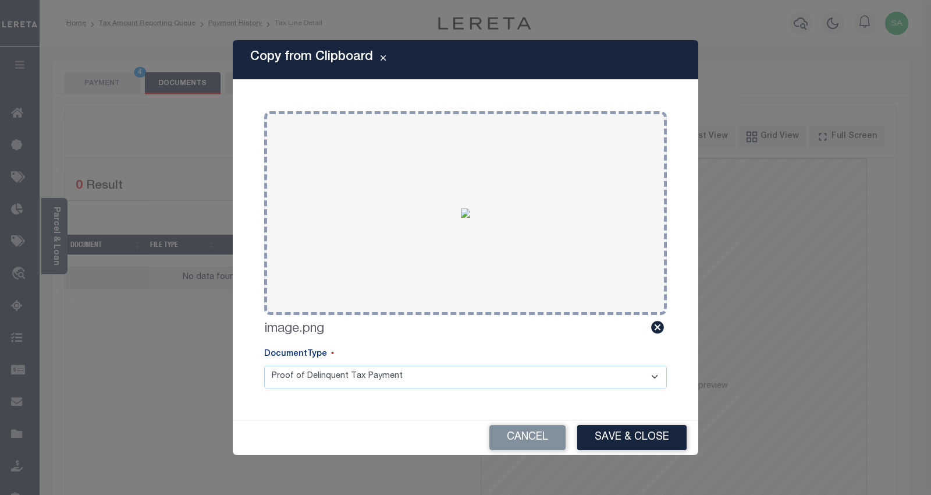
click at [606, 427] on button "Save & Close" at bounding box center [631, 437] width 109 height 25
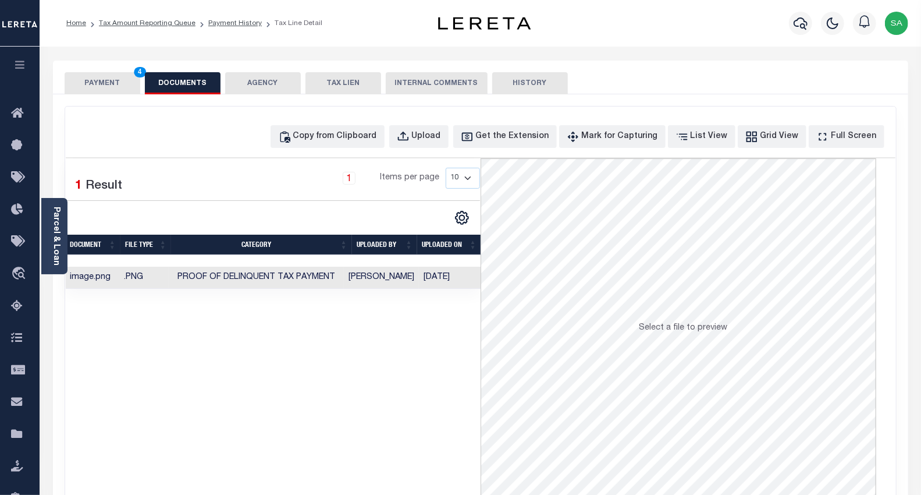
click at [125, 87] on button "PAYMENT 4" at bounding box center [103, 83] width 76 height 22
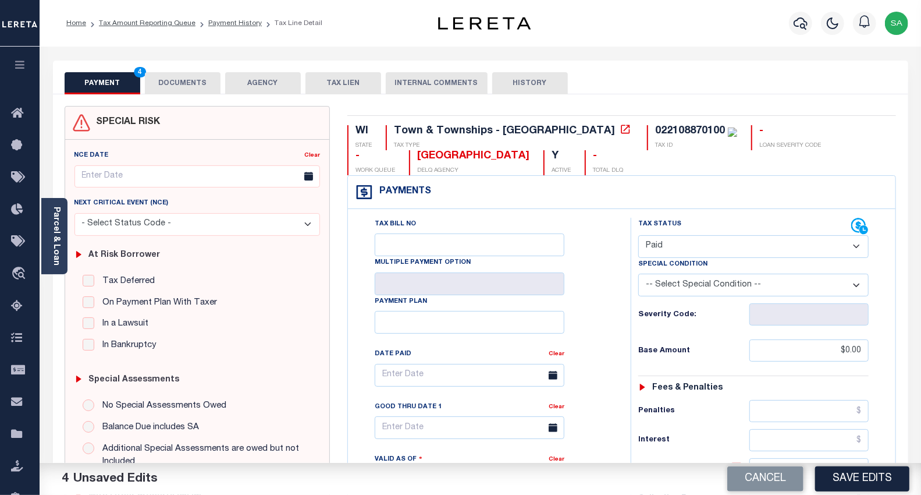
scroll to position [323, 0]
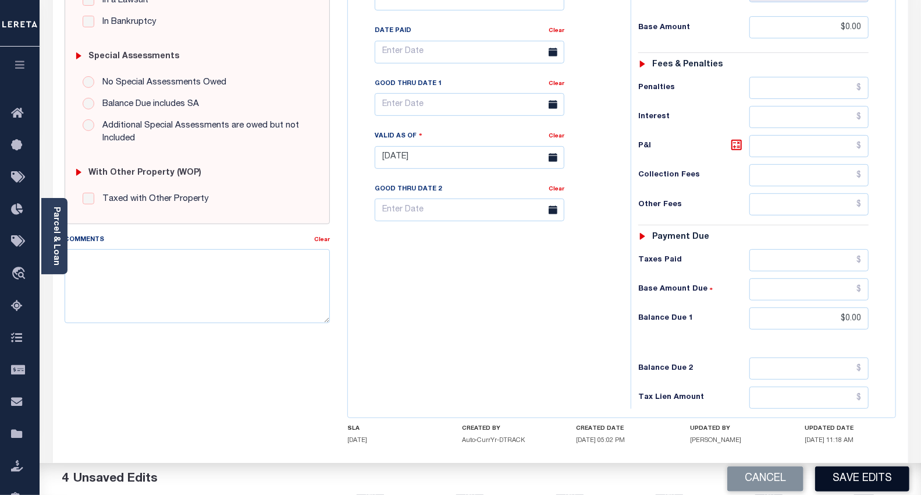
click at [862, 479] on button "Save Edits" at bounding box center [862, 478] width 94 height 25
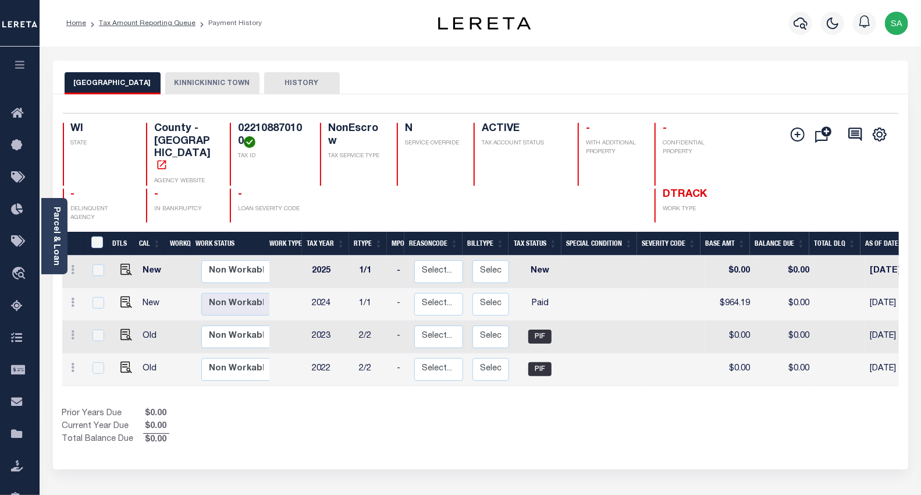
click at [189, 72] on button "KINNICKINNIC TOWN" at bounding box center [212, 83] width 94 height 22
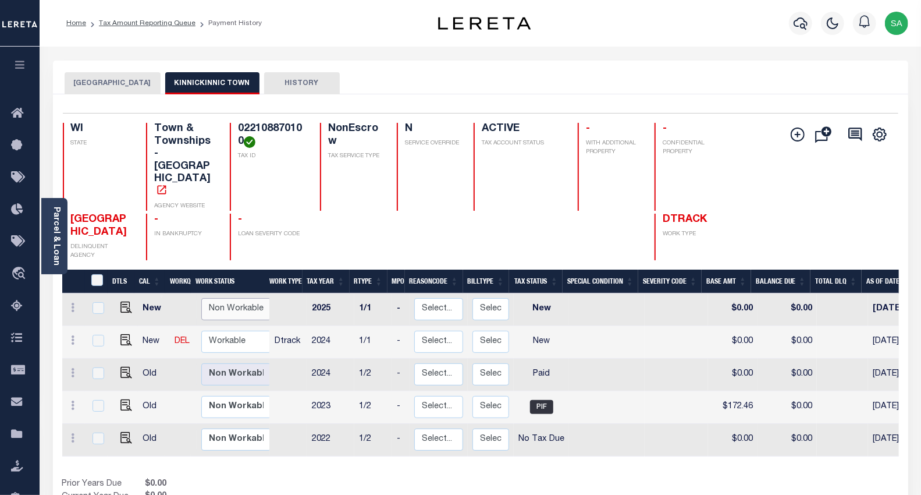
click at [257, 298] on select "Non Workable Workable" at bounding box center [236, 309] width 70 height 23
checkbox input "true"
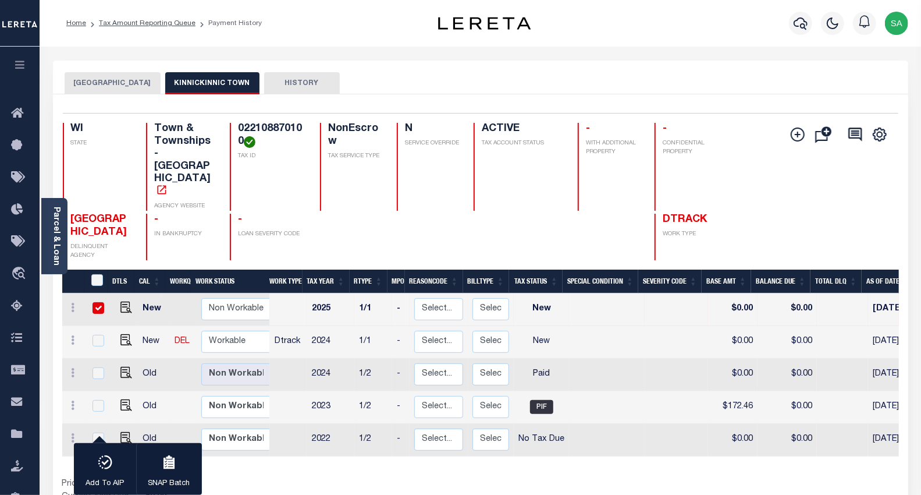
click at [281, 427] on div "DTLS CAL WorkQ Work Status Work Type Tax Year RType MPO ReasonCode BillType Tax…" at bounding box center [480, 392] width 837 height 247
click at [310, 429] on div "DTLS CAL WorkQ Work Status Work Type Tax Year RType MPO ReasonCode BillType Tax…" at bounding box center [480, 392] width 837 height 247
click at [233, 331] on select "Non Workable Workable" at bounding box center [236, 342] width 70 height 23
checkbox input "true"
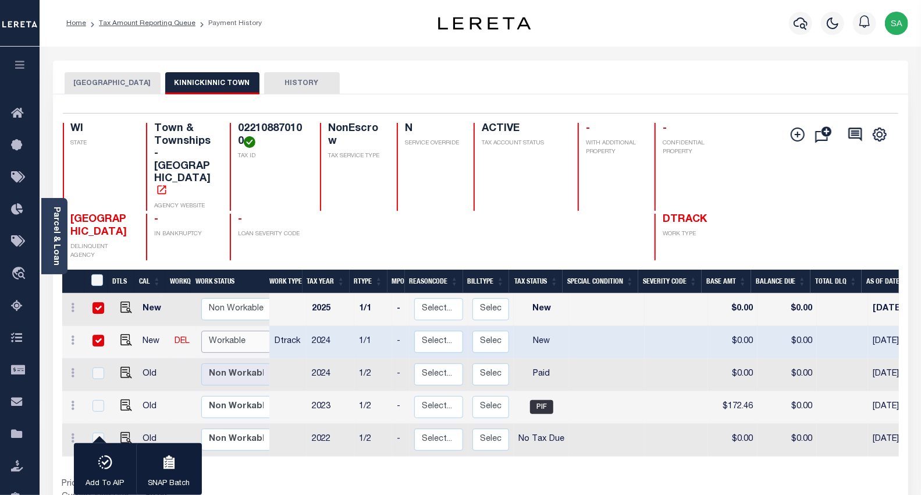
select select "true"
click at [201, 331] on select "Non Workable Workable" at bounding box center [236, 342] width 70 height 23
checkbox input "false"
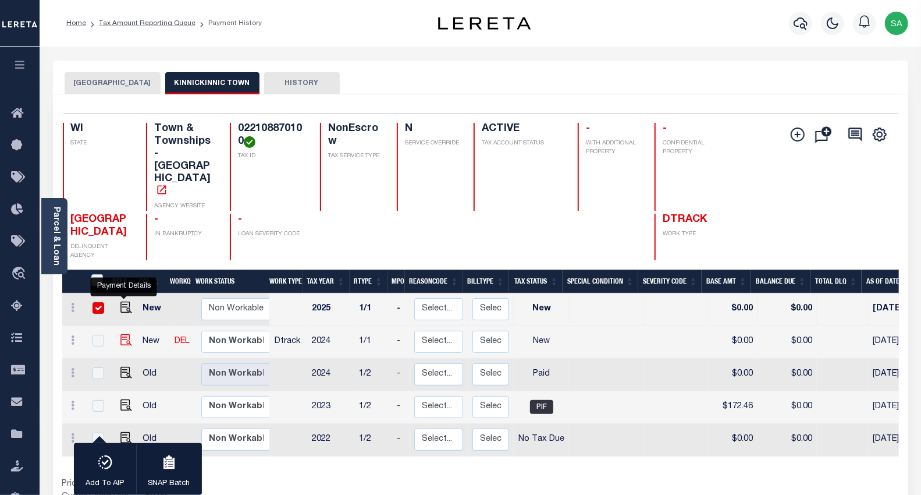
click at [122, 334] on img "" at bounding box center [126, 340] width 12 height 12
checkbox input "true"
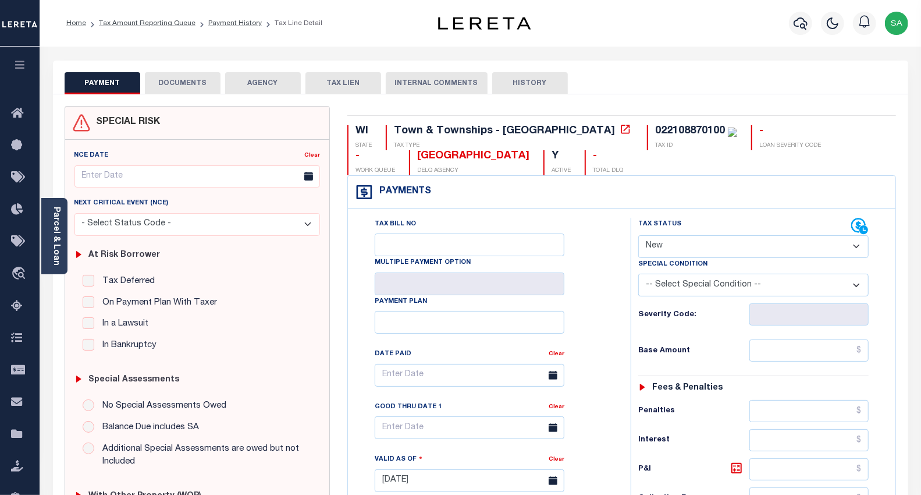
click at [688, 251] on select "- Select Status Code - Open Due/Unpaid Paid Incomplete No Tax Due Internal Refu…" at bounding box center [753, 246] width 231 height 23
select select "PYD"
click at [638, 236] on select "- Select Status Code - Open Due/Unpaid Paid Incomplete No Tax Due Internal Refu…" at bounding box center [753, 246] width 231 height 23
type input "[DATE]"
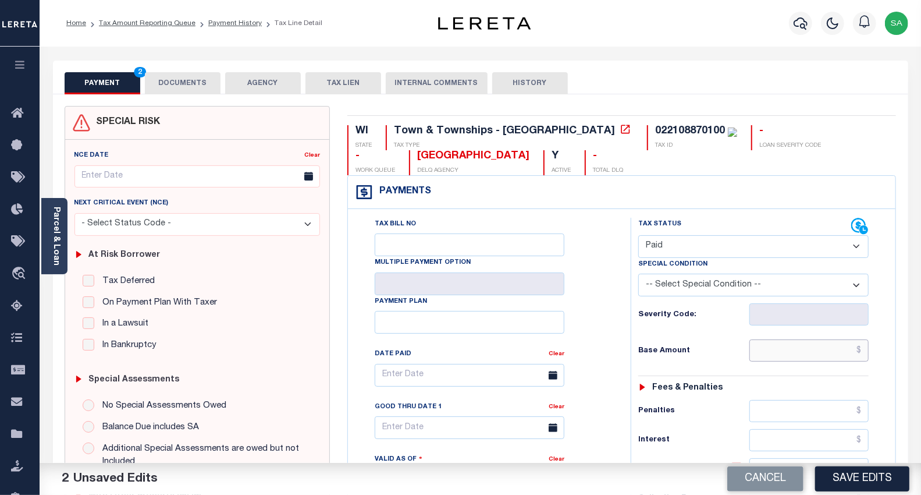
click at [788, 342] on input "text" at bounding box center [809, 350] width 119 height 22
type input "$0.00"
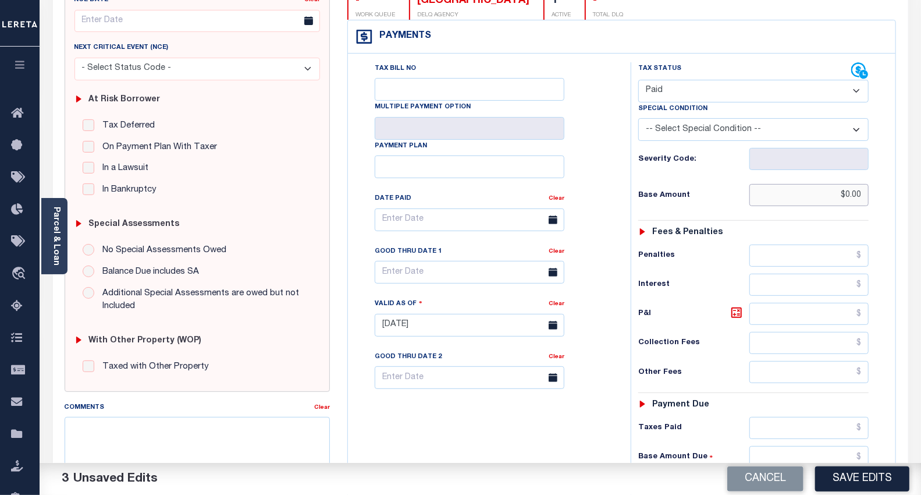
scroll to position [194, 0]
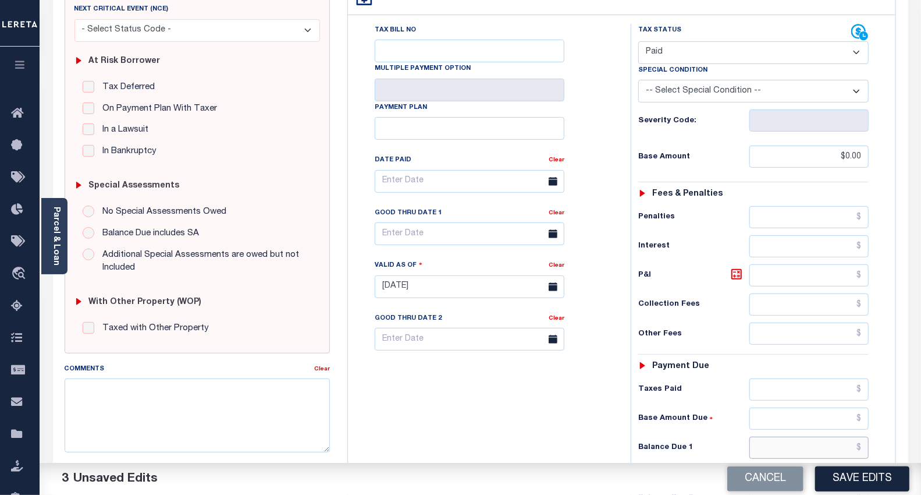
click at [768, 447] on input "text" at bounding box center [809, 447] width 119 height 22
type input "$0.00"
click at [460, 340] on input "text" at bounding box center [470, 339] width 190 height 23
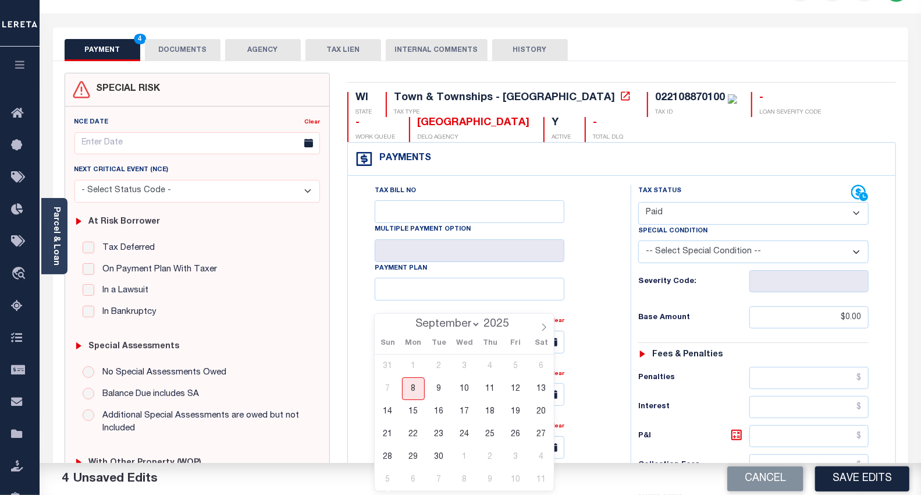
scroll to position [0, 0]
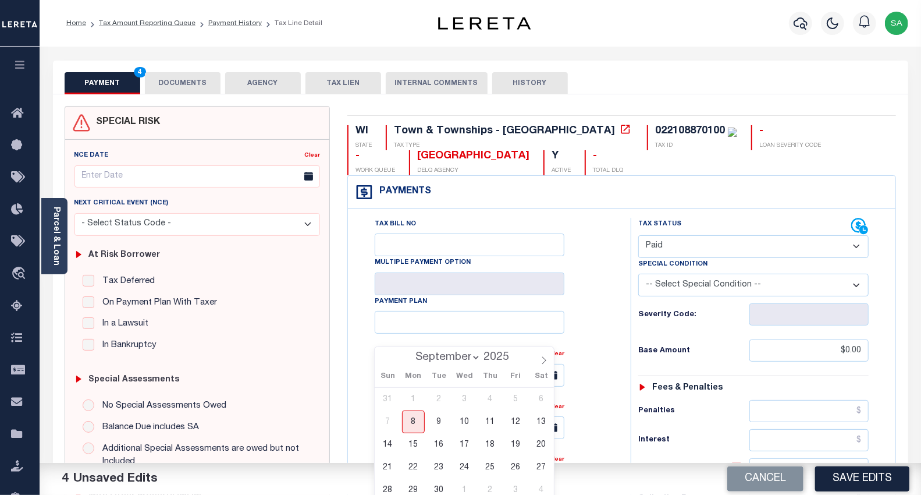
click at [176, 84] on button "DOCUMENTS" at bounding box center [183, 83] width 76 height 22
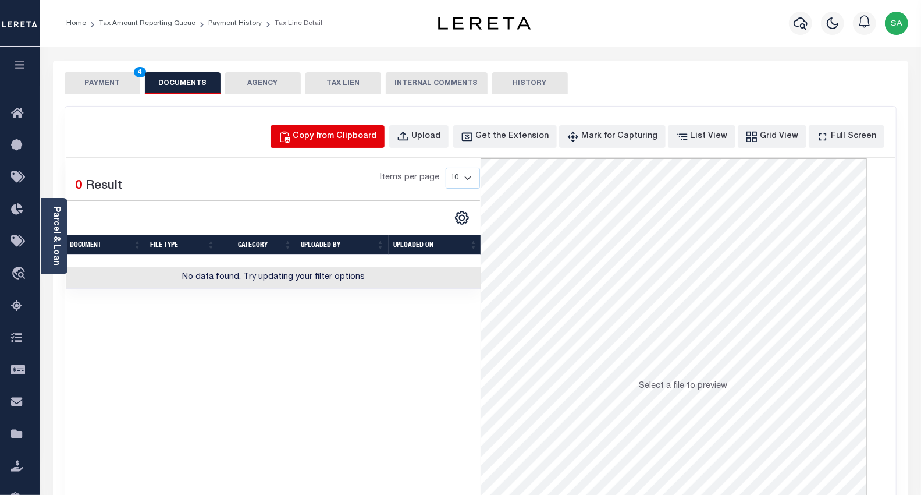
click at [368, 143] on div "Copy from Clipboard" at bounding box center [335, 136] width 84 height 13
select select "POP"
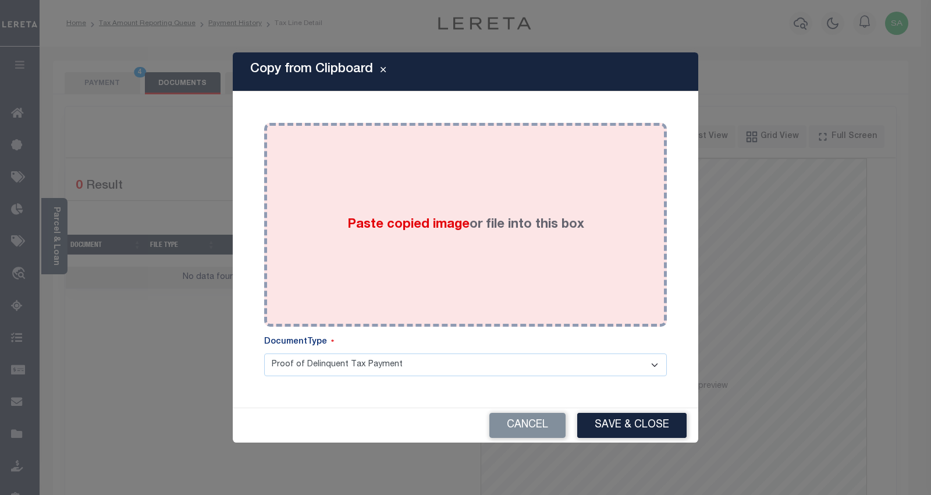
click at [410, 237] on div "Paste copied image or file into this box" at bounding box center [465, 225] width 385 height 186
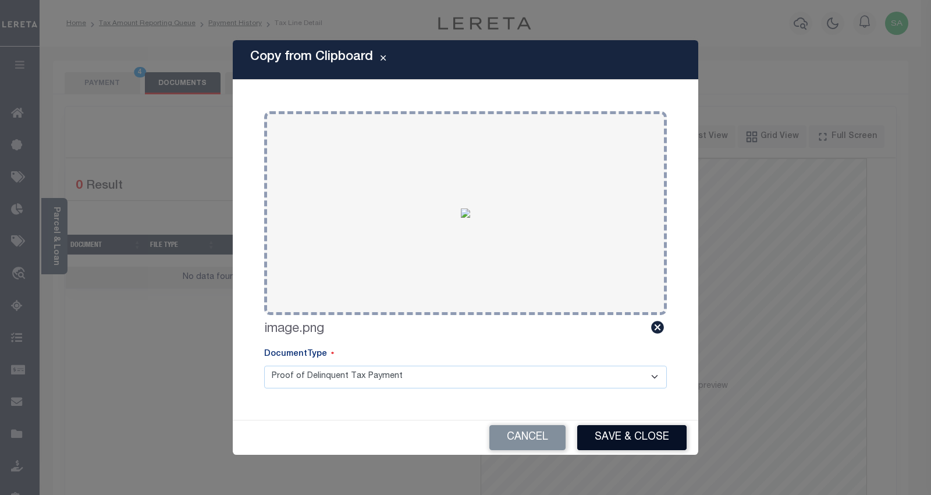
click at [613, 442] on button "Save & Close" at bounding box center [631, 437] width 109 height 25
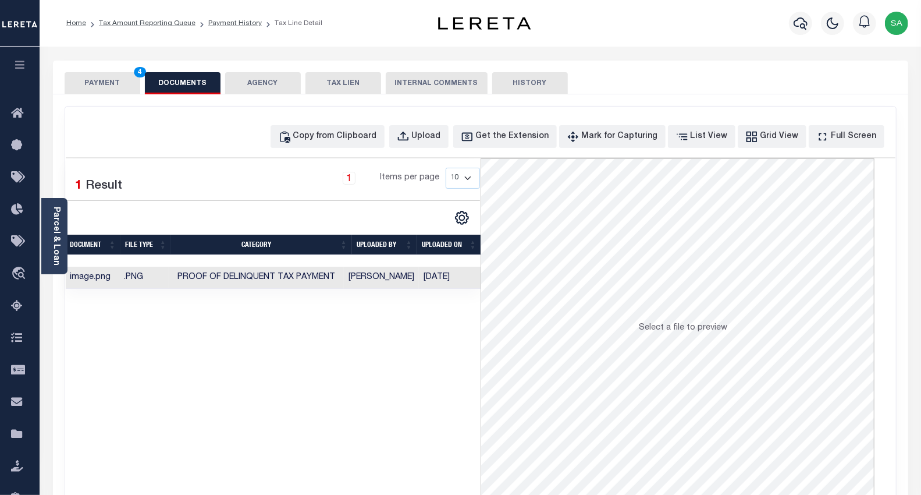
click at [95, 84] on button "PAYMENT 4" at bounding box center [103, 83] width 76 height 22
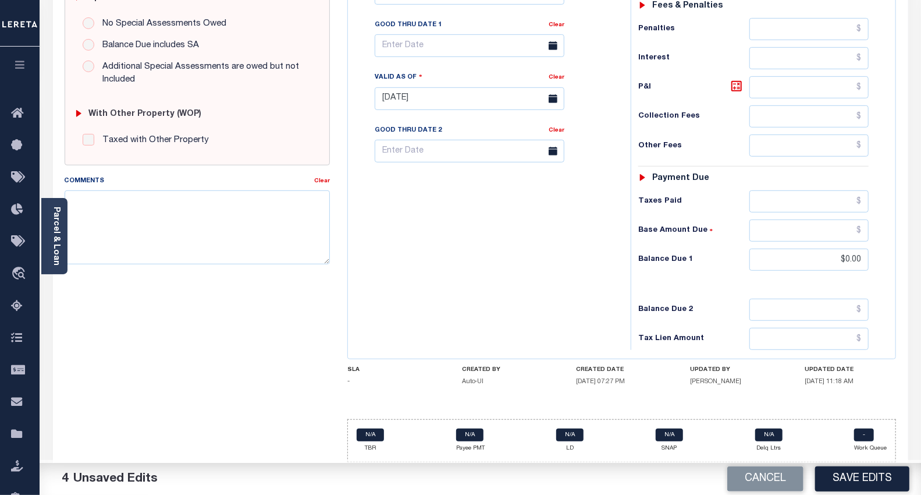
scroll to position [385, 0]
click at [857, 484] on button "Save Edits" at bounding box center [862, 478] width 94 height 25
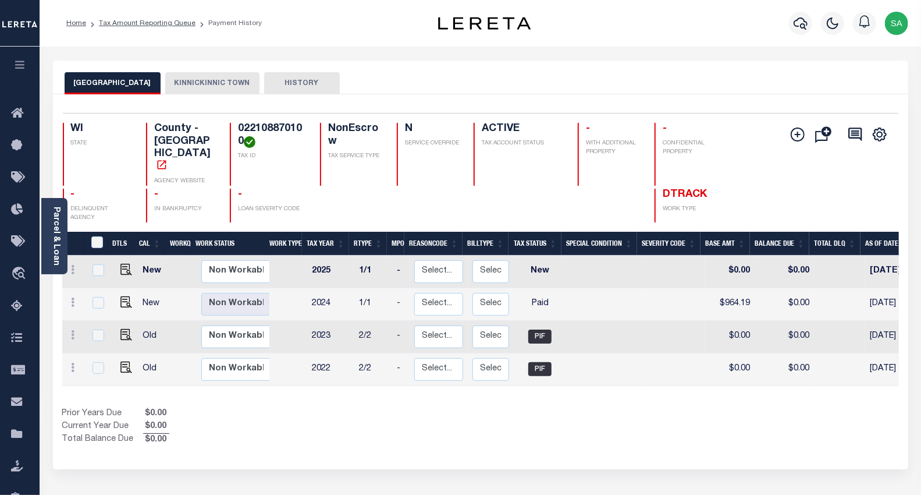
click at [207, 85] on button "KINNICKINNIC TOWN" at bounding box center [212, 83] width 94 height 22
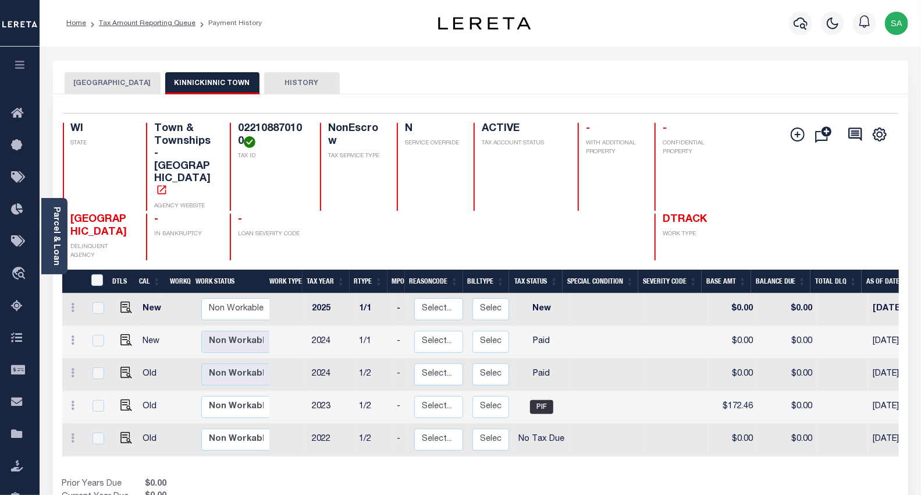
click at [92, 82] on button "ST CROIX COUNTY" at bounding box center [113, 83] width 96 height 22
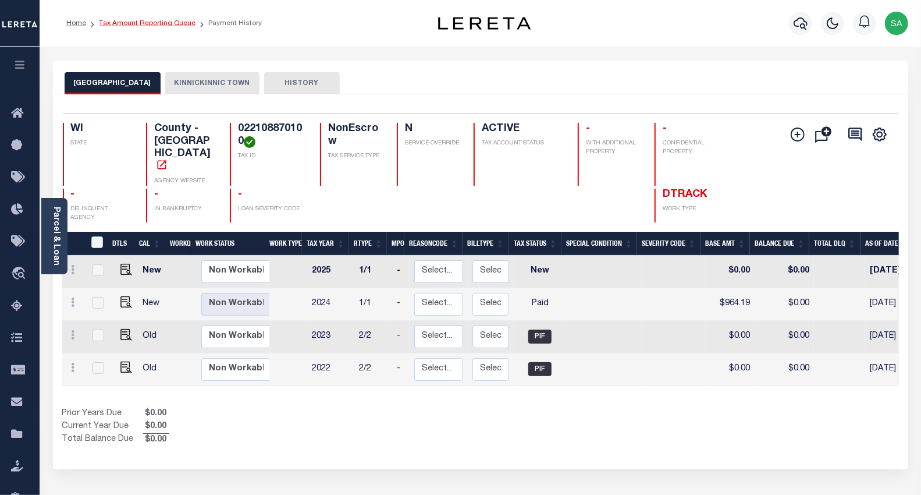
click at [155, 25] on link "Tax Amount Reporting Queue" at bounding box center [147, 23] width 97 height 7
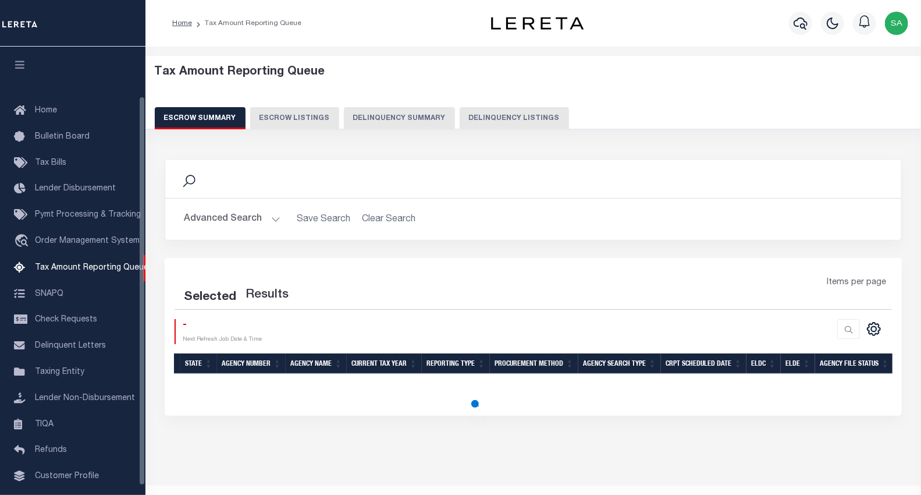
click at [466, 118] on button "Delinquency Listings" at bounding box center [514, 118] width 109 height 22
select select "100"
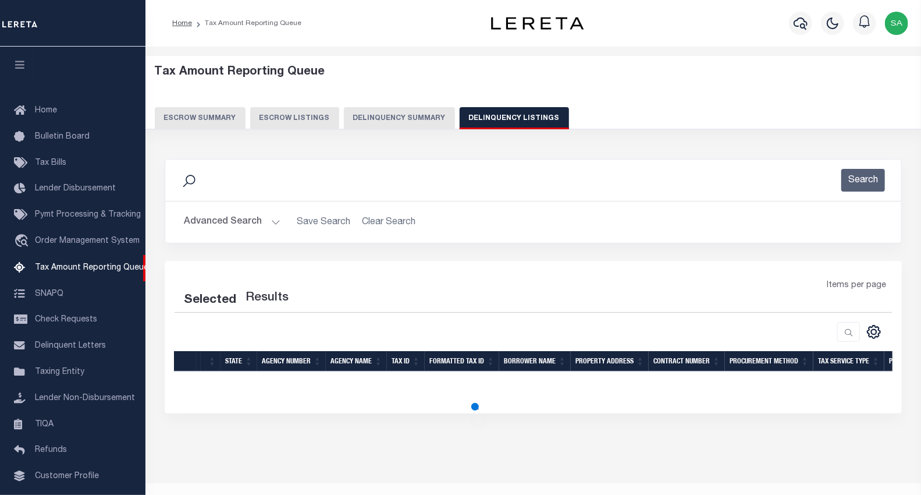
select select "100"
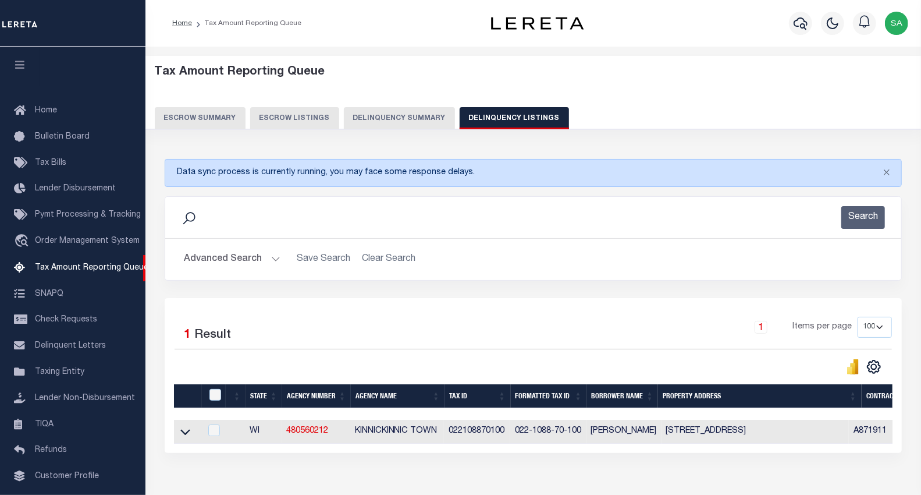
scroll to position [56, 0]
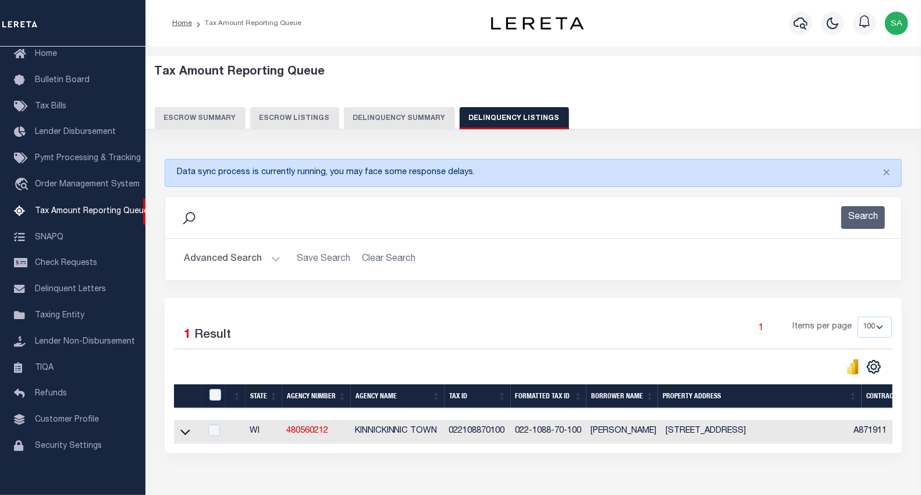
click at [237, 258] on button "Advanced Search" at bounding box center [232, 259] width 97 height 23
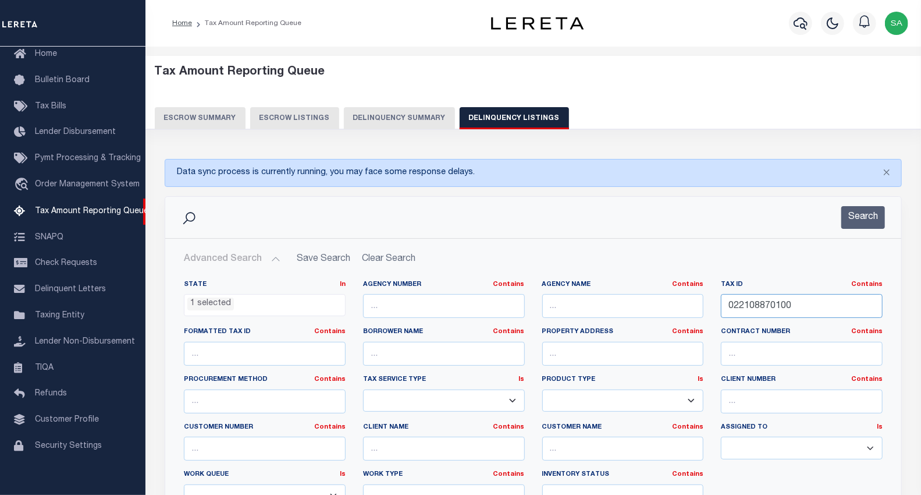
drag, startPoint x: 795, startPoint y: 303, endPoint x: 662, endPoint y: 301, distance: 132.7
click at [662, 301] on div "State In In AK AL AR AZ CA CO CT DC DE FL GA GU HI IA ID IL IN KS KY LA MA MD M…" at bounding box center [533, 398] width 716 height 237
paste input "17-50068-8"
type input "17-50068-80"
click at [858, 221] on button "Search" at bounding box center [863, 217] width 44 height 23
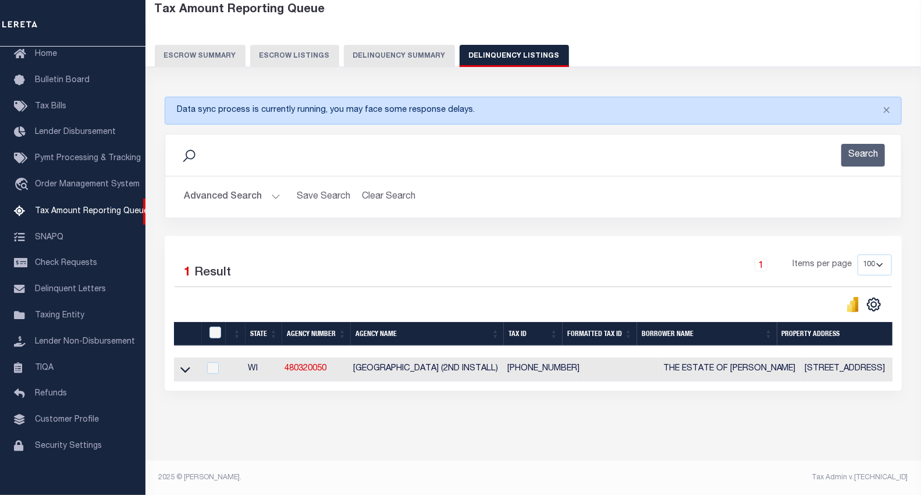
scroll to position [72, 0]
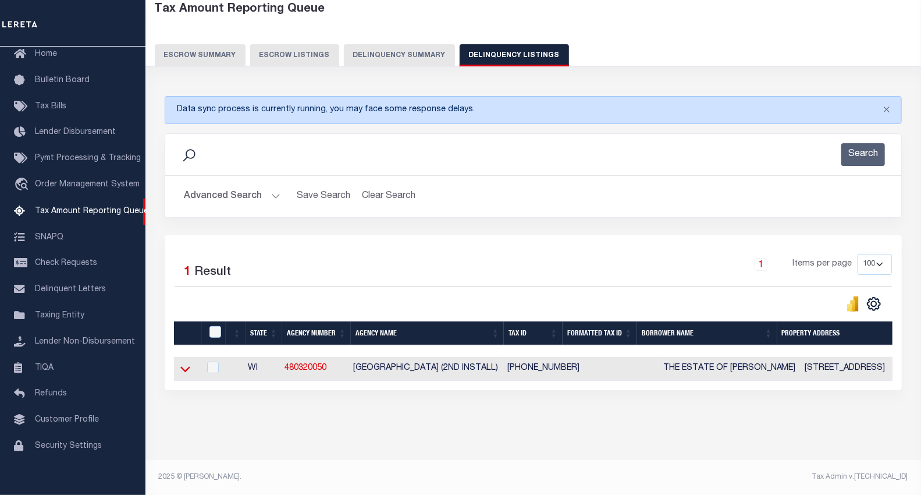
click at [182, 366] on icon at bounding box center [185, 369] width 10 height 6
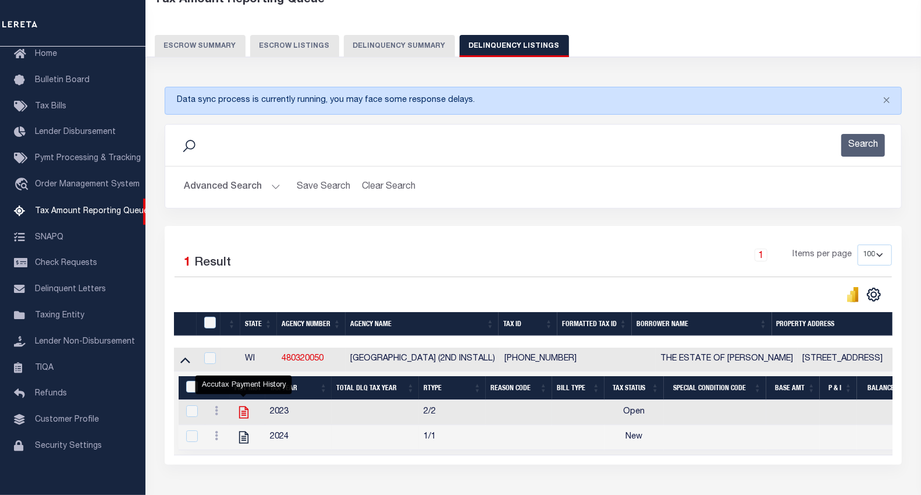
click at [241, 412] on icon "" at bounding box center [243, 411] width 15 height 15
checkbox input "true"
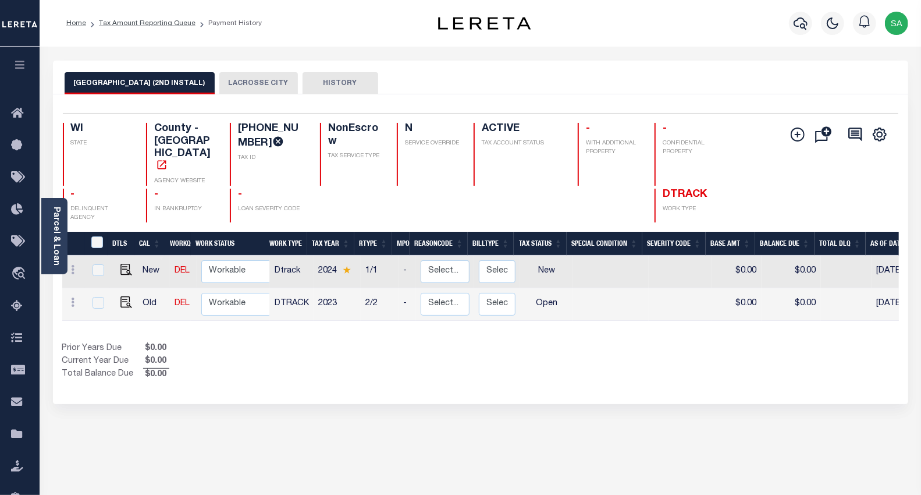
click at [251, 86] on button "LACROSSE CITY" at bounding box center [258, 83] width 79 height 22
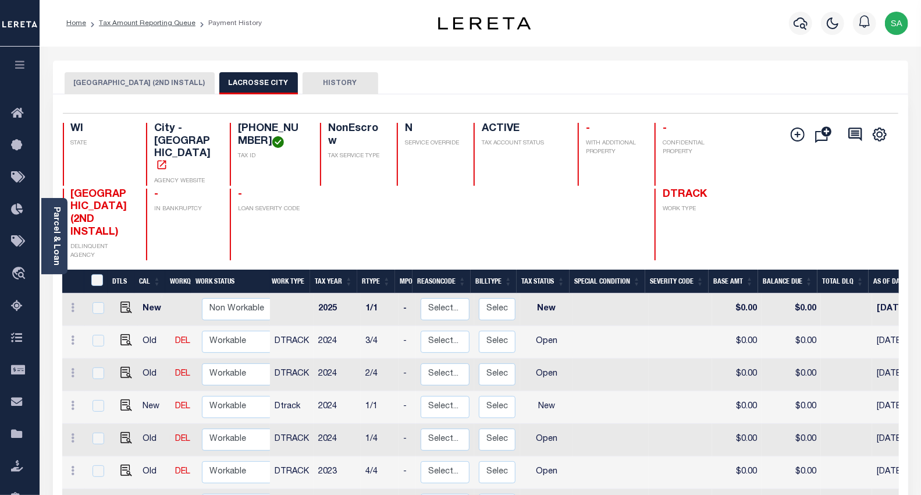
click at [143, 80] on button "[GEOGRAPHIC_DATA] (2ND INSTALL)" at bounding box center [140, 83] width 150 height 22
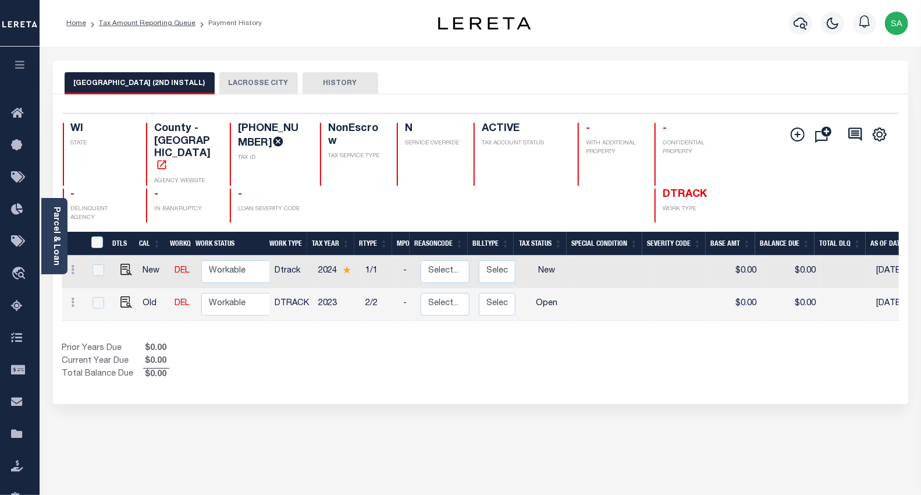
click at [177, 299] on link "DEL" at bounding box center [182, 303] width 15 height 8
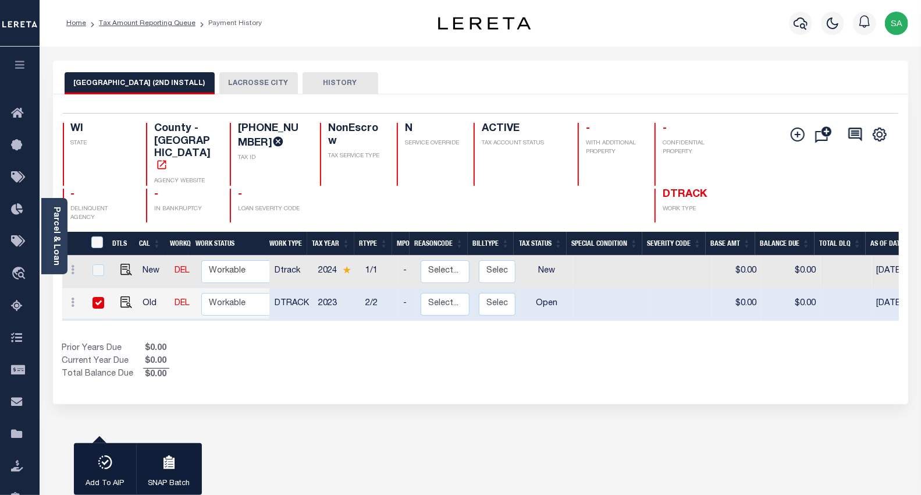
checkbox input "true"
click at [225, 293] on select "Non Workable Workable" at bounding box center [236, 304] width 70 height 23
checkbox input "false"
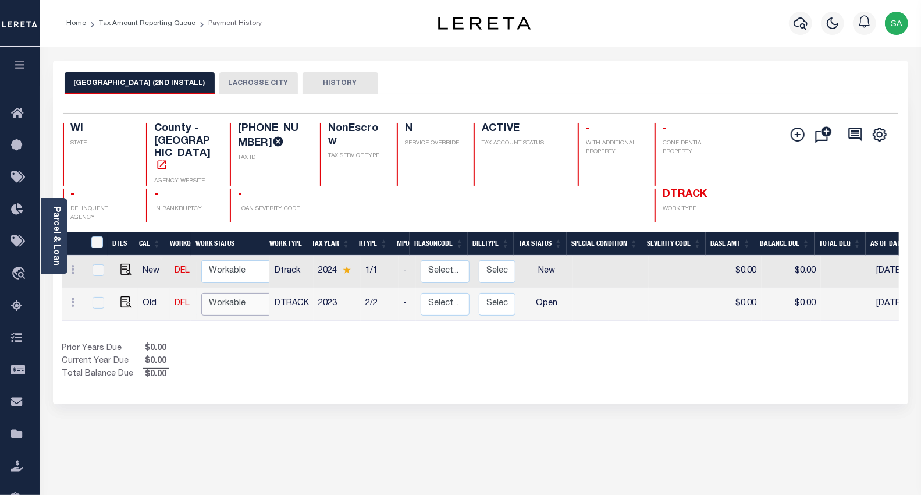
select select "true"
click at [201, 293] on select "Non Workable Workable" at bounding box center [236, 304] width 70 height 23
checkbox input "true"
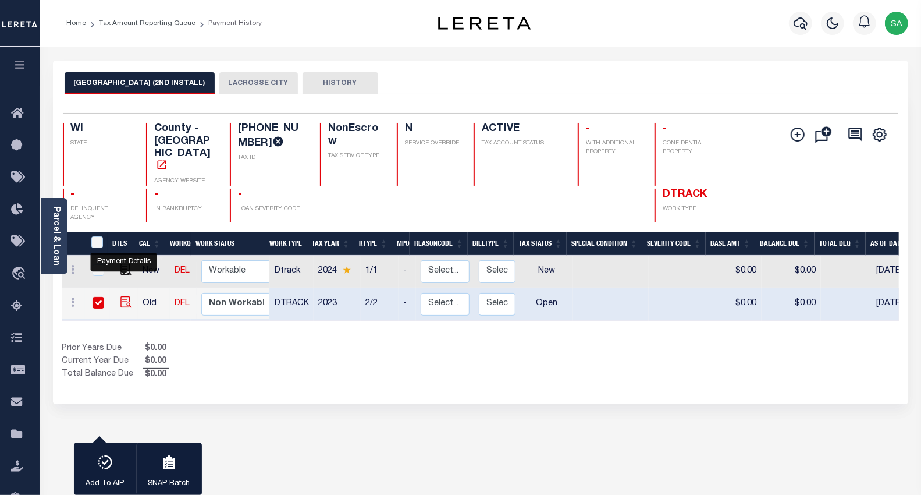
click at [126, 296] on img "" at bounding box center [126, 302] width 12 height 12
checkbox input "false"
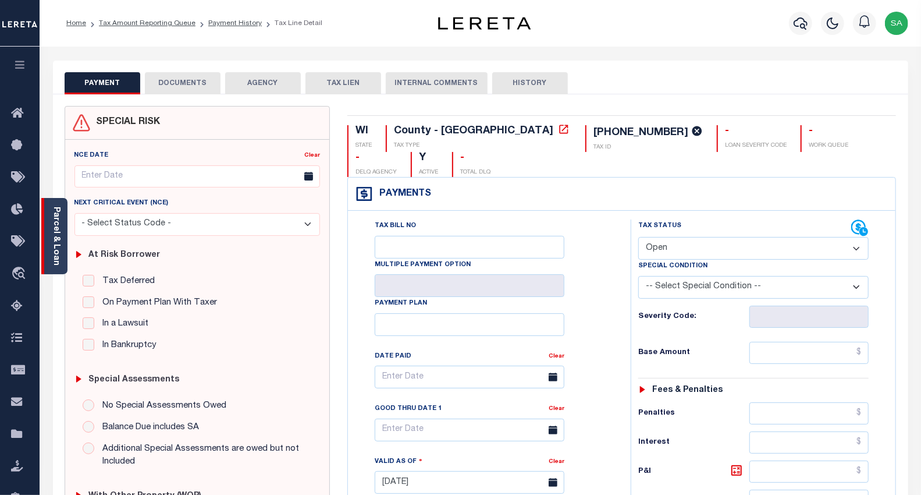
click at [56, 223] on link "Parcel & Loan" at bounding box center [56, 236] width 8 height 59
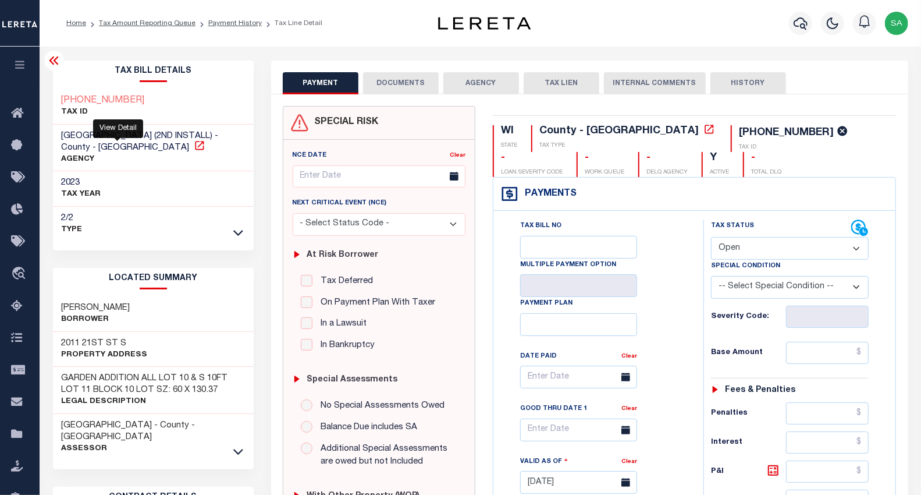
click at [195, 147] on icon at bounding box center [199, 145] width 9 height 9
click at [56, 58] on icon at bounding box center [53, 60] width 9 height 8
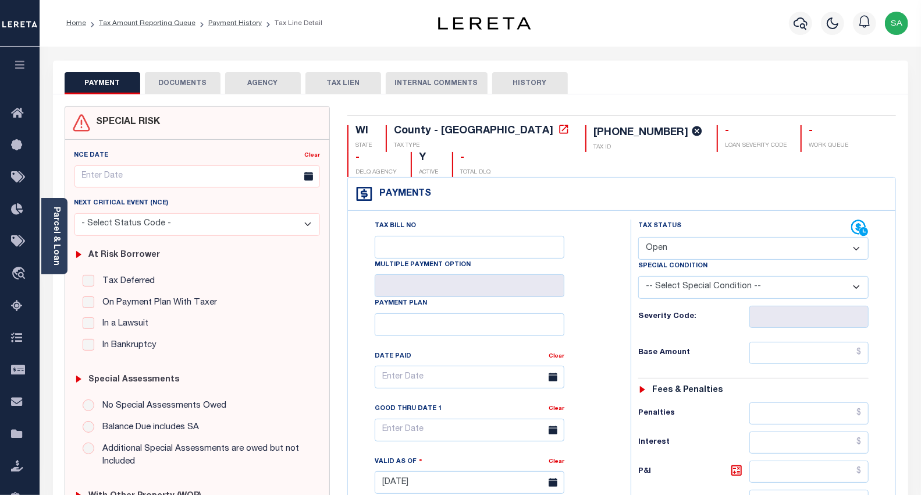
click at [56, 58] on div "Parcel & Loan Tax Bill Details [PHONE_NUMBER] TAX ID AGENCY 2023 TAX YEAR [DATE]" at bounding box center [480, 465] width 873 height 836
click at [61, 216] on div "Parcel & Loan" at bounding box center [54, 236] width 26 height 76
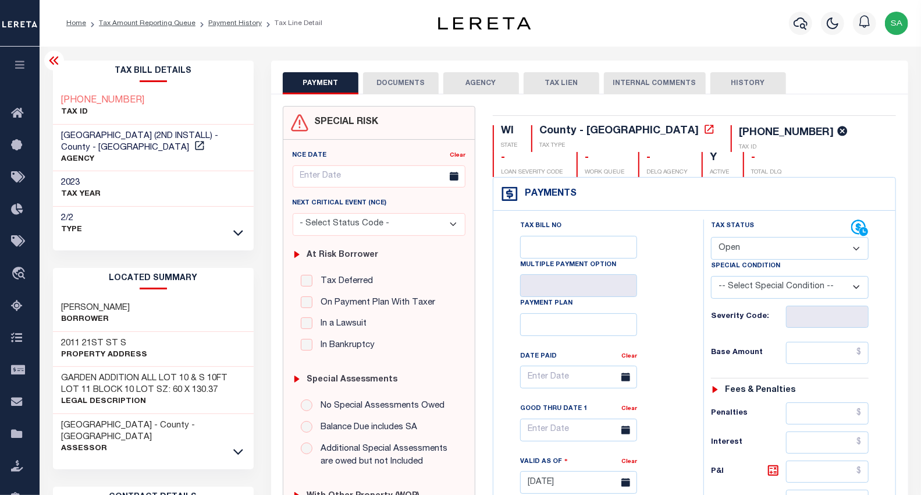
click at [50, 62] on icon at bounding box center [53, 60] width 9 height 8
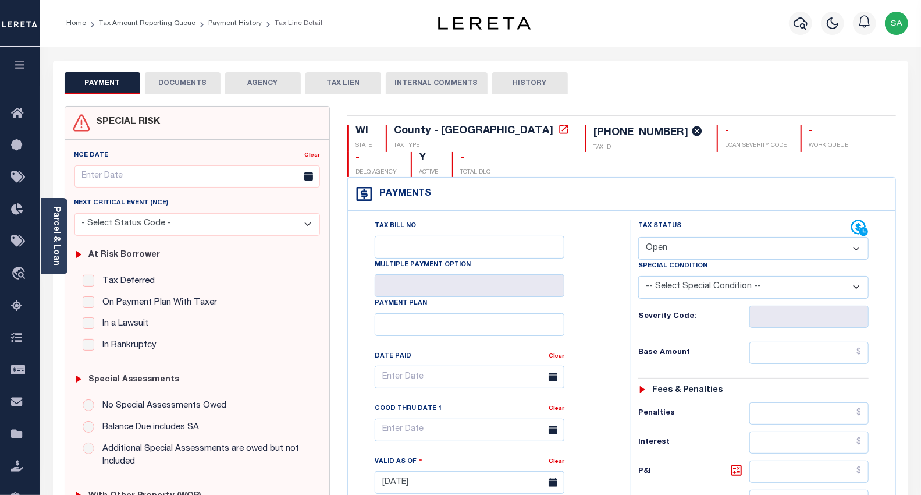
click at [679, 237] on select "- Select Status Code - Open Due/Unpaid Paid Incomplete No Tax Due Internal Refu…" at bounding box center [753, 248] width 231 height 23
select select "PYD"
click at [638, 237] on select "- Select Status Code - Open Due/Unpaid Paid Incomplete No Tax Due Internal Refu…" at bounding box center [753, 248] width 231 height 23
type input "[DATE]"
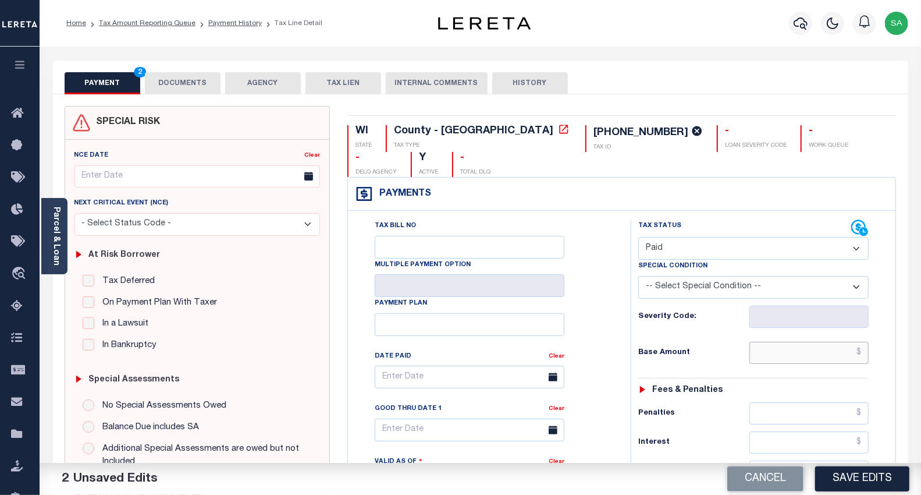
click at [767, 342] on input "text" at bounding box center [809, 353] width 119 height 22
type input "$0.00"
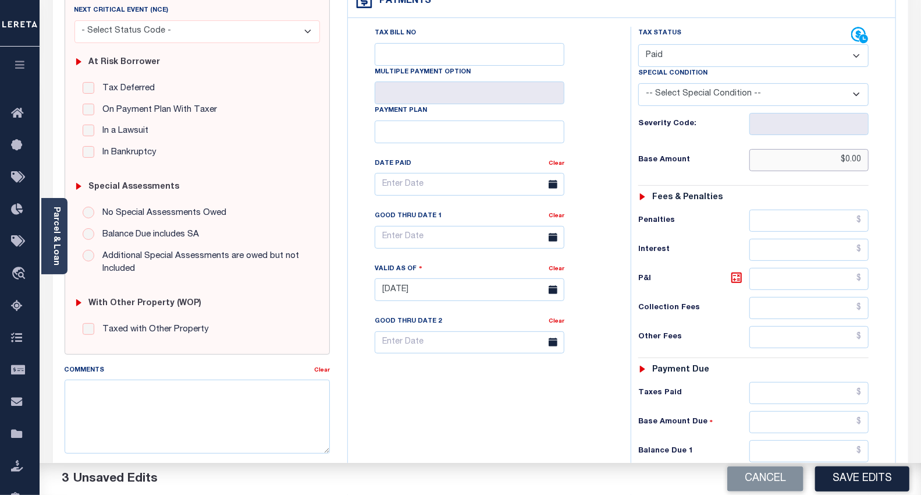
scroll to position [258, 0]
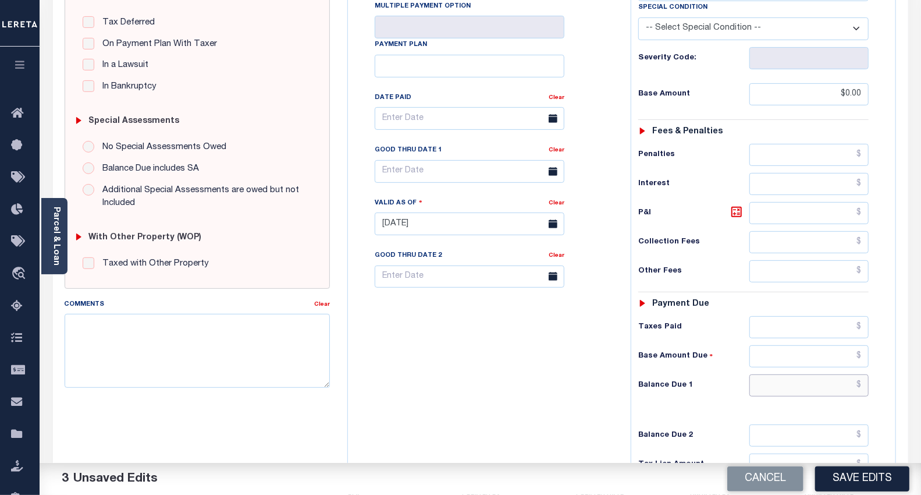
click at [773, 374] on input "text" at bounding box center [809, 385] width 119 height 22
type input "$0.00"
click at [506, 349] on div "Tax Bill No Multiple Payment Option Payment Plan Clear" at bounding box center [486, 218] width 271 height 514
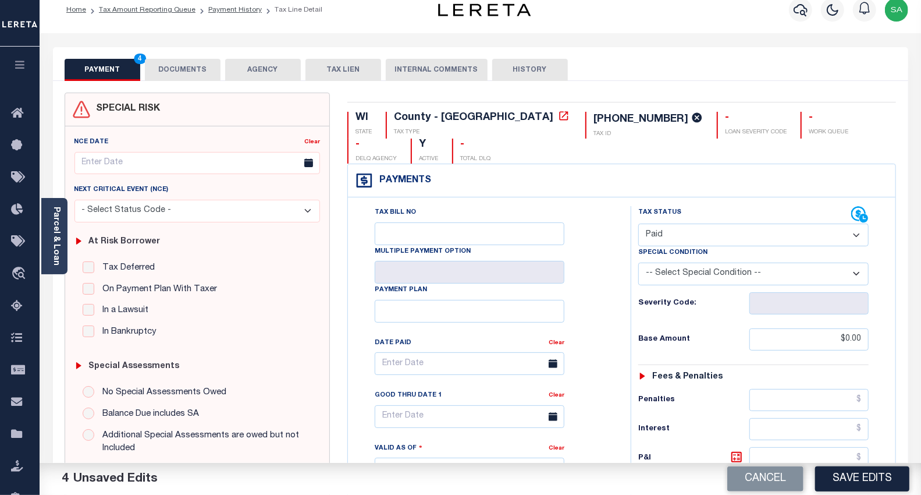
scroll to position [0, 0]
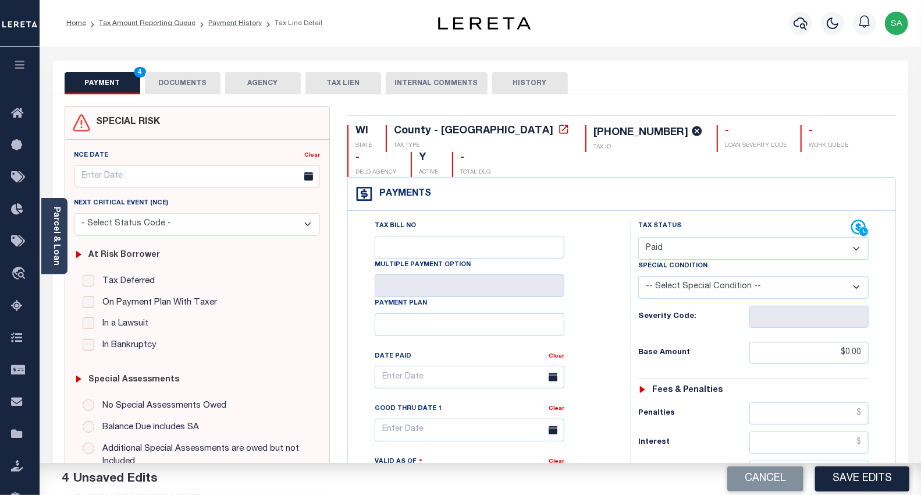
click at [188, 89] on button "DOCUMENTS" at bounding box center [183, 83] width 76 height 22
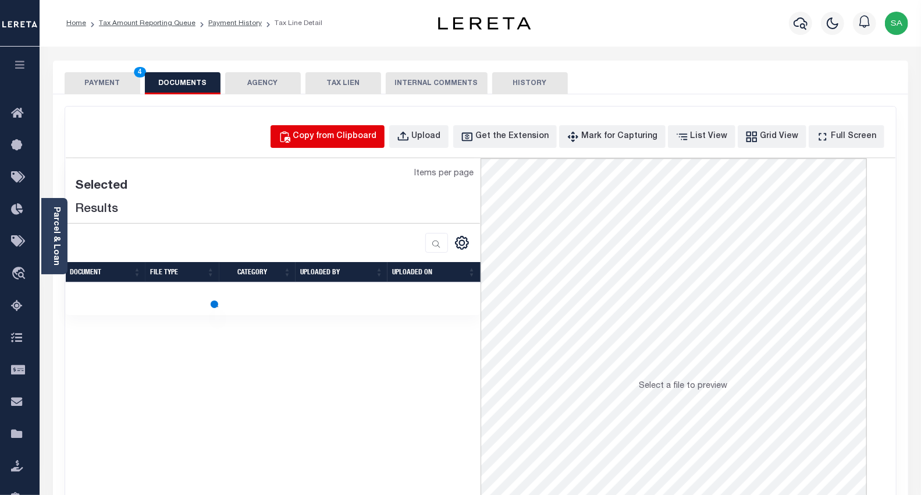
click at [340, 131] on div "Copy from Clipboard" at bounding box center [335, 136] width 84 height 13
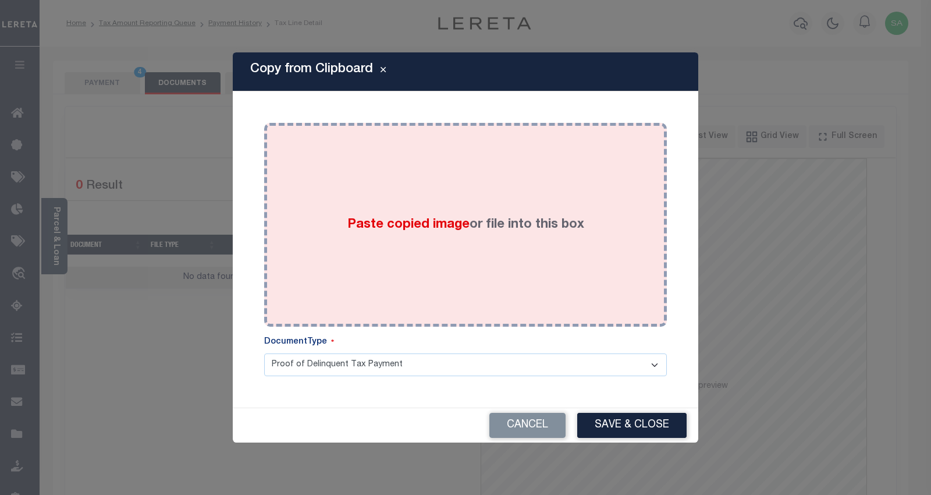
click at [417, 275] on div "Paste copied image or file into this box" at bounding box center [465, 225] width 385 height 186
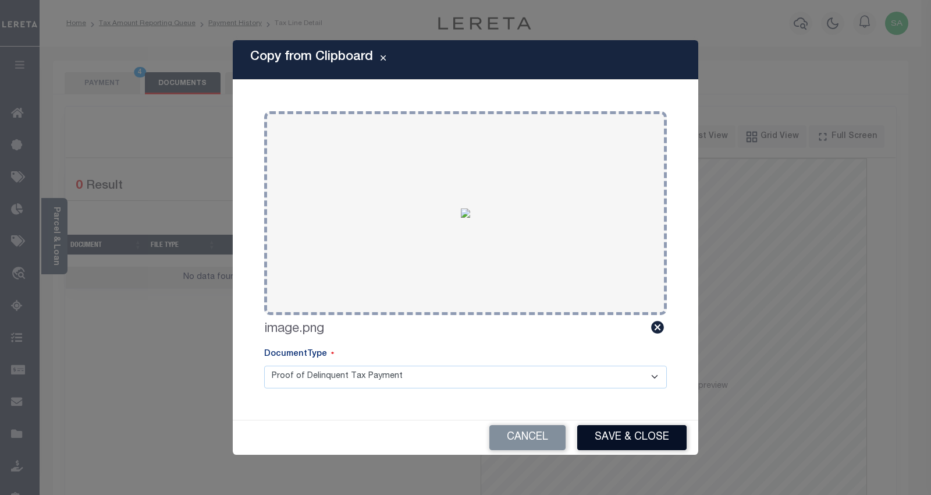
click at [646, 428] on button "Save & Close" at bounding box center [631, 437] width 109 height 25
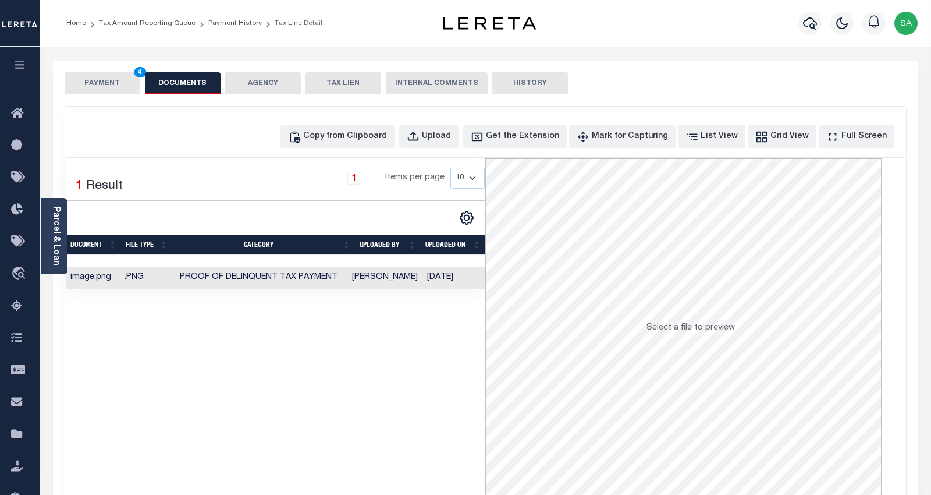
click at [100, 87] on button "PAYMENT 4" at bounding box center [103, 83] width 76 height 22
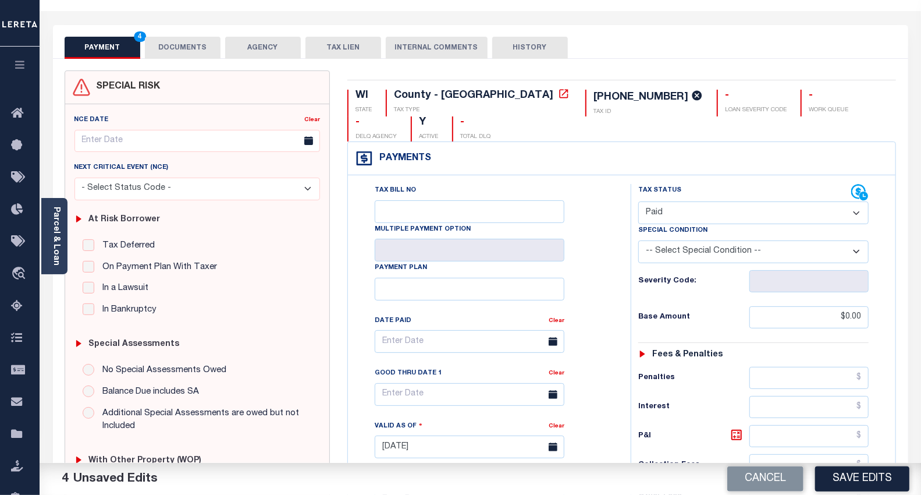
scroll to position [323, 0]
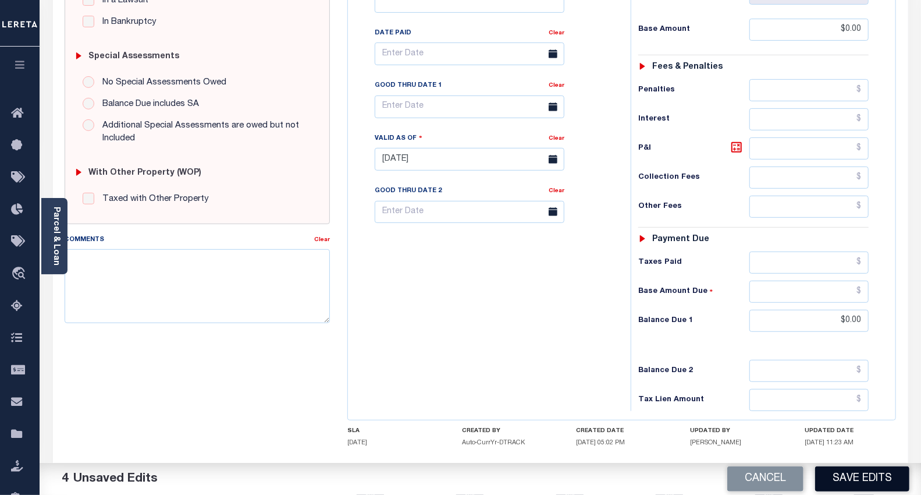
click at [866, 476] on button "Save Edits" at bounding box center [862, 478] width 94 height 25
checkbox input "false"
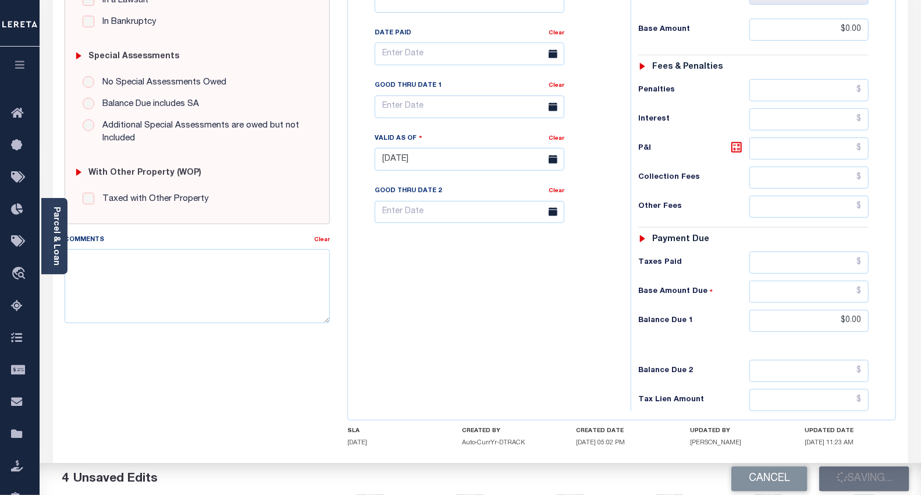
type input "$0"
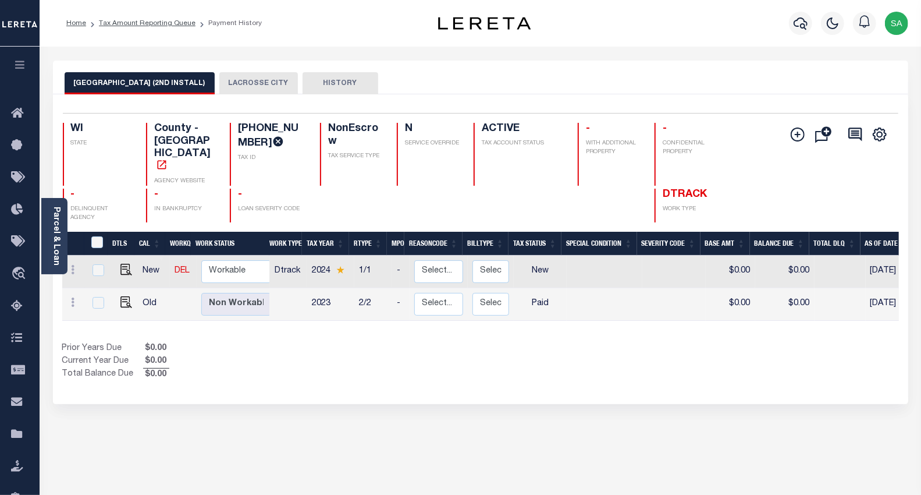
click at [251, 76] on button "LACROSSE CITY" at bounding box center [258, 83] width 79 height 22
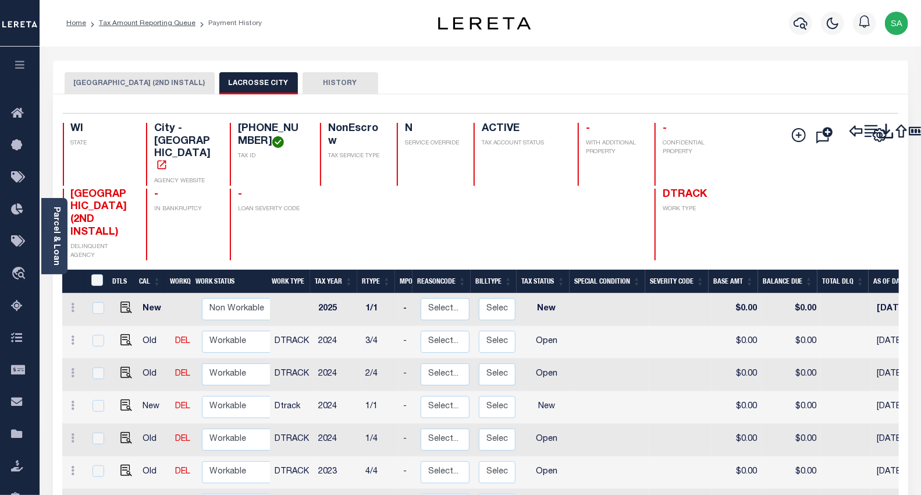
click at [130, 72] on button "[GEOGRAPHIC_DATA] (2ND INSTALL)" at bounding box center [140, 83] width 150 height 22
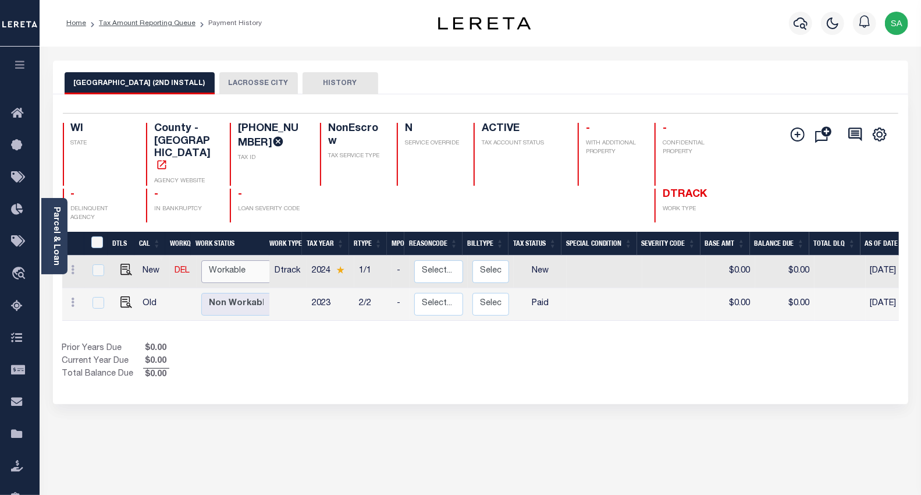
click at [241, 260] on select "Non Workable Workable" at bounding box center [236, 271] width 70 height 23
checkbox input "true"
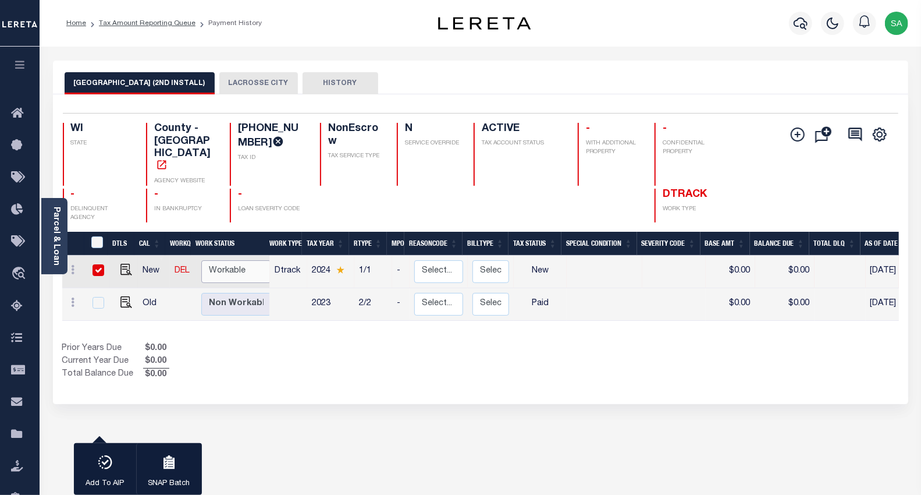
select select "true"
click at [201, 260] on select "Non Workable Workable" at bounding box center [236, 271] width 70 height 23
checkbox input "false"
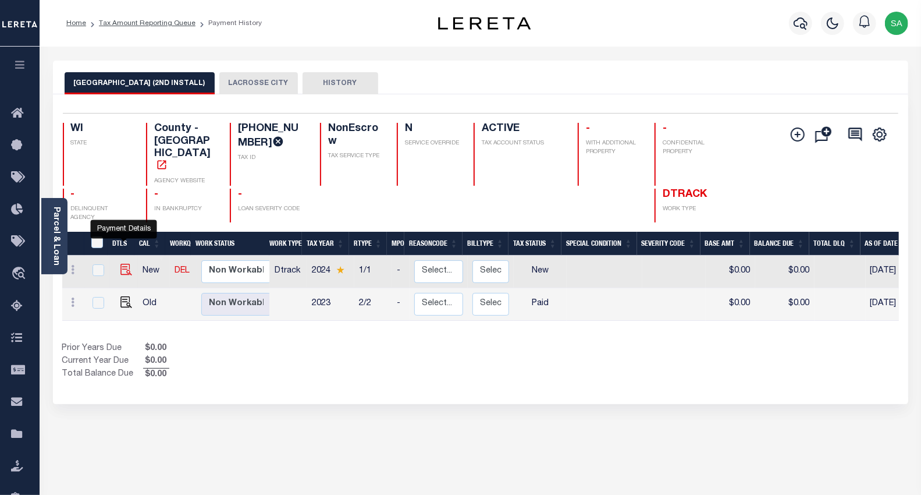
click at [120, 264] on img "" at bounding box center [126, 270] width 12 height 12
checkbox input "true"
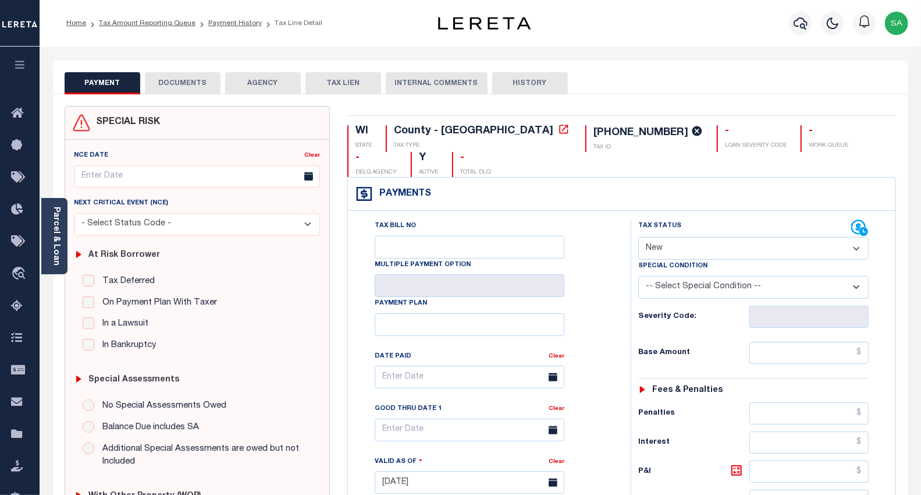
click at [701, 237] on select "- Select Status Code - Open Due/Unpaid Paid Incomplete No Tax Due Internal Refu…" at bounding box center [753, 248] width 231 height 23
select select "DUE"
click at [638, 237] on select "- Select Status Code - Open Due/Unpaid Paid Incomplete No Tax Due Internal Refu…" at bounding box center [753, 248] width 231 height 23
type input "[DATE]"
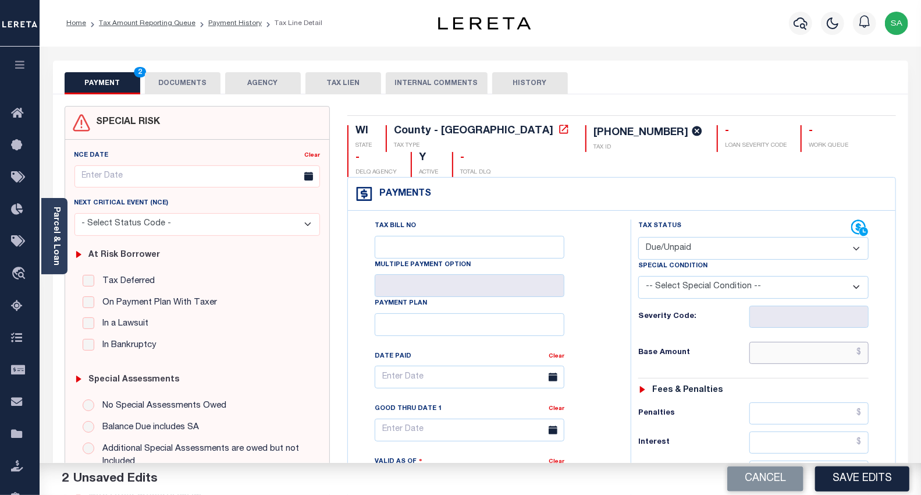
click at [811, 342] on input "text" at bounding box center [809, 353] width 119 height 22
click at [807, 342] on input "text" at bounding box center [809, 353] width 119 height 22
click at [795, 342] on input "text" at bounding box center [809, 353] width 119 height 22
click at [816, 342] on input "text" at bounding box center [809, 353] width 119 height 22
click at [858, 342] on input "$2,712.00" at bounding box center [809, 353] width 119 height 22
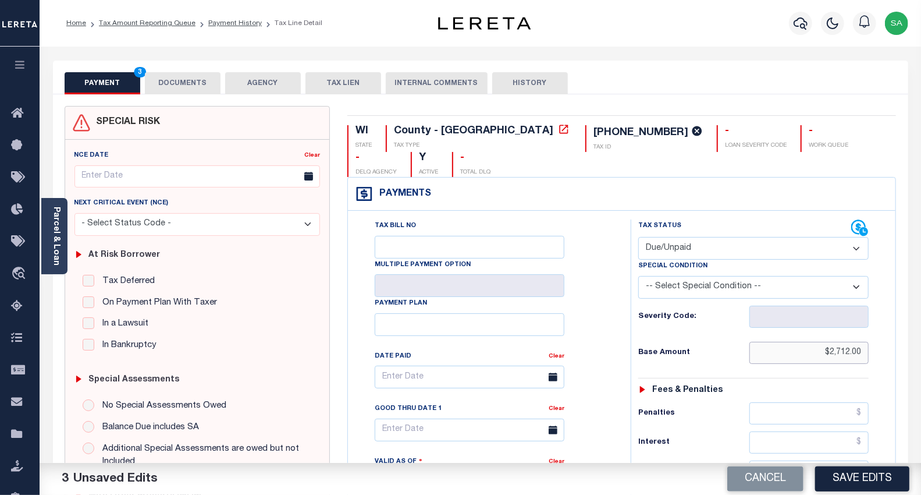
drag, startPoint x: 853, startPoint y: 325, endPoint x: 912, endPoint y: 313, distance: 60.5
click at [912, 313] on div "PAYMENT 3 DOCUMENTS AGENCY DELINQUENT PAYEE" at bounding box center [480, 472] width 873 height 822
type input "$2,712.99"
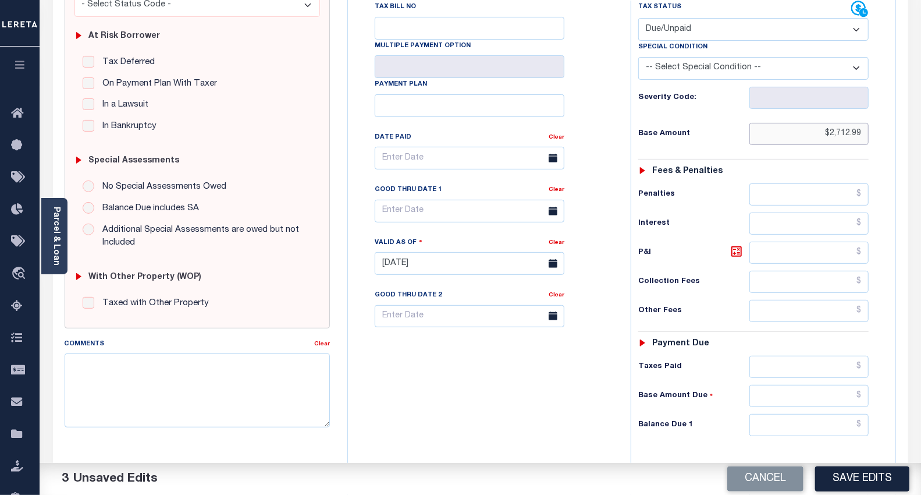
scroll to position [258, 0]
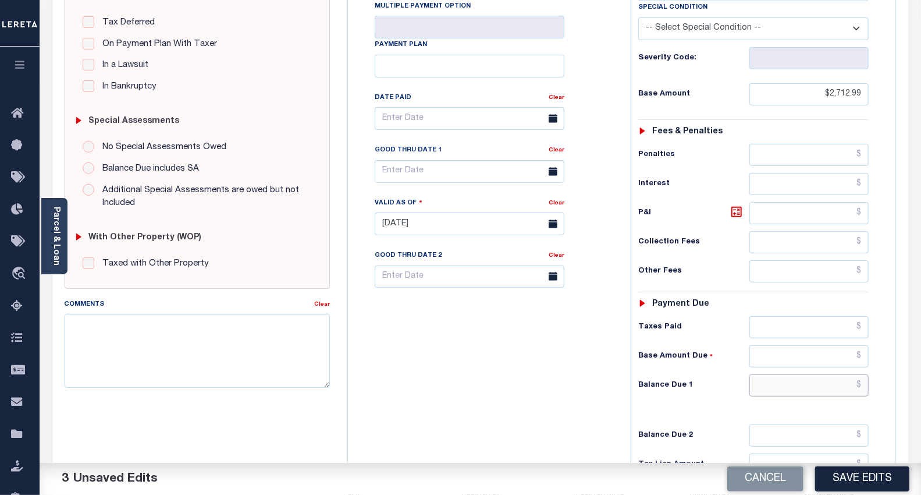
click at [773, 374] on input "text" at bounding box center [809, 385] width 119 height 22
click at [735, 208] on icon at bounding box center [736, 211] width 7 height 7
click at [800, 374] on input "text" at bounding box center [809, 385] width 119 height 22
drag, startPoint x: 851, startPoint y: 361, endPoint x: 872, endPoint y: 358, distance: 20.7
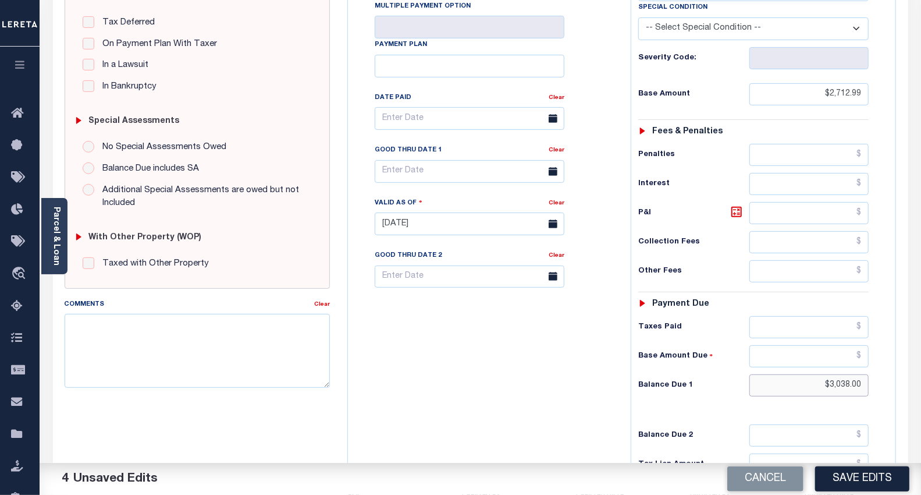
click at [872, 358] on div "Tax Status Status - Select Status Code -" at bounding box center [758, 218] width 254 height 514
type input "$3,038.55"
click at [737, 205] on icon at bounding box center [737, 212] width 14 height 14
type input "$325.56"
click at [473, 286] on div "Tax Bill No Multiple Payment Option Payment Plan Clear" at bounding box center [486, 218] width 271 height 514
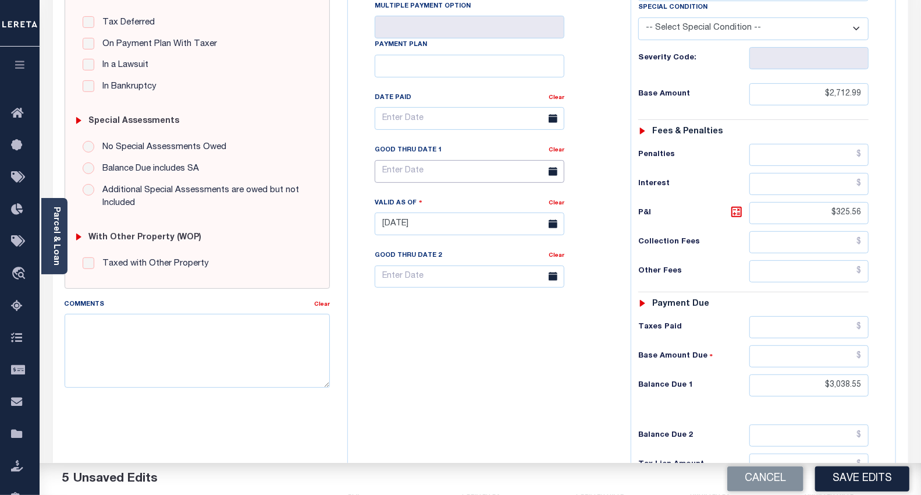
click at [417, 152] on body "Home Tax Amount Reporting Queue Payment History Tax Line Detail Profile" at bounding box center [460, 183] width 921 height 882
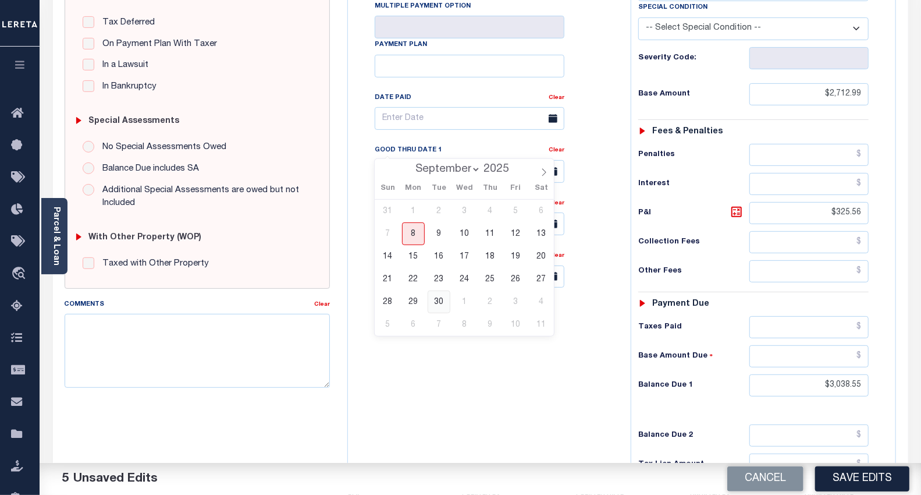
click at [441, 304] on span "30" at bounding box center [439, 301] width 23 height 23
type input "09/30/2025"
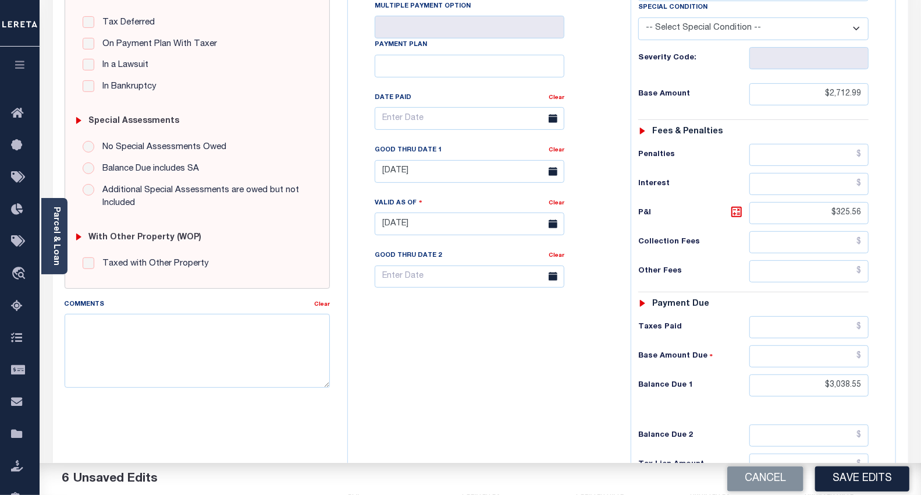
click at [441, 304] on div "Tax Bill No Multiple Payment Option Payment Plan Clear" at bounding box center [486, 218] width 271 height 514
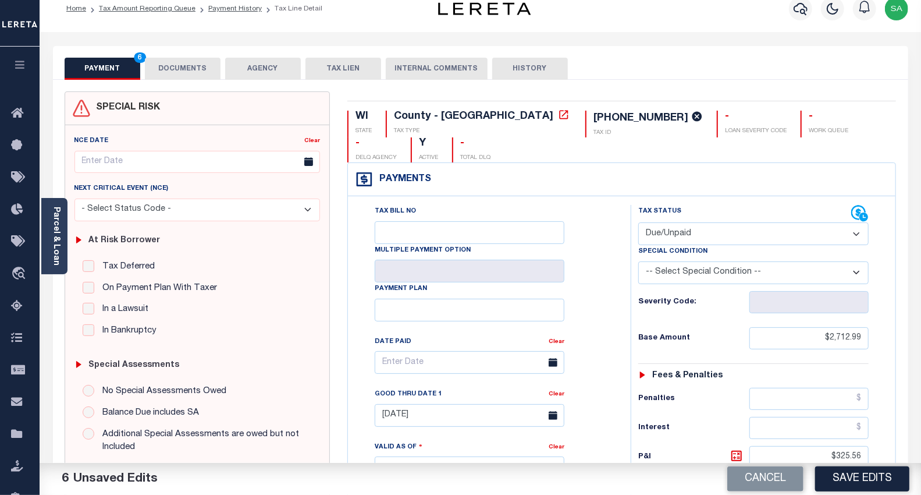
scroll to position [0, 0]
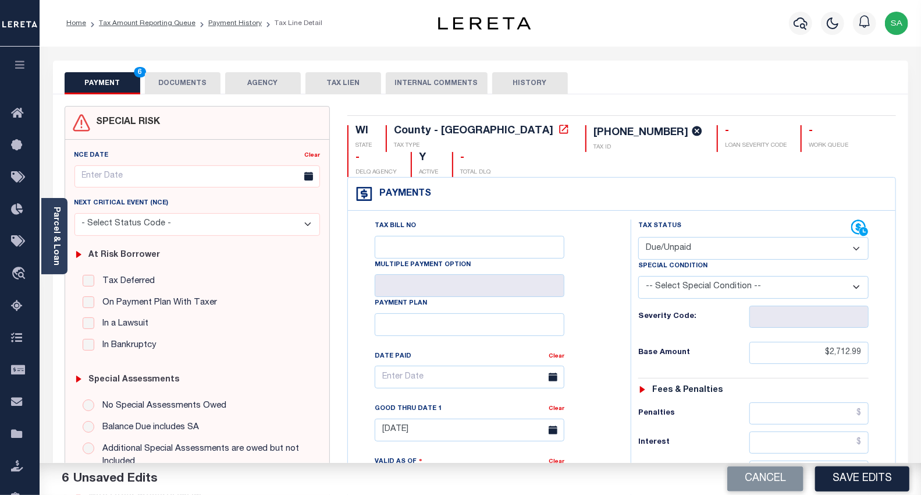
click at [205, 87] on button "DOCUMENTS" at bounding box center [183, 83] width 76 height 22
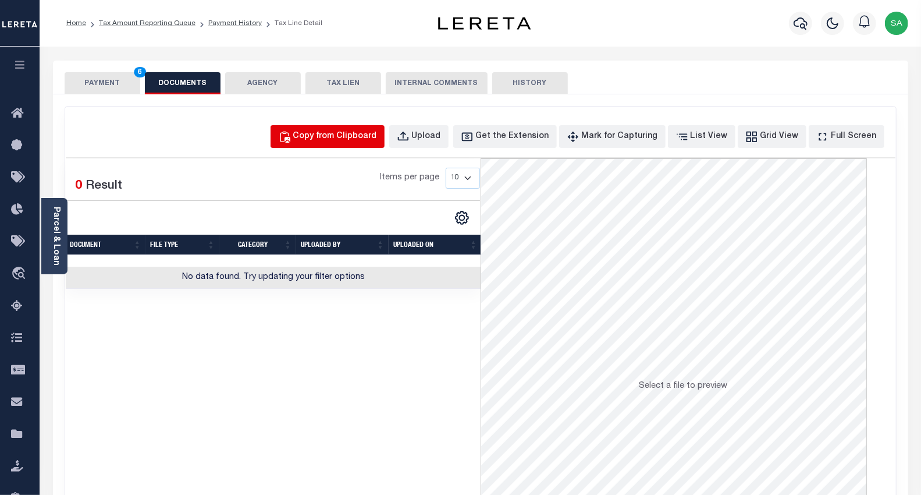
click at [395, 150] on div "Copy from Clipboard Upload Get the Extension Mark for Capturing Got it List Vie…" at bounding box center [480, 311] width 831 height 410
click at [377, 136] on div "Copy from Clipboard" at bounding box center [335, 136] width 84 height 13
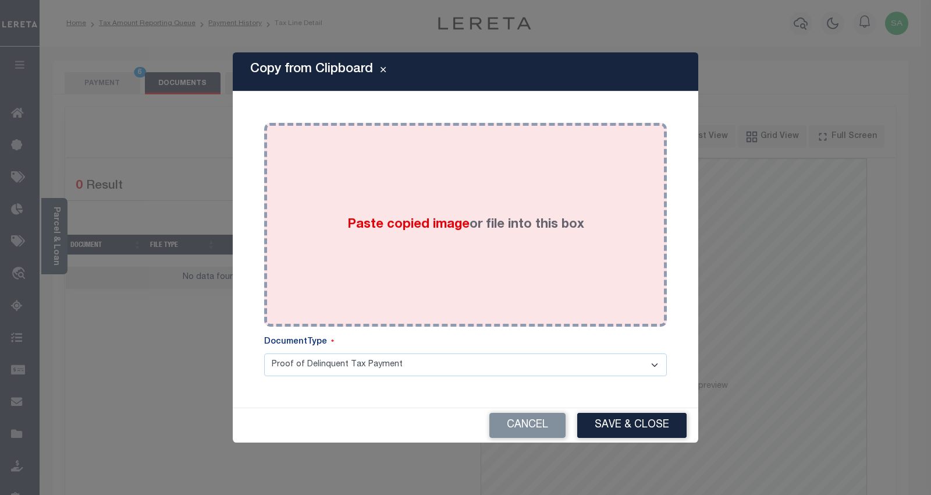
click at [456, 247] on div "Paste copied image or file into this box" at bounding box center [465, 225] width 385 height 186
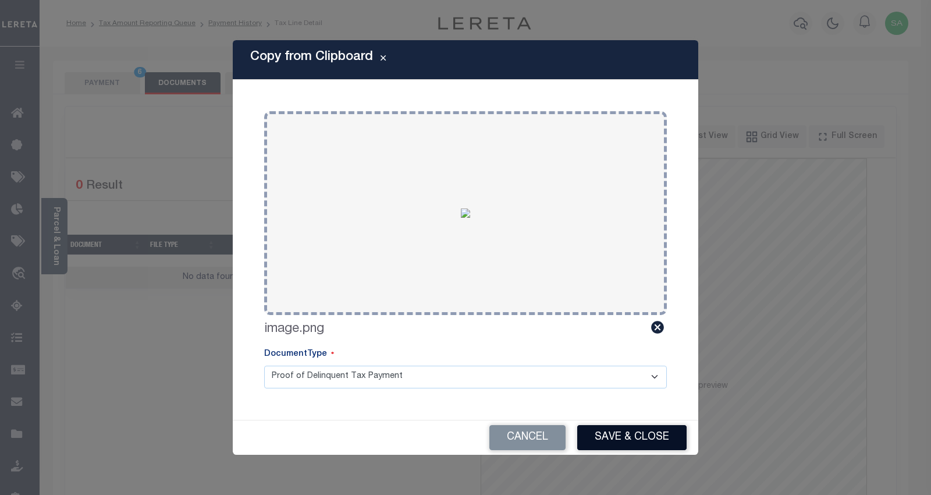
click at [619, 429] on button "Save & Close" at bounding box center [631, 437] width 109 height 25
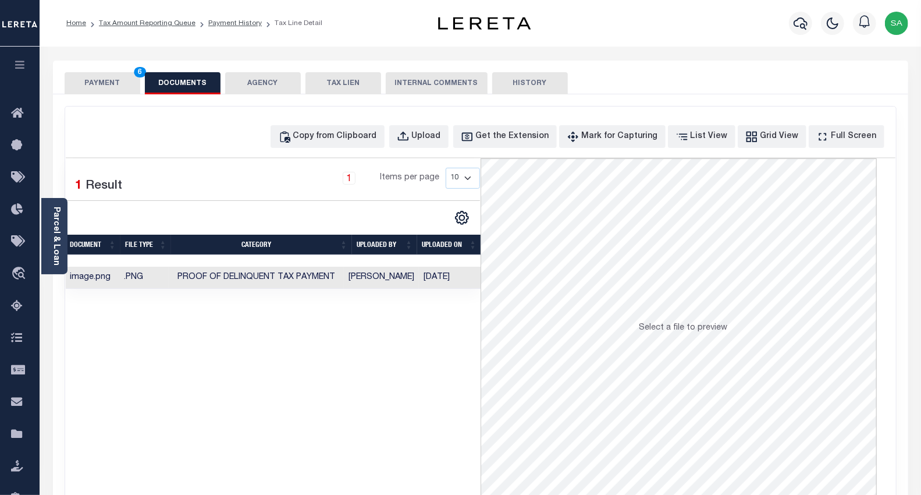
click at [112, 86] on button "PAYMENT 6" at bounding box center [103, 83] width 76 height 22
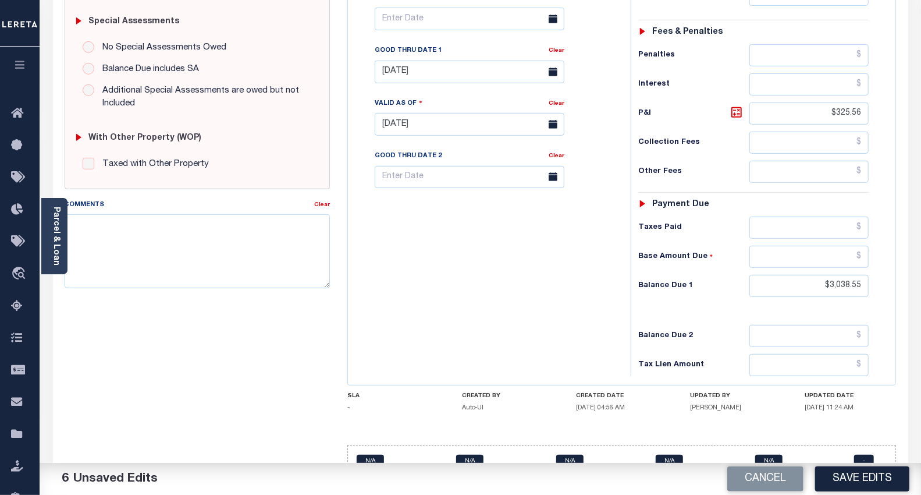
scroll to position [360, 0]
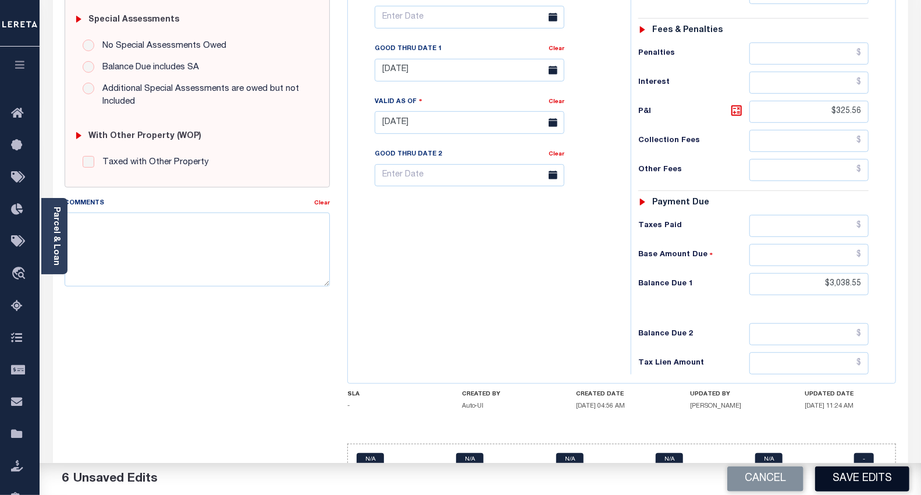
click at [868, 482] on button "Save Edits" at bounding box center [862, 478] width 94 height 25
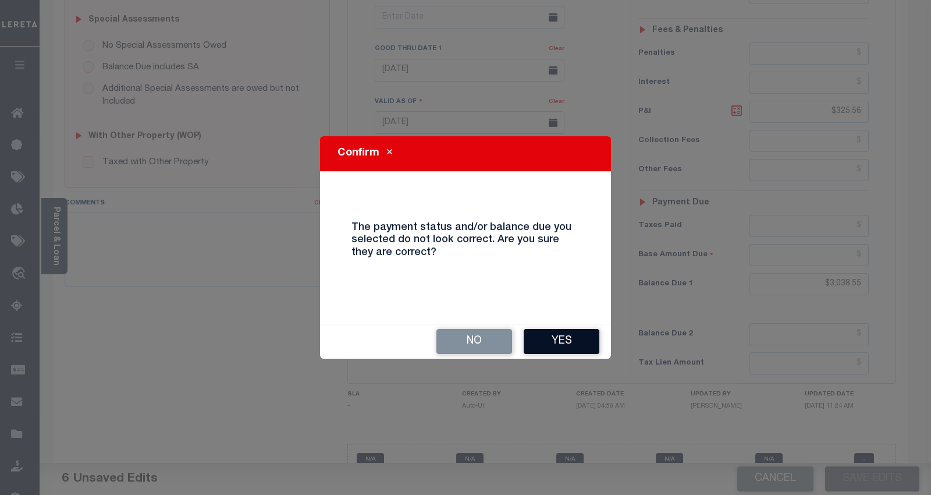
click at [549, 336] on button "Yes" at bounding box center [562, 341] width 76 height 25
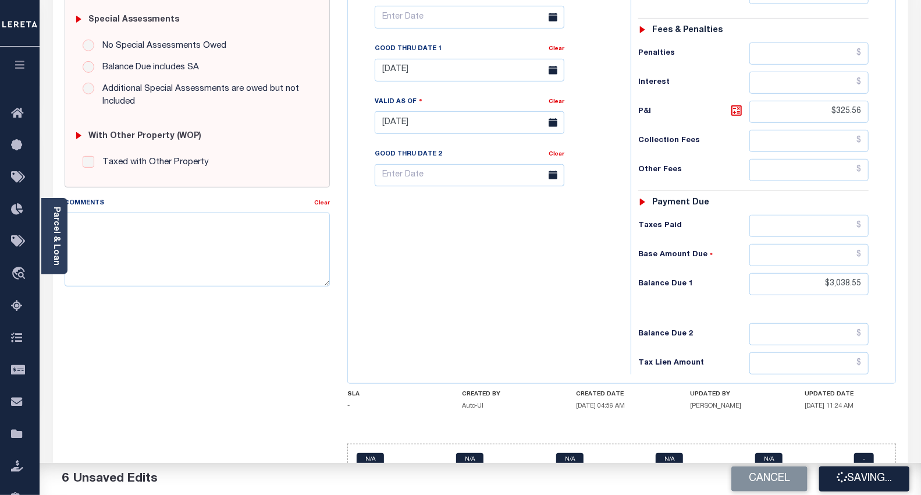
checkbox input "false"
type input "$2,712.99"
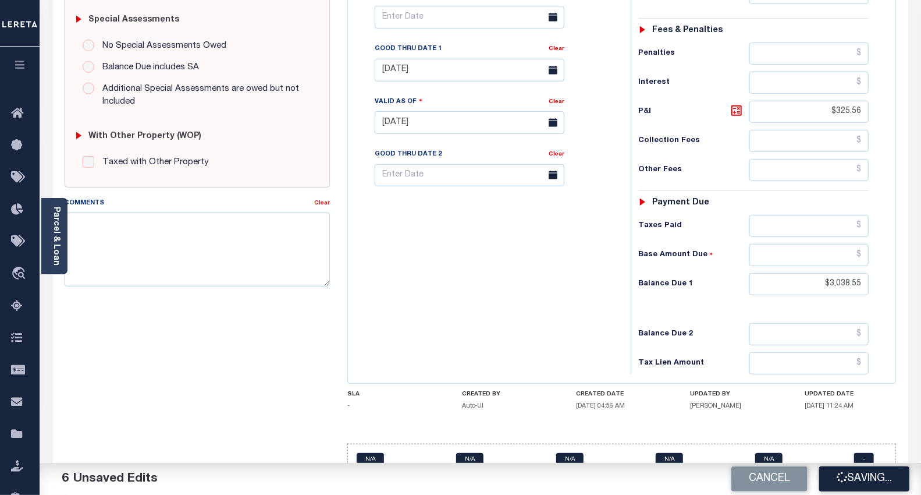
type input "$325.56"
type input "$3,038.55"
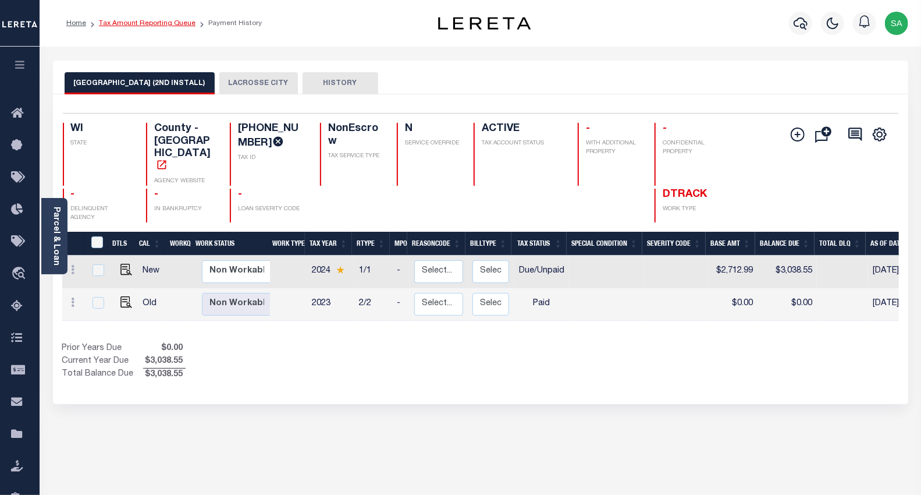
click at [147, 22] on link "Tax Amount Reporting Queue" at bounding box center [147, 23] width 97 height 7
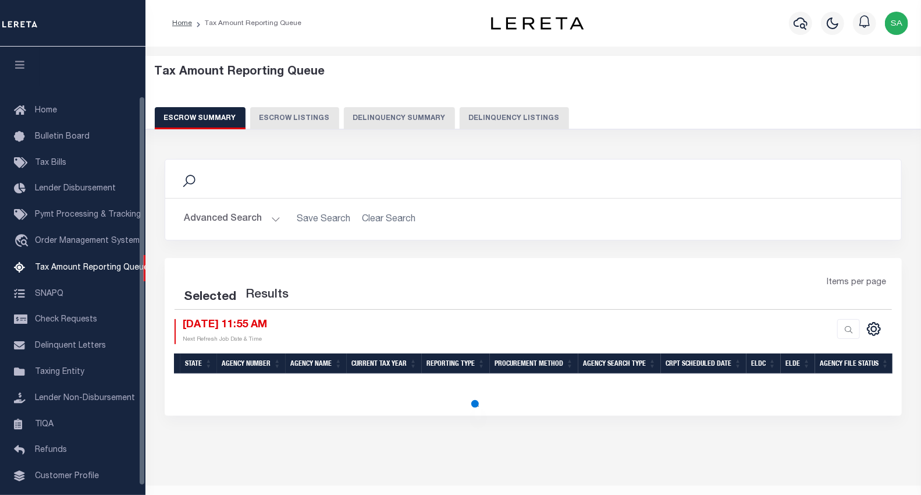
click at [512, 129] on div "Tax Amount Reporting Queue Escrow Summary Escrow Listings Delinquency Summary" at bounding box center [533, 93] width 781 height 74
click at [511, 121] on button "Delinquency Listings" at bounding box center [514, 118] width 109 height 22
select select "100"
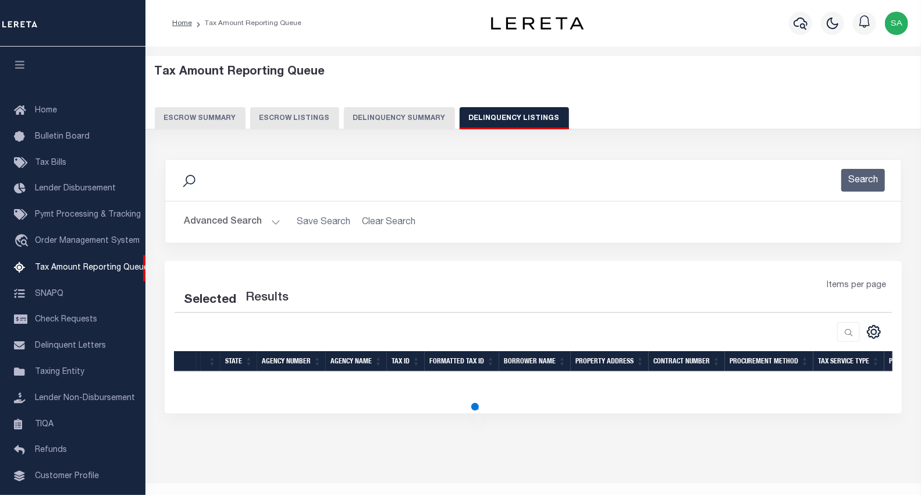
scroll to position [56, 0]
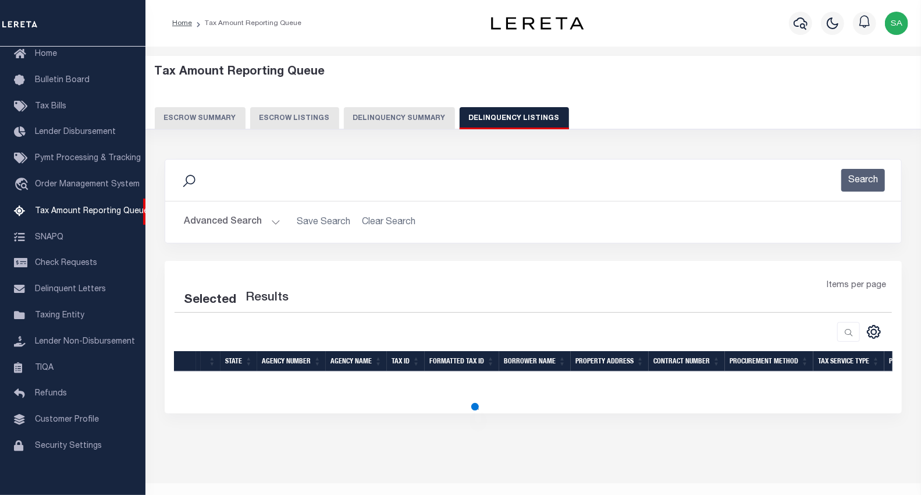
select select "100"
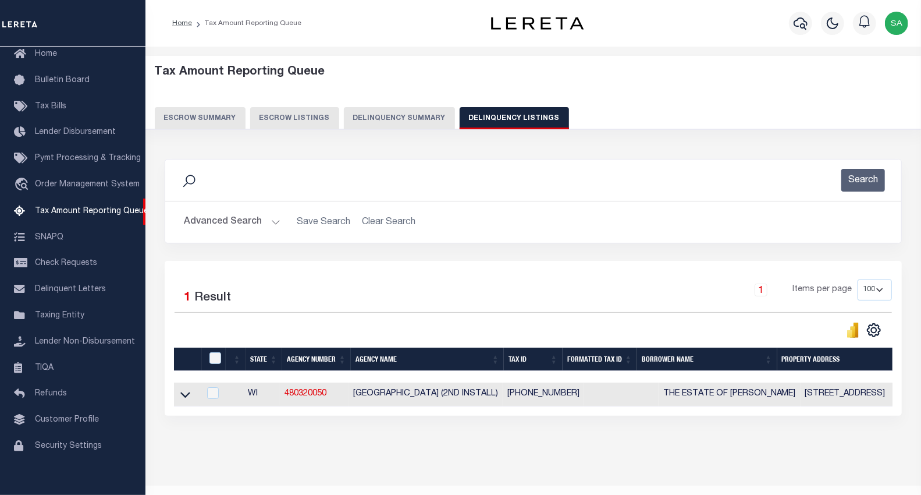
click at [233, 226] on button "Advanced Search" at bounding box center [232, 222] width 97 height 23
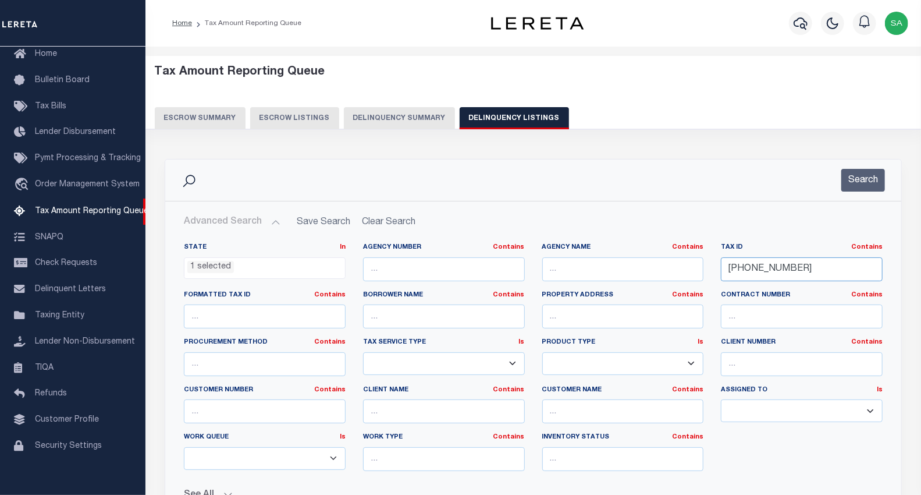
drag, startPoint x: 794, startPoint y: 267, endPoint x: 655, endPoint y: 260, distance: 139.8
click at [655, 260] on div "State In In AK AL AR AZ CA CO CT DC DE FL GA GU HI IA ID IL IN KS KY LA MA MD M…" at bounding box center [533, 361] width 716 height 237
paste input "8-01434-00"
type input "[PHONE_NUMBER]"
click at [859, 183] on button "Search" at bounding box center [863, 180] width 44 height 23
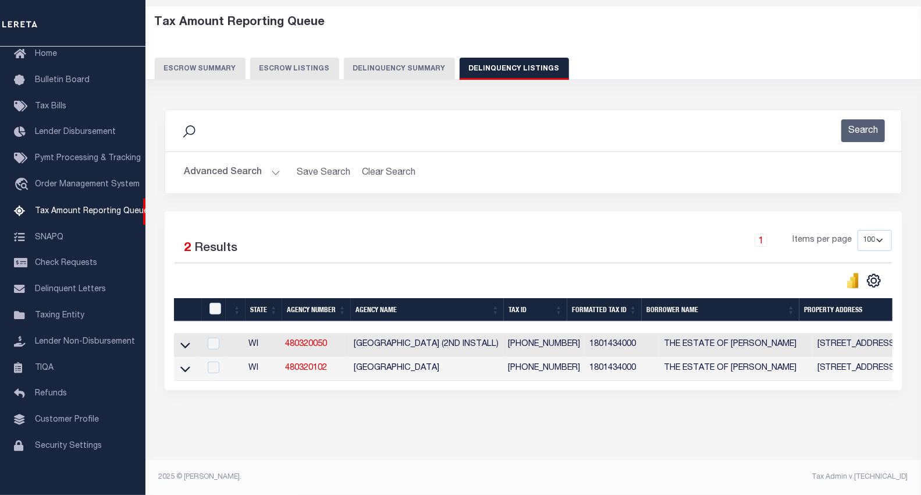
scroll to position [59, 0]
click at [187, 343] on icon at bounding box center [185, 346] width 10 height 6
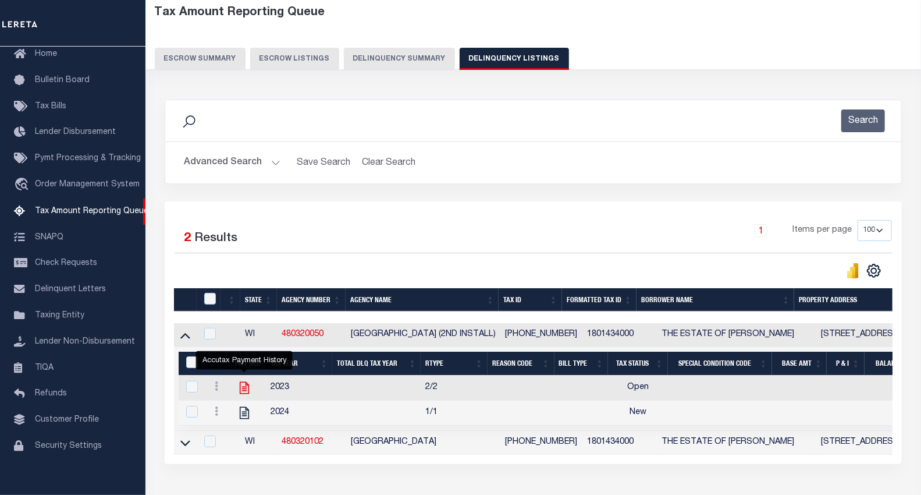
click at [243, 392] on icon "" at bounding box center [244, 388] width 9 height 12
checkbox input "true"
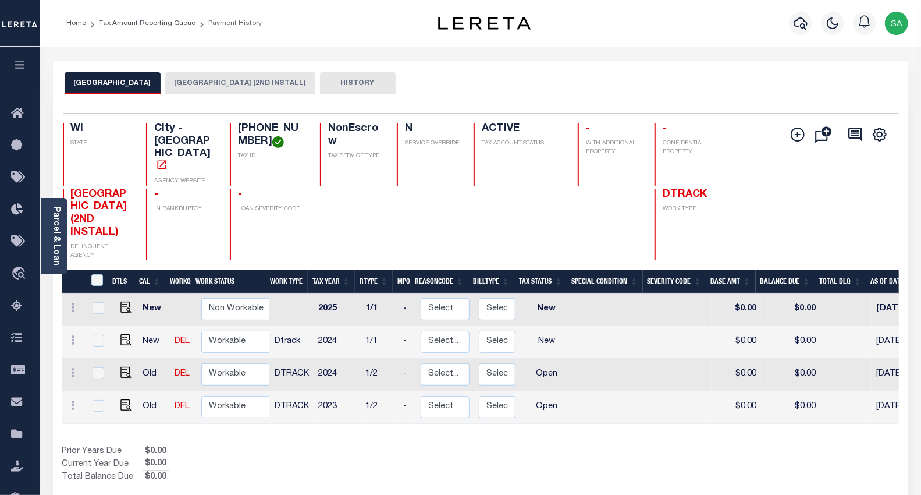
click at [203, 86] on button "[GEOGRAPHIC_DATA] (2ND INSTALL)" at bounding box center [240, 83] width 150 height 22
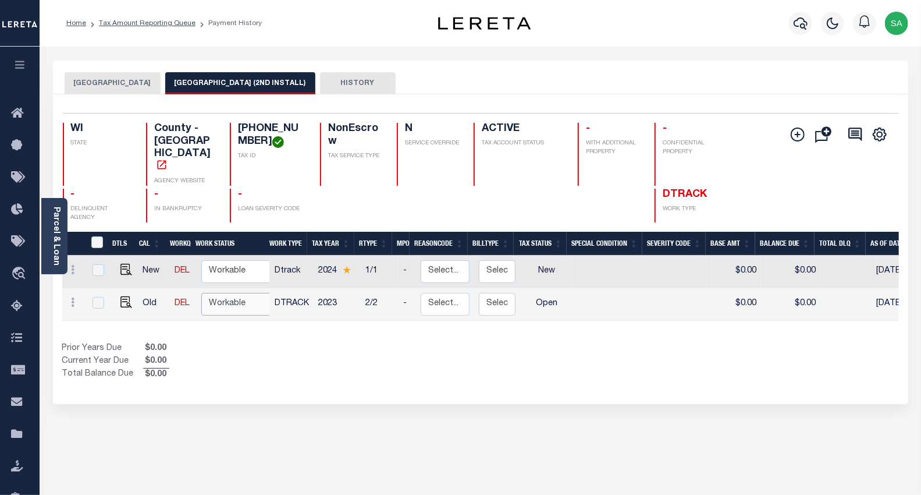
click at [224, 293] on select "Non Workable Workable" at bounding box center [236, 304] width 70 height 23
checkbox input "true"
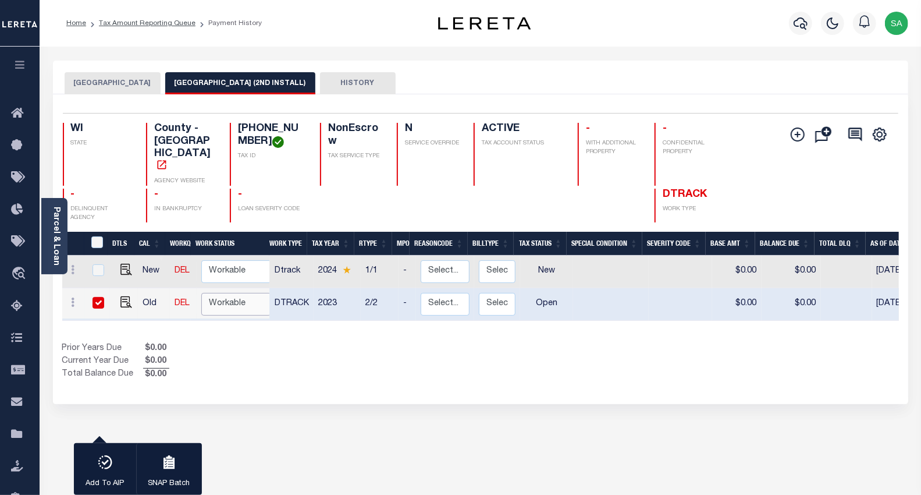
select select "true"
click at [201, 293] on select "Non Workable Workable" at bounding box center [236, 304] width 70 height 23
checkbox input "false"
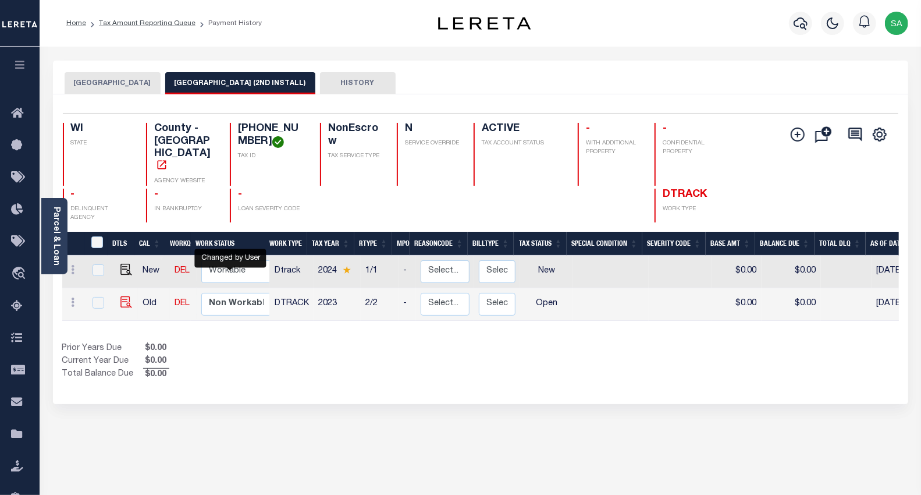
click at [125, 296] on img at bounding box center [126, 302] width 12 height 12
checkbox input "true"
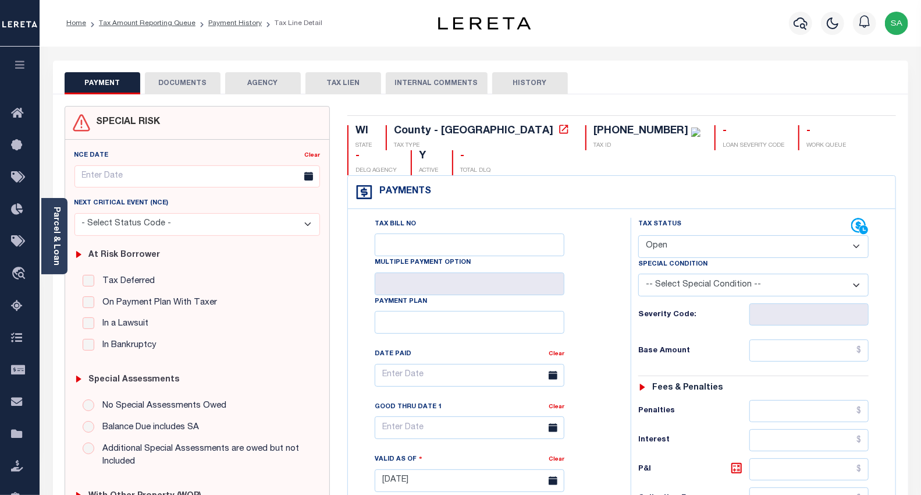
click at [681, 235] on select "- Select Status Code - Open Due/Unpaid Paid Incomplete No Tax Due Internal Refu…" at bounding box center [753, 246] width 231 height 23
select select "PYD"
click at [638, 235] on select "- Select Status Code - Open Due/Unpaid Paid Incomplete No Tax Due Internal Refu…" at bounding box center [753, 246] width 231 height 23
type input "[DATE]"
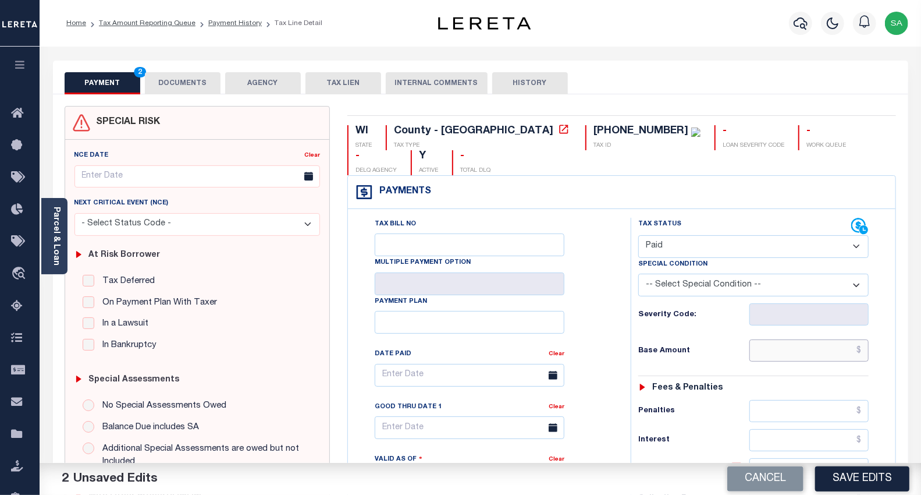
click at [780, 339] on input "text" at bounding box center [809, 350] width 119 height 22
type input "$0.00"
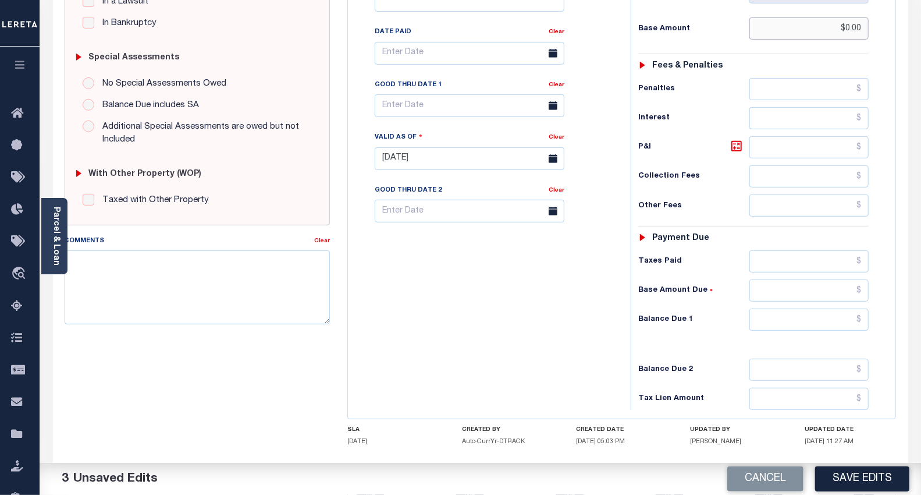
scroll to position [323, 0]
click at [773, 307] on input "text" at bounding box center [809, 318] width 119 height 22
type input "$0.00"
click at [493, 327] on div "Tax Bill No Multiple Payment Option Payment Plan Clear" at bounding box center [486, 152] width 271 height 514
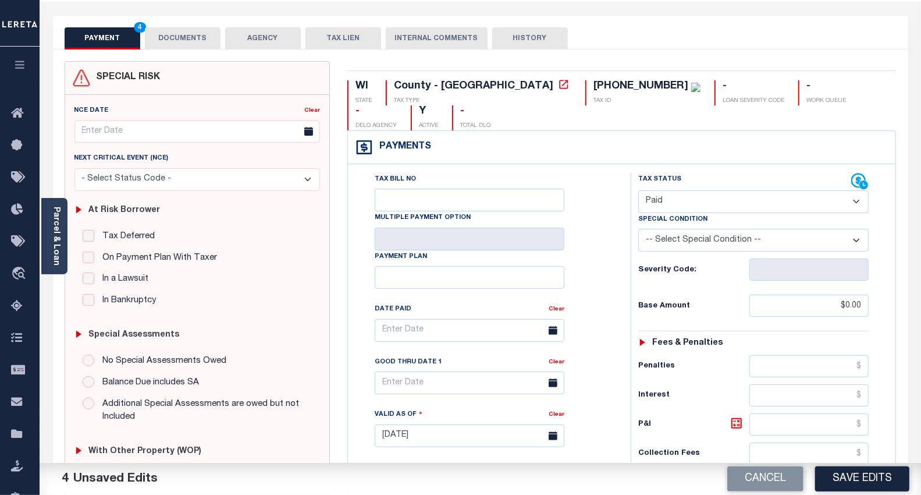
scroll to position [0, 0]
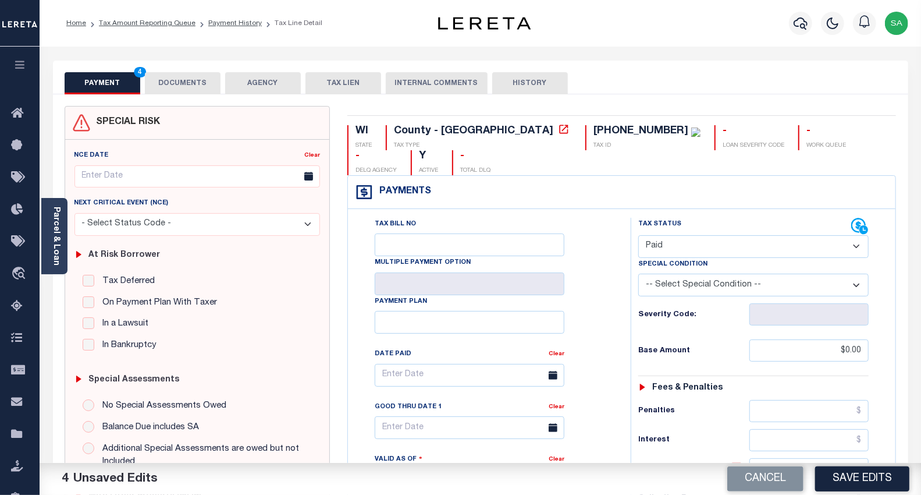
click at [203, 90] on button "DOCUMENTS" at bounding box center [183, 83] width 76 height 22
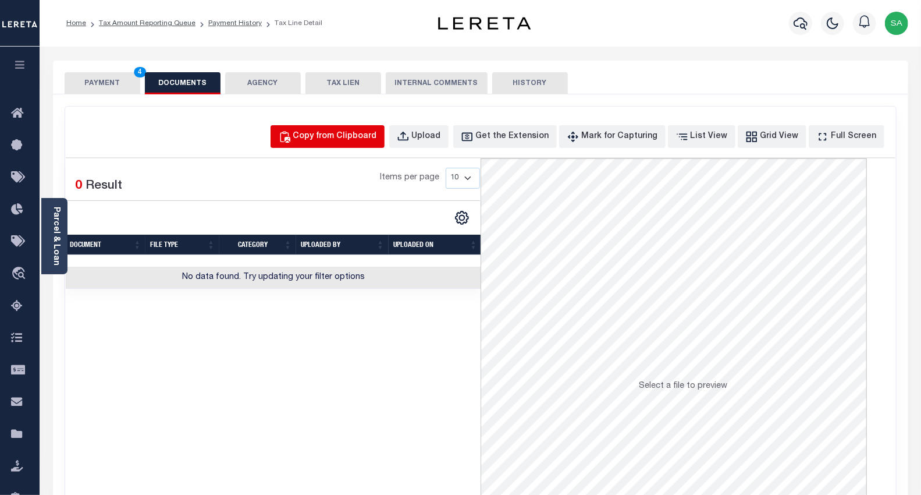
click at [377, 143] on div "Copy from Clipboard" at bounding box center [335, 136] width 84 height 13
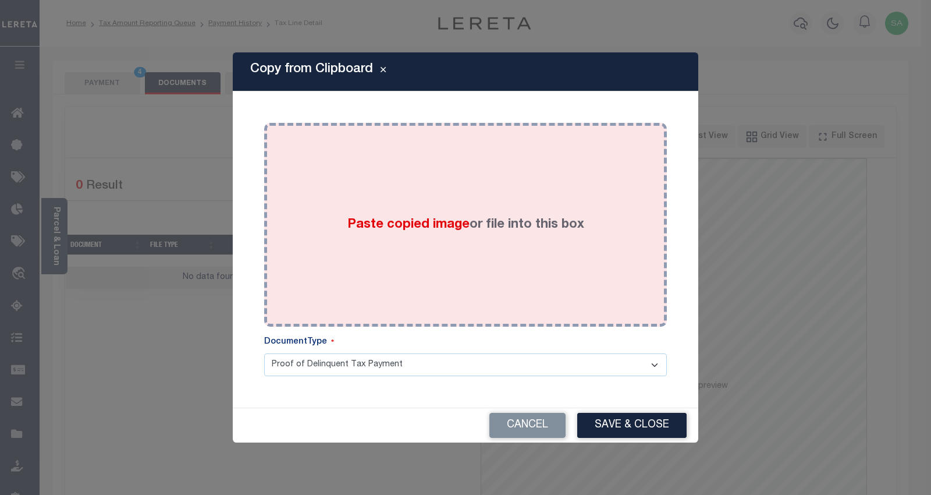
click at [411, 250] on div "Paste copied image or file into this box" at bounding box center [465, 225] width 385 height 186
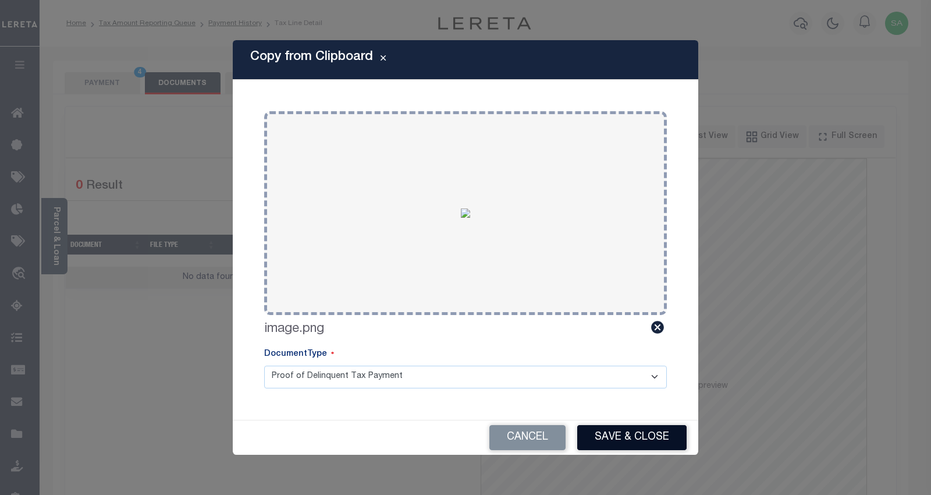
click at [619, 439] on button "Save & Close" at bounding box center [631, 437] width 109 height 25
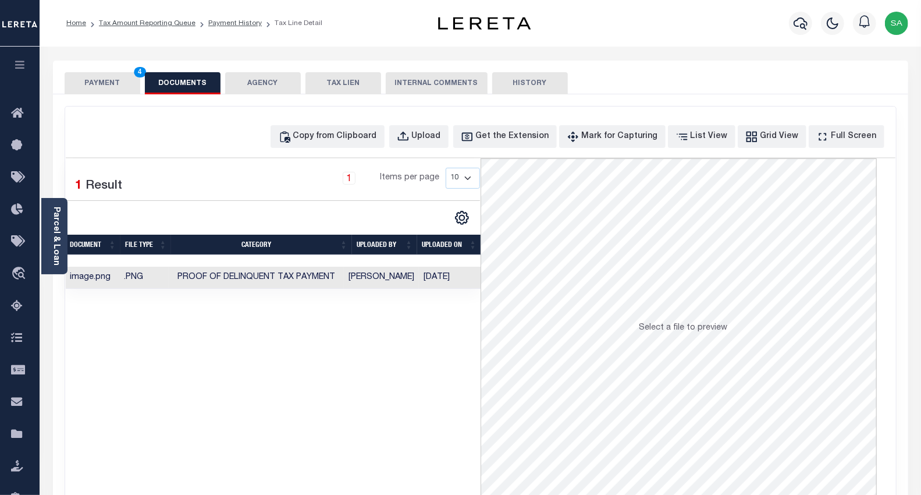
click at [111, 82] on button "PAYMENT 4" at bounding box center [103, 83] width 76 height 22
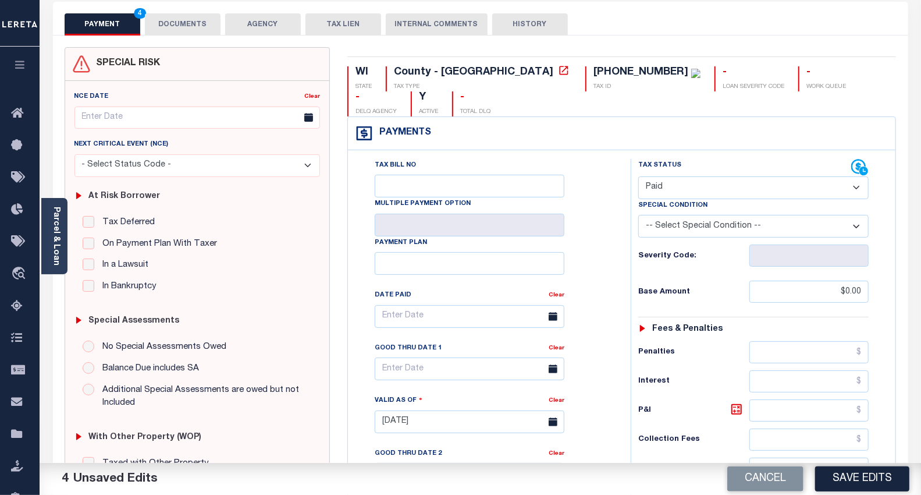
scroll to position [360, 0]
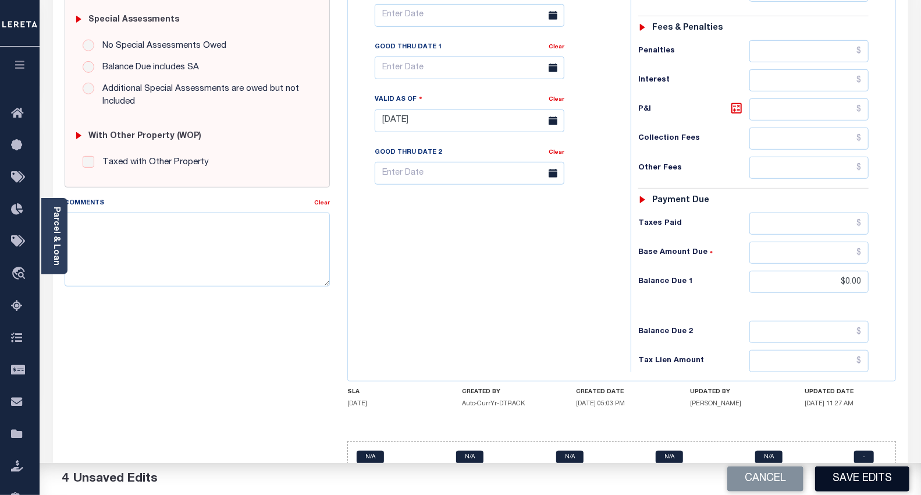
click at [862, 475] on button "Save Edits" at bounding box center [862, 478] width 94 height 25
checkbox input "false"
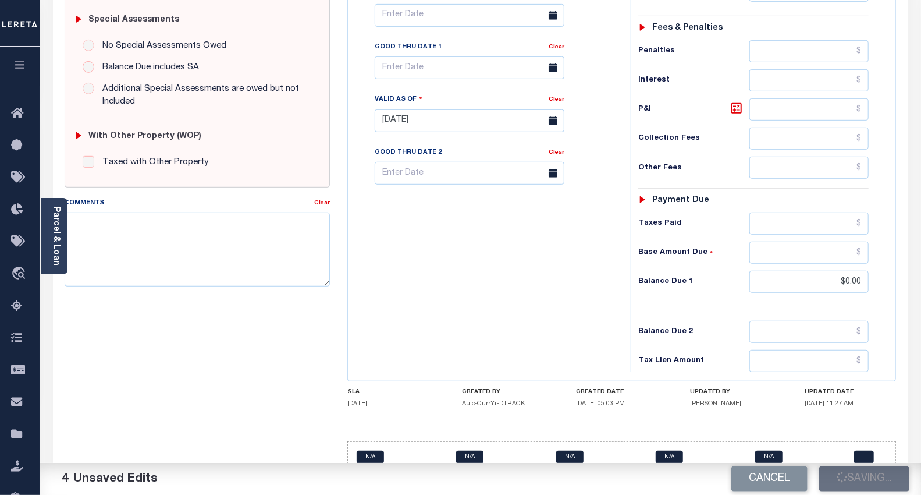
type input "$0"
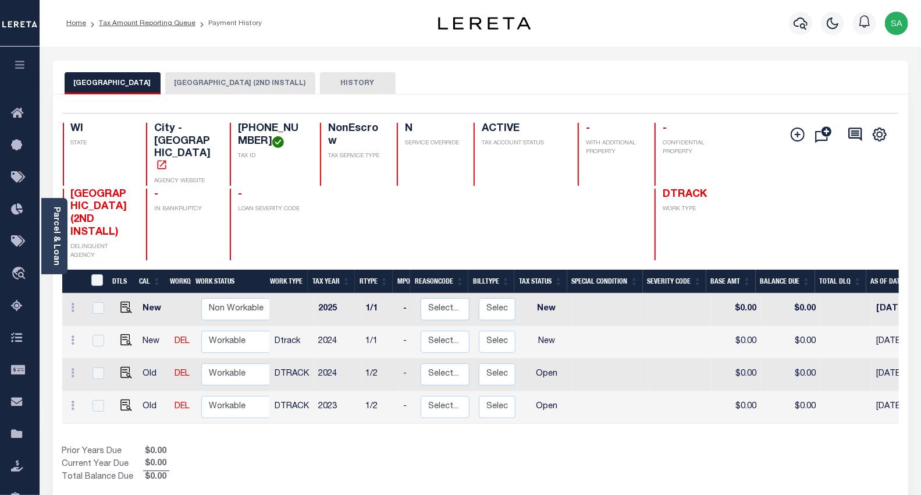
click at [211, 81] on button "[GEOGRAPHIC_DATA] (2ND INSTALL)" at bounding box center [240, 83] width 150 height 22
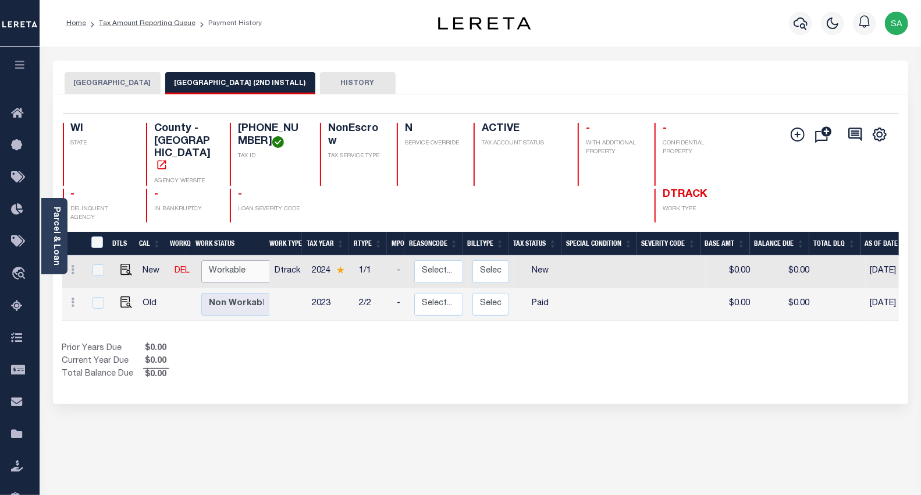
click at [216, 260] on select "Non Workable Workable" at bounding box center [236, 271] width 70 height 23
checkbox input "true"
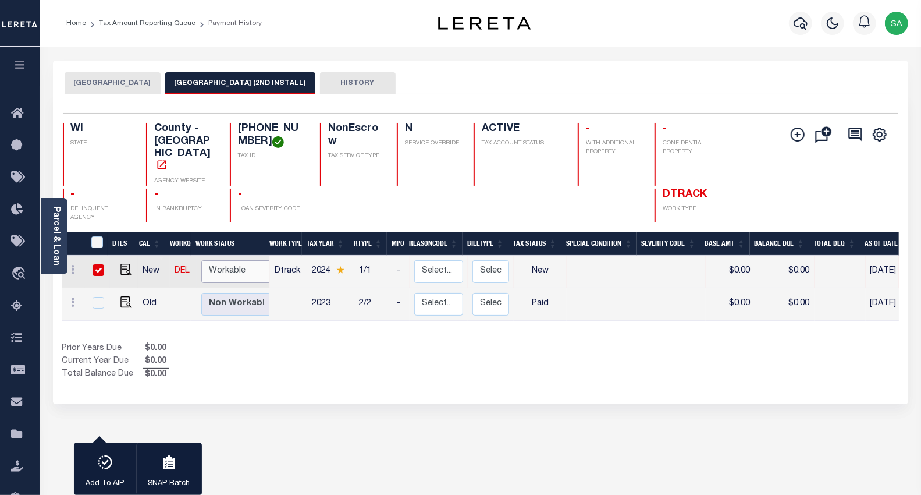
select select "true"
click at [201, 260] on select "Non Workable Workable" at bounding box center [236, 271] width 70 height 23
checkbox input "false"
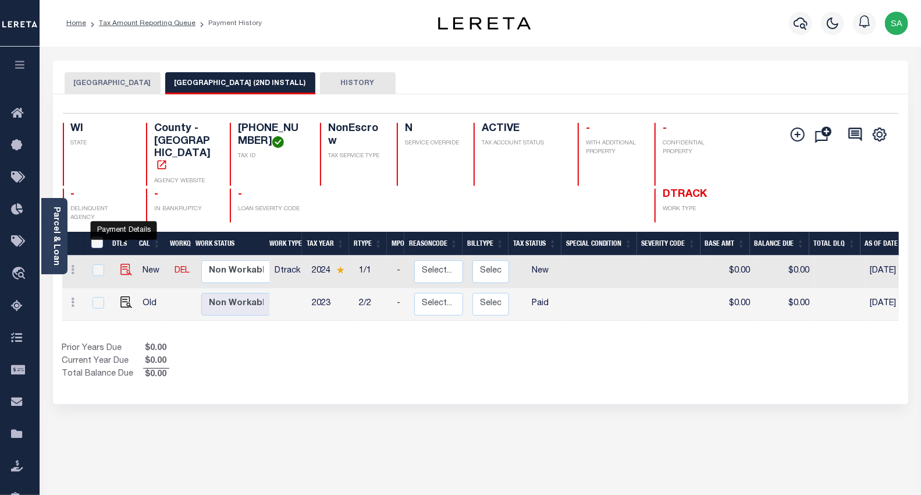
click at [120, 264] on img "" at bounding box center [126, 270] width 12 height 12
checkbox input "true"
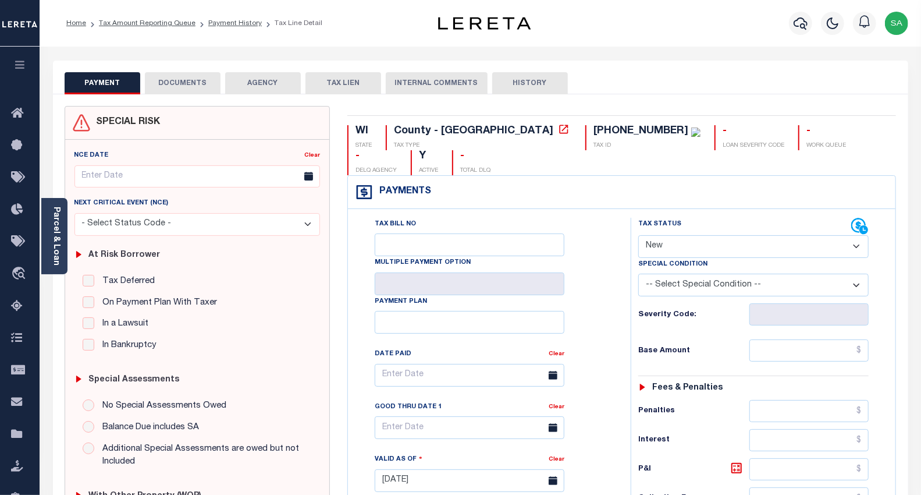
click at [718, 235] on select "- Select Status Code - Open Due/Unpaid Paid Incomplete No Tax Due Internal Refu…" at bounding box center [753, 246] width 231 height 23
select select "DUE"
click at [638, 235] on select "- Select Status Code - Open Due/Unpaid Paid Incomplete No Tax Due Internal Refu…" at bounding box center [753, 246] width 231 height 23
type input "[DATE]"
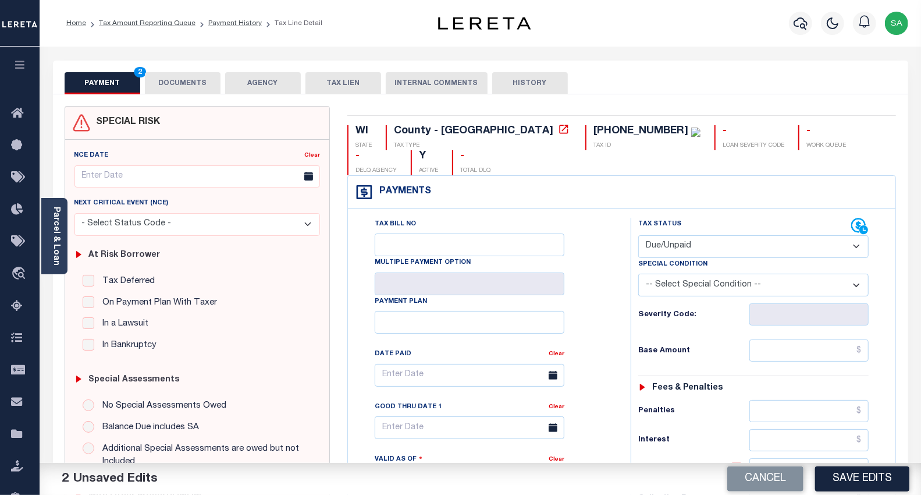
click at [680, 274] on select "-- Select Special Condition -- 3RD PARTY TAX LIEN AGENCY TAX LIEN (A.K.A Inside…" at bounding box center [753, 285] width 231 height 23
select select "15"
click at [638, 274] on select "-- Select Special Condition -- 3RD PARTY TAX LIEN AGENCY TAX LIEN (A.K.A Inside…" at bounding box center [753, 285] width 231 height 23
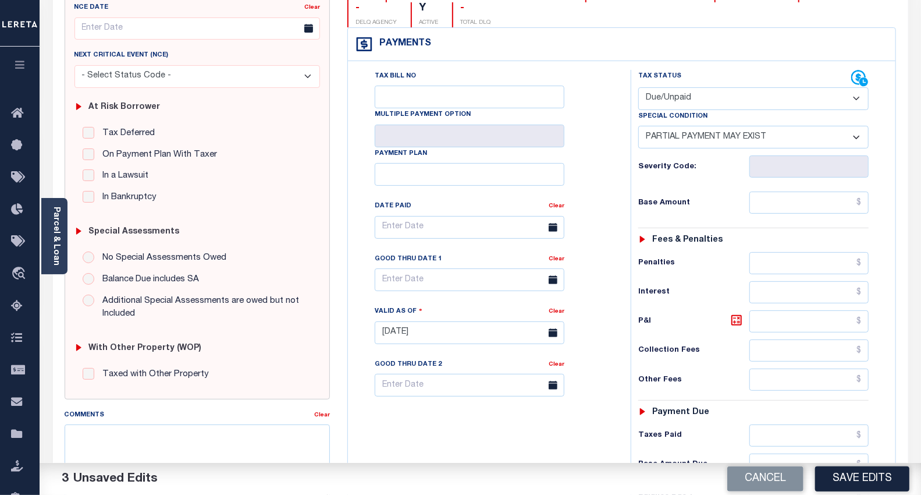
scroll to position [194, 0]
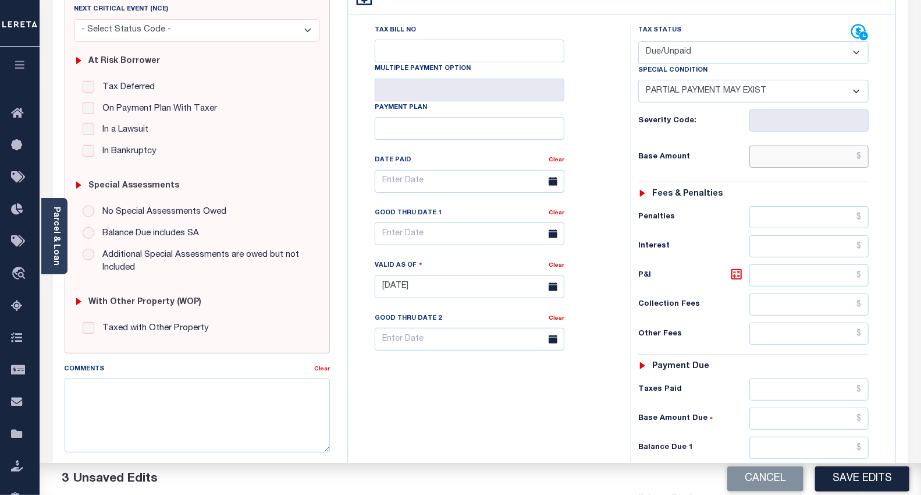
click at [776, 145] on input "text" at bounding box center [809, 156] width 119 height 22
paste input "$3,119.30"
type input "$3,119.30"
click at [537, 397] on div "Tax Bill No Multiple Payment Option Payment Plan Clear" at bounding box center [486, 281] width 271 height 514
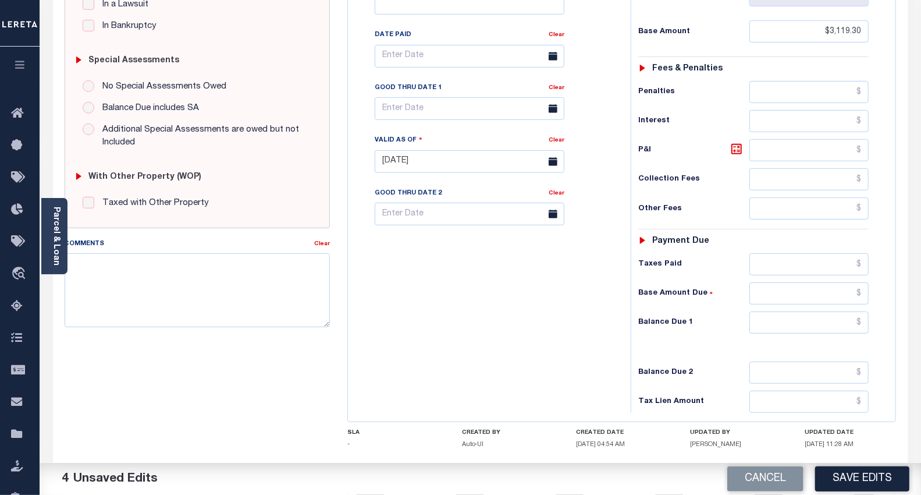
scroll to position [323, 0]
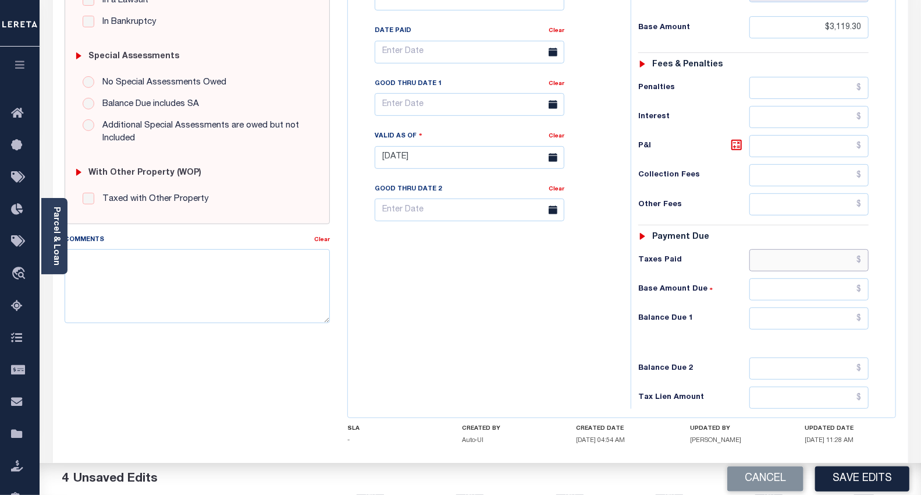
drag, startPoint x: 759, startPoint y: 236, endPoint x: 741, endPoint y: 228, distance: 20.1
click at [759, 249] on input "text" at bounding box center [809, 260] width 119 height 22
click at [777, 249] on input "text" at bounding box center [809, 260] width 119 height 22
paste input "$3,212.88"
type input "$3,212.88"
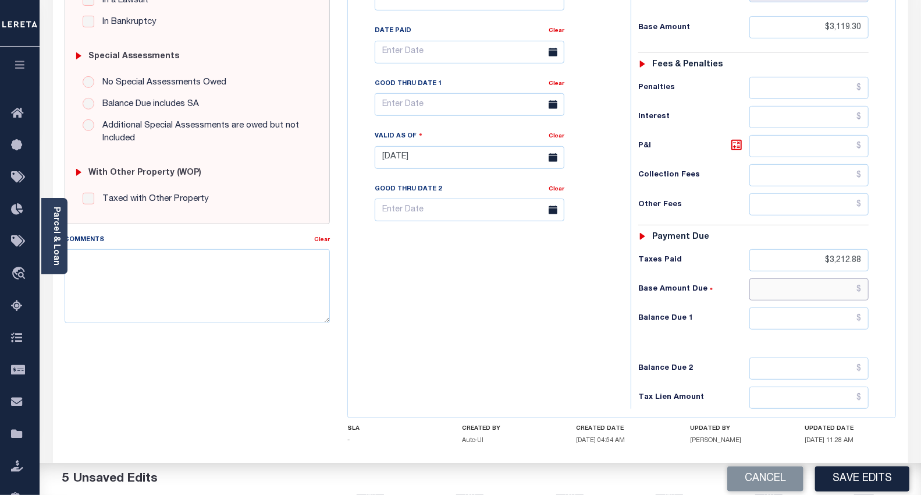
click at [813, 278] on input "text" at bounding box center [809, 289] width 119 height 22
paste input "$50.14"
type input "$"
click at [815, 307] on input "text" at bounding box center [809, 318] width 119 height 22
paste input "$50.14"
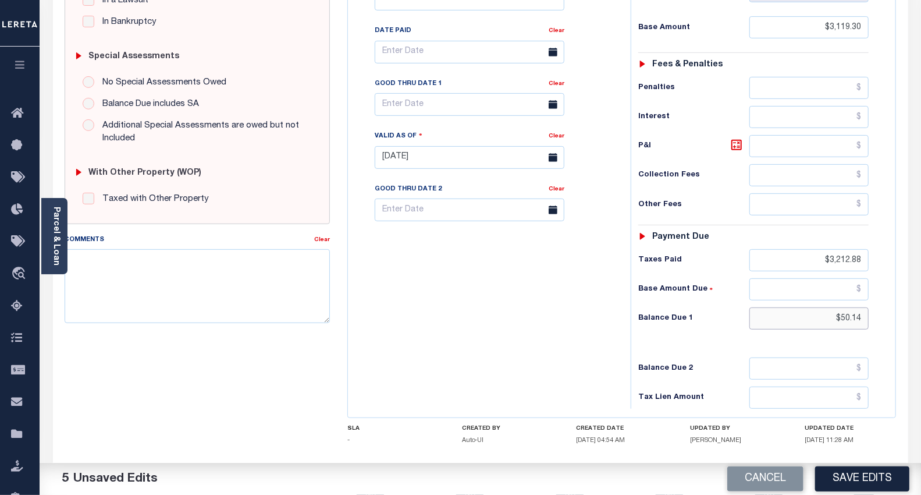
type input "$50.14"
click at [537, 317] on div "Tax Bill No Multiple Payment Option Payment Plan Clear" at bounding box center [486, 152] width 271 height 514
click at [446, 93] on input "text" at bounding box center [470, 104] width 190 height 23
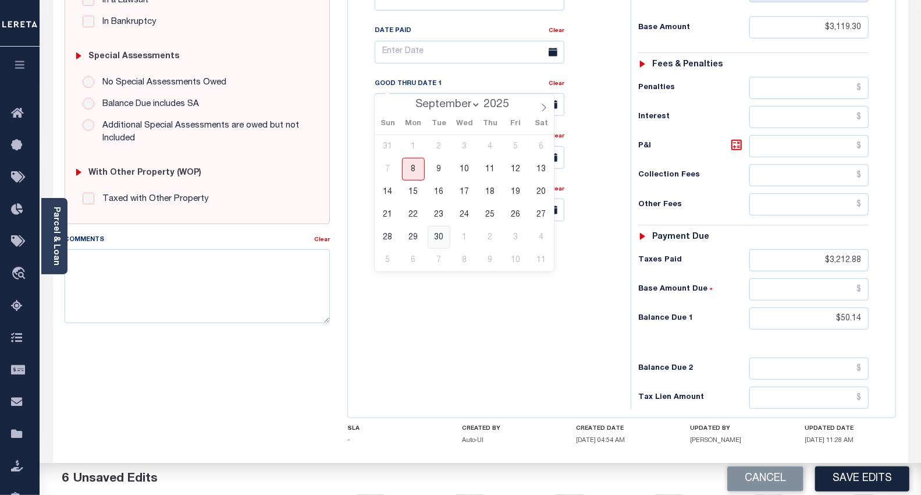
click at [438, 235] on span "30" at bounding box center [439, 237] width 23 height 23
type input "09/30/2025"
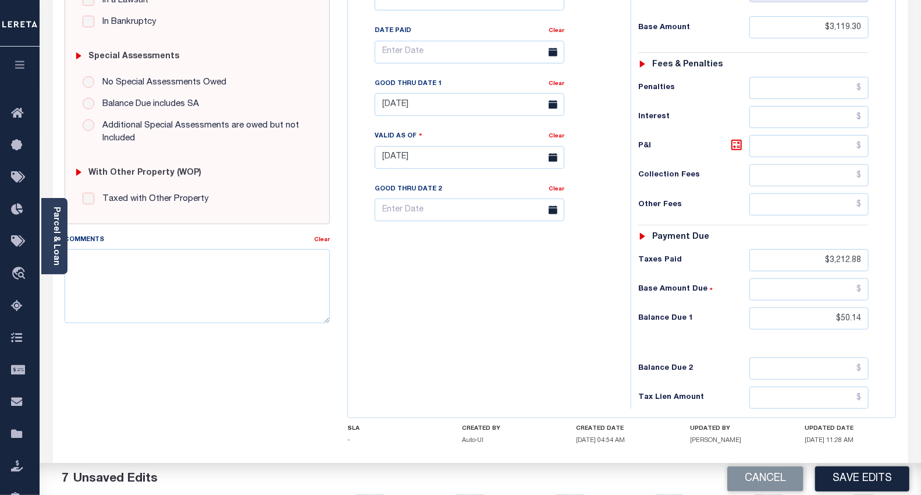
click at [589, 296] on div "Tax Bill No Multiple Payment Option Payment Plan Clear" at bounding box center [486, 152] width 271 height 514
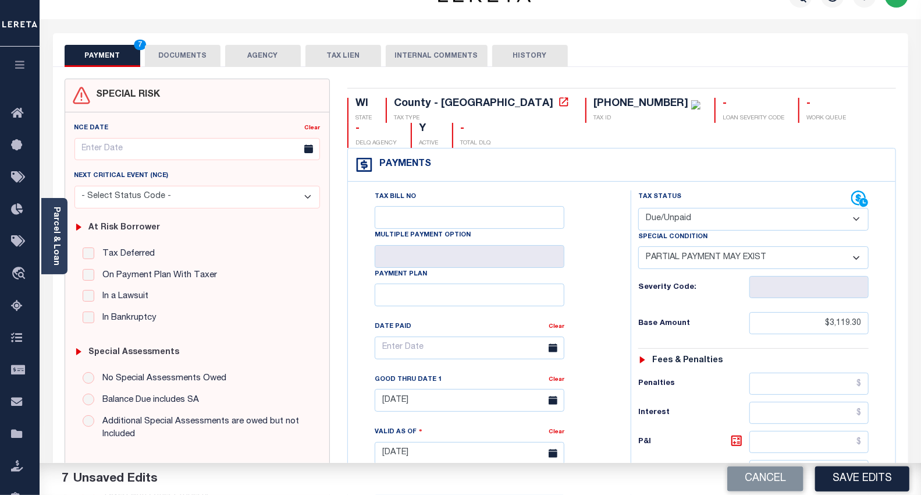
scroll to position [0, 0]
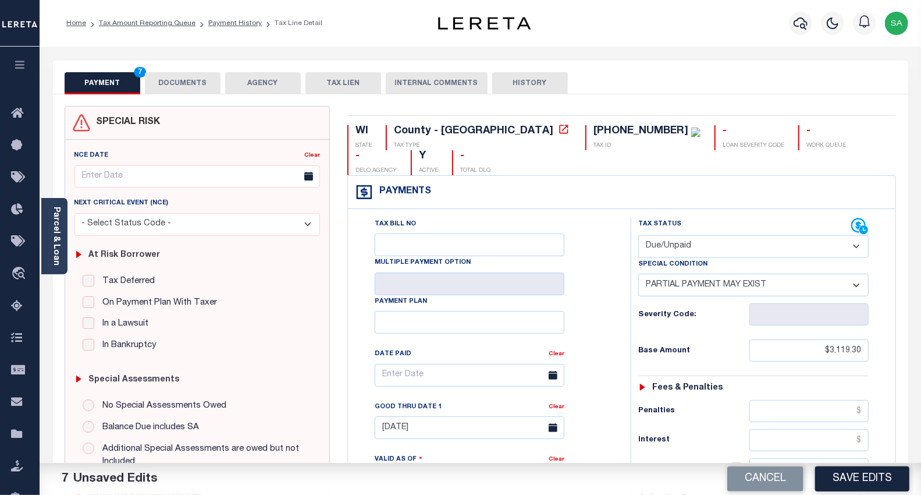
click at [187, 87] on button "DOCUMENTS" at bounding box center [183, 83] width 76 height 22
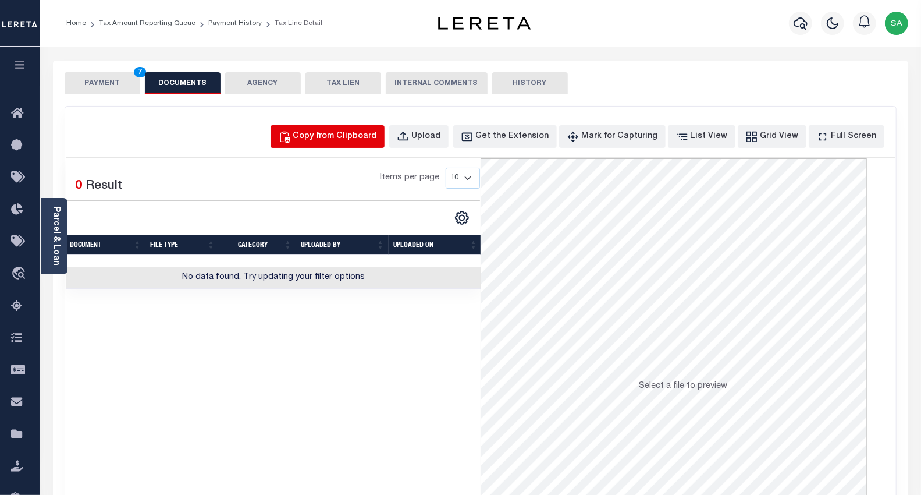
click at [358, 137] on div "Copy from Clipboard" at bounding box center [335, 136] width 84 height 13
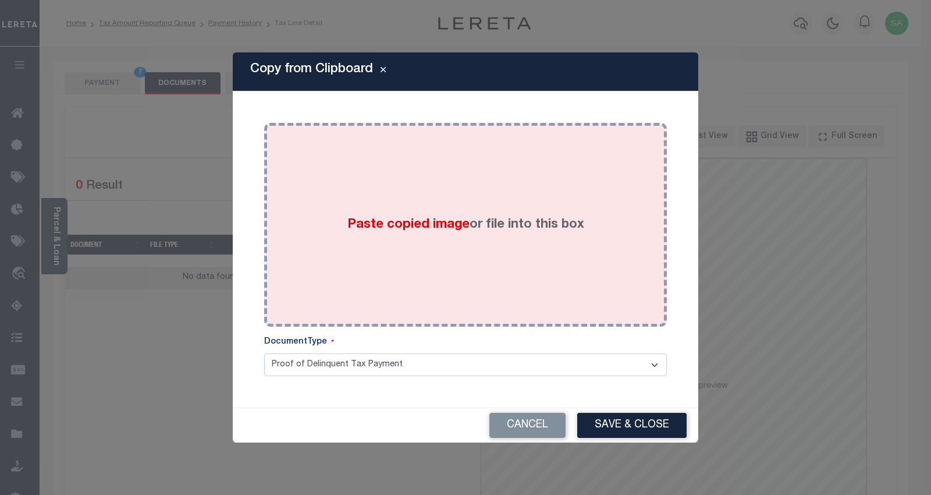
click at [449, 261] on div "Paste copied image or file into this box" at bounding box center [465, 225] width 385 height 186
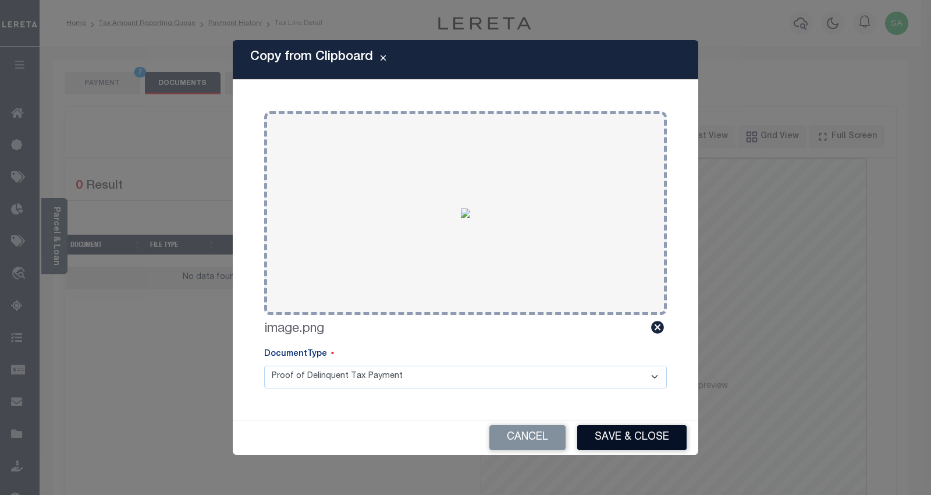
click at [653, 443] on button "Save & Close" at bounding box center [631, 437] width 109 height 25
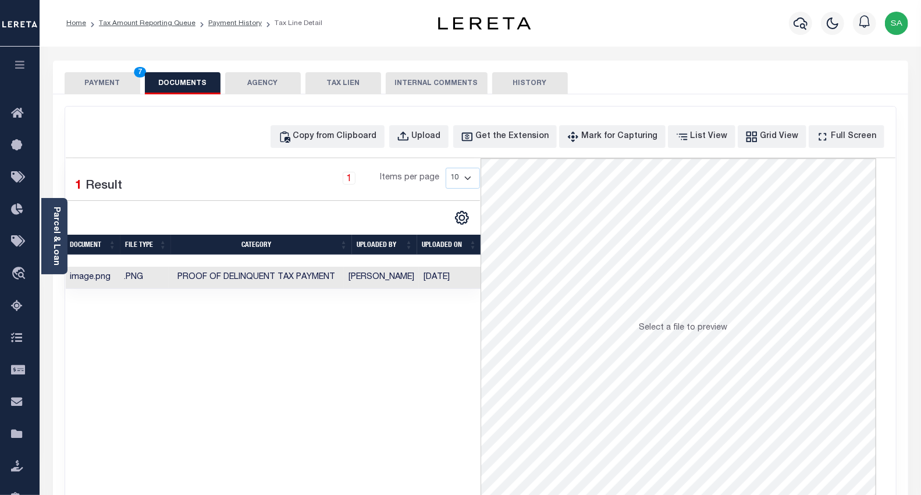
click at [109, 86] on button "PAYMENT 7" at bounding box center [103, 83] width 76 height 22
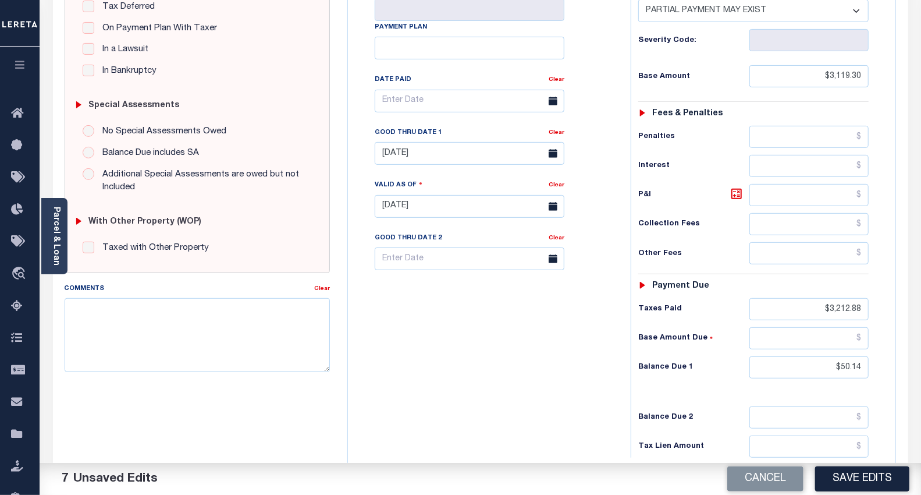
scroll to position [323, 0]
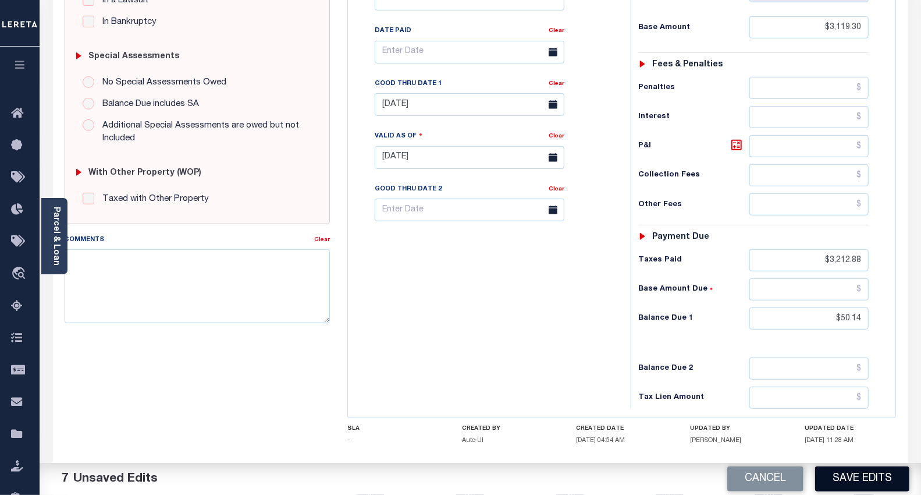
click at [887, 480] on button "Save Edits" at bounding box center [862, 478] width 94 height 25
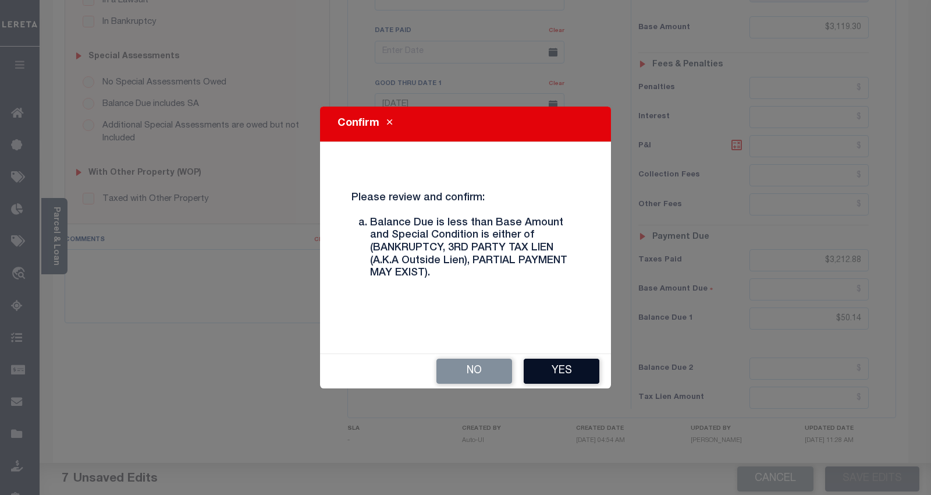
click at [548, 368] on button "Yes" at bounding box center [562, 370] width 76 height 25
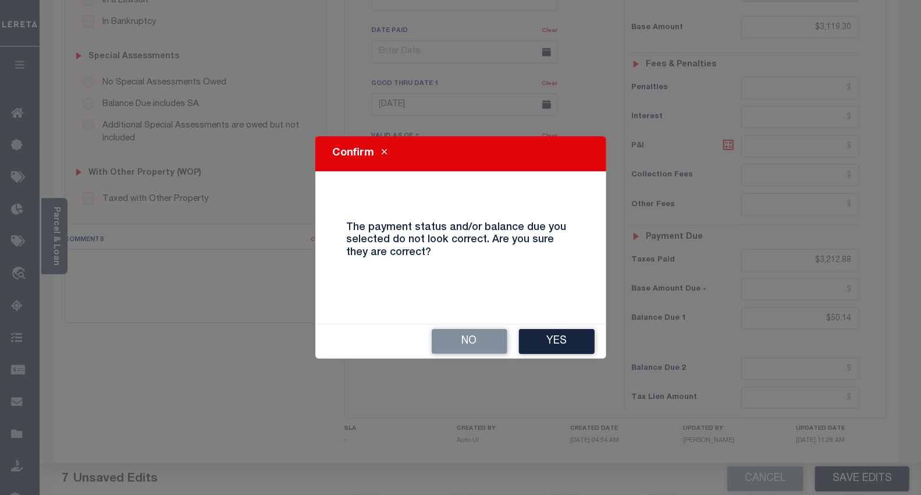
click at [548, 369] on div "Confirm The payment status and/or balance due you selected do not look correct.…" at bounding box center [460, 247] width 921 height 495
click at [542, 351] on button "Yes" at bounding box center [557, 341] width 76 height 25
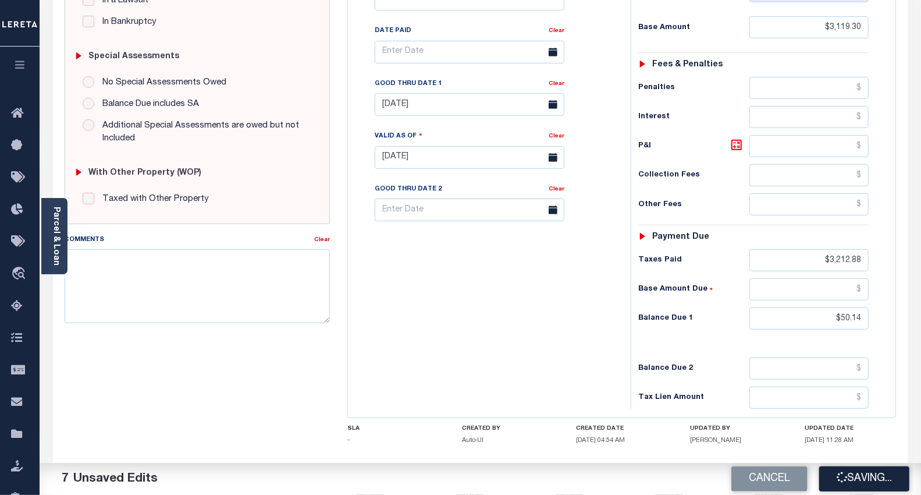
checkbox input "false"
type input "$3,119.3"
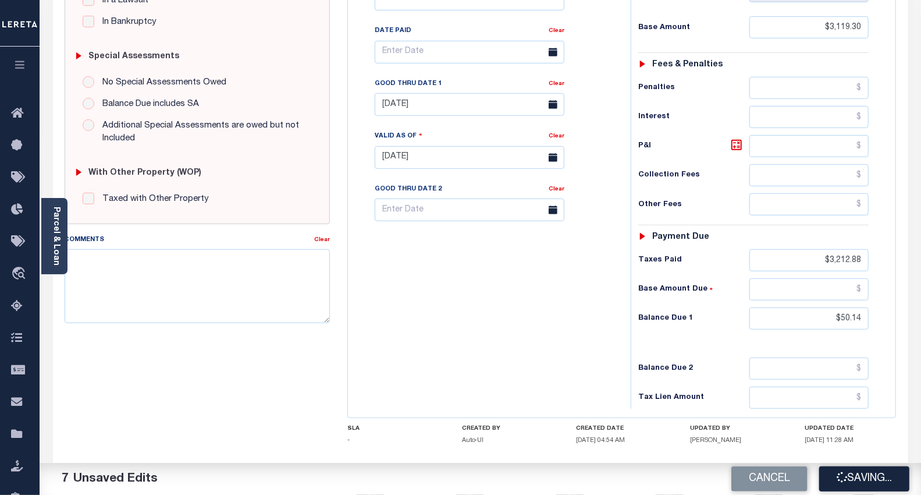
type input "$3,212.88"
type input "$50.14"
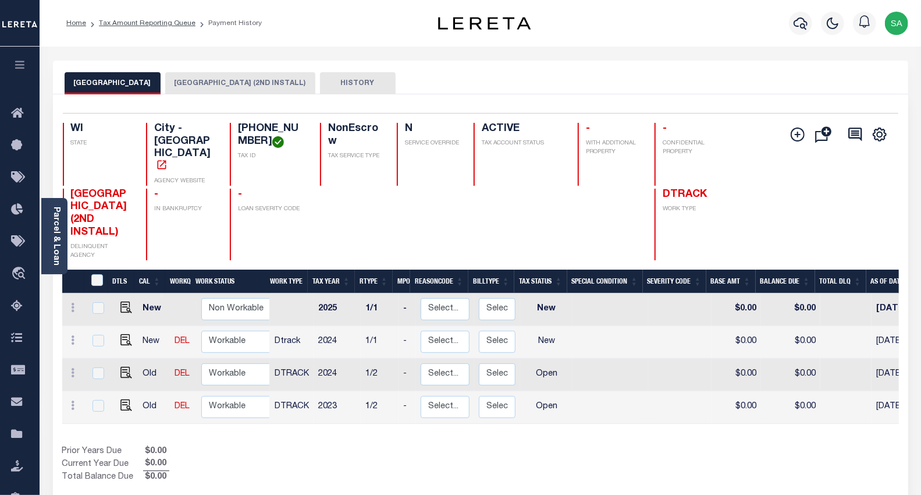
click at [196, 79] on button "[GEOGRAPHIC_DATA] (2ND INSTALL)" at bounding box center [240, 83] width 150 height 22
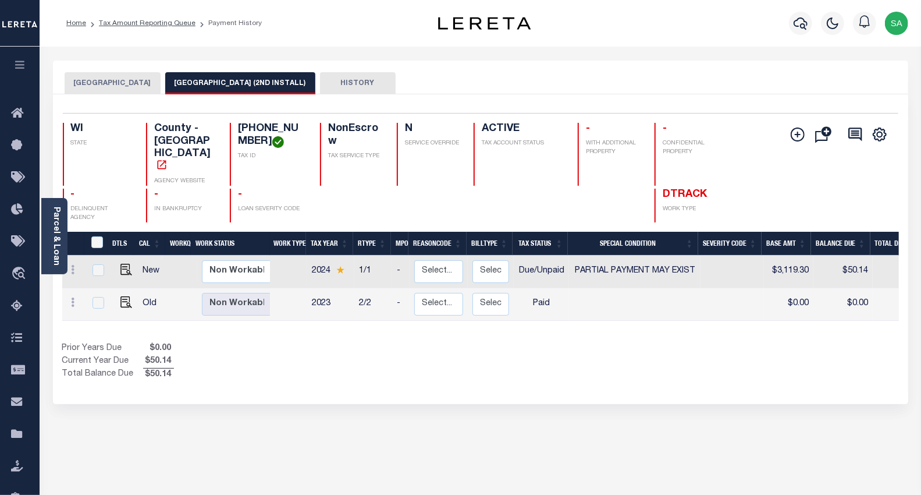
click at [483, 422] on div "[GEOGRAPHIC_DATA] [GEOGRAPHIC_DATA] (2ND INSTALL) HISTORY Selected 2" at bounding box center [480, 395] width 873 height 669
